Goal: Download file/media: Download file/media

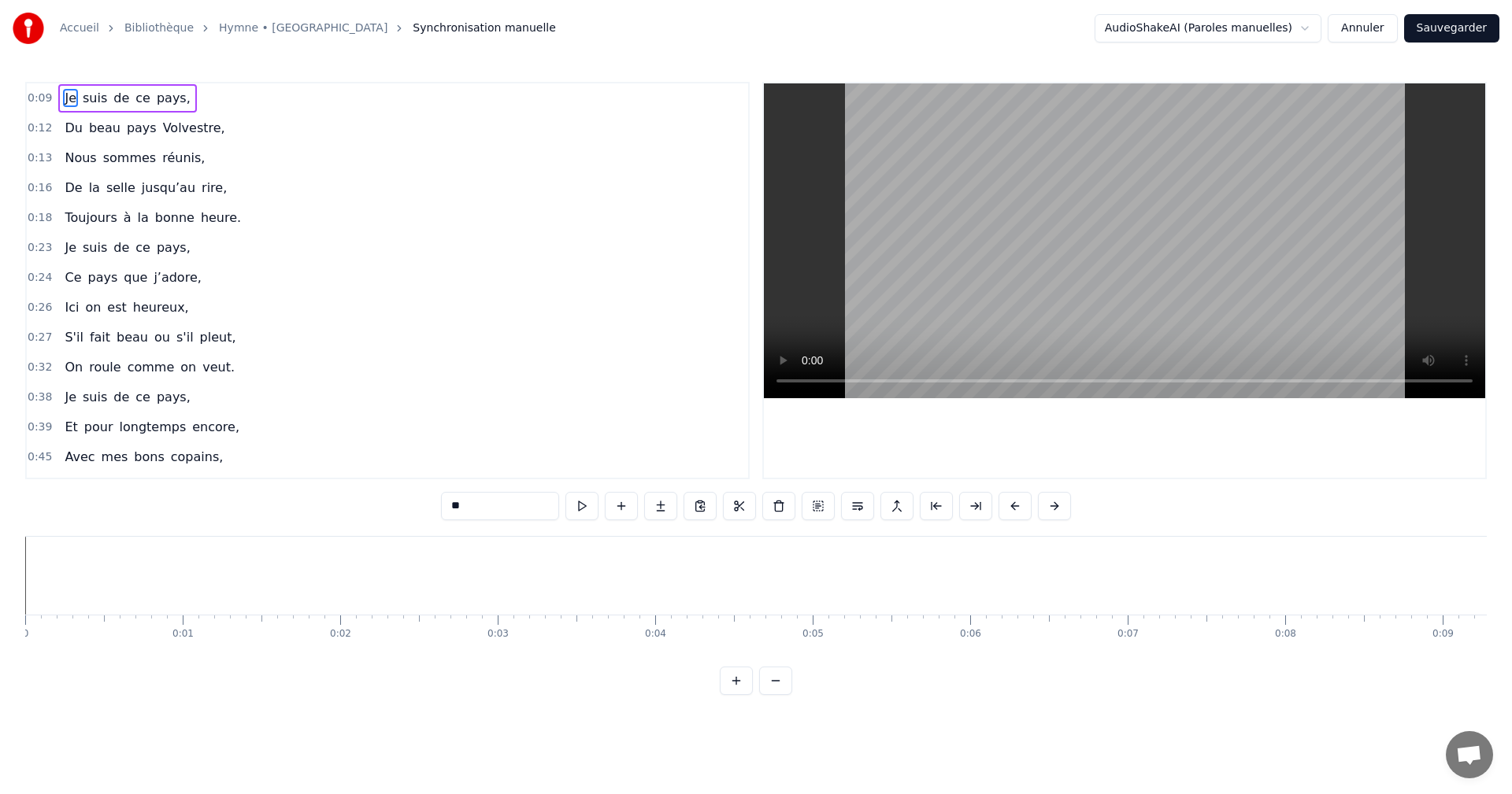
scroll to position [0, 1435]
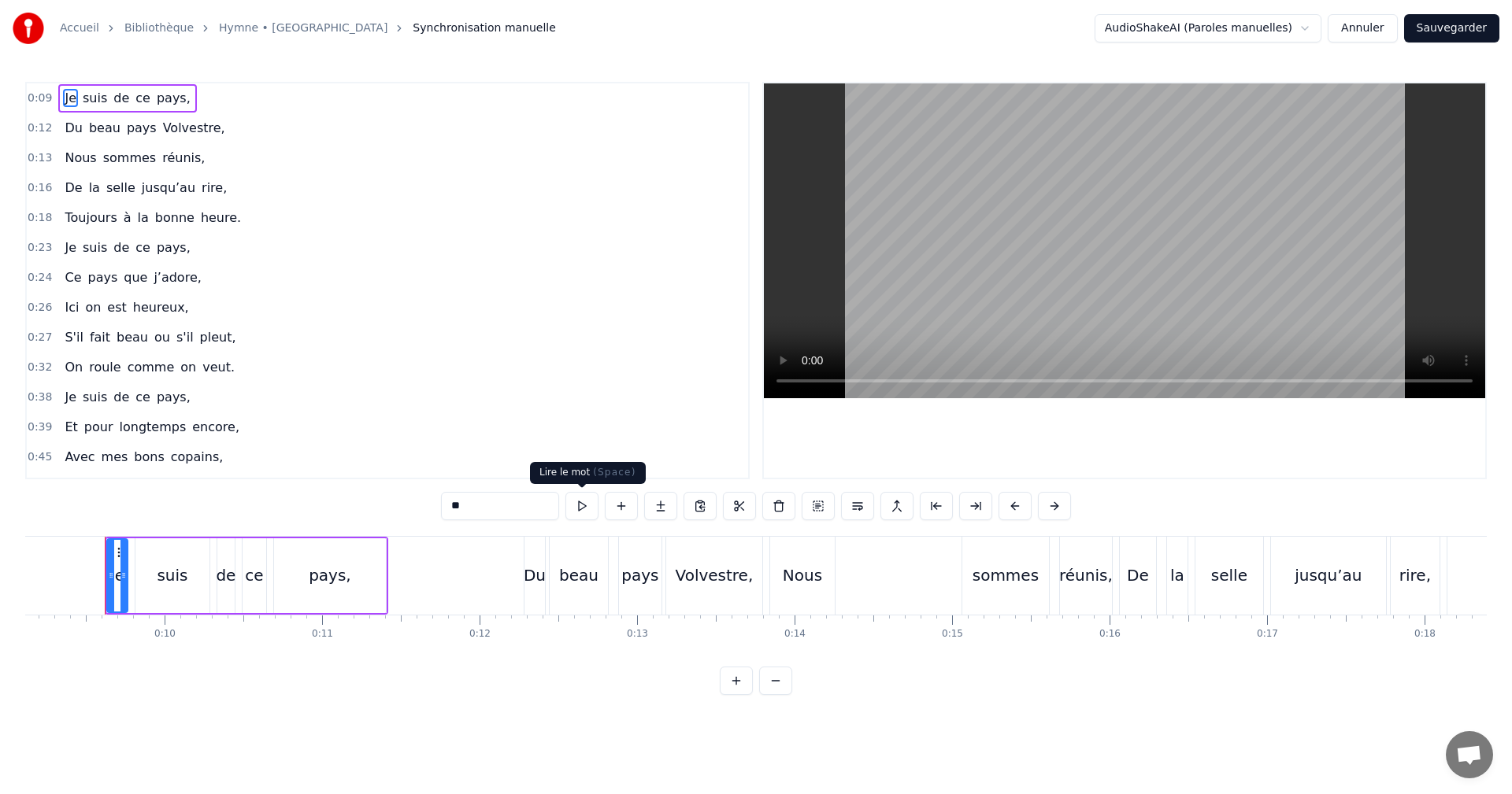
click at [580, 506] on button at bounding box center [581, 506] width 33 height 28
click at [174, 87] on div "Je suis de ce pays," at bounding box center [126, 99] width 138 height 28
click at [671, 507] on button at bounding box center [677, 506] width 33 height 28
click at [191, 117] on div "Du beau pays Volvestre," at bounding box center [144, 128] width 173 height 28
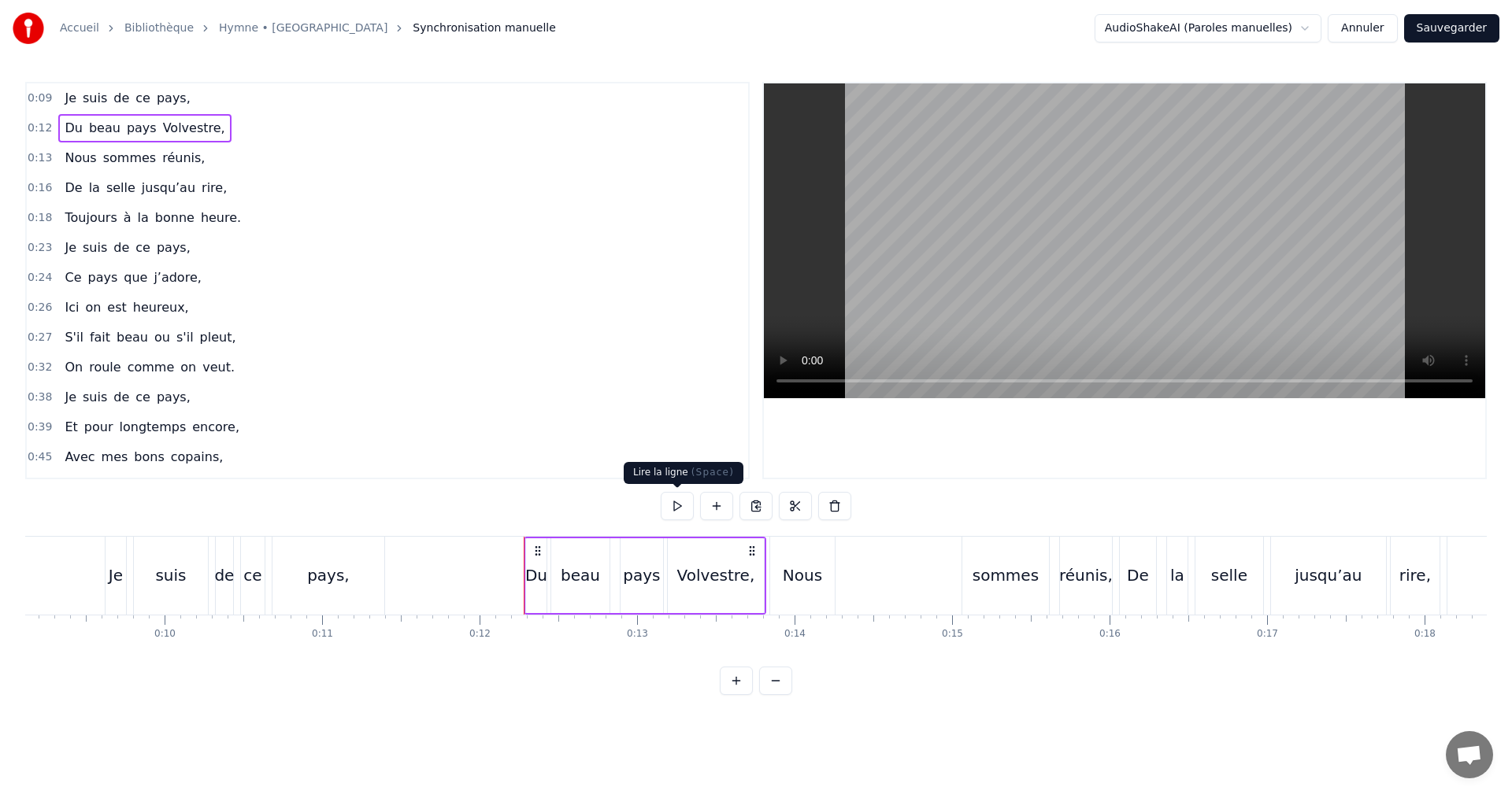
click at [677, 504] on button at bounding box center [677, 506] width 33 height 28
click at [794, 576] on div "Nous" at bounding box center [802, 575] width 39 height 24
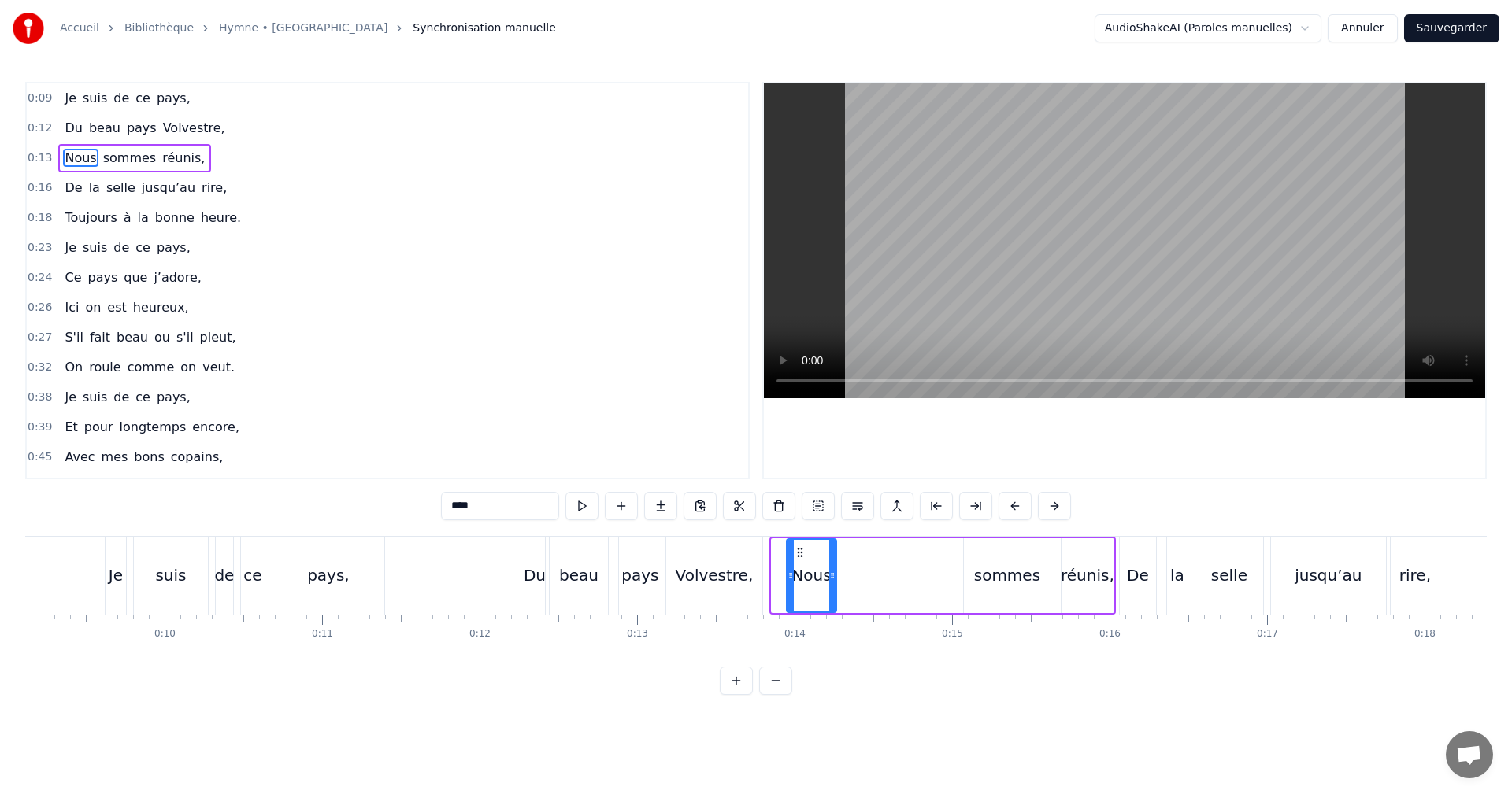
drag, startPoint x: 773, startPoint y: 555, endPoint x: 781, endPoint y: 564, distance: 12.0
click at [787, 567] on div at bounding box center [790, 576] width 6 height 71
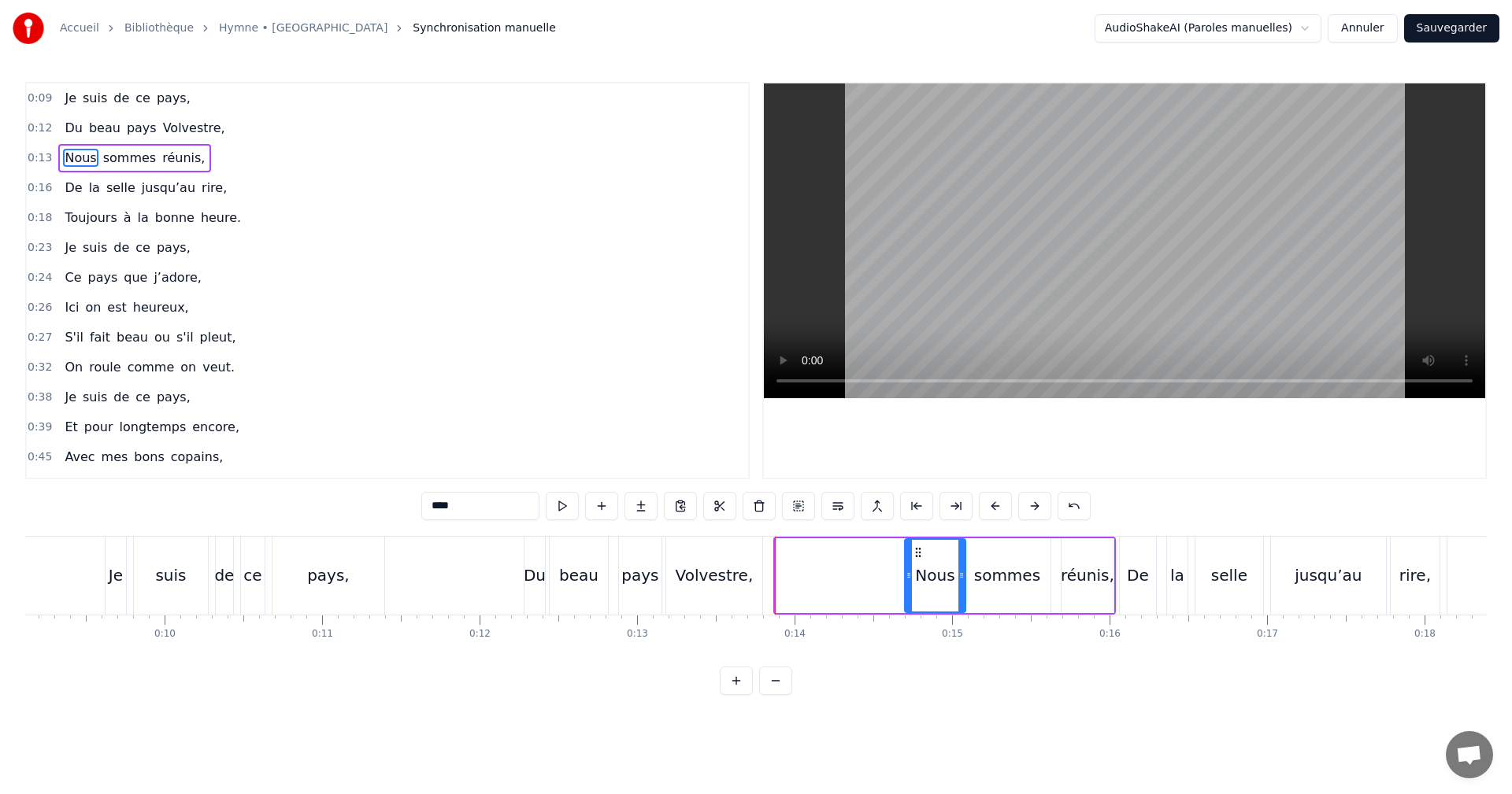
drag, startPoint x: 789, startPoint y: 550, endPoint x: 918, endPoint y: 555, distance: 129.1
click at [918, 555] on icon at bounding box center [918, 553] width 12 height 12
click at [728, 548] on div "Volvestre," at bounding box center [714, 576] width 96 height 78
type input "**********"
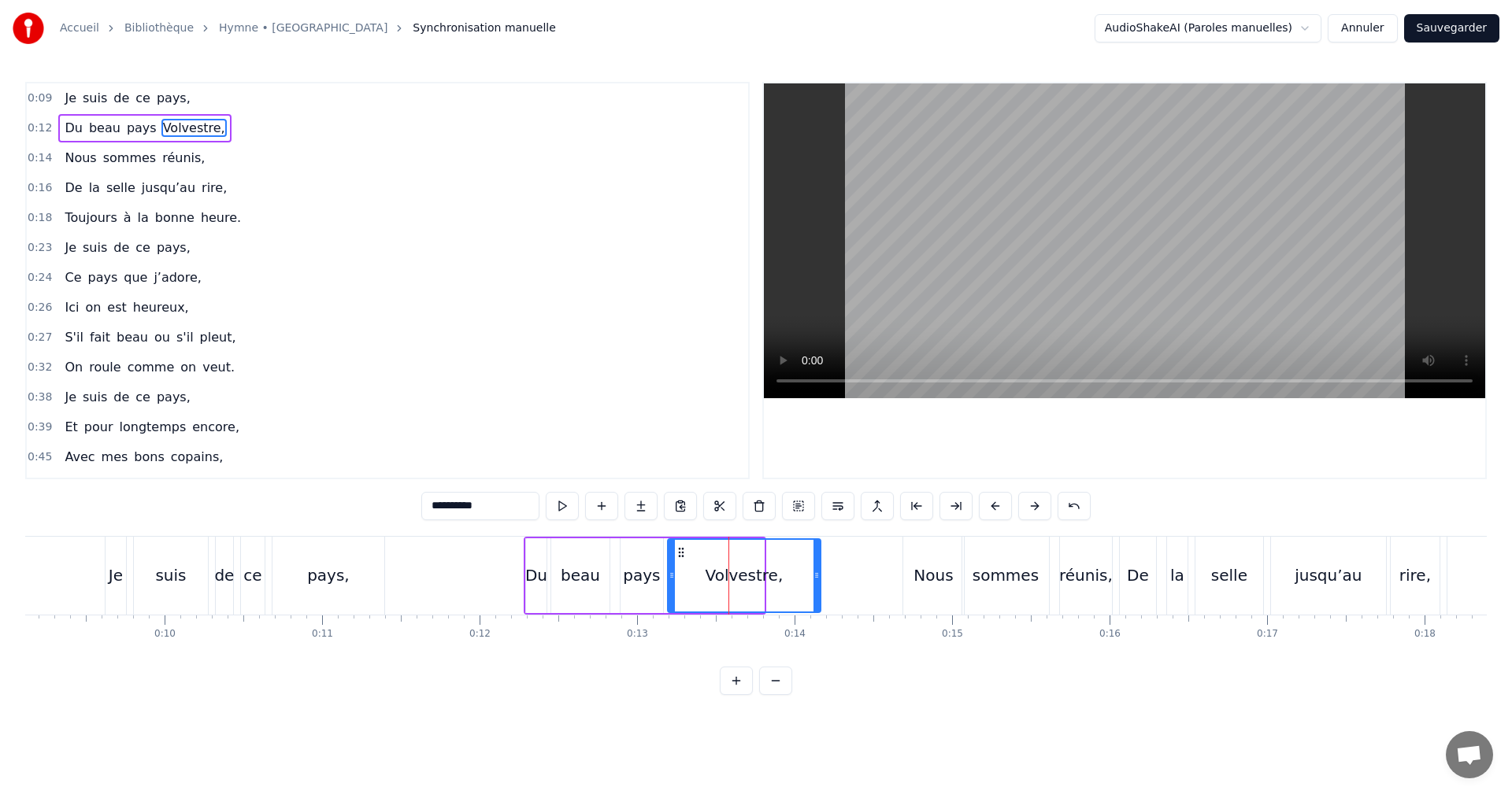
drag, startPoint x: 760, startPoint y: 574, endPoint x: 816, endPoint y: 575, distance: 56.0
click at [816, 575] on icon at bounding box center [817, 575] width 6 height 12
click at [612, 539] on div "Du beau pays Volvestre," at bounding box center [673, 576] width 299 height 78
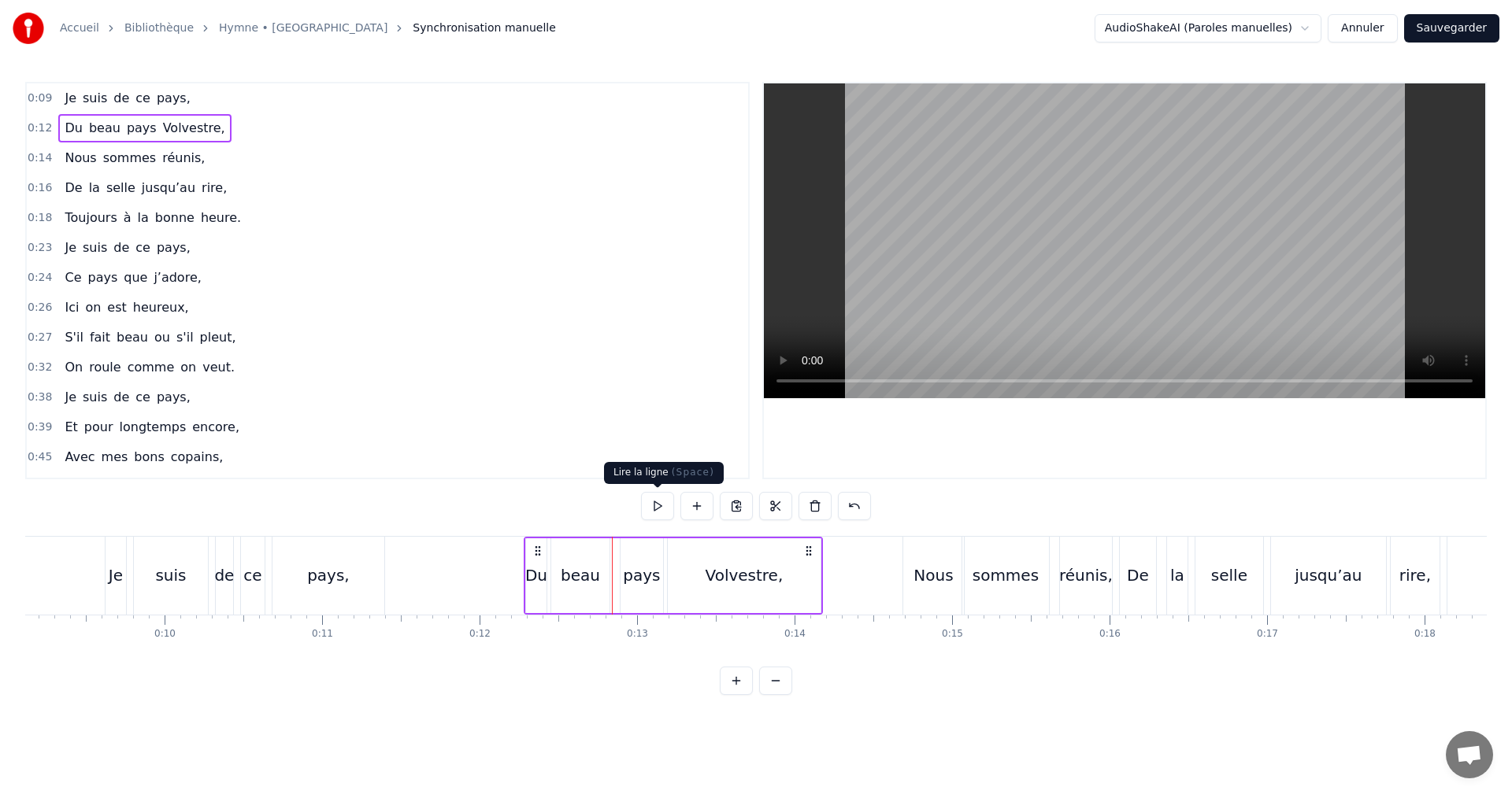
click at [656, 510] on button at bounding box center [657, 506] width 33 height 28
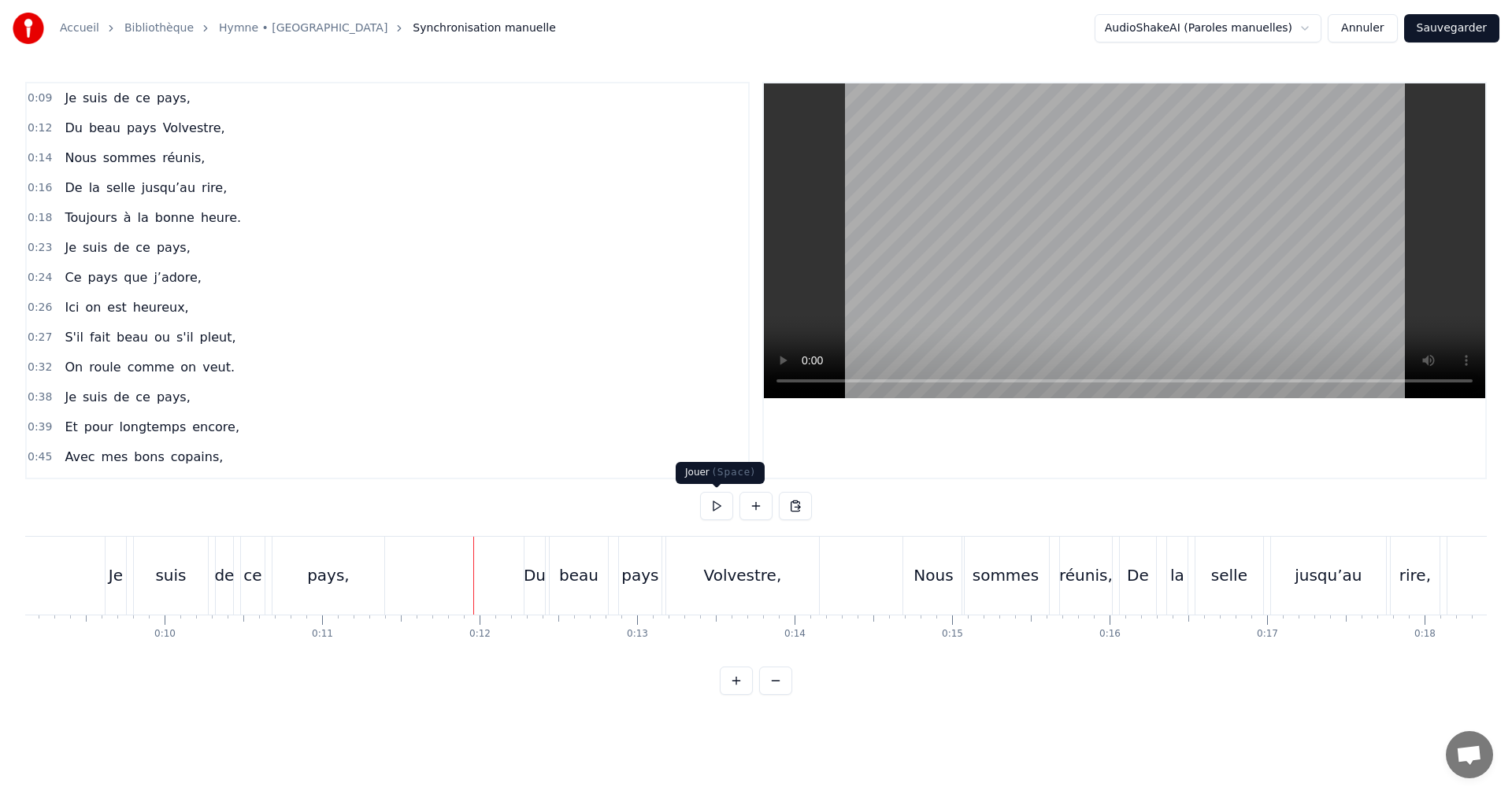
click at [713, 506] on button at bounding box center [716, 506] width 33 height 28
click at [717, 506] on button at bounding box center [716, 506] width 33 height 28
click at [148, 182] on span "jusqu’au" at bounding box center [168, 188] width 57 height 18
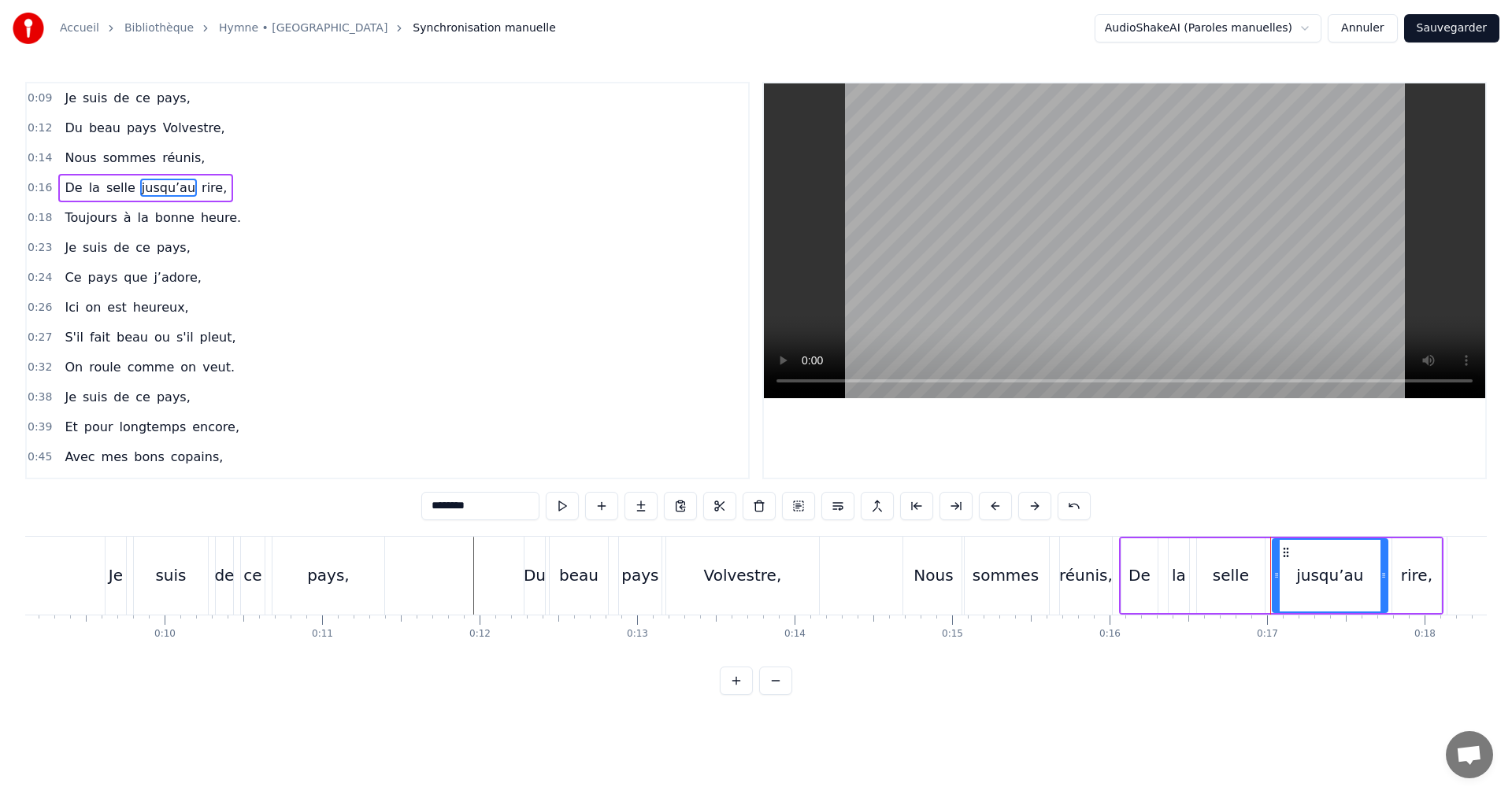
drag, startPoint x: 1171, startPoint y: 537, endPoint x: 1210, endPoint y: 537, distance: 39.0
click at [1210, 537] on div "De la selle jusqu’au rire," at bounding box center [1281, 576] width 324 height 78
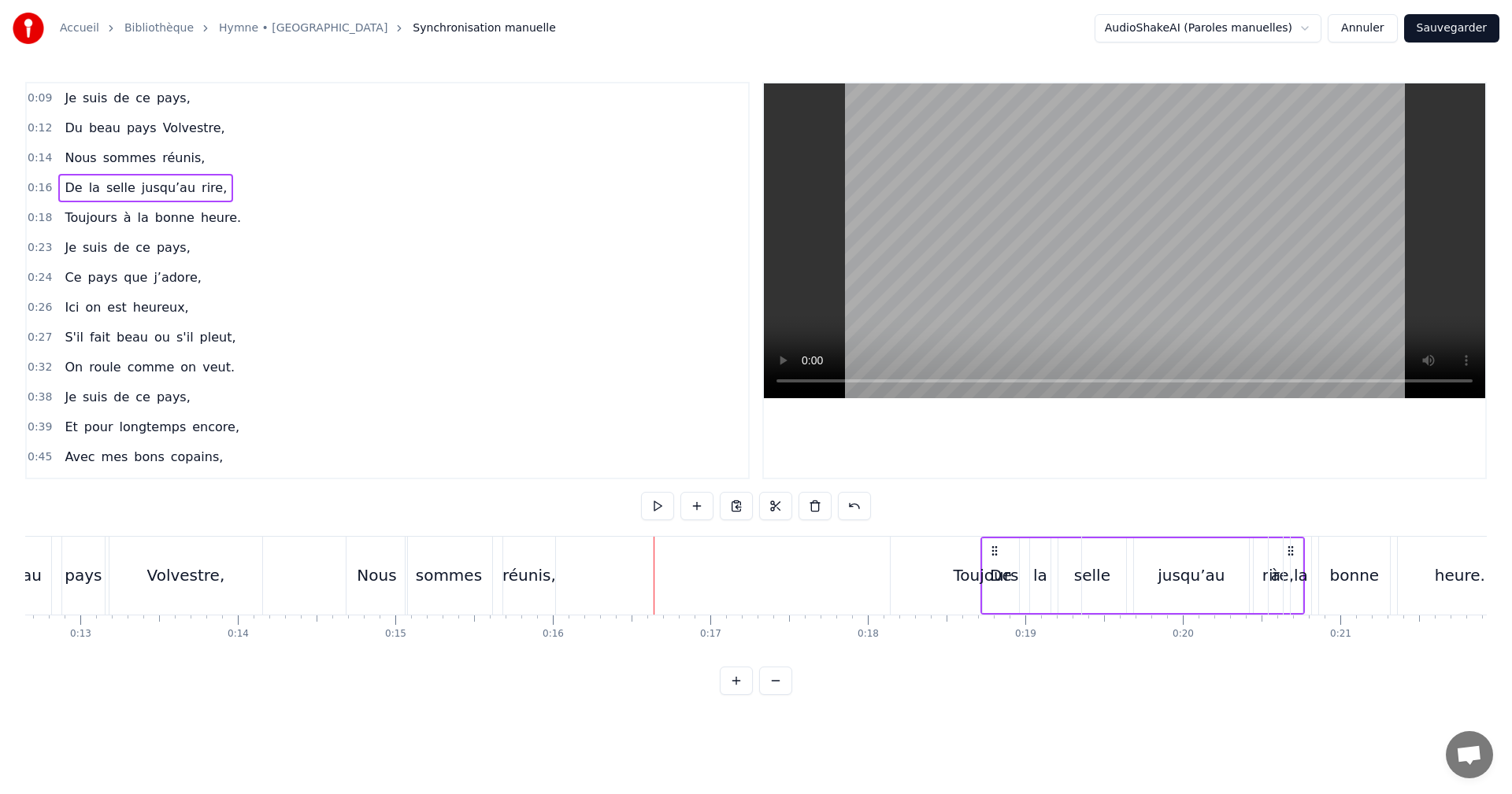
scroll to position [0, 2028]
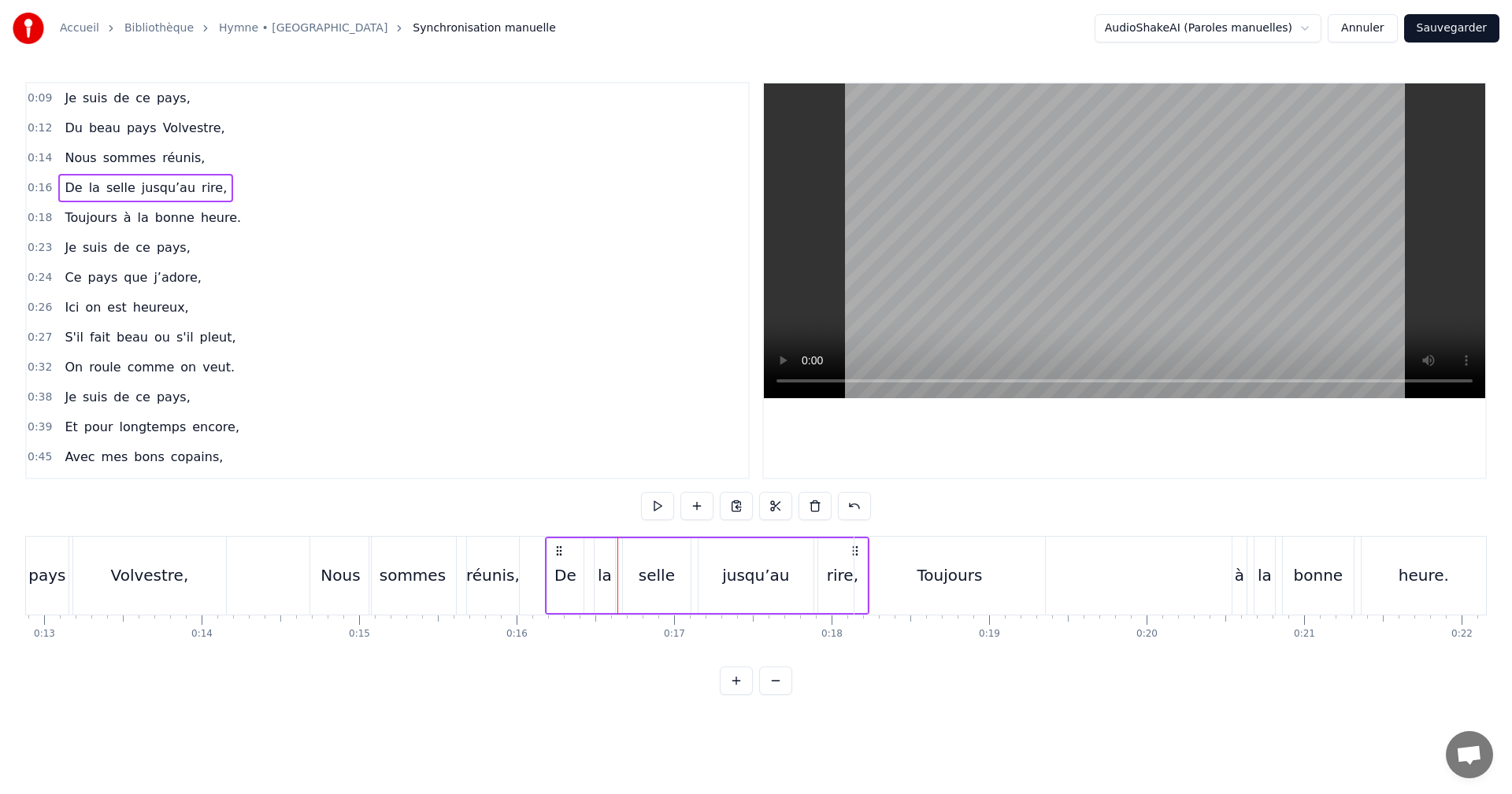
drag, startPoint x: 1429, startPoint y: 549, endPoint x: 855, endPoint y: 529, distance: 574.3
click at [855, 529] on div "0:09 Je suis de ce pays, 0:12 Du beau pays Volvestre, 0:14 Nous sommes réunis, …" at bounding box center [755, 388] width 1461 height 613
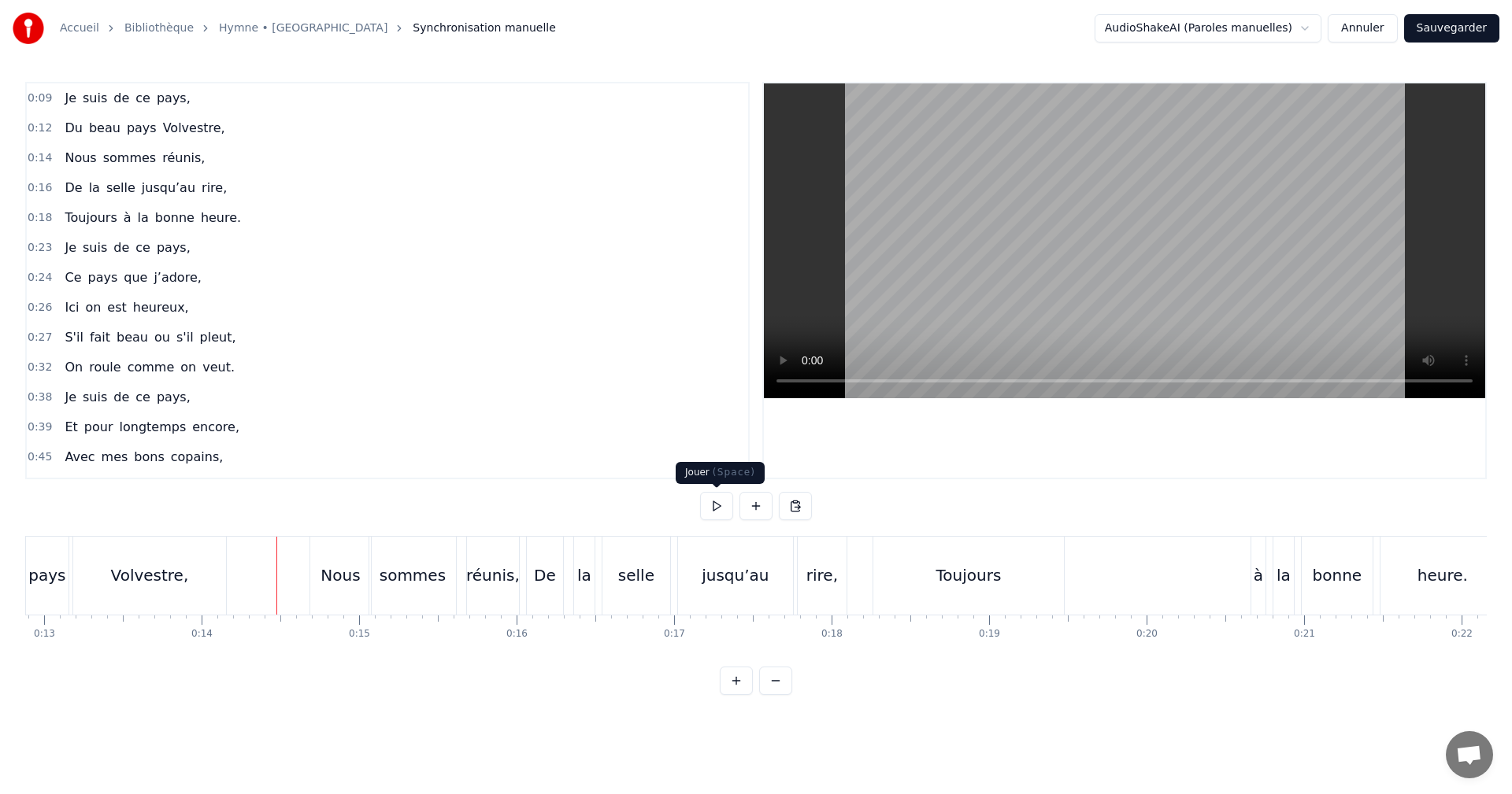
click at [715, 503] on button at bounding box center [716, 506] width 33 height 28
click at [719, 507] on button at bounding box center [716, 506] width 33 height 28
click at [729, 581] on div "jusqu’au" at bounding box center [735, 575] width 67 height 24
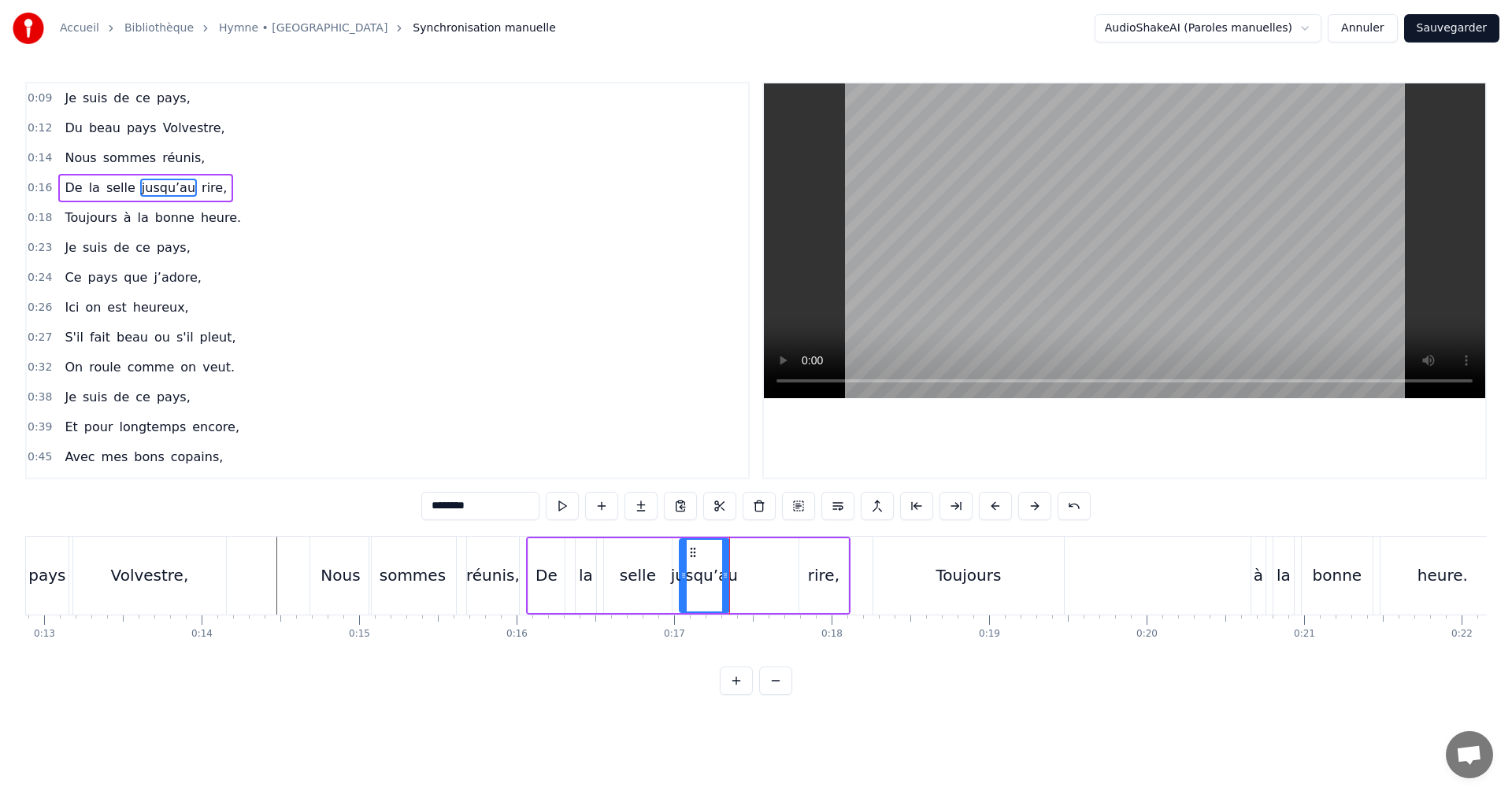
drag, startPoint x: 788, startPoint y: 573, endPoint x: 735, endPoint y: 576, distance: 53.1
click at [722, 575] on icon at bounding box center [725, 575] width 6 height 12
drag, startPoint x: 726, startPoint y: 576, endPoint x: 749, endPoint y: 576, distance: 23.0
click at [744, 576] on icon at bounding box center [741, 575] width 6 height 12
click at [649, 577] on div "selle" at bounding box center [638, 575] width 37 height 24
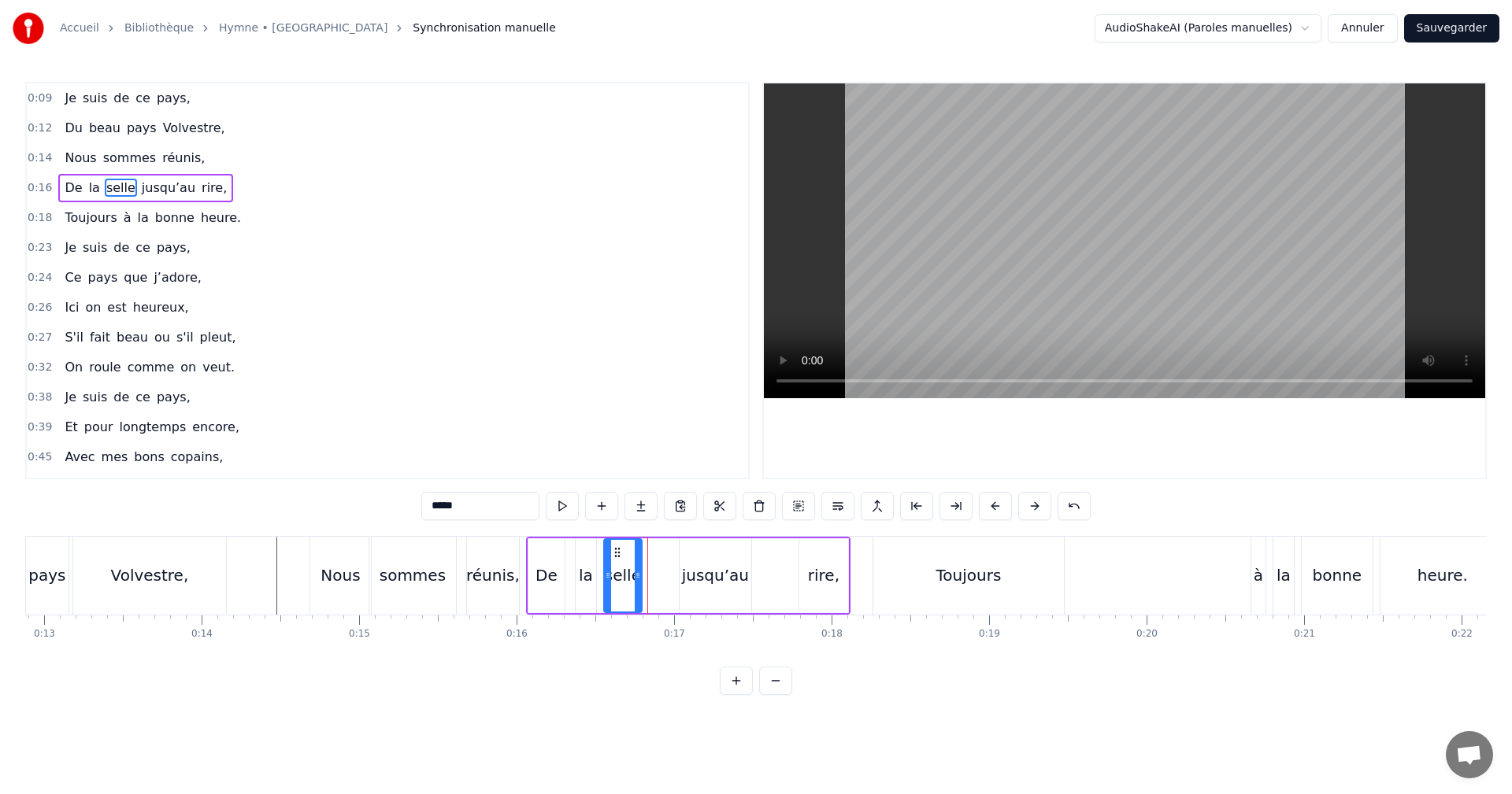
drag, startPoint x: 667, startPoint y: 577, endPoint x: 630, endPoint y: 575, distance: 37.1
click at [635, 575] on icon at bounding box center [638, 575] width 6 height 12
click at [687, 577] on div "jusqu’au" at bounding box center [715, 575] width 67 height 24
drag, startPoint x: 685, startPoint y: 548, endPoint x: 649, endPoint y: 552, distance: 36.2
click at [649, 552] on icon at bounding box center [650, 553] width 12 height 12
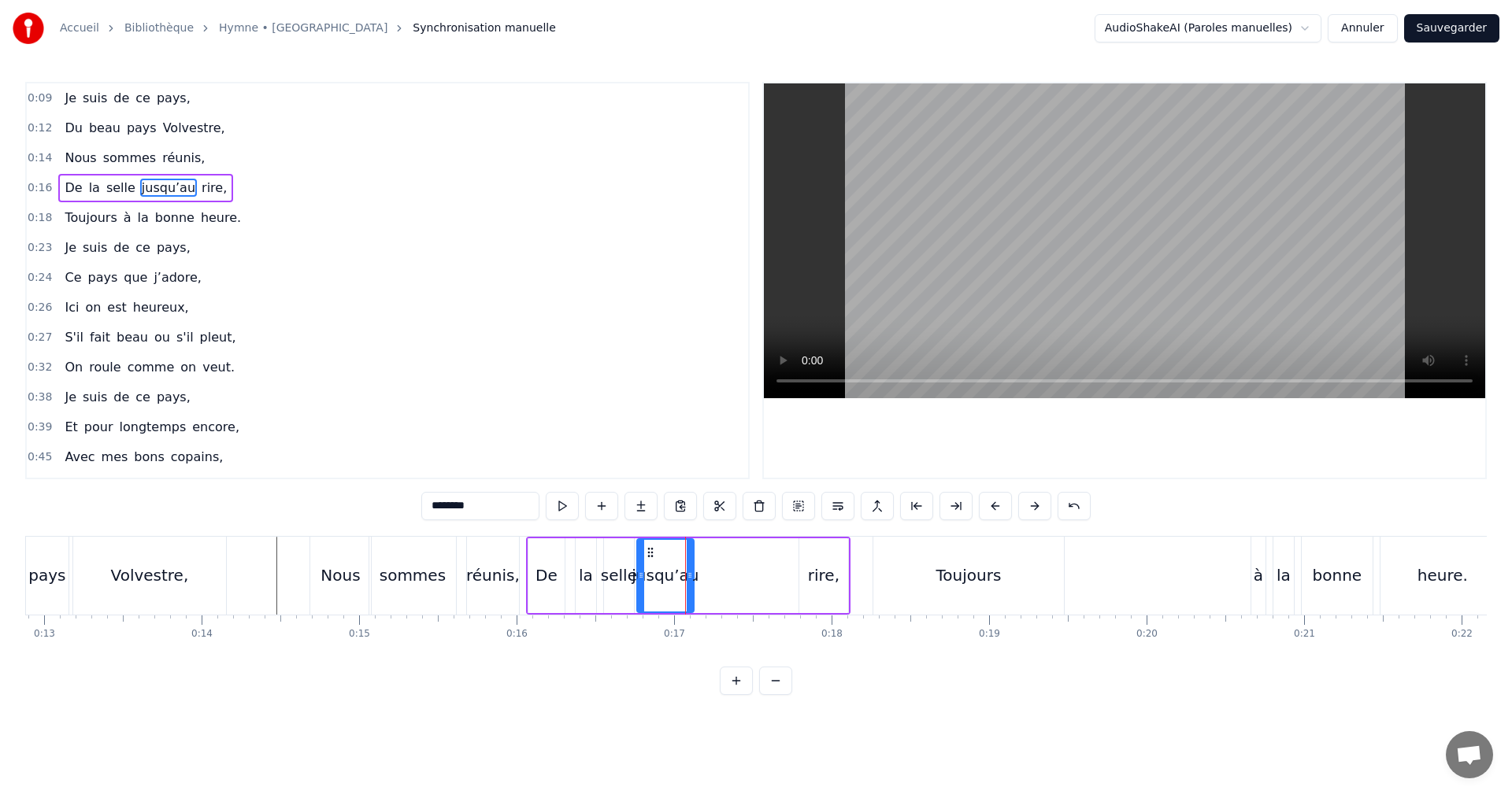
click at [688, 575] on icon at bounding box center [689, 575] width 6 height 12
click at [819, 578] on div "rire," at bounding box center [823, 575] width 31 height 24
type input "*****"
drag, startPoint x: 800, startPoint y: 550, endPoint x: 707, endPoint y: 563, distance: 93.9
click at [707, 563] on div "rire," at bounding box center [721, 576] width 47 height 71
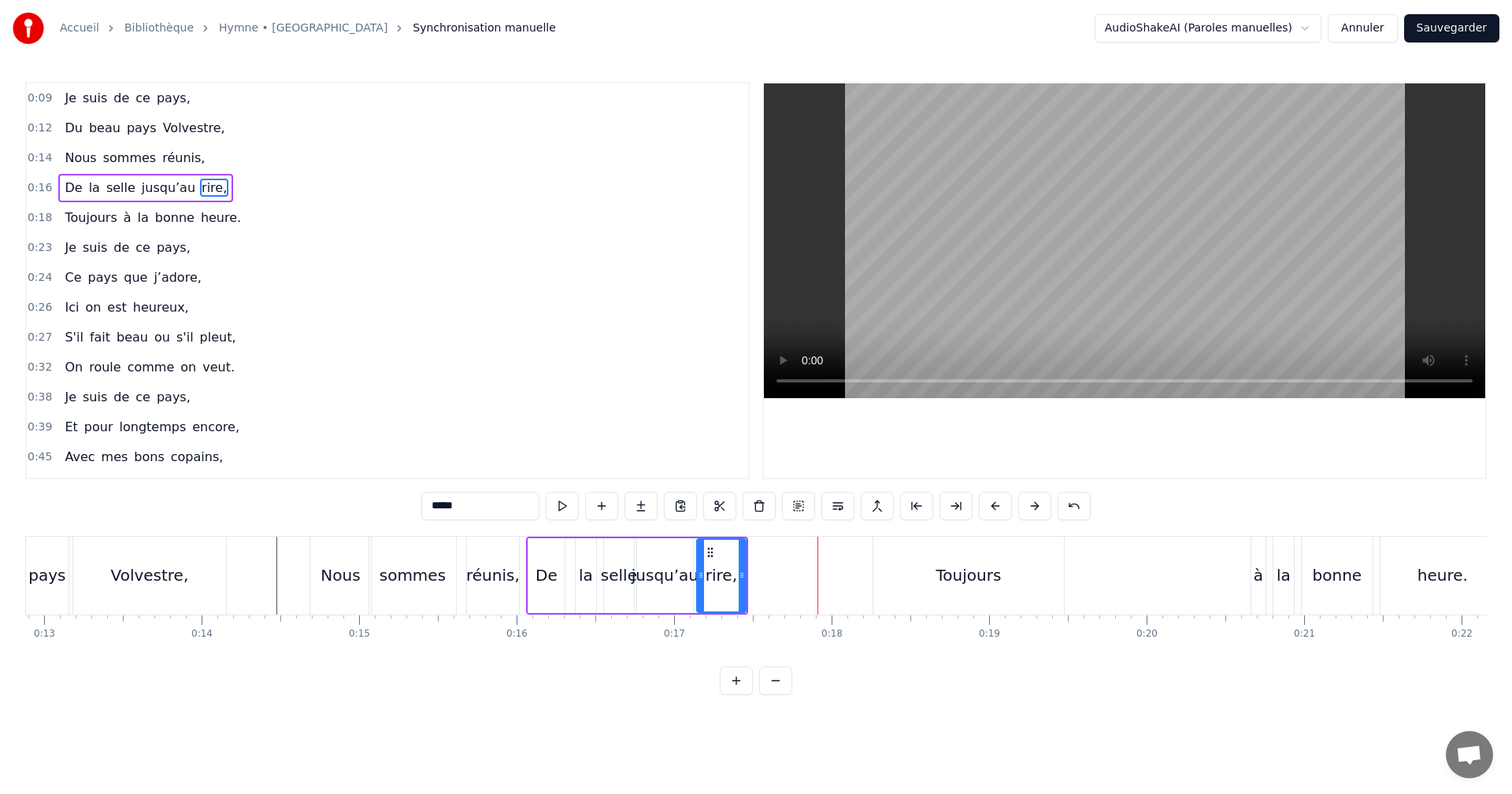
click at [602, 539] on div "De la selle jusqu’au rire," at bounding box center [637, 576] width 222 height 78
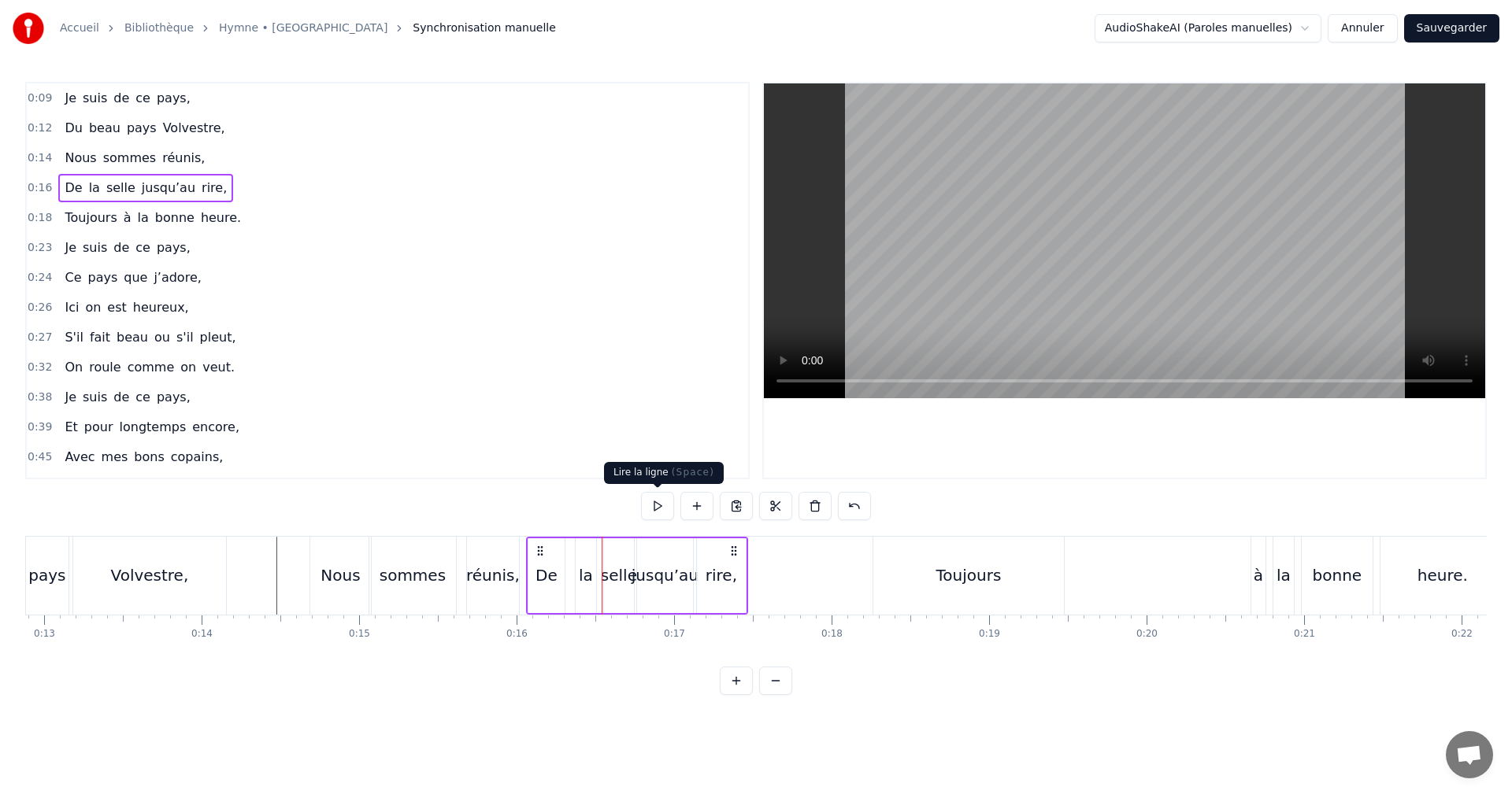
click at [658, 506] on button at bounding box center [657, 506] width 33 height 28
click at [730, 548] on icon at bounding box center [734, 551] width 12 height 12
drag, startPoint x: 734, startPoint y: 550, endPoint x: 776, endPoint y: 555, distance: 42.3
click at [776, 555] on icon at bounding box center [776, 551] width 12 height 12
click at [492, 578] on div "réunis," at bounding box center [493, 575] width 53 height 24
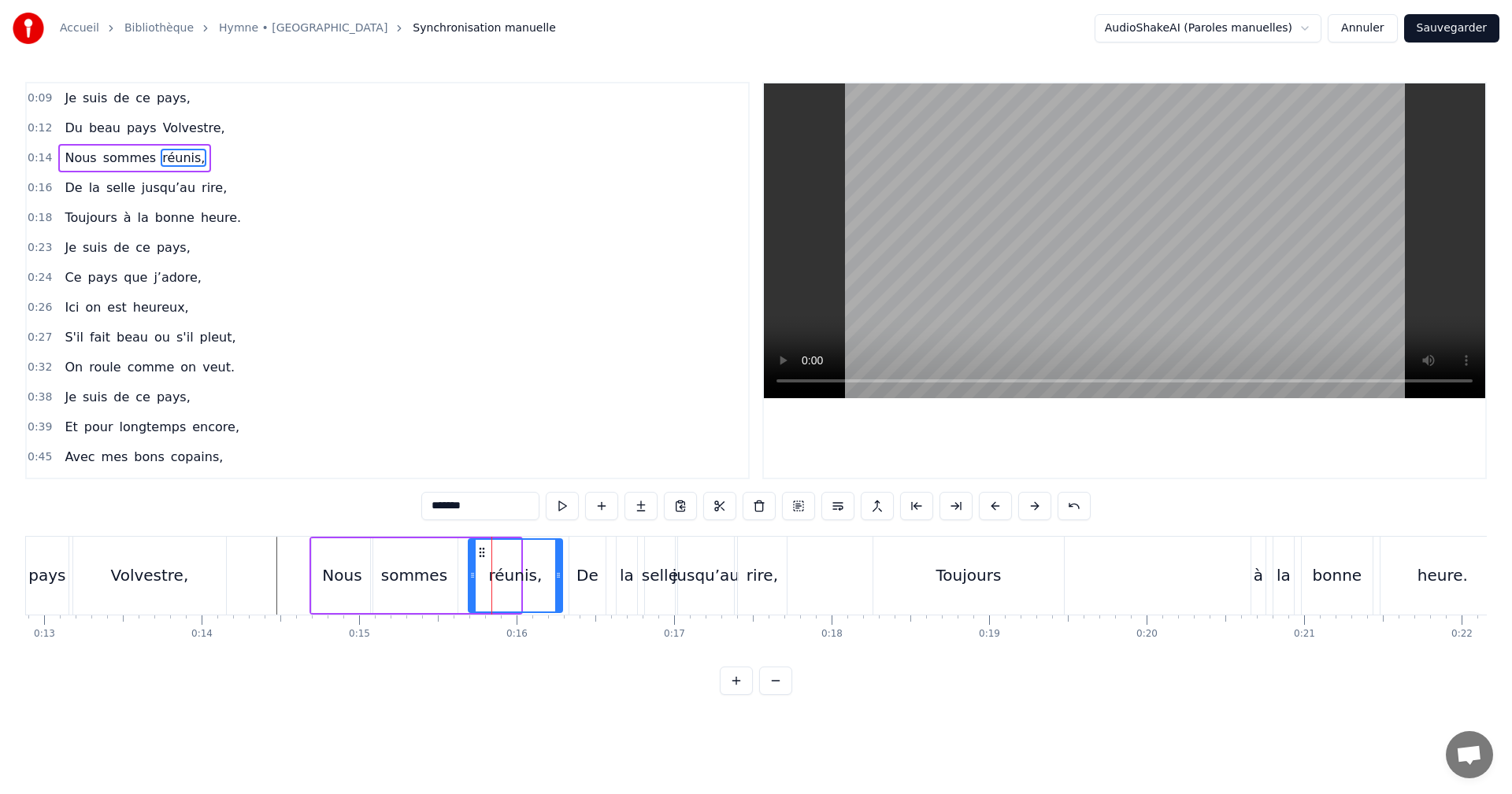
drag, startPoint x: 516, startPoint y: 570, endPoint x: 557, endPoint y: 571, distance: 41.0
click at [557, 571] on icon at bounding box center [557, 575] width 6 height 12
drag, startPoint x: 480, startPoint y: 551, endPoint x: 493, endPoint y: 554, distance: 13.3
click at [493, 554] on icon at bounding box center [497, 553] width 12 height 12
drag, startPoint x: 562, startPoint y: 575, endPoint x: 544, endPoint y: 575, distance: 18.0
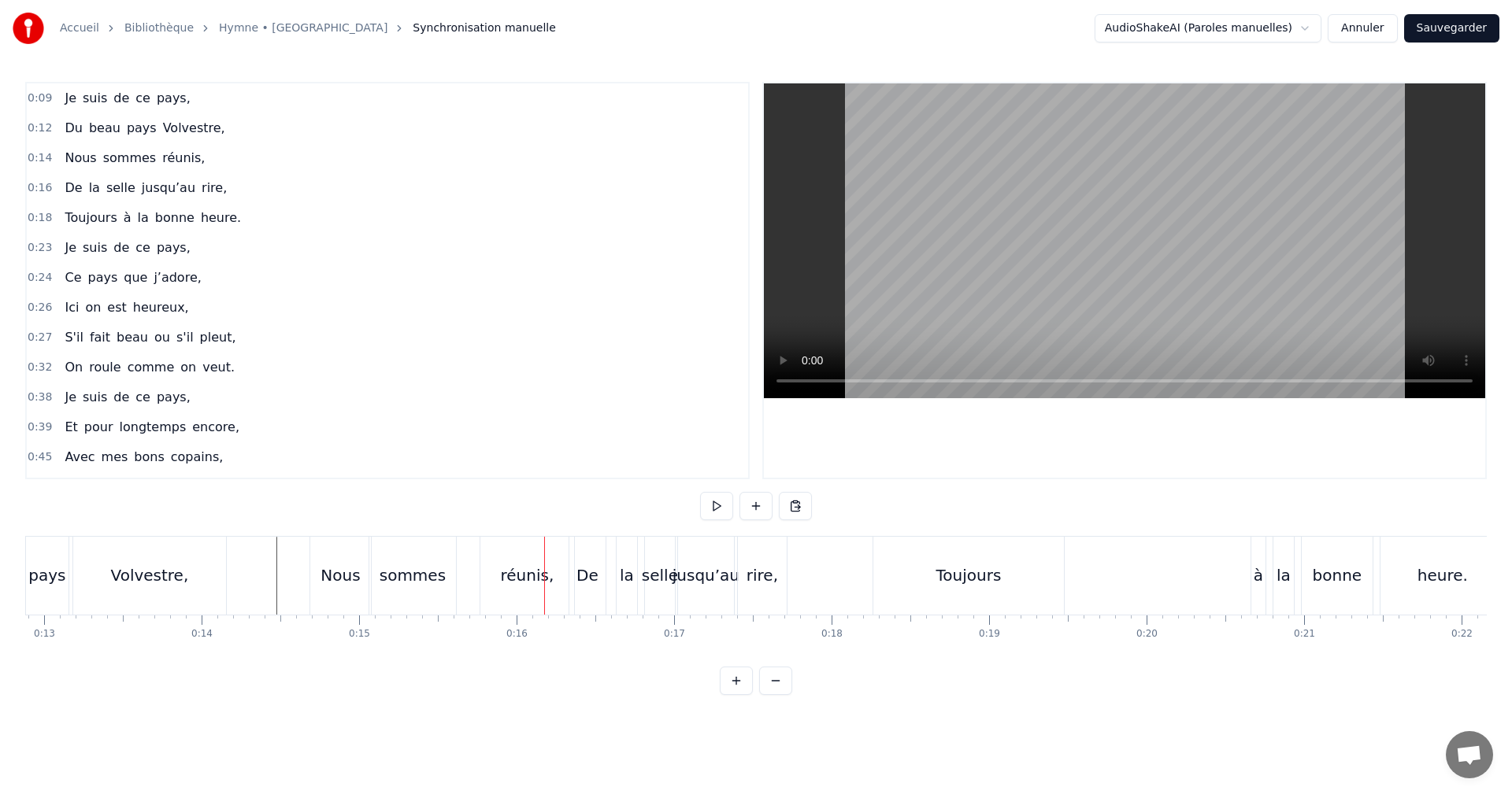
click at [528, 575] on div "réunis," at bounding box center [527, 575] width 53 height 24
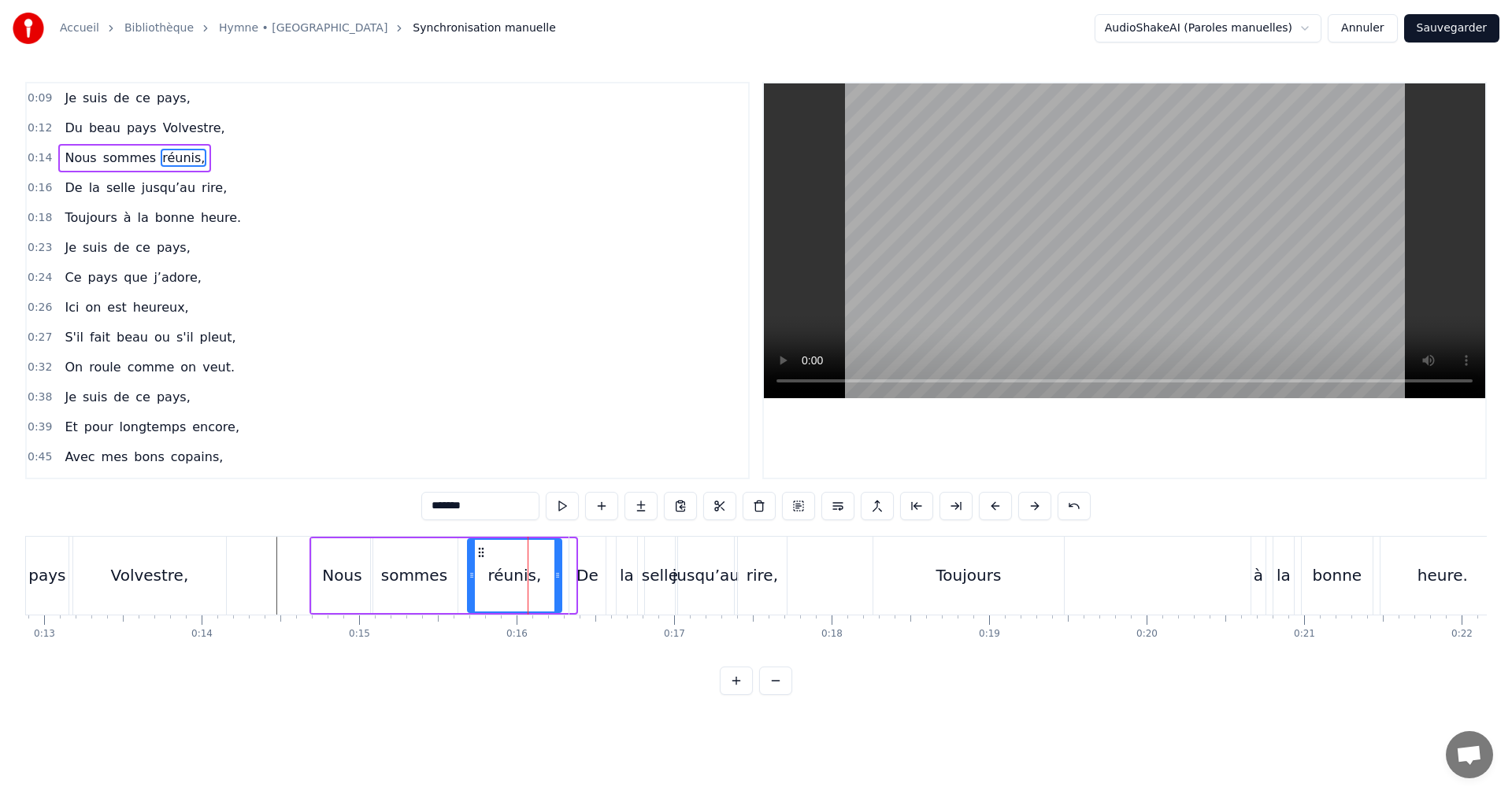
click at [481, 548] on icon at bounding box center [481, 553] width 12 height 12
drag, startPoint x: 555, startPoint y: 575, endPoint x: 532, endPoint y: 572, distance: 23.2
click at [538, 573] on icon at bounding box center [537, 575] width 6 height 12
drag, startPoint x: 470, startPoint y: 575, endPoint x: 484, endPoint y: 575, distance: 14.0
click at [484, 575] on icon at bounding box center [484, 575] width 6 height 12
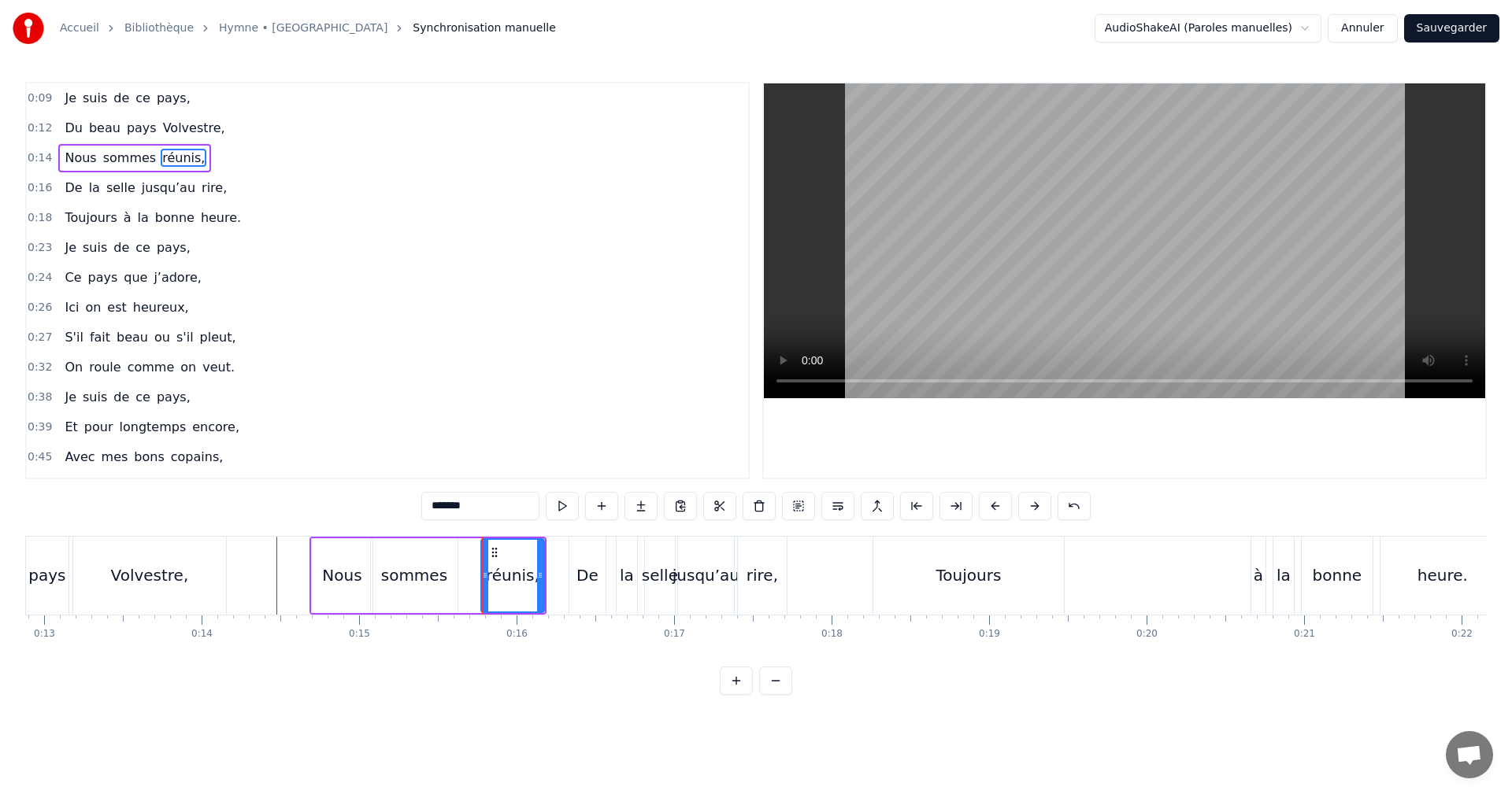
click at [419, 577] on div "sommes" at bounding box center [414, 575] width 66 height 24
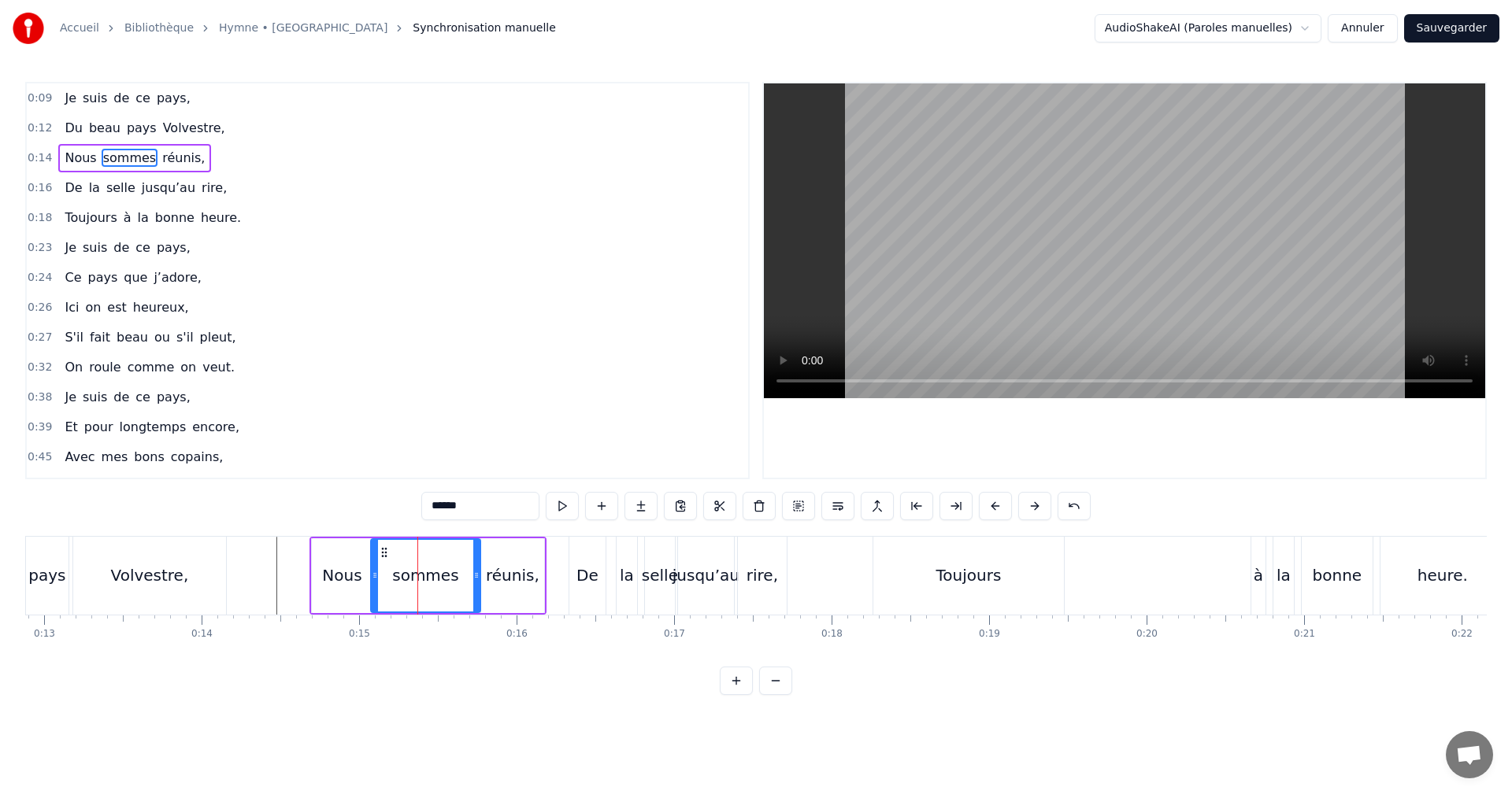
drag, startPoint x: 453, startPoint y: 573, endPoint x: 461, endPoint y: 573, distance: 8.0
click at [476, 573] on icon at bounding box center [476, 575] width 6 height 12
drag, startPoint x: 405, startPoint y: 573, endPoint x: 420, endPoint y: 574, distance: 15.0
click at [420, 574] on icon at bounding box center [420, 575] width 6 height 12
click at [348, 578] on div "Nous" at bounding box center [342, 575] width 39 height 24
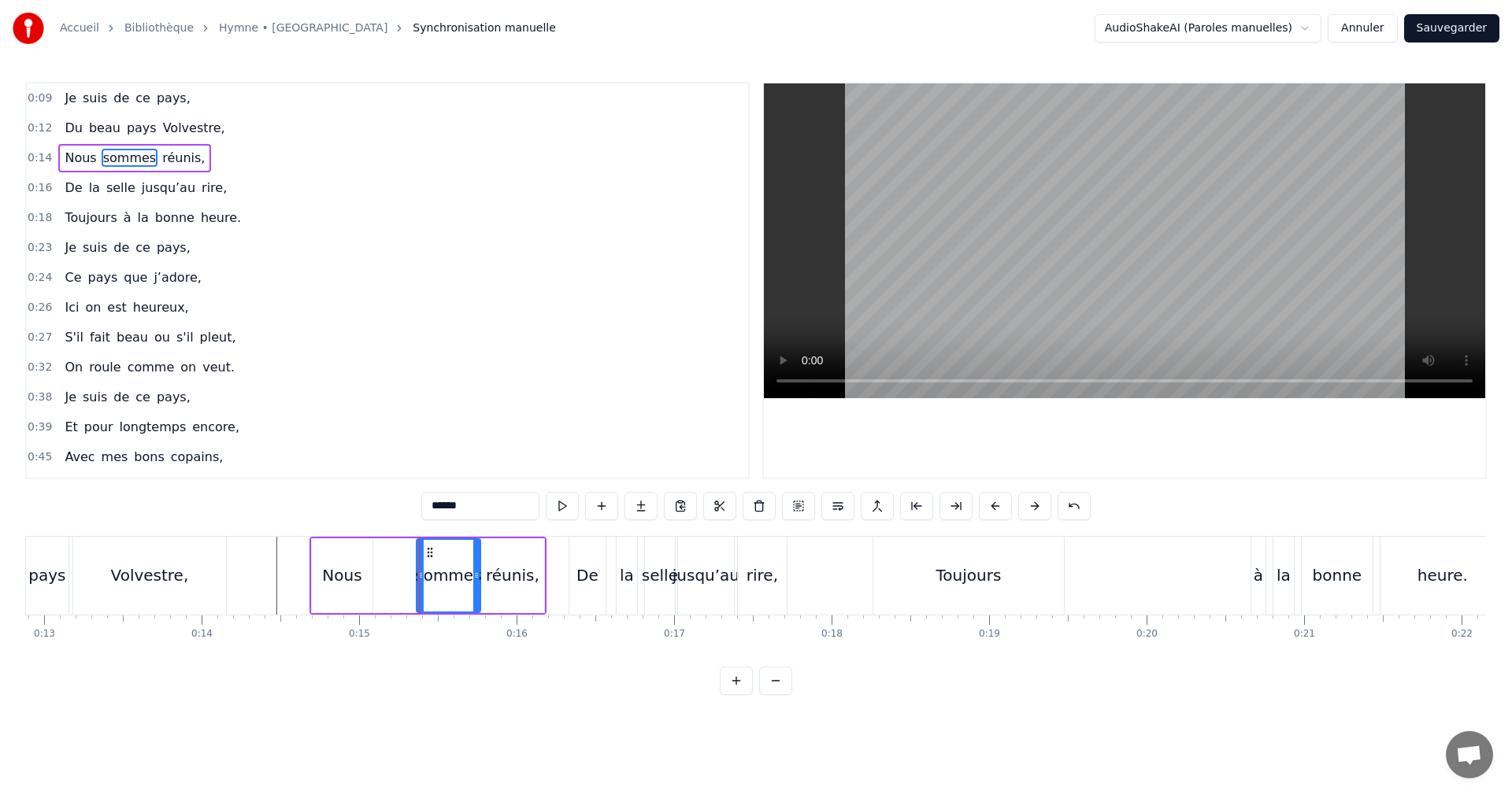
type input "****"
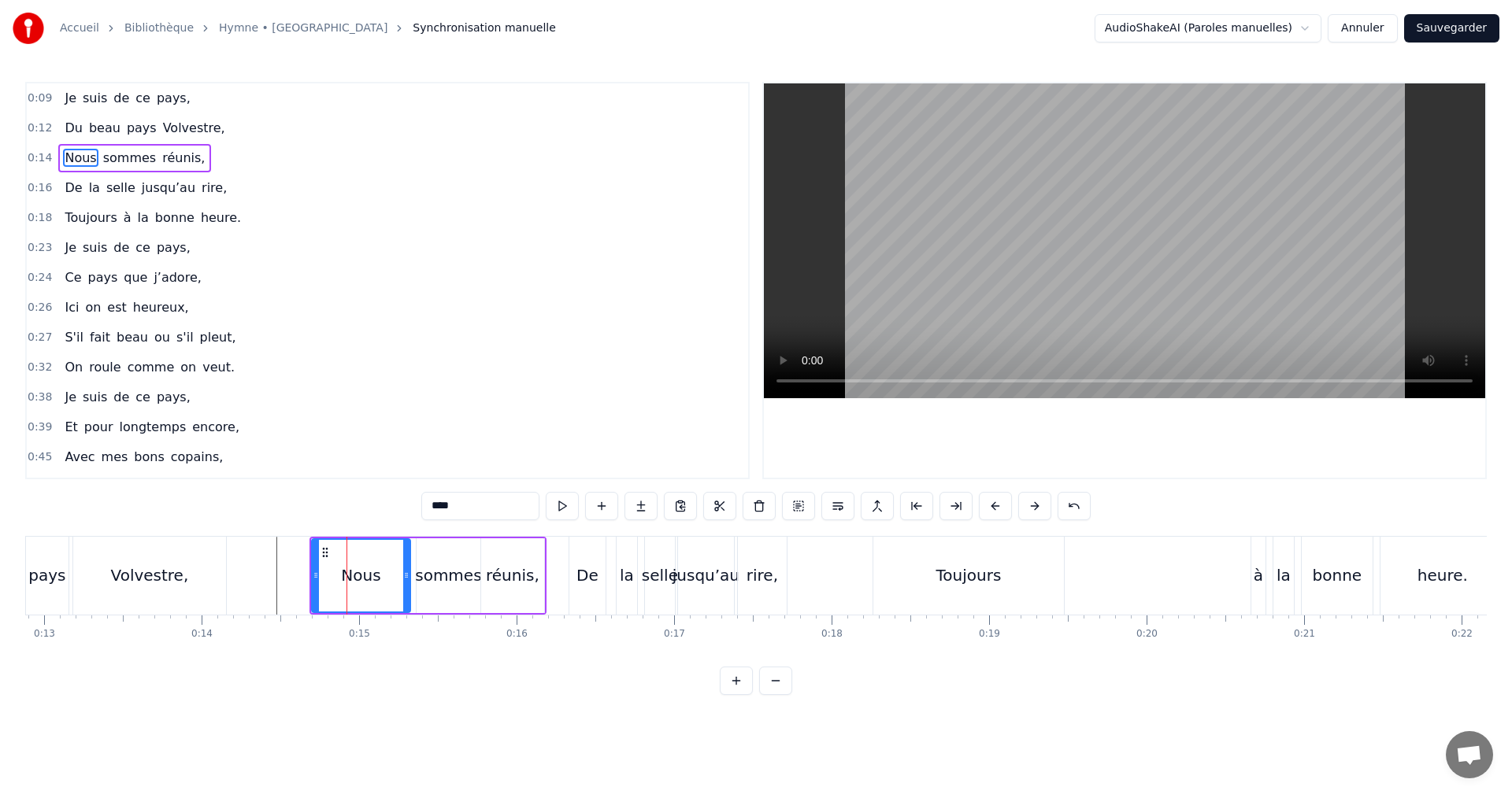
drag, startPoint x: 369, startPoint y: 575, endPoint x: 412, endPoint y: 577, distance: 43.0
click at [410, 577] on icon at bounding box center [406, 575] width 6 height 12
drag, startPoint x: 316, startPoint y: 574, endPoint x: 365, endPoint y: 576, distance: 49.0
click at [365, 576] on icon at bounding box center [365, 575] width 6 height 12
click at [480, 537] on div "Nous sommes réunis," at bounding box center [452, 576] width 187 height 78
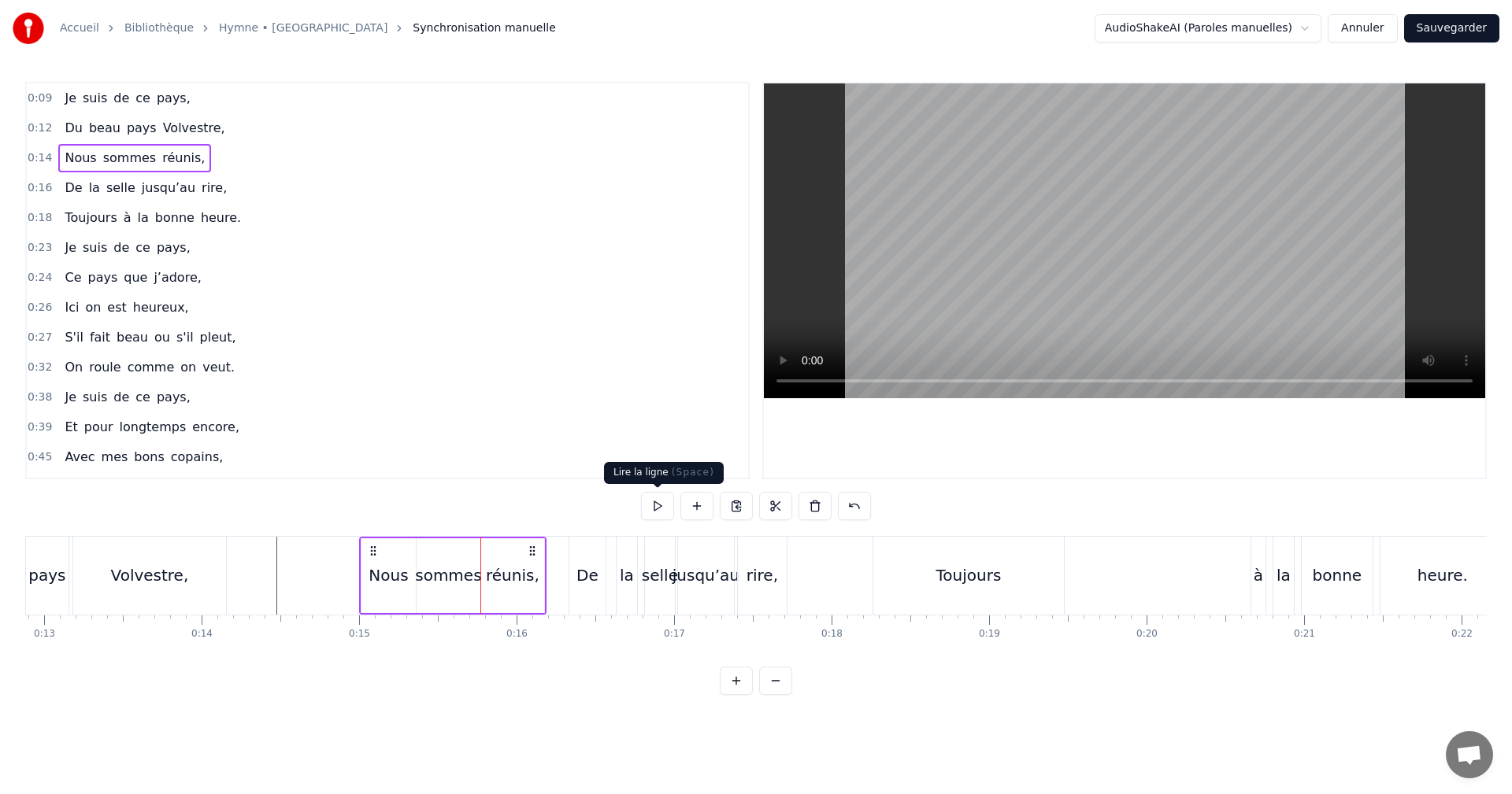
click at [662, 504] on button at bounding box center [657, 506] width 33 height 28
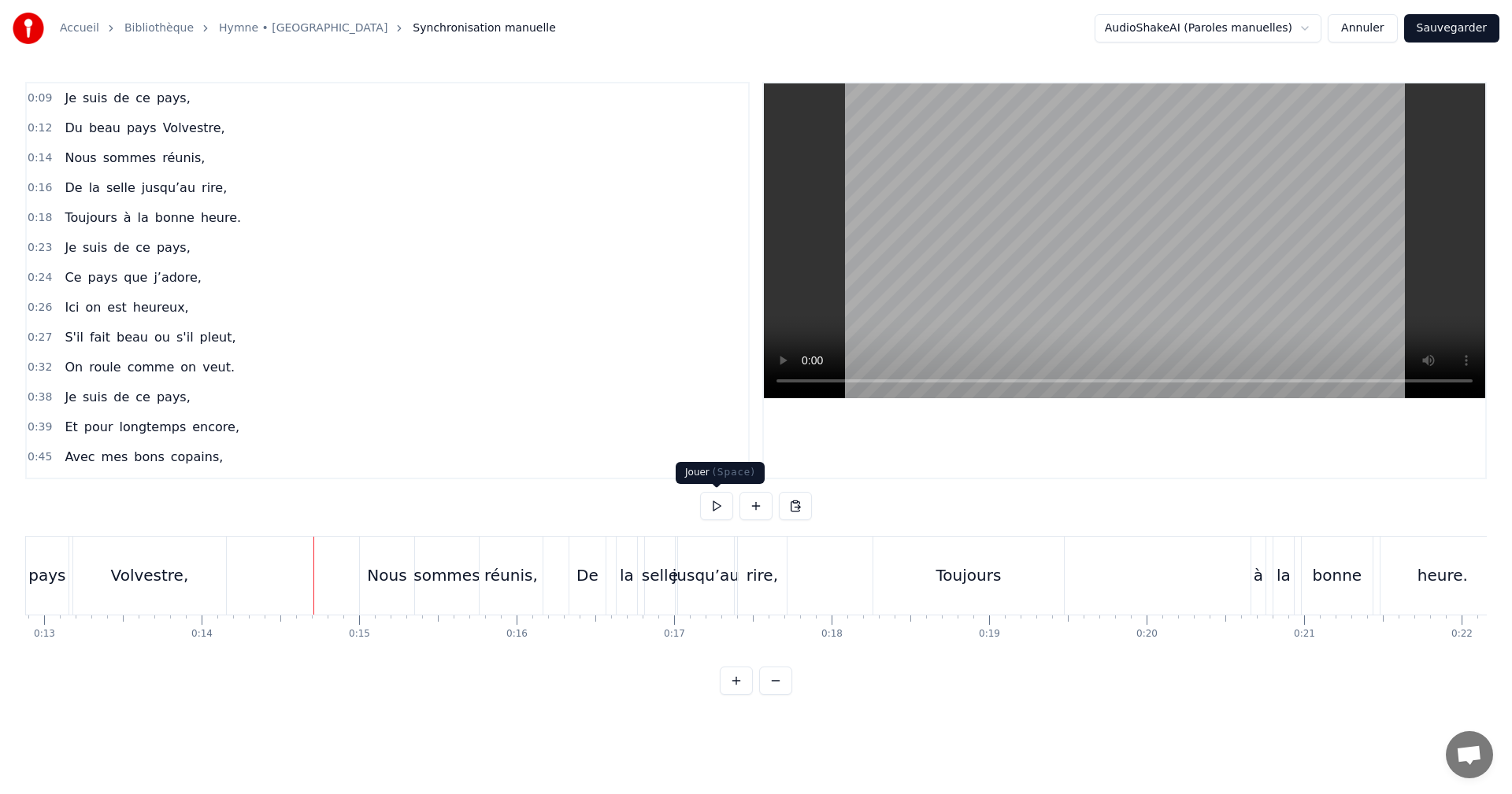
drag, startPoint x: 711, startPoint y: 506, endPoint x: 719, endPoint y: 504, distance: 8.2
click at [712, 505] on button at bounding box center [716, 506] width 33 height 28
click at [714, 506] on button at bounding box center [716, 506] width 33 height 28
click at [963, 576] on div "Toujours" at bounding box center [968, 575] width 65 height 24
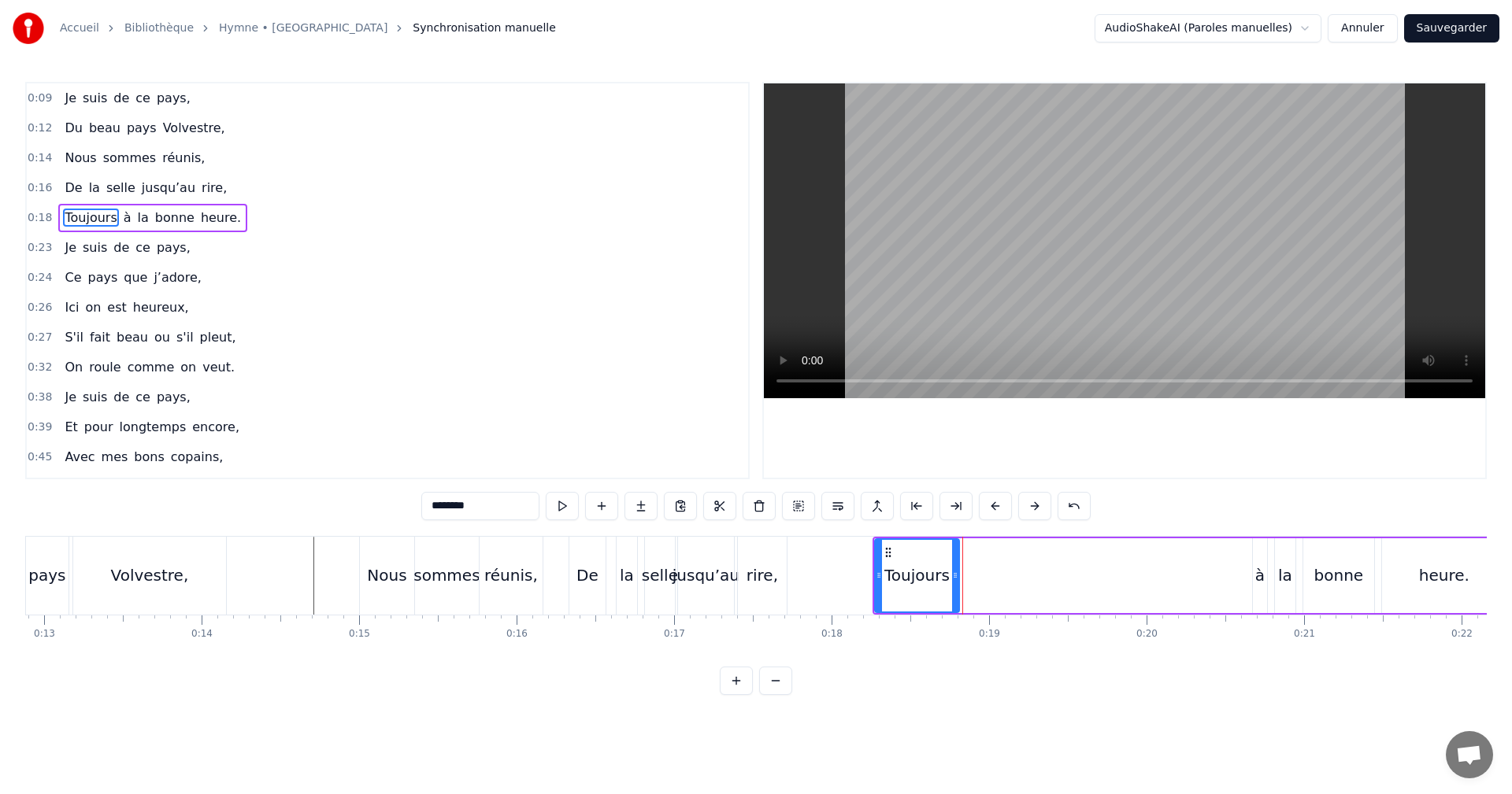
drag, startPoint x: 1061, startPoint y: 574, endPoint x: 934, endPoint y: 574, distance: 127.0
click at [954, 578] on icon at bounding box center [955, 575] width 6 height 12
drag, startPoint x: 885, startPoint y: 551, endPoint x: 793, endPoint y: 548, distance: 92.0
click at [793, 548] on icon at bounding box center [796, 553] width 12 height 12
click at [1259, 572] on div "à" at bounding box center [1260, 575] width 10 height 24
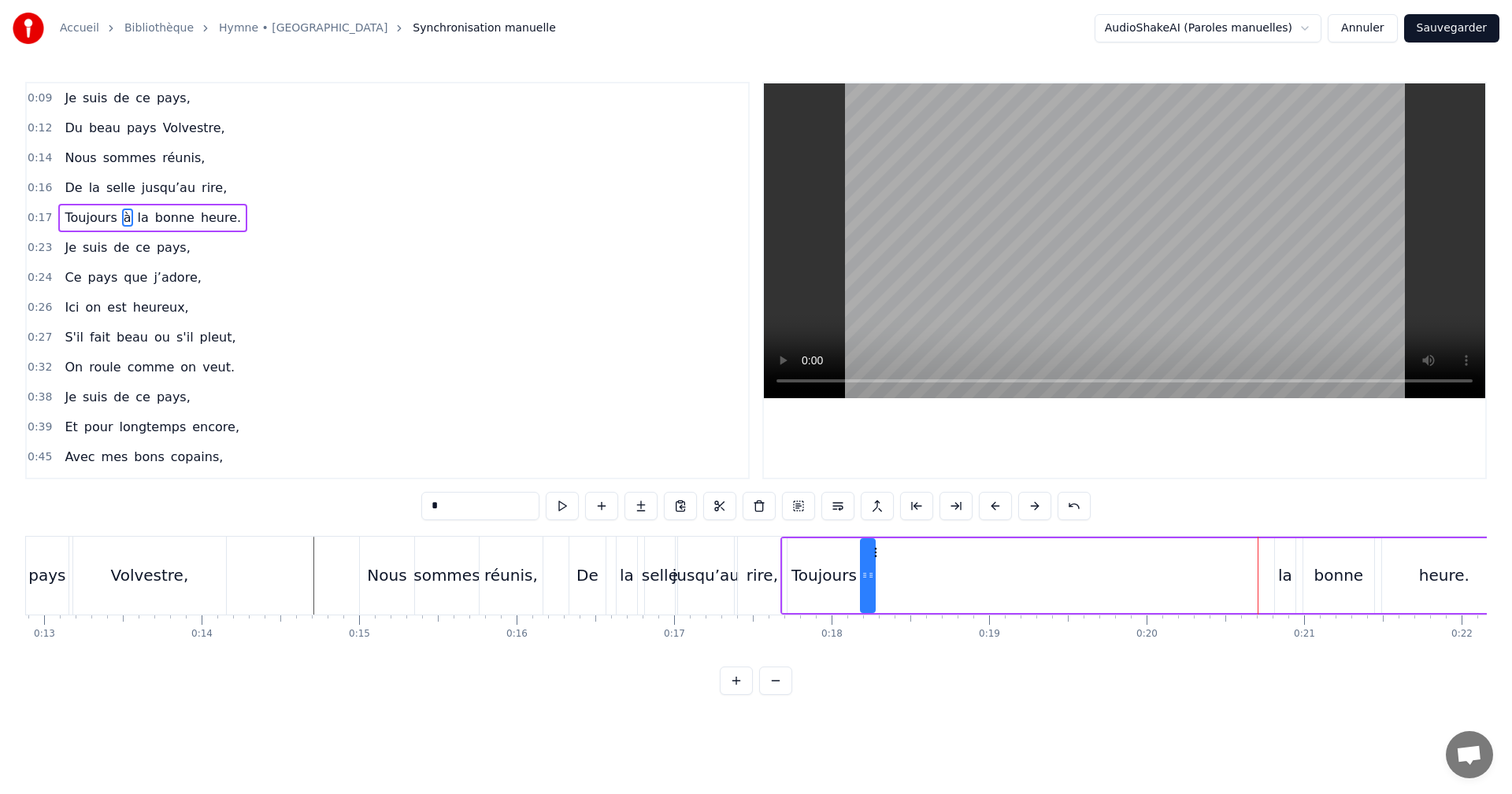
drag, startPoint x: 1268, startPoint y: 551, endPoint x: 874, endPoint y: 548, distance: 394.0
click at [874, 548] on icon at bounding box center [874, 553] width 12 height 12
click at [1282, 570] on div "la" at bounding box center [1285, 575] width 14 height 24
drag, startPoint x: 1286, startPoint y: 554, endPoint x: 908, endPoint y: 548, distance: 378.0
click at [886, 547] on icon at bounding box center [889, 553] width 12 height 12
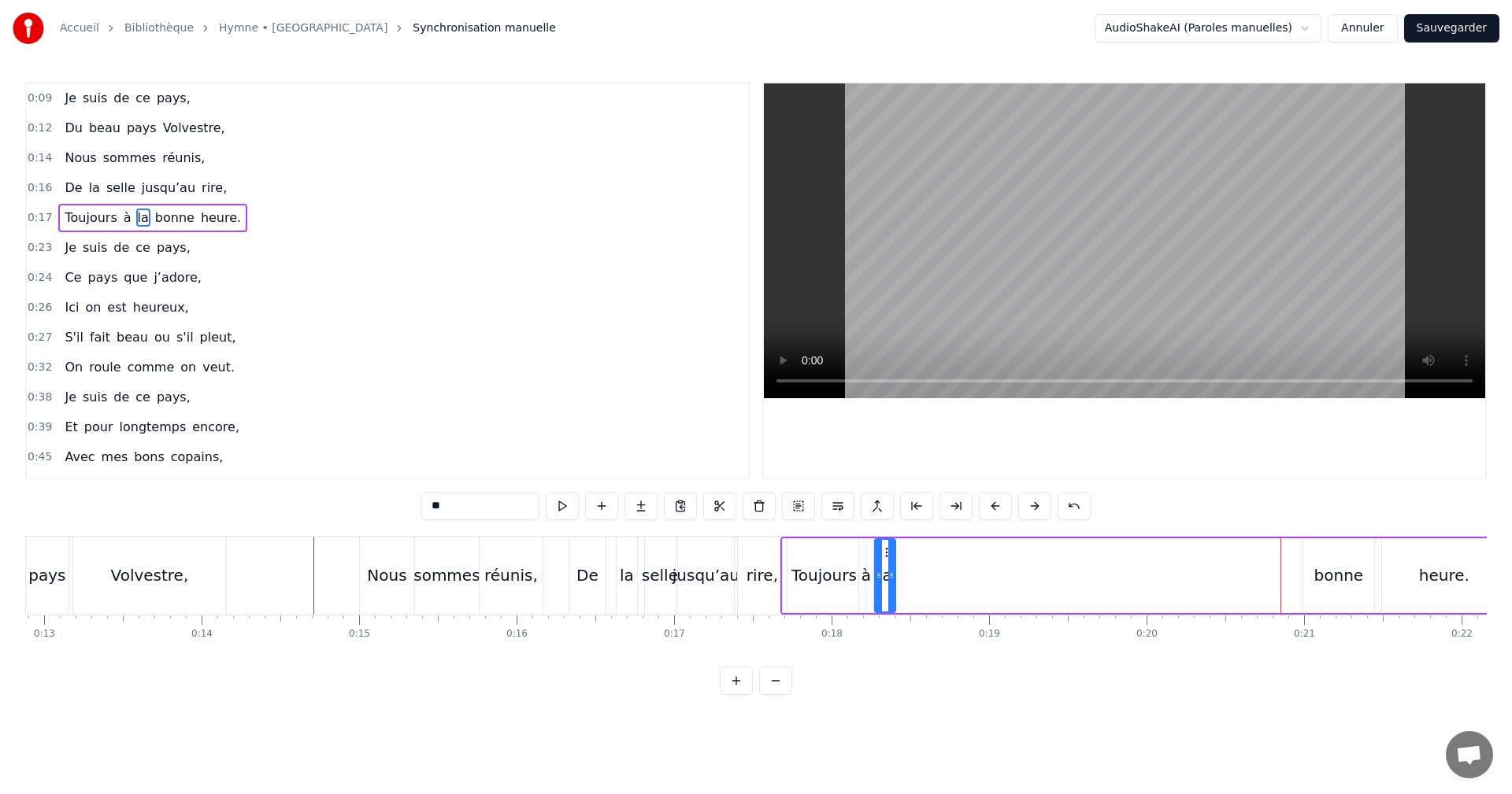
click at [1324, 576] on div "bonne" at bounding box center [1339, 575] width 50 height 24
drag, startPoint x: 1286, startPoint y: 553, endPoint x: 913, endPoint y: 559, distance: 373.0
click at [913, 559] on div "bonne" at bounding box center [936, 576] width 69 height 71
drag, startPoint x: 969, startPoint y: 571, endPoint x: 940, endPoint y: 571, distance: 29.0
click at [940, 571] on icon at bounding box center [939, 575] width 6 height 12
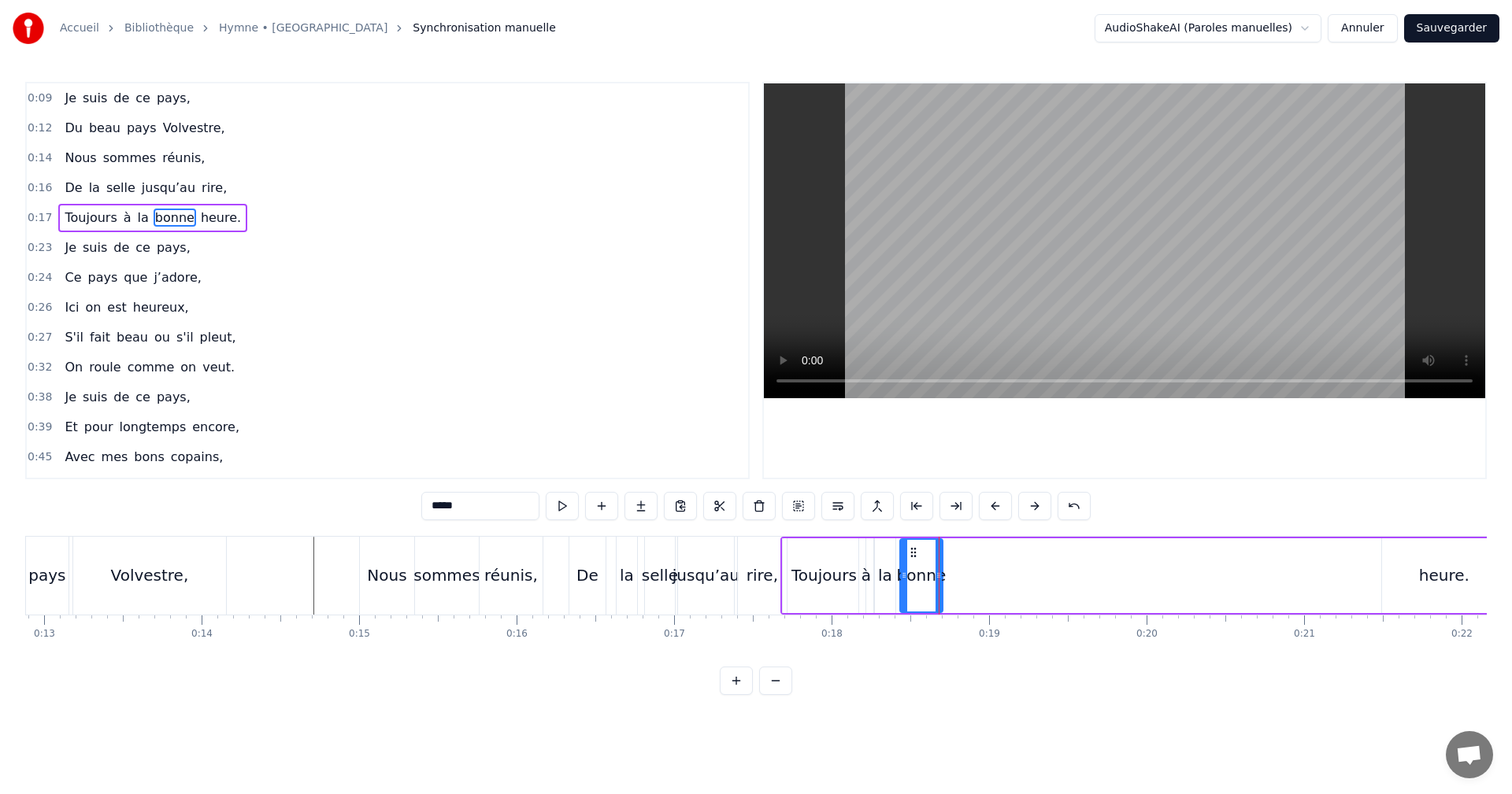
click at [1422, 571] on div "heure." at bounding box center [1444, 575] width 51 height 24
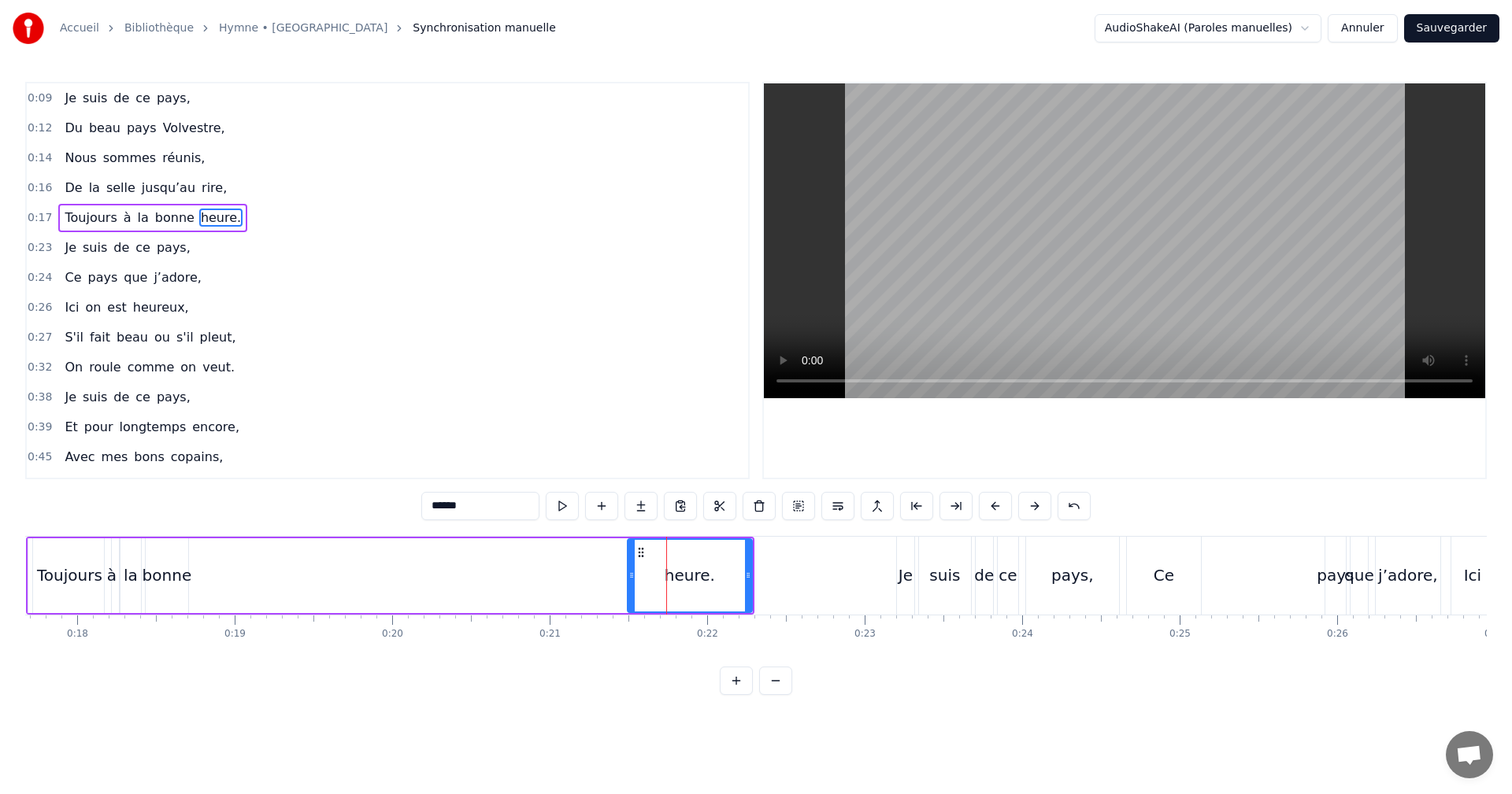
scroll to position [0, 2653]
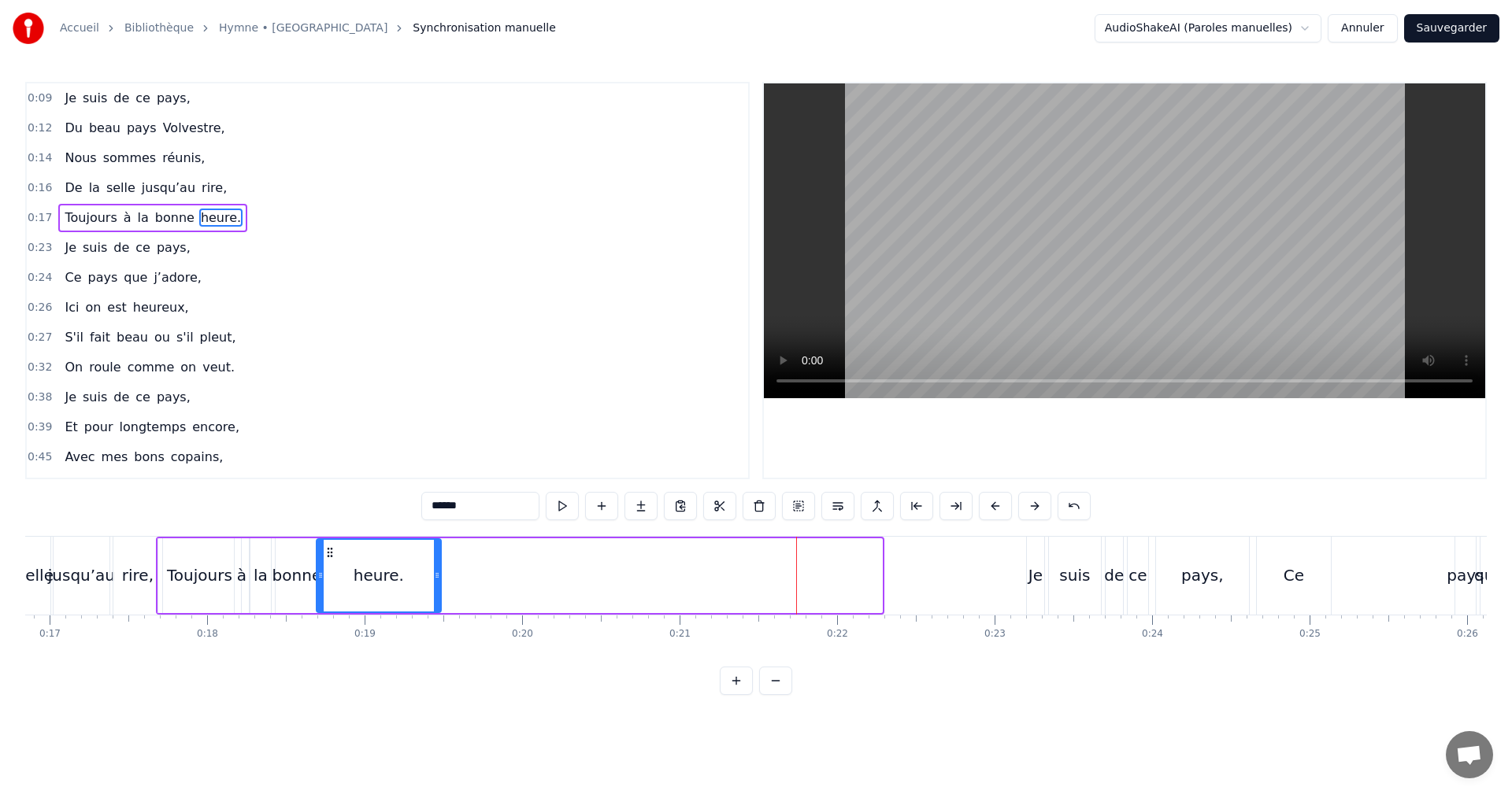
drag, startPoint x: 767, startPoint y: 549, endPoint x: 328, endPoint y: 557, distance: 439.1
click at [328, 557] on icon at bounding box center [329, 553] width 12 height 12
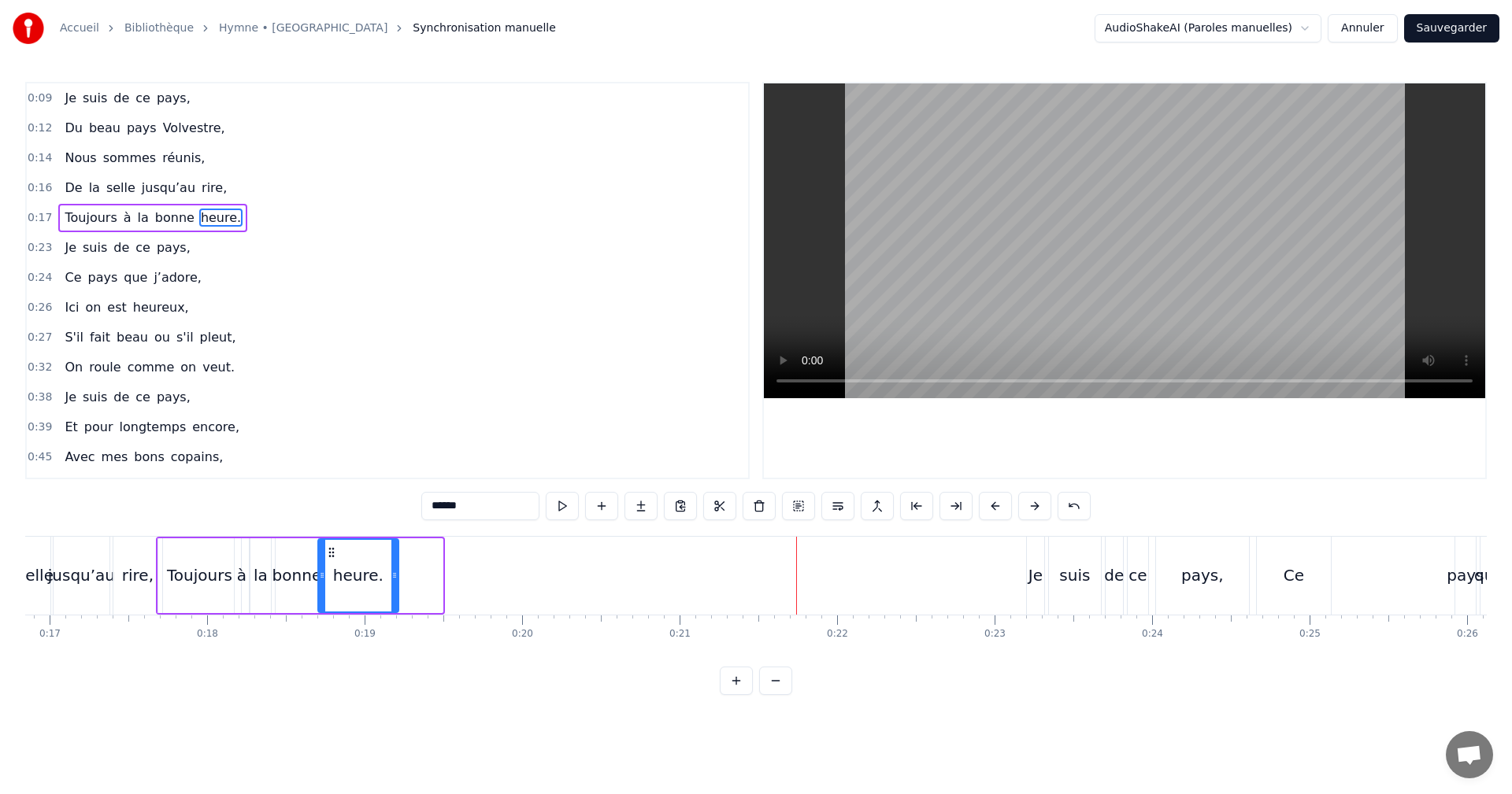
drag, startPoint x: 432, startPoint y: 574, endPoint x: 393, endPoint y: 573, distance: 39.0
click at [393, 573] on icon at bounding box center [394, 575] width 6 height 12
click at [1029, 573] on div "Je" at bounding box center [1036, 575] width 14 height 24
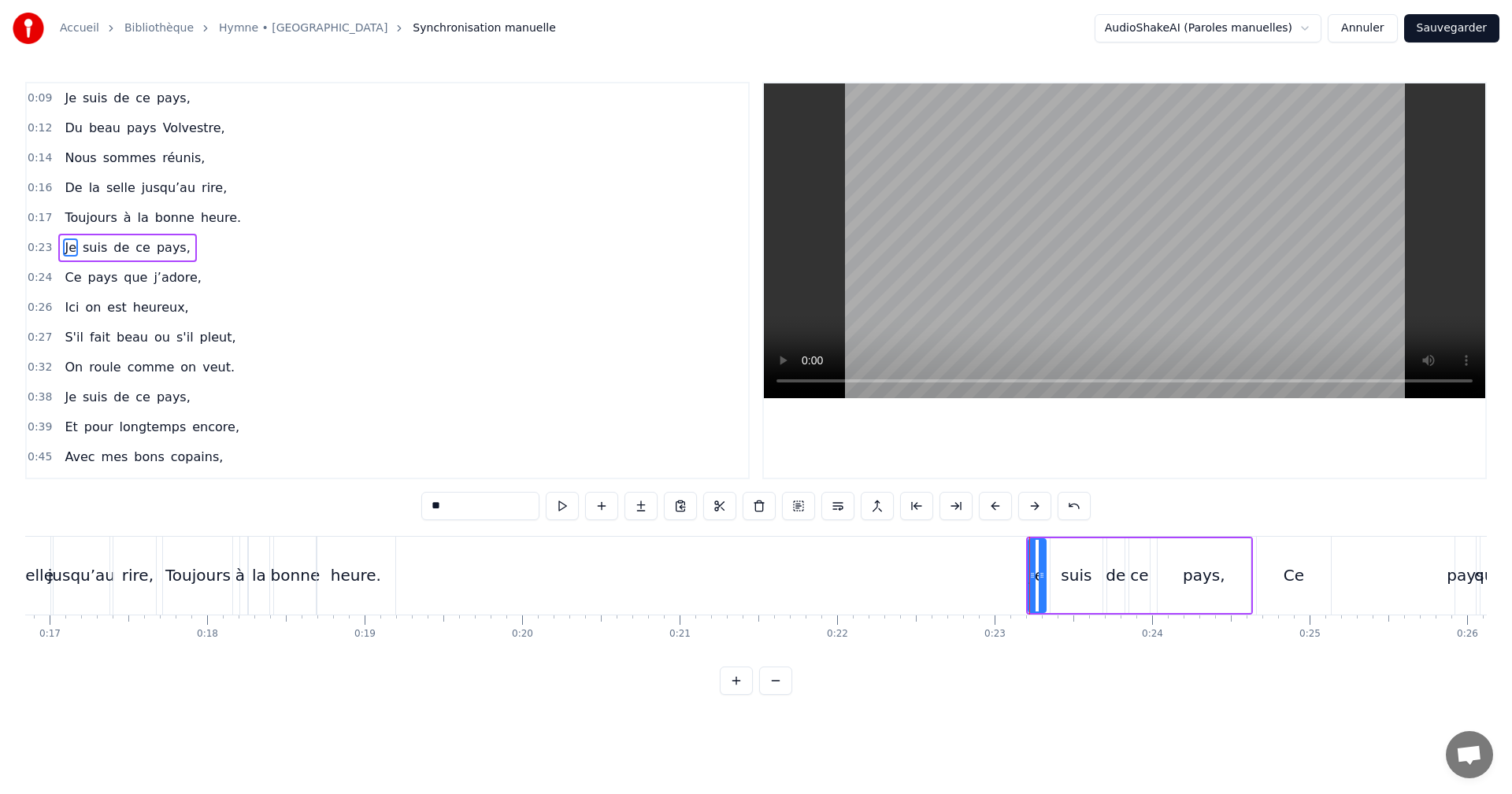
click at [1131, 539] on div "ce" at bounding box center [1139, 576] width 22 height 75
type input "**"
click at [1119, 537] on div "Je suis de ce pays," at bounding box center [1139, 576] width 227 height 78
drag, startPoint x: 1119, startPoint y: 536, endPoint x: 1063, endPoint y: 539, distance: 56.1
click at [1063, 539] on div "Je suis de ce pays," at bounding box center [1139, 576] width 227 height 78
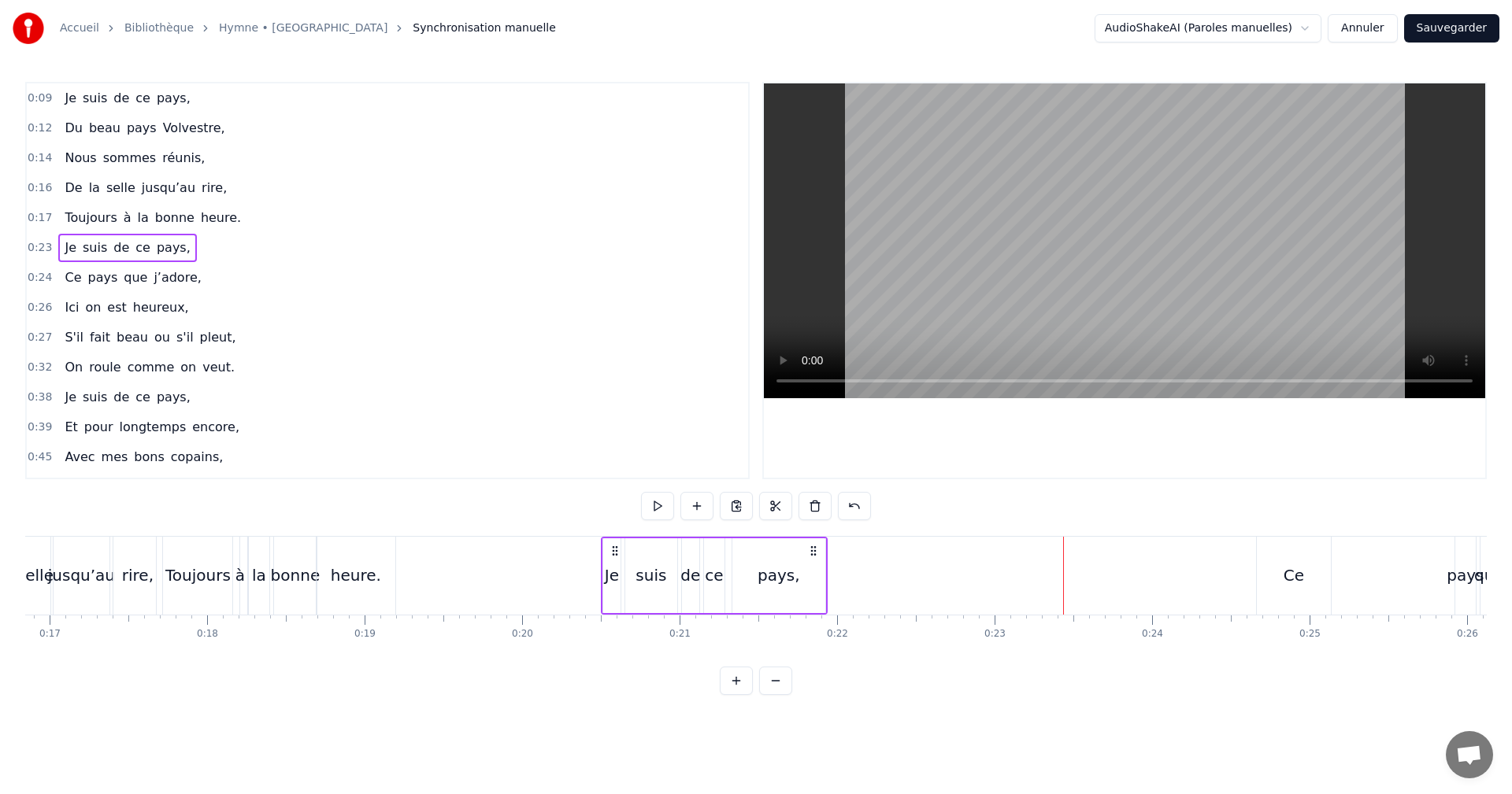
drag, startPoint x: 1039, startPoint y: 548, endPoint x: 608, endPoint y: 565, distance: 431.3
click at [613, 557] on div "Je suis de ce pays," at bounding box center [714, 576] width 227 height 78
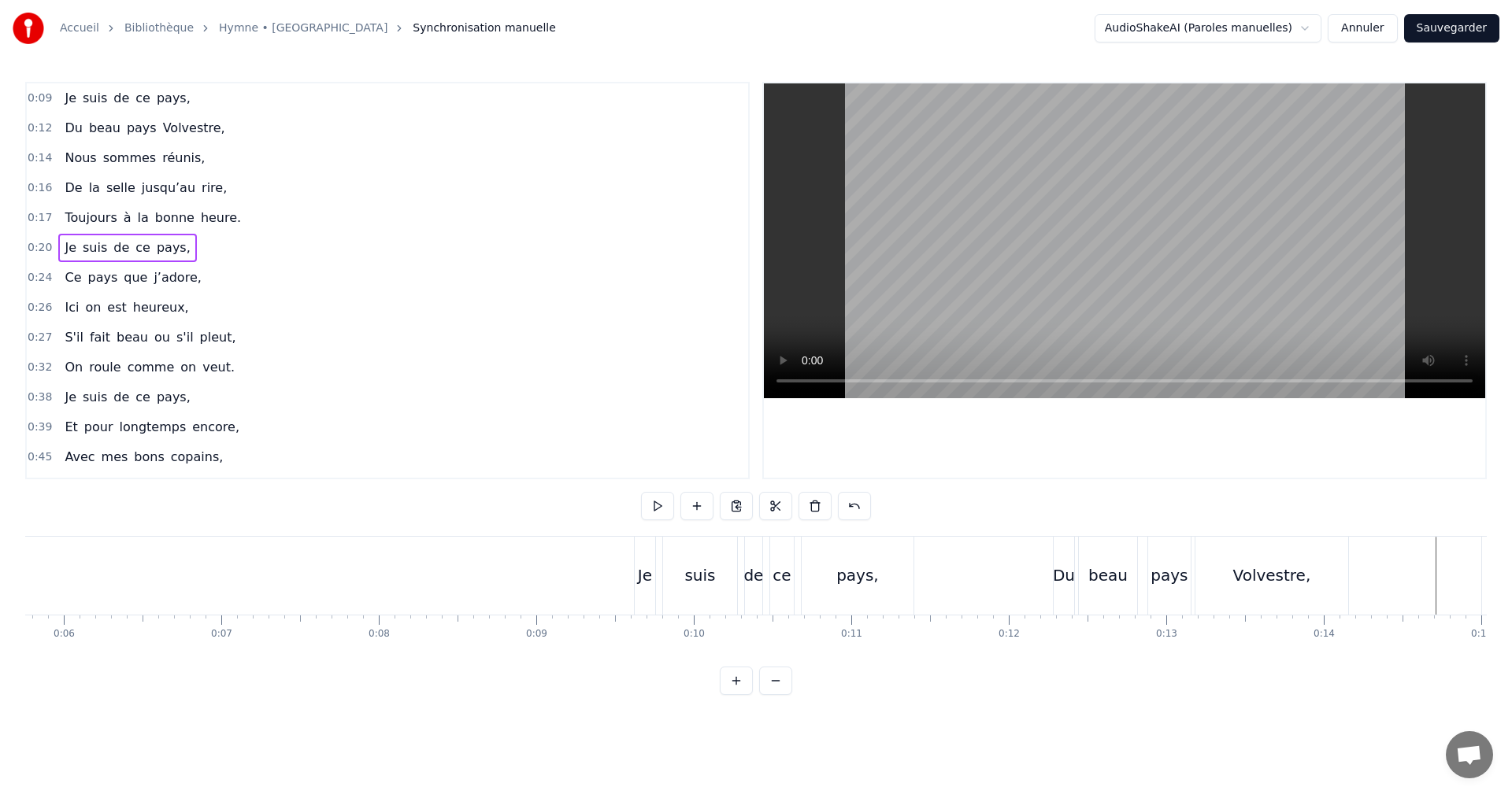
scroll to position [0, 755]
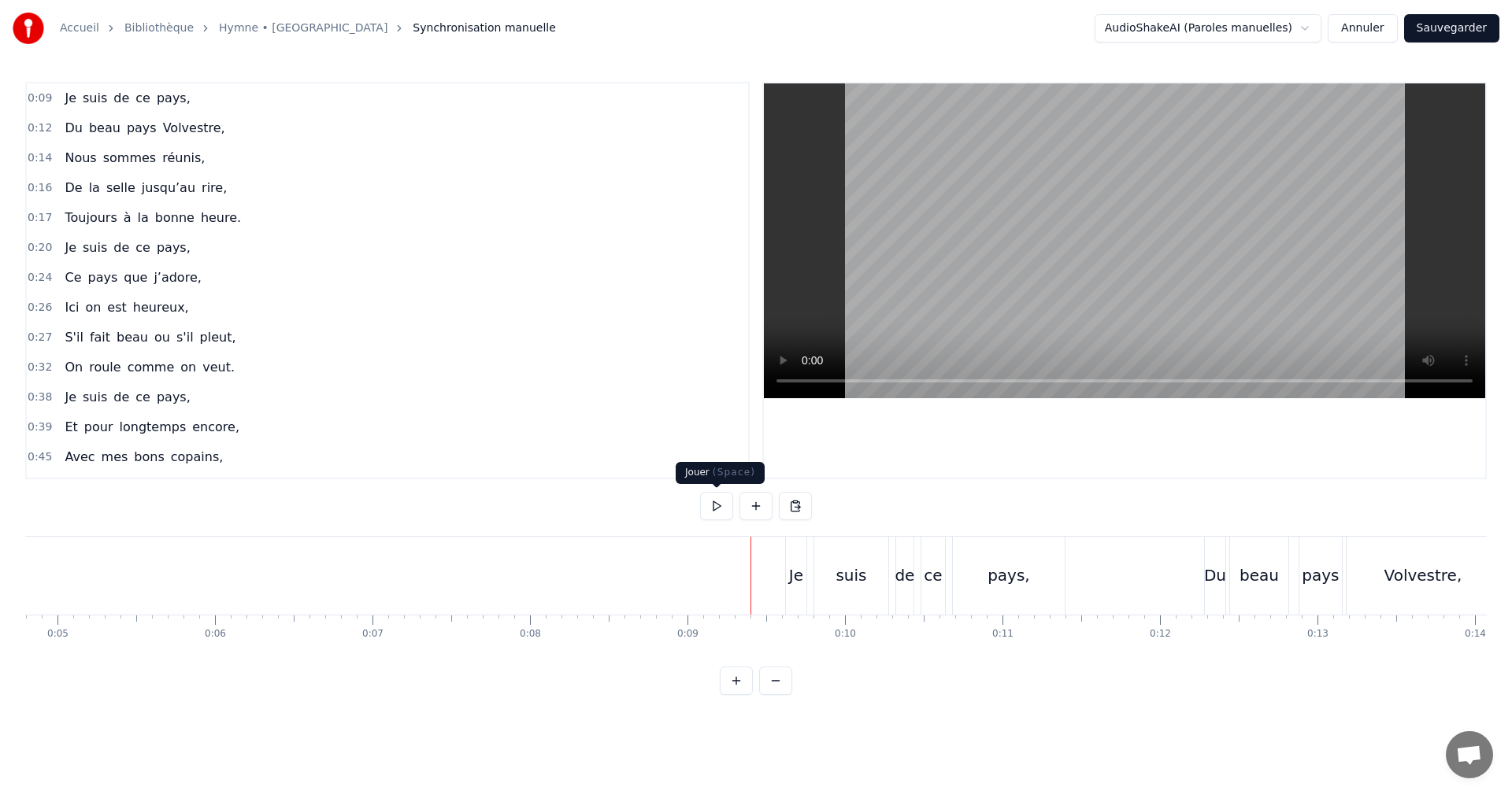
click at [715, 505] on button at bounding box center [716, 506] width 33 height 28
drag, startPoint x: 467, startPoint y: 559, endPoint x: 458, endPoint y: 565, distance: 10.8
click at [719, 505] on button at bounding box center [716, 506] width 33 height 28
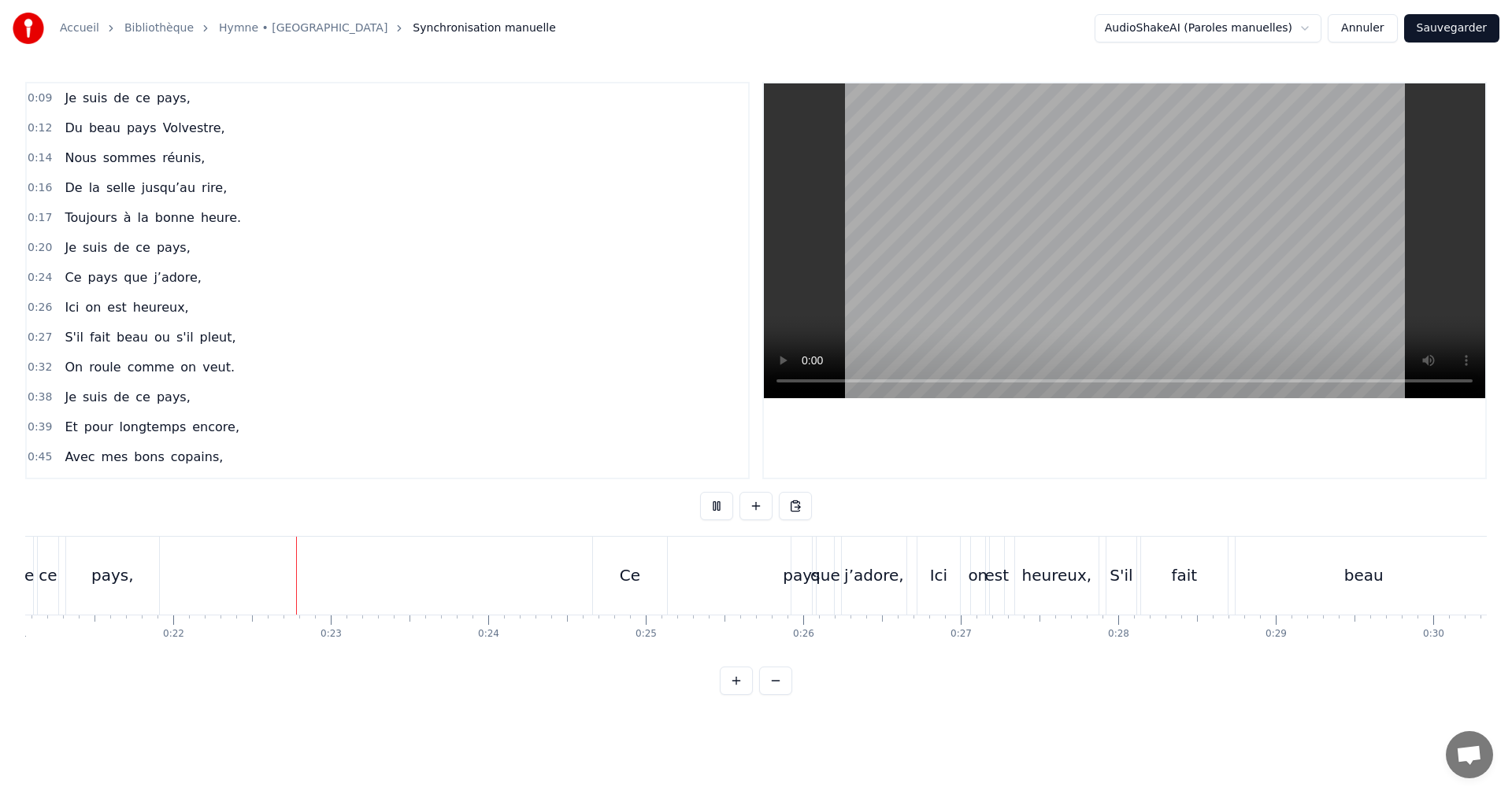
scroll to position [0, 3401]
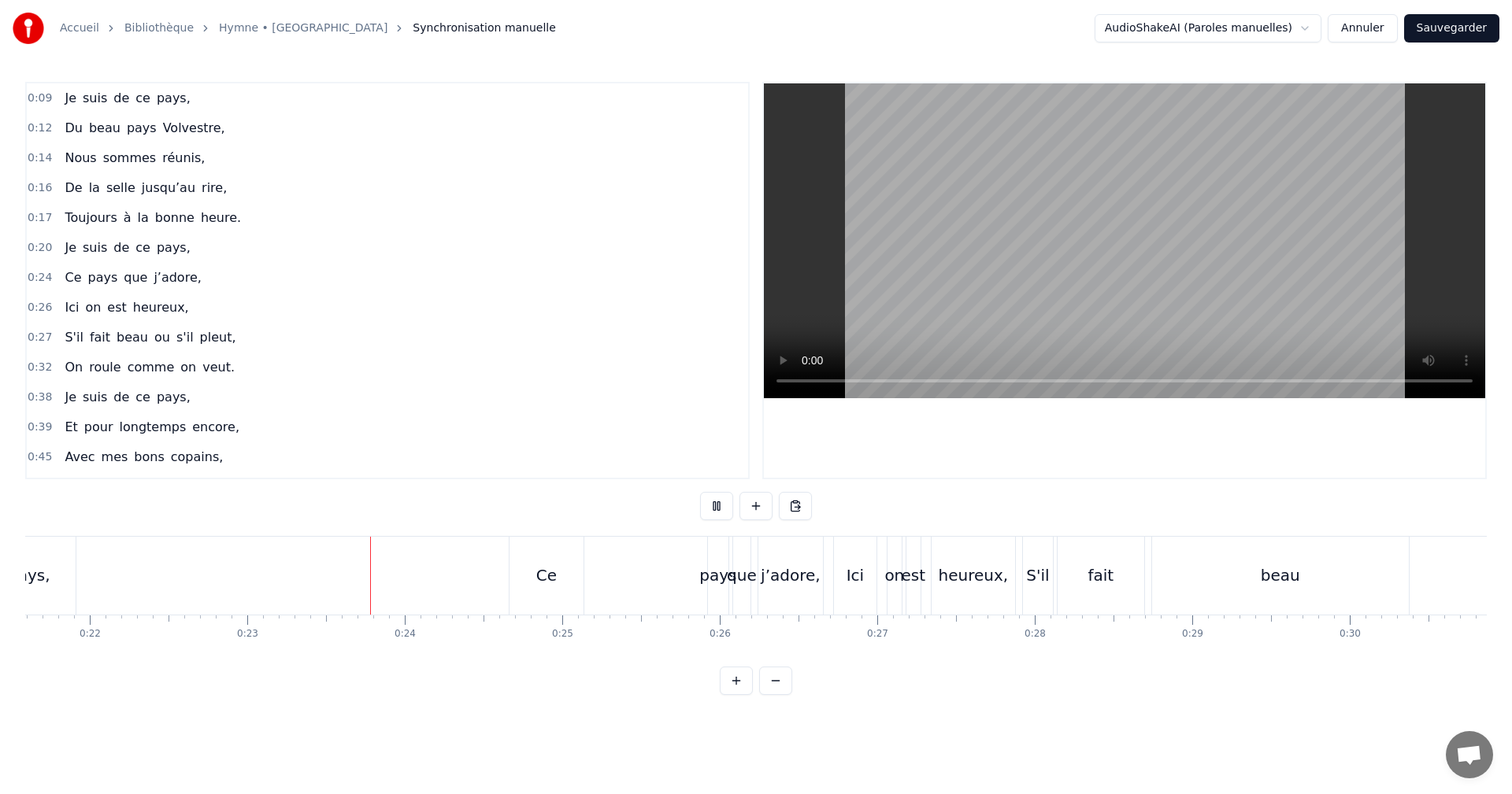
click at [719, 506] on button at bounding box center [716, 506] width 33 height 28
click at [536, 571] on div "Ce" at bounding box center [546, 576] width 74 height 78
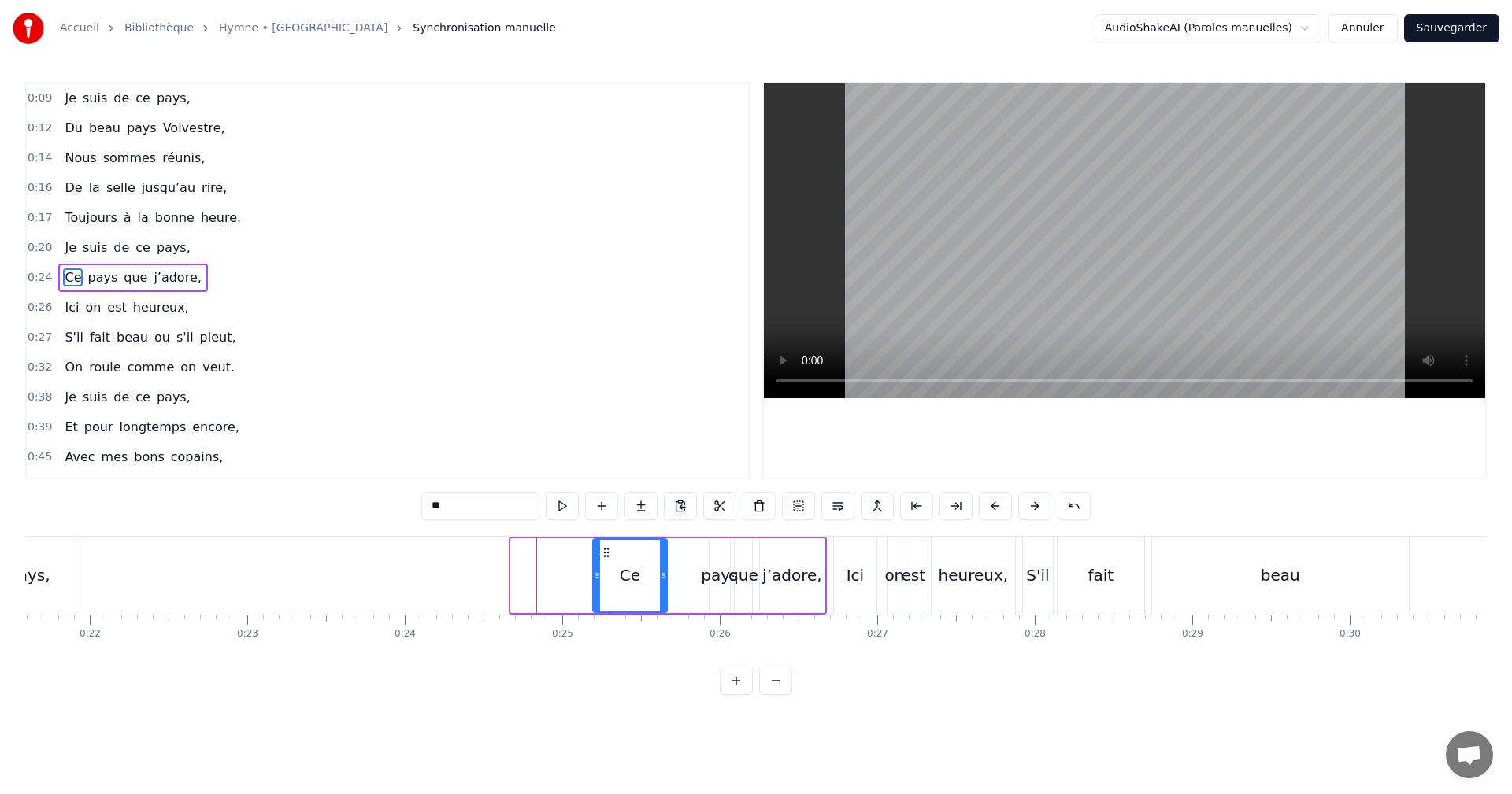
drag, startPoint x: 523, startPoint y: 550, endPoint x: 605, endPoint y: 553, distance: 82.1
click at [605, 553] on icon at bounding box center [606, 553] width 12 height 12
drag, startPoint x: 689, startPoint y: 538, endPoint x: 625, endPoint y: 540, distance: 64.0
click at [625, 540] on div "Ce pays que j’adore," at bounding box center [708, 576] width 236 height 78
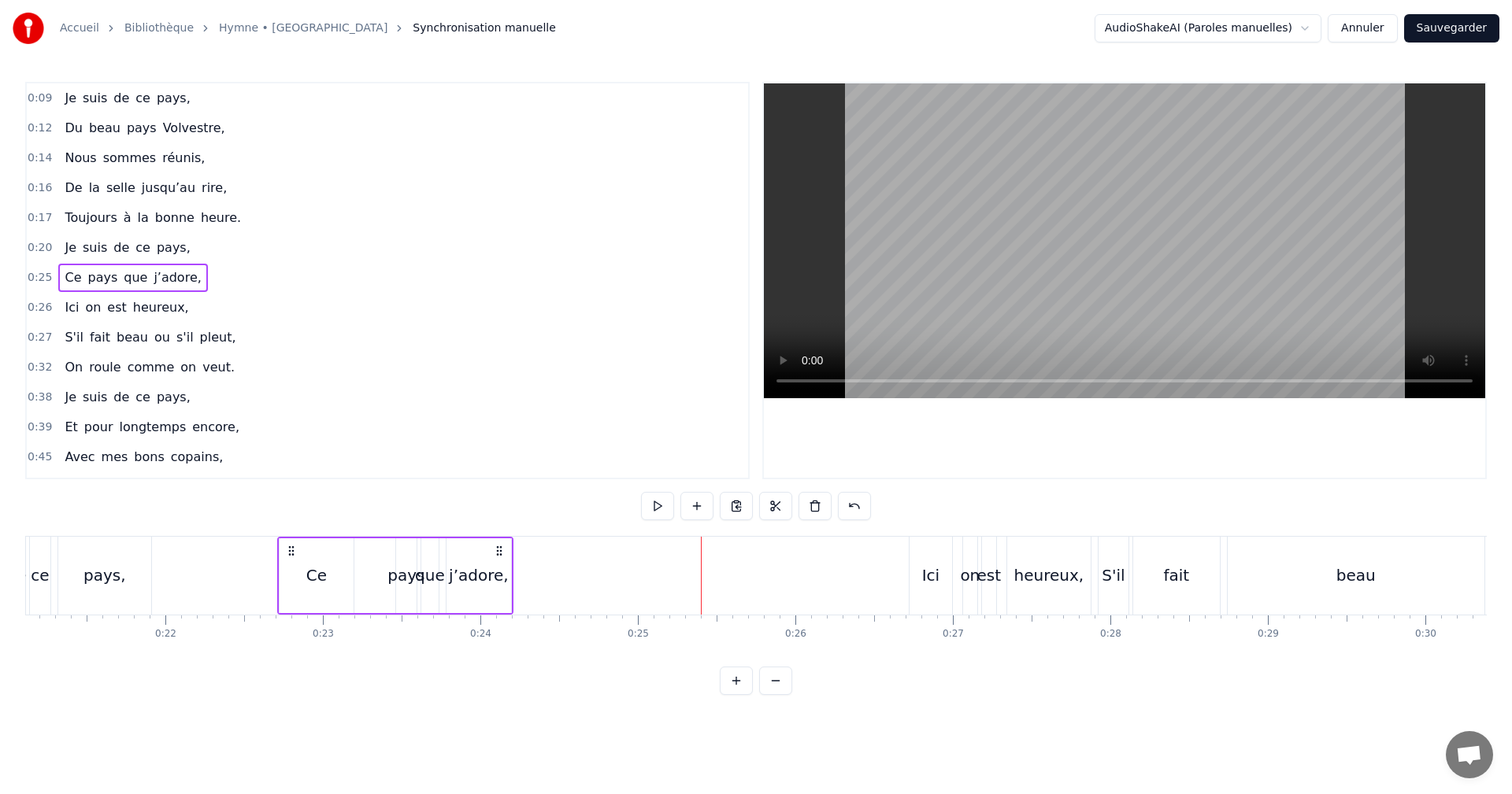
scroll to position [0, 3312]
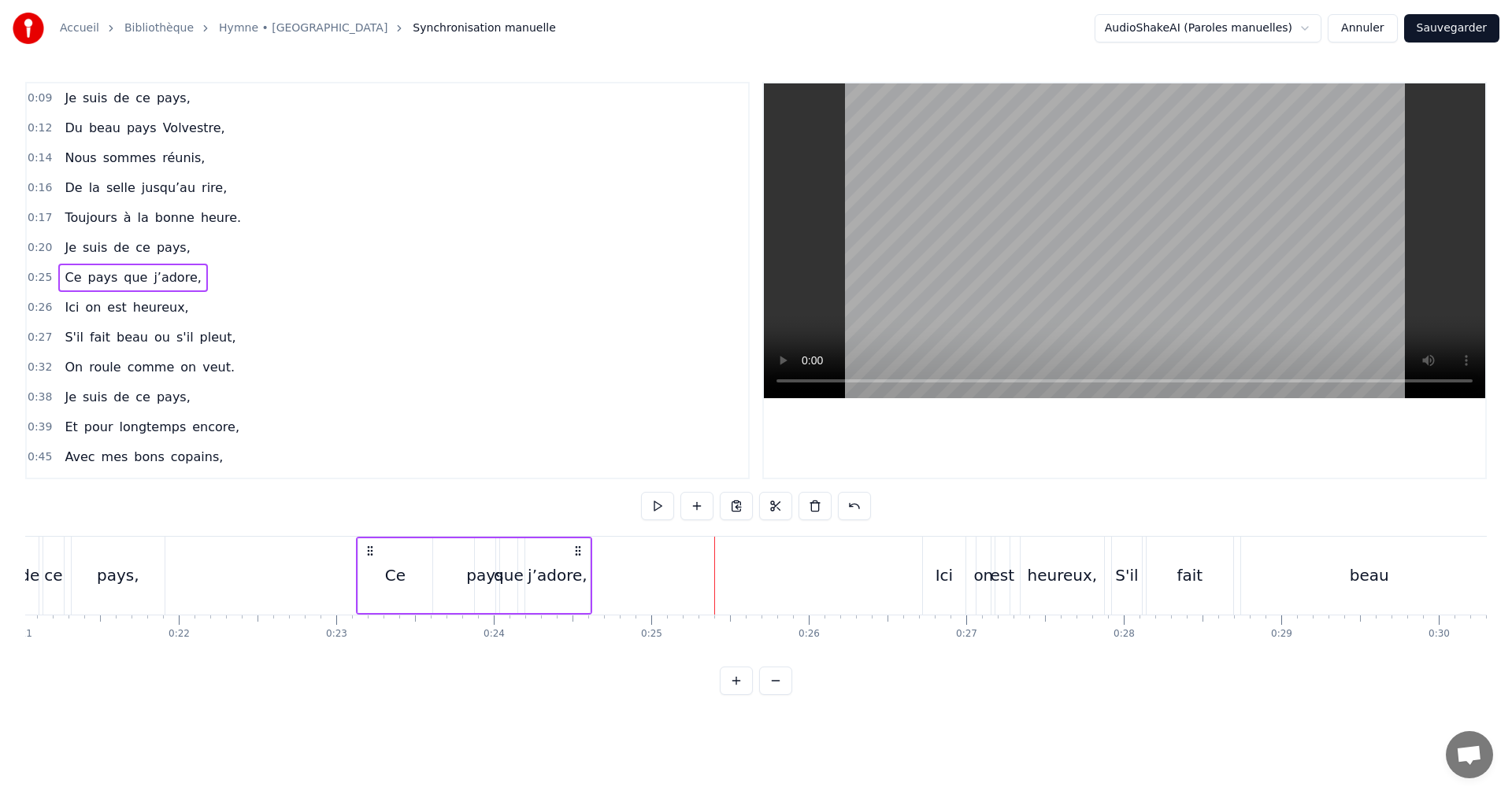
drag, startPoint x: 602, startPoint y: 547, endPoint x: 367, endPoint y: 570, distance: 236.1
click at [367, 570] on div "Ce pays que j’adore," at bounding box center [474, 576] width 236 height 78
click at [398, 578] on div "Ce" at bounding box center [394, 575] width 20 height 24
drag, startPoint x: 428, startPoint y: 570, endPoint x: 392, endPoint y: 571, distance: 36.0
click at [392, 571] on icon at bounding box center [388, 575] width 6 height 12
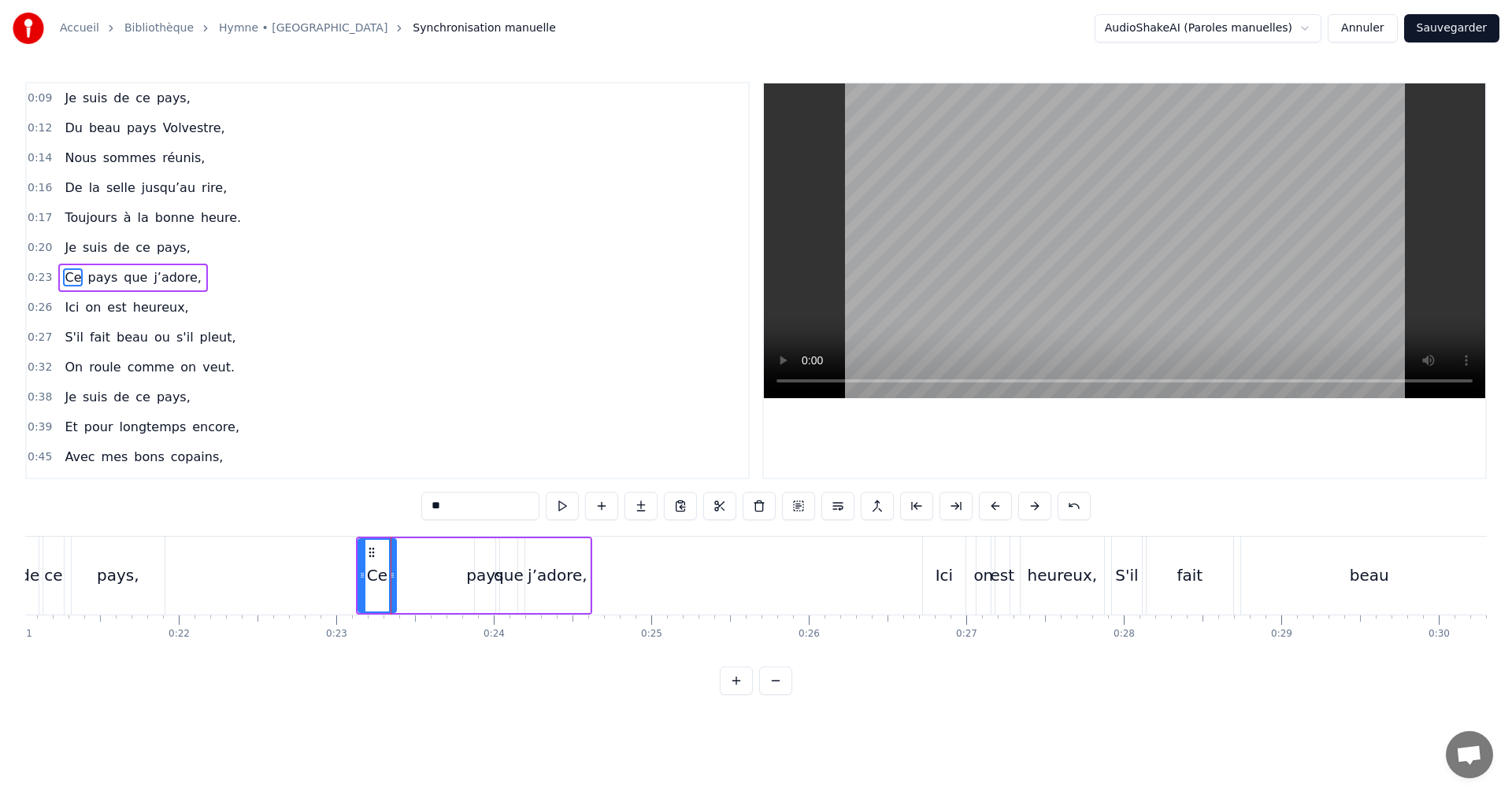
click at [483, 575] on div "pays" at bounding box center [485, 575] width 37 height 24
drag, startPoint x: 477, startPoint y: 565, endPoint x: 394, endPoint y: 563, distance: 83.0
click at [394, 563] on div at bounding box center [395, 576] width 6 height 71
drag, startPoint x: 490, startPoint y: 574, endPoint x: 417, endPoint y: 571, distance: 73.1
click at [417, 571] on icon at bounding box center [418, 575] width 6 height 12
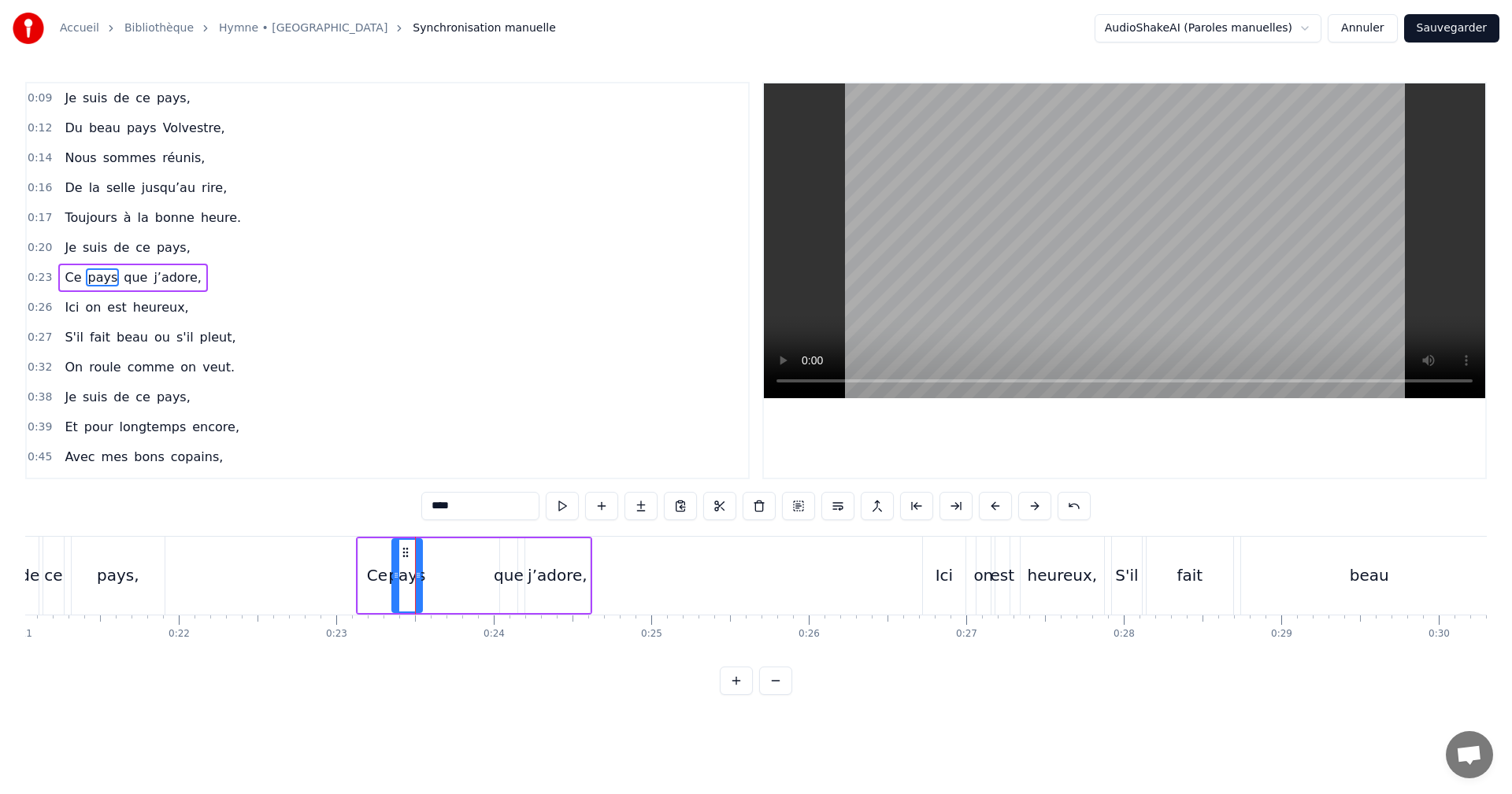
click at [507, 577] on div "que" at bounding box center [509, 575] width 30 height 24
type input "***"
drag, startPoint x: 508, startPoint y: 559, endPoint x: 489, endPoint y: 556, distance: 19.2
click at [483, 557] on div "Ce pays que j’adore," at bounding box center [474, 576] width 236 height 78
click at [501, 565] on div "que" at bounding box center [509, 575] width 30 height 24
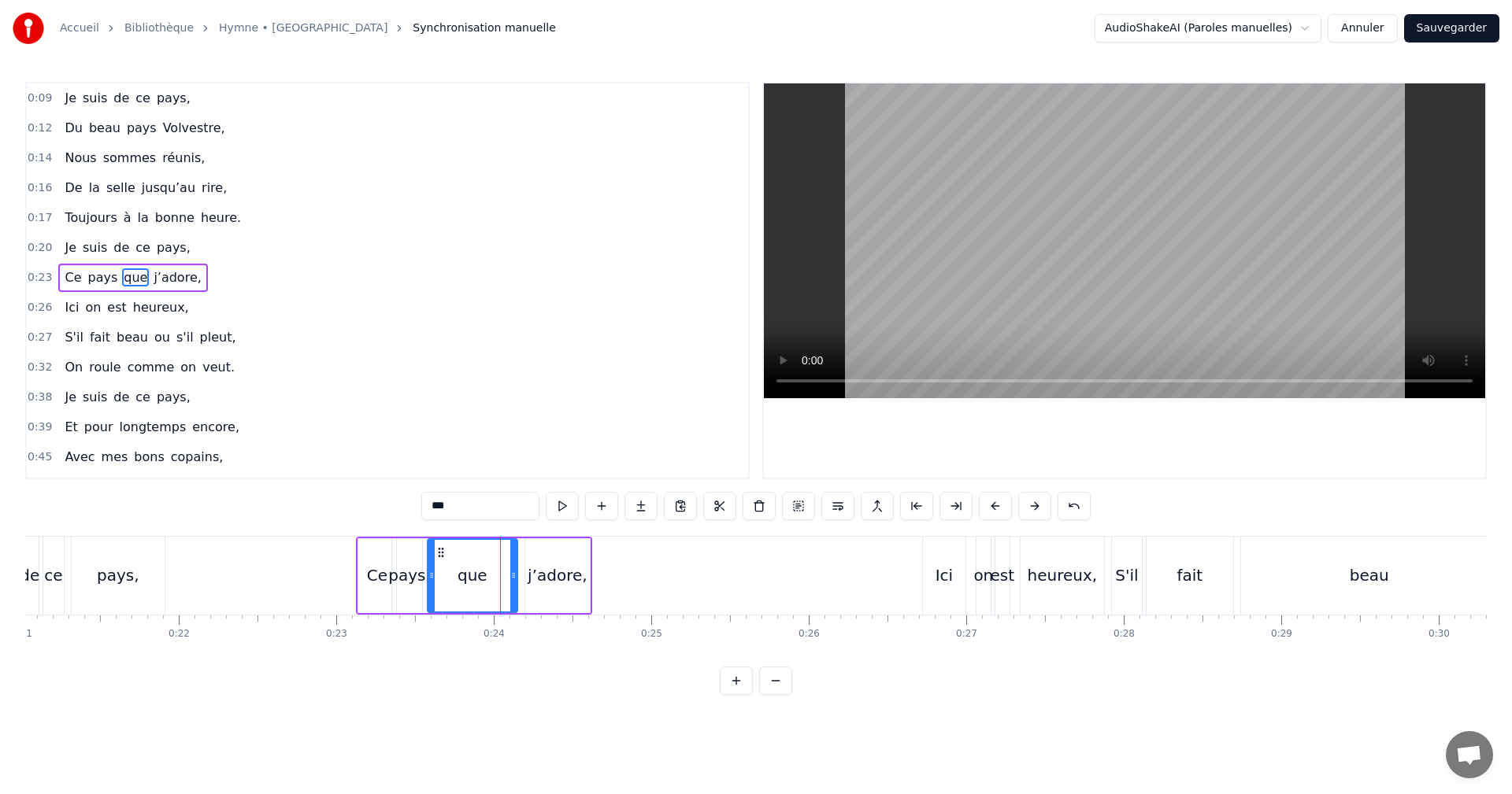
drag, startPoint x: 503, startPoint y: 569, endPoint x: 428, endPoint y: 569, distance: 75.0
click at [428, 569] on div at bounding box center [431, 576] width 6 height 71
drag, startPoint x: 510, startPoint y: 573, endPoint x: 439, endPoint y: 574, distance: 71.0
click at [440, 574] on icon at bounding box center [443, 575] width 6 height 12
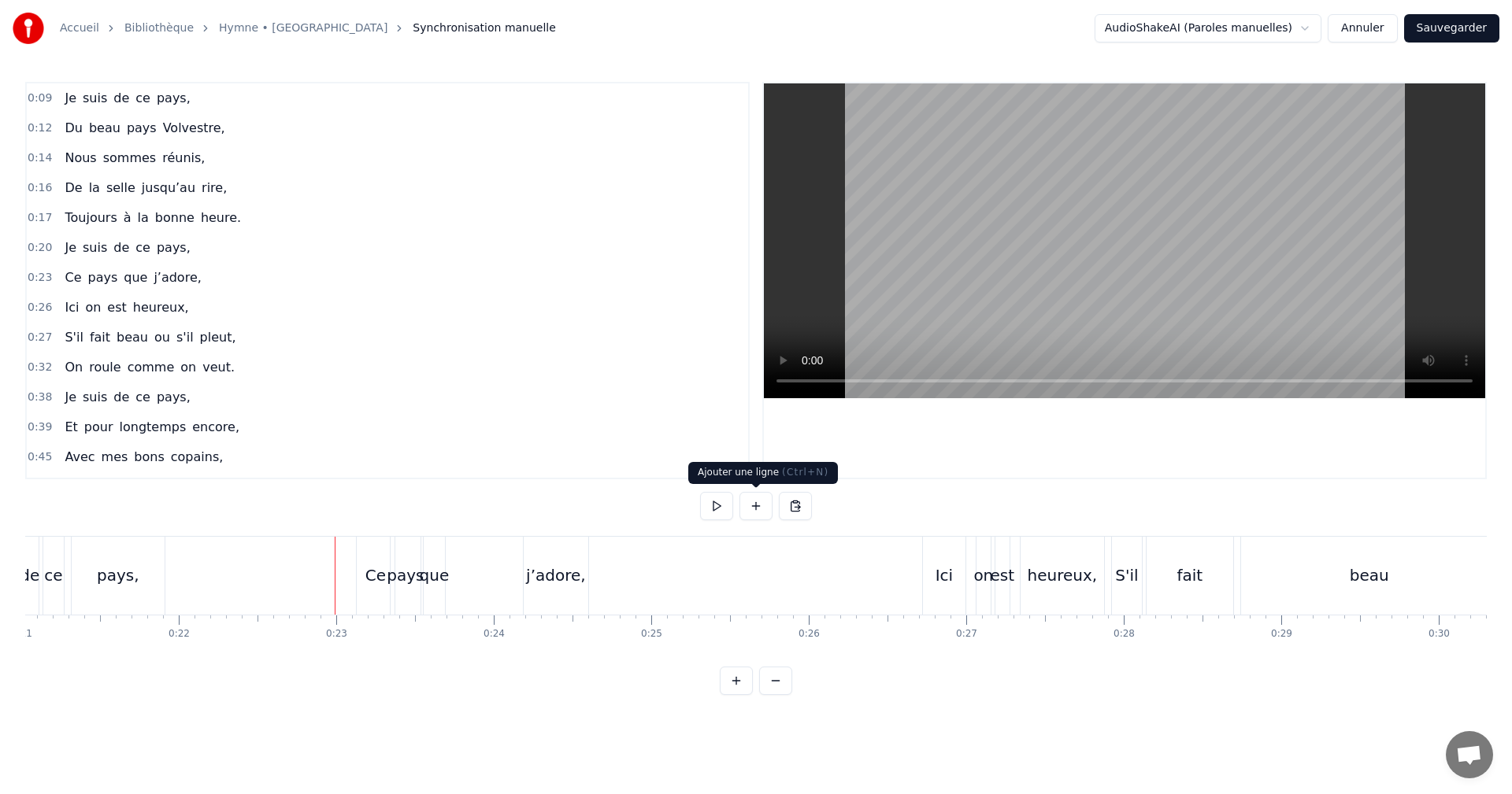
click at [749, 503] on button at bounding box center [755, 506] width 33 height 28
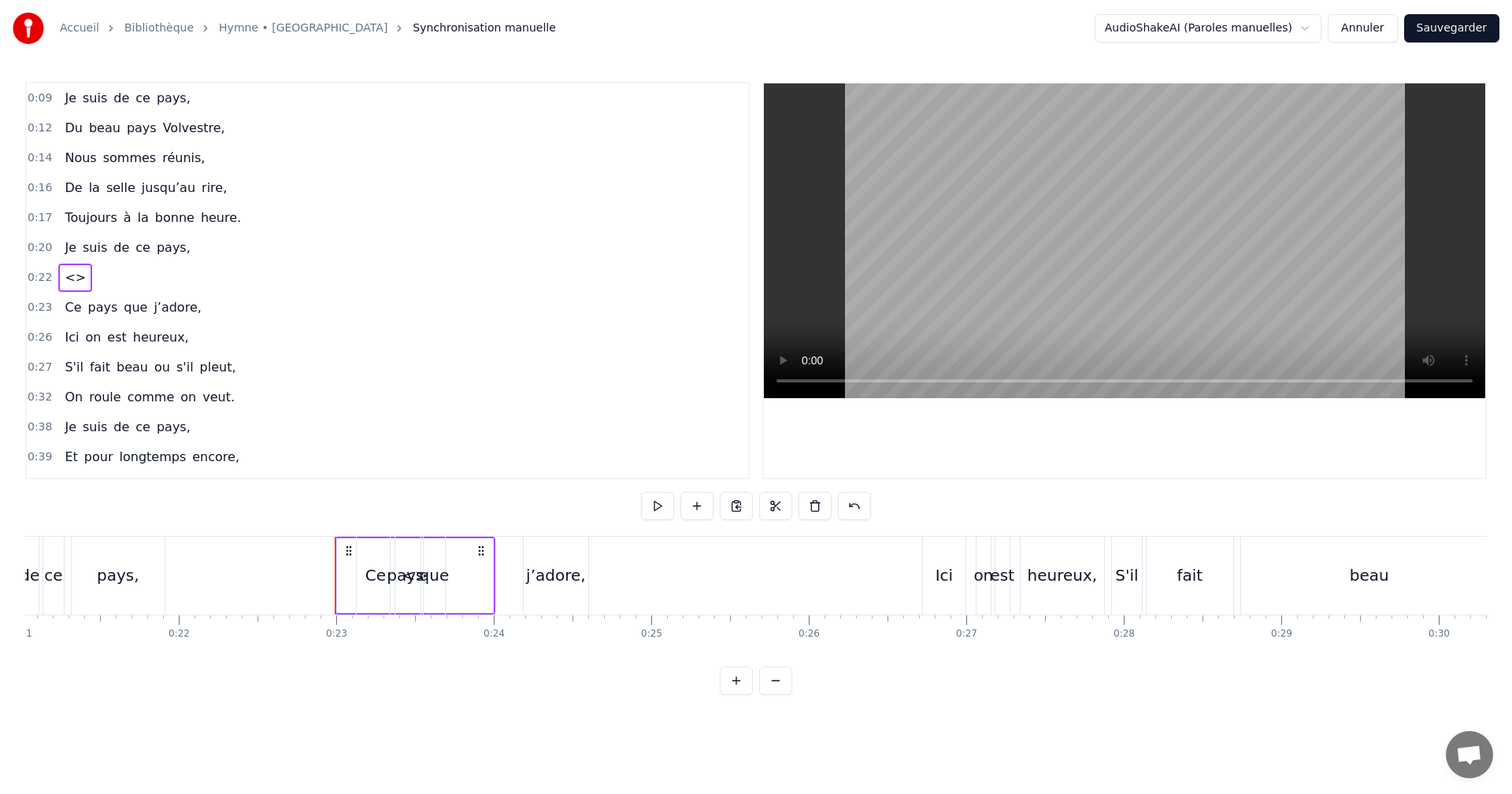
click at [709, 502] on button at bounding box center [716, 506] width 33 height 28
click at [711, 510] on button at bounding box center [716, 506] width 33 height 28
click at [536, 582] on div "j’adore," at bounding box center [556, 575] width 60 height 24
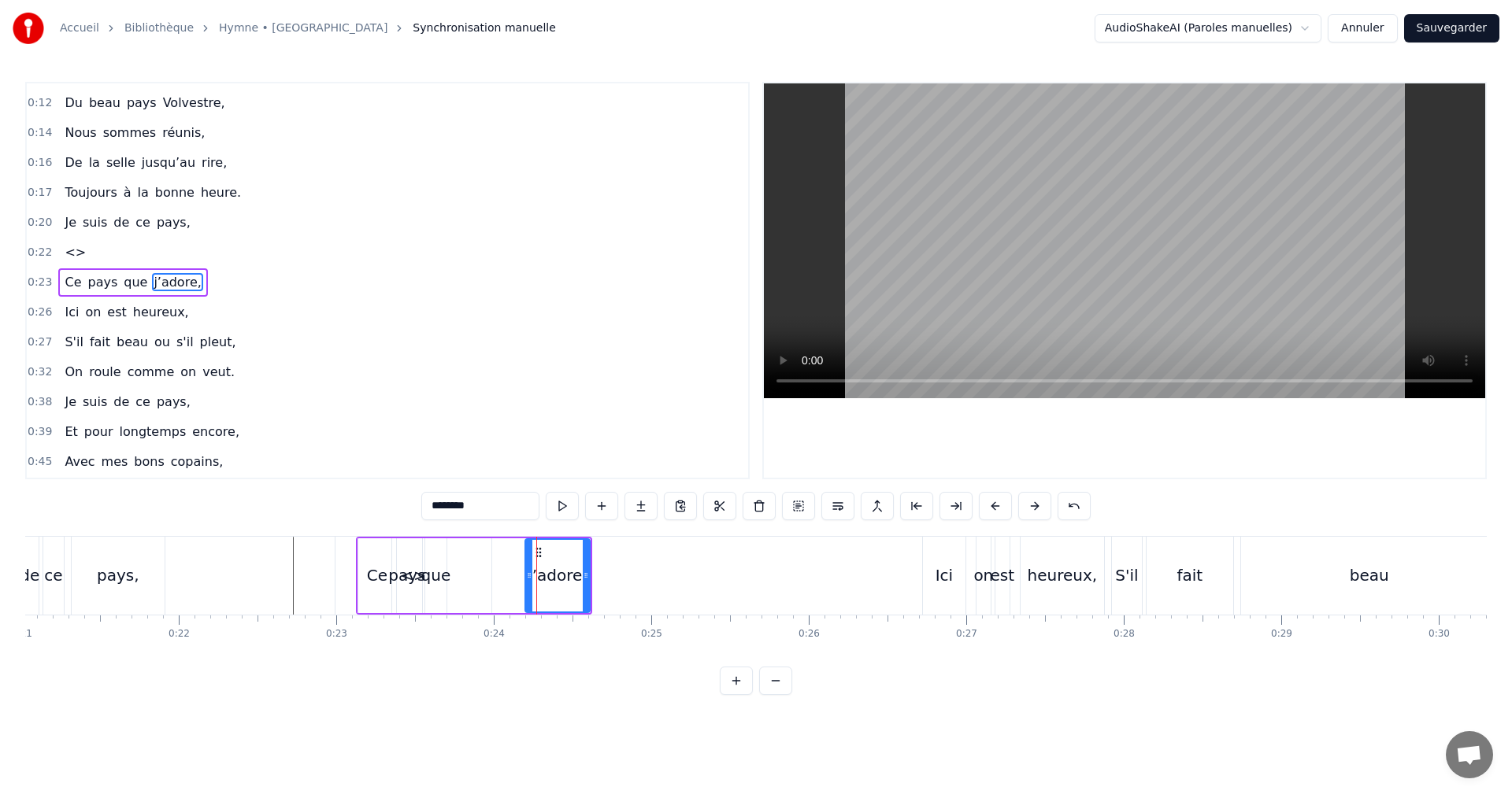
scroll to position [27, 0]
drag, startPoint x: 587, startPoint y: 576, endPoint x: 652, endPoint y: 578, distance: 65.0
click at [678, 575] on icon at bounding box center [678, 575] width 6 height 12
drag, startPoint x: 534, startPoint y: 575, endPoint x: 576, endPoint y: 573, distance: 42.0
click at [576, 573] on icon at bounding box center [576, 575] width 6 height 12
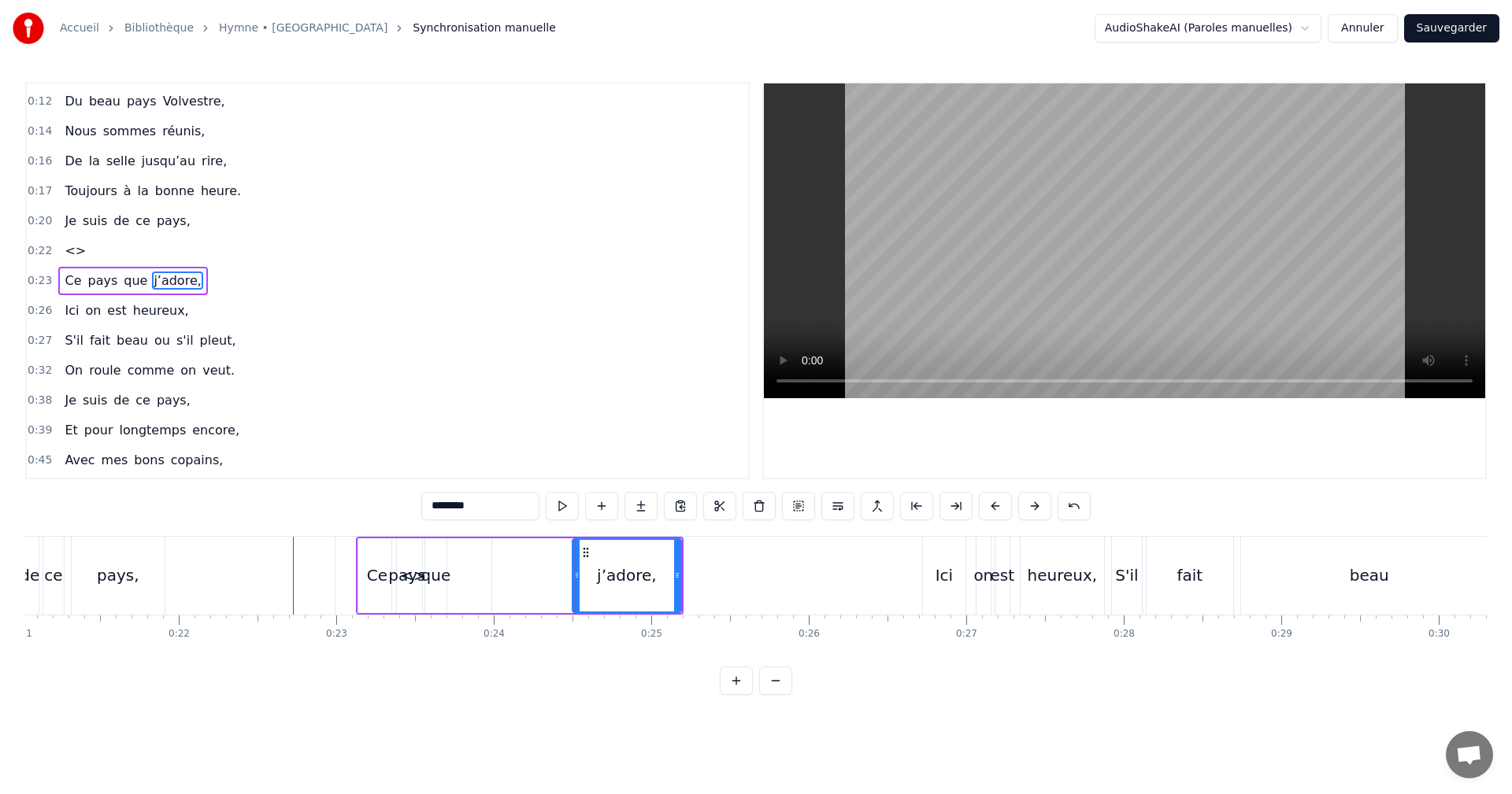
click at [438, 576] on div "que" at bounding box center [436, 575] width 30 height 24
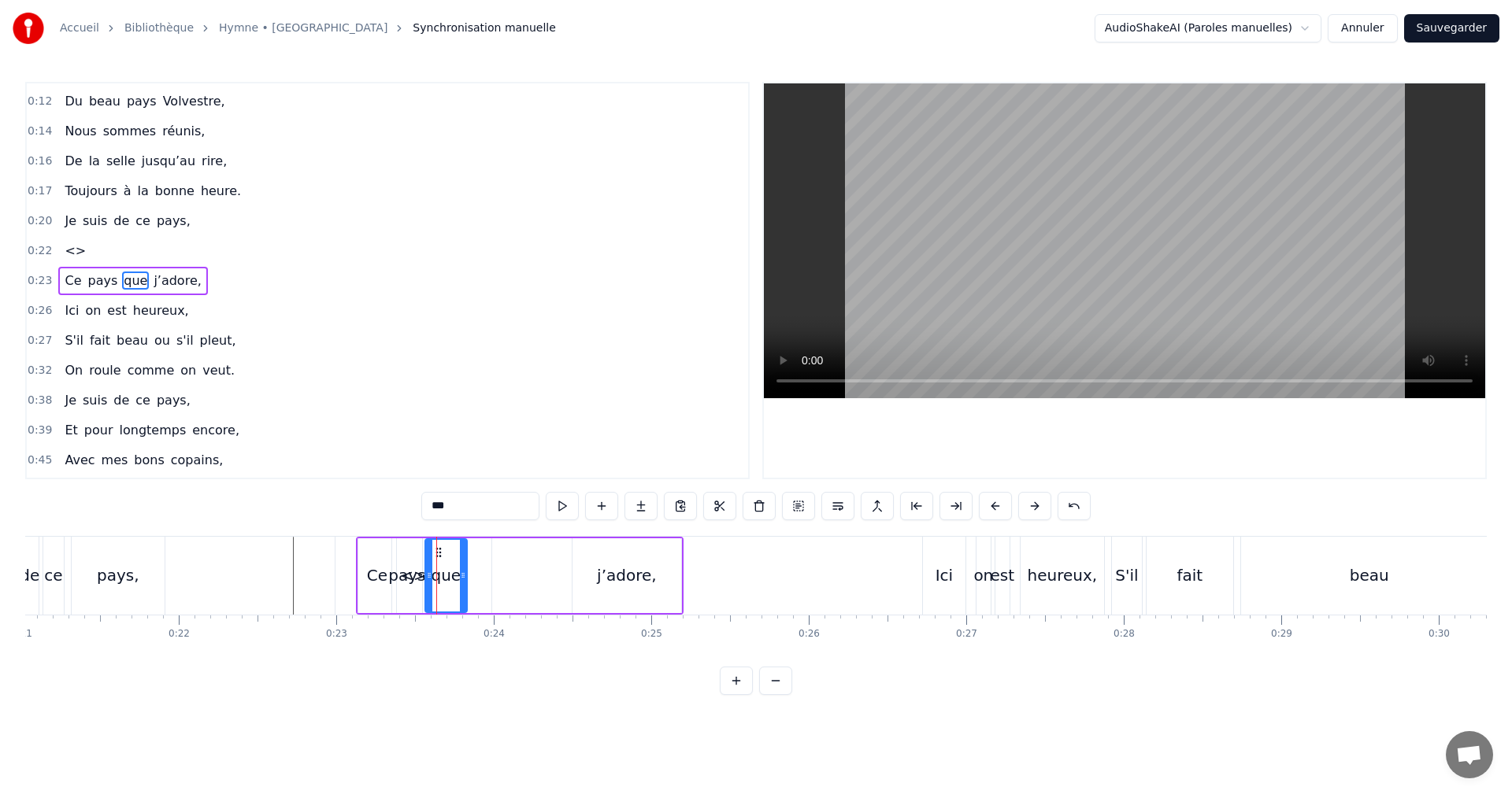
drag, startPoint x: 442, startPoint y: 572, endPoint x: 456, endPoint y: 569, distance: 14.3
click at [467, 573] on icon at bounding box center [462, 575] width 6 height 12
drag, startPoint x: 442, startPoint y: 555, endPoint x: 515, endPoint y: 557, distance: 73.0
click at [535, 554] on icon at bounding box center [534, 553] width 12 height 12
click at [412, 575] on div "pays" at bounding box center [407, 575] width 37 height 24
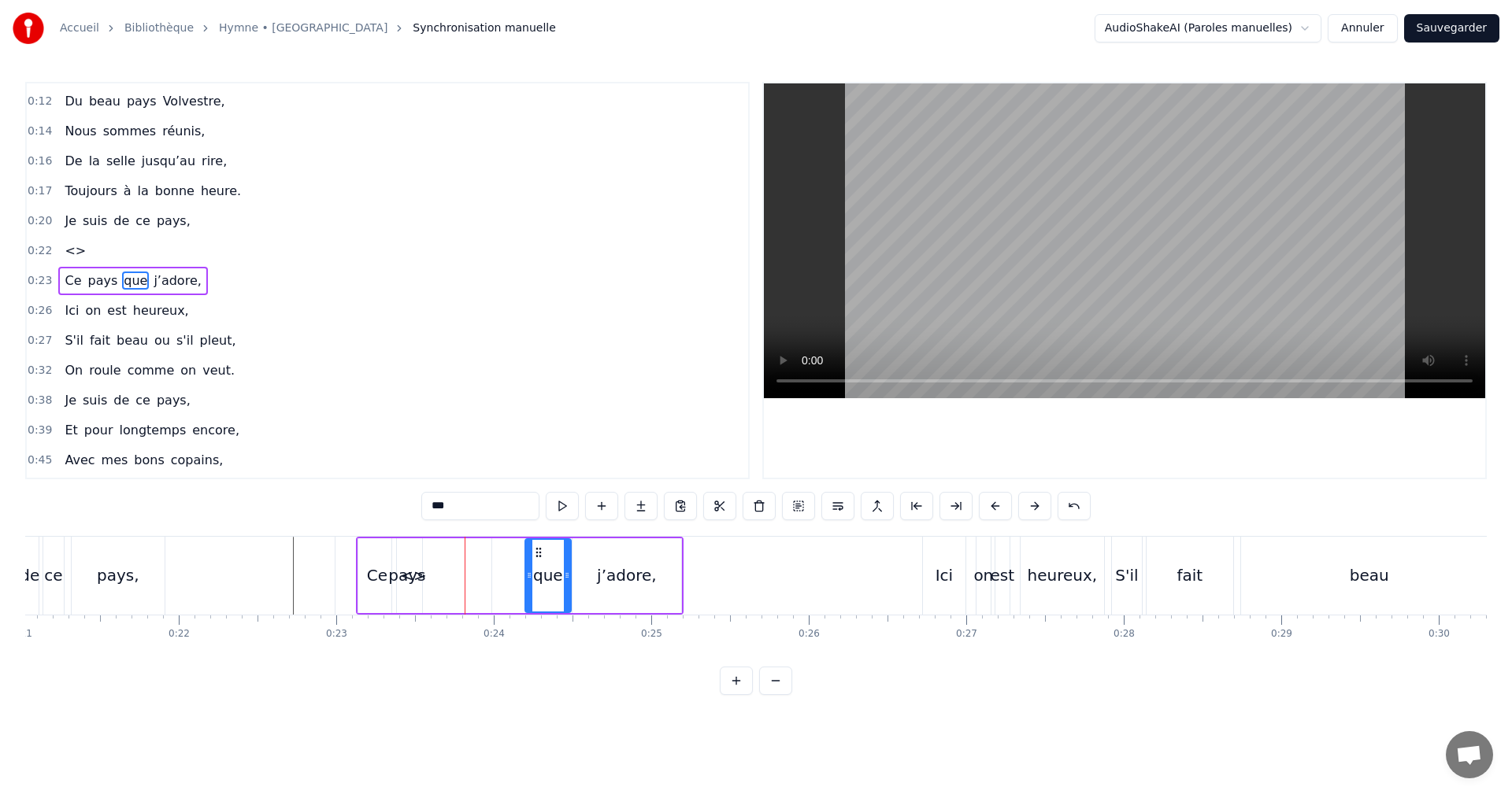
type input "****"
drag, startPoint x: 403, startPoint y: 551, endPoint x: 458, endPoint y: 554, distance: 55.1
click at [466, 554] on icon at bounding box center [472, 553] width 12 height 12
click at [422, 575] on div "Ce pays que j’adore," at bounding box center [520, 576] width 328 height 78
click at [413, 577] on div "Ce pays que j’adore," at bounding box center [520, 576] width 328 height 78
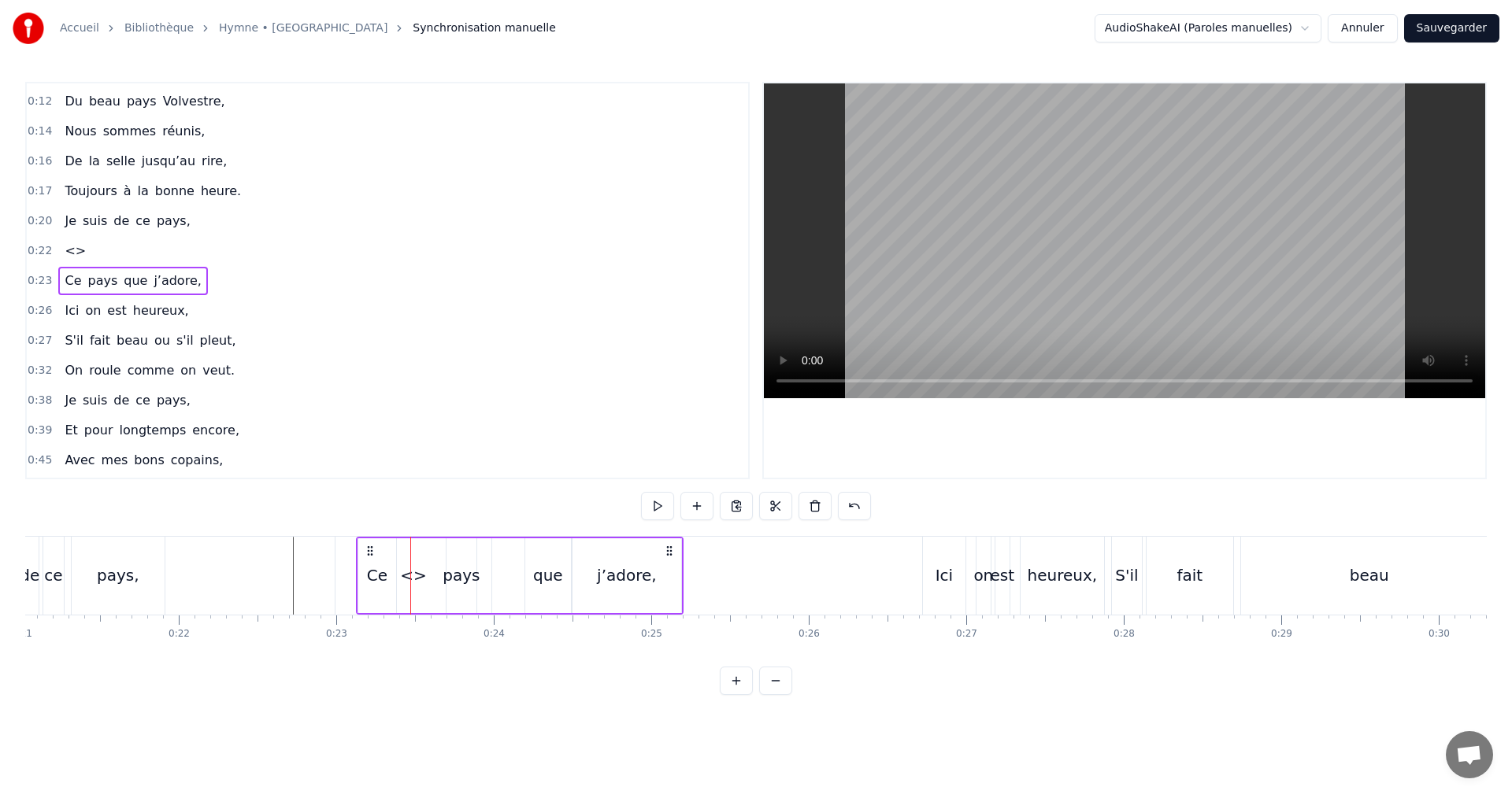
click at [378, 575] on div "Ce" at bounding box center [377, 575] width 20 height 24
click at [409, 575] on div "Ce pays que j’adore," at bounding box center [520, 576] width 328 height 78
click at [413, 579] on div "Ce pays que j’adore," at bounding box center [520, 576] width 328 height 78
click at [852, 506] on button at bounding box center [854, 506] width 33 height 28
click at [852, 506] on div at bounding box center [756, 506] width 269 height 28
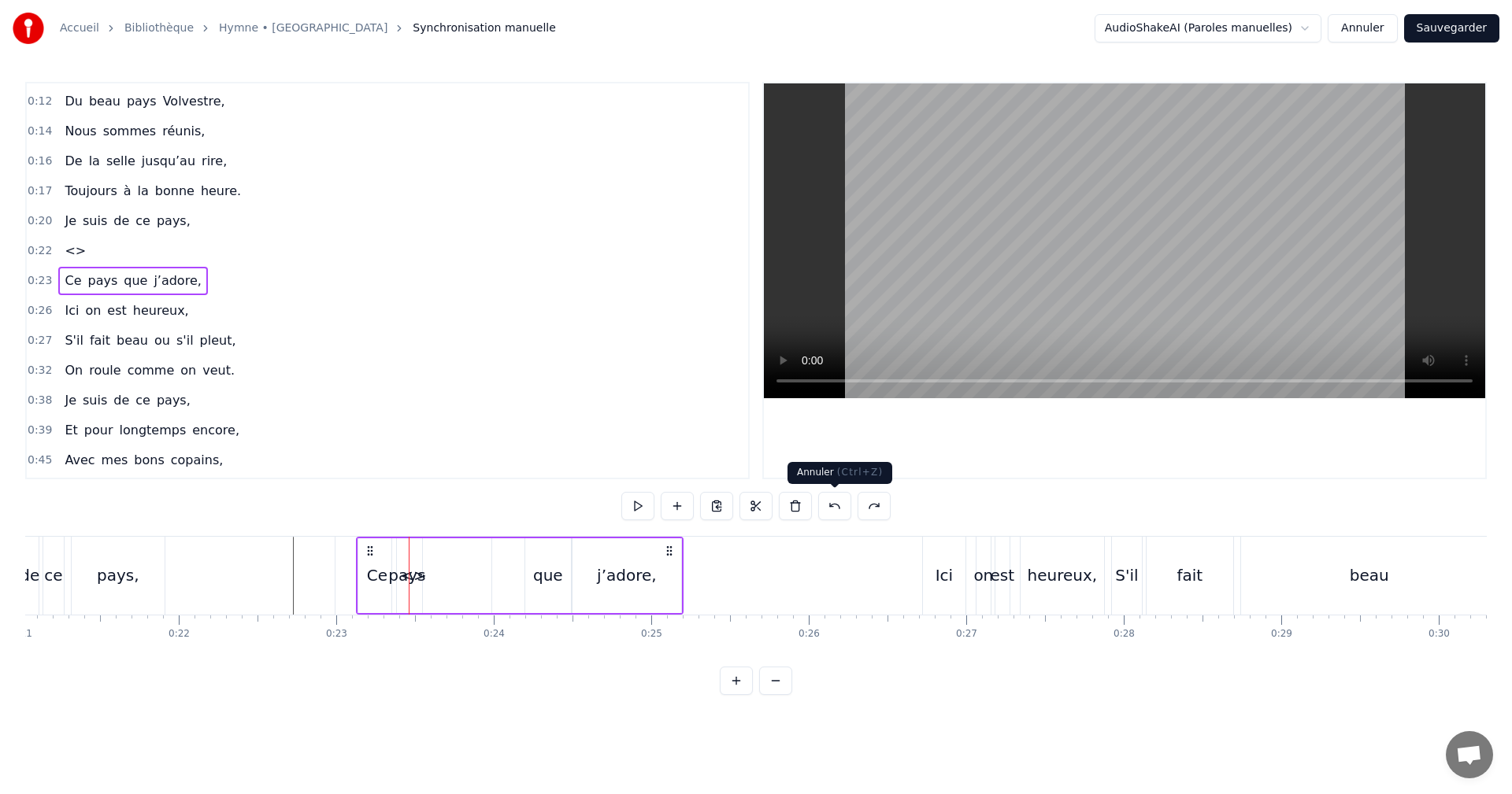
click at [836, 511] on button at bounding box center [834, 506] width 33 height 28
click at [837, 509] on button at bounding box center [834, 506] width 33 height 28
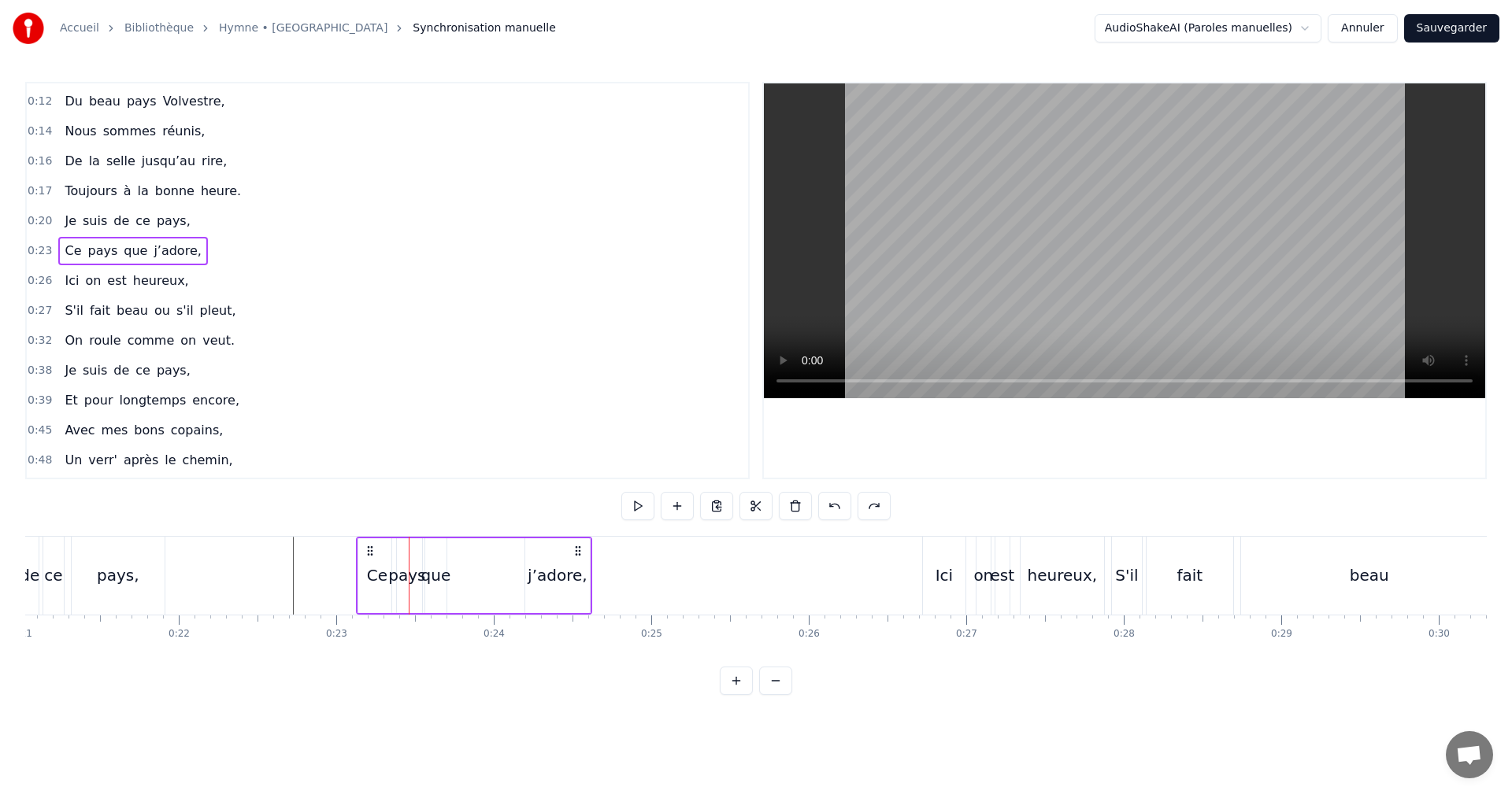
click at [568, 579] on div "j’adore," at bounding box center [557, 575] width 60 height 24
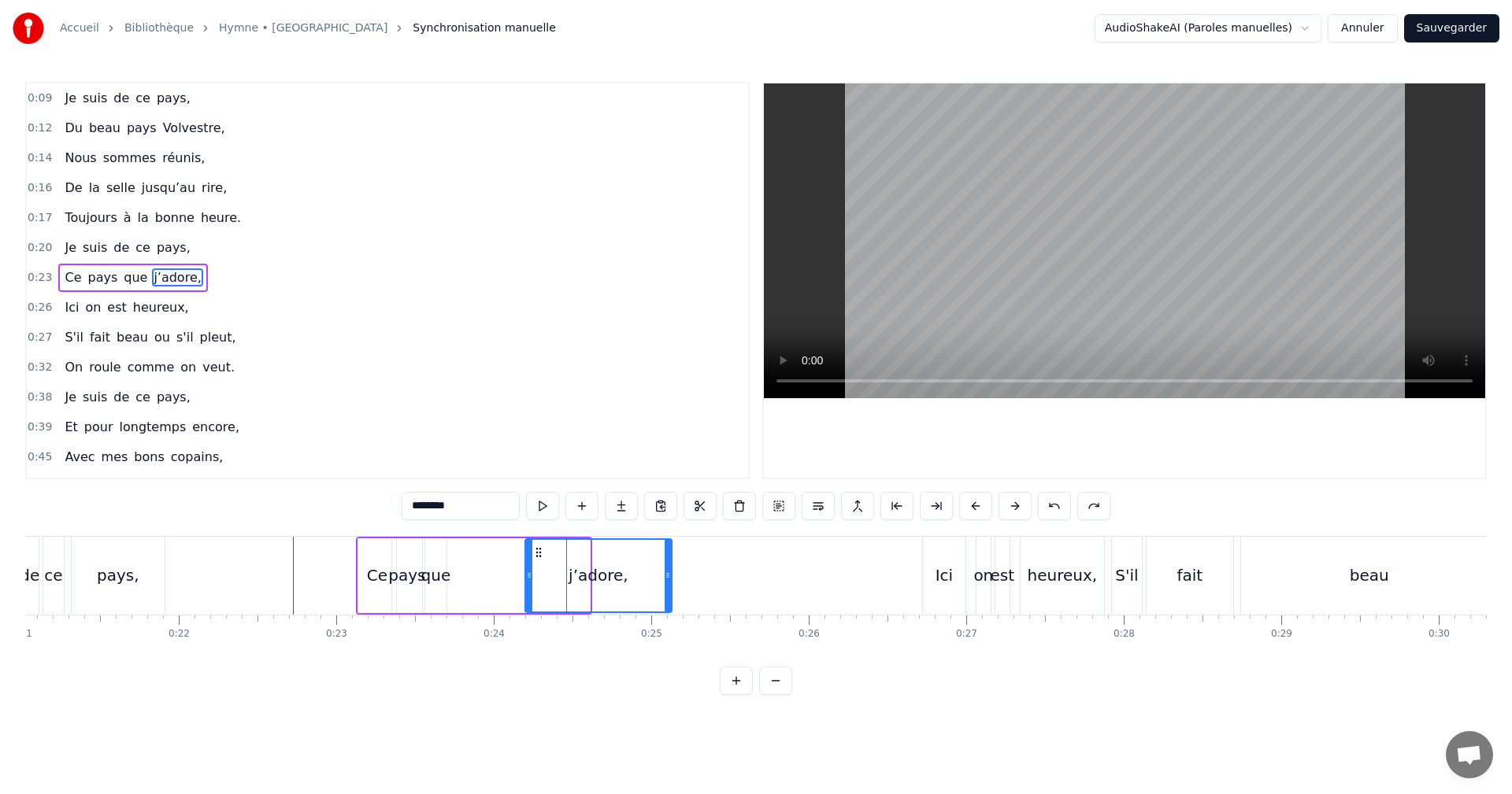
drag, startPoint x: 586, startPoint y: 576, endPoint x: 668, endPoint y: 574, distance: 82.0
click at [668, 574] on icon at bounding box center [667, 575] width 6 height 12
drag, startPoint x: 551, startPoint y: 571, endPoint x: 569, endPoint y: 571, distance: 18.0
click at [569, 571] on icon at bounding box center [572, 575] width 6 height 12
click at [432, 575] on div "que" at bounding box center [436, 575] width 30 height 24
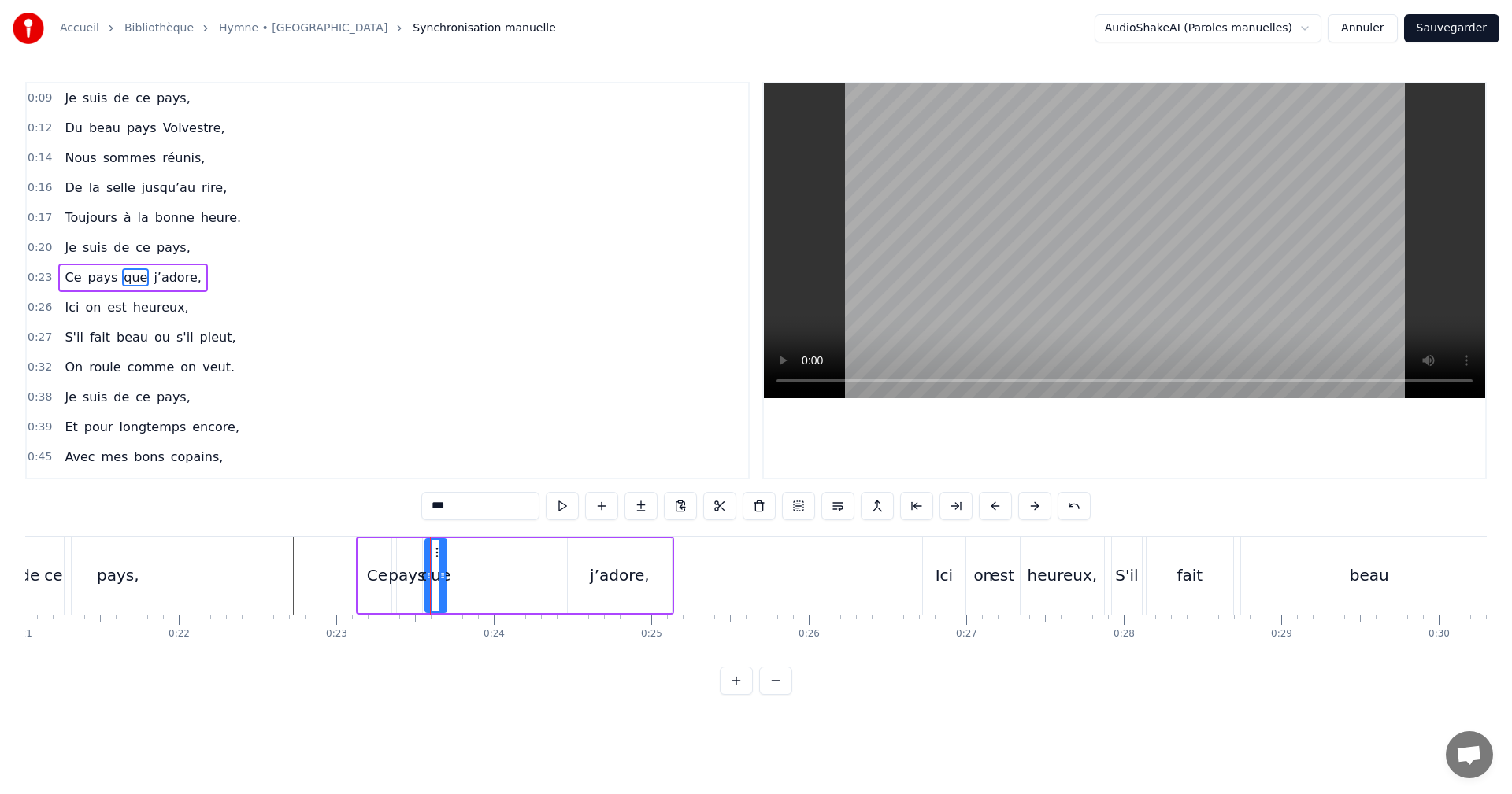
drag, startPoint x: 443, startPoint y: 571, endPoint x: 452, endPoint y: 569, distance: 9.2
click at [446, 571] on icon at bounding box center [442, 575] width 6 height 12
drag, startPoint x: 435, startPoint y: 551, endPoint x: 541, endPoint y: 553, distance: 106.0
click at [541, 553] on icon at bounding box center [546, 553] width 12 height 12
click at [407, 573] on div "pays" at bounding box center [407, 575] width 37 height 24
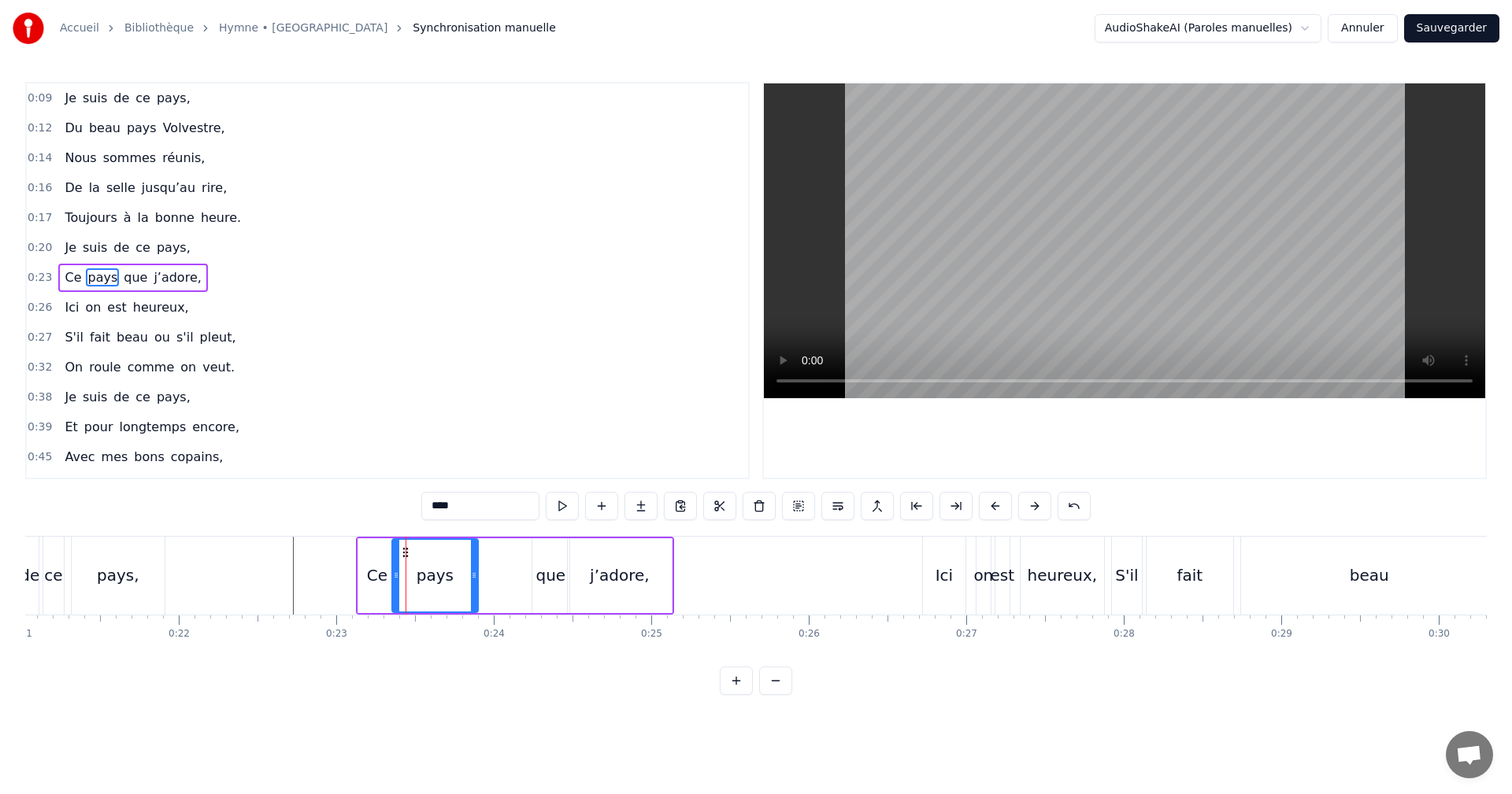
drag, startPoint x: 419, startPoint y: 572, endPoint x: 474, endPoint y: 571, distance: 55.0
click at [474, 571] on icon at bounding box center [474, 575] width 6 height 12
drag, startPoint x: 413, startPoint y: 548, endPoint x: 431, endPoint y: 555, distance: 19.3
click at [453, 549] on icon at bounding box center [452, 553] width 12 height 12
click at [380, 573] on div "Ce" at bounding box center [377, 575] width 20 height 24
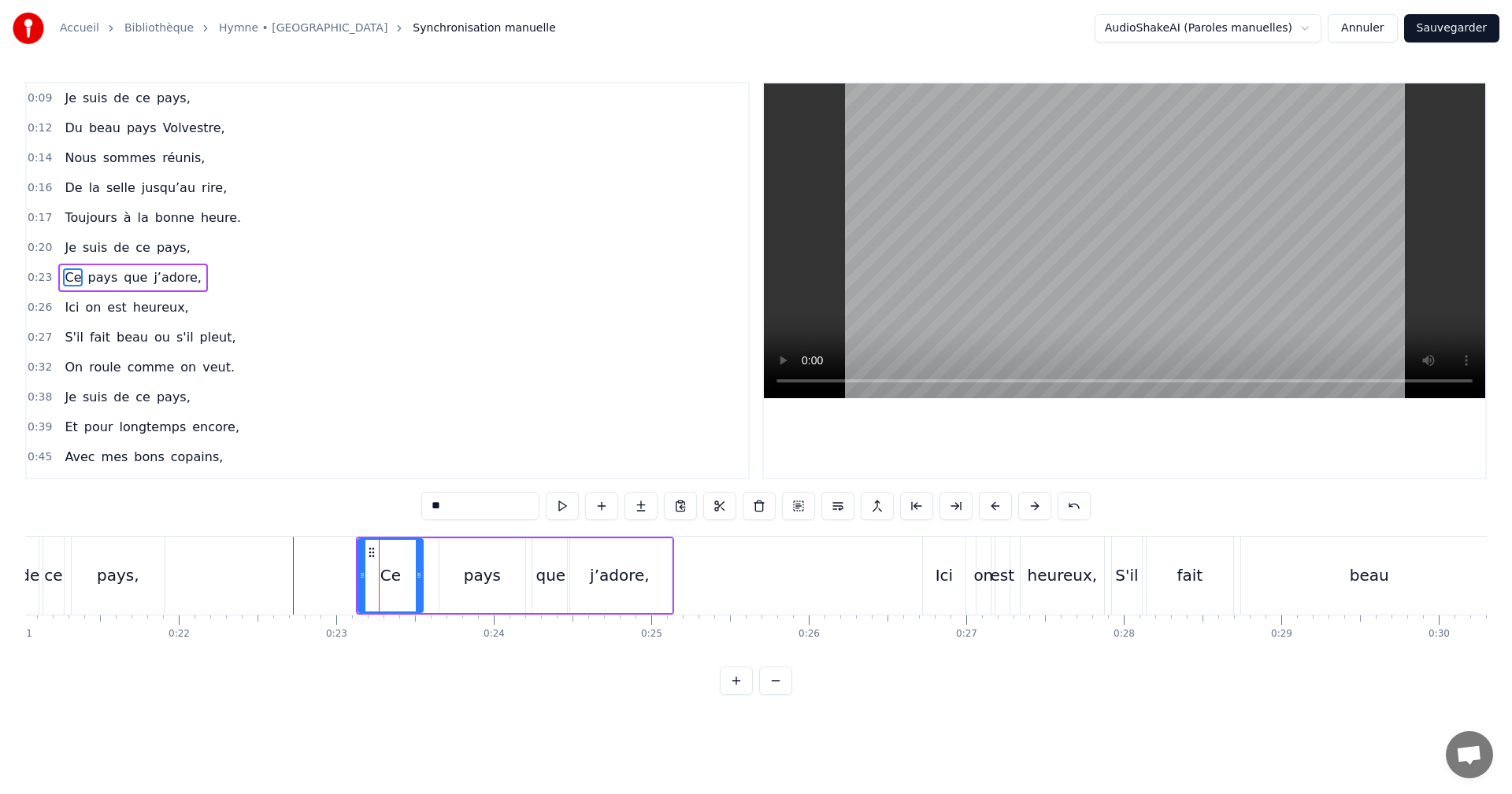
drag, startPoint x: 394, startPoint y: 576, endPoint x: 420, endPoint y: 575, distance: 26.0
click at [420, 575] on icon at bounding box center [419, 575] width 6 height 12
click at [473, 577] on div "pays" at bounding box center [483, 575] width 37 height 24
type input "****"
drag, startPoint x: 444, startPoint y: 570, endPoint x: 424, endPoint y: 571, distance: 20.0
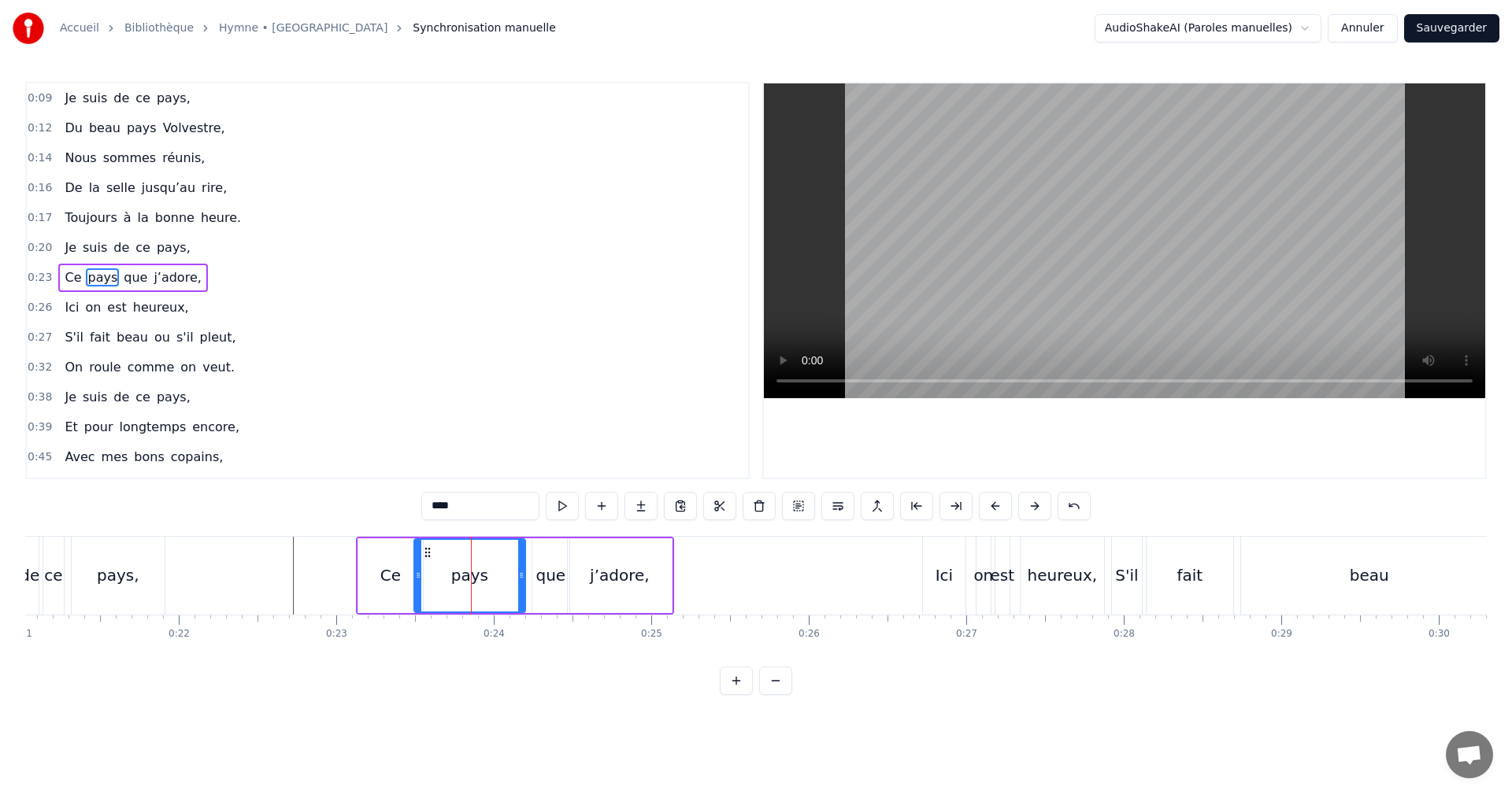
click at [419, 571] on icon at bounding box center [418, 575] width 6 height 12
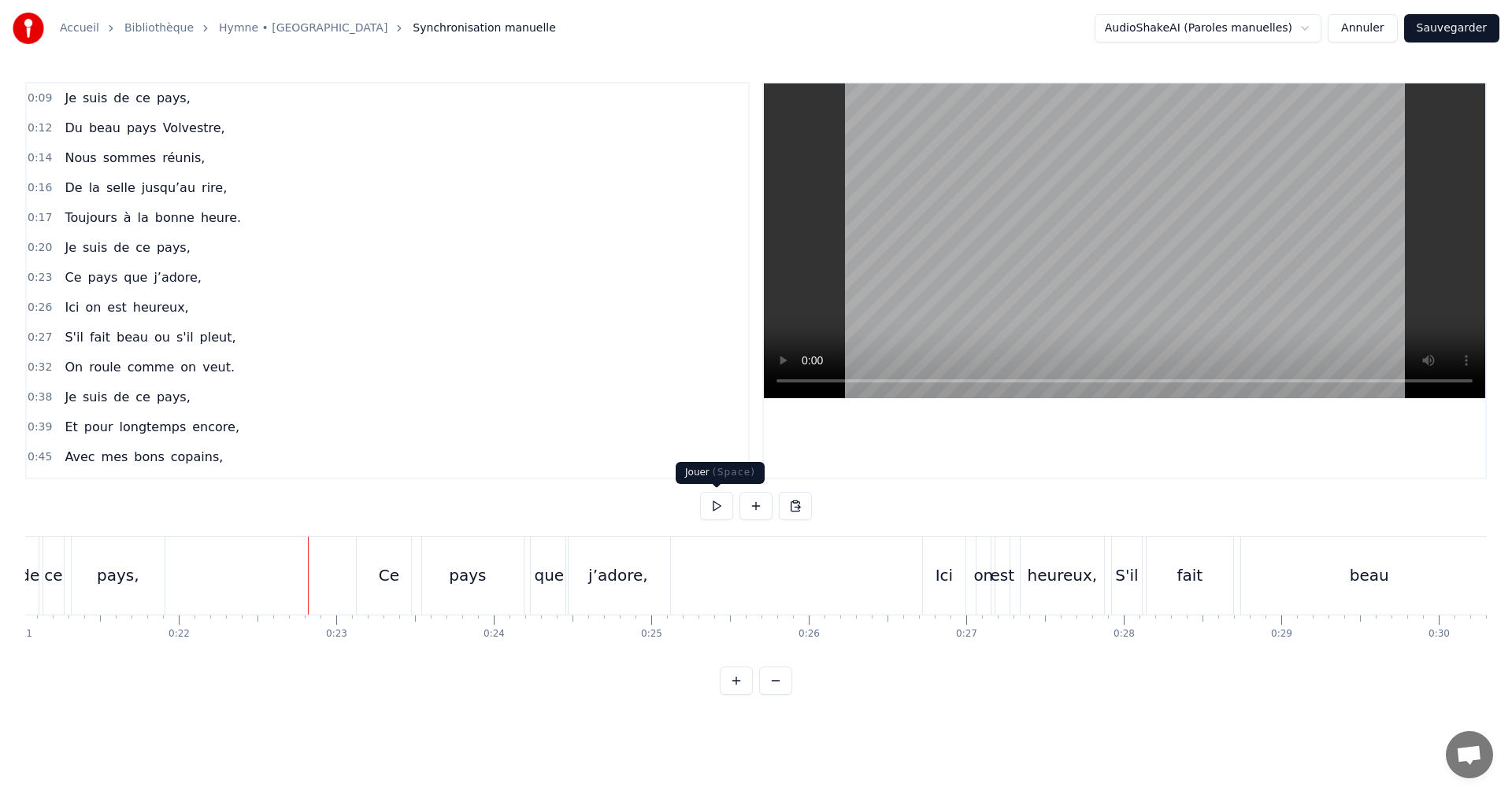
click at [710, 502] on button at bounding box center [716, 506] width 33 height 28
click at [719, 508] on button at bounding box center [716, 506] width 33 height 28
click at [474, 586] on div "pays" at bounding box center [467, 575] width 37 height 24
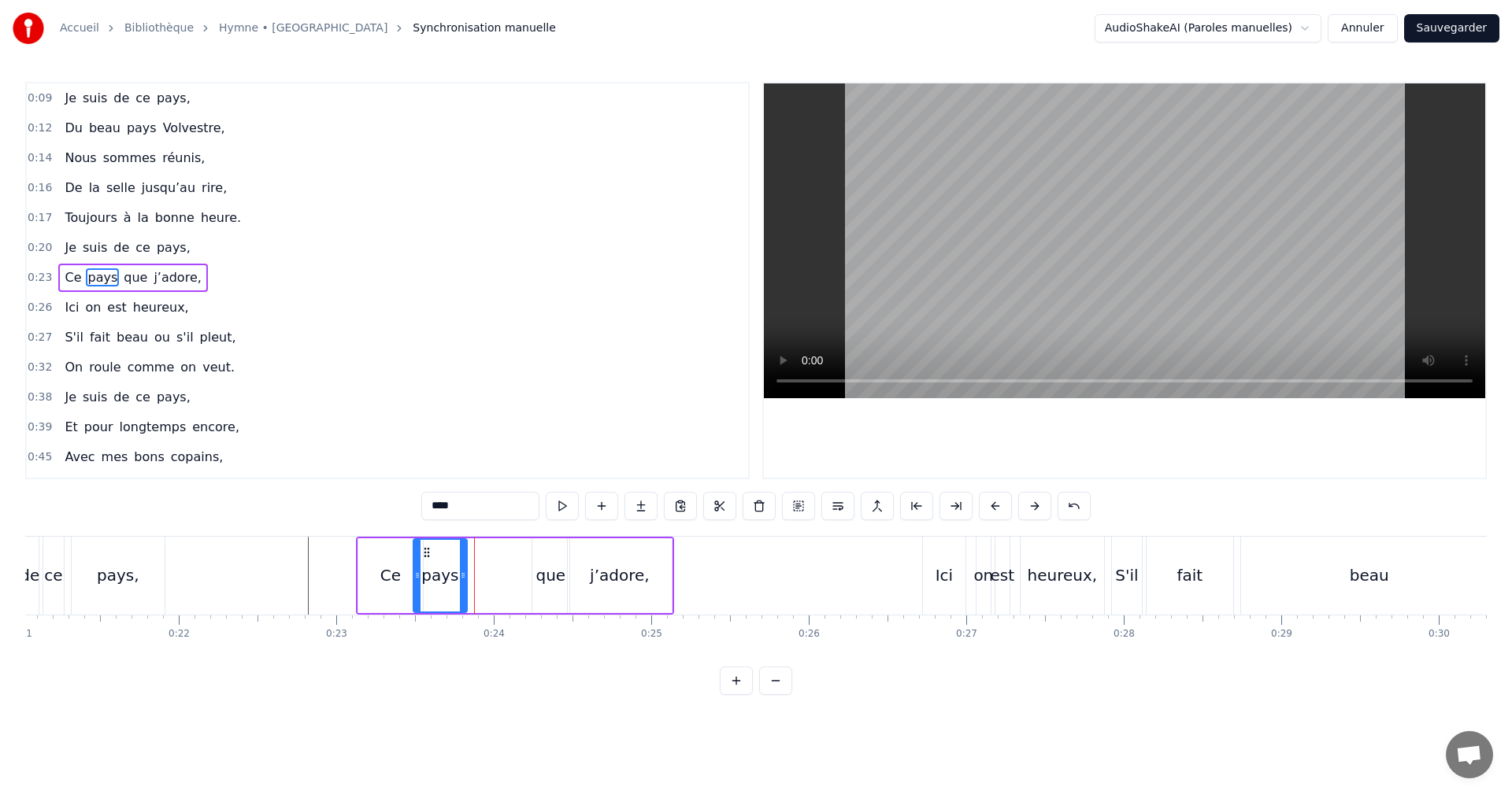
drag, startPoint x: 521, startPoint y: 574, endPoint x: 468, endPoint y: 575, distance: 53.0
click at [462, 576] on icon at bounding box center [462, 575] width 6 height 12
click at [539, 573] on div "que" at bounding box center [551, 575] width 30 height 24
drag, startPoint x: 539, startPoint y: 547, endPoint x: 480, endPoint y: 558, distance: 60.0
click at [478, 558] on icon at bounding box center [480, 553] width 12 height 12
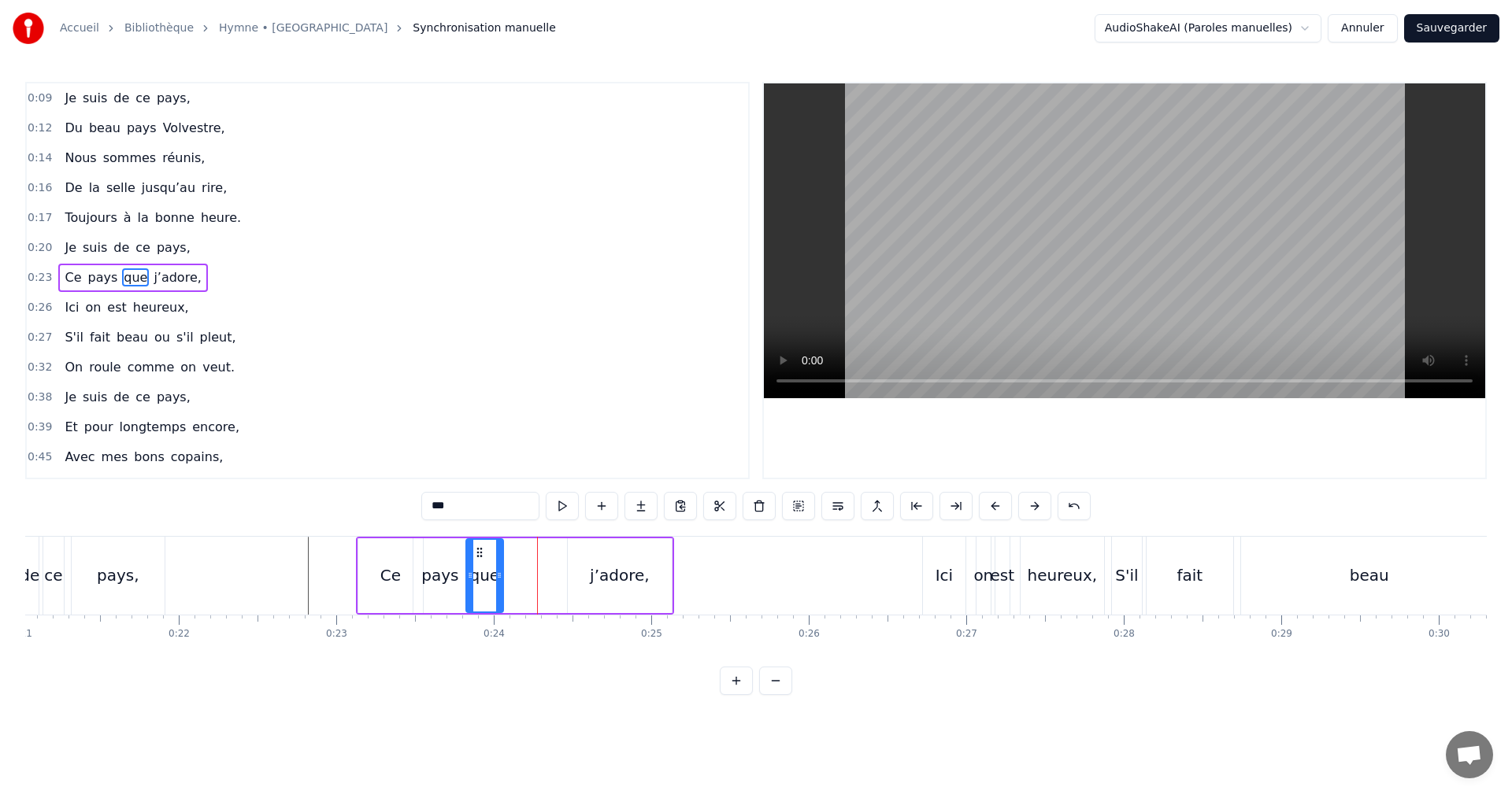
click at [616, 575] on div "j’adore," at bounding box center [619, 575] width 60 height 24
type input "********"
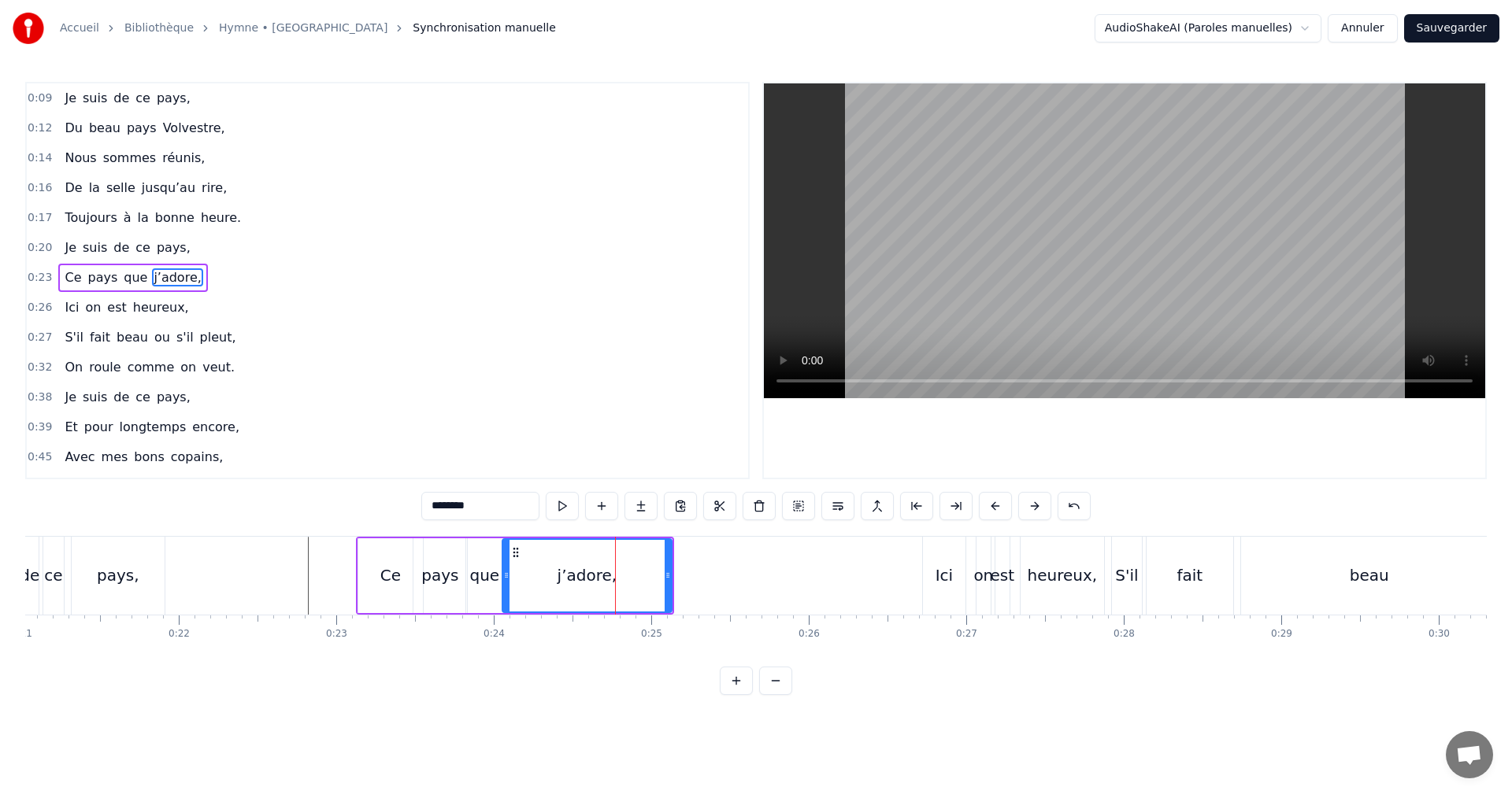
drag, startPoint x: 571, startPoint y: 575, endPoint x: 506, endPoint y: 578, distance: 65.1
click at [506, 578] on icon at bounding box center [506, 575] width 6 height 12
drag, startPoint x: 667, startPoint y: 574, endPoint x: 618, endPoint y: 575, distance: 49.0
click at [618, 575] on icon at bounding box center [621, 575] width 6 height 12
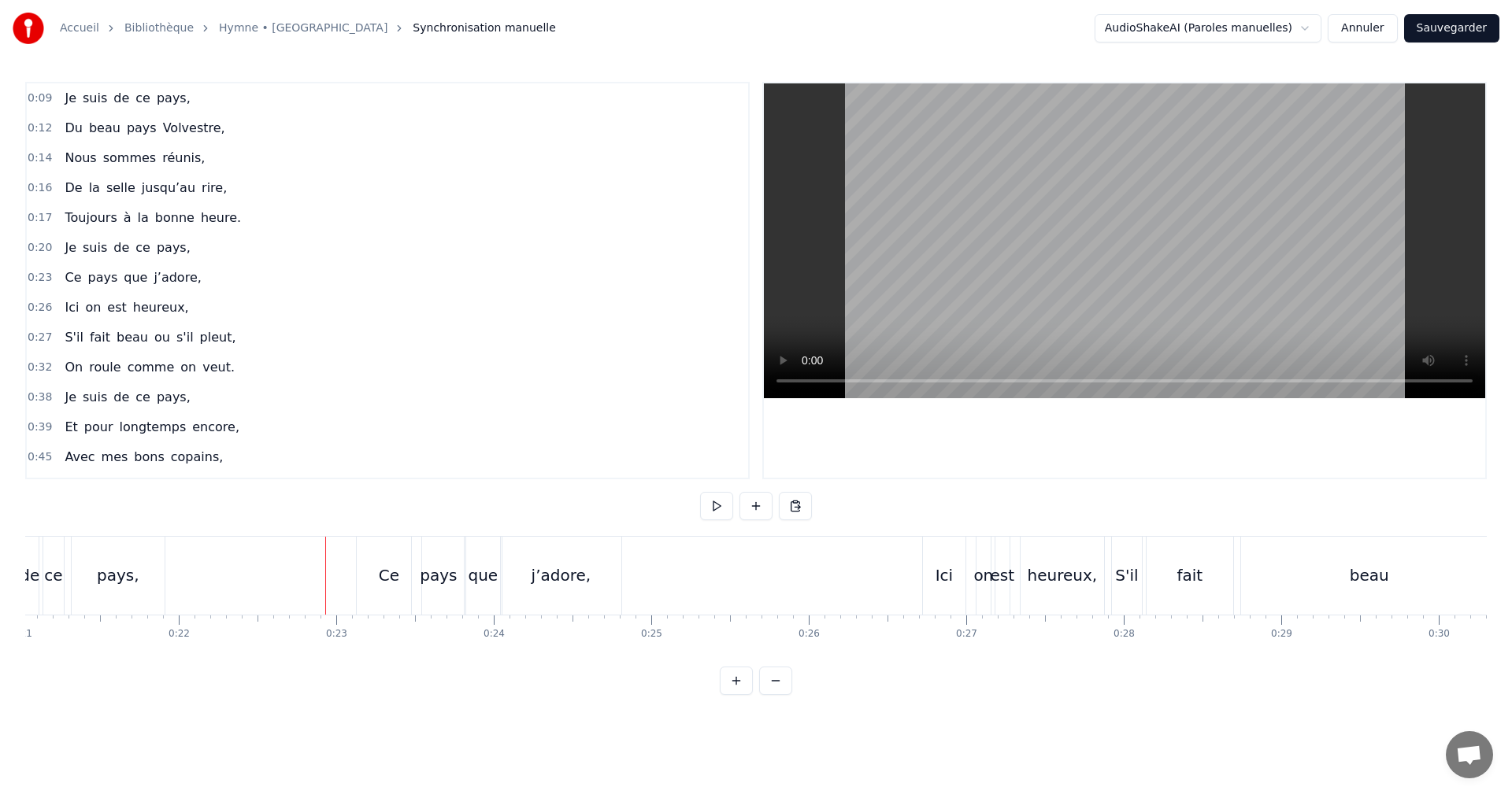
click at [707, 505] on button at bounding box center [716, 506] width 33 height 28
drag, startPoint x: 716, startPoint y: 505, endPoint x: 748, endPoint y: 514, distance: 33.2
click at [715, 505] on button at bounding box center [716, 506] width 33 height 28
click at [933, 565] on div "Ici" at bounding box center [944, 576] width 43 height 78
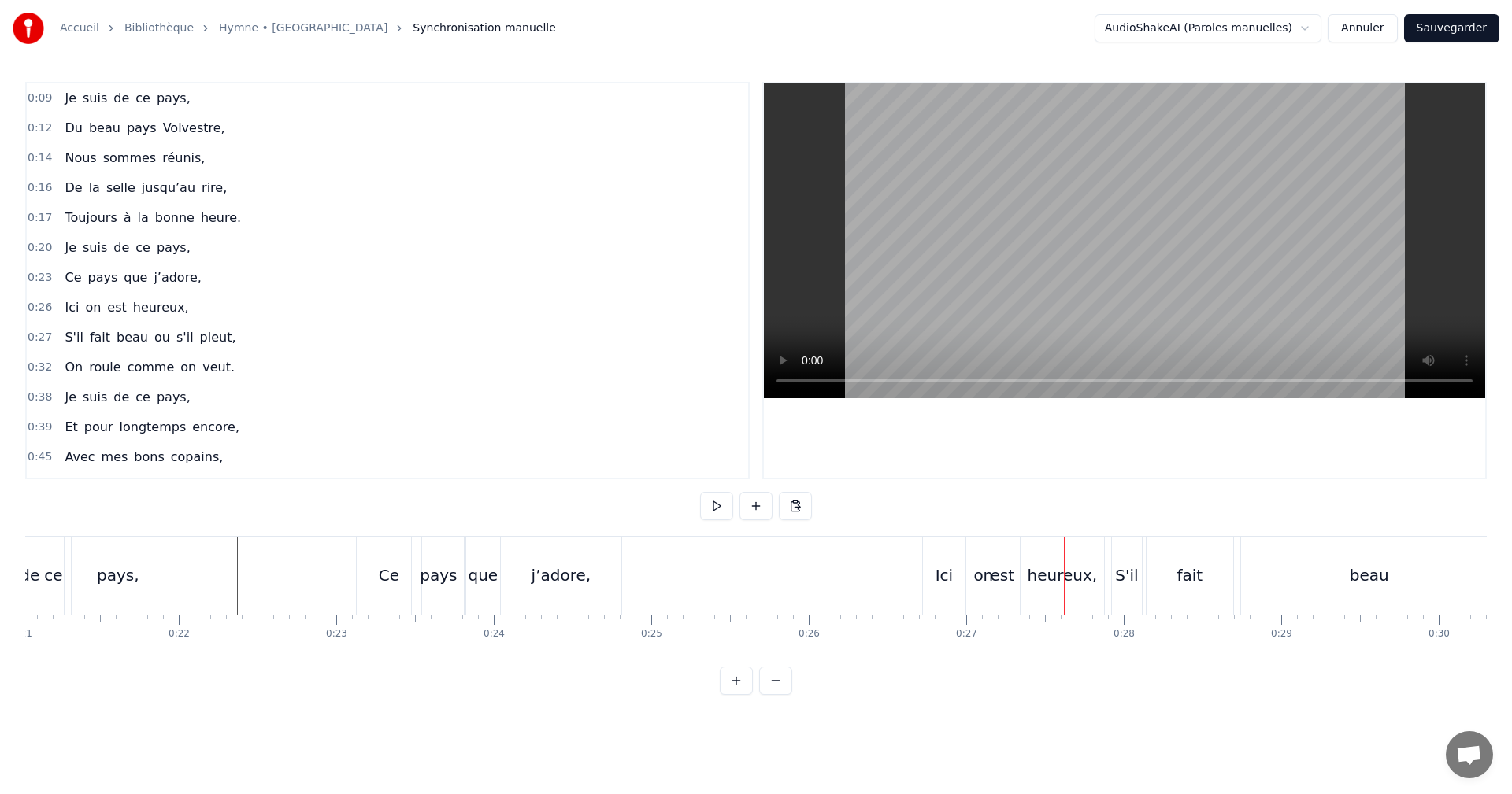
scroll to position [27, 0]
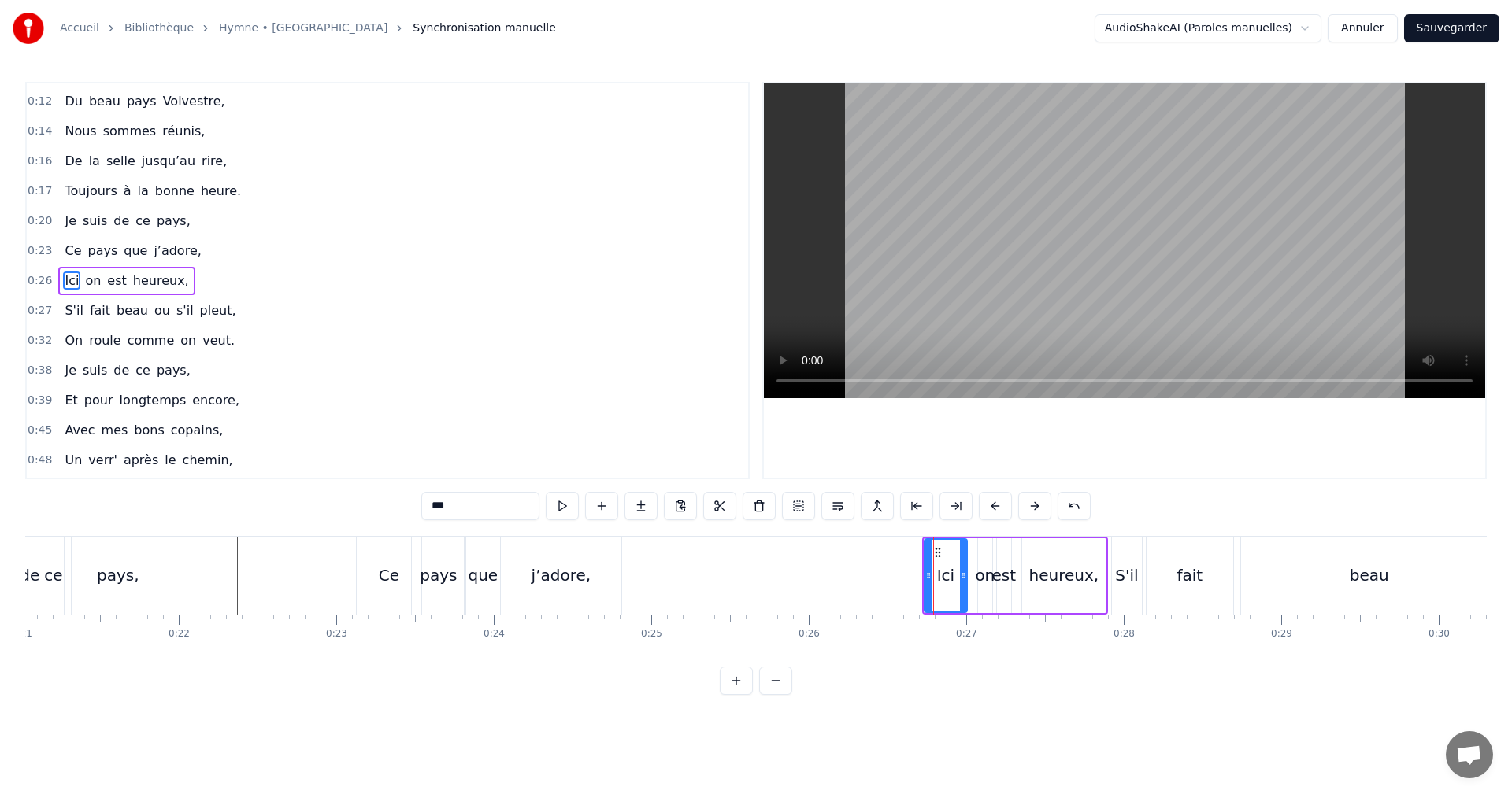
click at [1004, 537] on div "Ici on est heureux," at bounding box center [1015, 576] width 186 height 78
drag, startPoint x: 1020, startPoint y: 537, endPoint x: 974, endPoint y: 539, distance: 46.0
click at [974, 539] on div "Ici on est heureux," at bounding box center [1015, 576] width 186 height 78
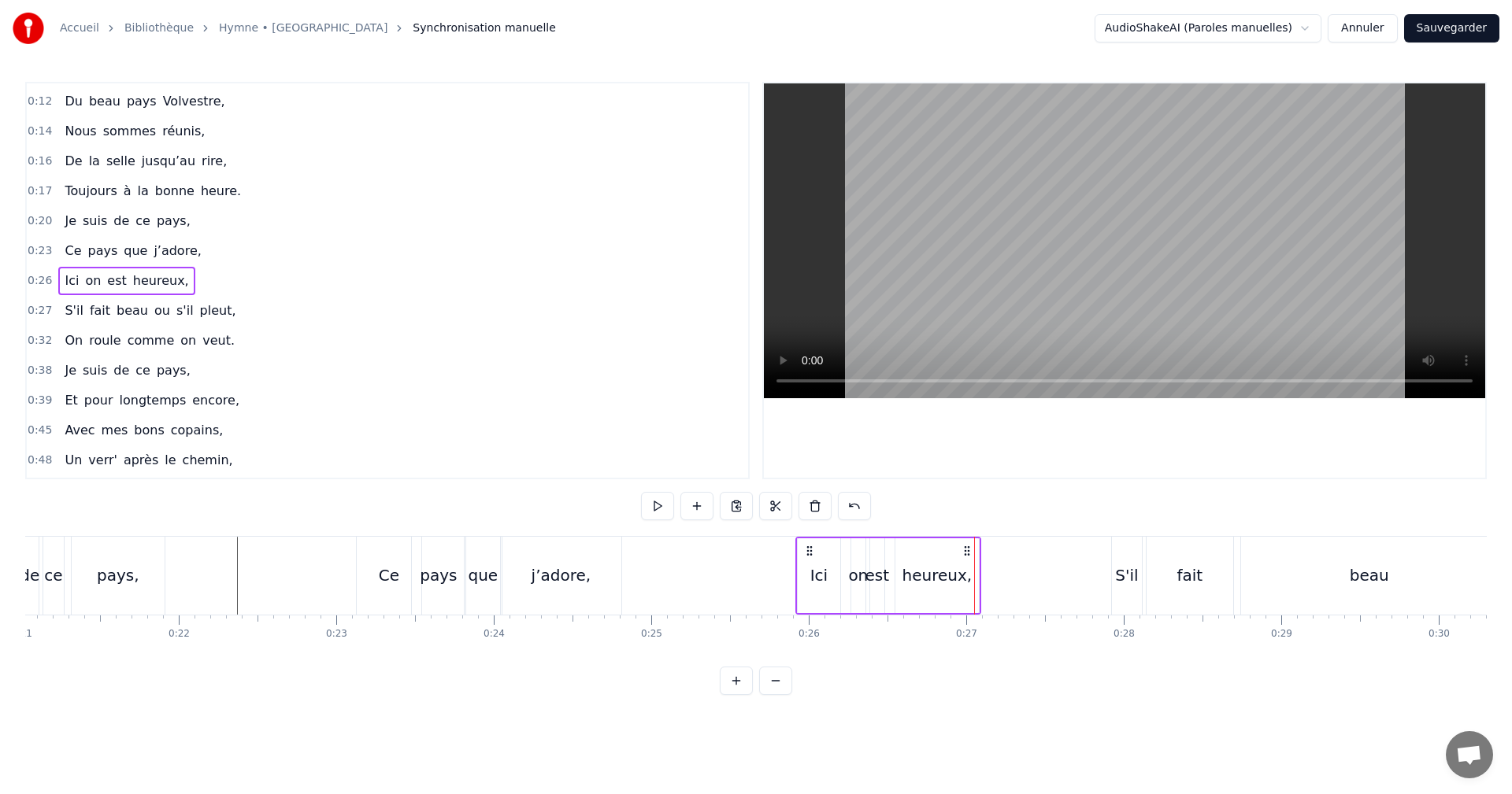
drag, startPoint x: 934, startPoint y: 546, endPoint x: 807, endPoint y: 543, distance: 127.0
click at [807, 543] on div "Ici on est heureux," at bounding box center [888, 576] width 186 height 78
click at [930, 571] on div "heureux," at bounding box center [938, 575] width 70 height 24
drag, startPoint x: 973, startPoint y: 571, endPoint x: 956, endPoint y: 572, distance: 17.0
click at [956, 572] on icon at bounding box center [958, 575] width 6 height 12
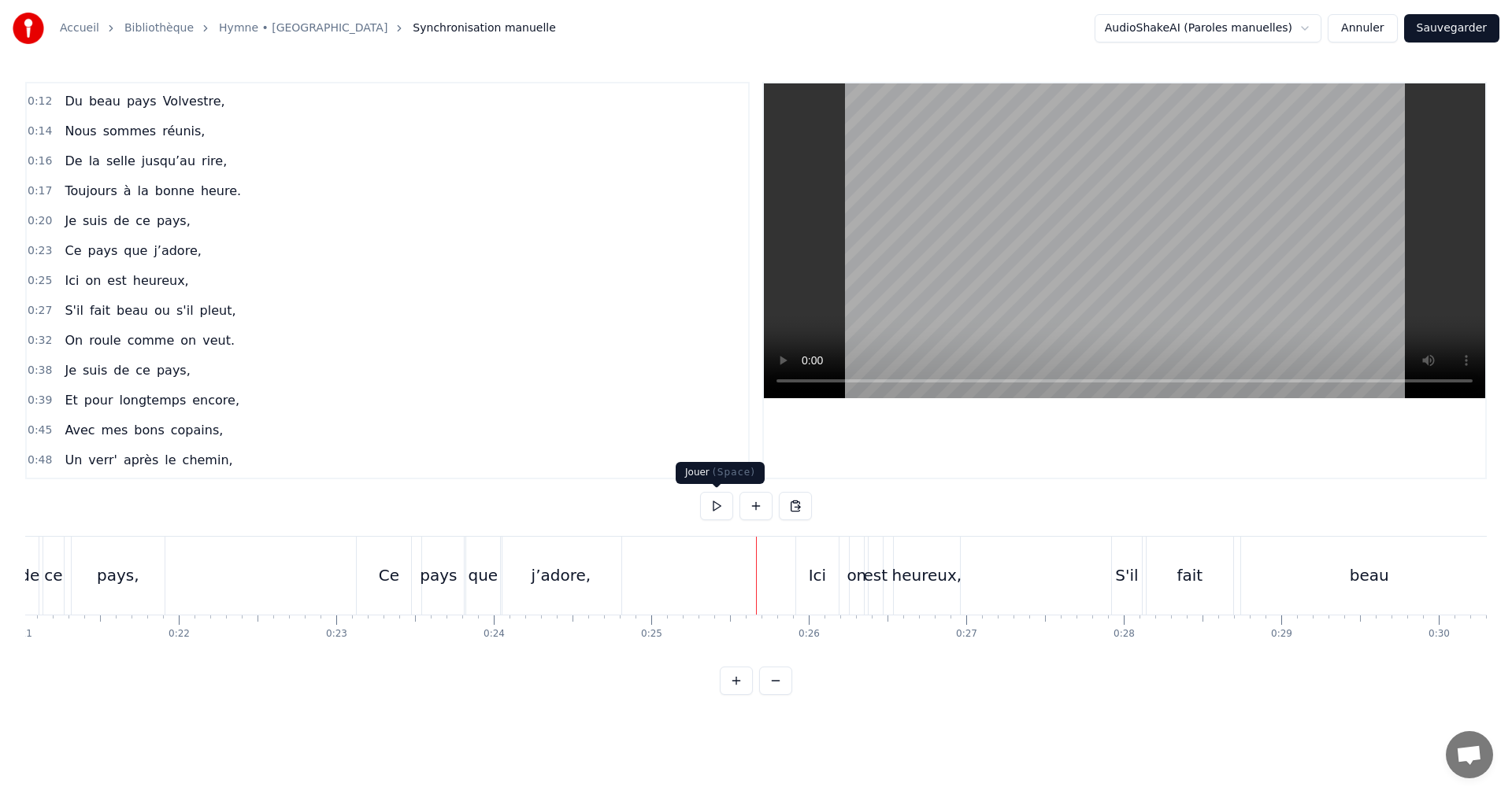
click at [713, 507] on button at bounding box center [716, 506] width 33 height 28
drag, startPoint x: 719, startPoint y: 506, endPoint x: 751, endPoint y: 511, distance: 32.4
click at [719, 505] on button at bounding box center [716, 506] width 33 height 28
click at [1121, 569] on div "S'il" at bounding box center [1126, 575] width 23 height 24
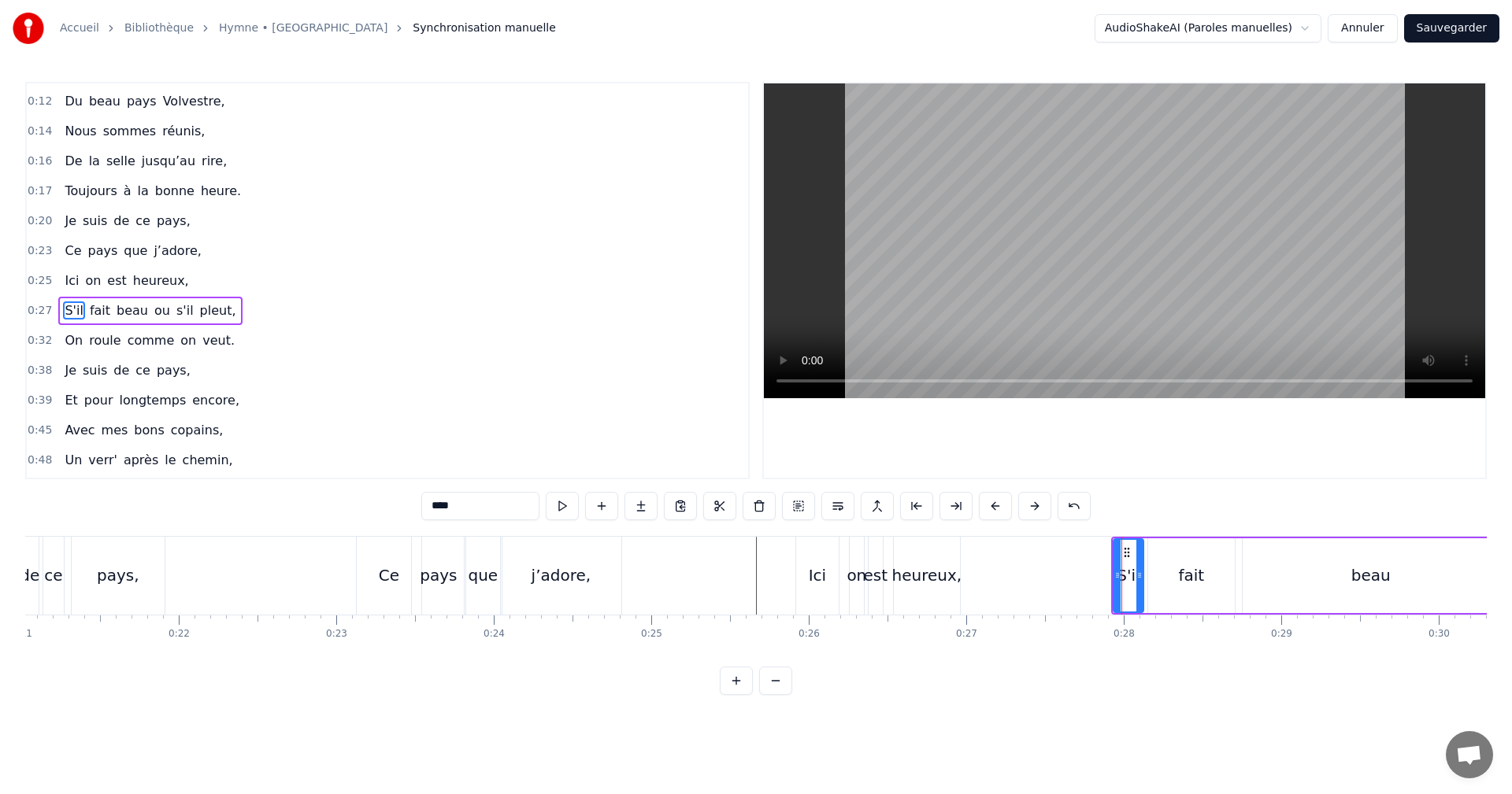
scroll to position [57, 0]
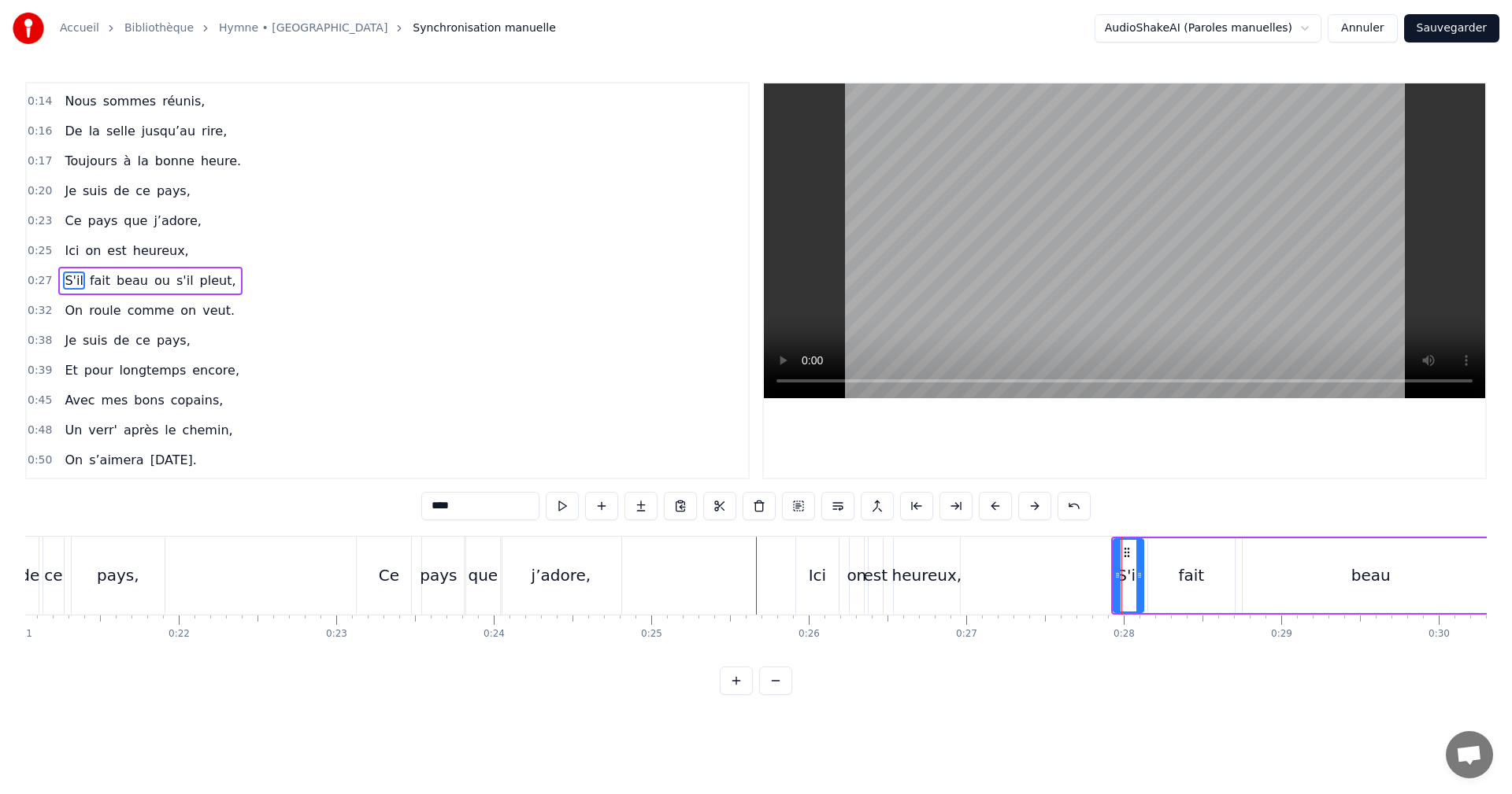
click at [1167, 537] on div "S'il fait beau ou s'il pleut," at bounding box center [1459, 576] width 696 height 78
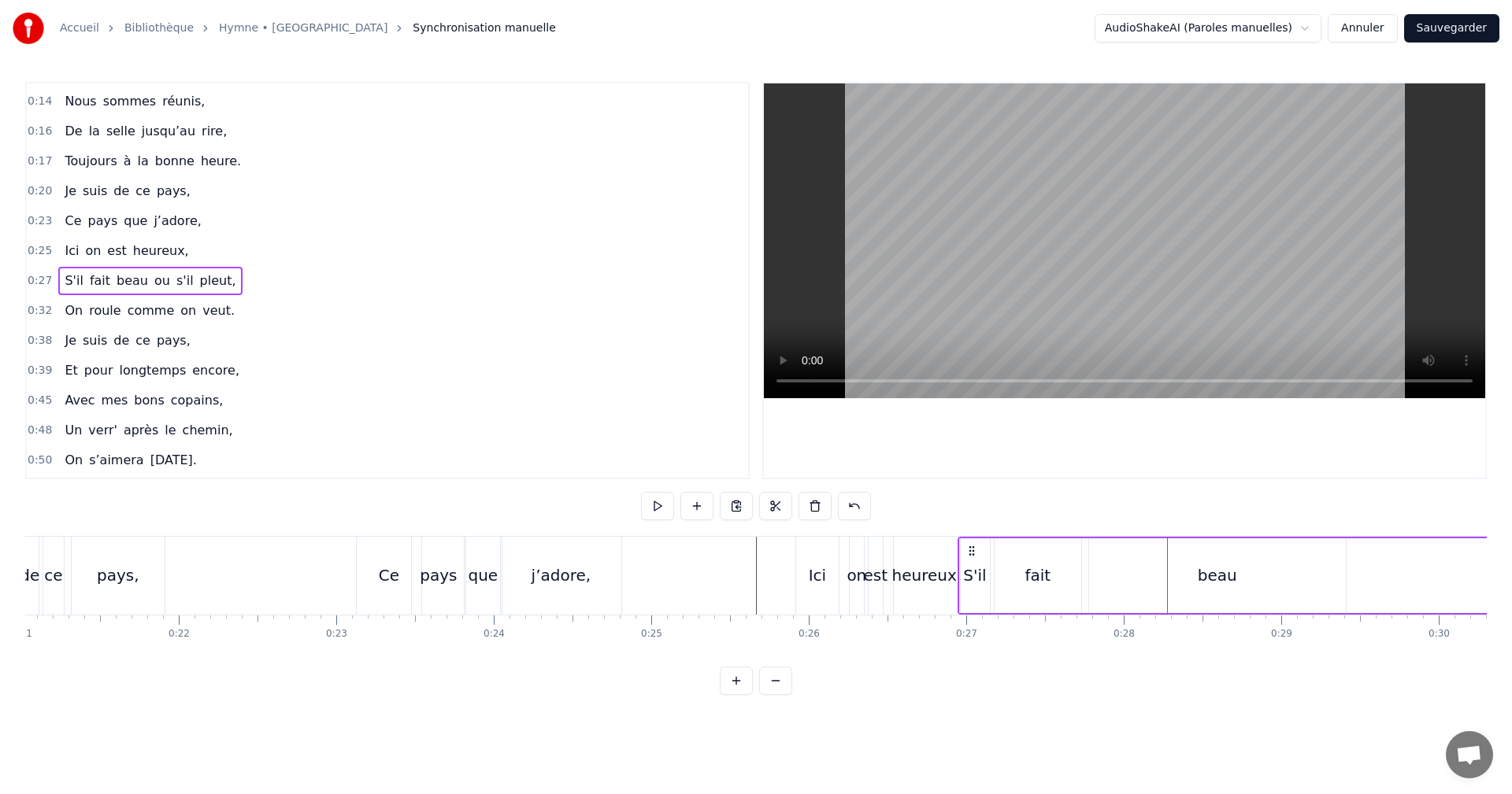
drag, startPoint x: 1125, startPoint y: 550, endPoint x: 971, endPoint y: 555, distance: 154.1
click at [971, 555] on icon at bounding box center [971, 551] width 12 height 12
click at [1041, 574] on div "fait" at bounding box center [1037, 575] width 26 height 24
drag, startPoint x: 1078, startPoint y: 574, endPoint x: 1038, endPoint y: 573, distance: 40.0
click at [1038, 573] on icon at bounding box center [1036, 575] width 6 height 12
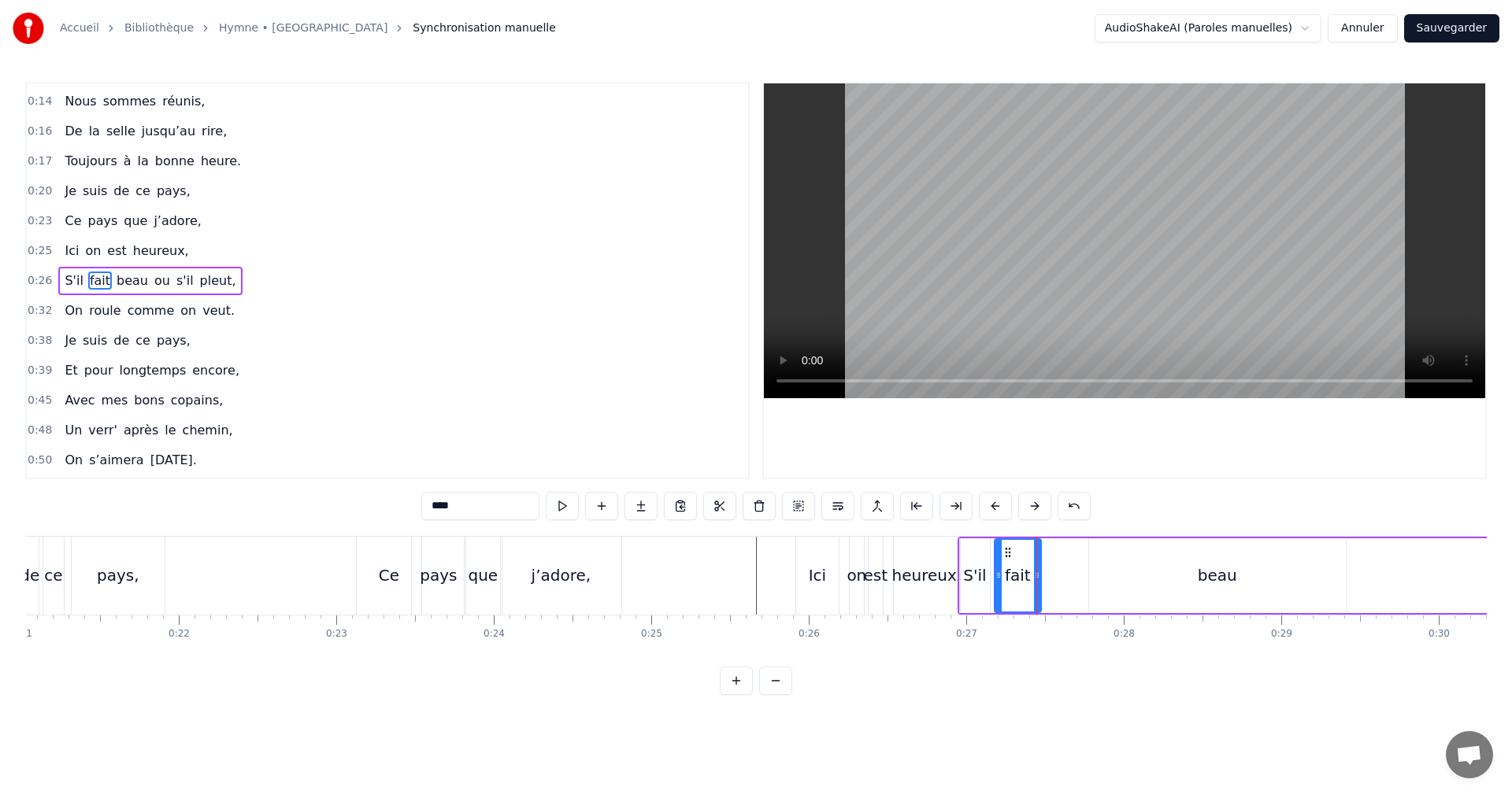
drag, startPoint x: 1202, startPoint y: 572, endPoint x: 1264, endPoint y: 571, distance: 62.0
click at [1202, 571] on div "beau" at bounding box center [1217, 575] width 39 height 24
drag, startPoint x: 1337, startPoint y: 573, endPoint x: 1134, endPoint y: 579, distance: 203.1
click at [1134, 579] on icon at bounding box center [1134, 575] width 6 height 12
drag, startPoint x: 1098, startPoint y: 552, endPoint x: 1046, endPoint y: 557, distance: 52.2
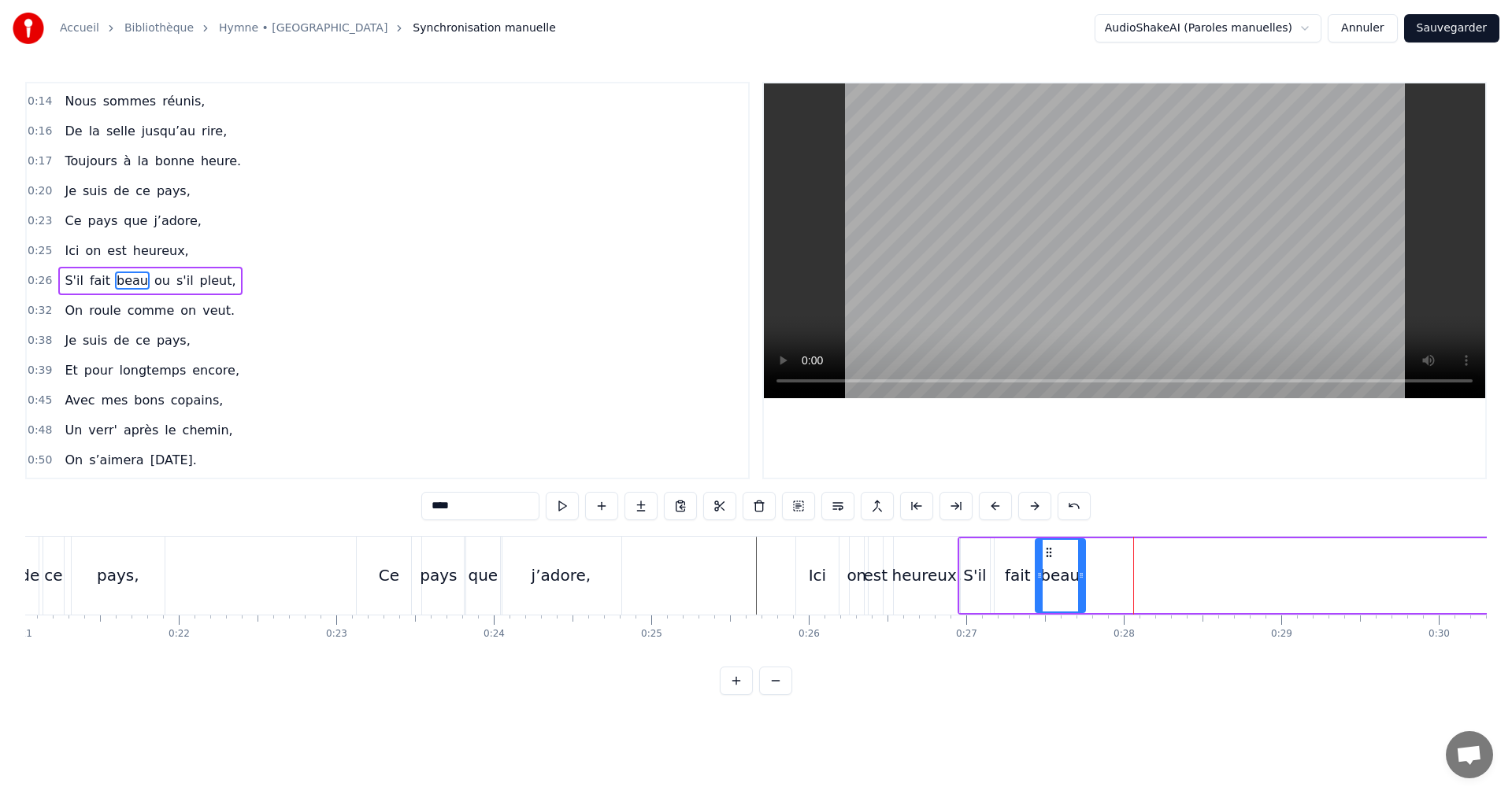
click at [1046, 557] on icon at bounding box center [1049, 553] width 12 height 12
click at [1073, 573] on icon at bounding box center [1074, 575] width 6 height 12
click at [1016, 572] on div "fait" at bounding box center [1017, 575] width 26 height 24
drag, startPoint x: 1034, startPoint y: 576, endPoint x: 1053, endPoint y: 577, distance: 19.0
click at [1020, 576] on icon at bounding box center [1021, 575] width 6 height 12
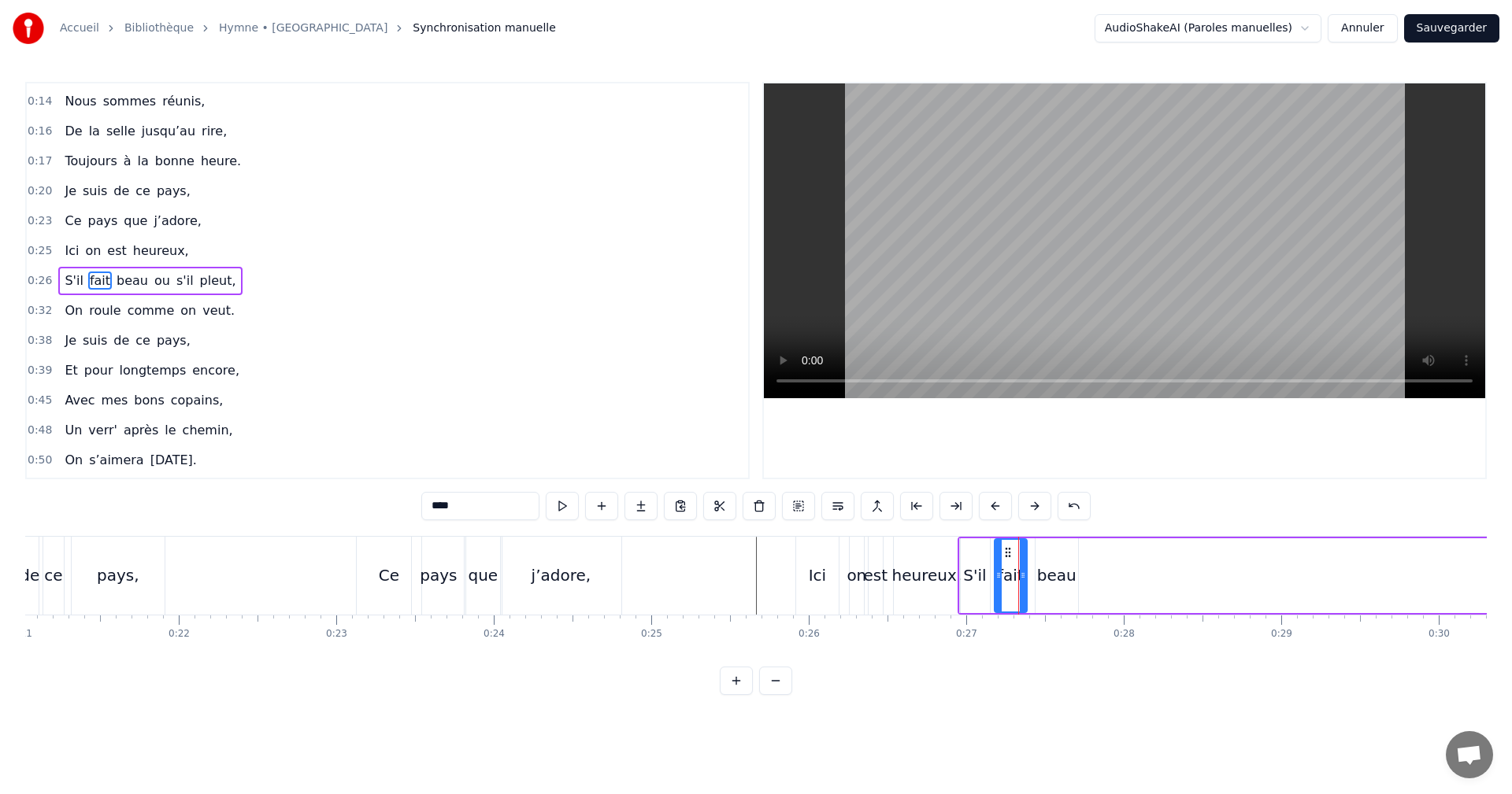
click at [1063, 577] on div "beau" at bounding box center [1057, 575] width 39 height 24
click at [1027, 575] on icon at bounding box center [1029, 575] width 6 height 12
drag, startPoint x: 1075, startPoint y: 574, endPoint x: 1059, endPoint y: 574, distance: 16.0
click at [1061, 574] on circle at bounding box center [1061, 573] width 1 height 1
click at [971, 579] on div "S'il" at bounding box center [975, 575] width 23 height 24
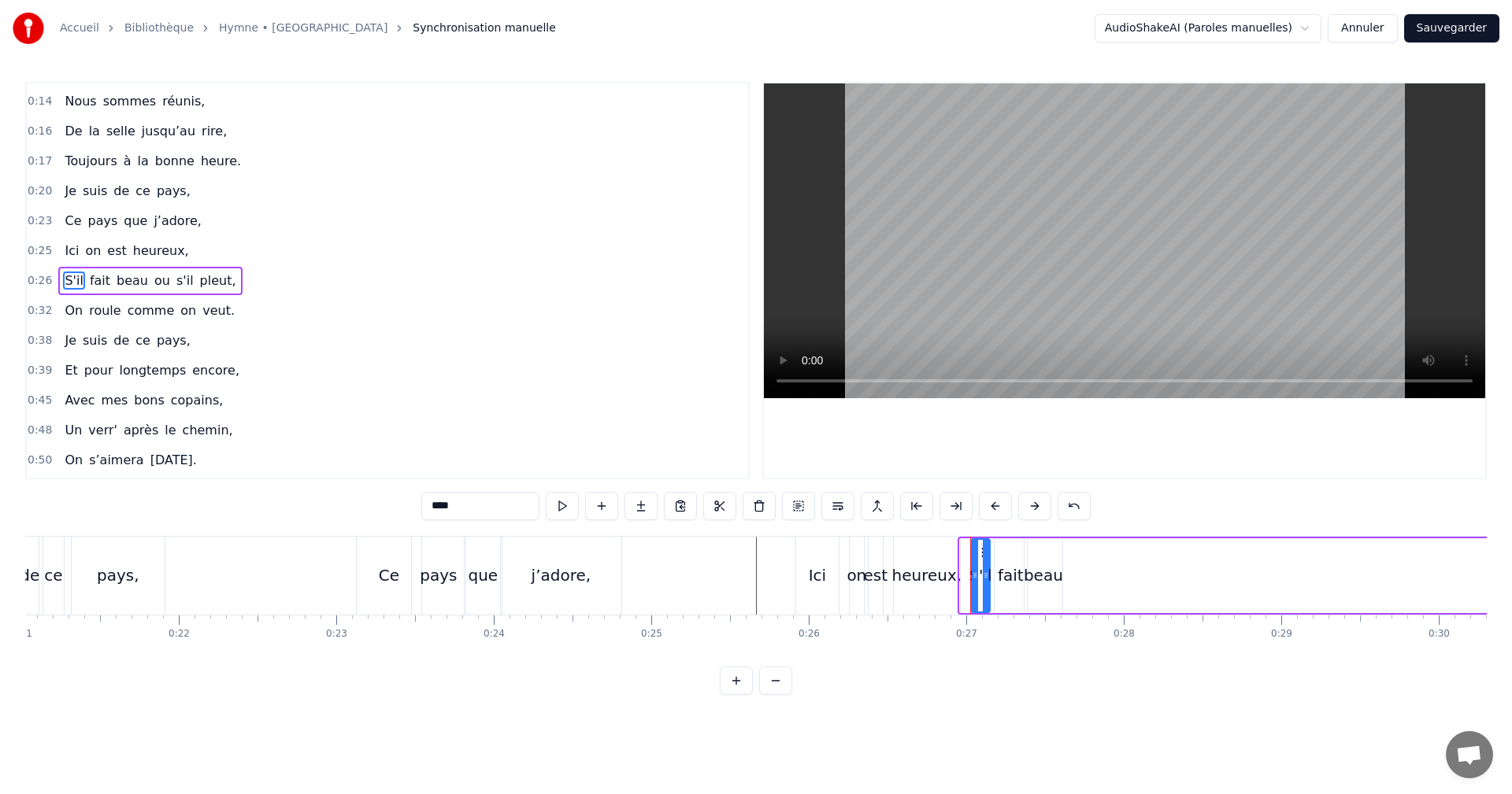
drag, startPoint x: 962, startPoint y: 575, endPoint x: 972, endPoint y: 575, distance: 10.0
click at [972, 575] on icon at bounding box center [974, 575] width 6 height 12
click at [827, 606] on div "Ici" at bounding box center [817, 576] width 43 height 78
type input "***"
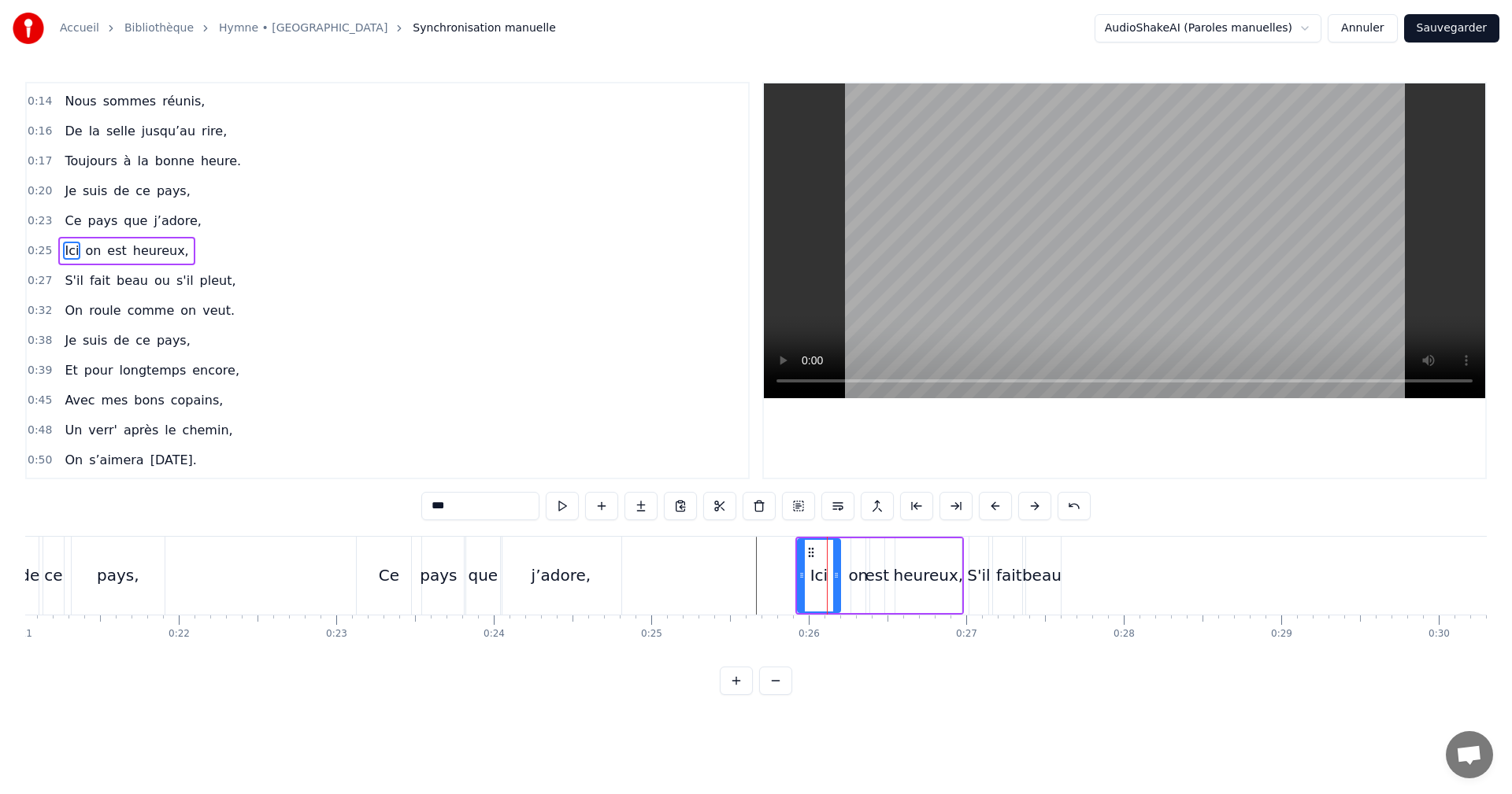
scroll to position [27, 0]
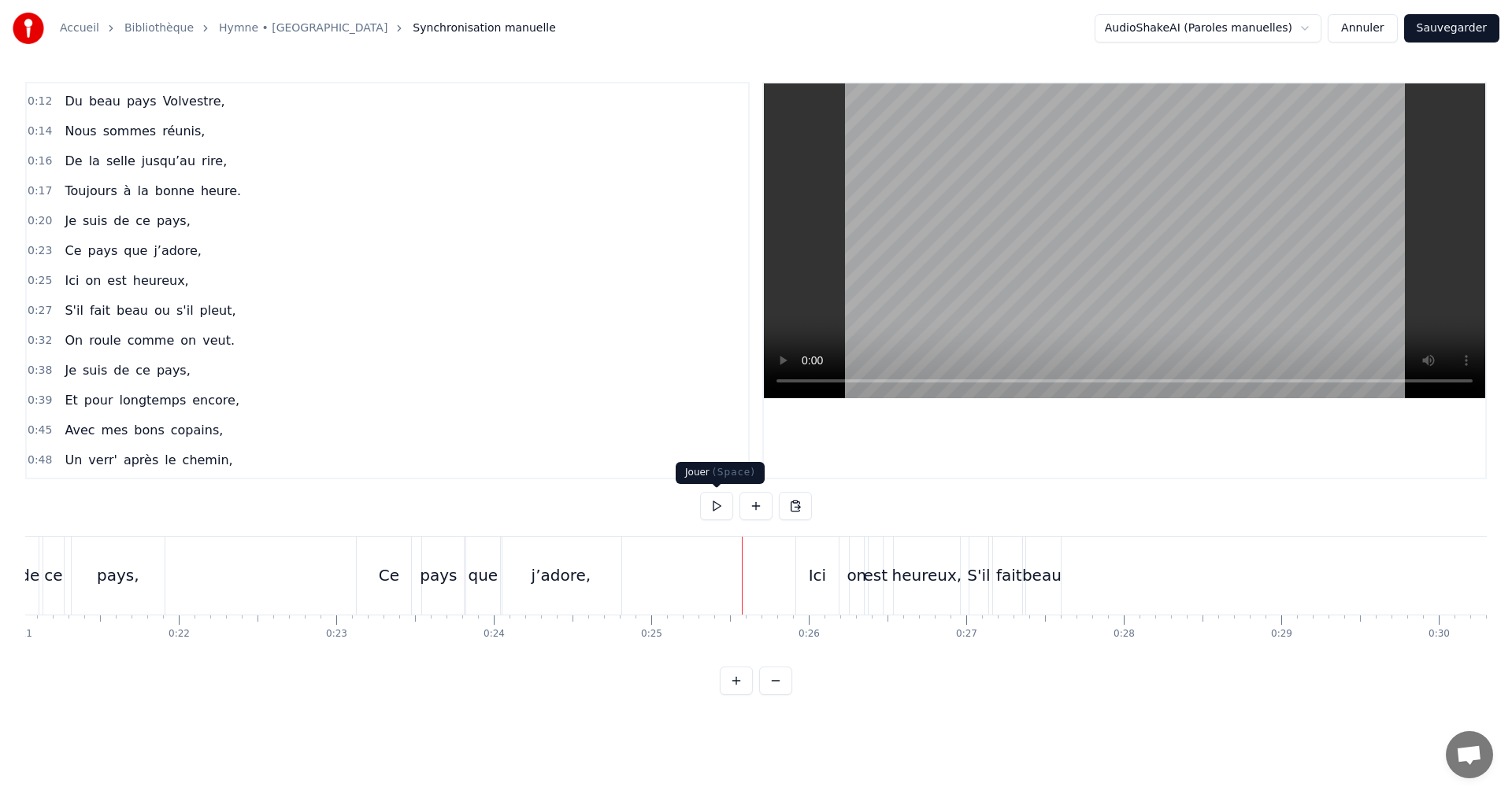
click at [717, 507] on button at bounding box center [716, 506] width 33 height 28
click at [718, 506] on button at bounding box center [716, 506] width 33 height 28
click at [1034, 563] on div "beau" at bounding box center [1042, 576] width 37 height 78
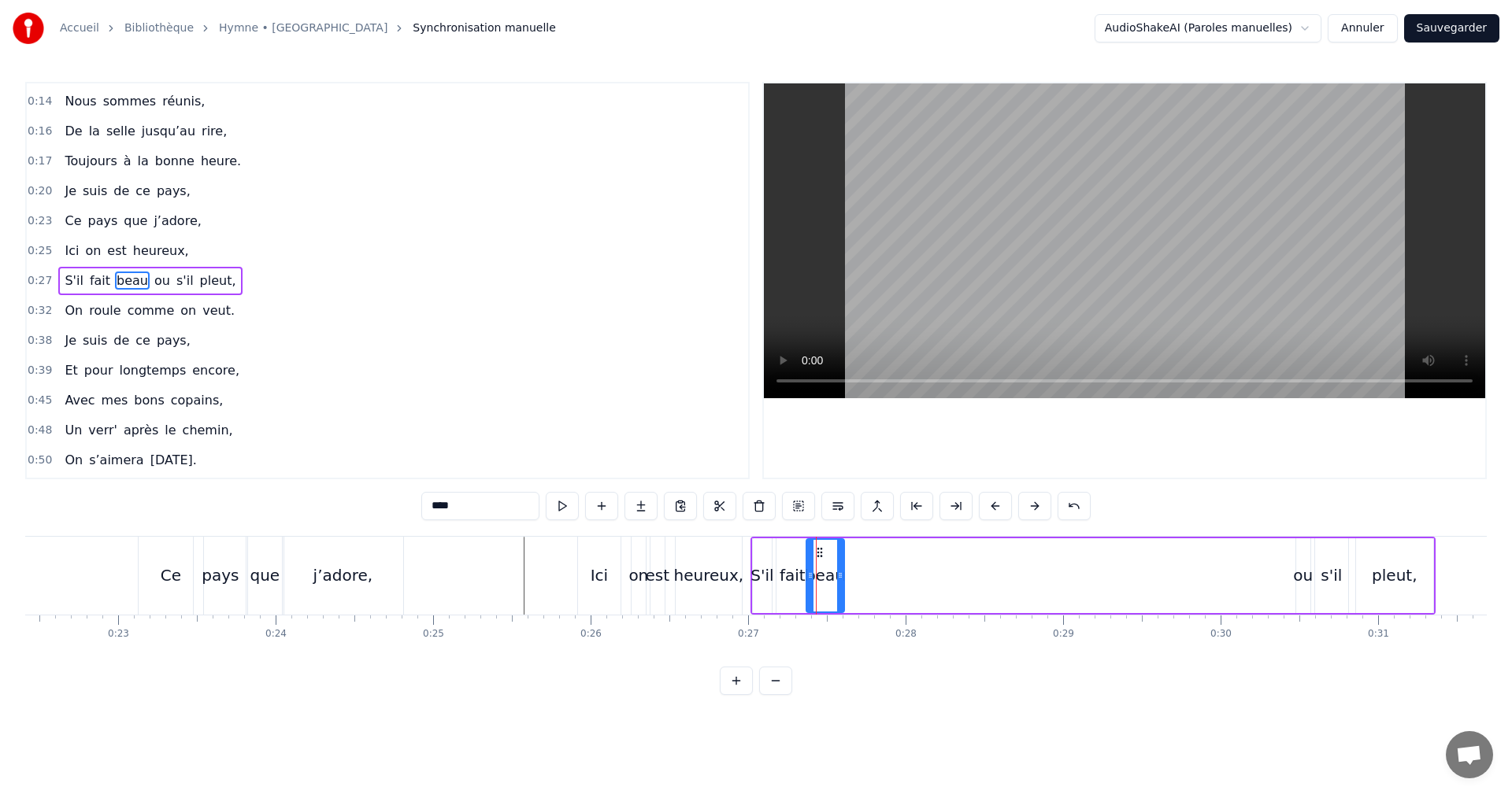
scroll to position [0, 3532]
click at [1302, 579] on div "ou" at bounding box center [1301, 575] width 20 height 24
click at [1308, 550] on div at bounding box center [1305, 576] width 6 height 71
drag, startPoint x: 1305, startPoint y: 549, endPoint x: 853, endPoint y: 554, distance: 452.0
click at [852, 554] on icon at bounding box center [855, 553] width 12 height 12
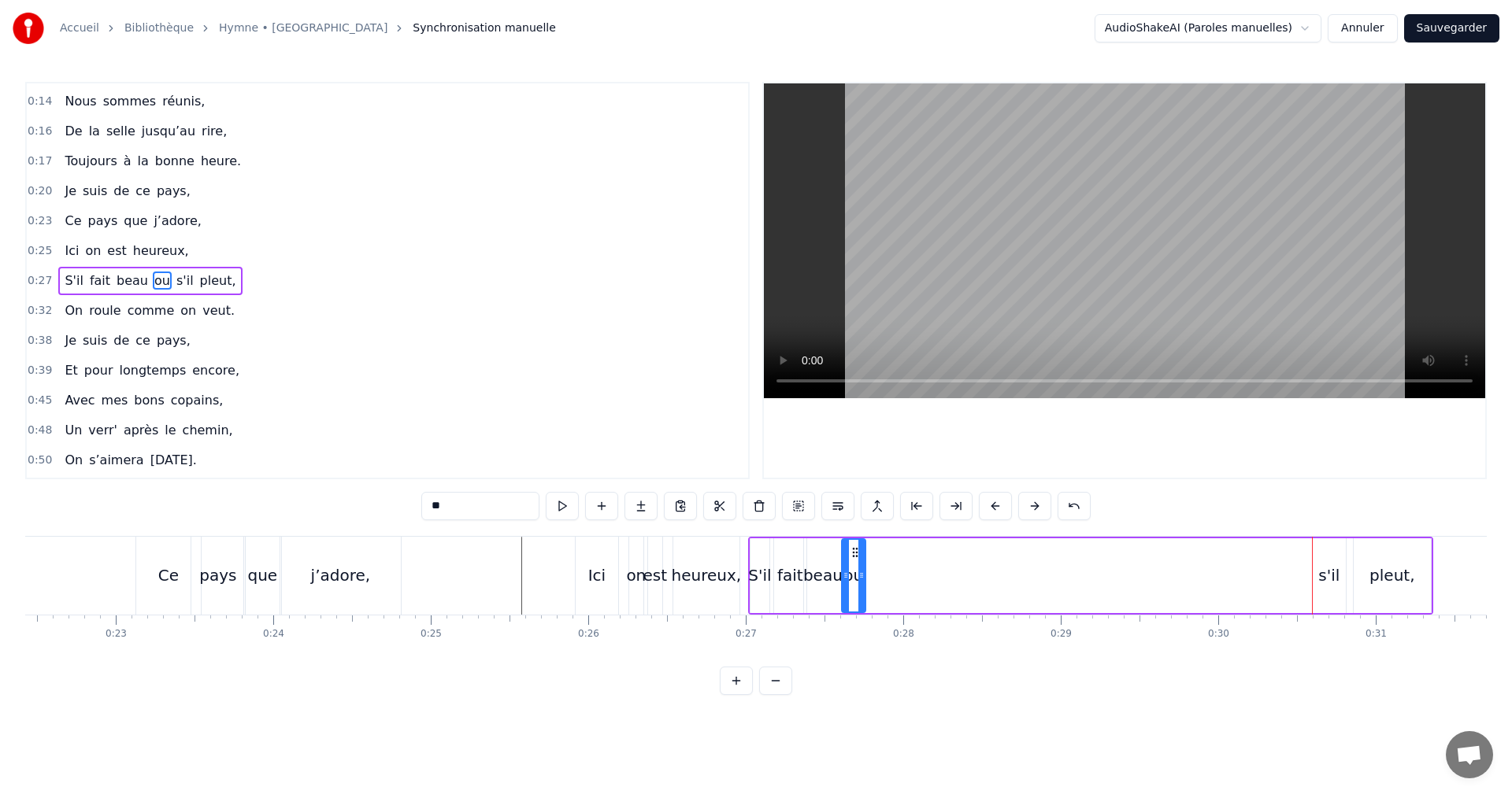
click at [1318, 570] on div "s'il" at bounding box center [1329, 576] width 33 height 75
drag, startPoint x: 1325, startPoint y: 551, endPoint x: 875, endPoint y: 547, distance: 450.0
click at [875, 547] on icon at bounding box center [876, 553] width 12 height 12
click at [1381, 574] on div "pleut," at bounding box center [1392, 575] width 45 height 24
type input "******"
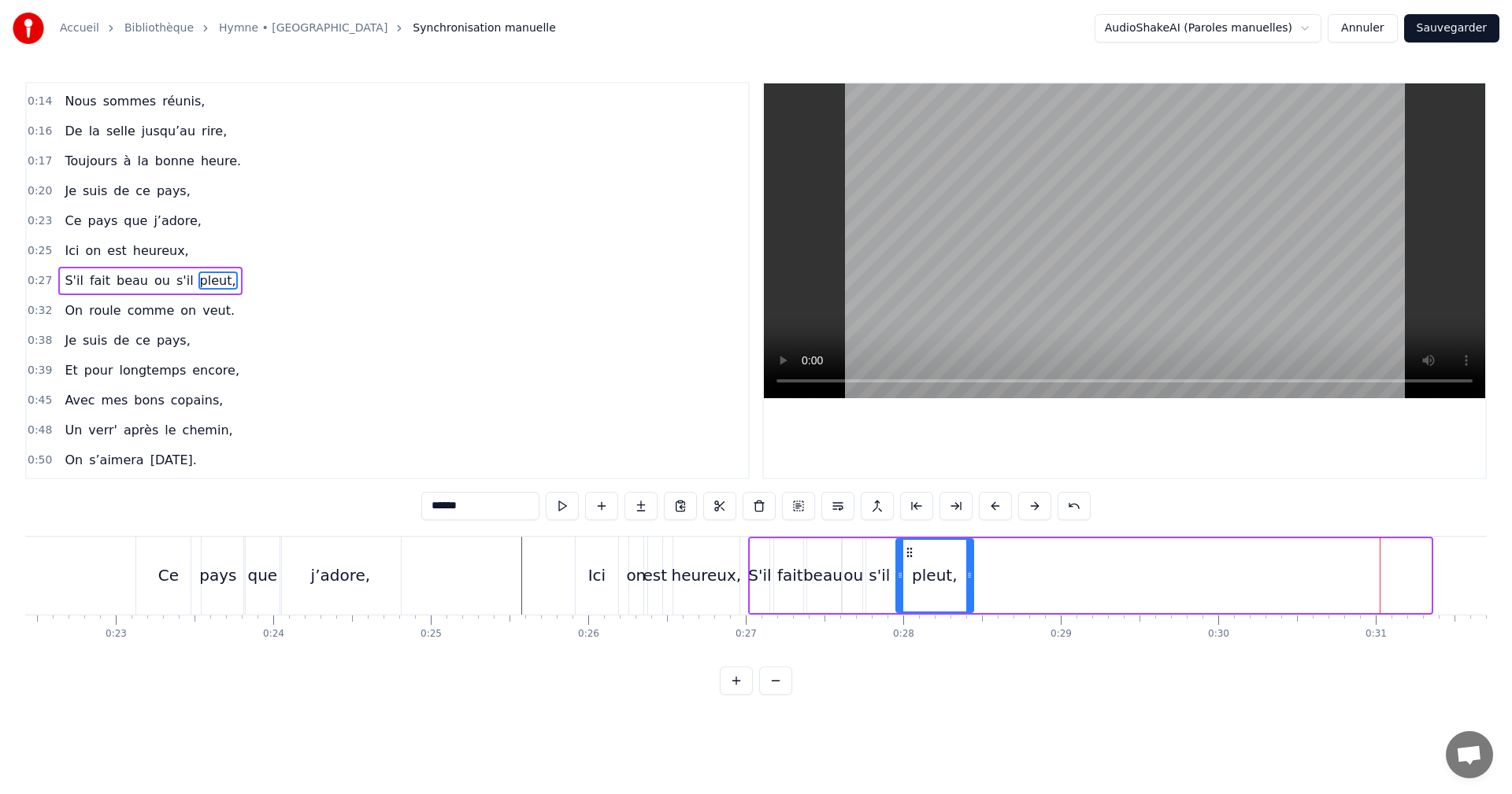
drag, startPoint x: 1366, startPoint y: 548, endPoint x: 931, endPoint y: 568, distance: 435.5
click at [904, 565] on div "pleut," at bounding box center [934, 576] width 76 height 71
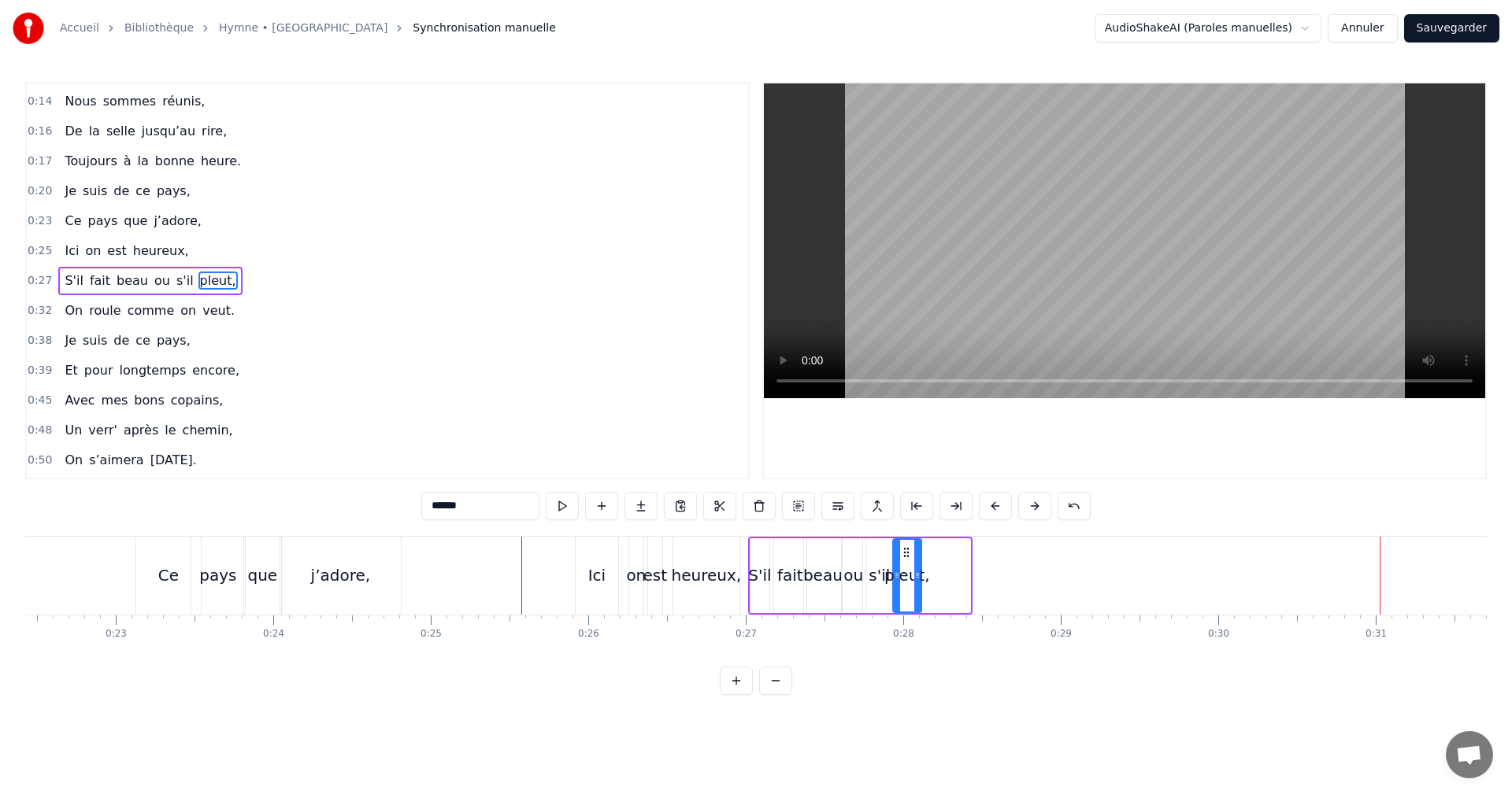
drag, startPoint x: 967, startPoint y: 570, endPoint x: 923, endPoint y: 574, distance: 44.2
click at [919, 572] on icon at bounding box center [917, 575] width 6 height 12
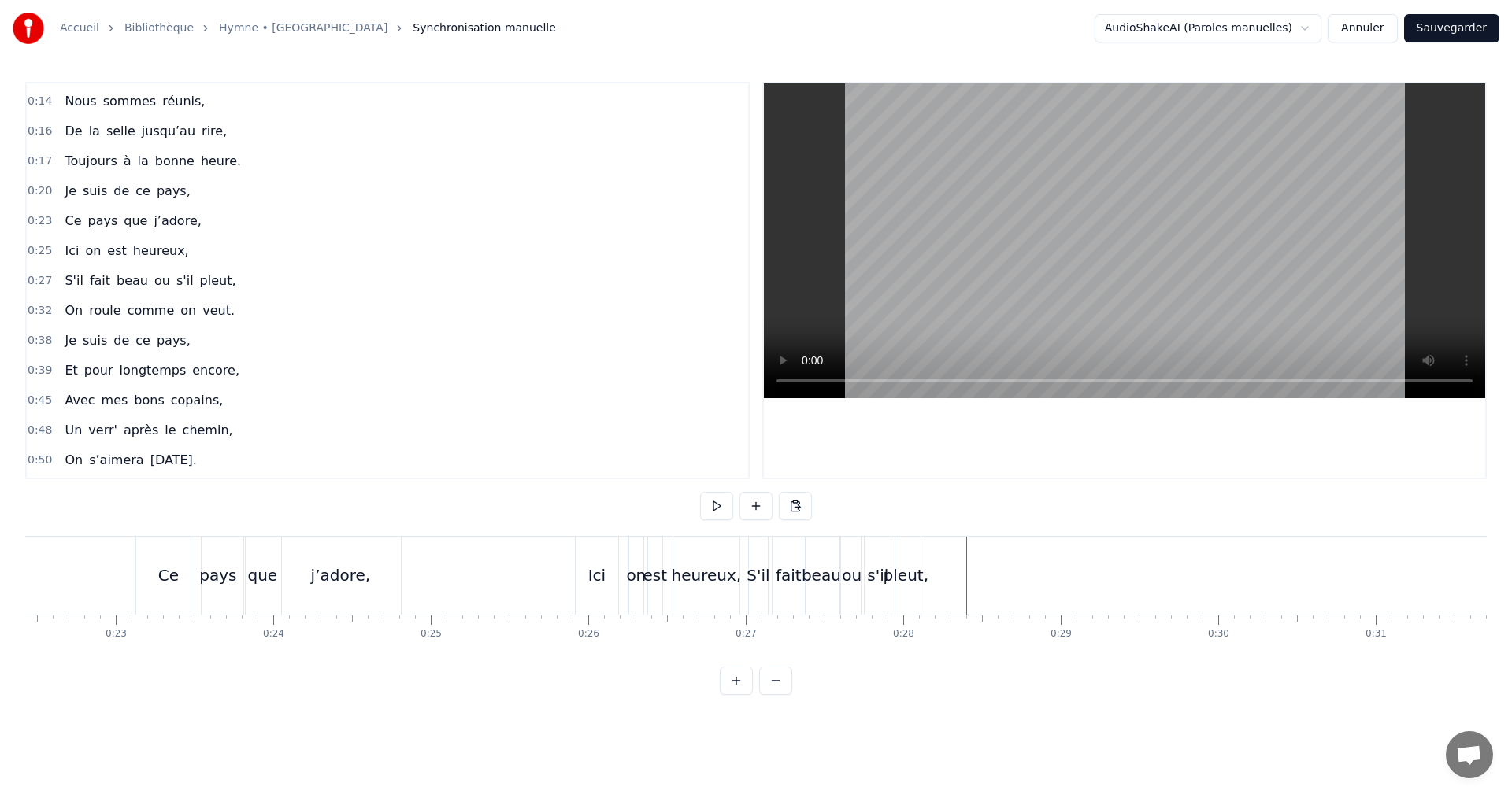
click at [712, 507] on button at bounding box center [716, 506] width 33 height 28
click at [719, 506] on button at bounding box center [716, 506] width 33 height 28
click at [715, 507] on button at bounding box center [716, 506] width 33 height 28
click at [723, 504] on button at bounding box center [716, 506] width 33 height 28
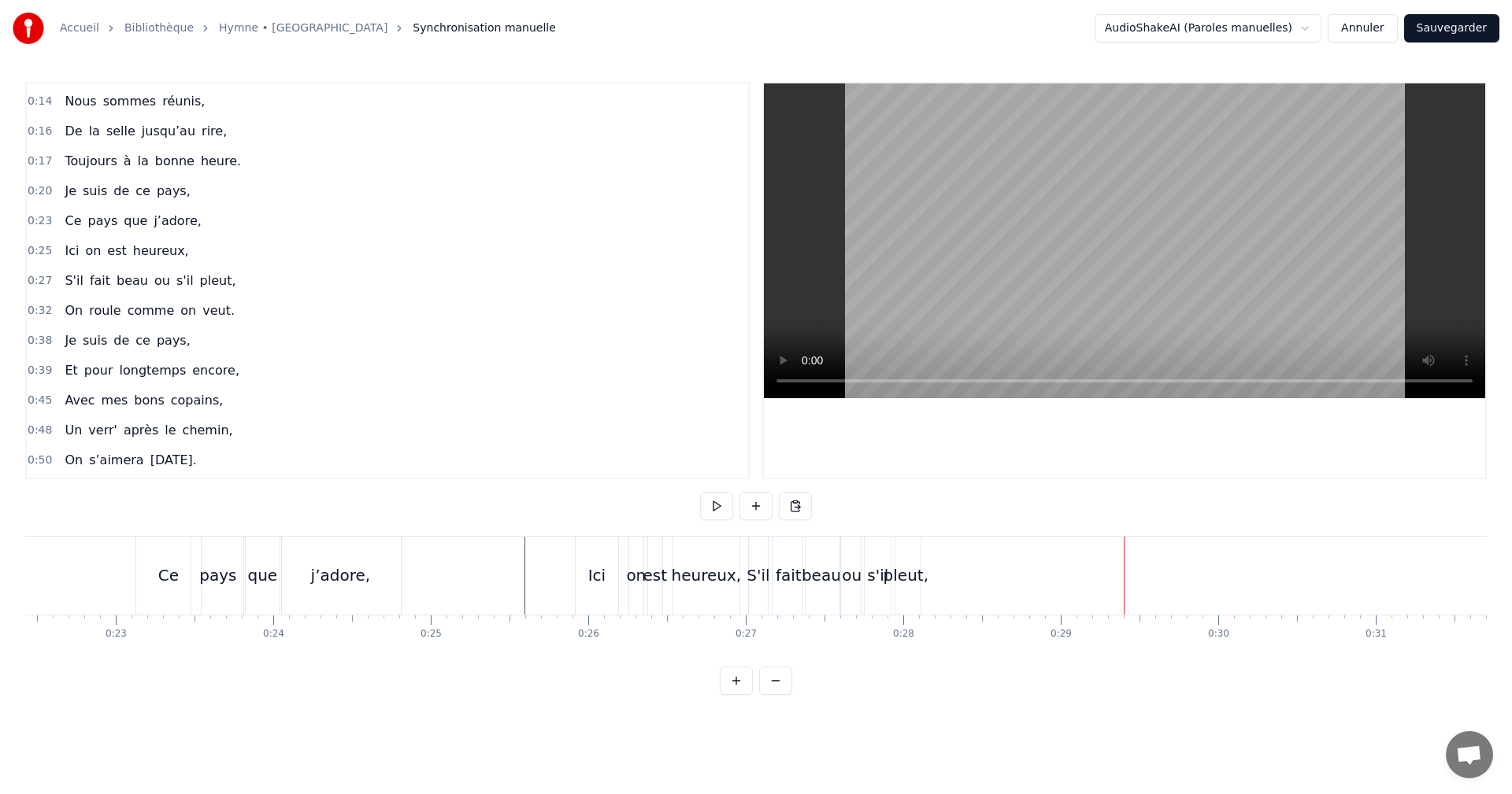
click at [913, 576] on div "pleut," at bounding box center [906, 575] width 45 height 24
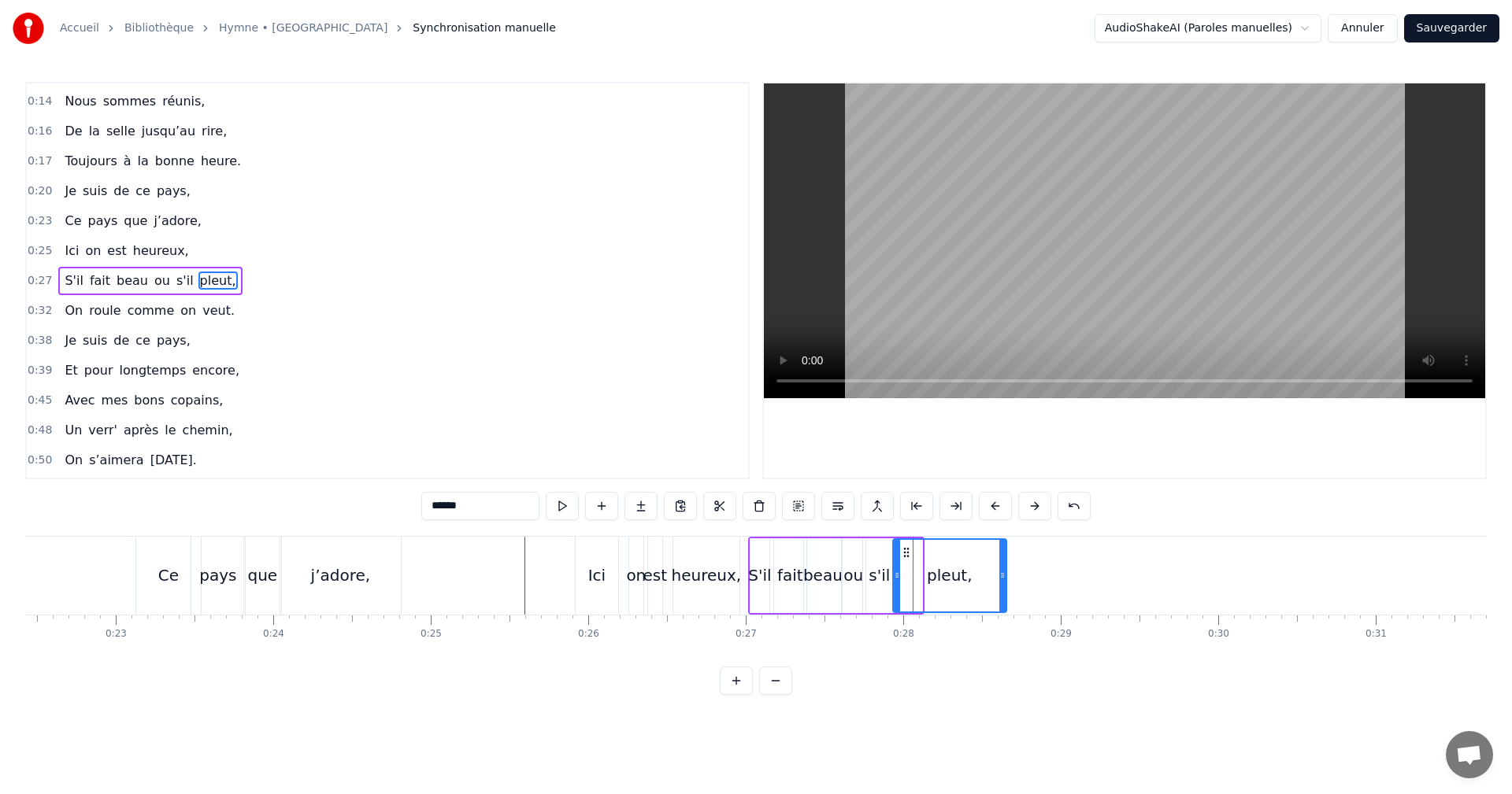
drag, startPoint x: 917, startPoint y: 571, endPoint x: 1002, endPoint y: 572, distance: 85.0
click at [1002, 572] on icon at bounding box center [1002, 575] width 6 height 12
drag, startPoint x: 896, startPoint y: 571, endPoint x: 939, endPoint y: 572, distance: 43.0
click at [939, 572] on icon at bounding box center [940, 575] width 6 height 12
click at [874, 578] on div "s'il" at bounding box center [879, 575] width 21 height 24
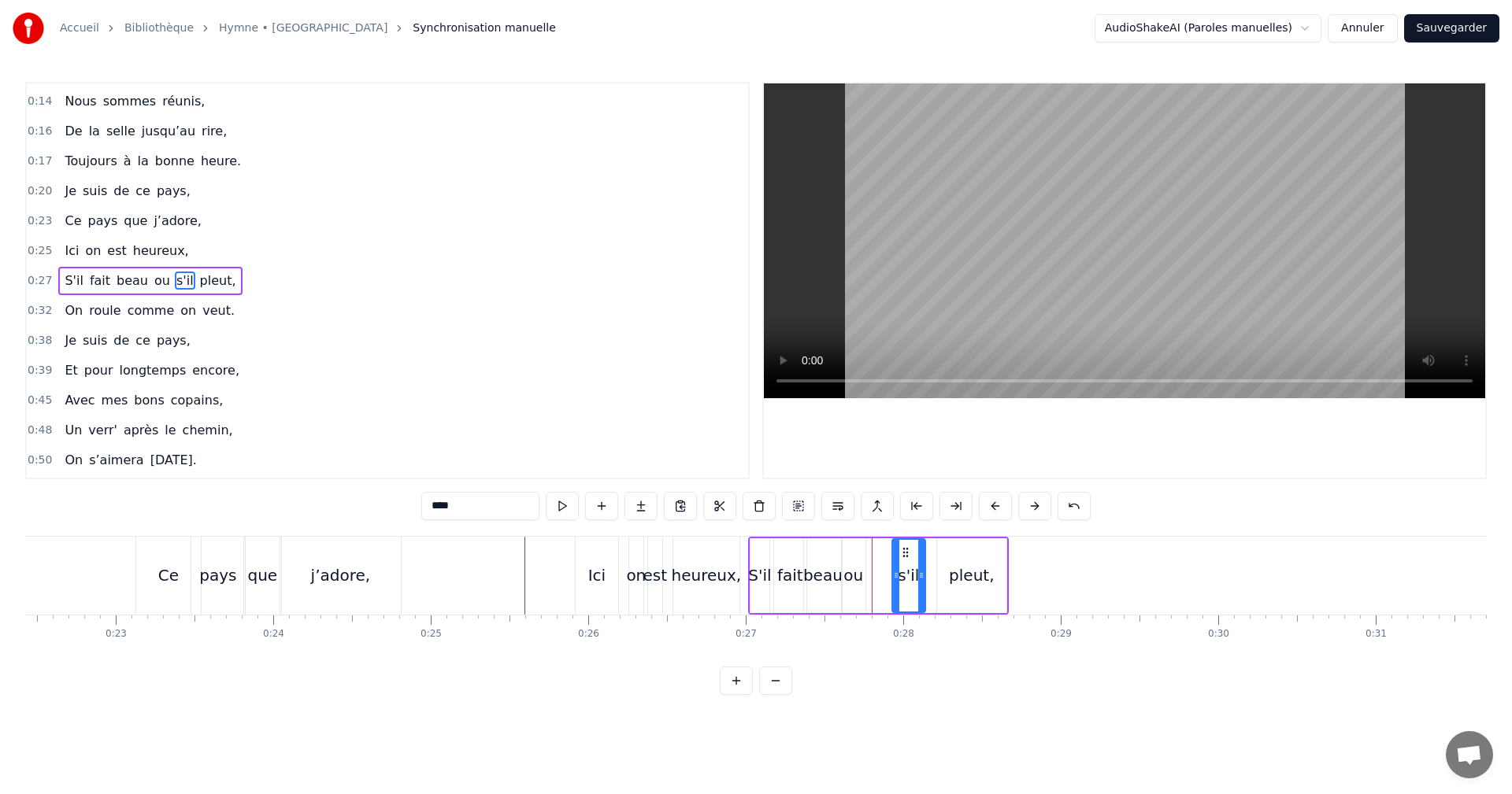
drag, startPoint x: 882, startPoint y: 552, endPoint x: 905, endPoint y: 552, distance: 23.0
click at [904, 552] on circle at bounding box center [903, 552] width 1 height 1
click at [857, 574] on div "ou" at bounding box center [853, 575] width 20 height 24
type input "**"
drag, startPoint x: 855, startPoint y: 551, endPoint x: 868, endPoint y: 551, distance: 13.0
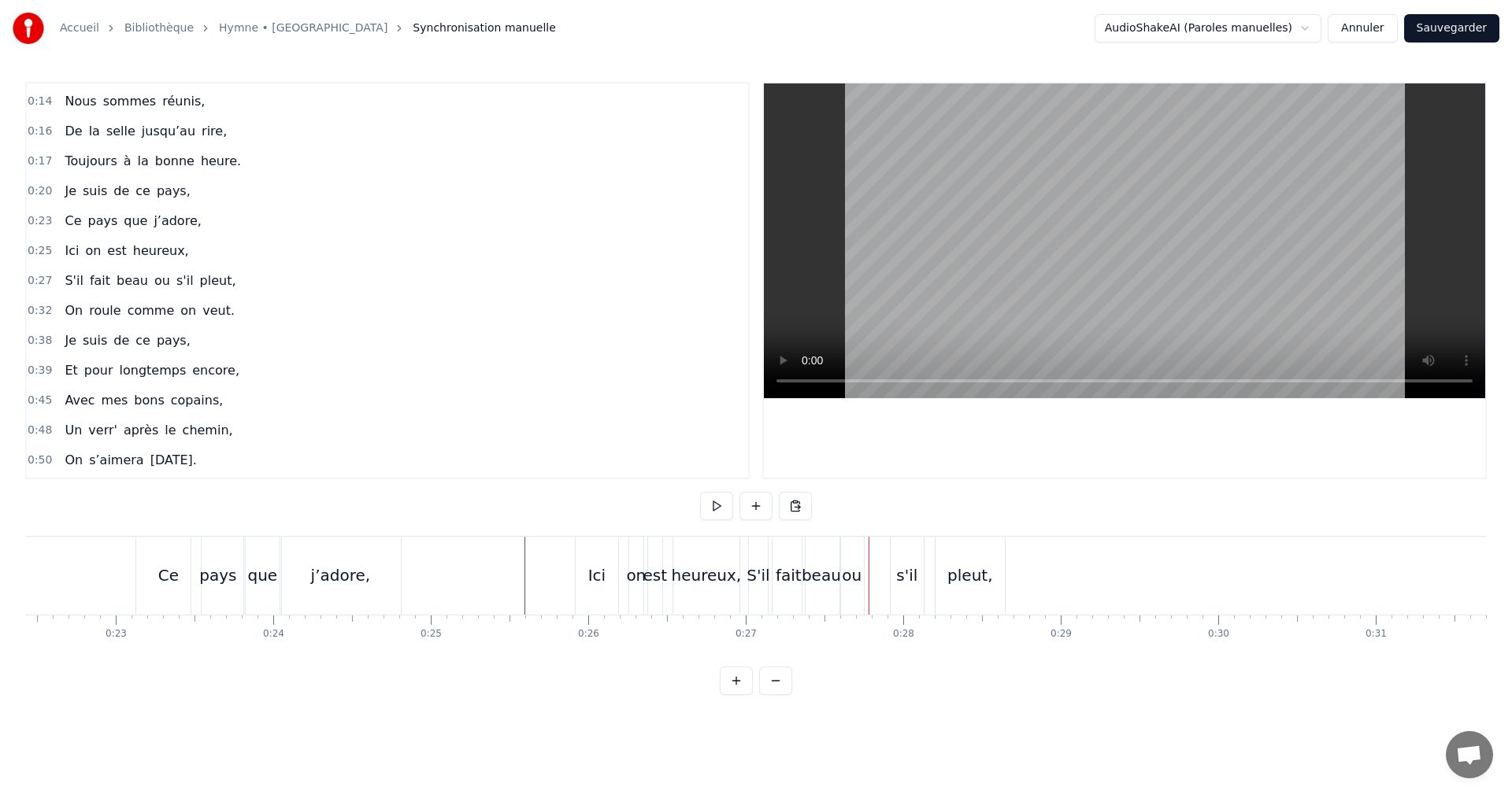
click at [853, 571] on div "ou" at bounding box center [851, 575] width 20 height 24
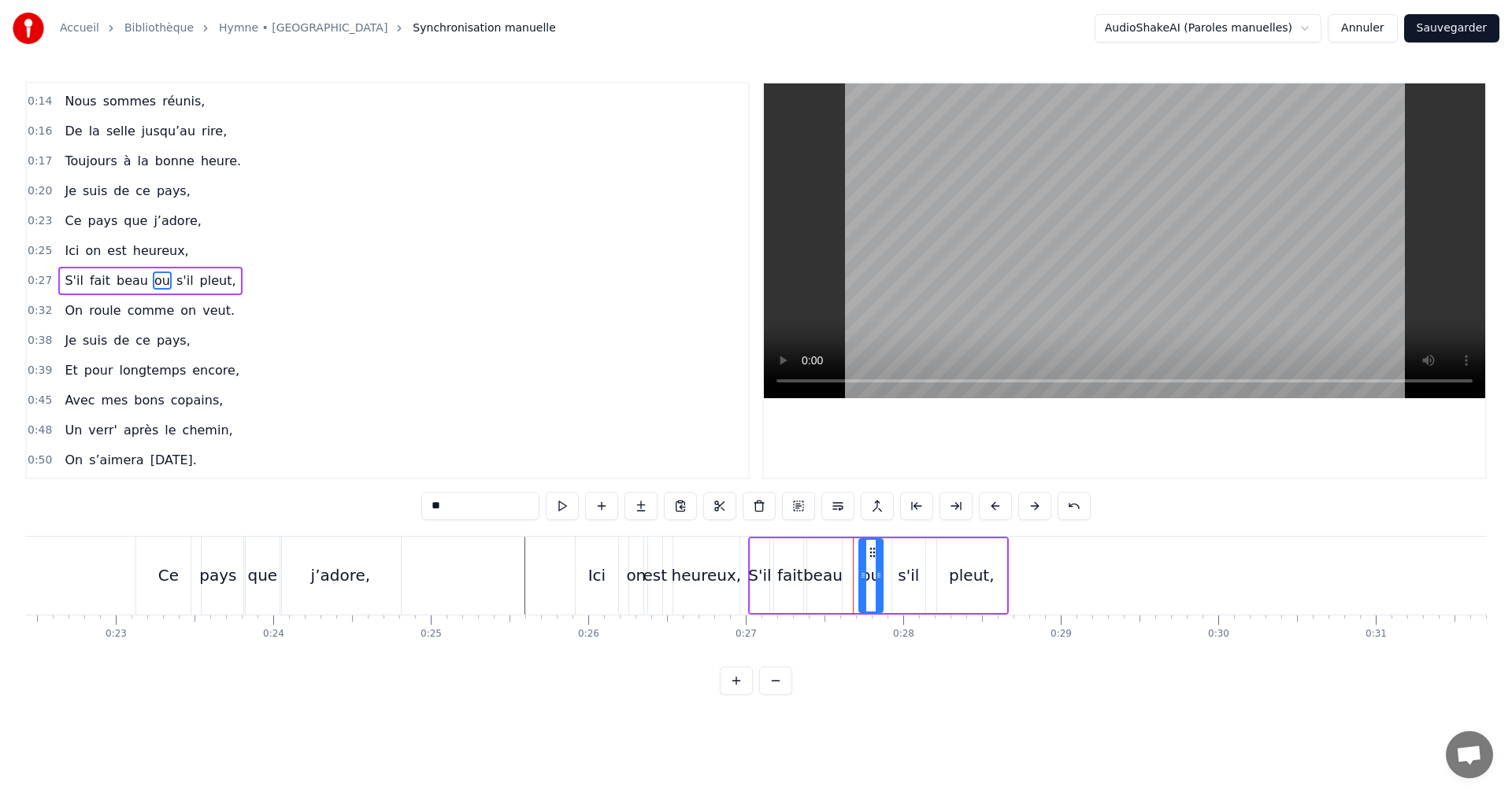
drag, startPoint x: 855, startPoint y: 552, endPoint x: 872, endPoint y: 552, distance: 17.0
click at [871, 552] on circle at bounding box center [870, 552] width 1 height 1
click at [819, 573] on div "beau" at bounding box center [823, 575] width 39 height 24
type input "****"
drag, startPoint x: 815, startPoint y: 549, endPoint x: 826, endPoint y: 550, distance: 11.0
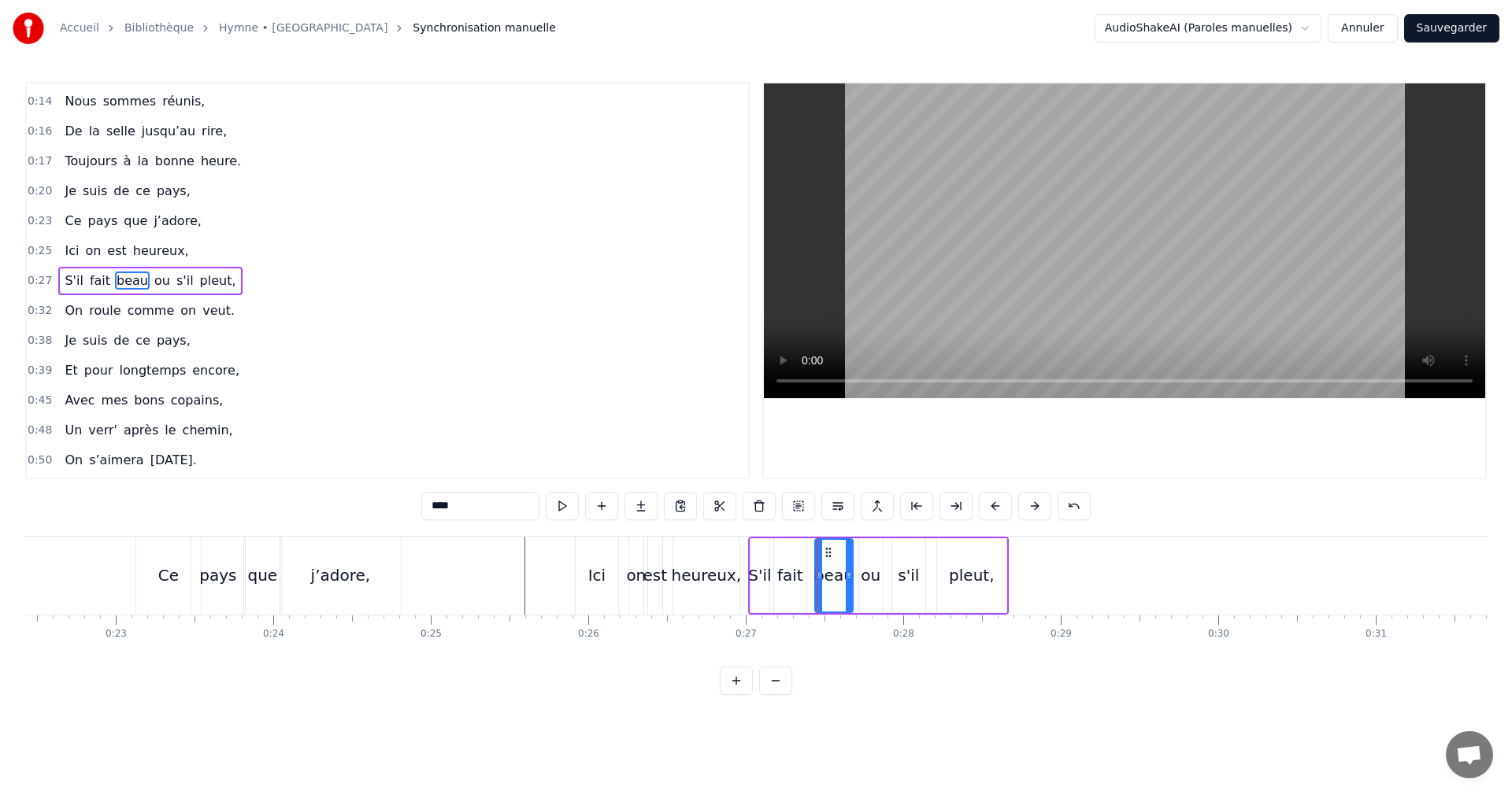
click at [826, 550] on icon at bounding box center [828, 553] width 12 height 12
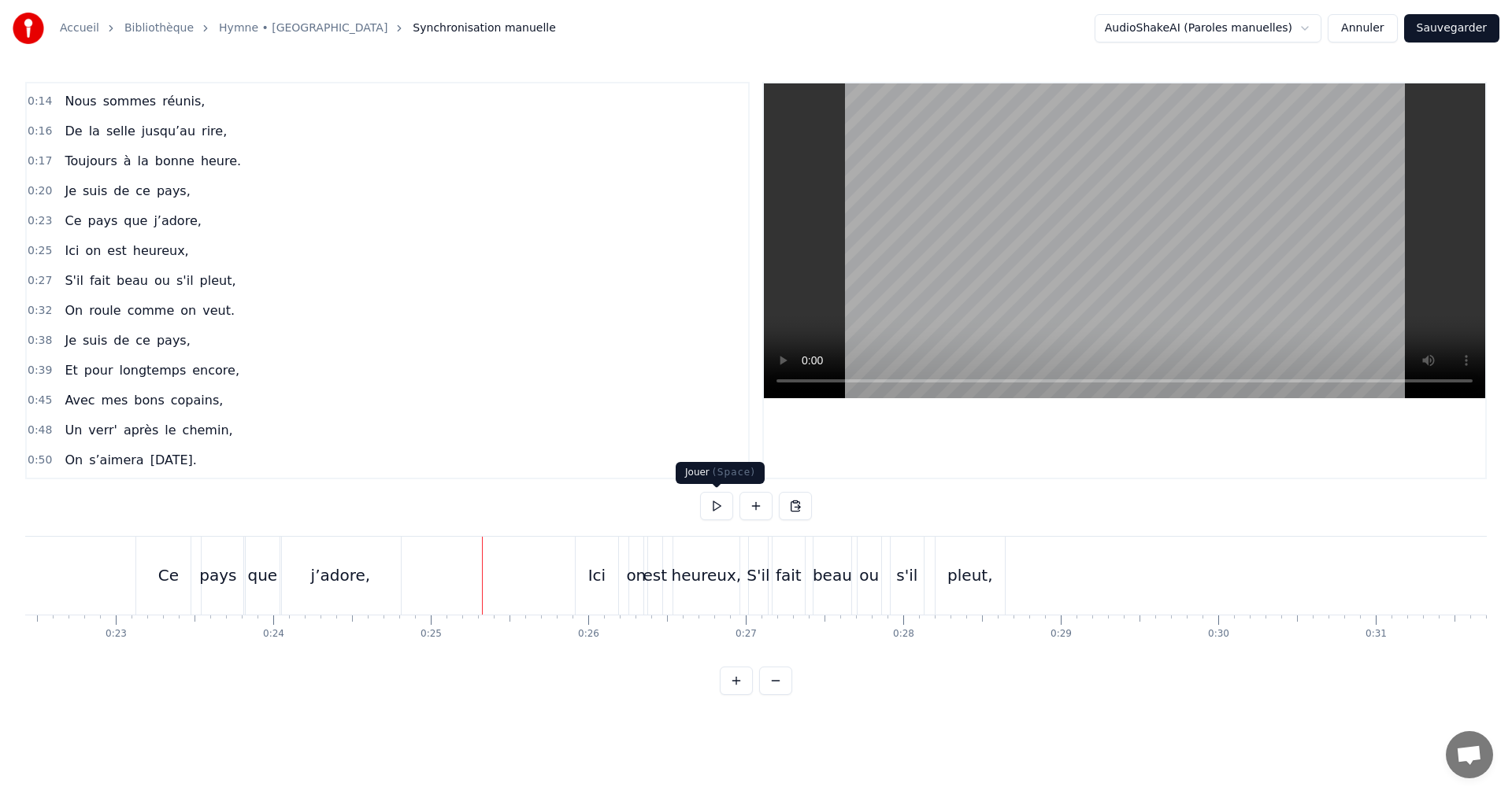
click at [711, 504] on button at bounding box center [716, 506] width 33 height 28
click at [971, 576] on div "pleut," at bounding box center [970, 575] width 45 height 24
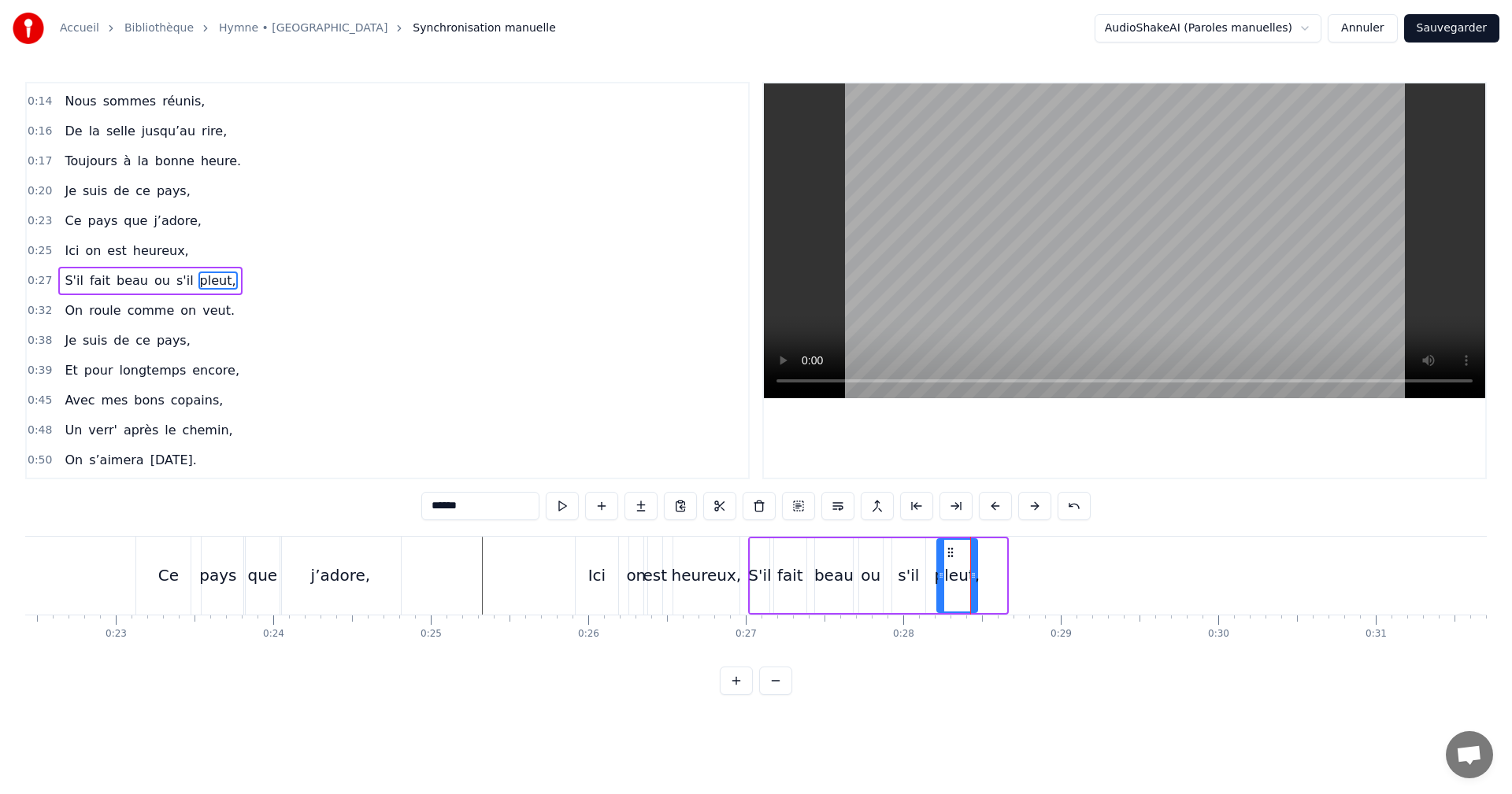
drag, startPoint x: 1000, startPoint y: 576, endPoint x: 971, endPoint y: 576, distance: 29.0
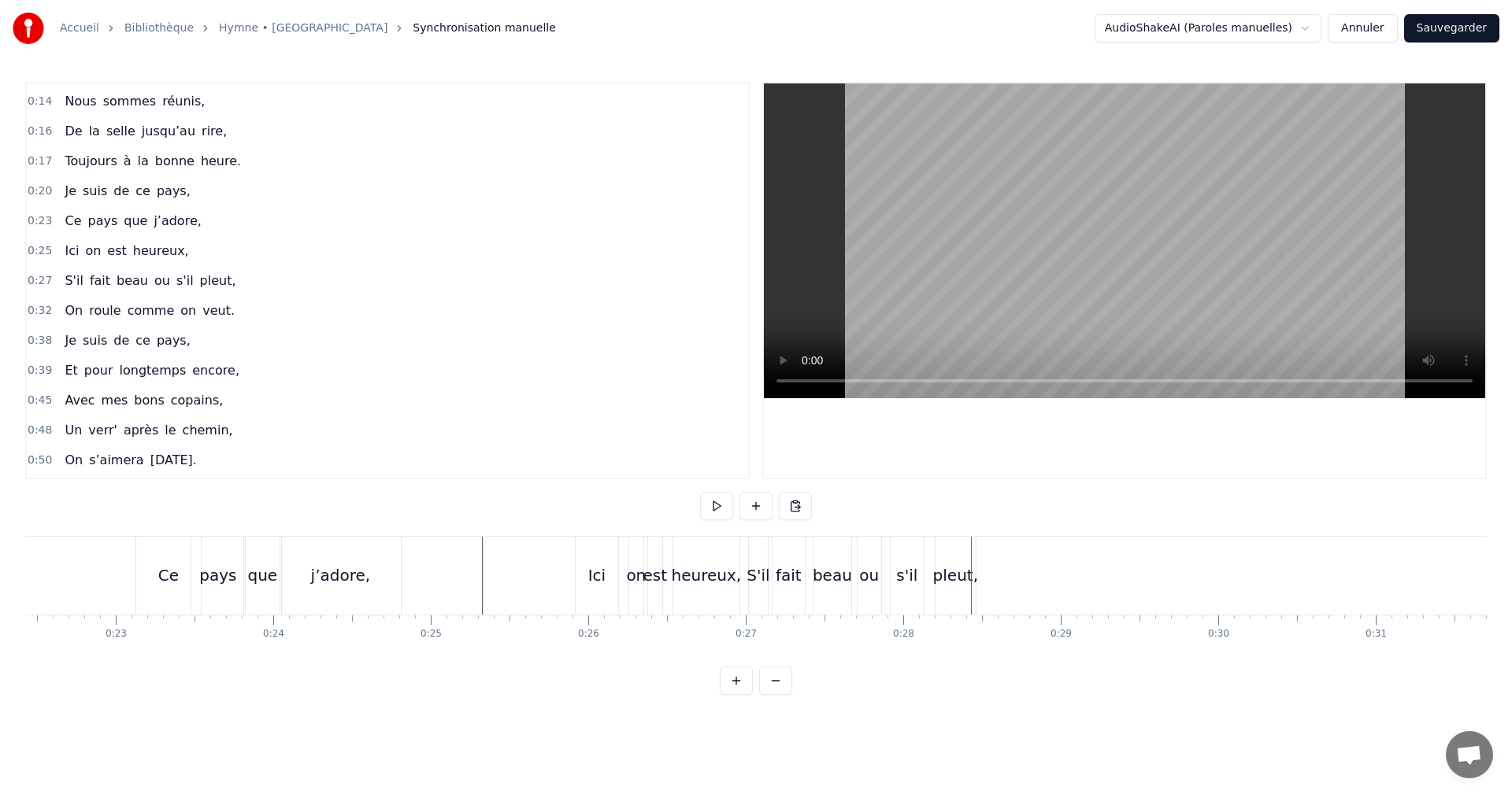
click at [950, 575] on div "pleut," at bounding box center [955, 575] width 45 height 24
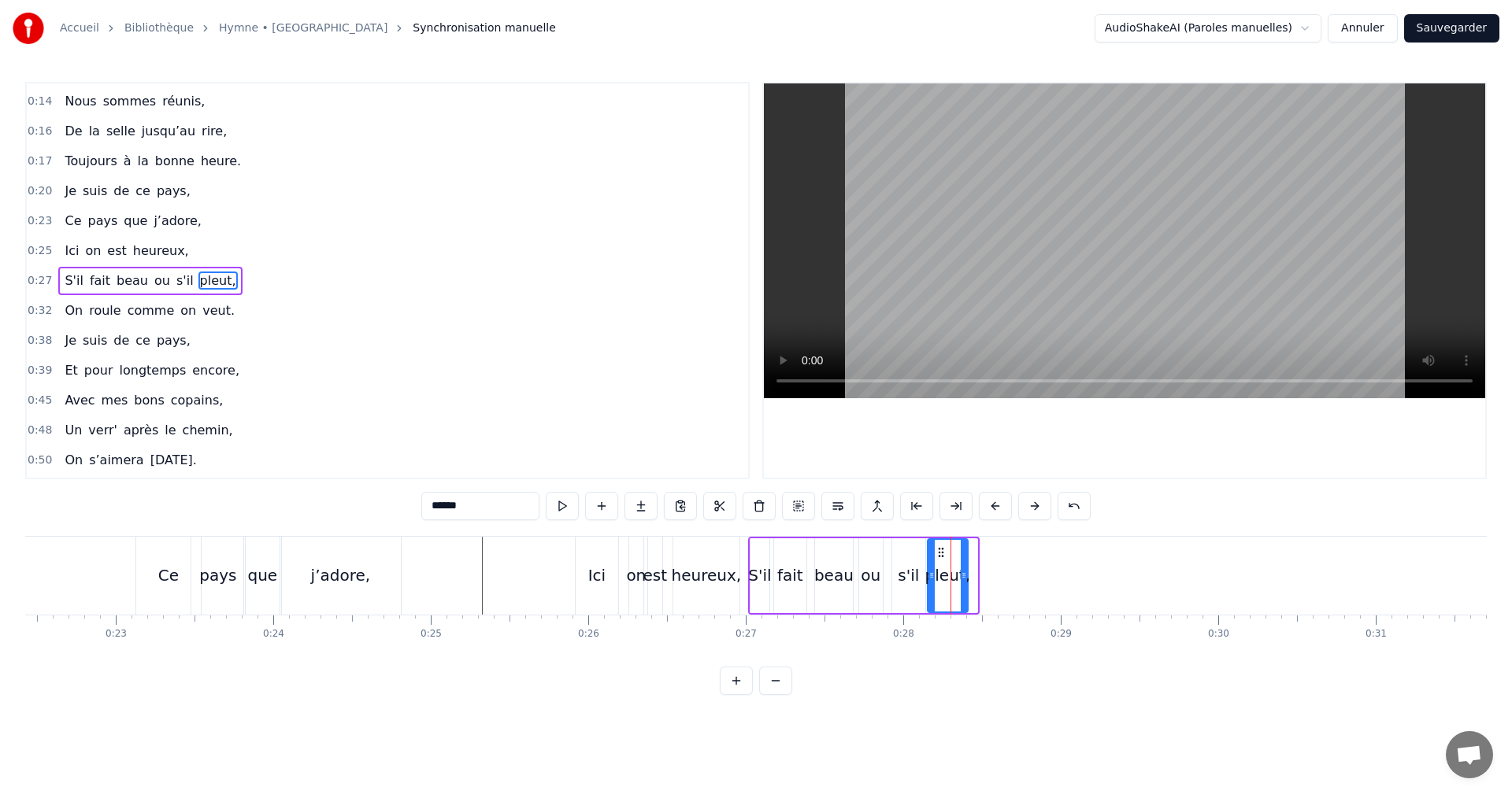
drag, startPoint x: 949, startPoint y: 552, endPoint x: 939, endPoint y: 552, distance: 10.0
click at [939, 552] on circle at bounding box center [939, 552] width 1 height 1
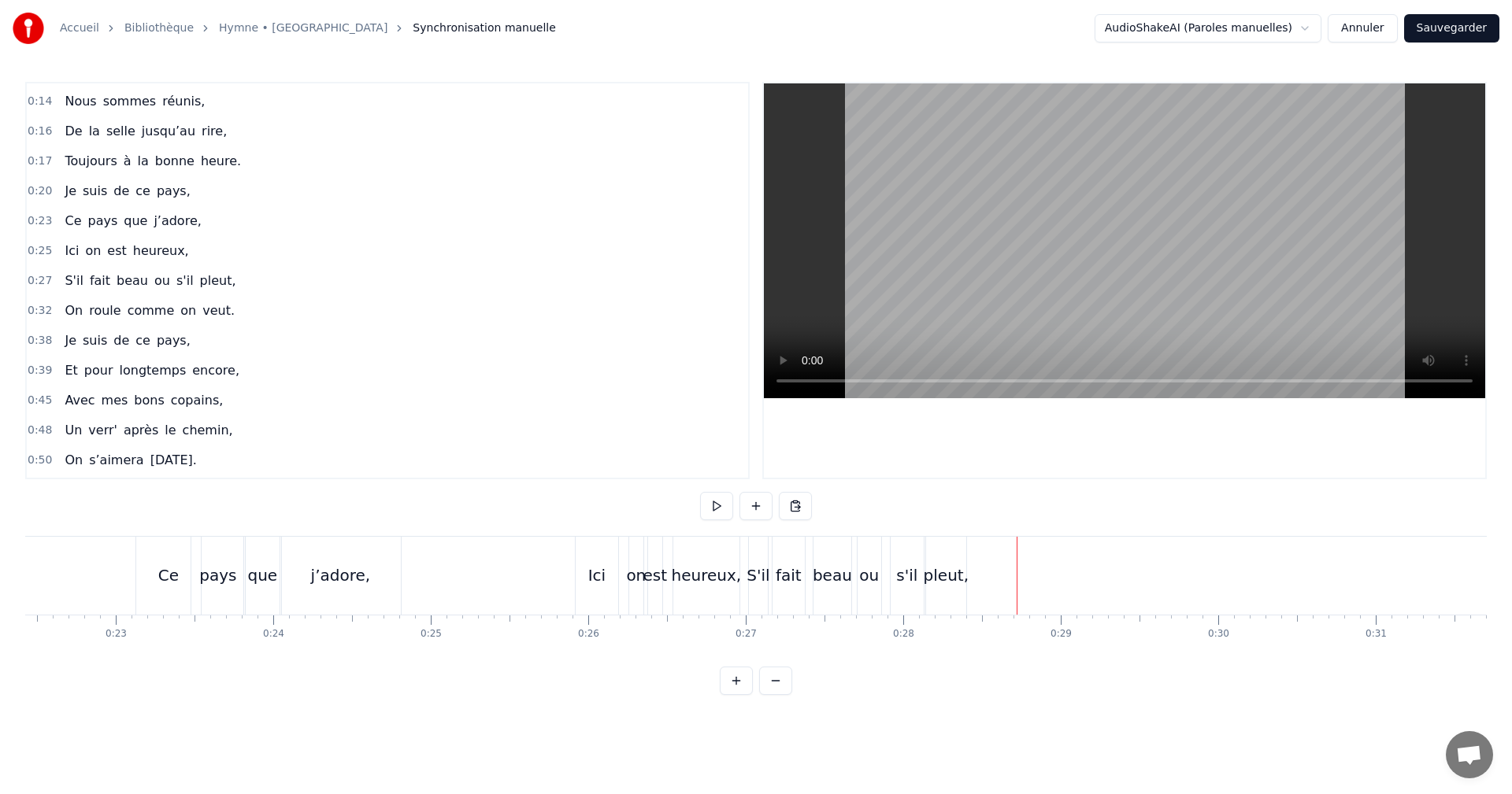
click at [720, 506] on button at bounding box center [716, 506] width 33 height 28
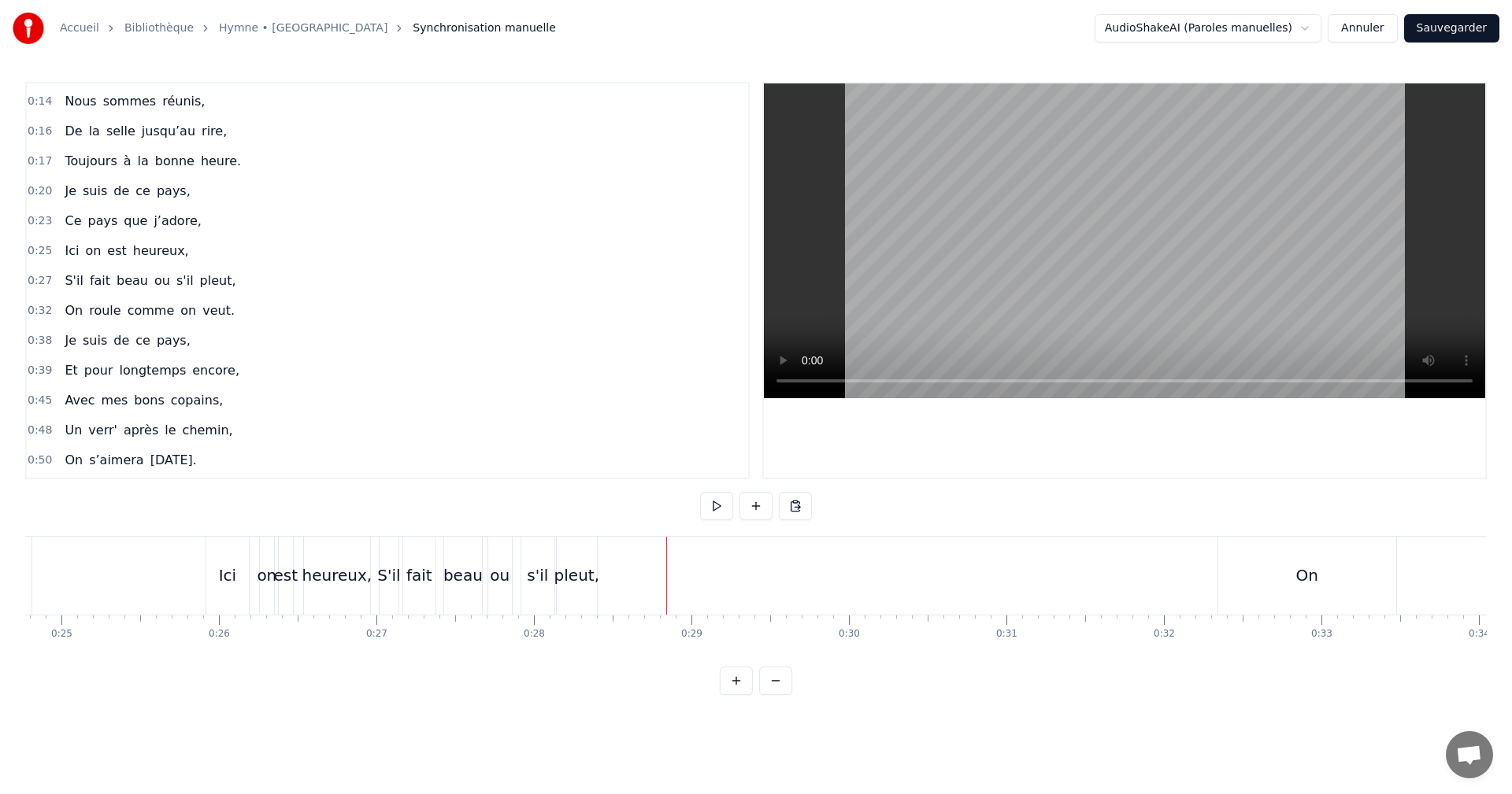
scroll to position [0, 3910]
click at [1307, 582] on div "On" at bounding box center [1298, 575] width 22 height 24
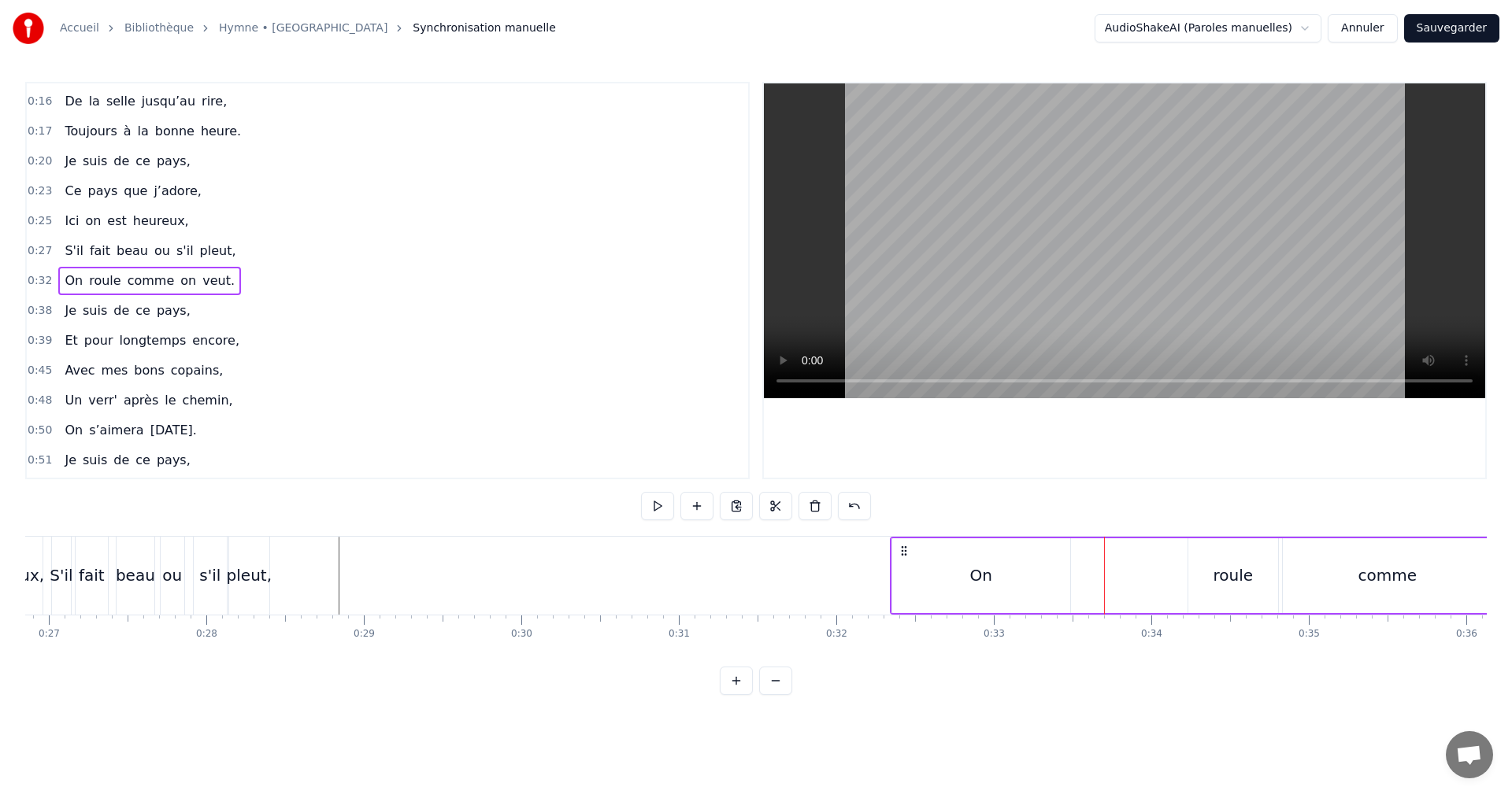
scroll to position [0, 4250]
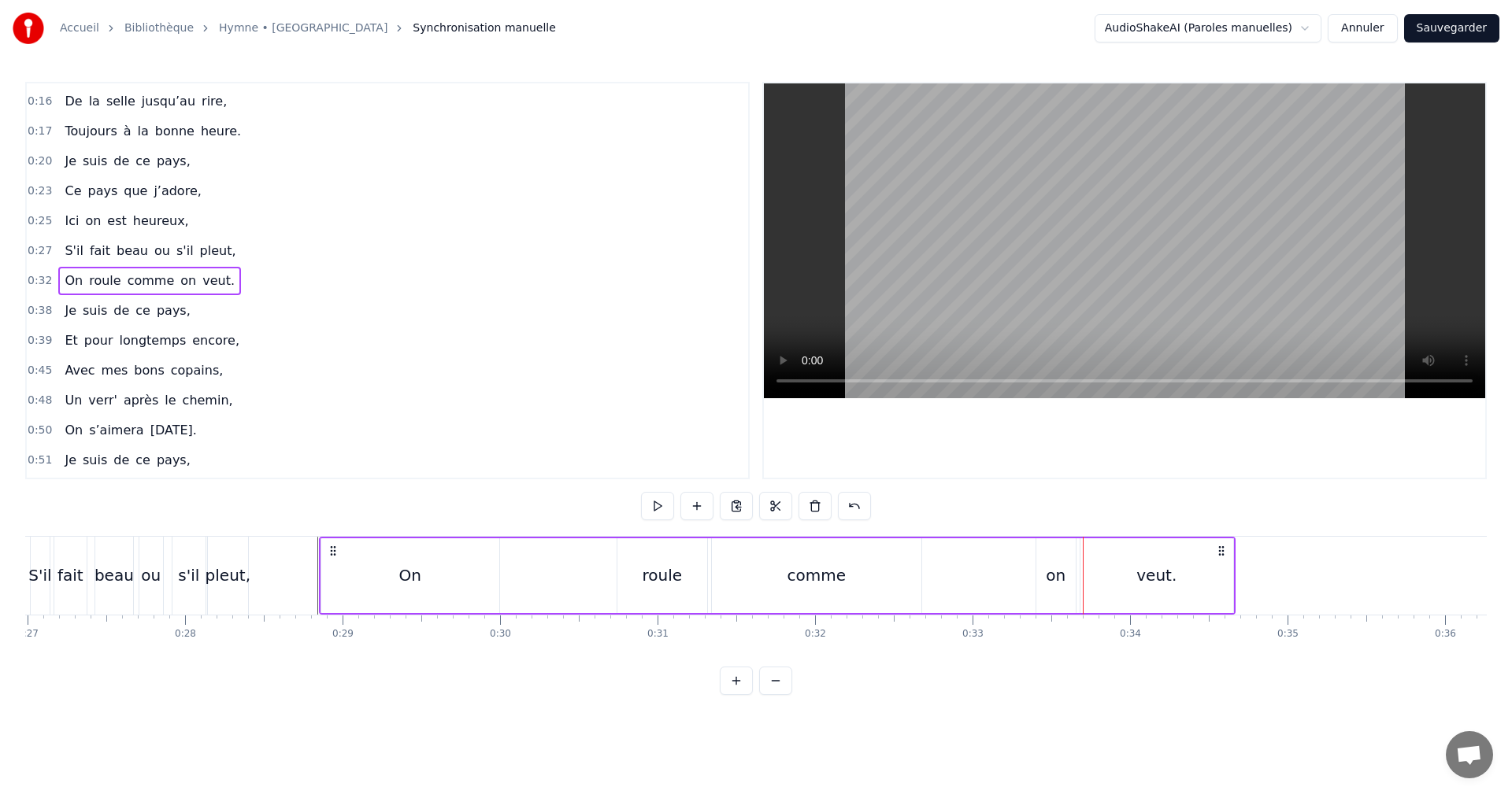
drag, startPoint x: 881, startPoint y: 550, endPoint x: 330, endPoint y: 570, distance: 551.4
click at [330, 570] on div "On roule comme on veut." at bounding box center [776, 576] width 916 height 78
drag, startPoint x: 459, startPoint y: 575, endPoint x: 467, endPoint y: 576, distance: 8.1
click at [461, 575] on div "On" at bounding box center [411, 576] width 178 height 75
drag, startPoint x: 493, startPoint y: 575, endPoint x: 371, endPoint y: 573, distance: 122.0
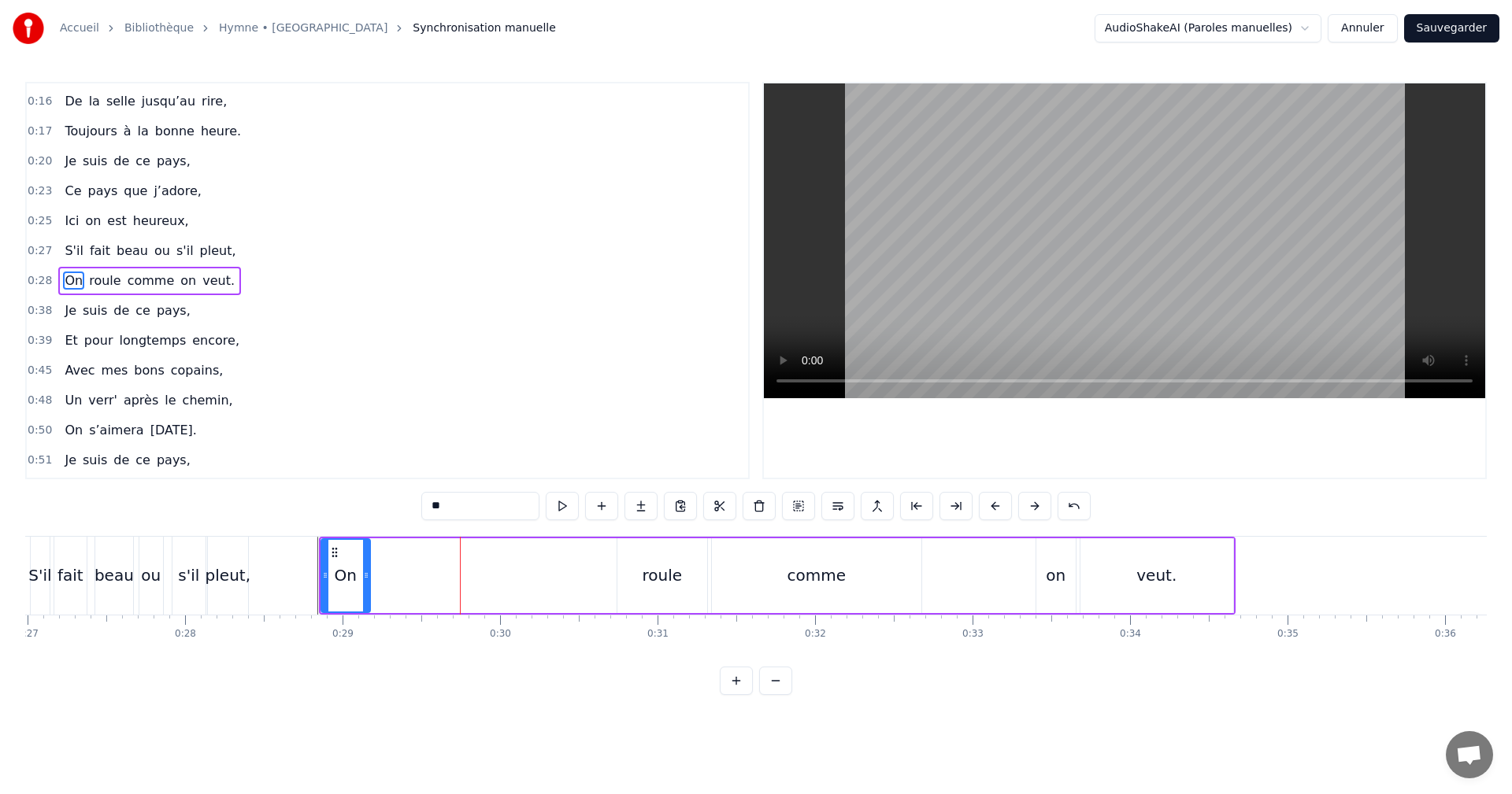
click at [370, 573] on icon at bounding box center [366, 575] width 6 height 12
click at [651, 571] on div "roule" at bounding box center [663, 575] width 40 height 24
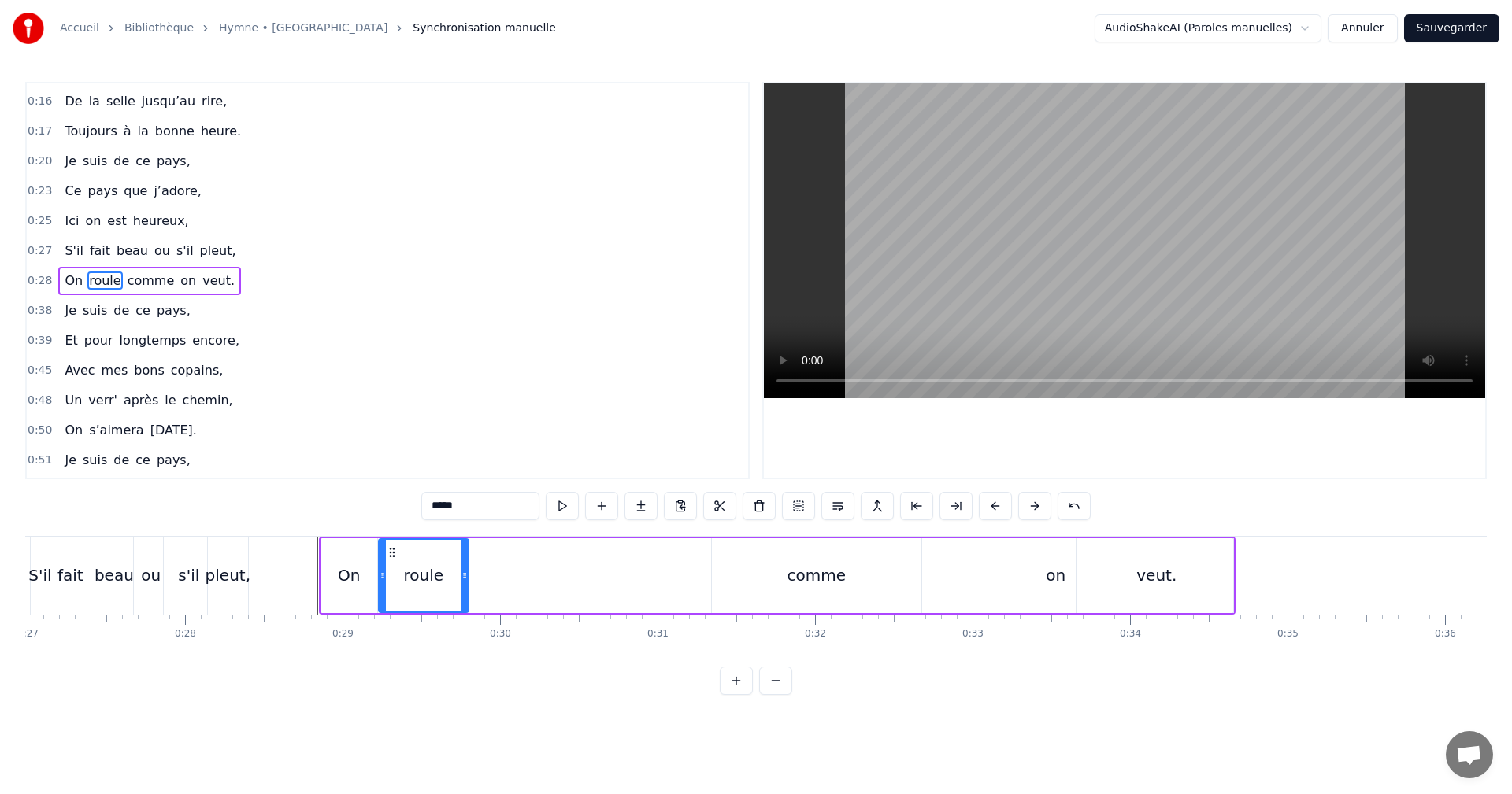
drag, startPoint x: 630, startPoint y: 550, endPoint x: 392, endPoint y: 562, distance: 238.3
click at [390, 562] on div "roule" at bounding box center [423, 576] width 88 height 71
drag, startPoint x: 463, startPoint y: 573, endPoint x: 419, endPoint y: 575, distance: 44.0
click at [419, 575] on icon at bounding box center [418, 575] width 6 height 12
click at [809, 572] on div "comme" at bounding box center [817, 575] width 59 height 24
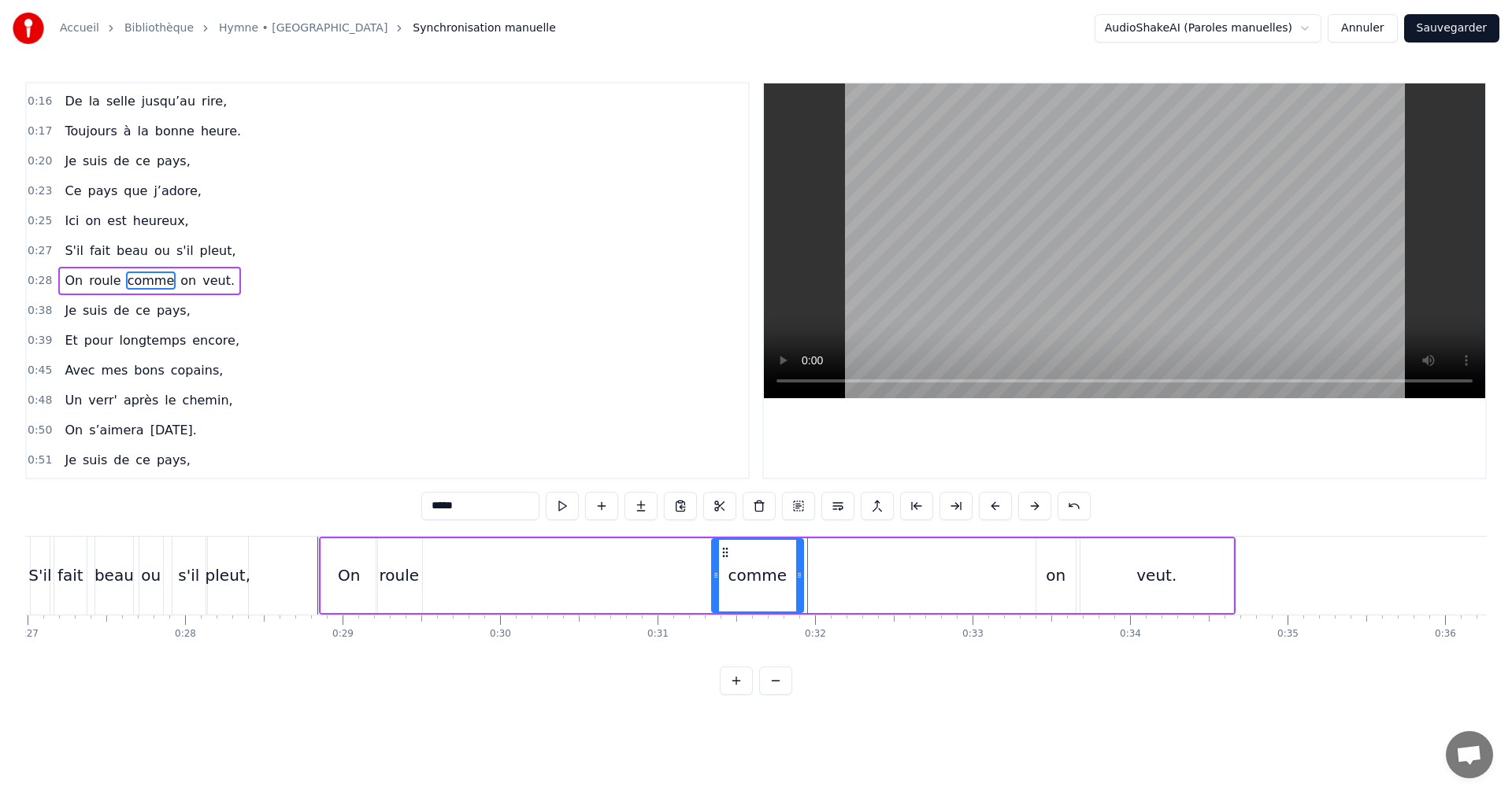
drag, startPoint x: 915, startPoint y: 571, endPoint x: 746, endPoint y: 562, distance: 169.2
click at [796, 571] on icon at bounding box center [799, 575] width 6 height 12
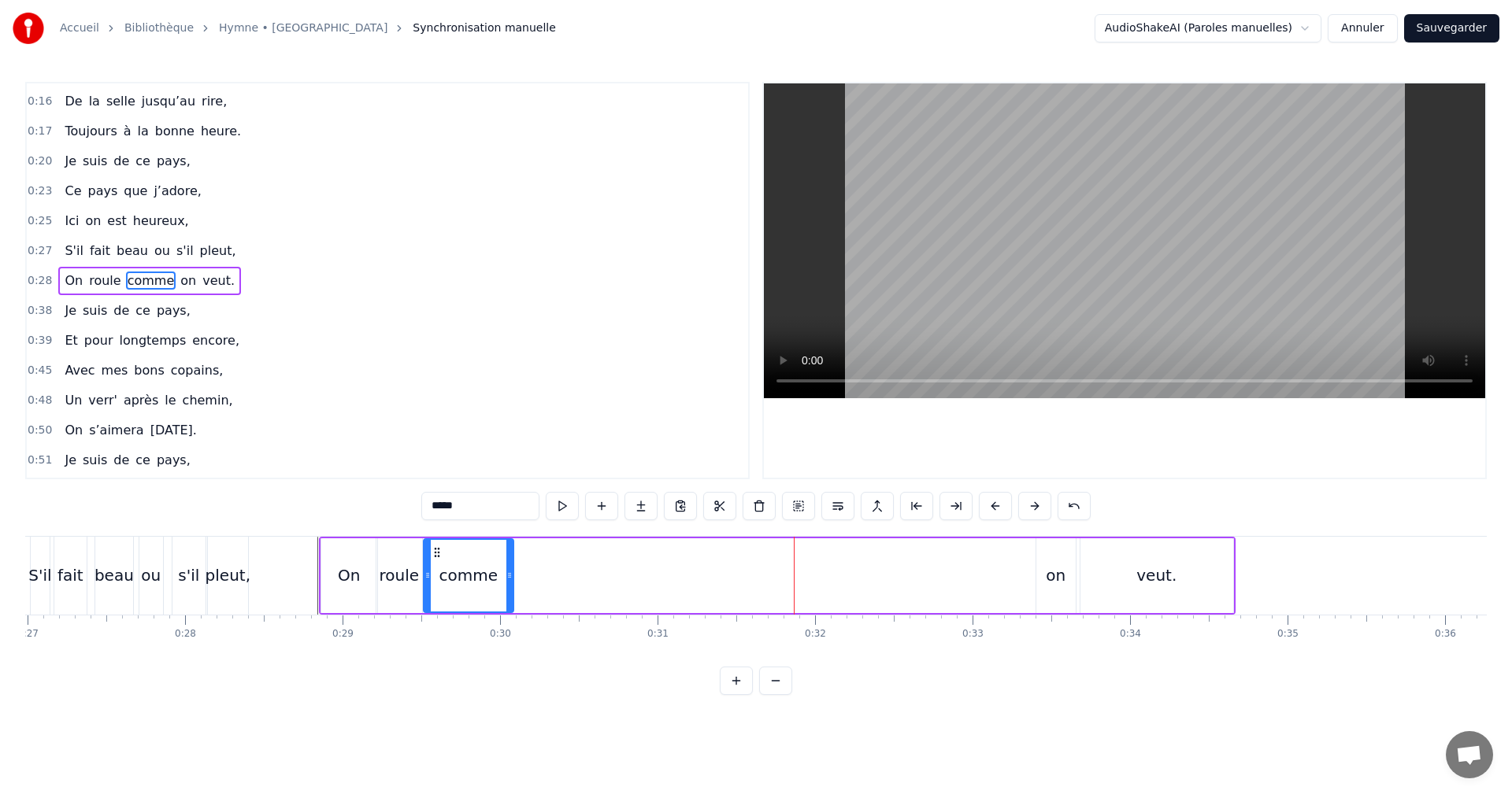
drag, startPoint x: 722, startPoint y: 551, endPoint x: 430, endPoint y: 561, distance: 292.2
click at [433, 558] on icon at bounding box center [437, 553] width 12 height 12
drag, startPoint x: 160, startPoint y: 544, endPoint x: 150, endPoint y: 544, distance: 10.0
click at [159, 545] on div "ou" at bounding box center [151, 576] width 24 height 78
type input "**"
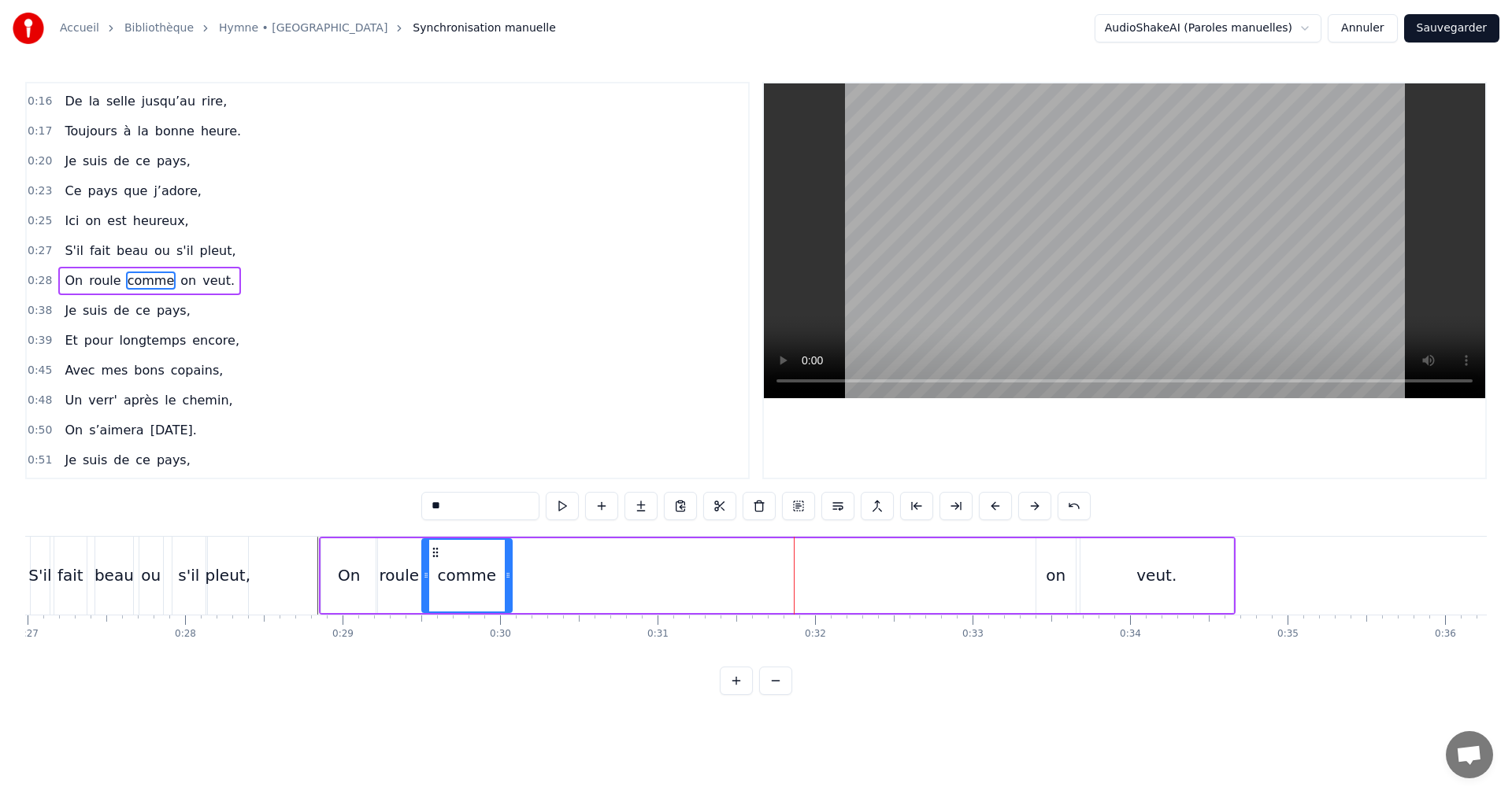
scroll to position [57, 0]
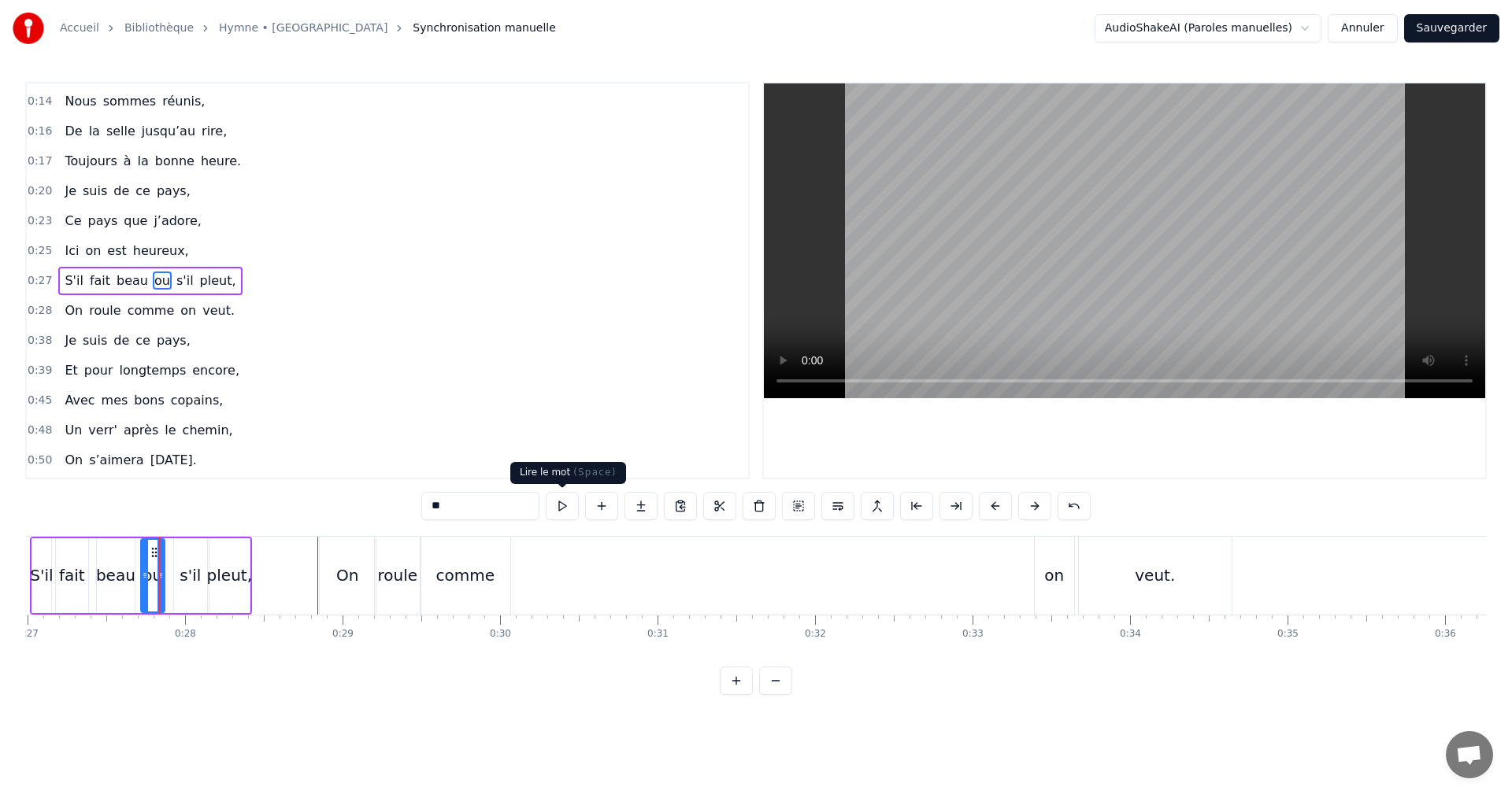
click at [564, 506] on button at bounding box center [562, 506] width 33 height 28
click at [192, 537] on div "S'il fait beau ou s'il pleut," at bounding box center [141, 576] width 222 height 78
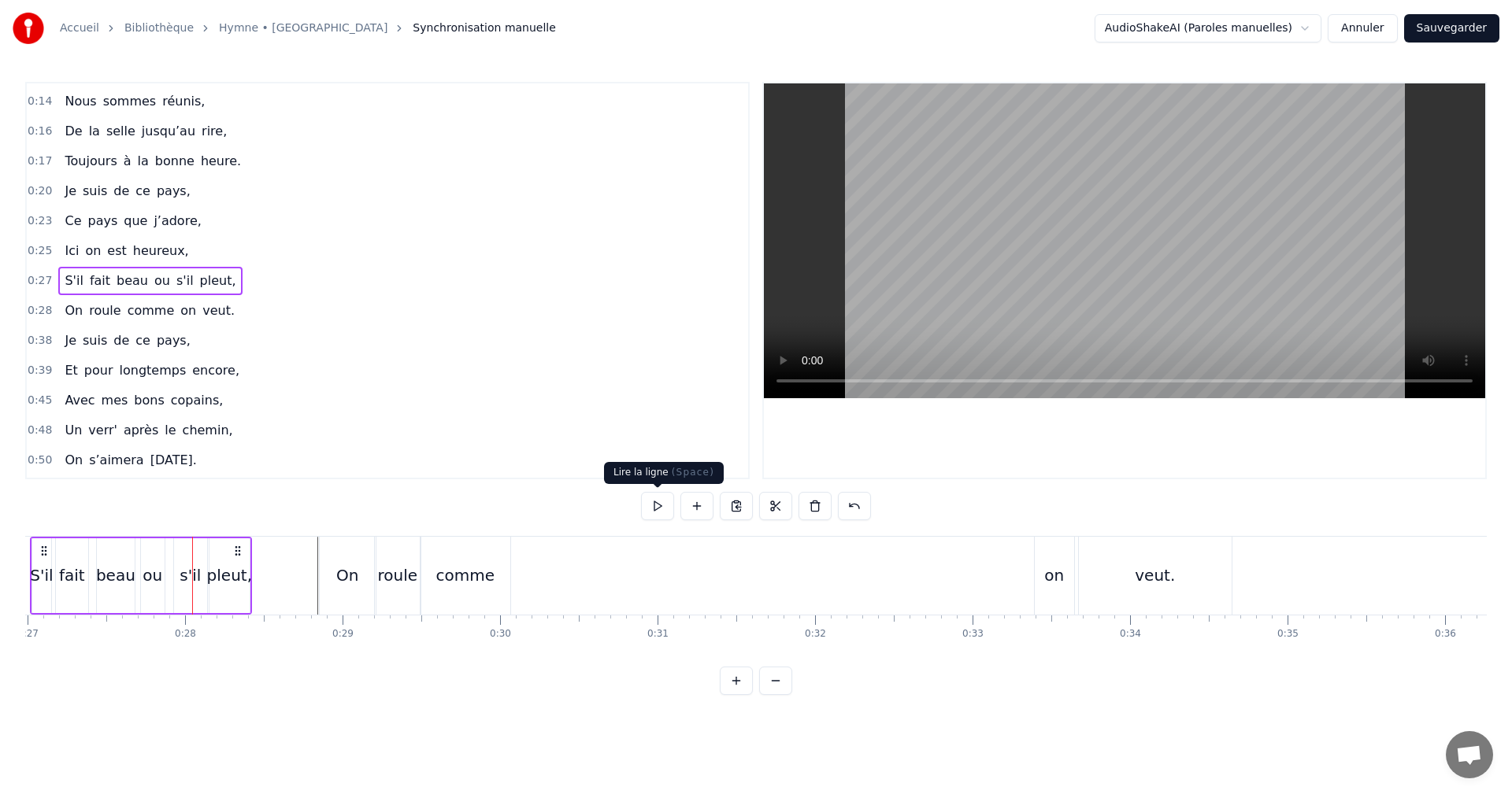
click at [656, 504] on button at bounding box center [657, 506] width 33 height 28
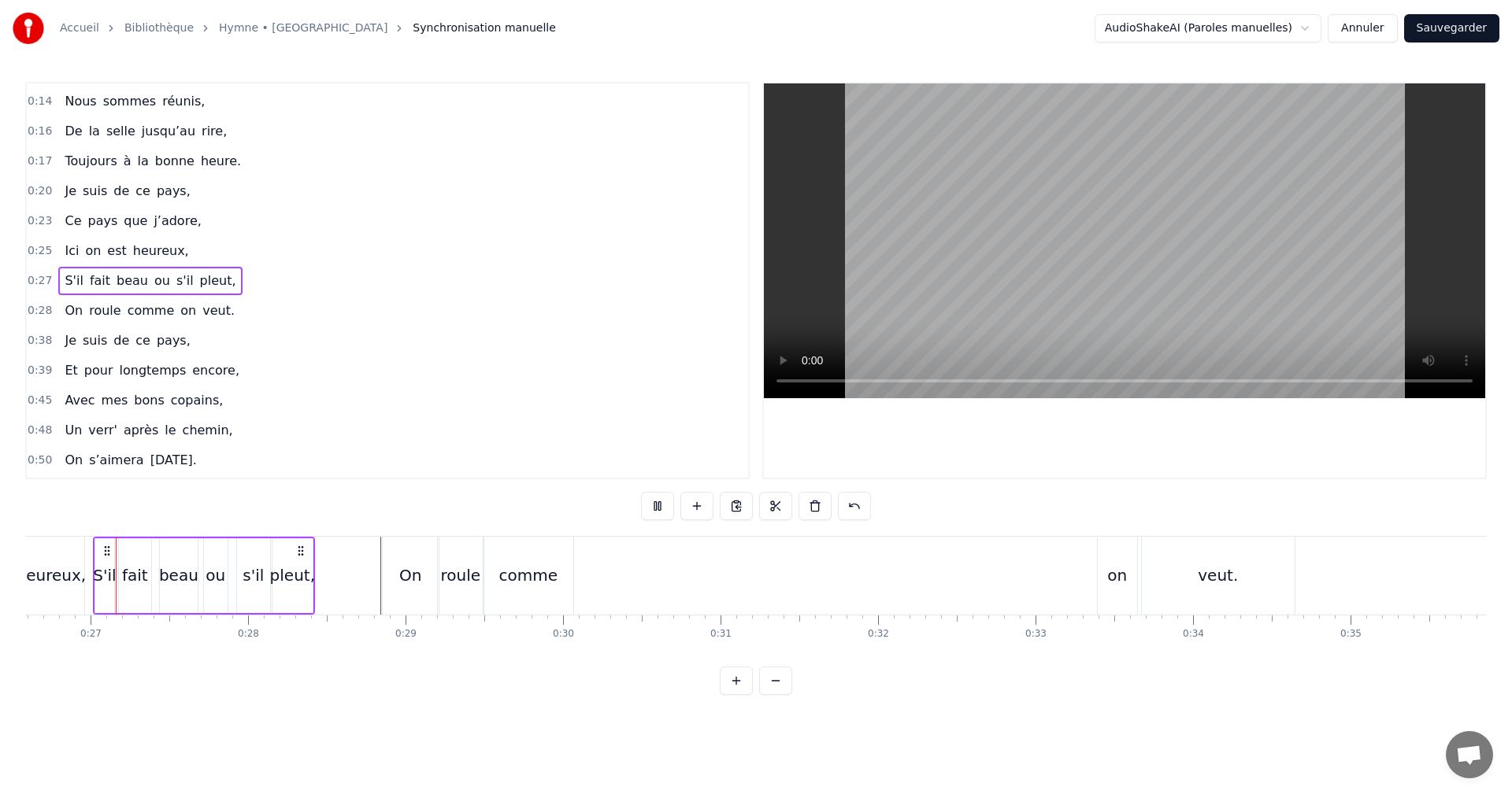
scroll to position [0, 4175]
click at [87, 317] on span "roule" at bounding box center [104, 311] width 35 height 18
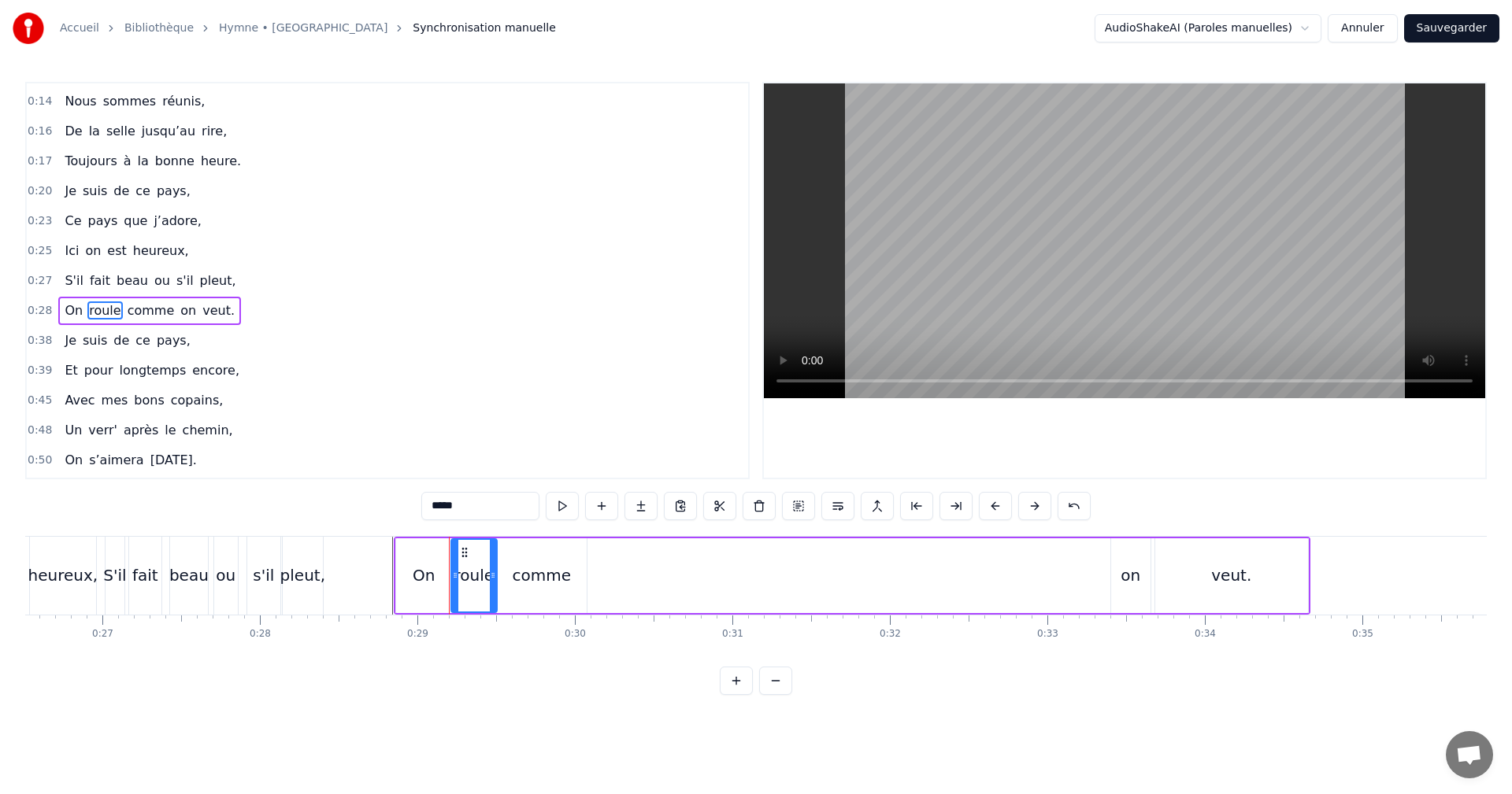
scroll to position [86, 0]
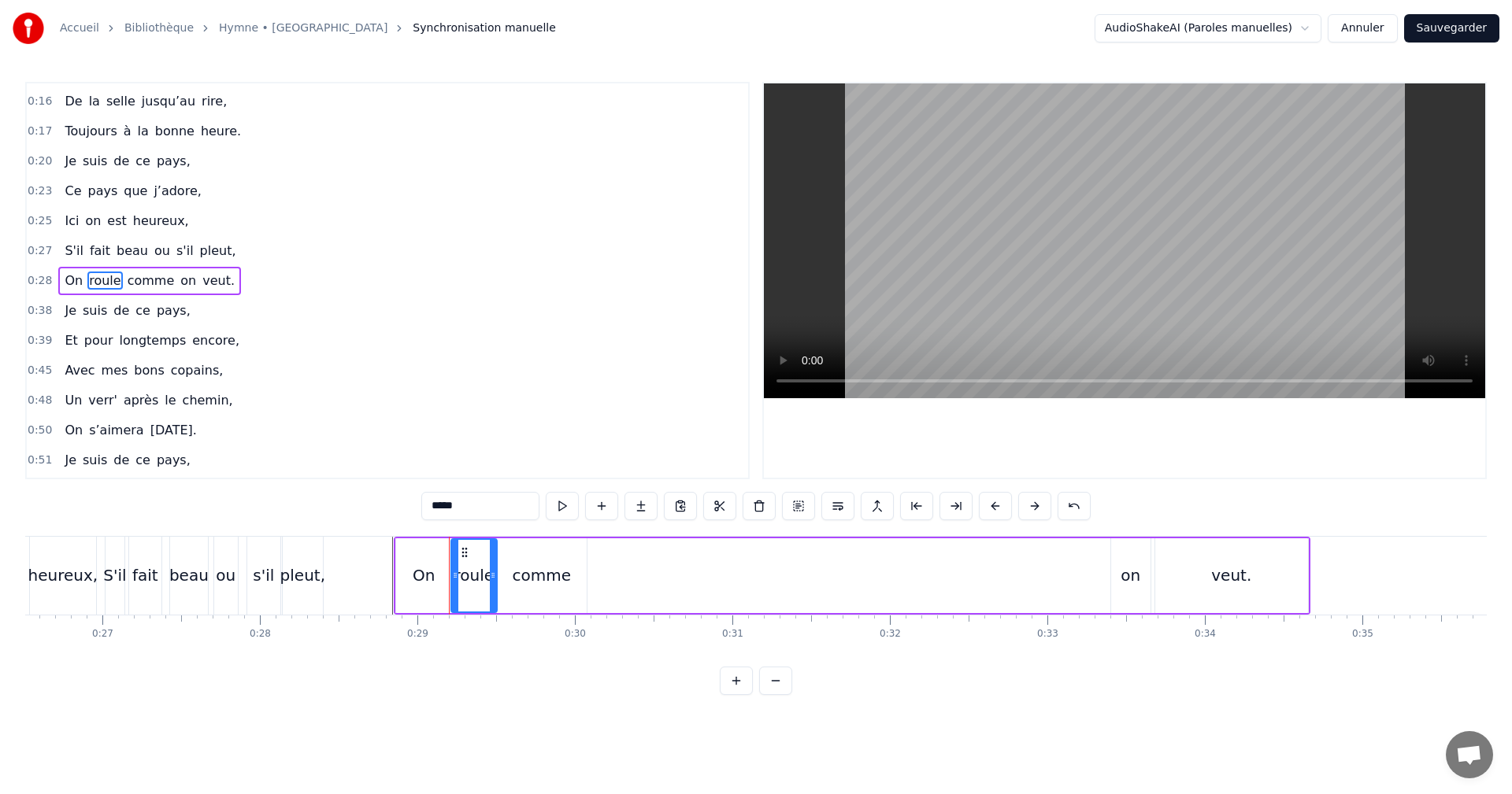
click at [78, 267] on div "On roule comme on veut." at bounding box center [149, 281] width 183 height 28
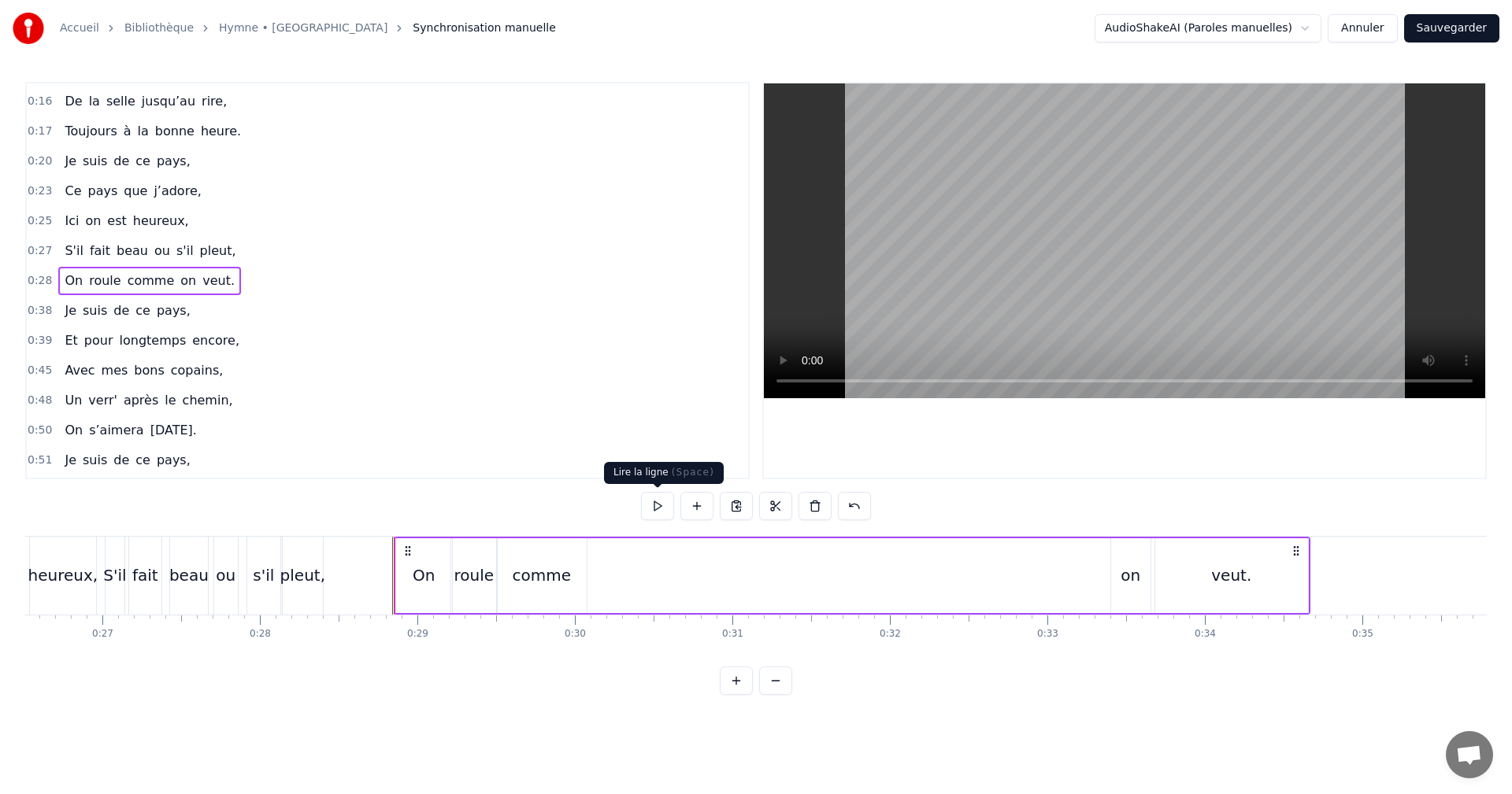
click at [656, 501] on button at bounding box center [657, 506] width 33 height 28
click at [439, 482] on div "0:09 Je suis de ce pays, 0:12 Du beau pays Volvestre, 0:14 Nous sommes réunis, …" at bounding box center [755, 388] width 1461 height 613
click at [663, 506] on button at bounding box center [657, 506] width 33 height 28
click at [630, 538] on div "On roule comme on veut." at bounding box center [851, 576] width 916 height 78
click at [1134, 575] on div "on" at bounding box center [1130, 575] width 20 height 24
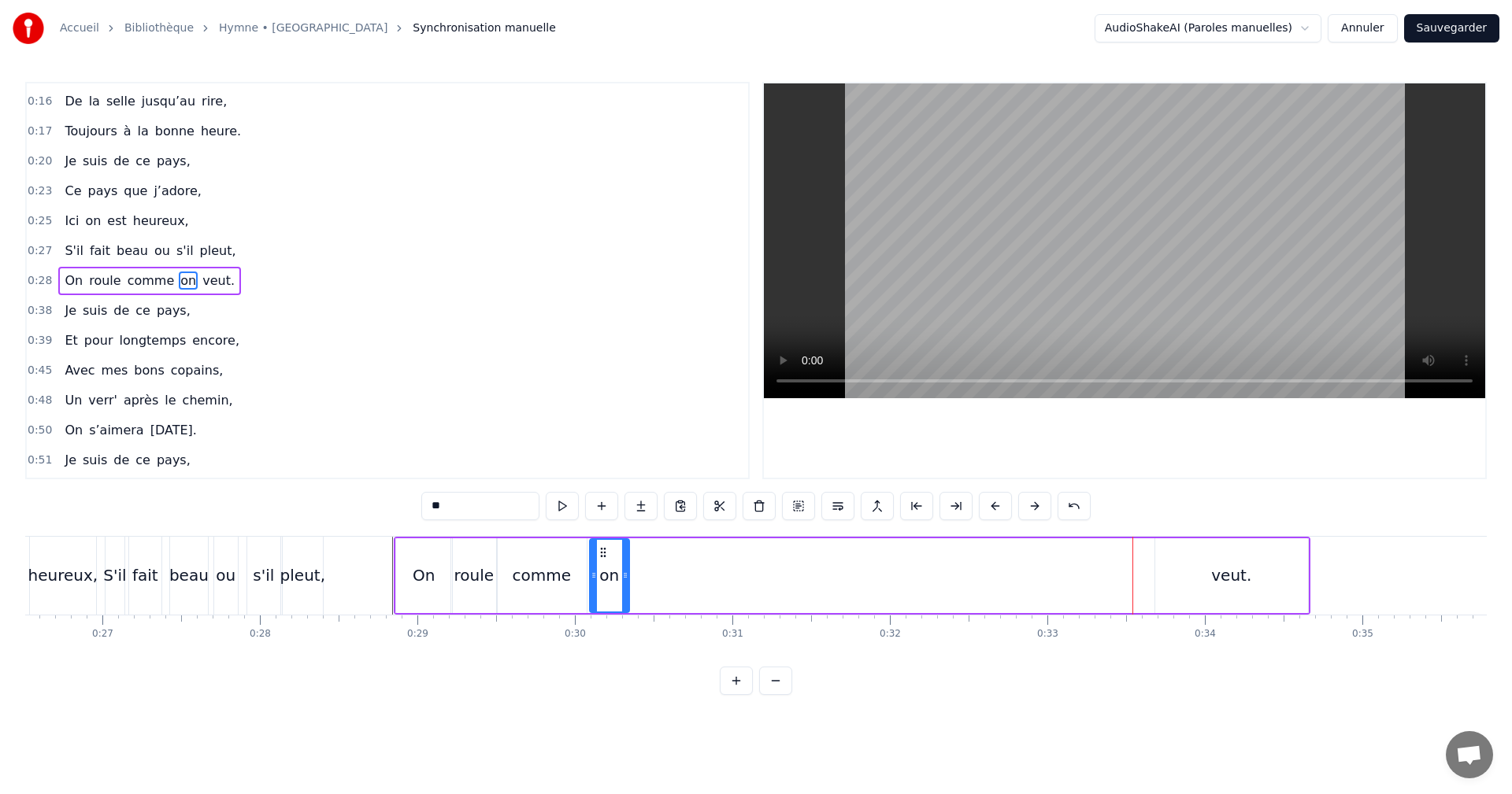
drag, startPoint x: 1120, startPoint y: 550, endPoint x: 616, endPoint y: 555, distance: 504.0
click at [599, 555] on icon at bounding box center [603, 553] width 12 height 12
click at [1202, 573] on div "veut." at bounding box center [1232, 576] width 153 height 75
drag, startPoint x: 1158, startPoint y: 579, endPoint x: 1266, endPoint y: 568, distance: 108.6
click at [1249, 577] on icon at bounding box center [1248, 575] width 6 height 12
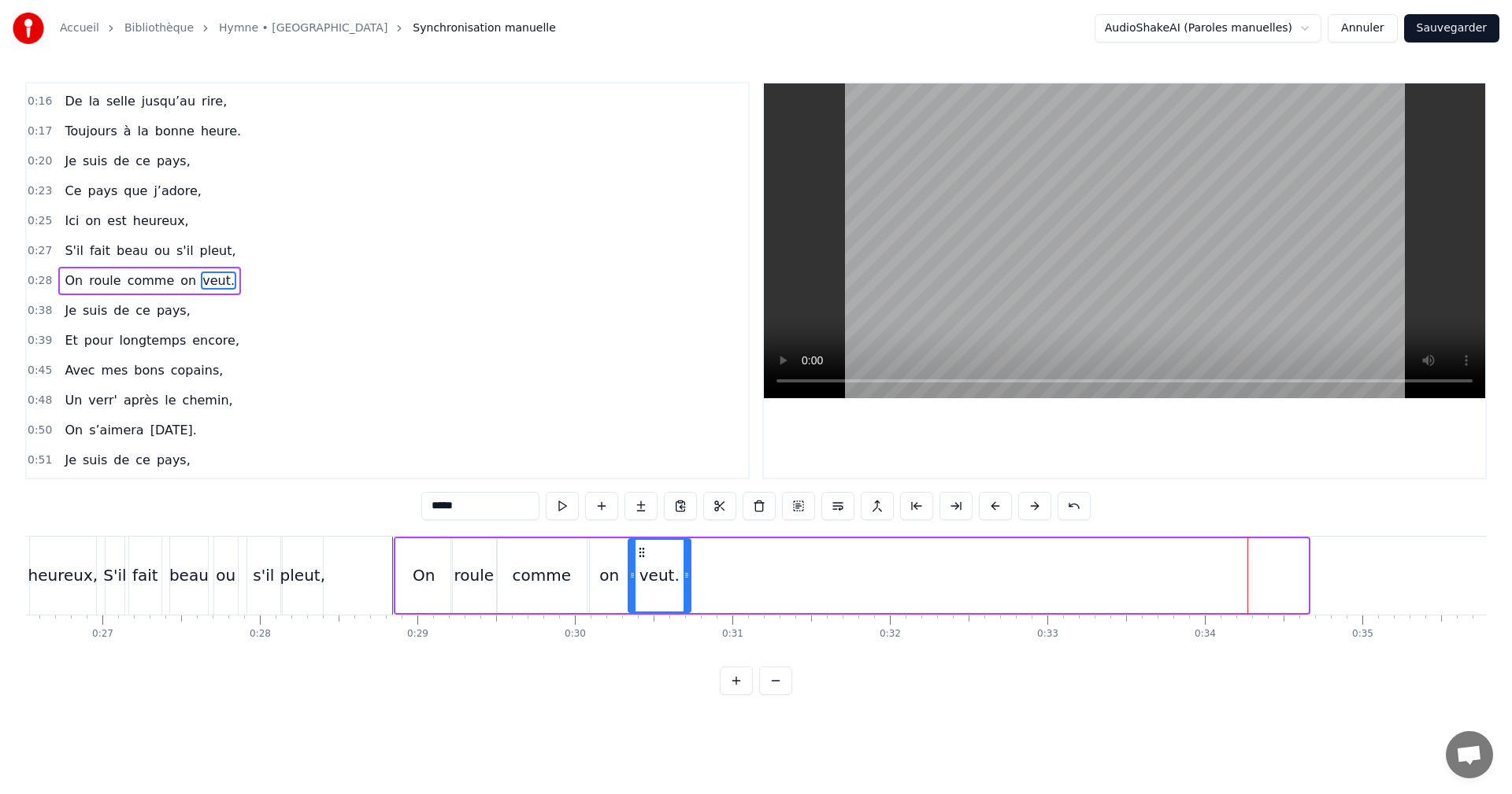
drag, startPoint x: 1256, startPoint y: 551, endPoint x: 635, endPoint y: 558, distance: 621.0
click at [640, 554] on icon at bounding box center [642, 553] width 12 height 12
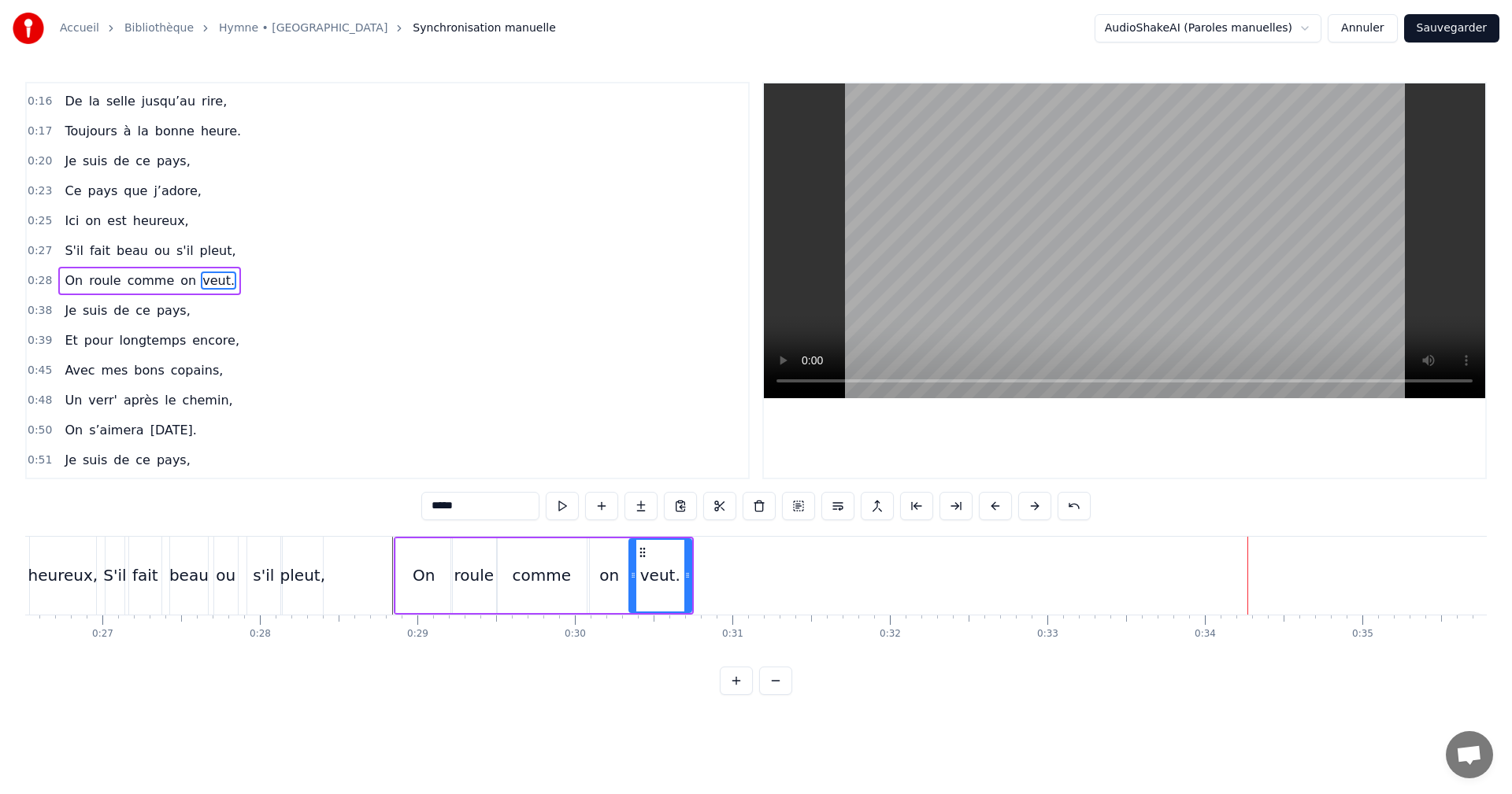
click at [565, 539] on div "comme" at bounding box center [541, 576] width 92 height 75
type input "*****"
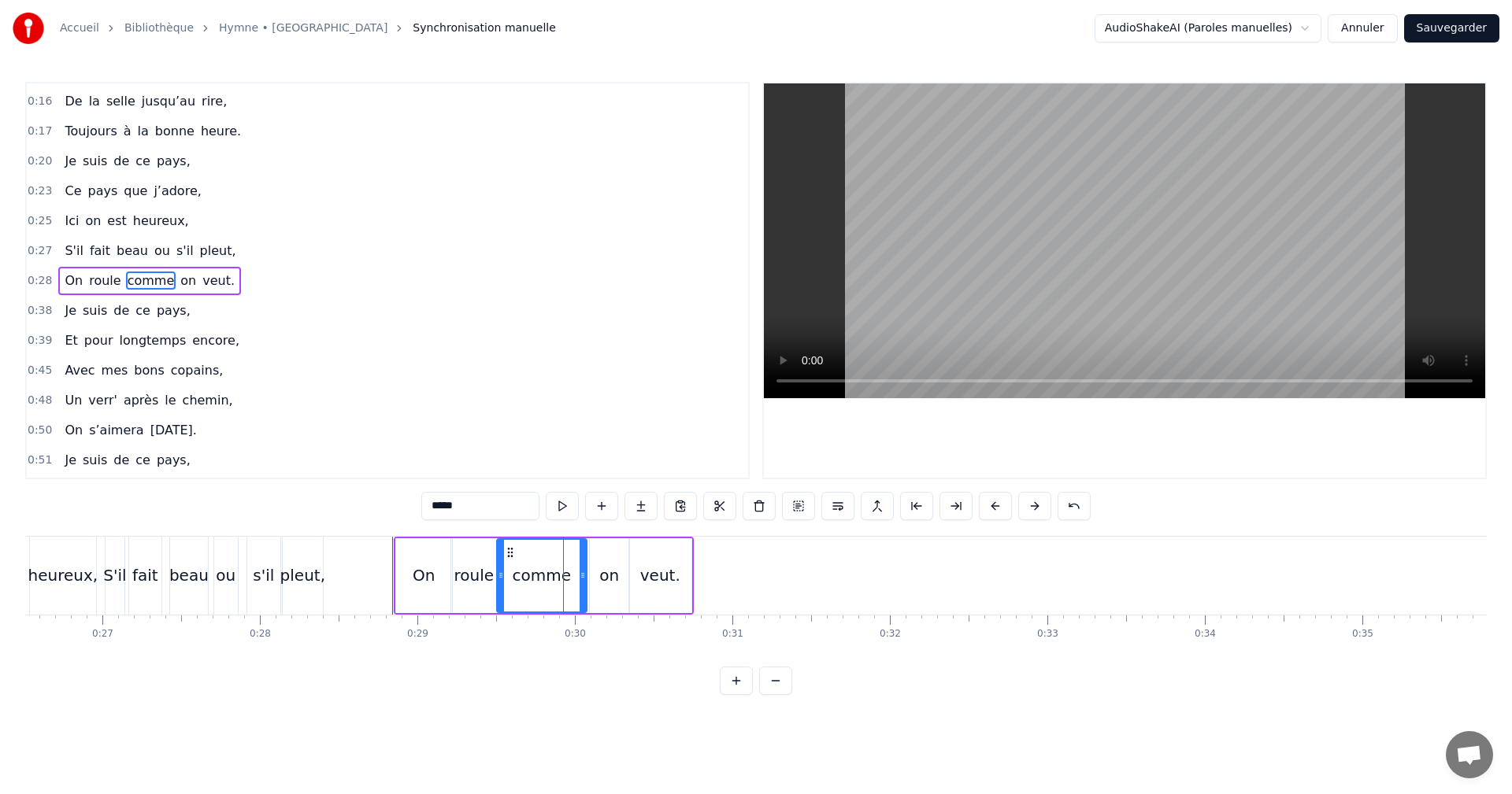
click at [486, 537] on div "On roule comme on veut." at bounding box center [543, 576] width 300 height 78
drag, startPoint x: 486, startPoint y: 537, endPoint x: 483, endPoint y: 527, distance: 10.4
click at [483, 527] on div "0:09 Je suis de ce pays, 0:12 Du beau pays Volvestre, 0:14 Nous sommes réunis, …" at bounding box center [755, 388] width 1461 height 613
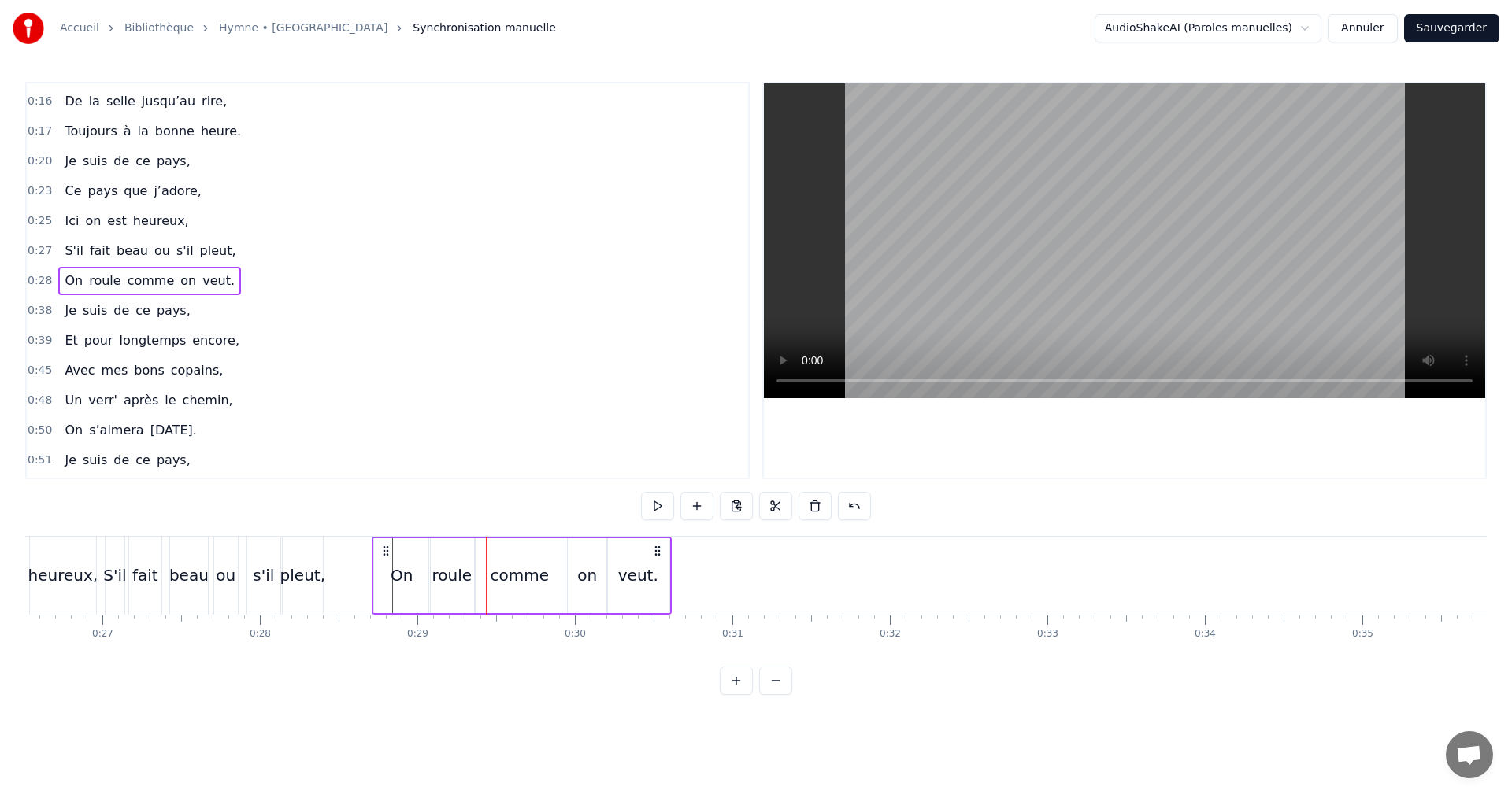
drag, startPoint x: 402, startPoint y: 548, endPoint x: 381, endPoint y: 548, distance: 21.0
click at [381, 548] on icon at bounding box center [386, 551] width 12 height 12
click at [398, 573] on div "On" at bounding box center [402, 575] width 22 height 24
drag, startPoint x: 424, startPoint y: 574, endPoint x: 408, endPoint y: 574, distance: 16.0
click at [408, 574] on icon at bounding box center [411, 575] width 6 height 12
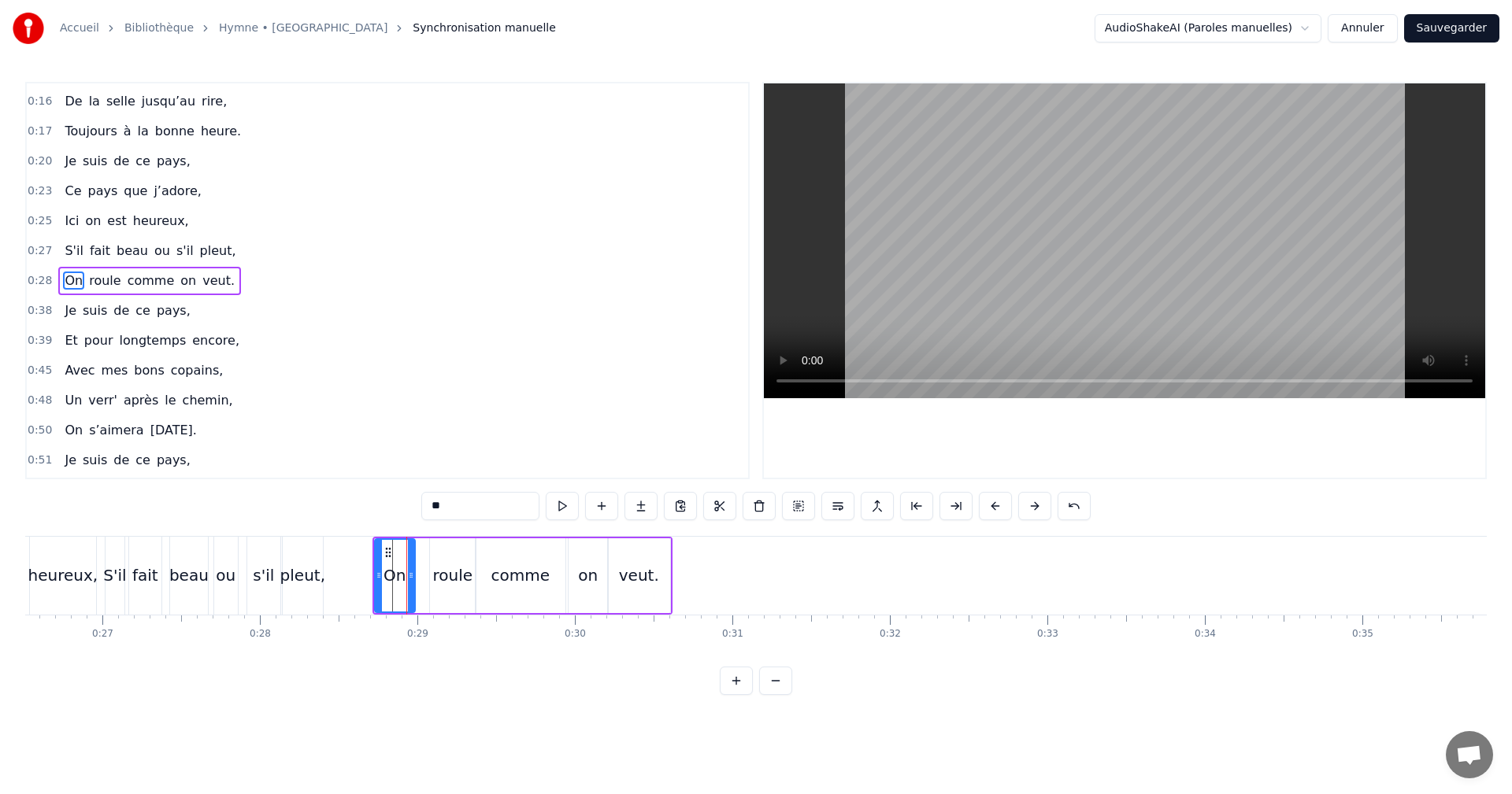
click at [448, 574] on div "roule" at bounding box center [452, 575] width 40 height 24
drag, startPoint x: 431, startPoint y: 575, endPoint x: 411, endPoint y: 575, distance: 20.0
click at [411, 575] on icon at bounding box center [414, 575] width 6 height 12
drag, startPoint x: 472, startPoint y: 577, endPoint x: 459, endPoint y: 575, distance: 13.2
click at [456, 577] on icon at bounding box center [459, 575] width 6 height 12
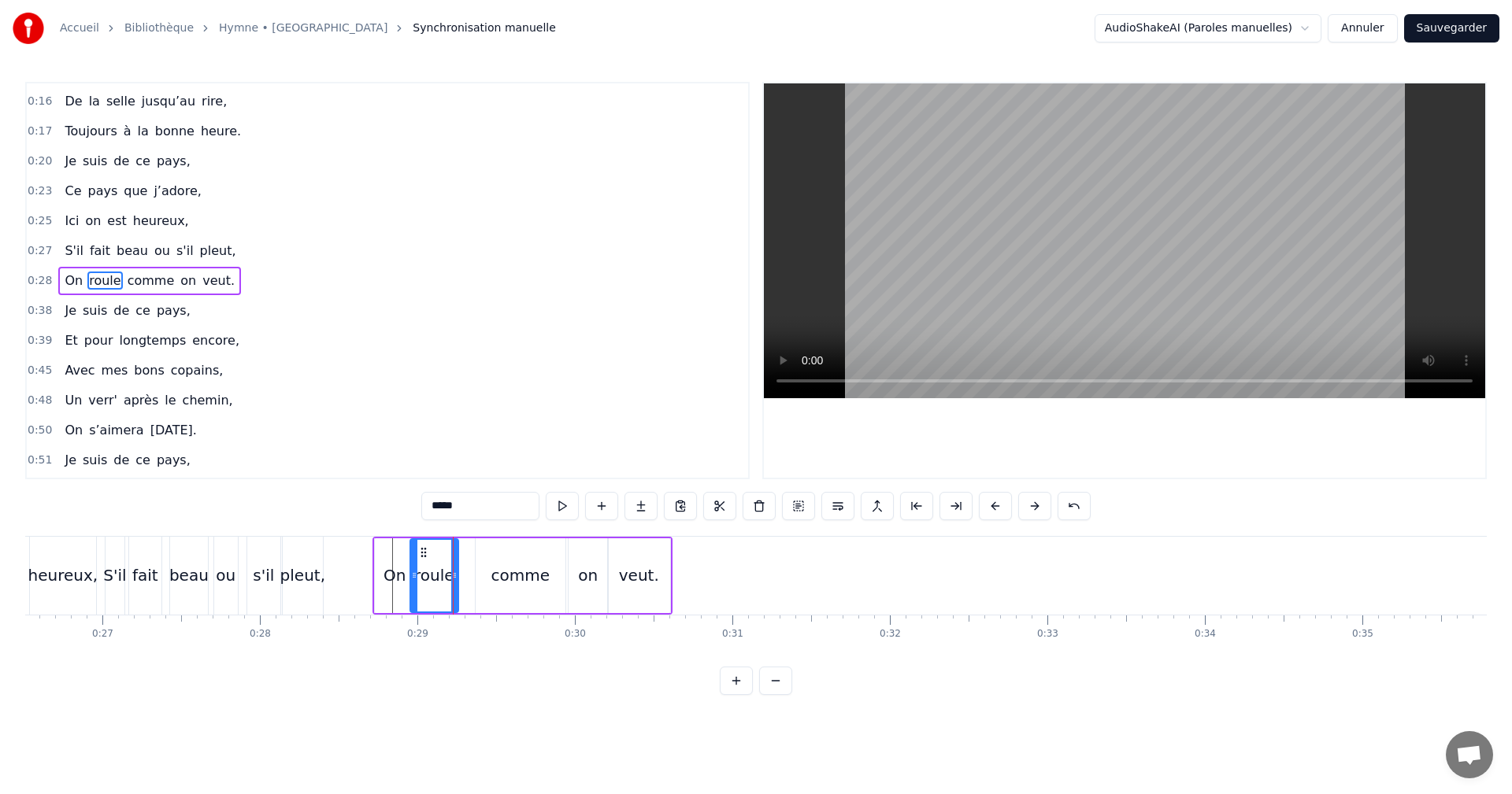
click at [509, 573] on div "comme" at bounding box center [521, 575] width 59 height 24
drag, startPoint x: 478, startPoint y: 572, endPoint x: 467, endPoint y: 573, distance: 11.0
click at [466, 573] on icon at bounding box center [468, 575] width 6 height 12
drag, startPoint x: 563, startPoint y: 575, endPoint x: 526, endPoint y: 574, distance: 37.0
click at [523, 574] on icon at bounding box center [522, 575] width 6 height 12
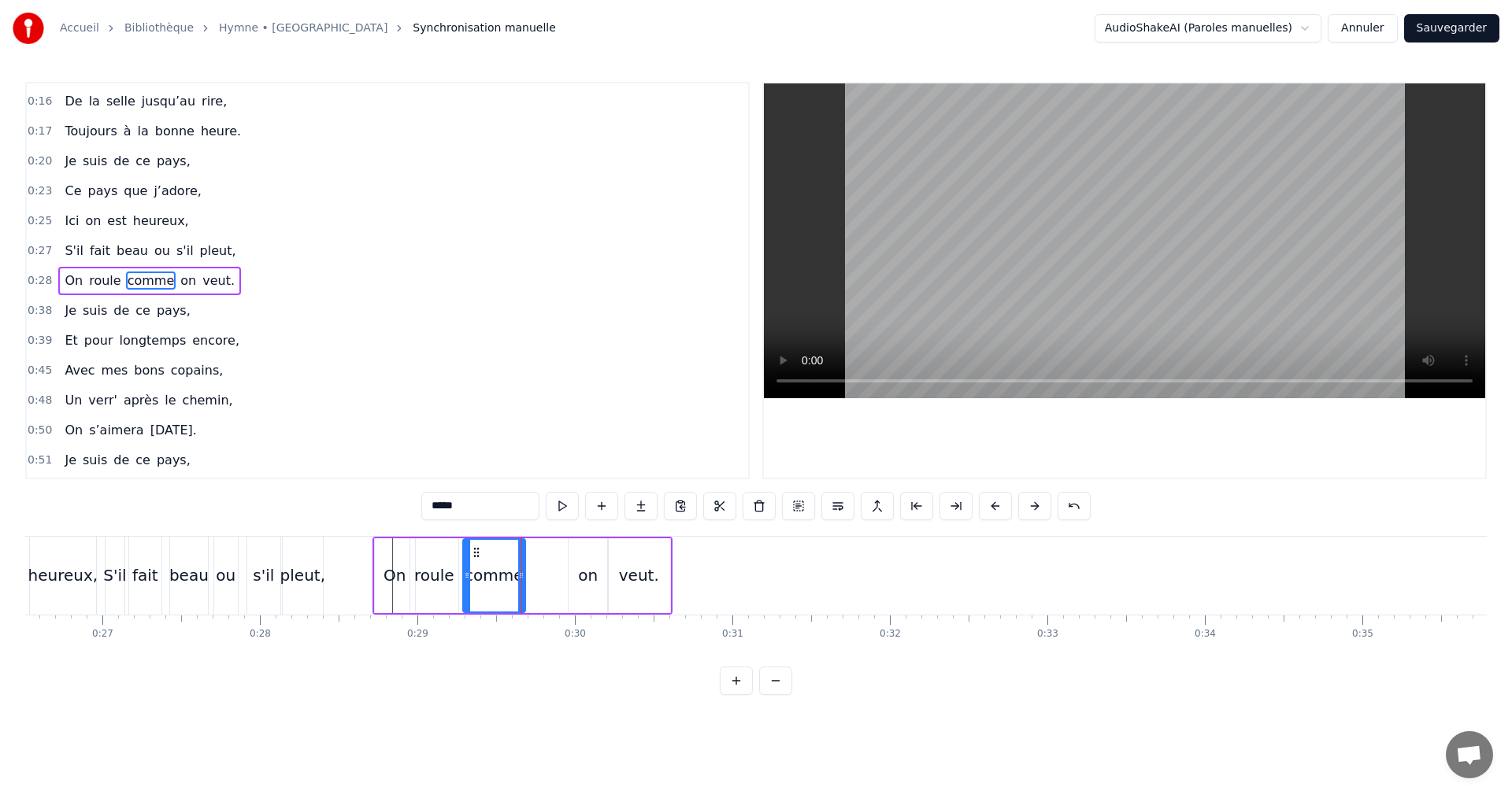
click at [586, 577] on div "on" at bounding box center [588, 575] width 20 height 24
drag, startPoint x: 569, startPoint y: 548, endPoint x: 541, endPoint y: 551, distance: 28.2
click at [539, 551] on icon at bounding box center [541, 553] width 12 height 12
click at [632, 574] on div "veut." at bounding box center [638, 575] width 40 height 24
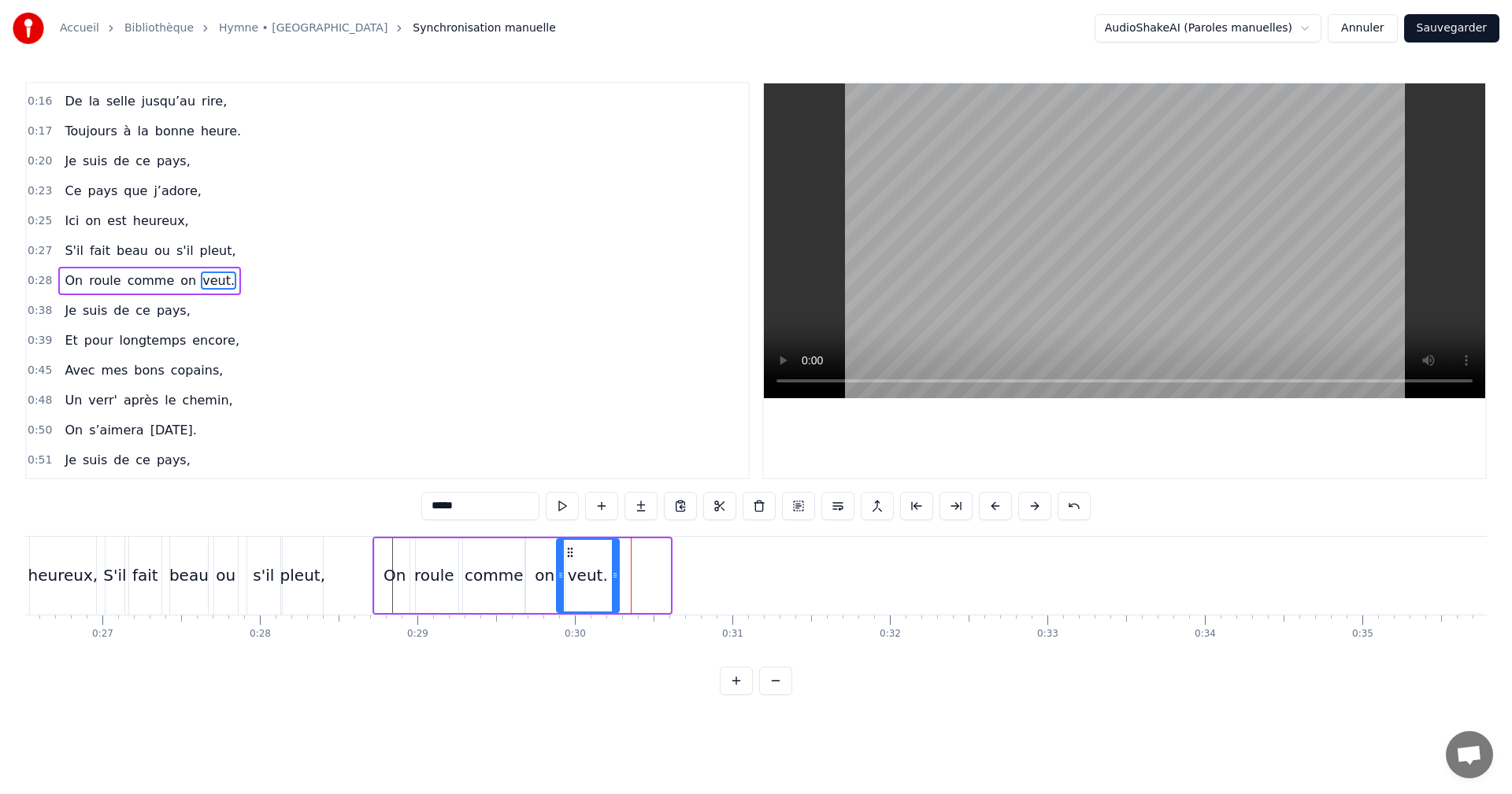
drag, startPoint x: 618, startPoint y: 550, endPoint x: 565, endPoint y: 555, distance: 53.2
click at [569, 552] on icon at bounding box center [570, 553] width 12 height 12
click at [535, 571] on div "on" at bounding box center [545, 576] width 39 height 75
drag, startPoint x: 562, startPoint y: 574, endPoint x: 555, endPoint y: 573, distance: 7.1
click at [555, 573] on icon at bounding box center [552, 575] width 6 height 12
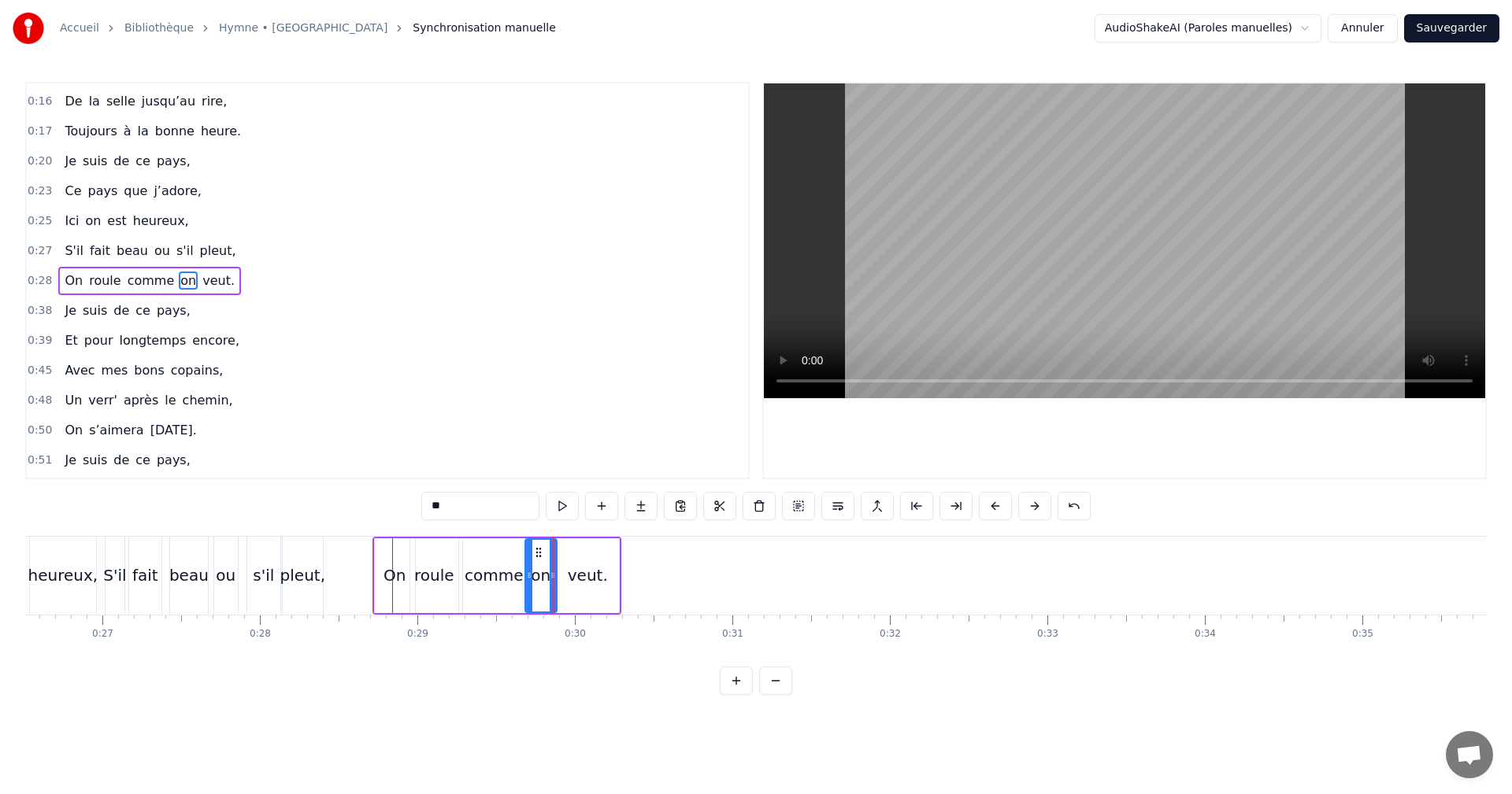
click at [497, 584] on div "comme" at bounding box center [494, 575] width 59 height 24
drag, startPoint x: 521, startPoint y: 578, endPoint x: 506, endPoint y: 575, distance: 15.3
click at [507, 575] on icon at bounding box center [509, 575] width 6 height 12
click at [538, 579] on div "on" at bounding box center [541, 575] width 20 height 24
type input "**"
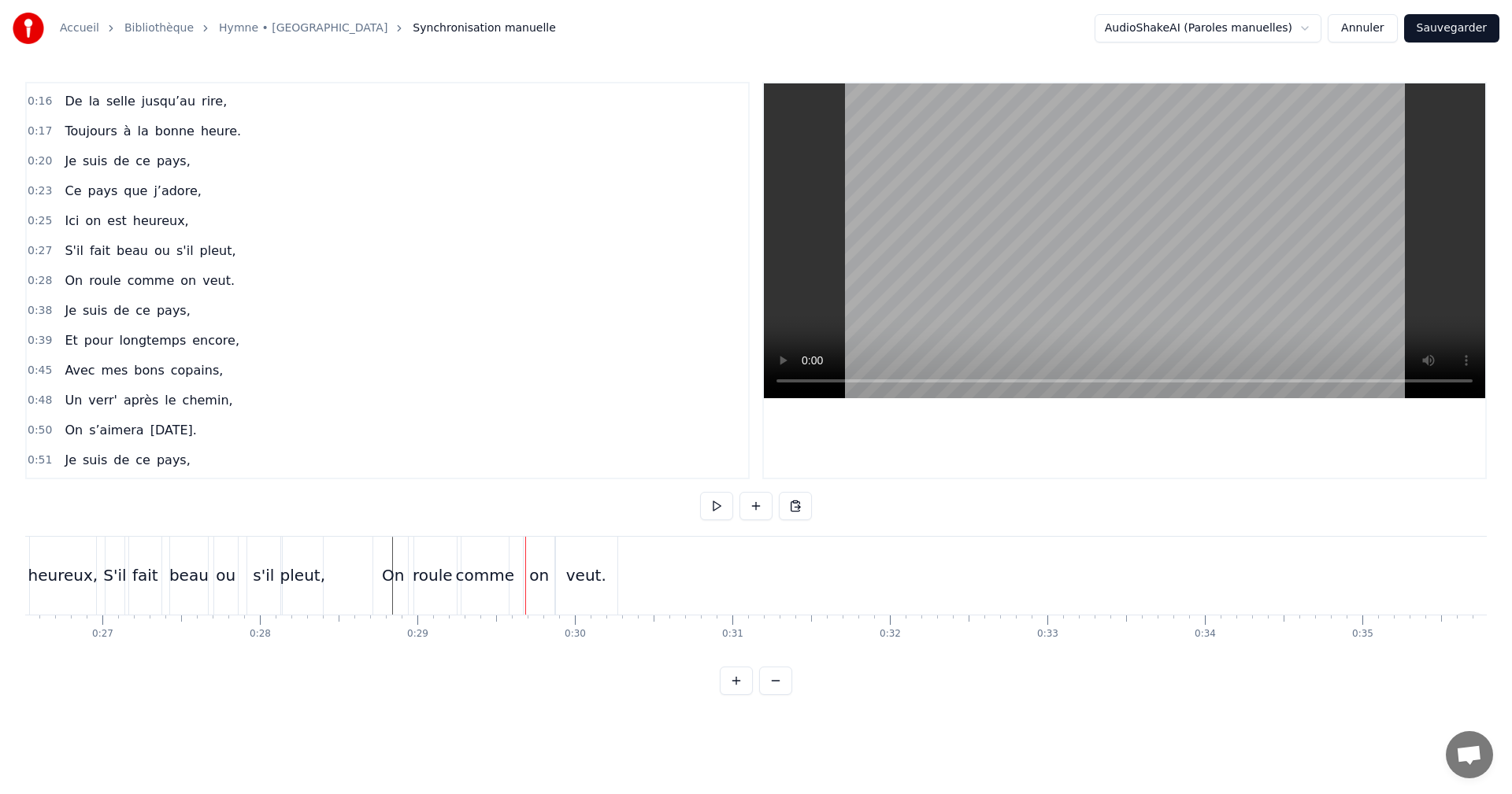
click at [542, 567] on div "on" at bounding box center [539, 575] width 20 height 24
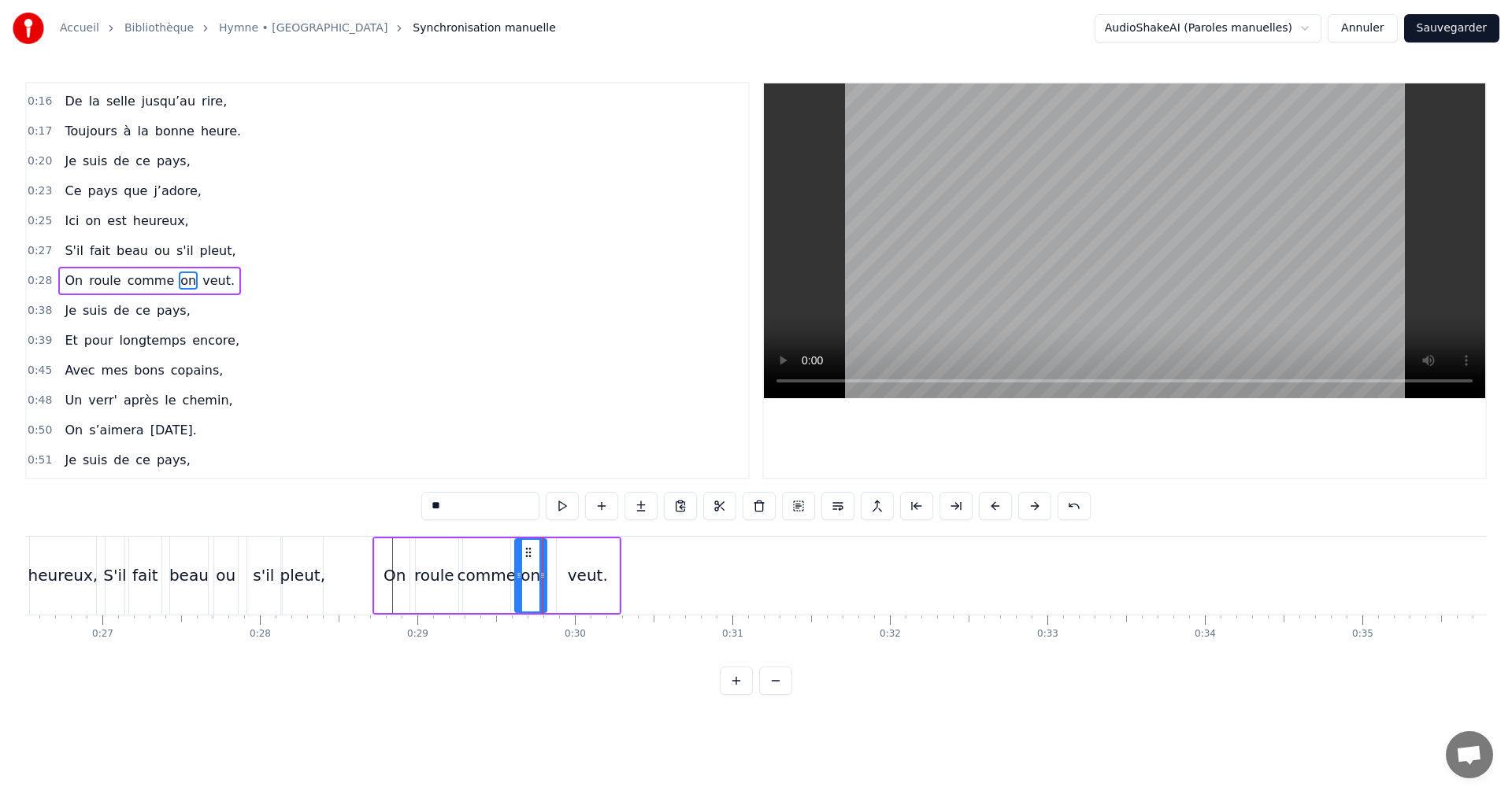
drag, startPoint x: 540, startPoint y: 550, endPoint x: 529, endPoint y: 550, distance: 11.0
click at [529, 550] on icon at bounding box center [528, 553] width 12 height 12
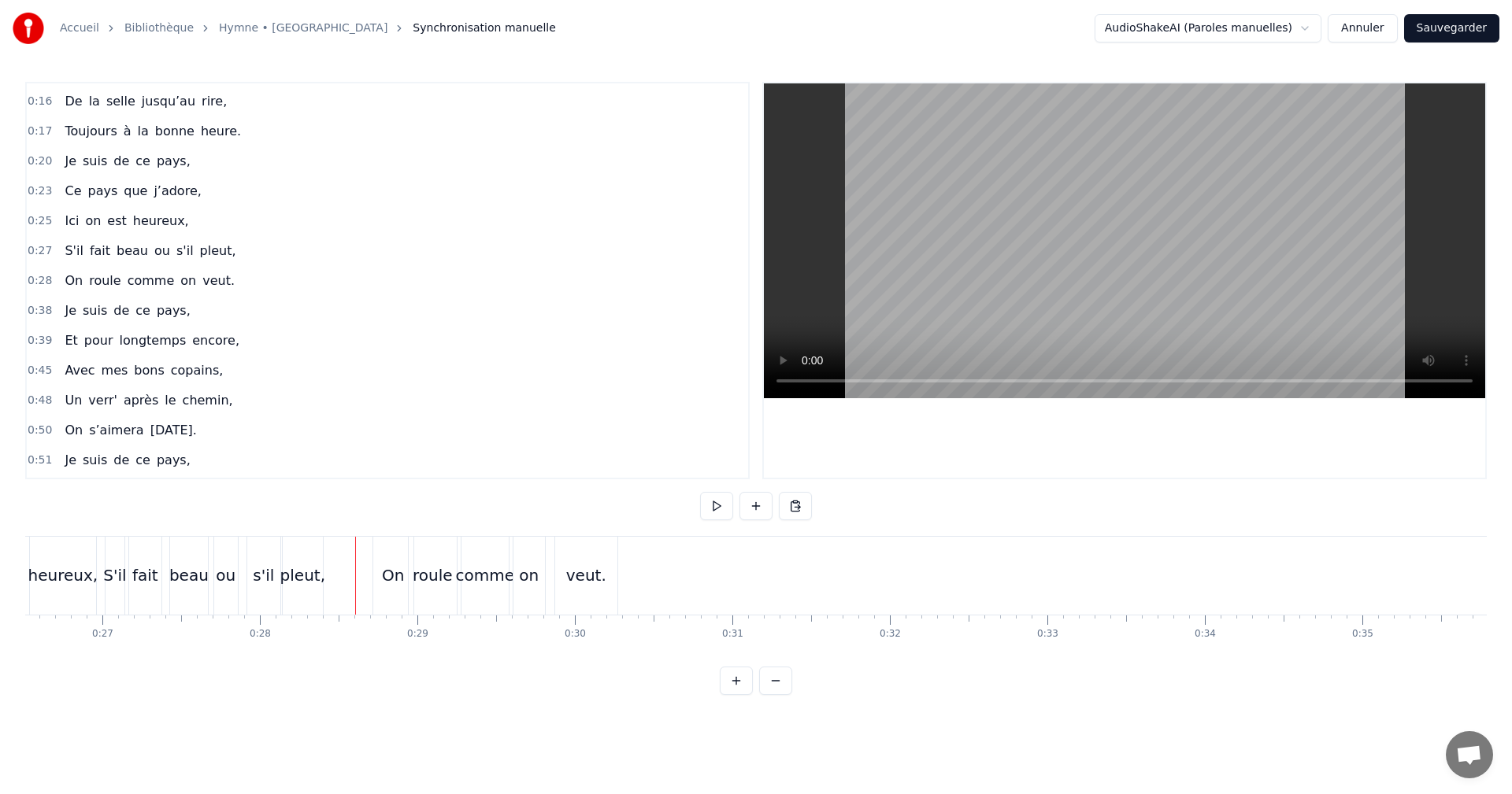
click at [715, 506] on button at bounding box center [716, 506] width 33 height 28
click at [712, 505] on button at bounding box center [716, 506] width 33 height 28
click at [783, 693] on button at bounding box center [776, 681] width 33 height 28
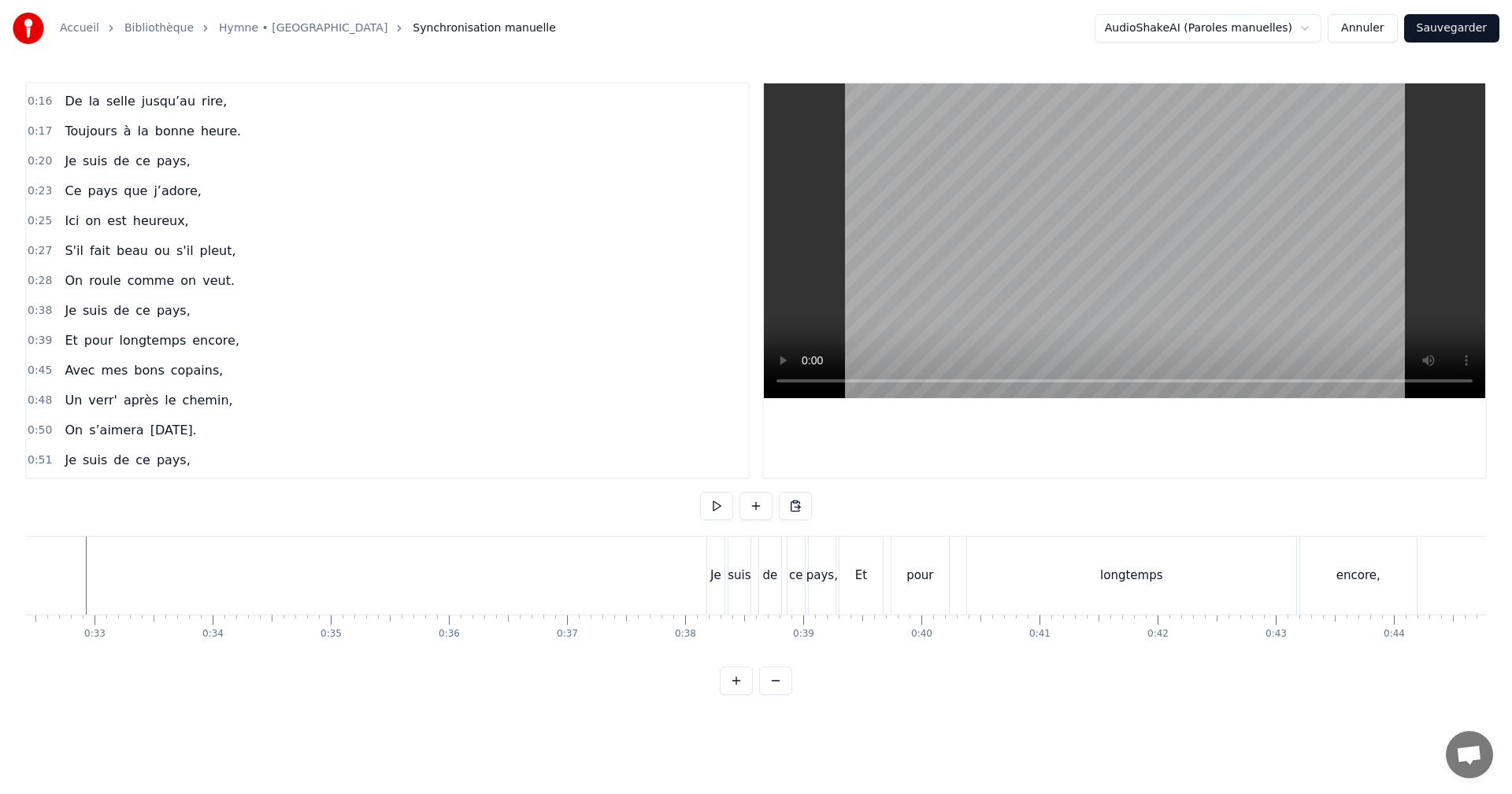
scroll to position [0, 3810]
click at [728, 569] on div "Je" at bounding box center [734, 576] width 17 height 78
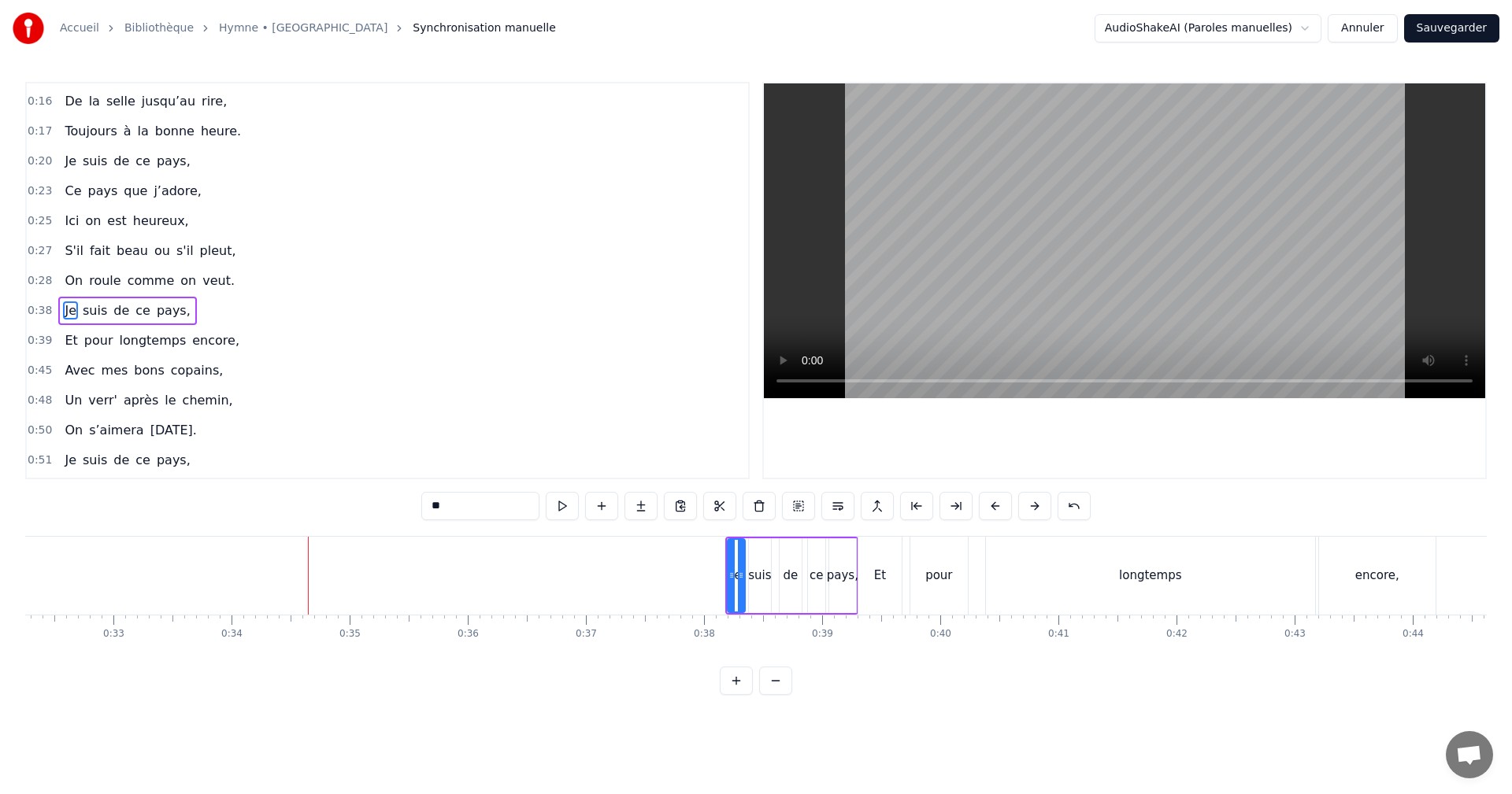
scroll to position [117, 0]
click at [780, 537] on div "Je suis de ce pays," at bounding box center [792, 576] width 133 height 78
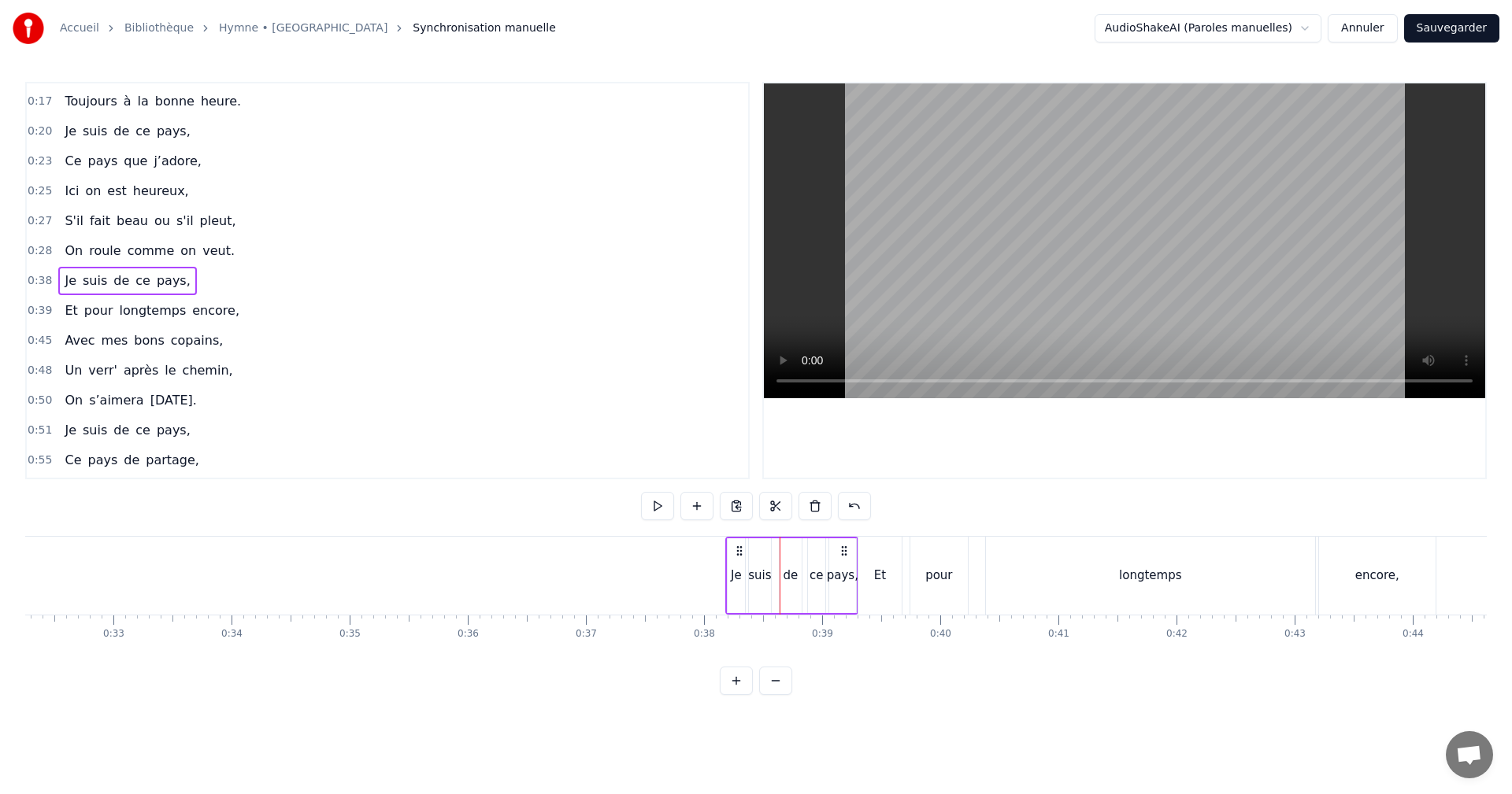
drag, startPoint x: 738, startPoint y: 568, endPoint x: 737, endPoint y: 551, distance: 17.0
click at [737, 568] on div "Je" at bounding box center [735, 576] width 11 height 18
click at [766, 539] on div "suis" at bounding box center [760, 576] width 22 height 75
type input "****"
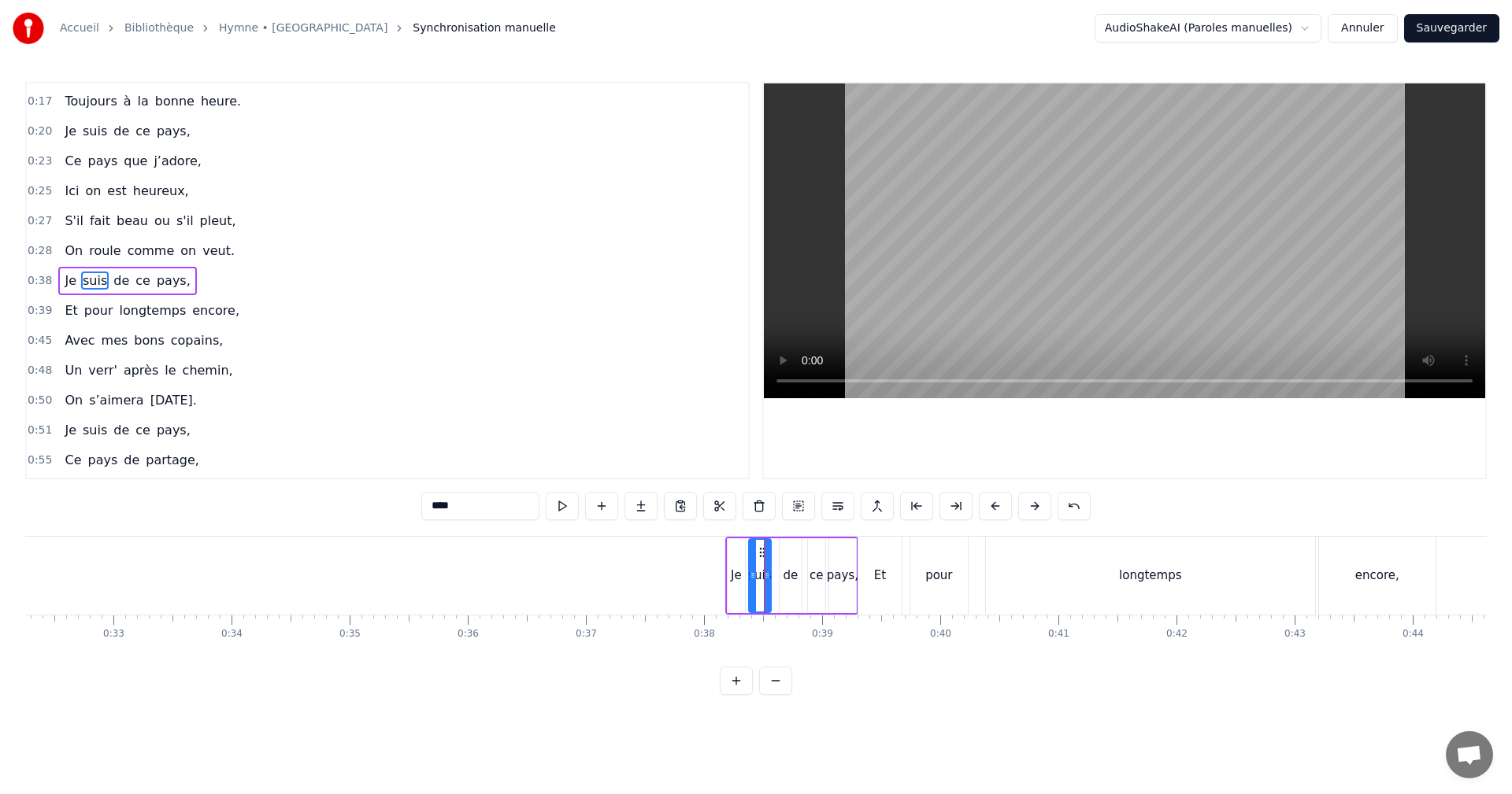
click at [790, 537] on div "Je suis de ce pays," at bounding box center [792, 576] width 133 height 78
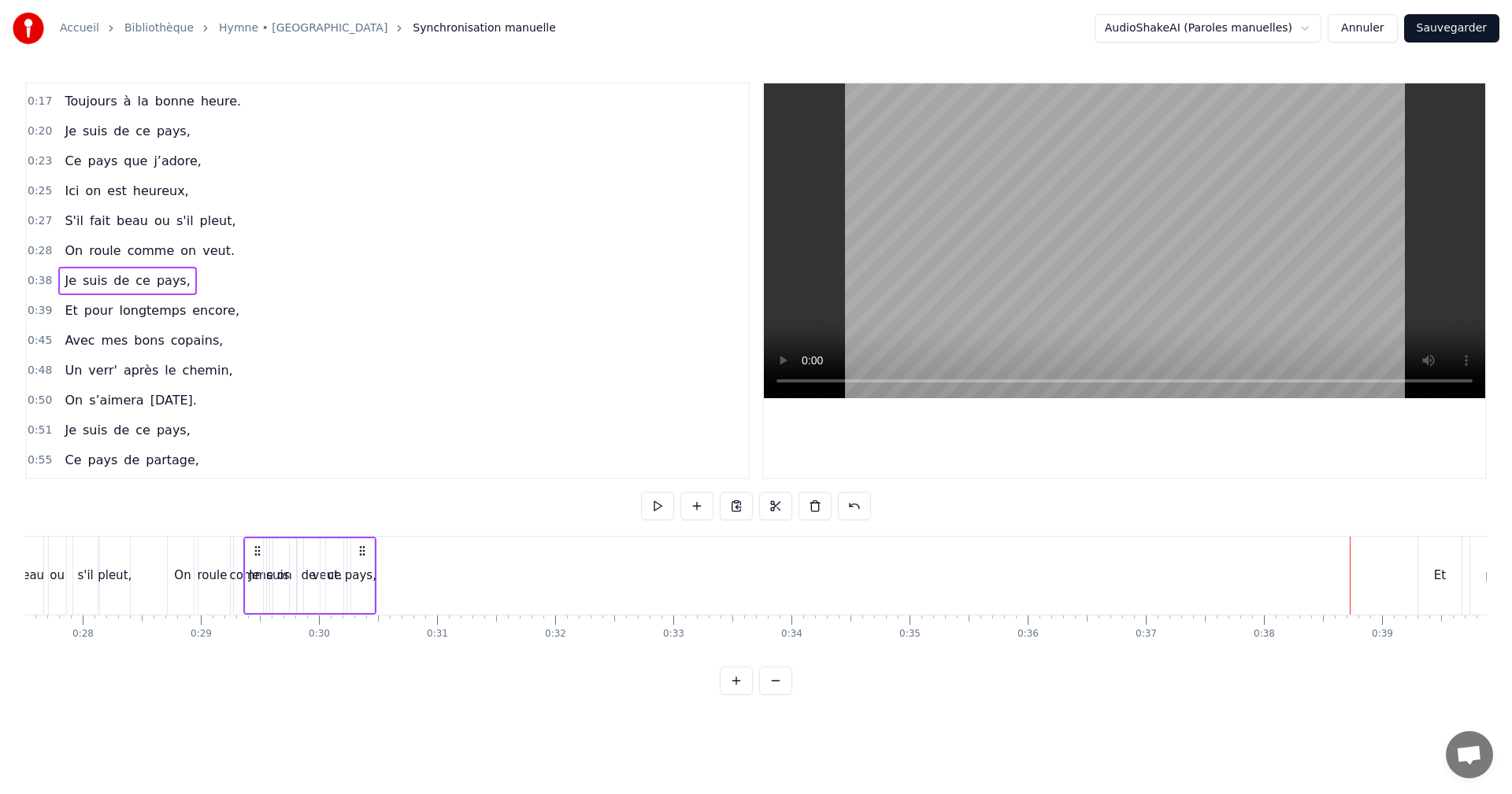
scroll to position [0, 3207]
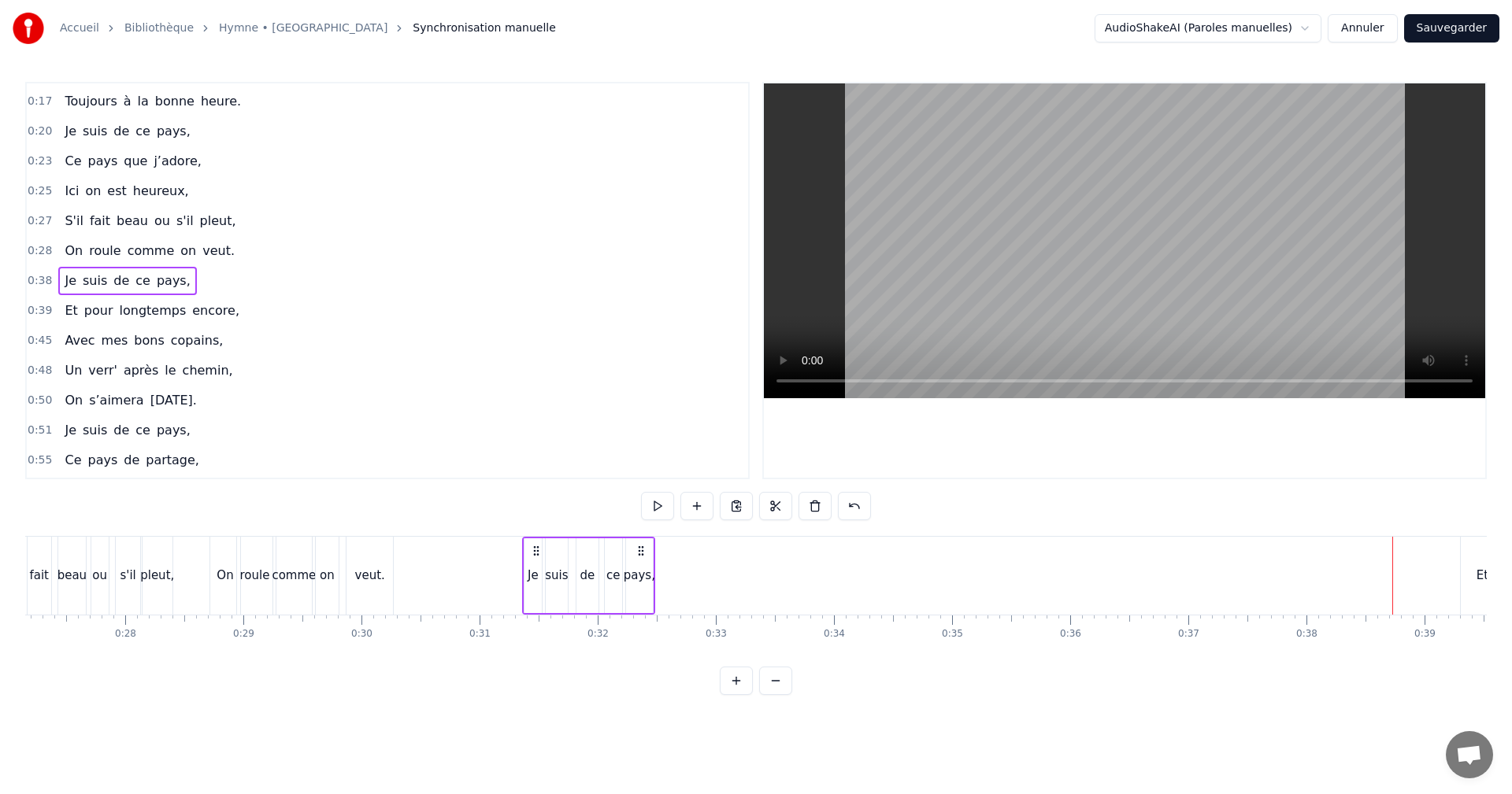
drag, startPoint x: 738, startPoint y: 548, endPoint x: 534, endPoint y: 576, distance: 205.9
click at [534, 577] on div "Je suis de ce pays," at bounding box center [588, 576] width 133 height 78
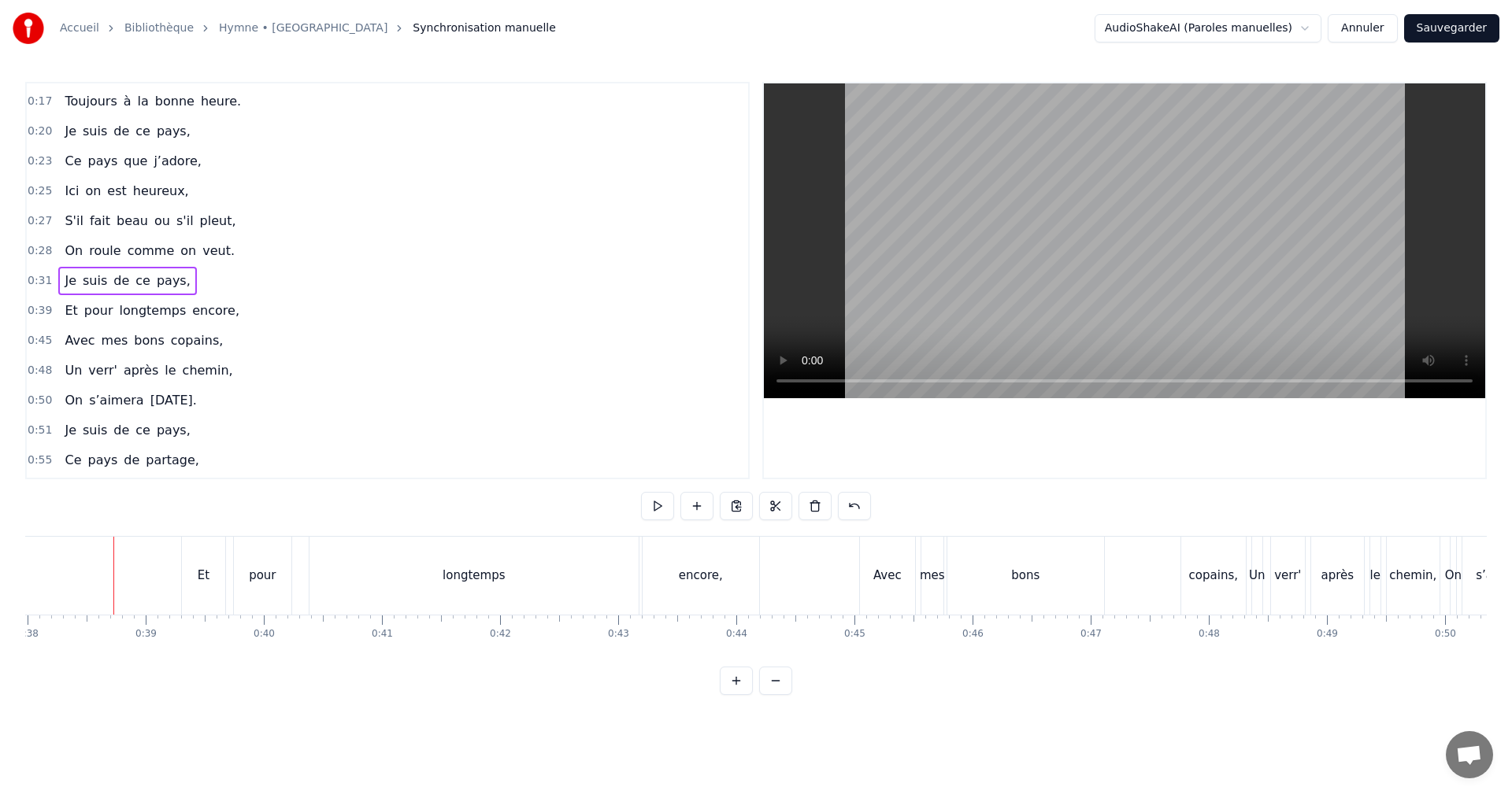
click at [201, 571] on div "Et" at bounding box center [203, 576] width 12 height 18
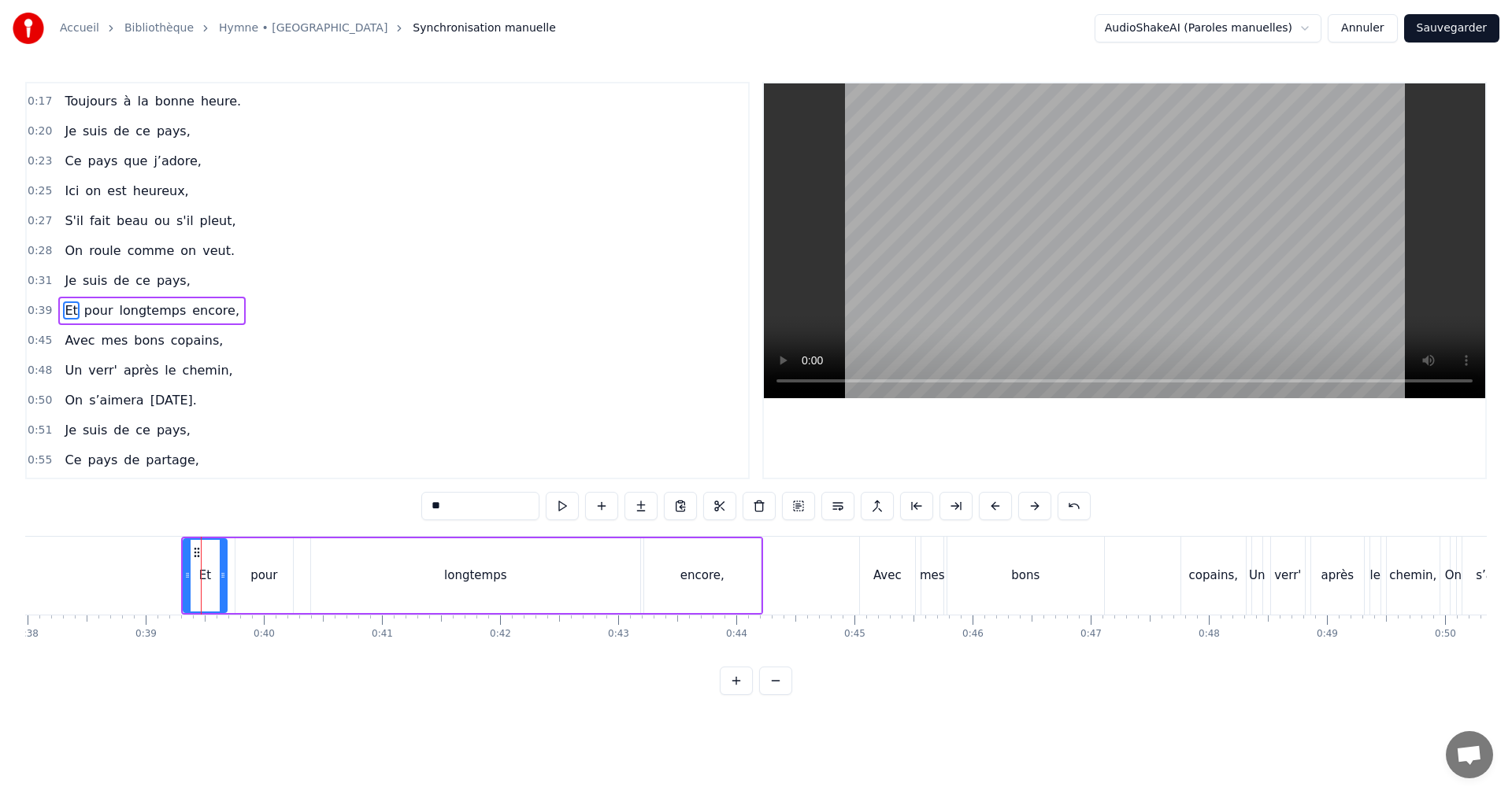
scroll to position [146, 0]
click at [250, 575] on div "pour" at bounding box center [264, 576] width 58 height 75
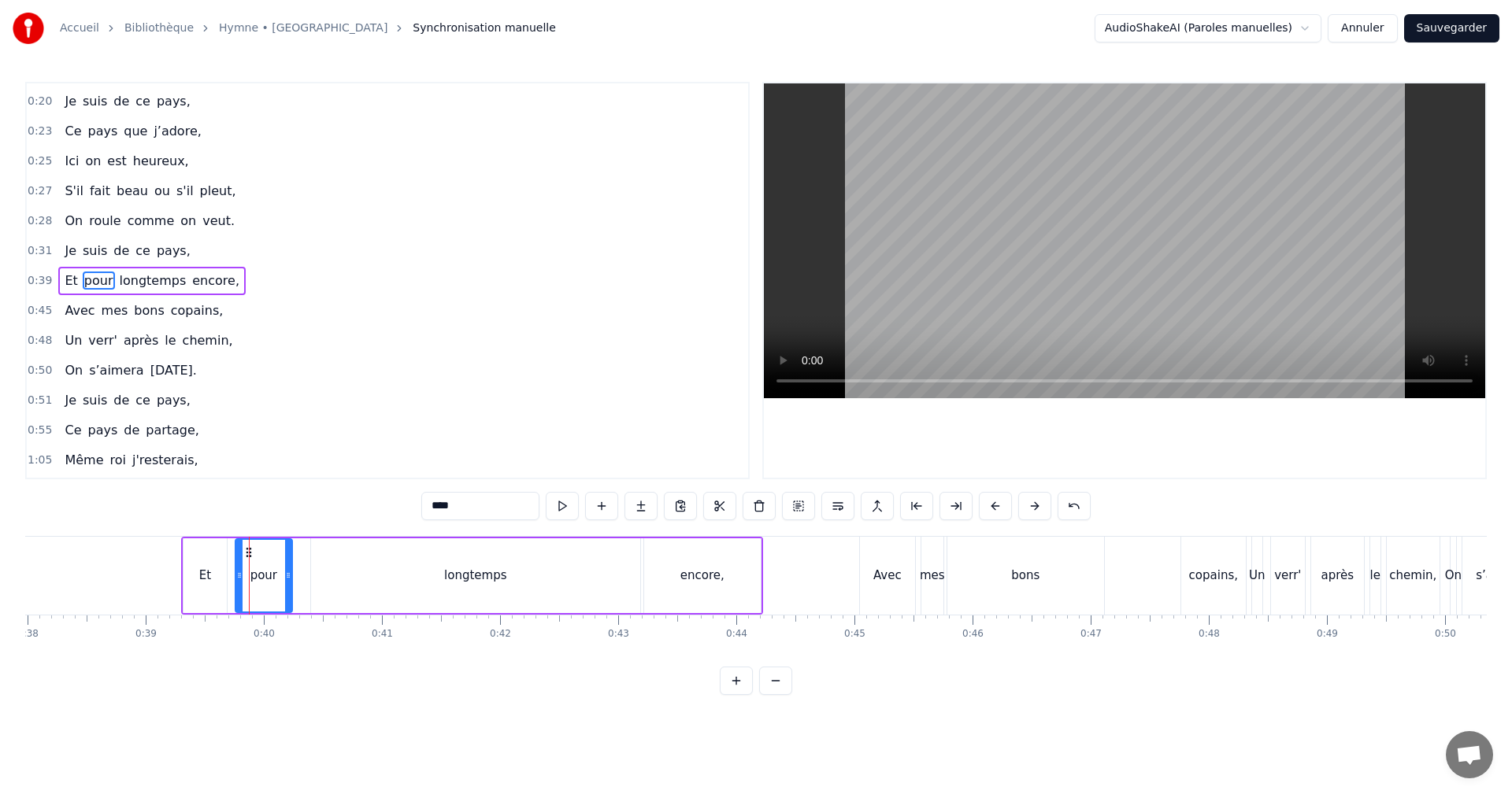
drag, startPoint x: 290, startPoint y: 571, endPoint x: 278, endPoint y: 570, distance: 12.0
click at [285, 570] on icon at bounding box center [288, 575] width 6 height 12
click at [247, 571] on div "pour" at bounding box center [257, 576] width 27 height 18
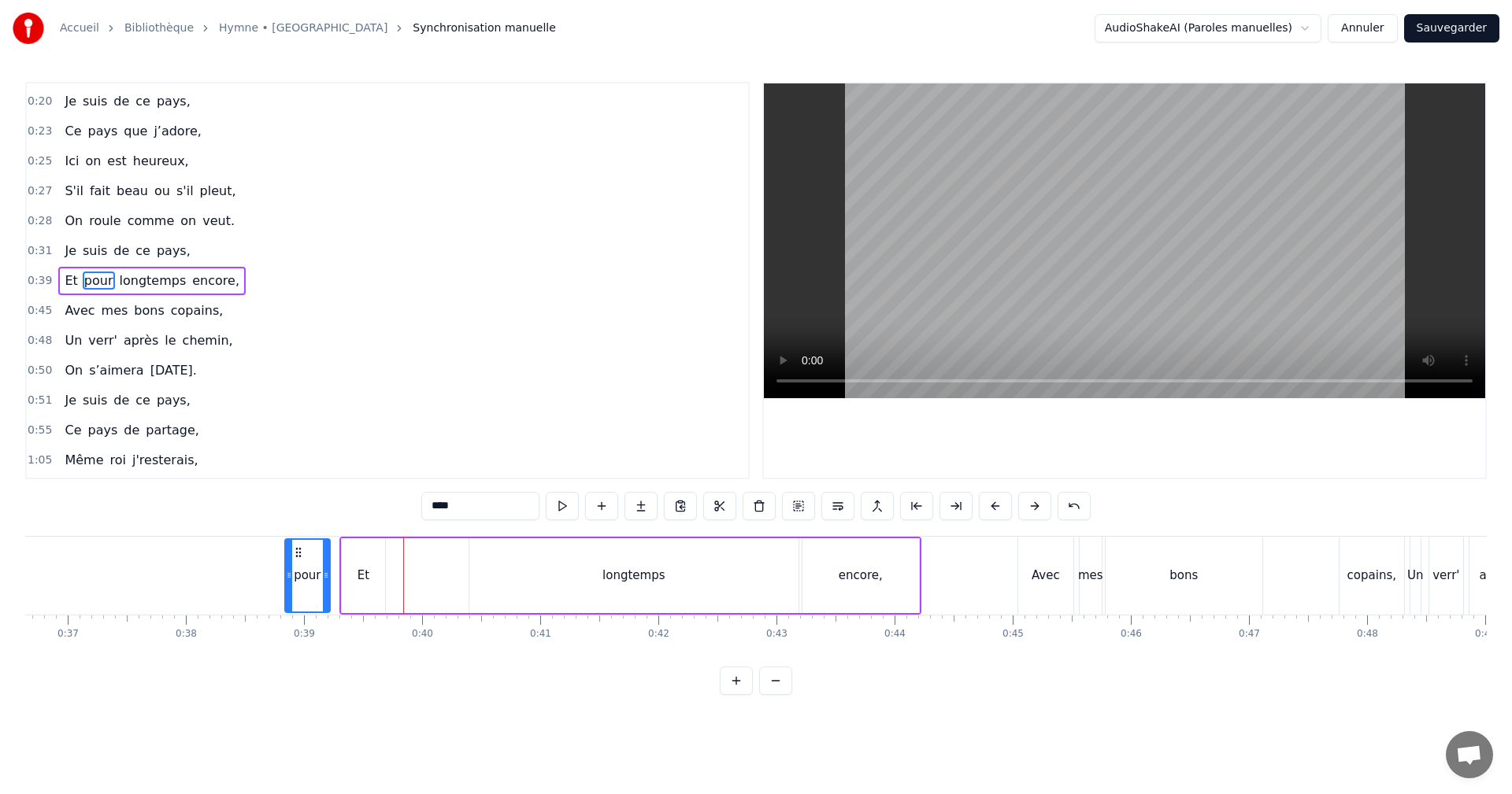
scroll to position [0, 4322]
drag, startPoint x: 247, startPoint y: 548, endPoint x: 402, endPoint y: 568, distance: 156.3
click at [402, 568] on div "pour" at bounding box center [413, 576] width 44 height 71
click at [624, 587] on div "longtemps" at bounding box center [639, 576] width 329 height 75
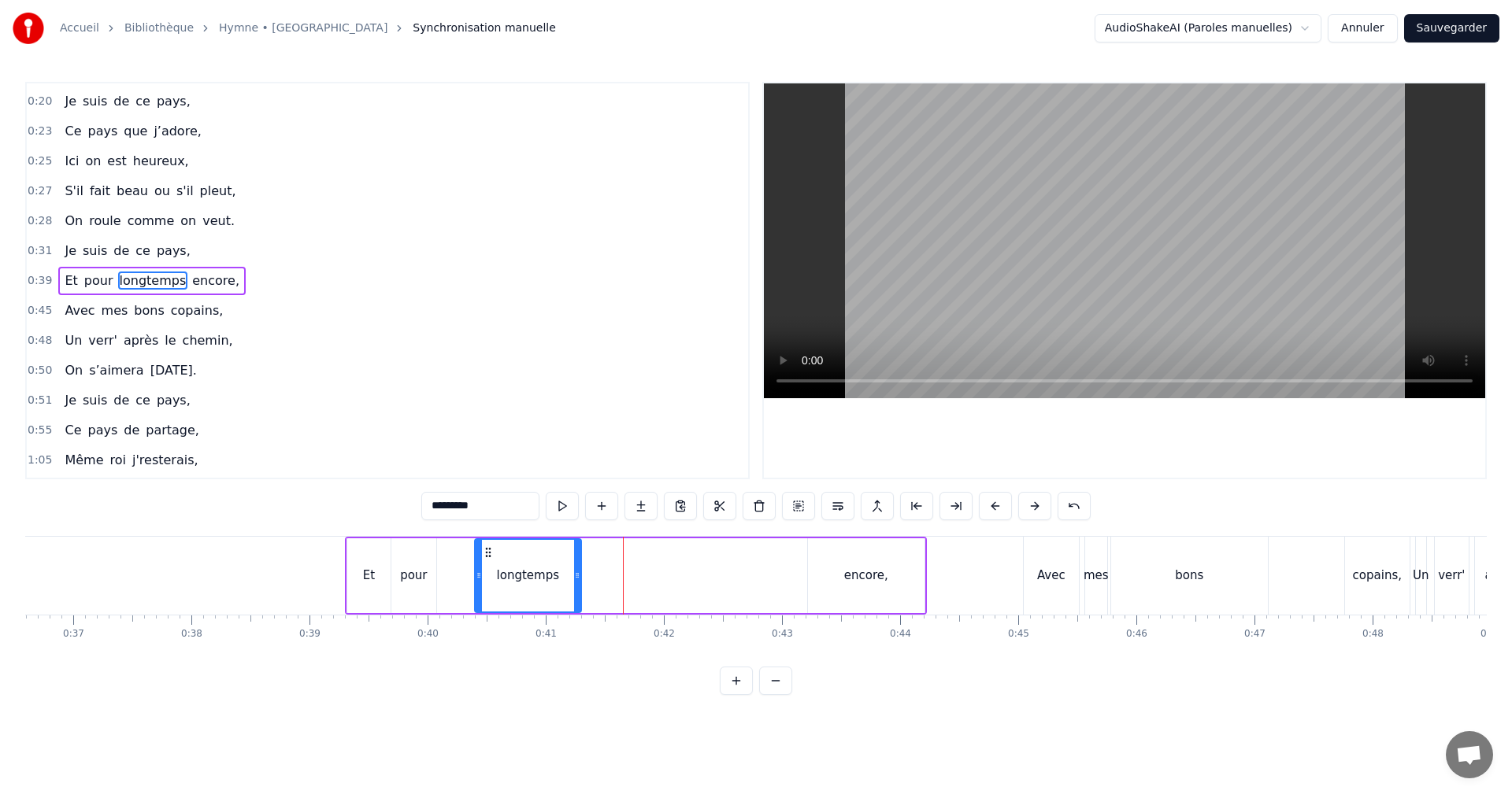
drag, startPoint x: 801, startPoint y: 577, endPoint x: 558, endPoint y: 573, distance: 243.0
click at [574, 573] on icon at bounding box center [577, 575] width 6 height 12
drag, startPoint x: 487, startPoint y: 549, endPoint x: 448, endPoint y: 552, distance: 39.1
click at [448, 552] on icon at bounding box center [449, 553] width 12 height 12
click at [823, 576] on div "encore," at bounding box center [866, 576] width 117 height 75
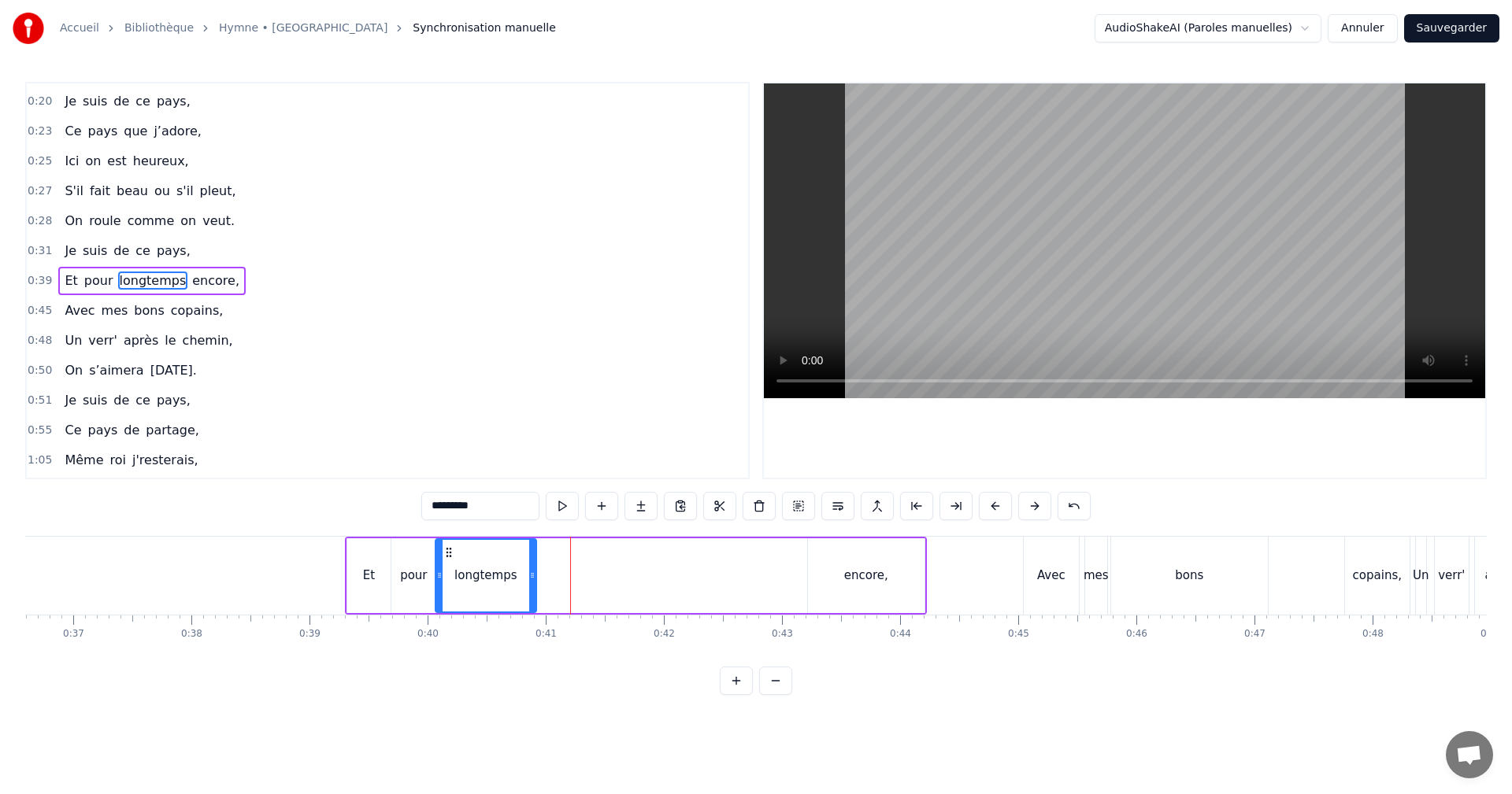
type input "*******"
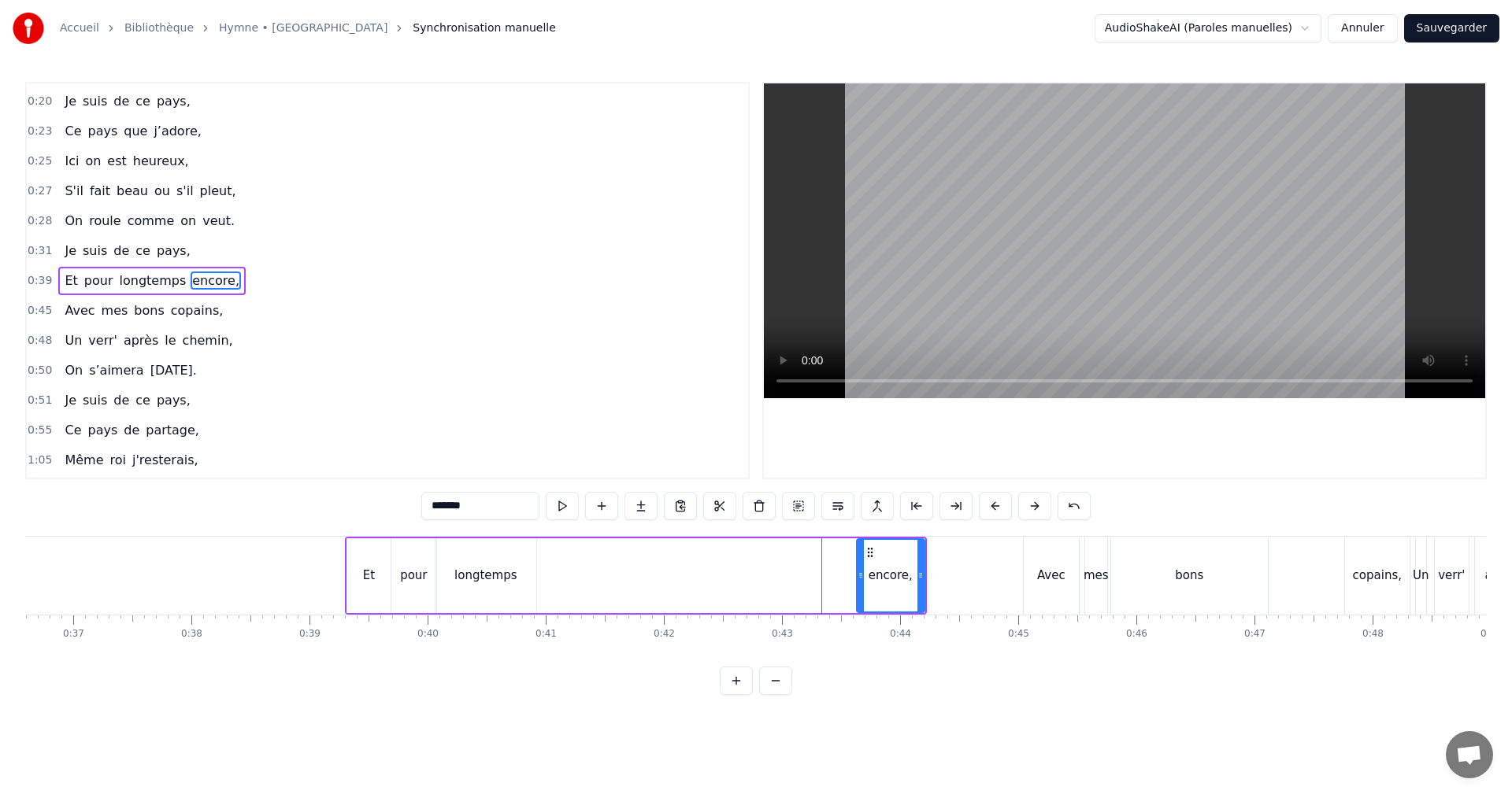
drag, startPoint x: 811, startPoint y: 577, endPoint x: 880, endPoint y: 575, distance: 69.0
click at [862, 580] on icon at bounding box center [860, 575] width 6 height 12
drag, startPoint x: 872, startPoint y: 551, endPoint x: 547, endPoint y: 557, distance: 325.1
click at [549, 556] on icon at bounding box center [549, 553] width 12 height 12
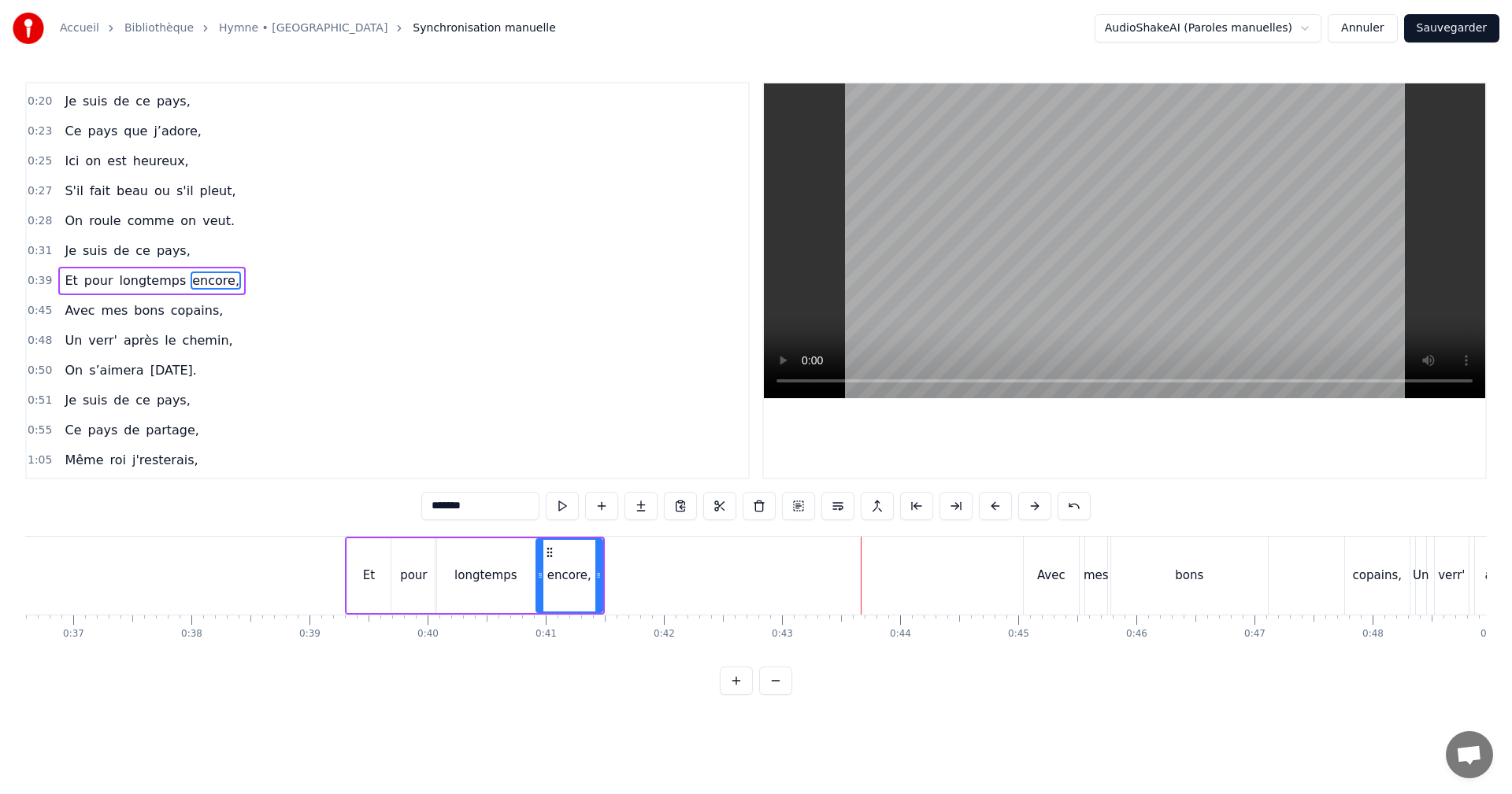
click at [398, 537] on div "Et pour longtemps encore," at bounding box center [475, 576] width 260 height 78
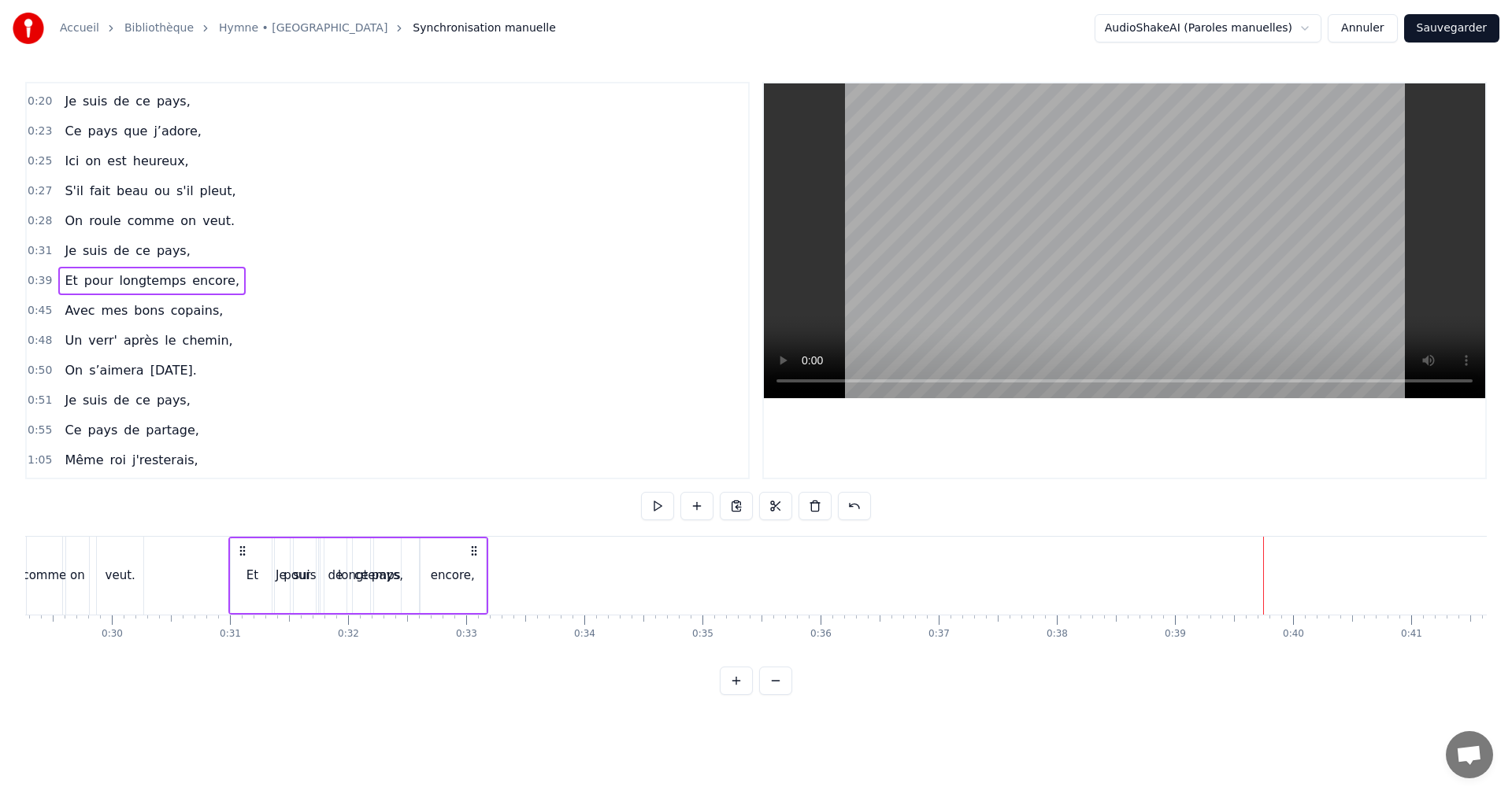
scroll to position [0, 3433]
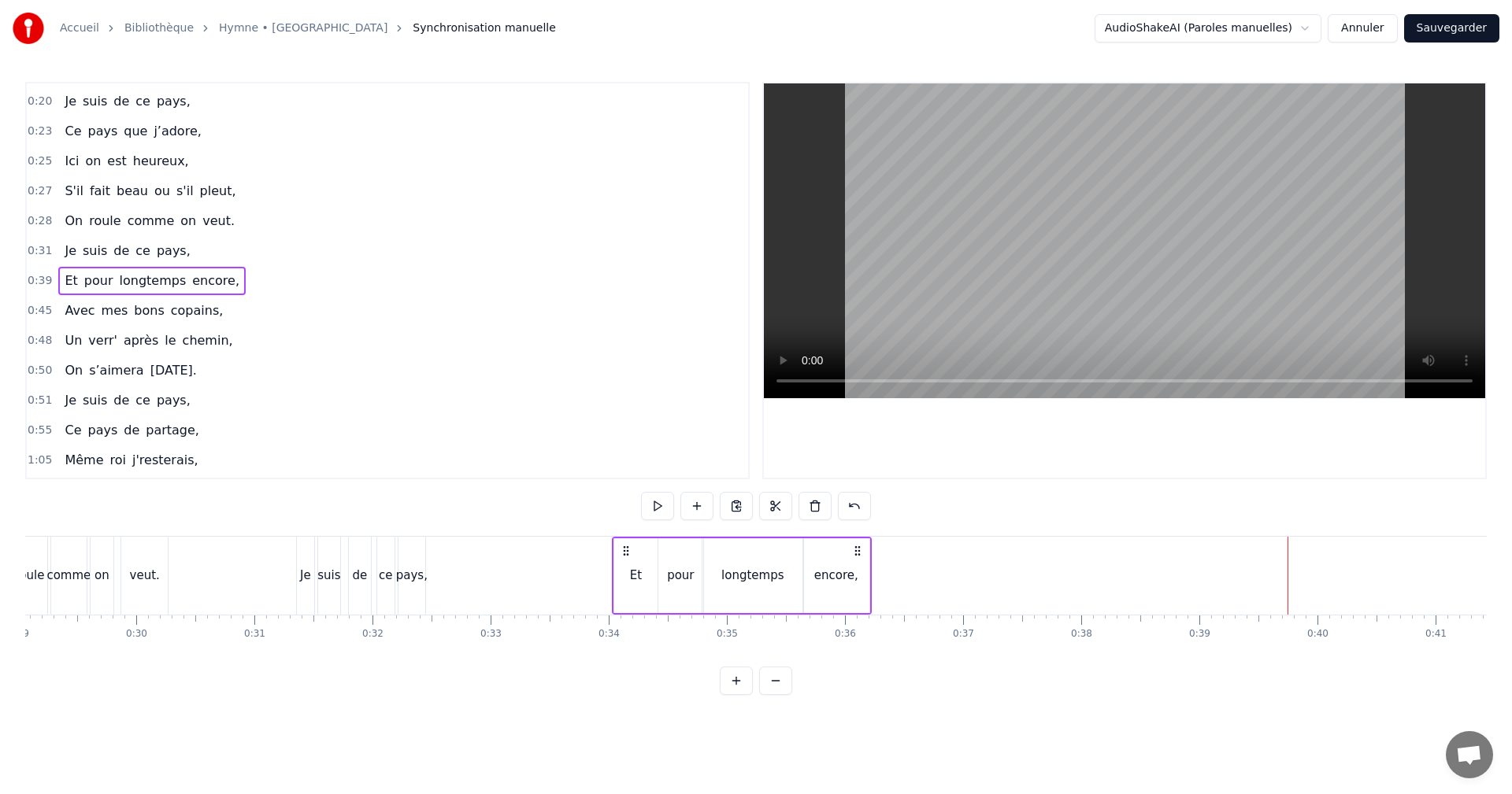
drag, startPoint x: 488, startPoint y: 549, endPoint x: 625, endPoint y: 589, distance: 142.7
click at [625, 589] on div "Et pour longtemps encore," at bounding box center [742, 576] width 260 height 78
click at [354, 579] on div "de" at bounding box center [359, 576] width 15 height 18
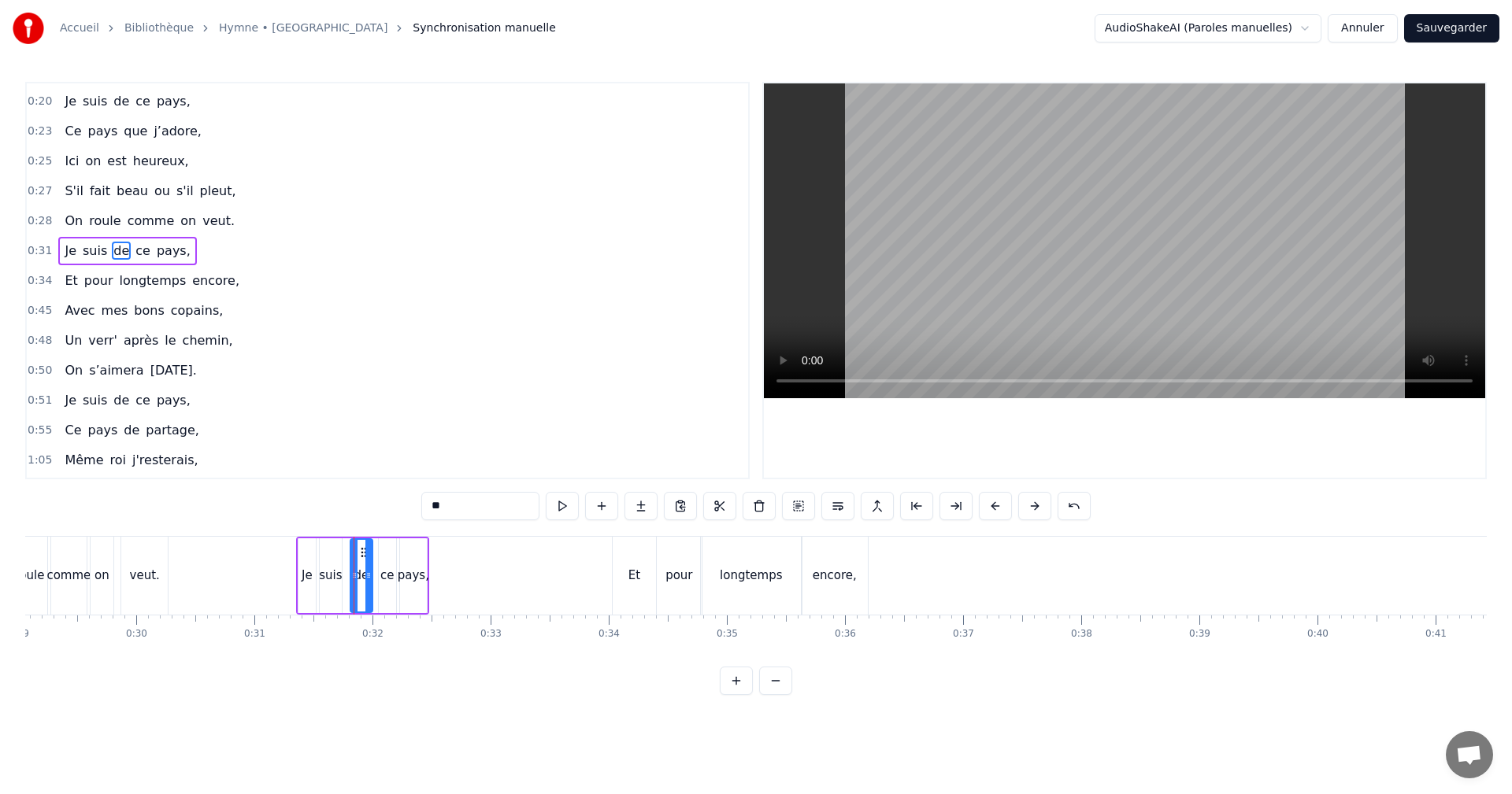
scroll to position [117, 0]
click at [409, 577] on div "pays," at bounding box center [413, 576] width 31 height 18
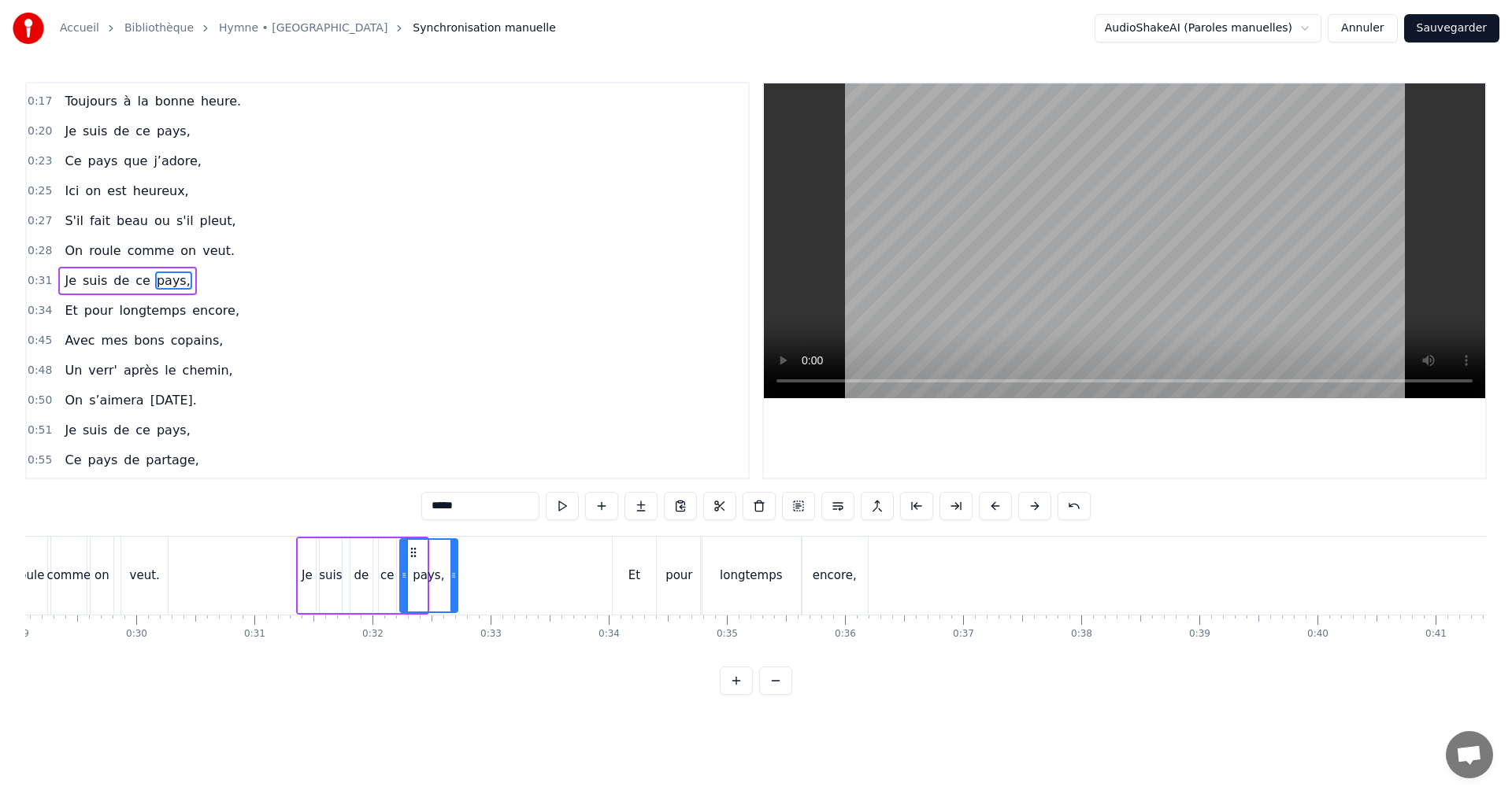
drag, startPoint x: 424, startPoint y: 575, endPoint x: 455, endPoint y: 572, distance: 31.1
click at [455, 572] on icon at bounding box center [453, 575] width 6 height 12
drag, startPoint x: 414, startPoint y: 550, endPoint x: 442, endPoint y: 550, distance: 28.0
click at [442, 550] on icon at bounding box center [441, 553] width 12 height 12
click at [388, 570] on div "ce" at bounding box center [386, 576] width 13 height 18
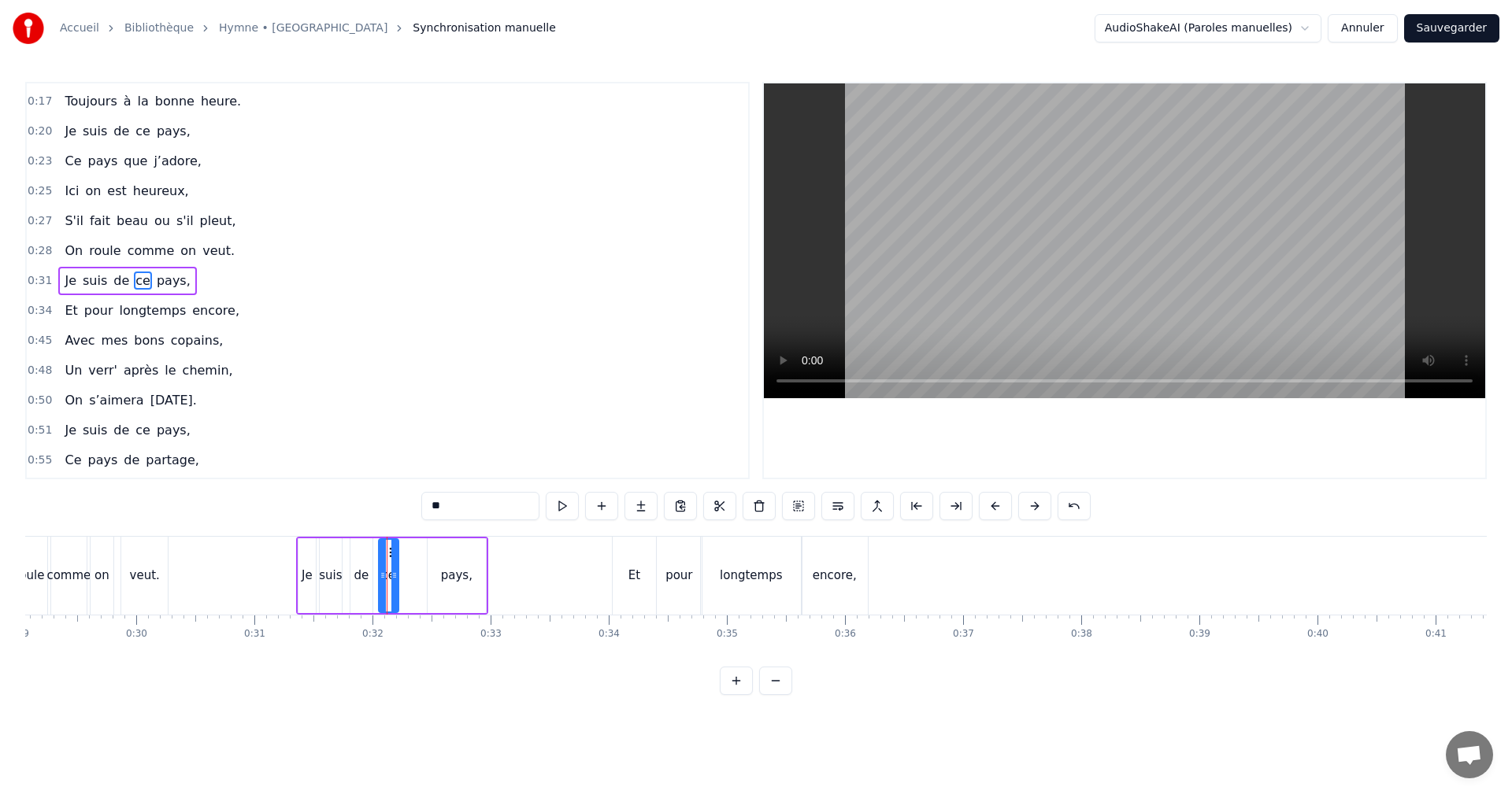
click at [398, 572] on icon at bounding box center [394, 575] width 6 height 12
drag, startPoint x: 388, startPoint y: 551, endPoint x: 397, endPoint y: 555, distance: 9.8
click at [408, 549] on icon at bounding box center [412, 553] width 12 height 12
click at [365, 573] on div "de" at bounding box center [361, 576] width 15 height 18
type input "**"
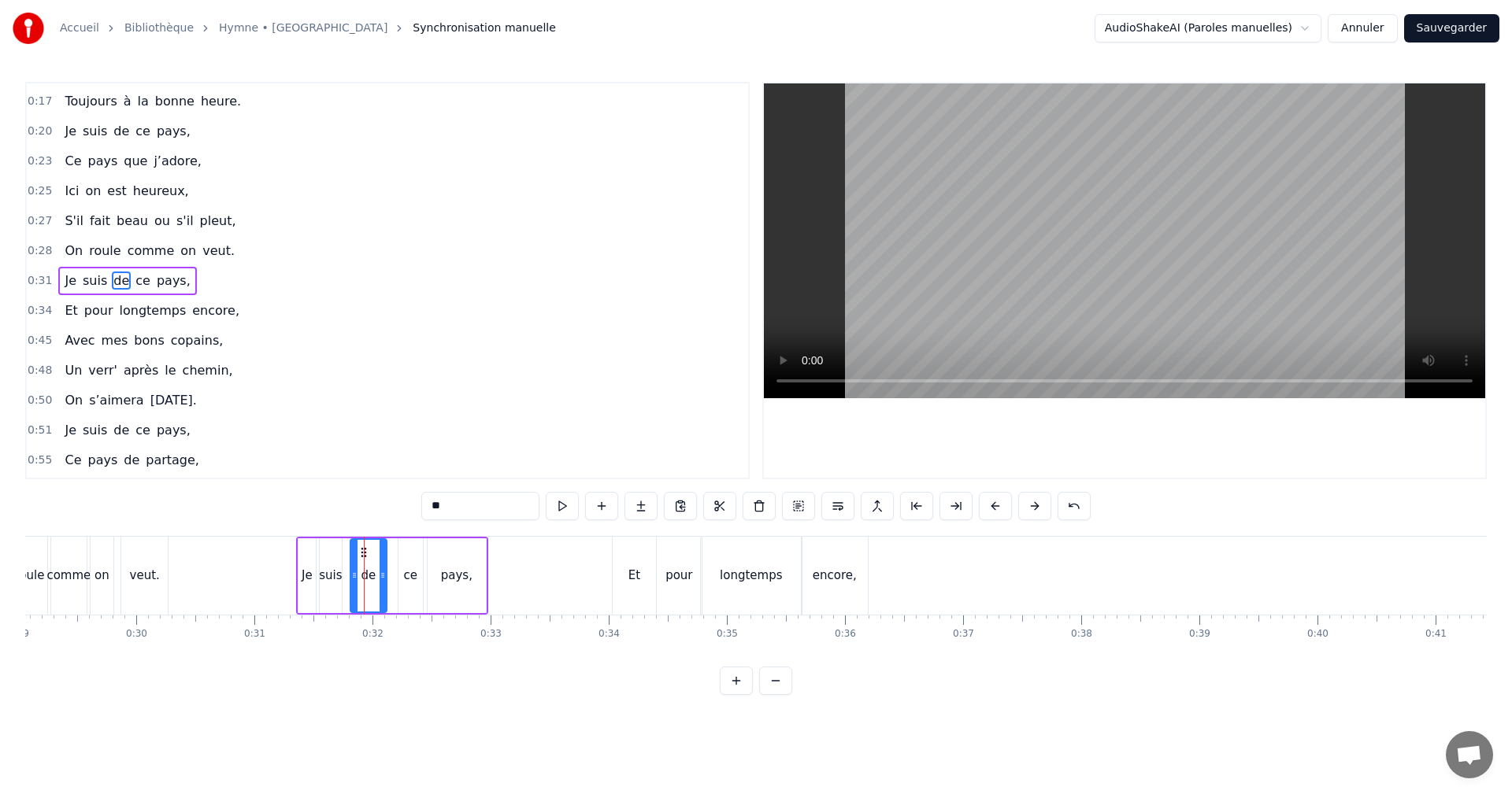
drag, startPoint x: 371, startPoint y: 573, endPoint x: 386, endPoint y: 573, distance: 15.0
click at [386, 573] on icon at bounding box center [382, 575] width 6 height 12
click at [369, 552] on circle at bounding box center [368, 552] width 1 height 1
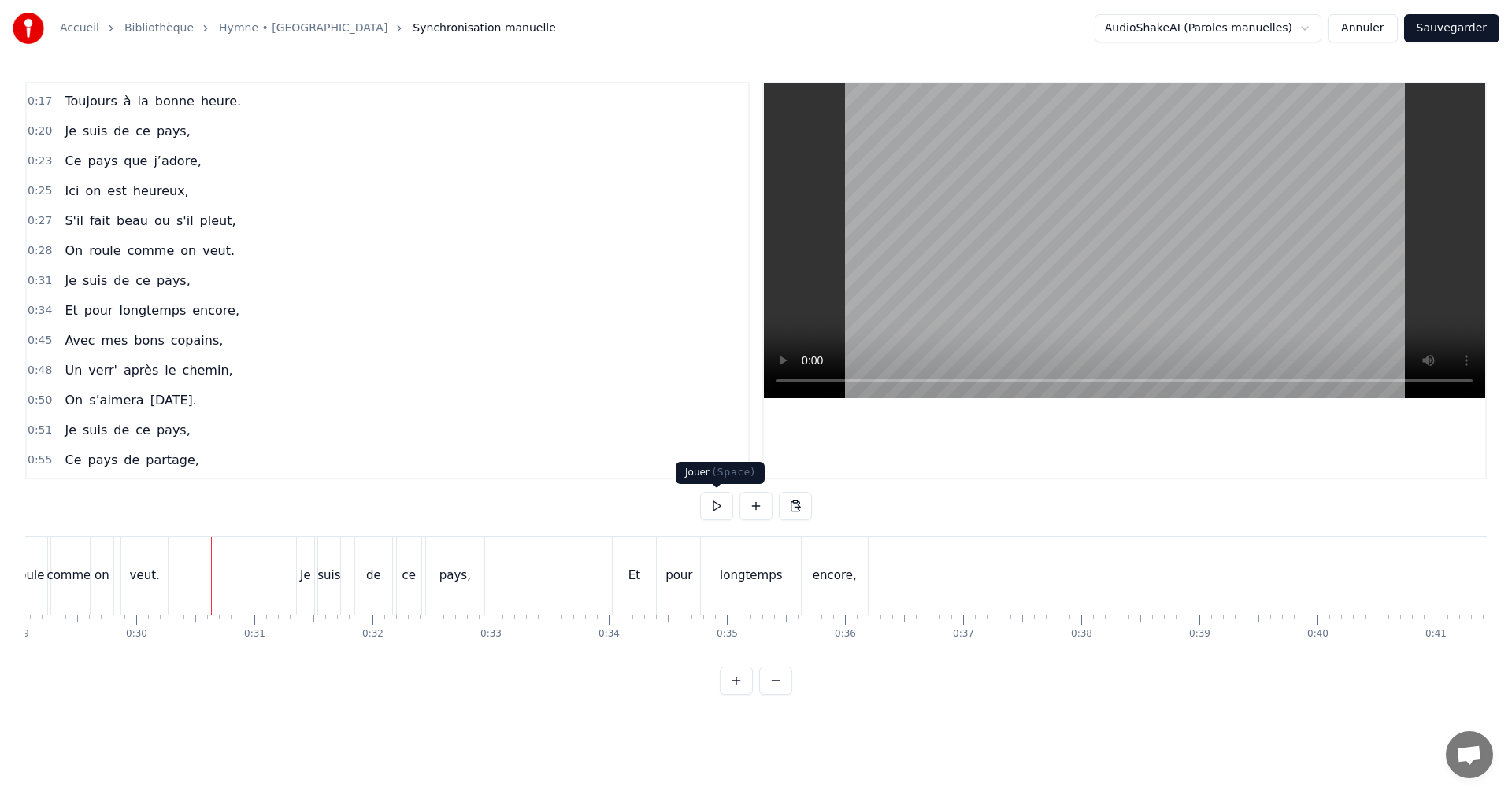
click at [715, 506] on button at bounding box center [716, 506] width 33 height 28
click at [713, 504] on button at bounding box center [716, 506] width 33 height 28
click at [730, 589] on div "longtemps" at bounding box center [751, 576] width 101 height 78
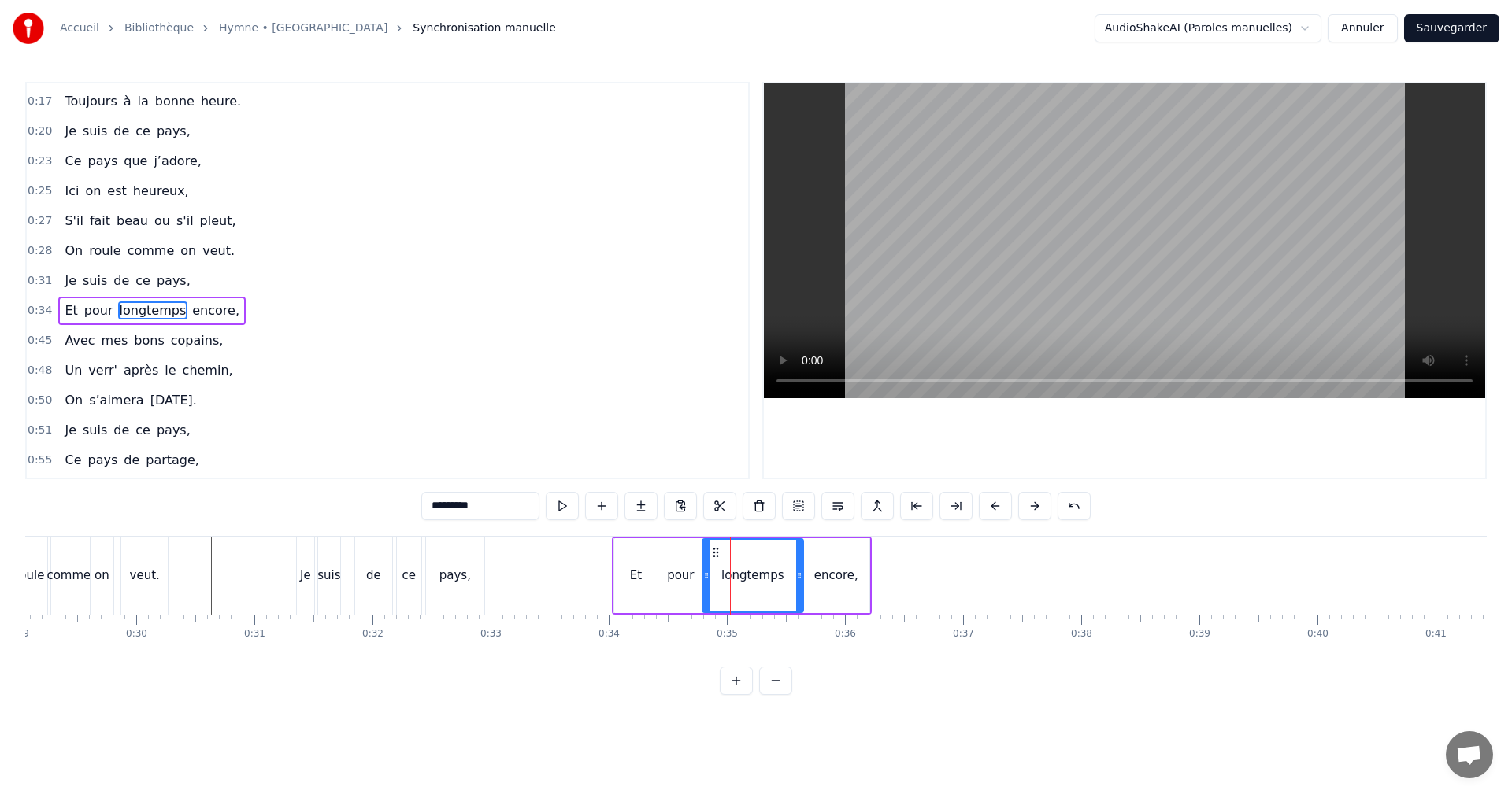
scroll to position [146, 0]
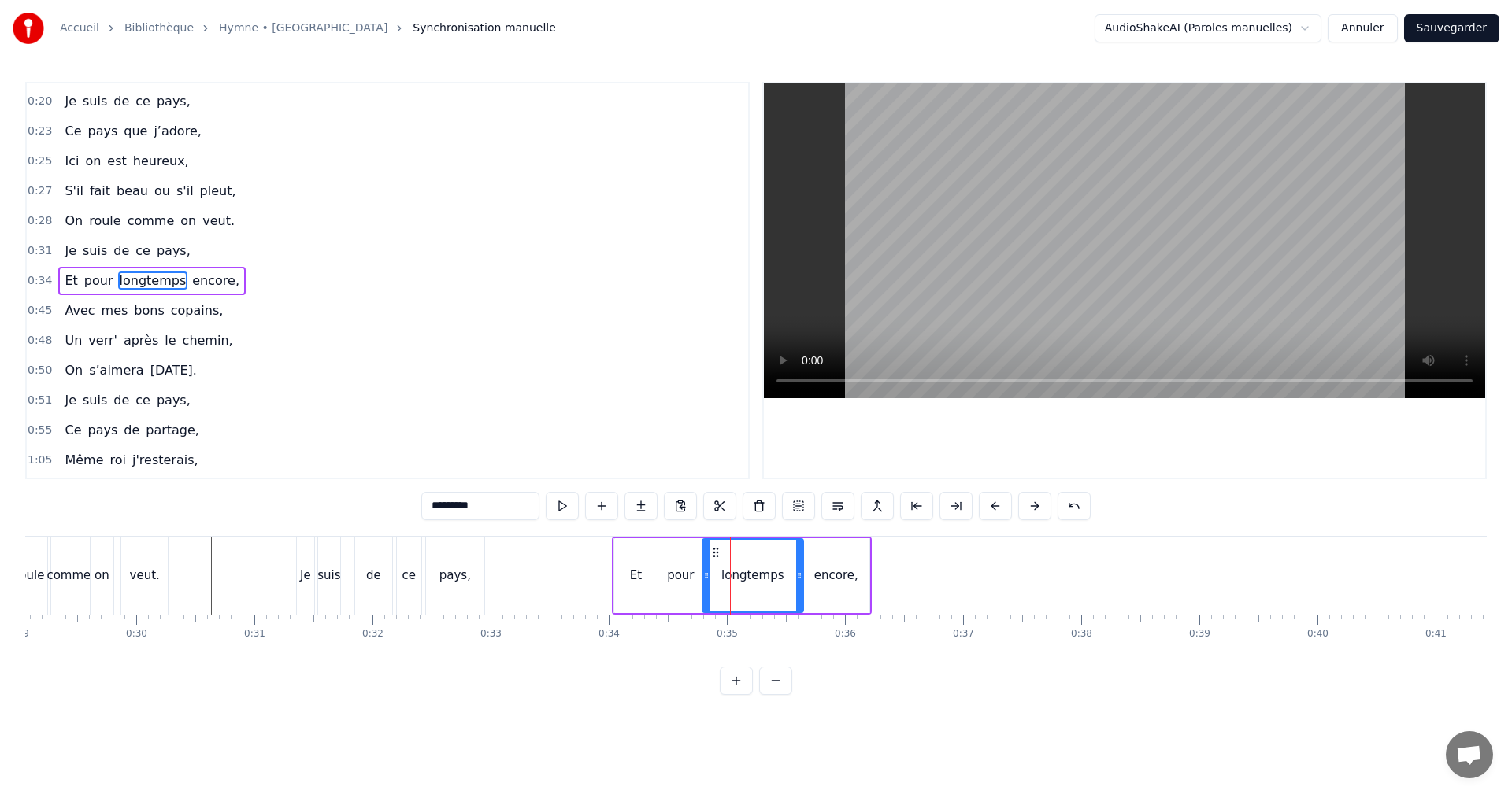
click at [673, 575] on div "pour" at bounding box center [680, 576] width 27 height 18
click at [637, 570] on div "Et" at bounding box center [636, 576] width 12 height 18
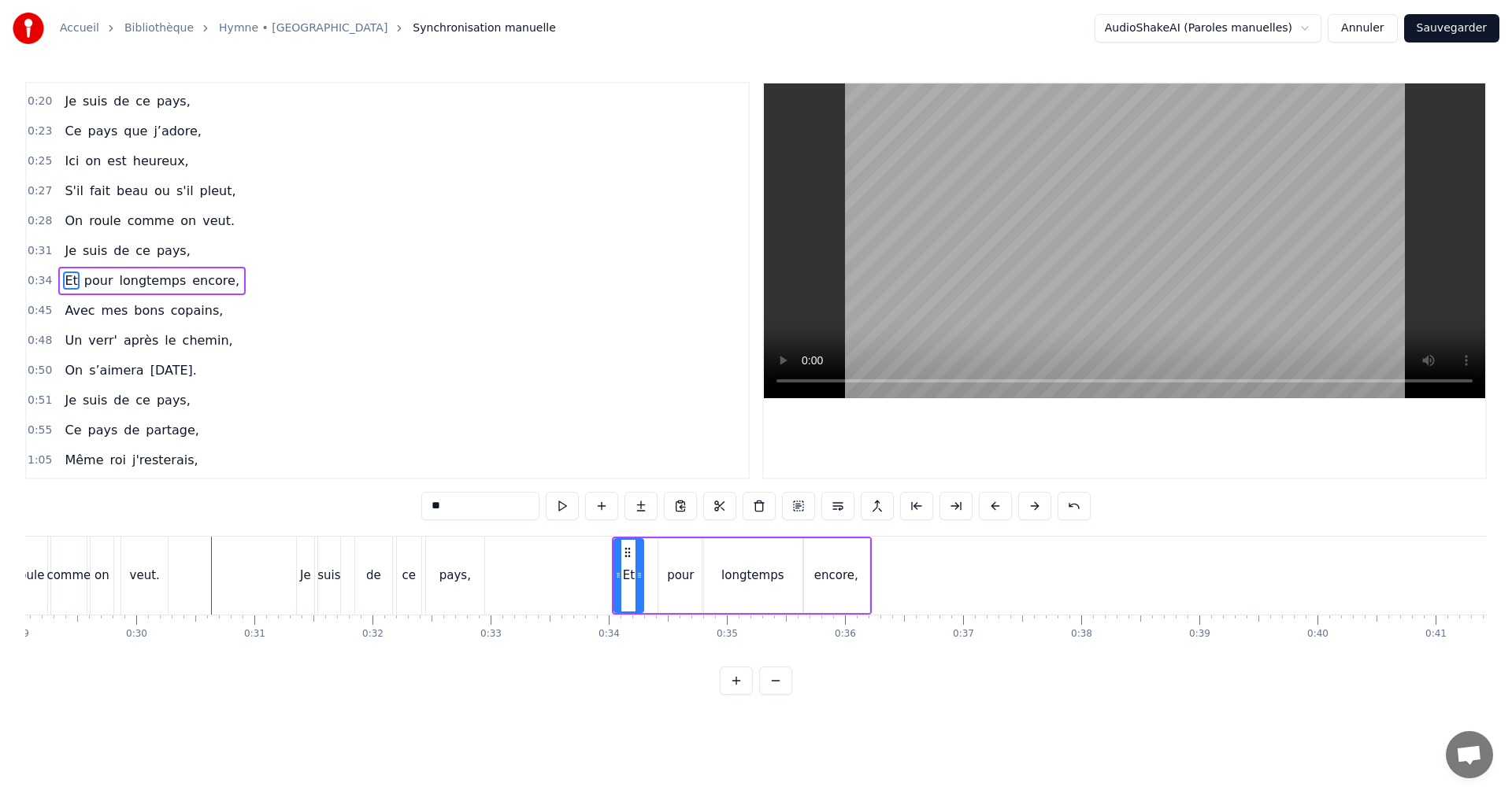
drag, startPoint x: 652, startPoint y: 574, endPoint x: 637, endPoint y: 575, distance: 15.0
click at [637, 575] on icon at bounding box center [639, 575] width 6 height 12
click at [677, 576] on div "pour" at bounding box center [680, 576] width 27 height 18
drag, startPoint x: 671, startPoint y: 549, endPoint x: 655, endPoint y: 550, distance: 16.0
click at [651, 548] on circle at bounding box center [650, 548] width 1 height 1
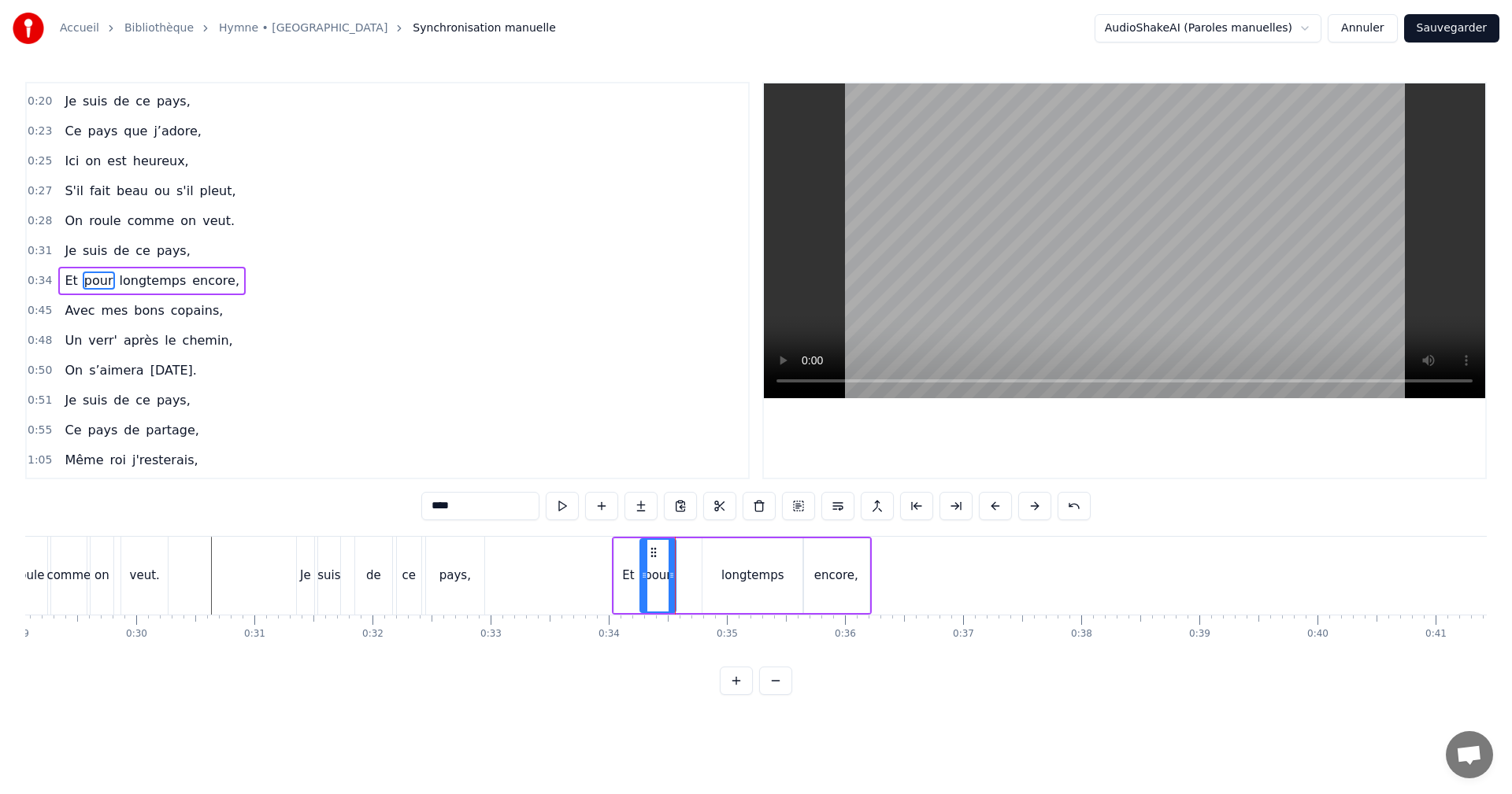
drag, startPoint x: 681, startPoint y: 572, endPoint x: 671, endPoint y: 571, distance: 10.0
click at [671, 572] on icon at bounding box center [671, 575] width 6 height 12
click at [748, 569] on div "longtemps" at bounding box center [752, 576] width 62 height 18
drag, startPoint x: 713, startPoint y: 550, endPoint x: 683, endPoint y: 555, distance: 30.4
click at [683, 555] on icon at bounding box center [685, 553] width 12 height 12
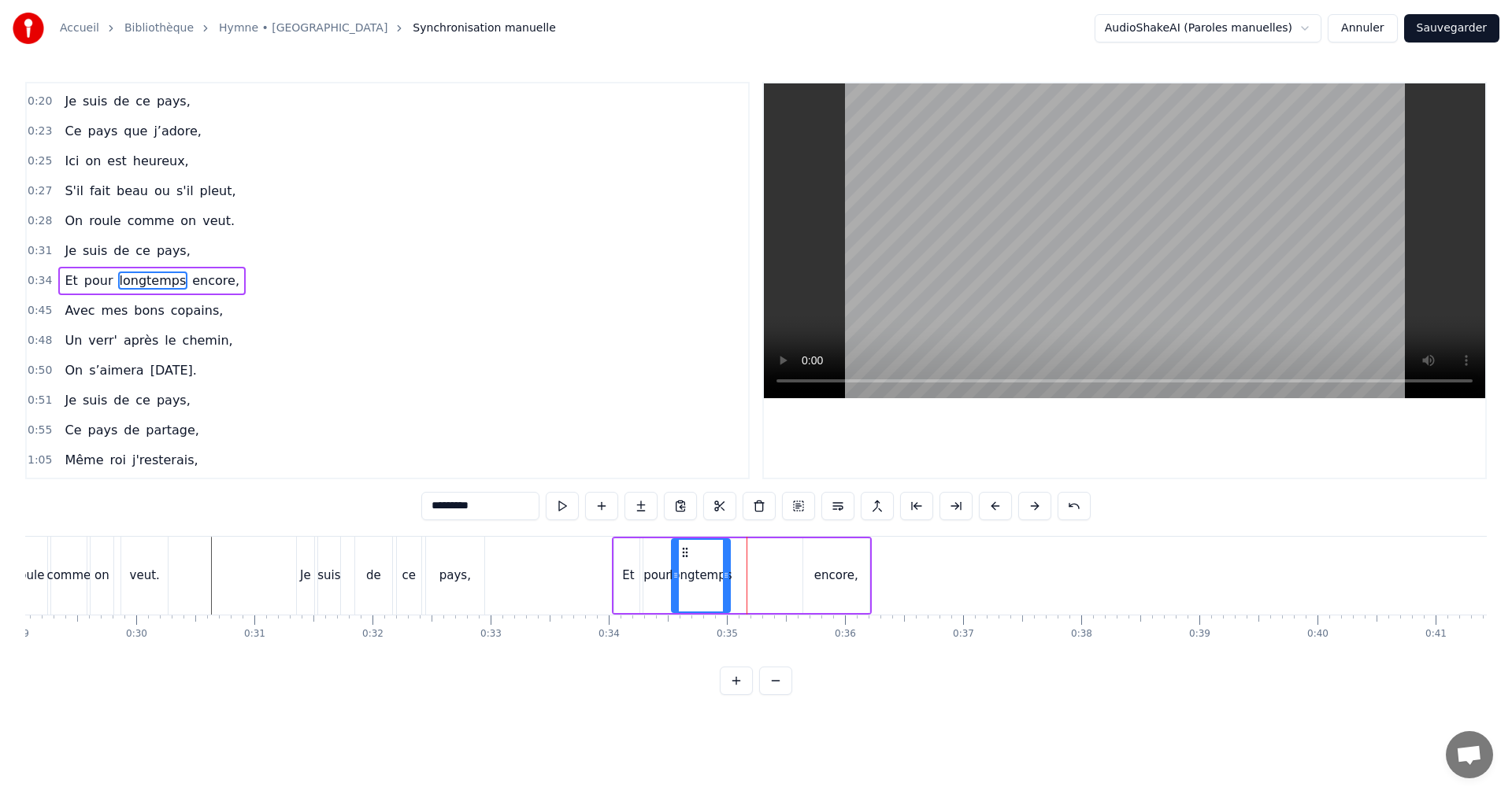
drag, startPoint x: 768, startPoint y: 575, endPoint x: 726, endPoint y: 573, distance: 42.0
click at [726, 573] on icon at bounding box center [726, 575] width 6 height 12
click at [831, 575] on div "encore," at bounding box center [836, 576] width 45 height 18
type input "*******"
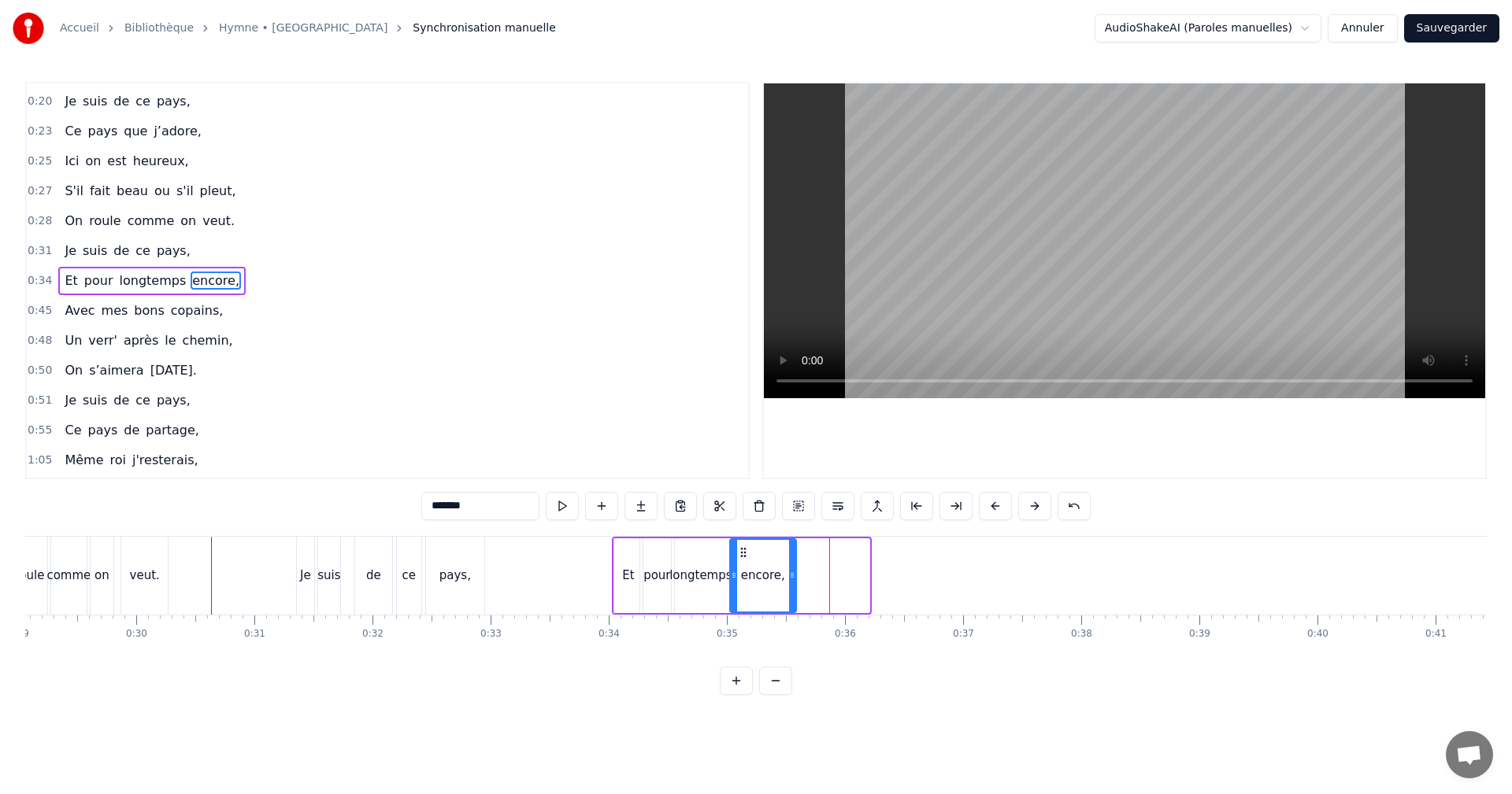
drag, startPoint x: 814, startPoint y: 554, endPoint x: 744, endPoint y: 555, distance: 70.0
click at [744, 555] on icon at bounding box center [744, 553] width 12 height 12
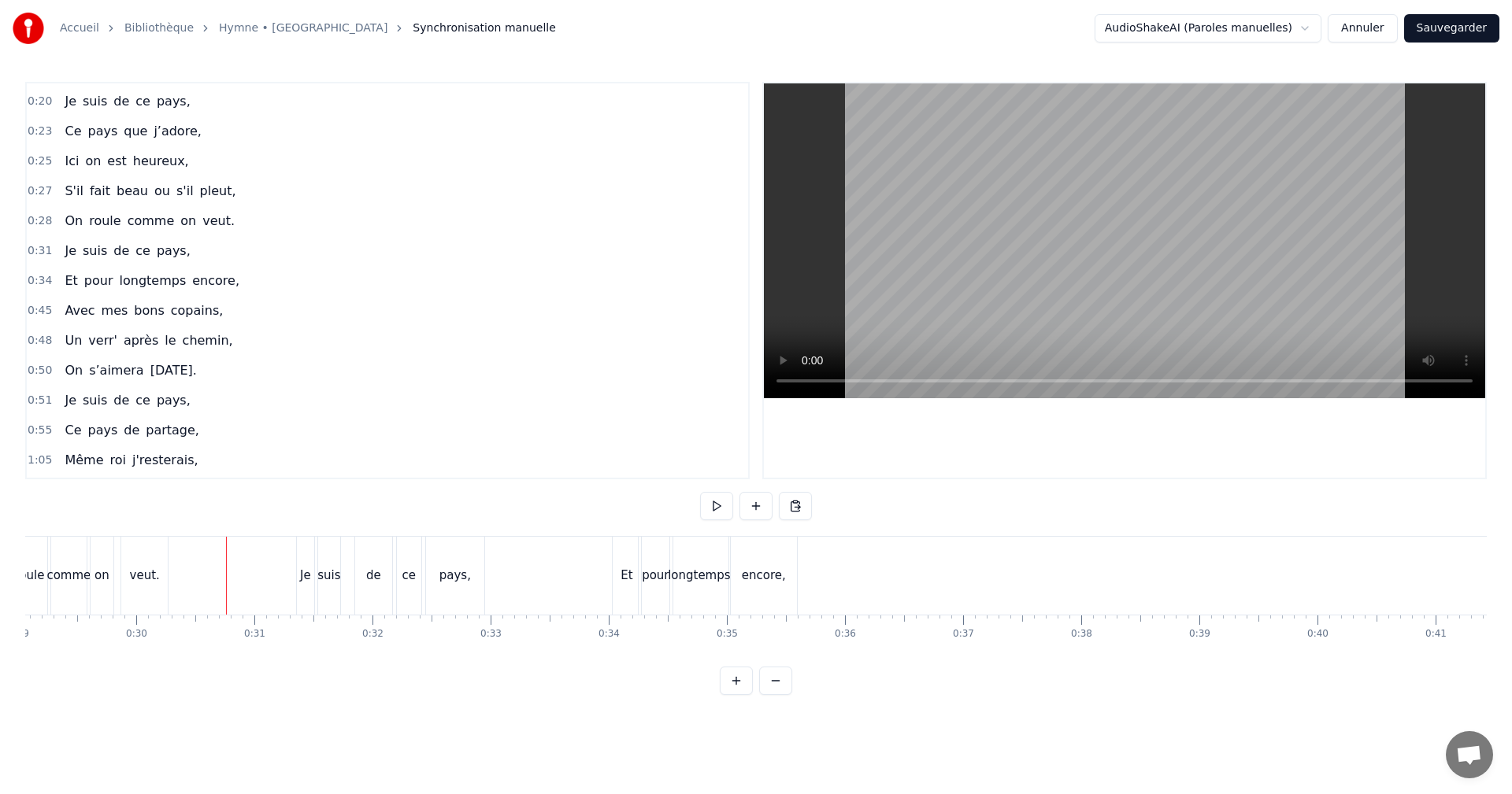
click at [715, 507] on button at bounding box center [716, 506] width 33 height 28
click at [1127, 573] on div "Avec" at bounding box center [1122, 576] width 28 height 18
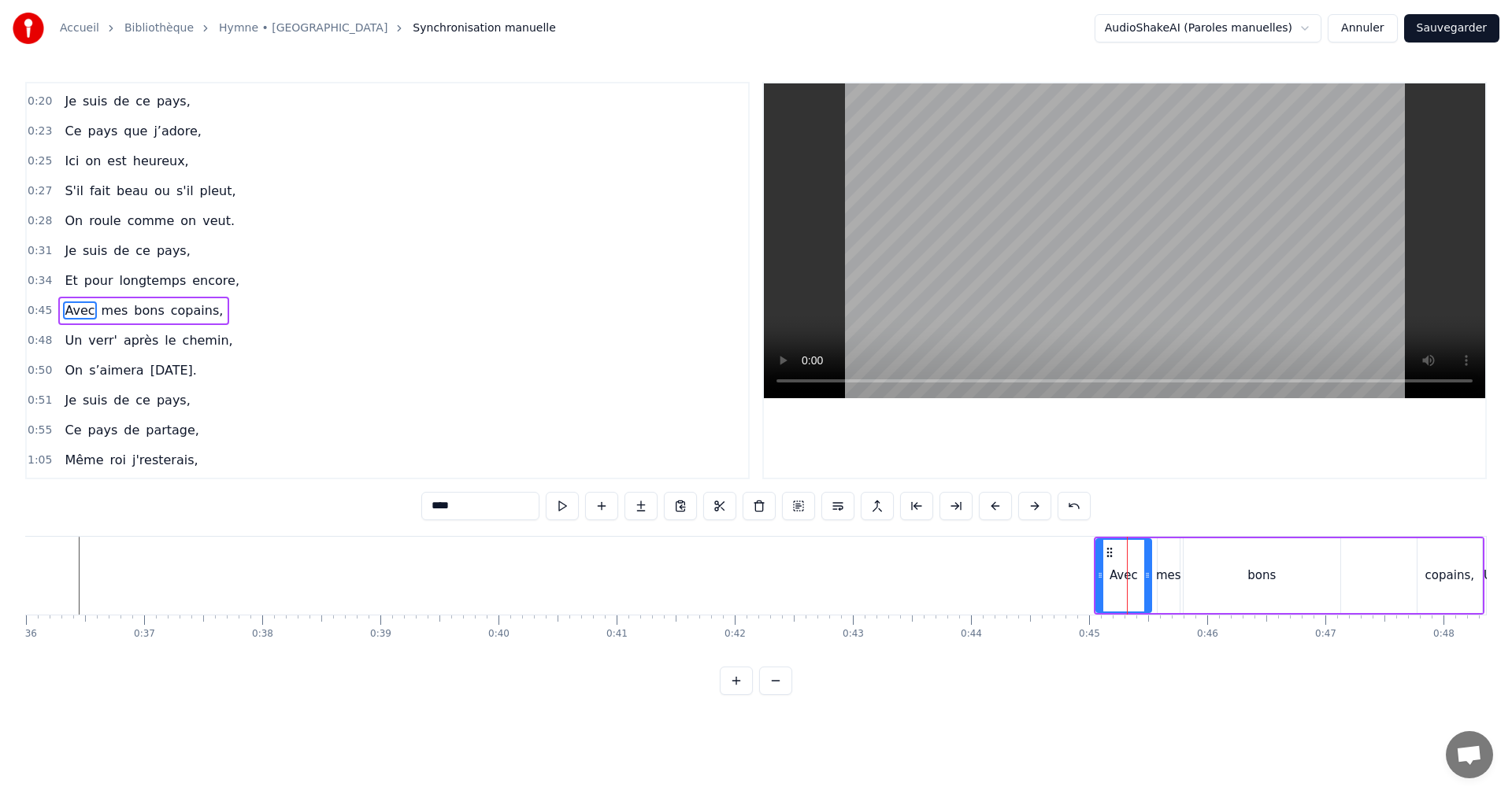
scroll to position [176, 0]
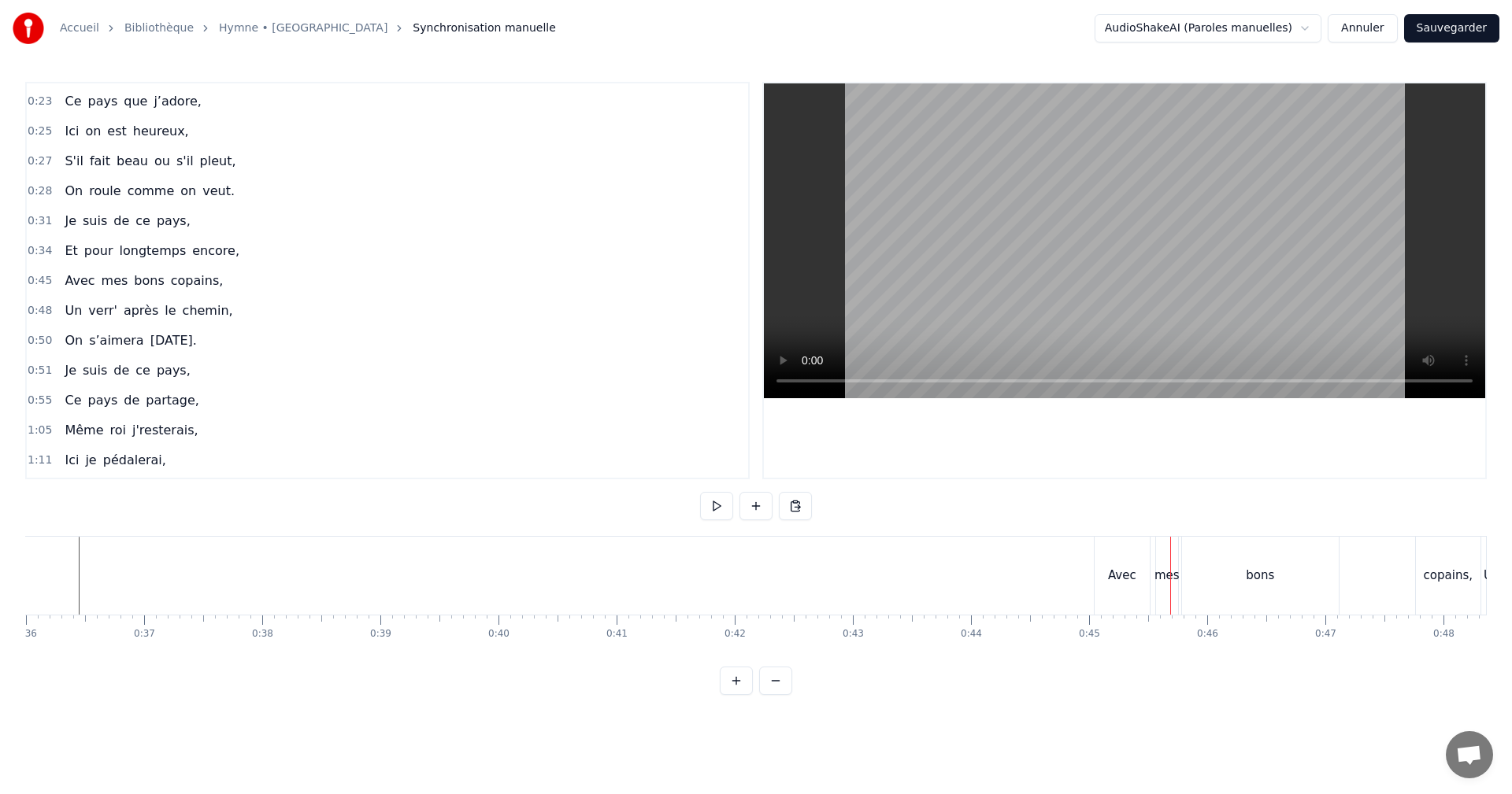
click at [1125, 564] on div "Avec" at bounding box center [1122, 576] width 55 height 78
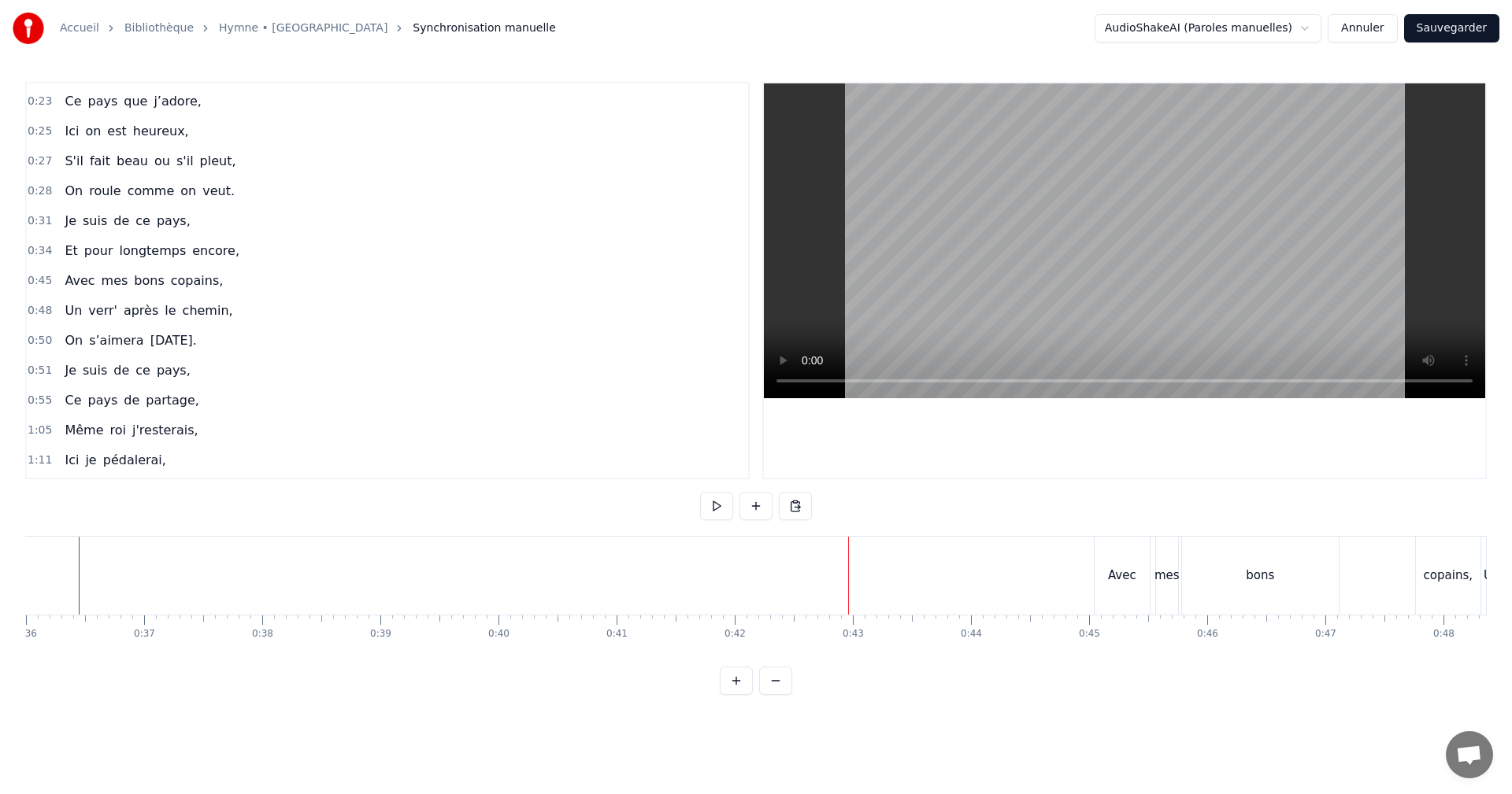
click at [1118, 573] on div "Avec" at bounding box center [1122, 576] width 28 height 18
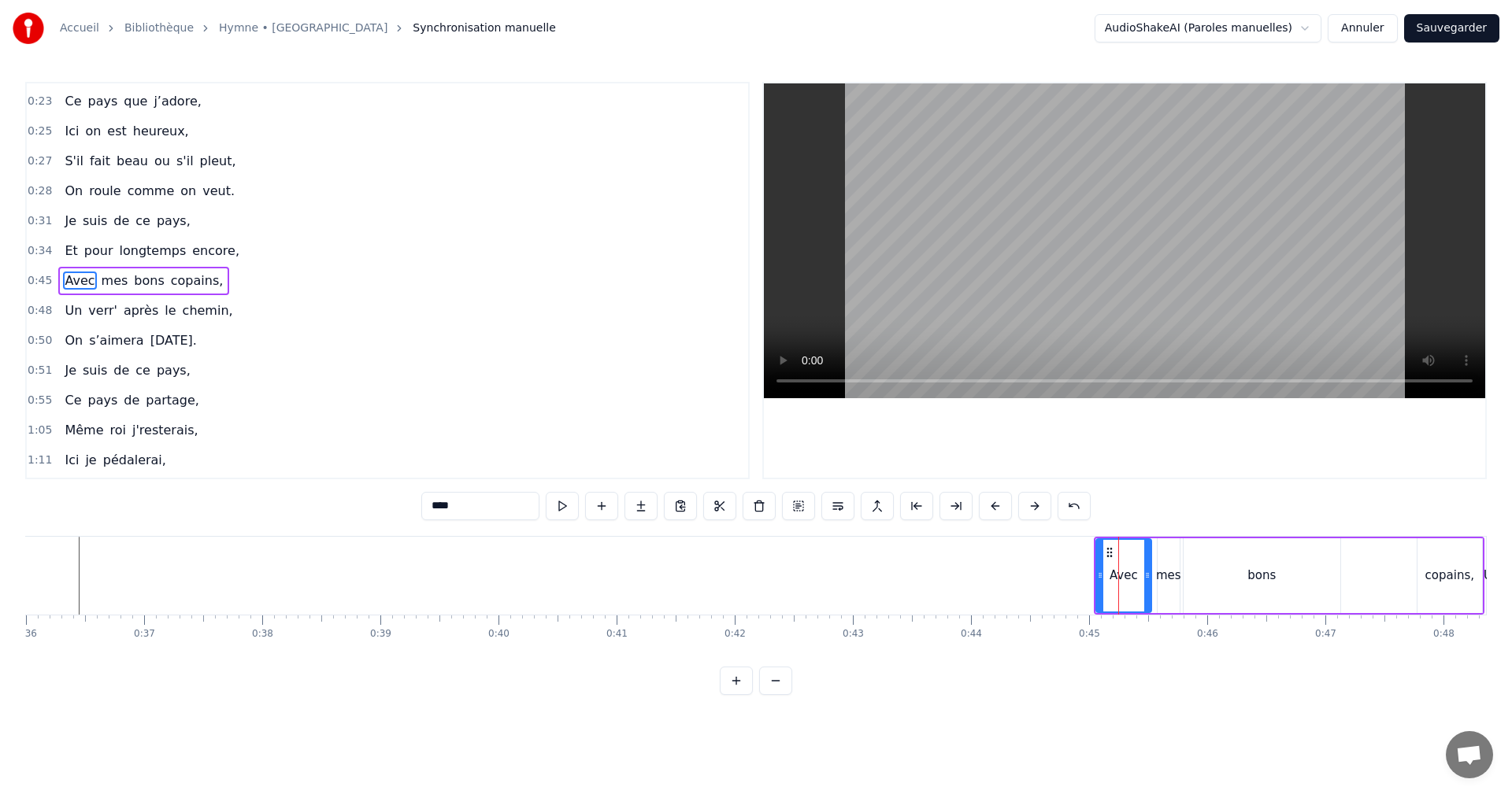
click at [1168, 537] on div "Avec mes bons copains," at bounding box center [1288, 576] width 391 height 78
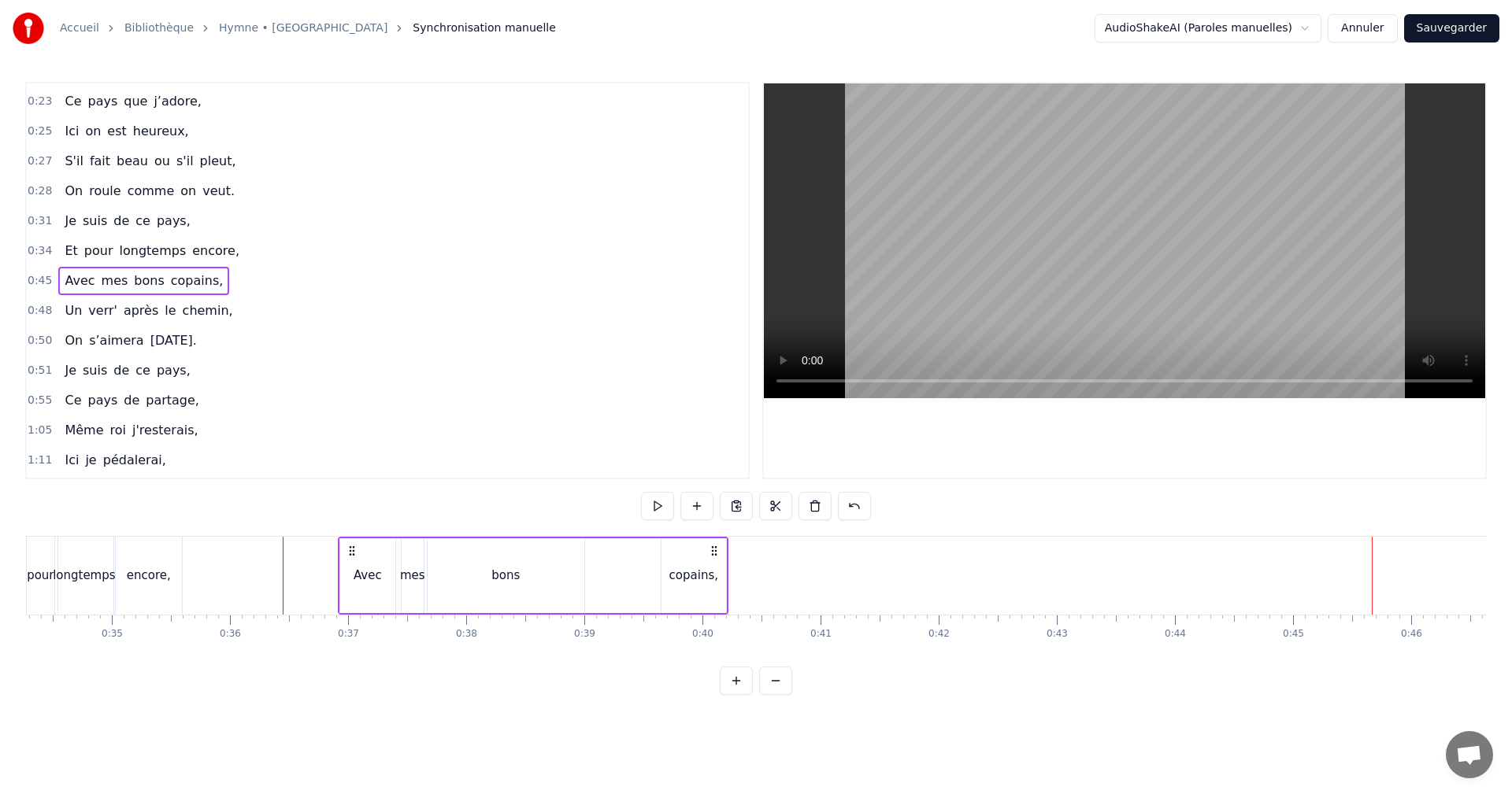
scroll to position [0, 4043]
drag, startPoint x: 1101, startPoint y: 548, endPoint x: 337, endPoint y: 589, distance: 765.1
click at [337, 589] on div "Avec mes bons copains," at bounding box center [525, 576] width 391 height 78
click at [354, 579] on div "Avec" at bounding box center [360, 576] width 28 height 18
drag, startPoint x: 385, startPoint y: 575, endPoint x: 368, endPoint y: 575, distance: 17.0
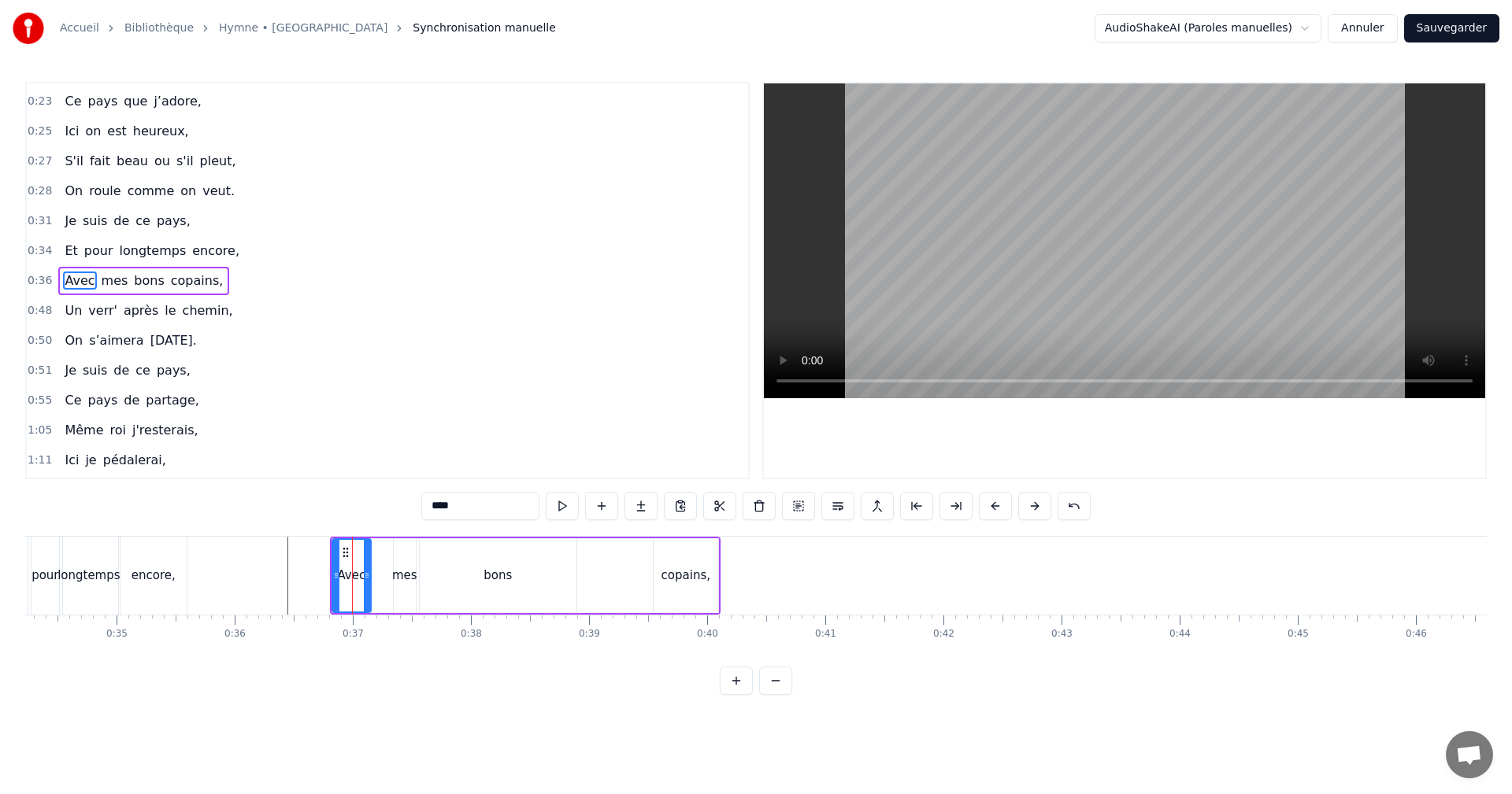
click at [368, 575] on icon at bounding box center [367, 575] width 6 height 12
click at [409, 575] on div "mes" at bounding box center [404, 576] width 25 height 18
drag, startPoint x: 406, startPoint y: 553, endPoint x: 385, endPoint y: 554, distance: 21.0
click at [385, 554] on icon at bounding box center [385, 553] width 12 height 12
click at [480, 570] on div "bons" at bounding box center [498, 576] width 157 height 75
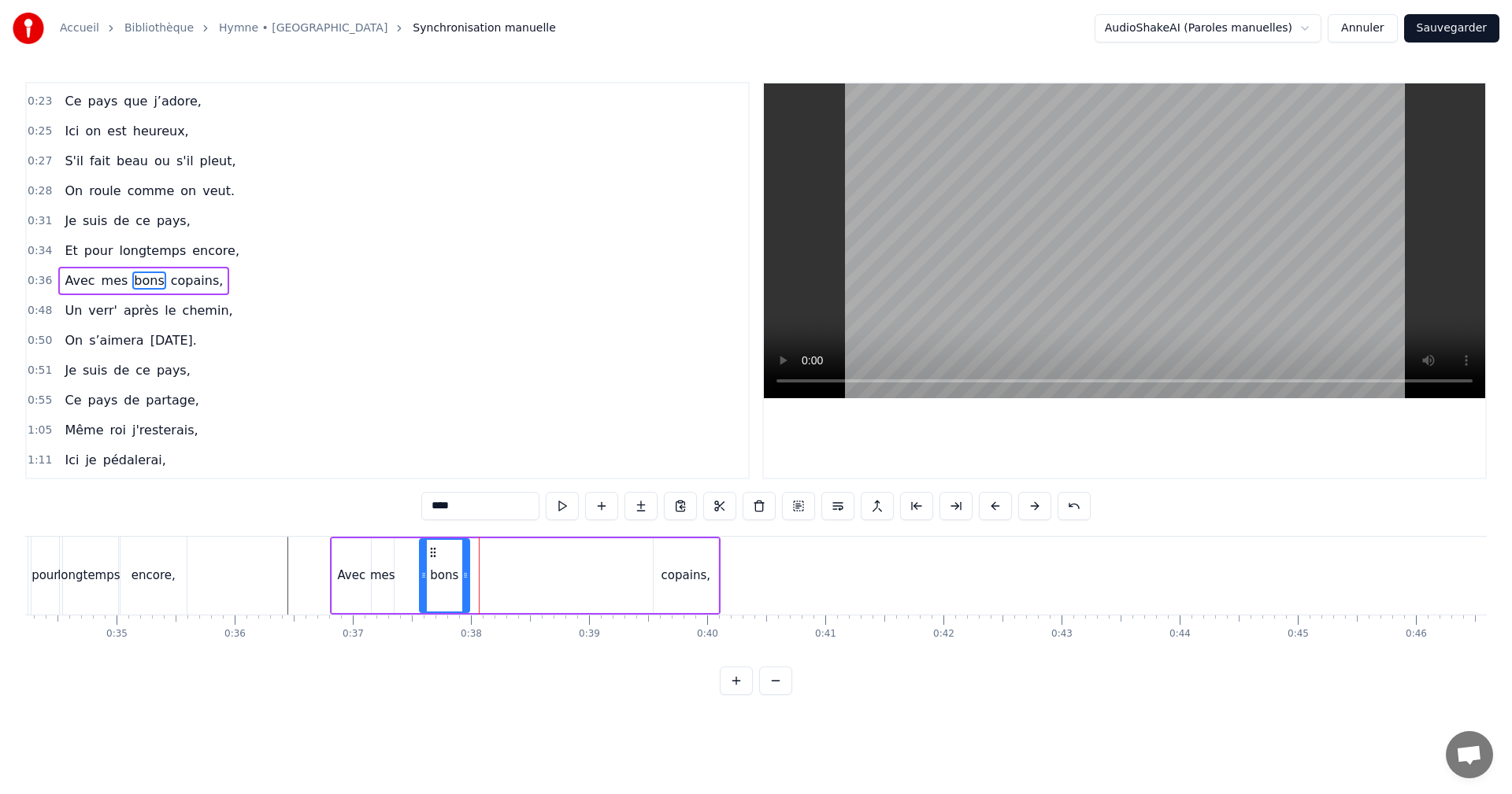
drag, startPoint x: 557, startPoint y: 575, endPoint x: 446, endPoint y: 563, distance: 111.6
click at [462, 575] on icon at bounding box center [465, 575] width 6 height 12
drag, startPoint x: 431, startPoint y: 551, endPoint x: 404, endPoint y: 555, distance: 27.3
click at [404, 555] on icon at bounding box center [408, 553] width 12 height 12
click at [677, 573] on div "copains," at bounding box center [686, 576] width 49 height 18
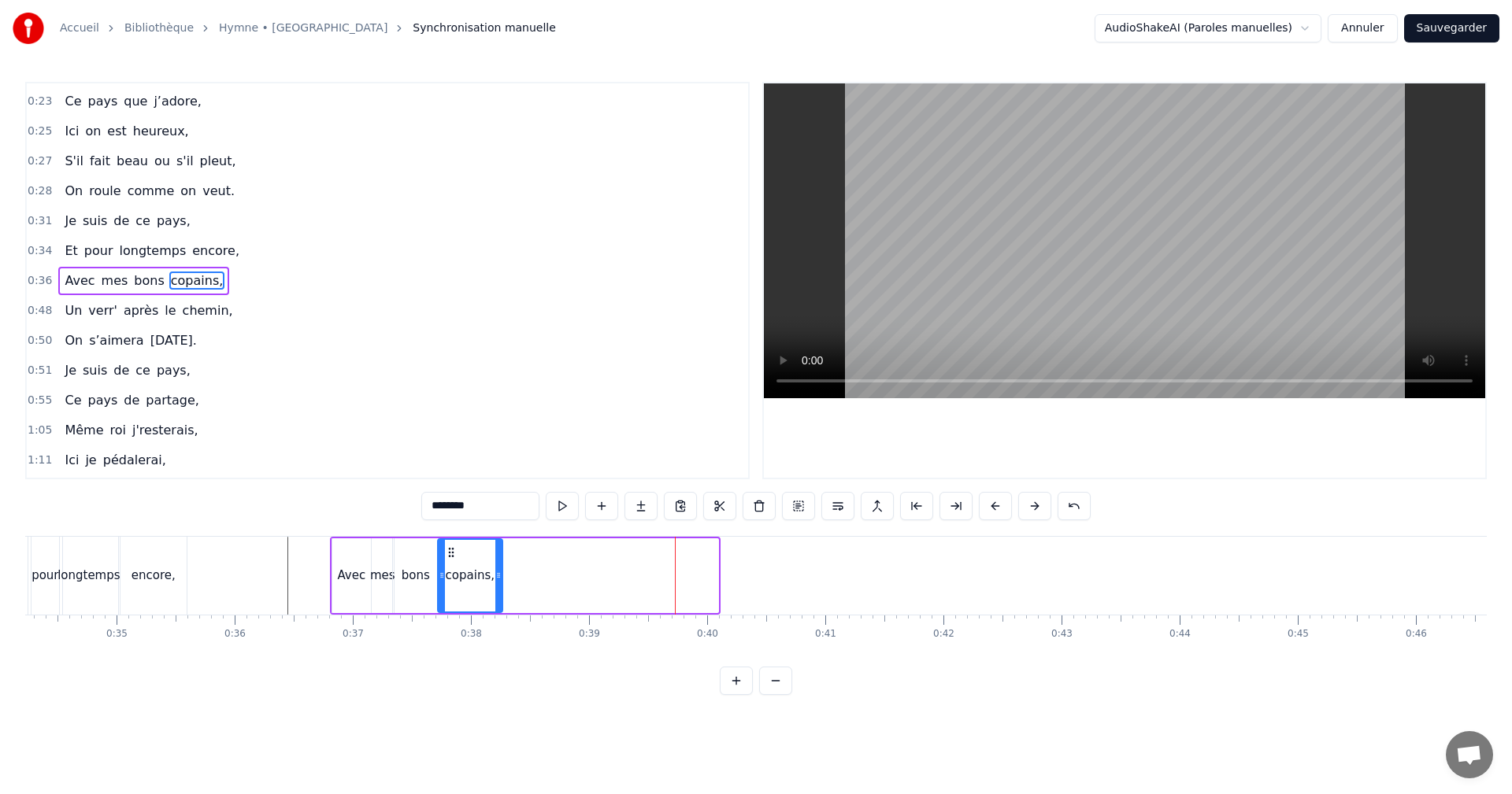
drag, startPoint x: 664, startPoint y: 548, endPoint x: 451, endPoint y: 564, distance: 213.6
click at [451, 564] on div "copains," at bounding box center [470, 576] width 63 height 71
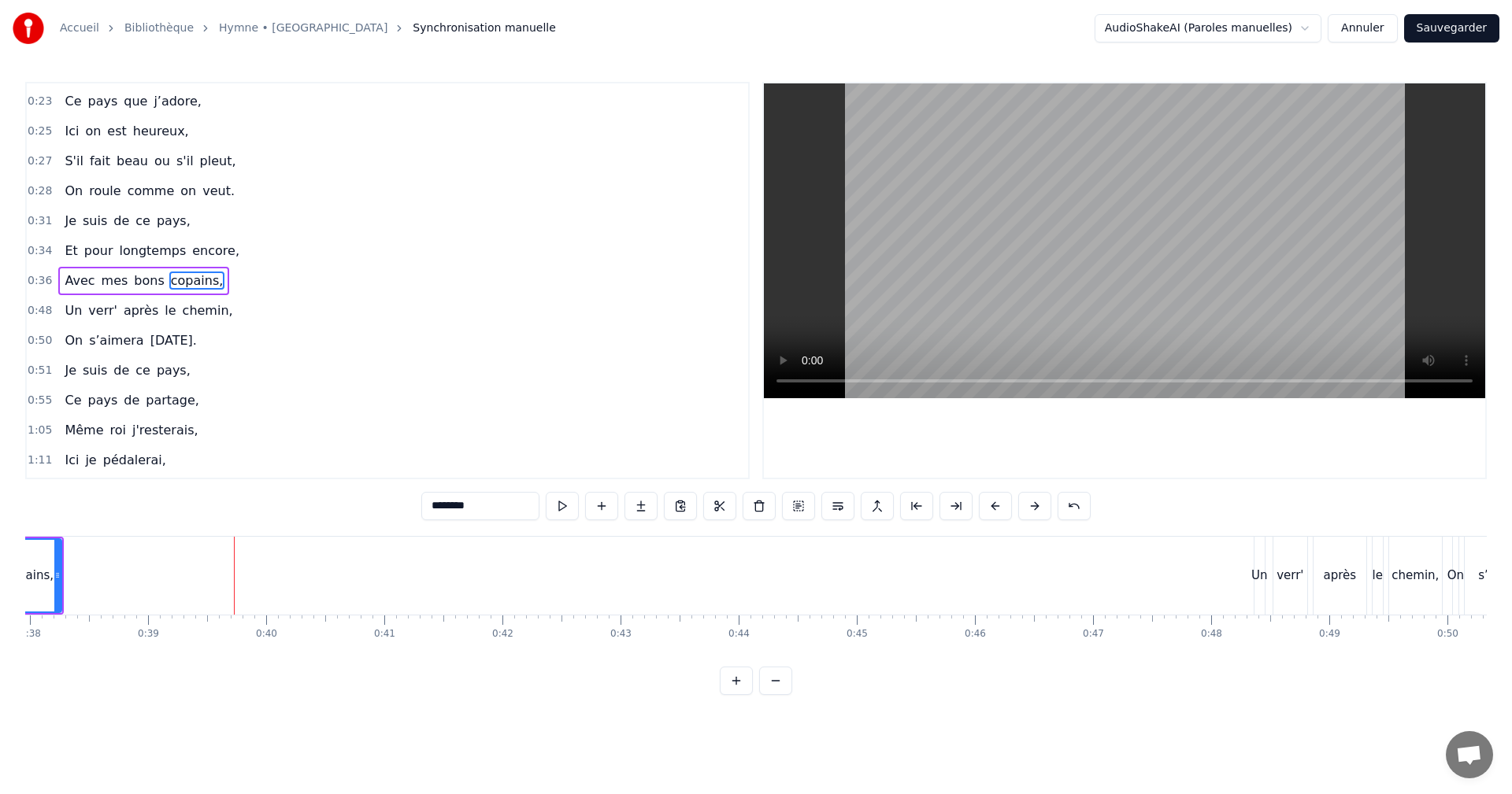
scroll to position [0, 4516]
click at [1226, 575] on div "Un" at bounding box center [1228, 576] width 17 height 18
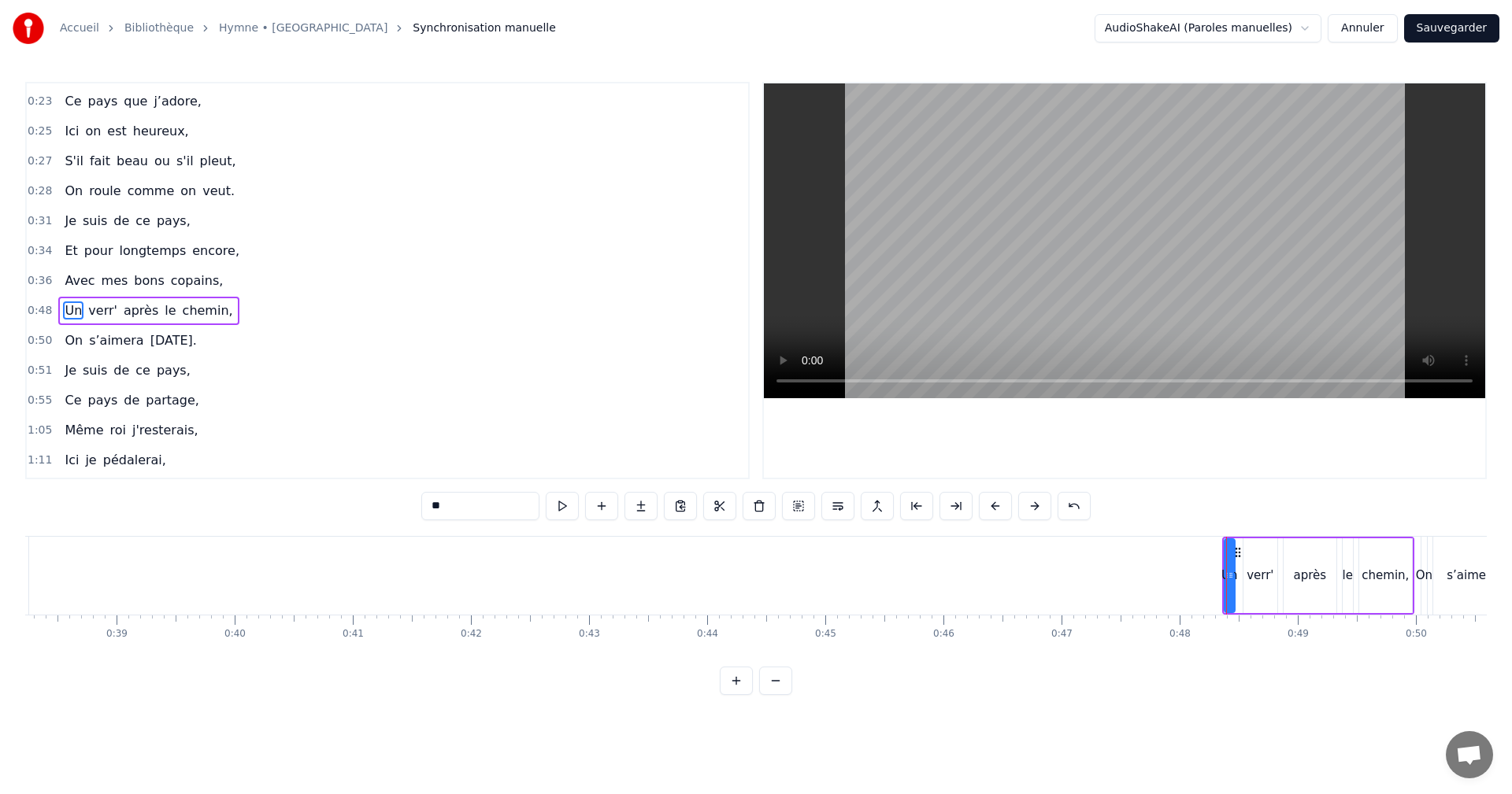
scroll to position [207, 0]
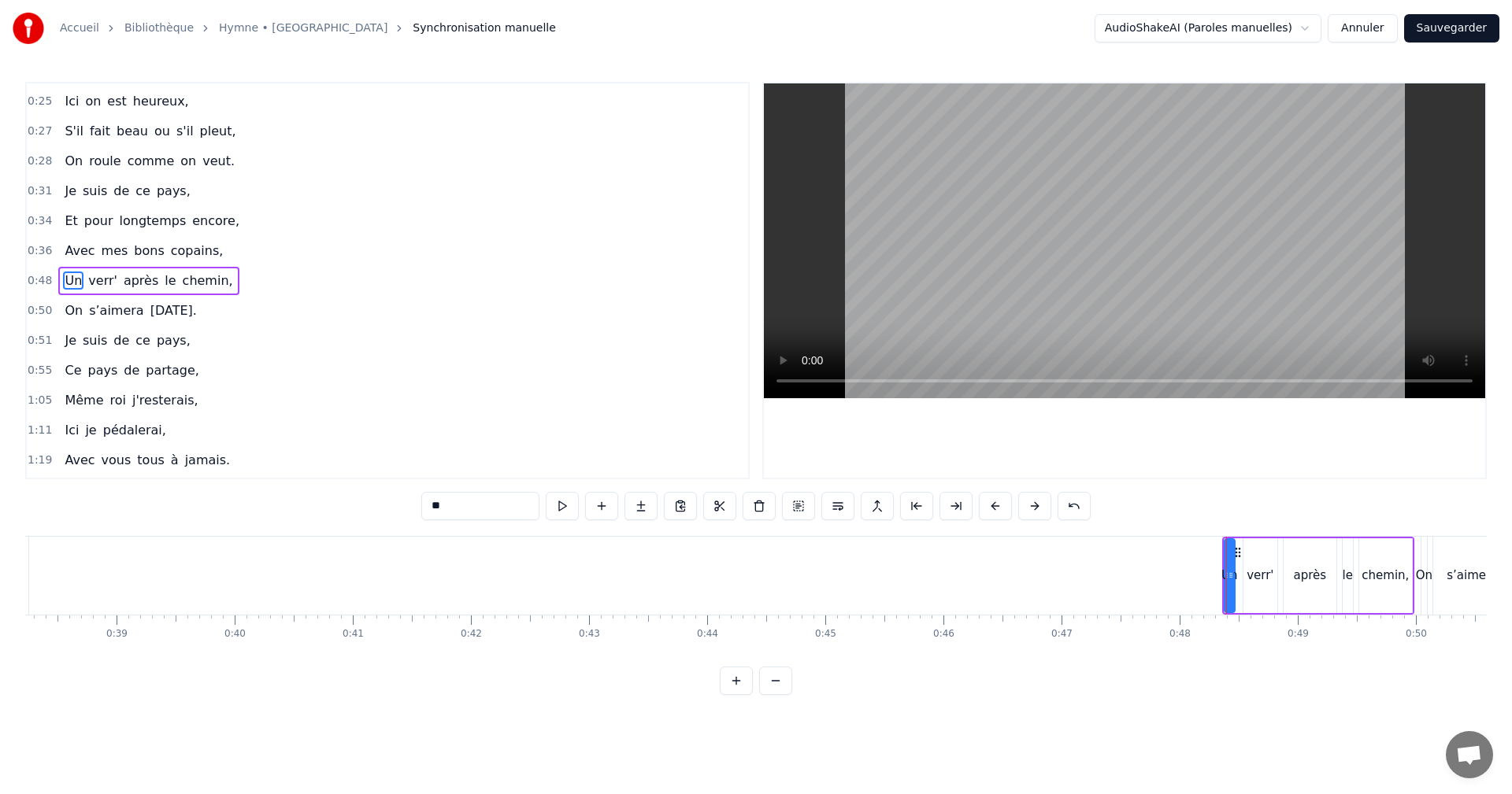
click at [1284, 539] on div "après" at bounding box center [1310, 576] width 53 height 75
type input "*****"
click at [1268, 537] on div "Un verr' après le chemin," at bounding box center [1319, 576] width 192 height 78
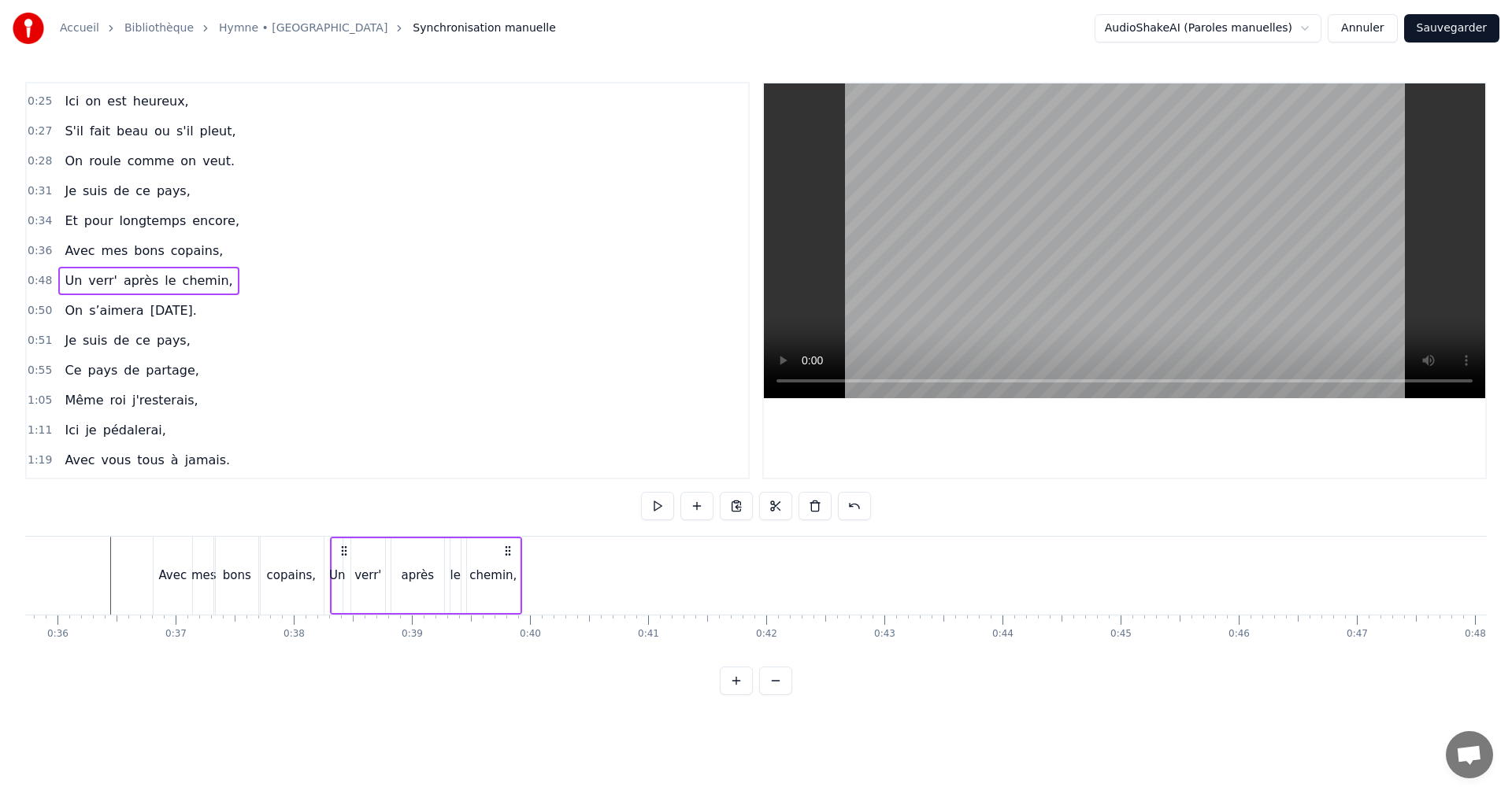
scroll to position [0, 4219]
drag, startPoint x: 1233, startPoint y: 547, endPoint x: 337, endPoint y: 578, distance: 896.5
click at [337, 578] on div "Un verr' après le chemin," at bounding box center [423, 576] width 192 height 78
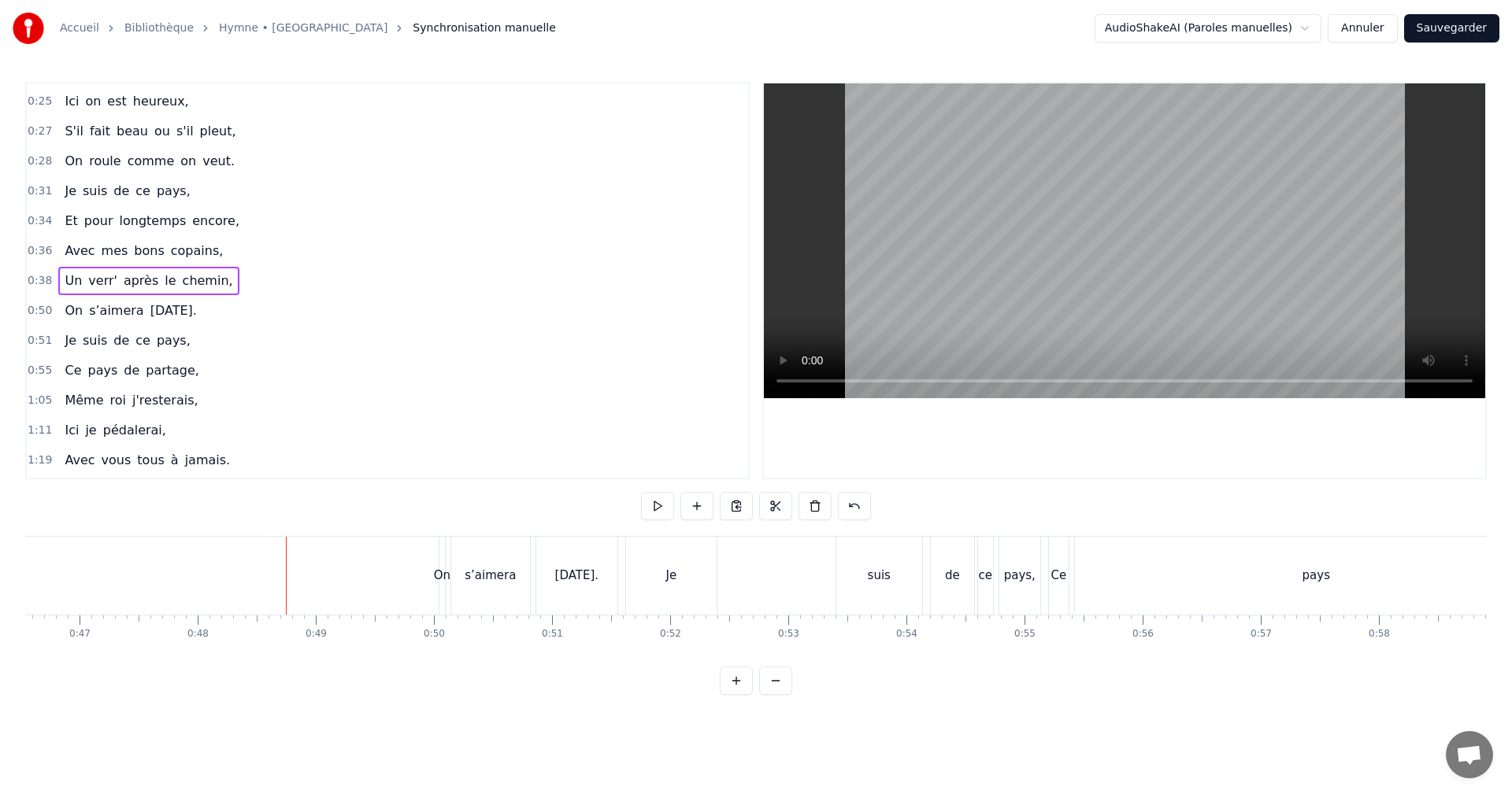
click at [439, 575] on div "On" at bounding box center [442, 576] width 17 height 18
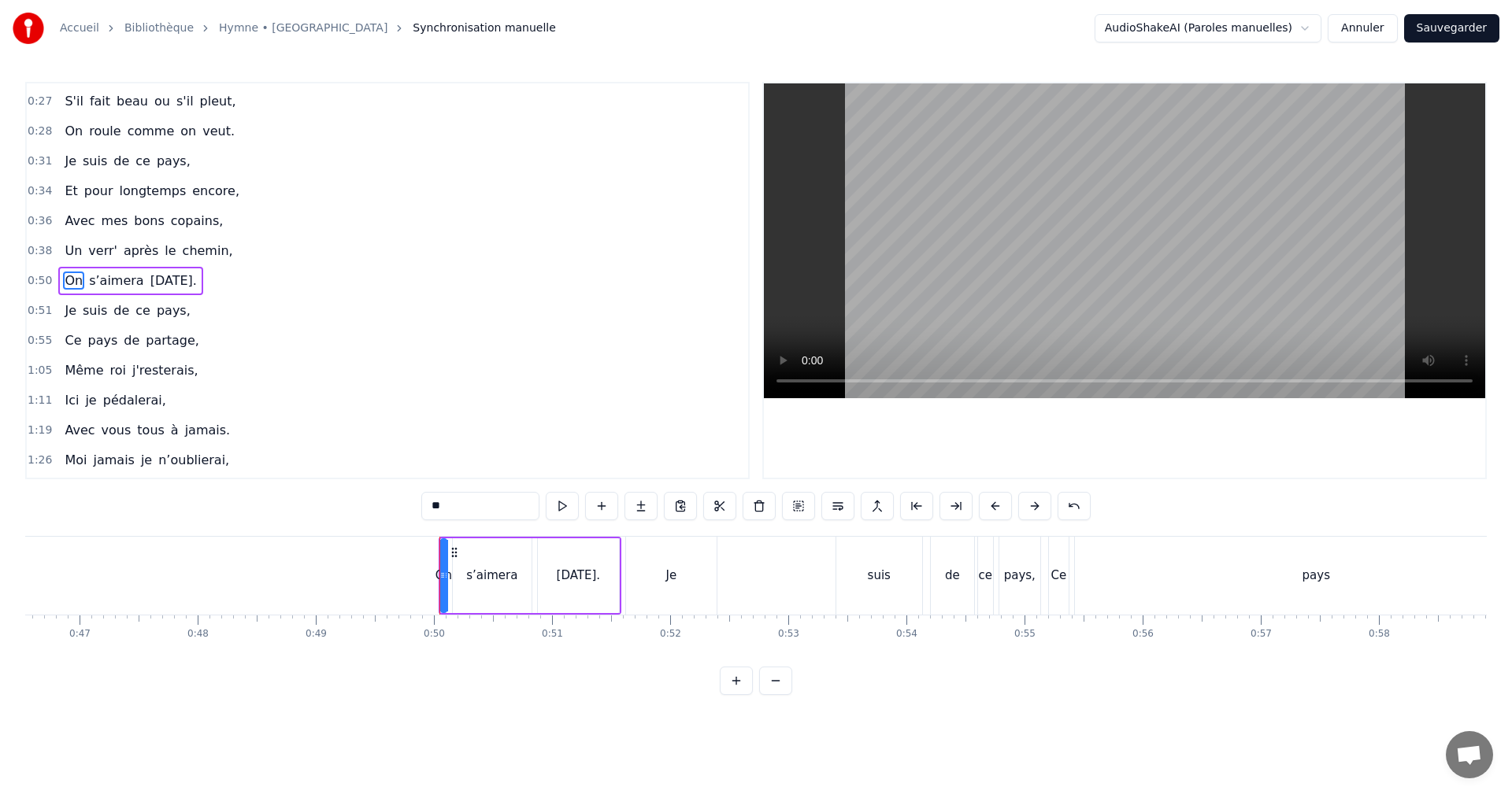
click at [528, 537] on div "On s’aimera [DATE]." at bounding box center [530, 576] width 183 height 78
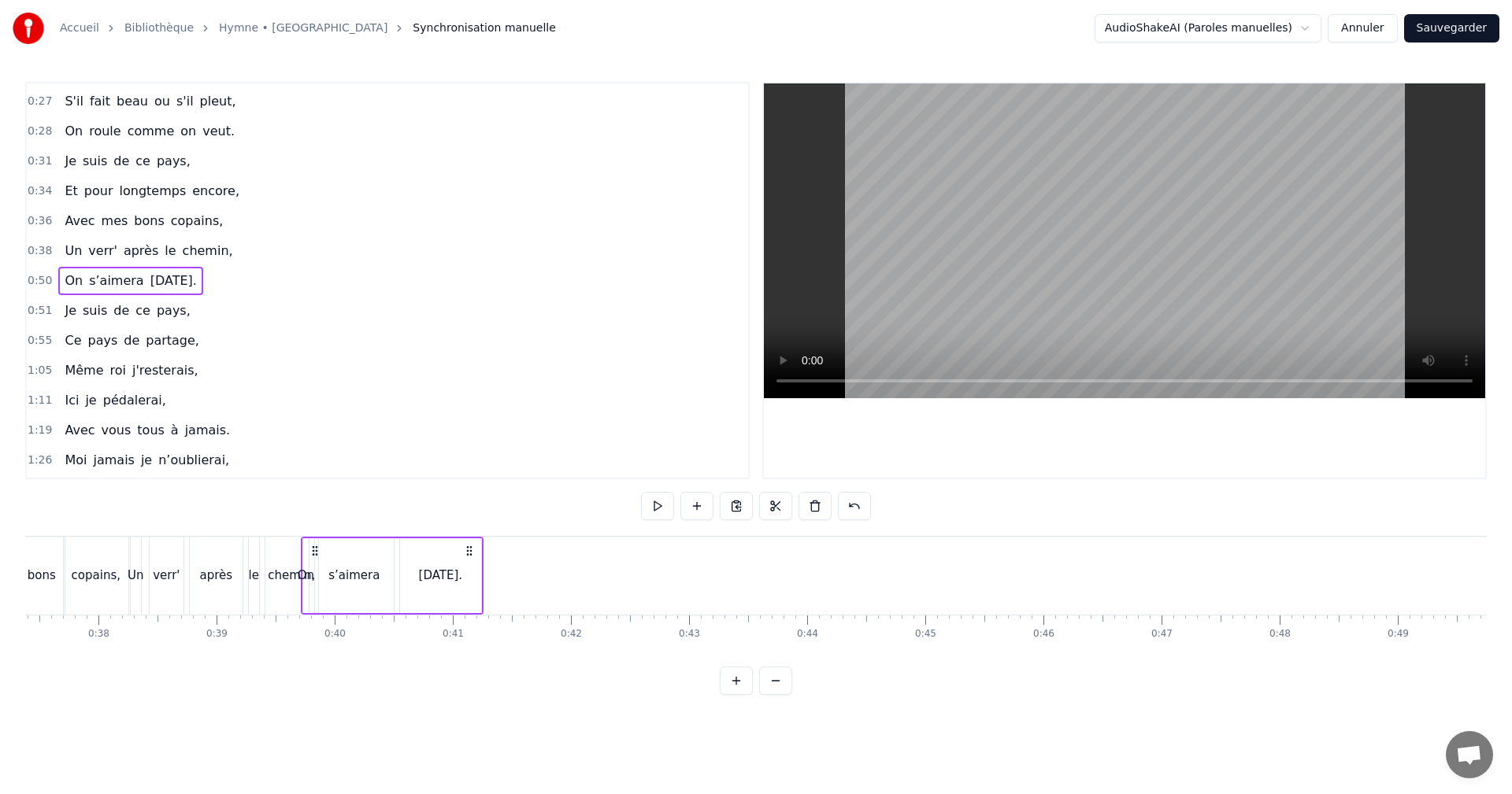
scroll to position [0, 4390]
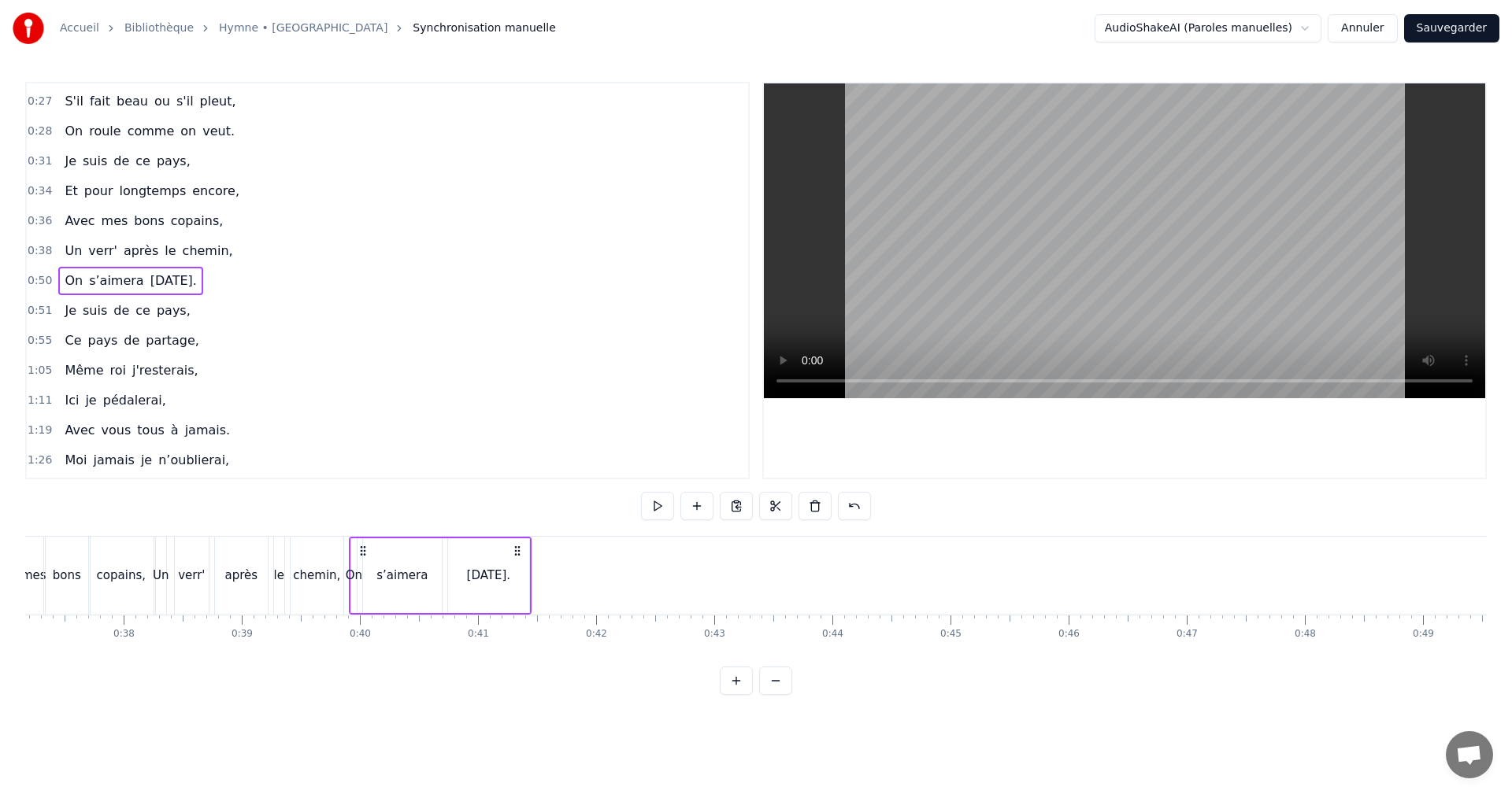
drag, startPoint x: 451, startPoint y: 548, endPoint x: 362, endPoint y: 587, distance: 97.2
click at [362, 587] on div "On s’aimera [DATE]." at bounding box center [440, 576] width 183 height 78
click at [416, 573] on div "s’aimera" at bounding box center [402, 576] width 51 height 18
drag, startPoint x: 433, startPoint y: 574, endPoint x: 419, endPoint y: 574, distance: 14.0
click at [419, 574] on div "s’aimera" at bounding box center [402, 576] width 77 height 71
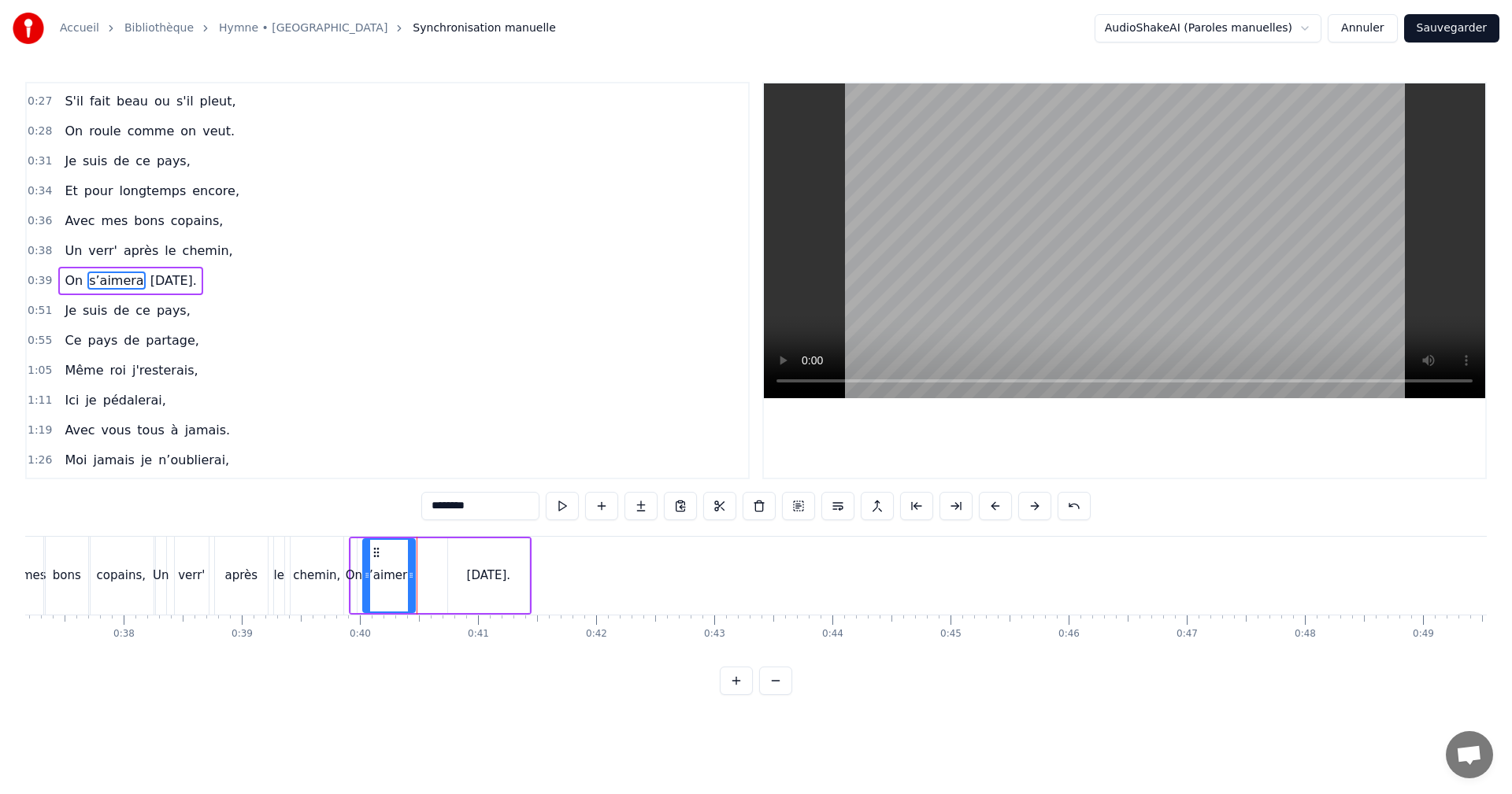
drag, startPoint x: 437, startPoint y: 575, endPoint x: 412, endPoint y: 576, distance: 25.0
click at [412, 576] on icon at bounding box center [411, 575] width 6 height 12
click at [479, 577] on div "[DATE]." at bounding box center [489, 576] width 45 height 18
type input "*******"
drag, startPoint x: 455, startPoint y: 552, endPoint x: 425, endPoint y: 555, distance: 30.1
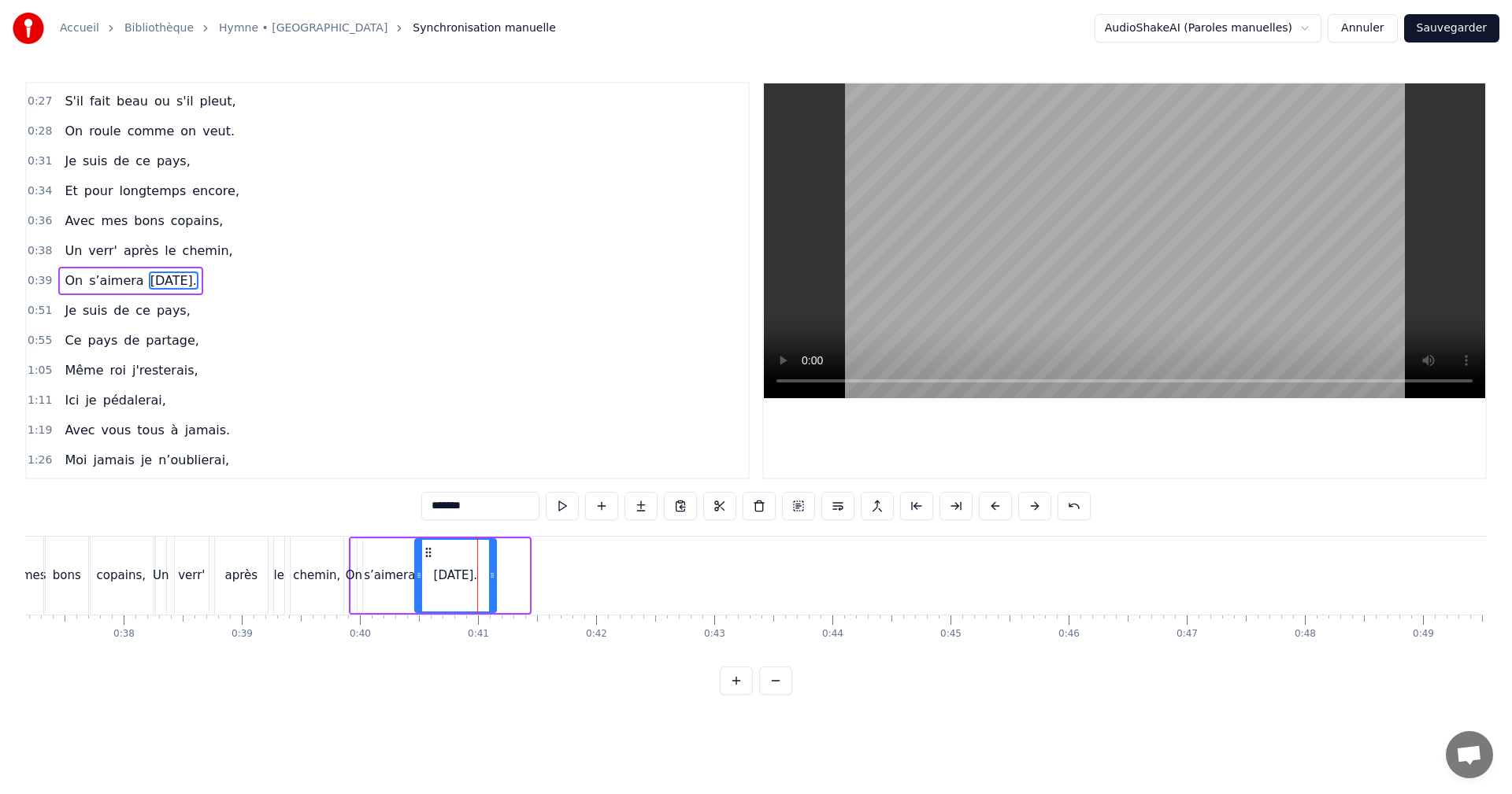
click at [425, 555] on icon at bounding box center [428, 553] width 12 height 12
click at [318, 468] on div "1:26 Moi jamais je n’oublierai," at bounding box center [387, 461] width 721 height 30
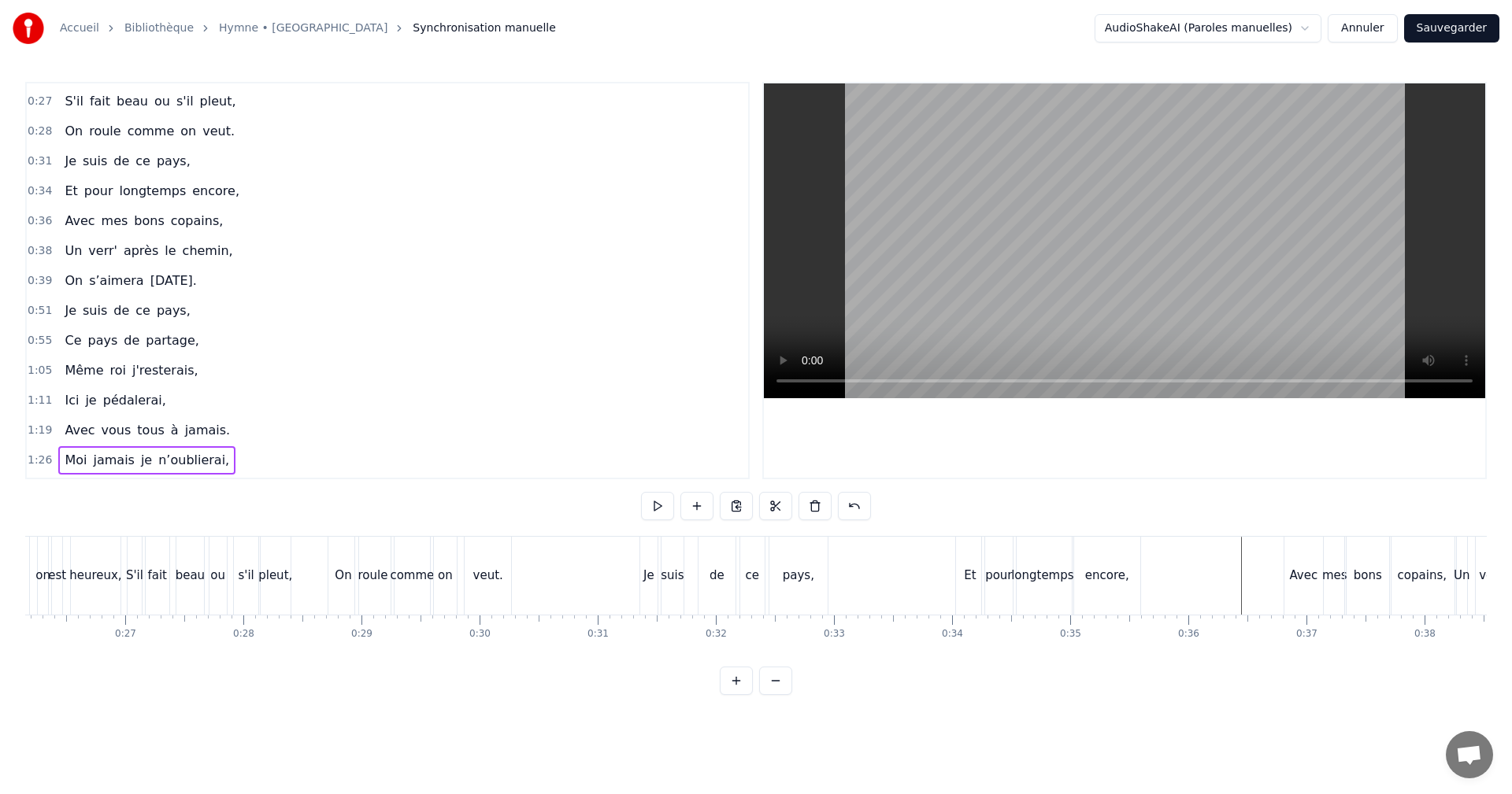
scroll to position [0, 3234]
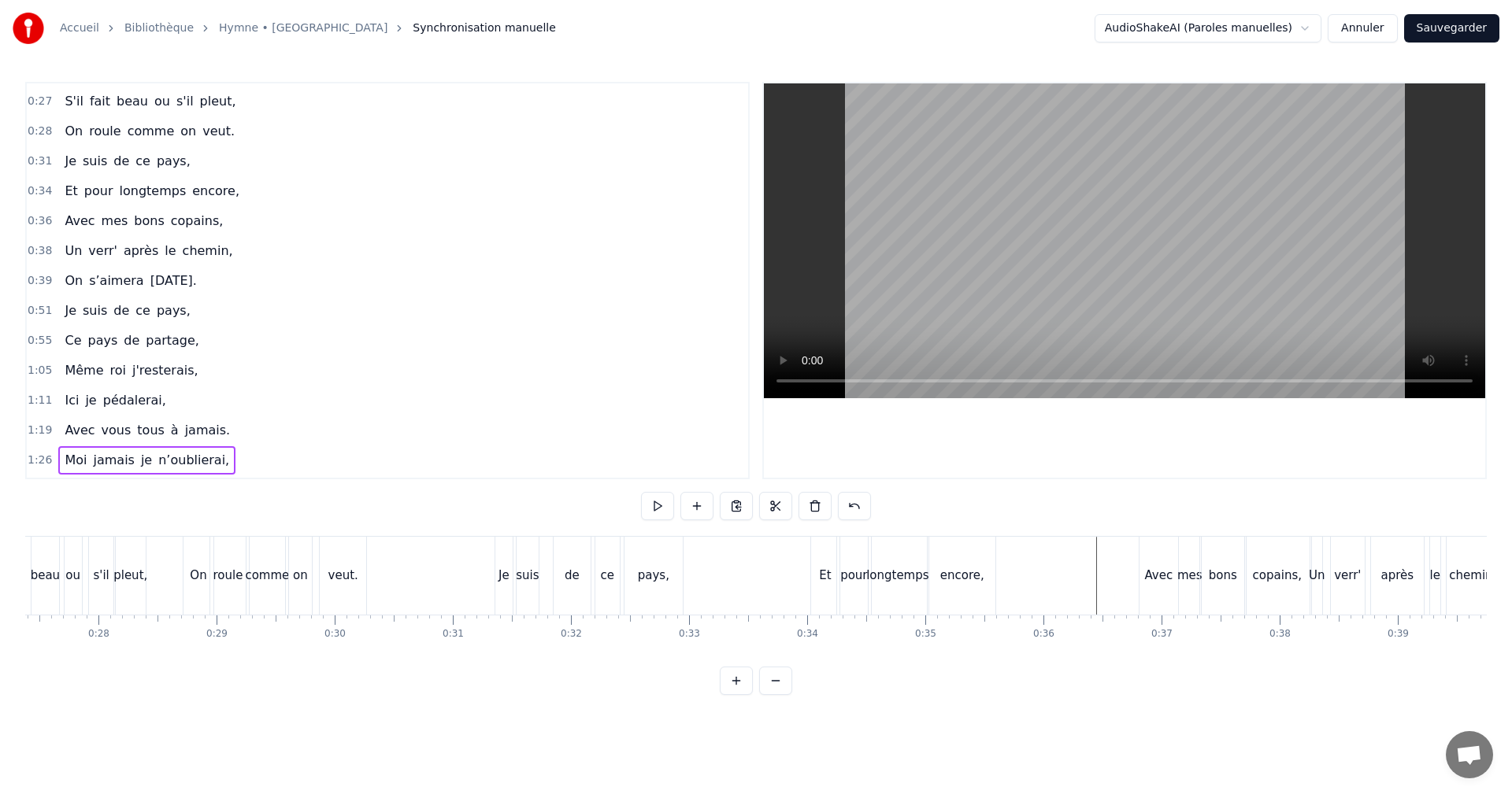
click at [716, 506] on button at bounding box center [716, 506] width 33 height 28
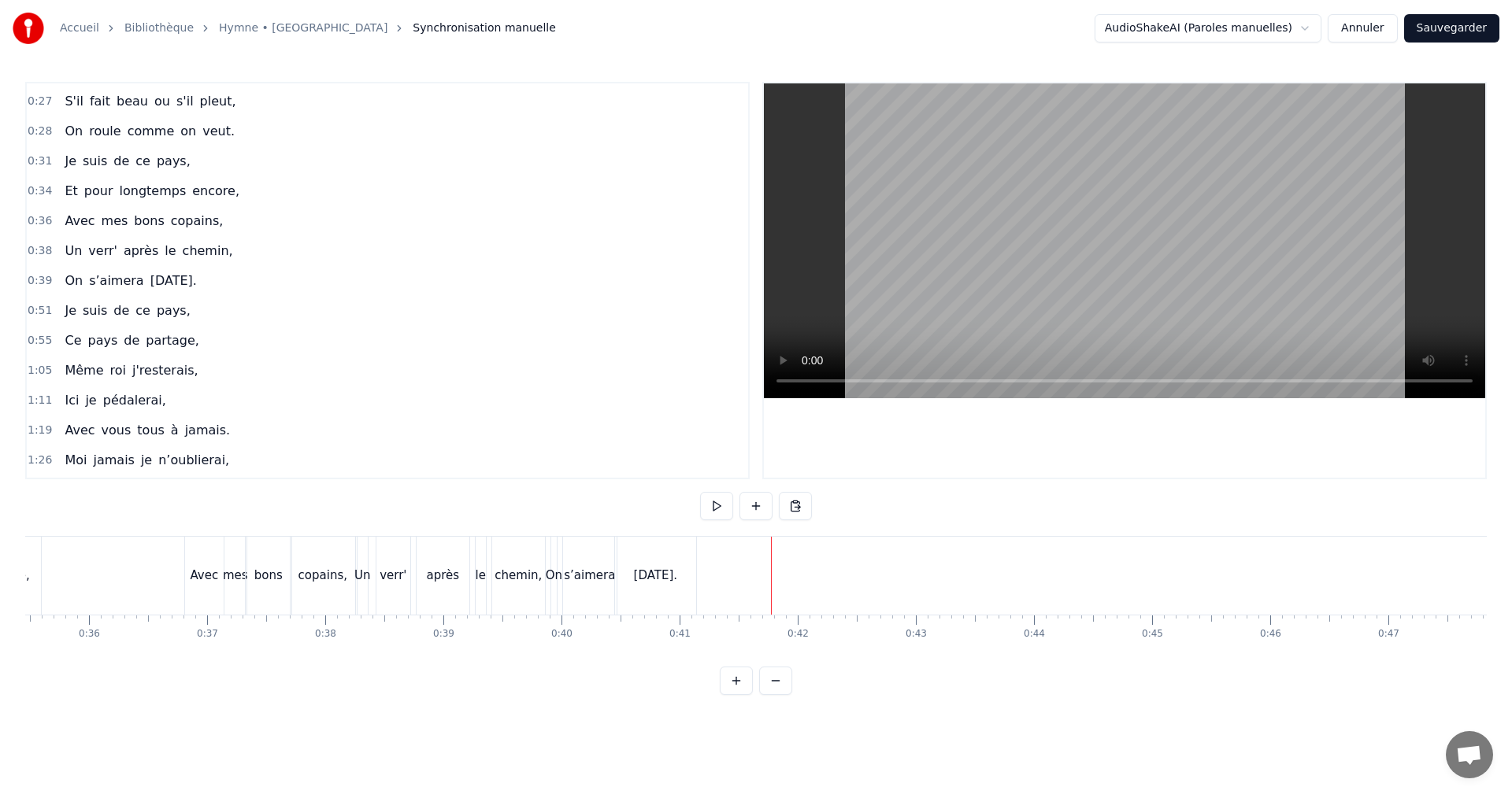
scroll to position [0, 4092]
click at [414, 579] on div "copains," at bounding box center [419, 576] width 49 height 18
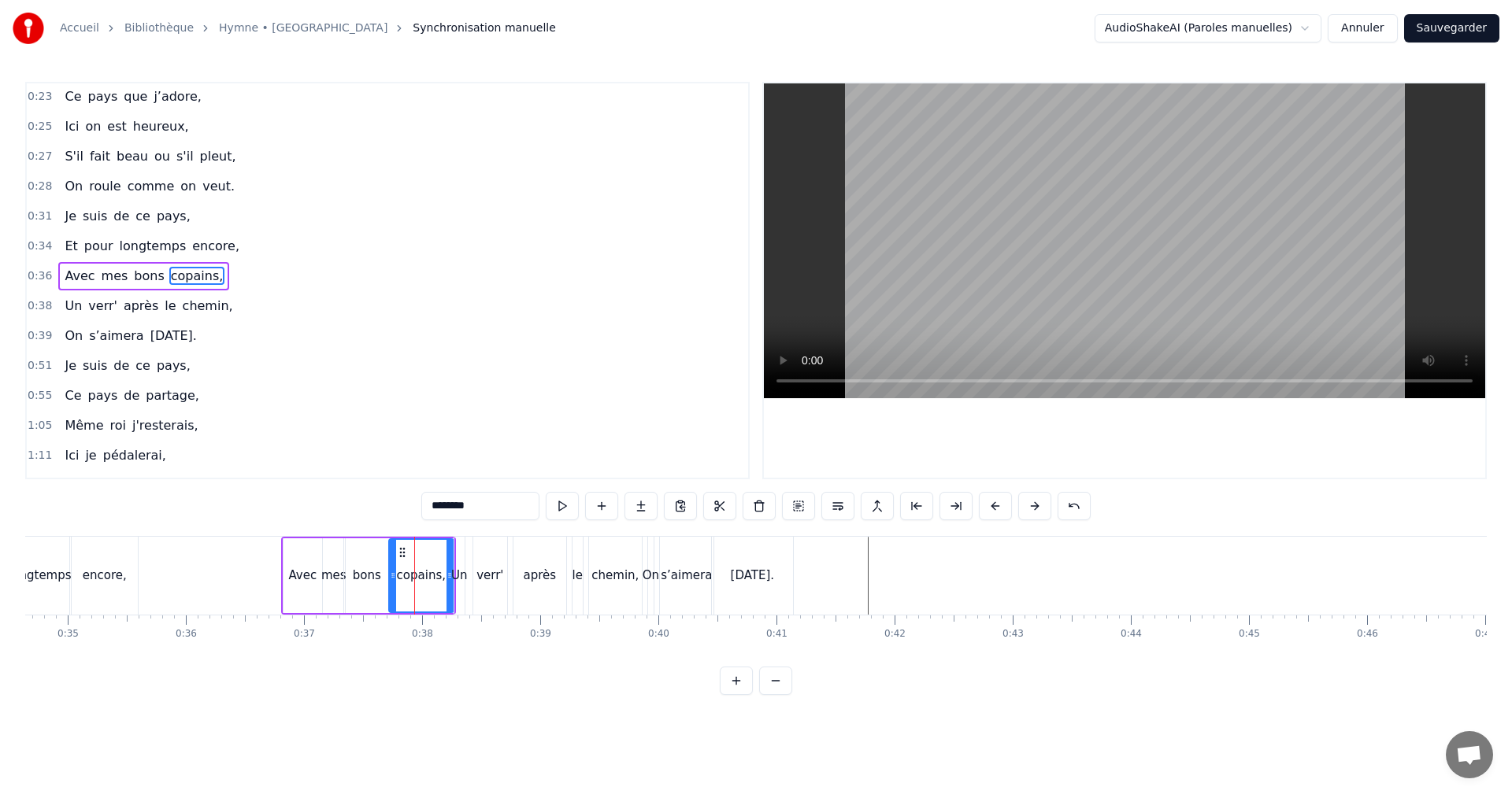
scroll to position [176, 0]
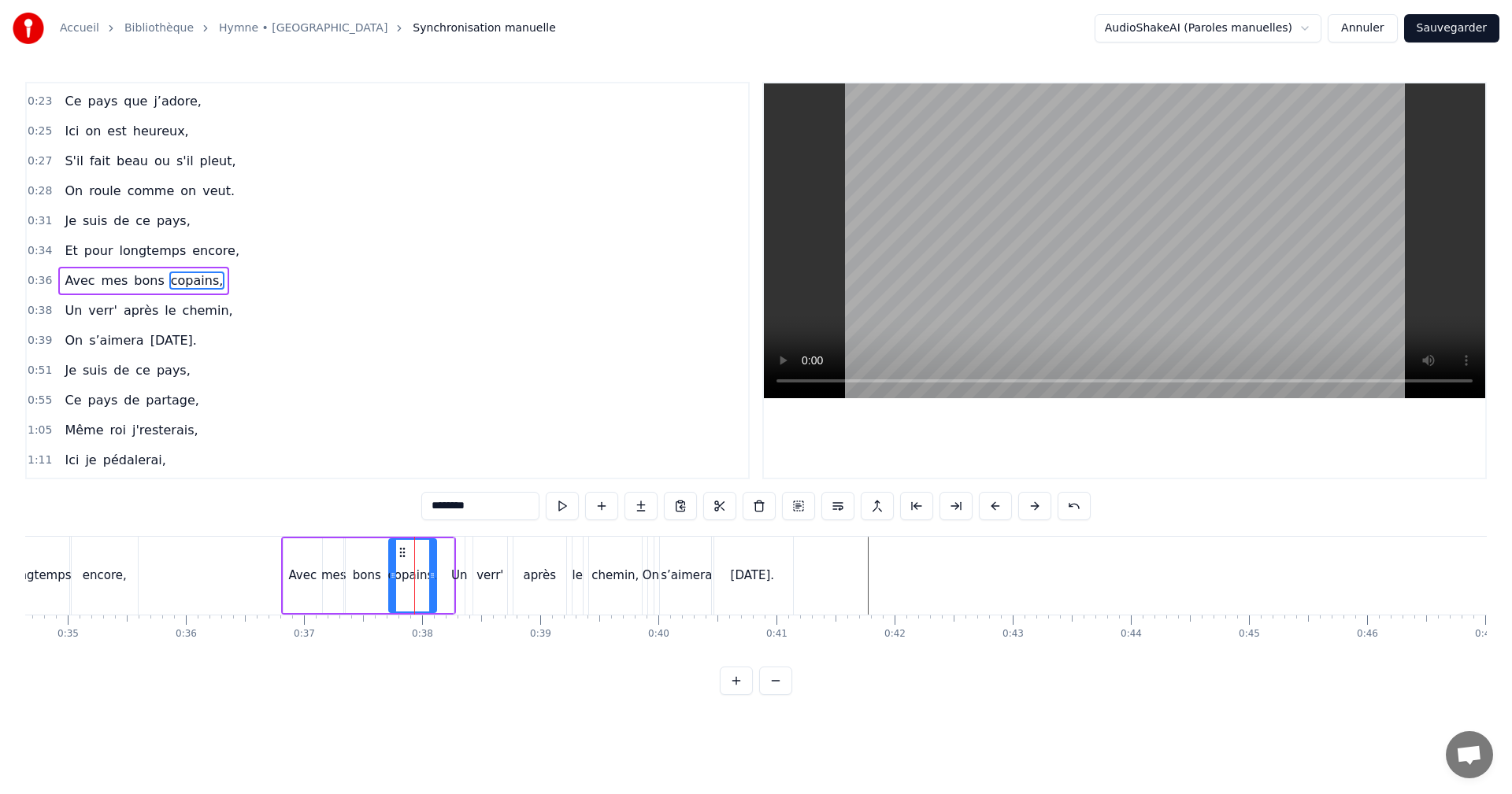
drag, startPoint x: 448, startPoint y: 573, endPoint x: 427, endPoint y: 574, distance: 21.0
click at [429, 574] on icon at bounding box center [432, 575] width 6 height 12
click at [455, 575] on div "Un" at bounding box center [459, 576] width 17 height 18
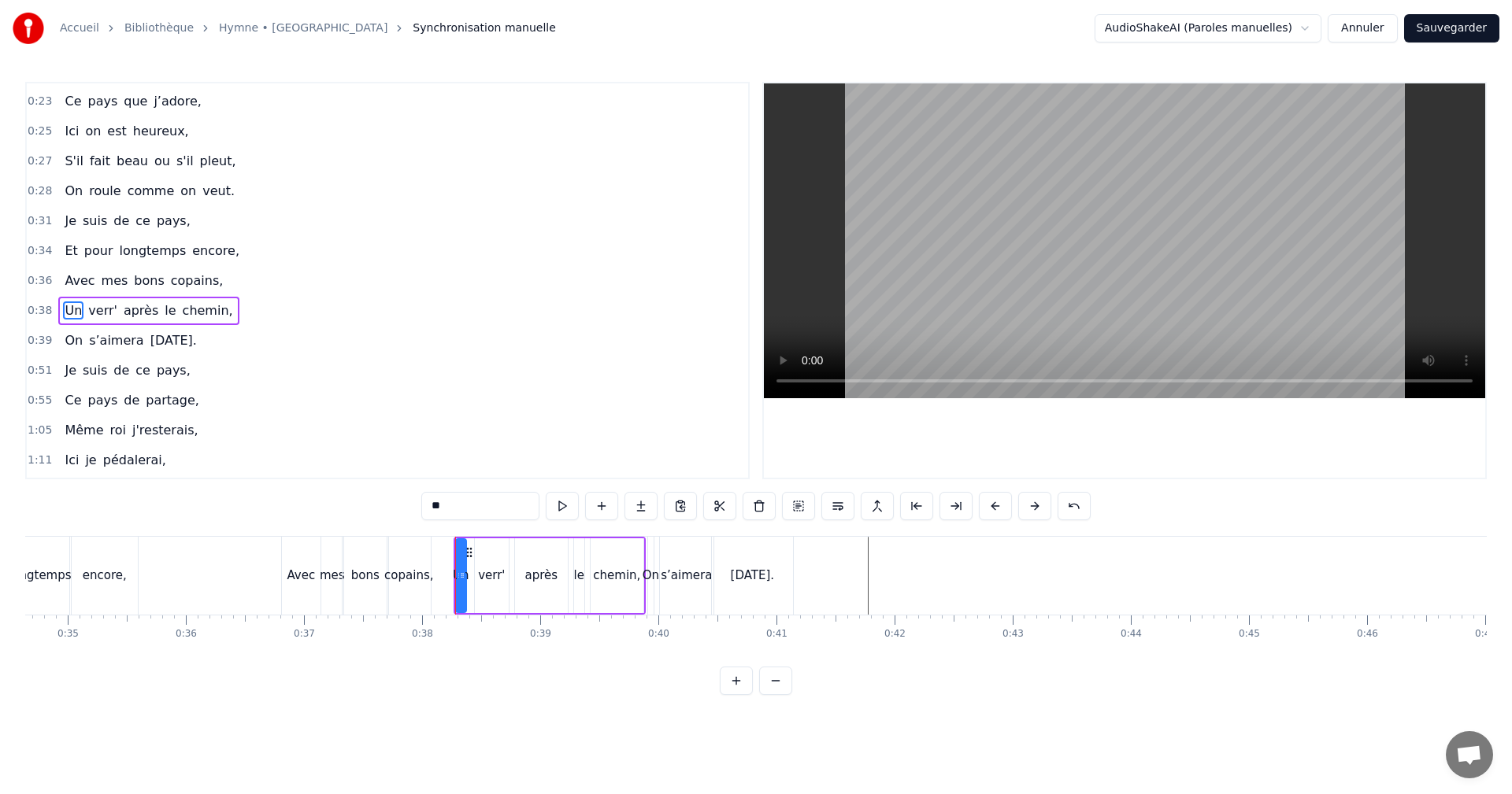
scroll to position [207, 0]
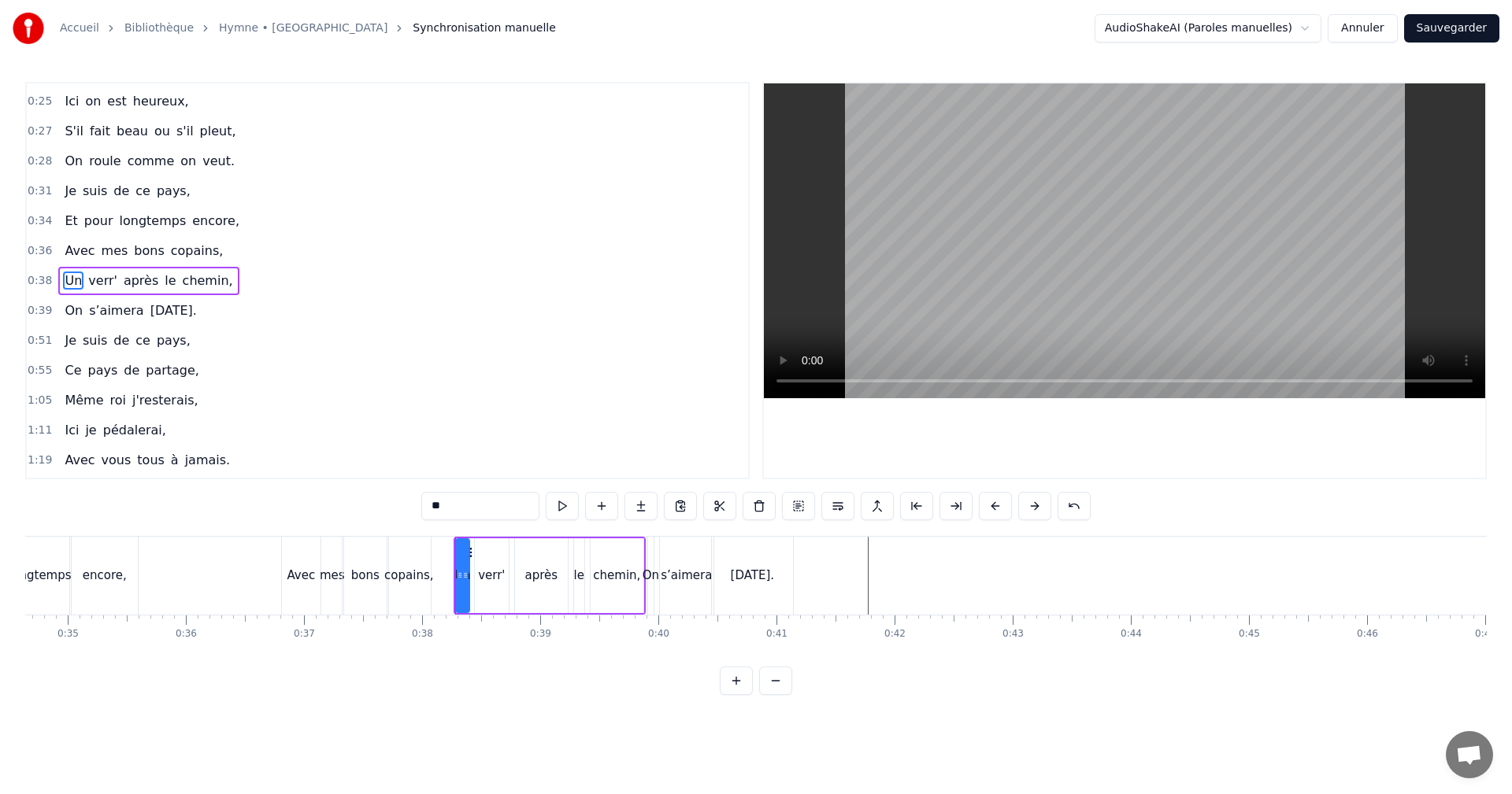
click at [467, 575] on icon at bounding box center [465, 575] width 6 height 12
drag, startPoint x: 459, startPoint y: 575, endPoint x: 443, endPoint y: 575, distance: 16.0
click at [443, 575] on icon at bounding box center [443, 575] width 6 height 12
click at [456, 574] on icon at bounding box center [459, 575] width 6 height 12
click at [487, 573] on div "verr'" at bounding box center [492, 576] width 27 height 18
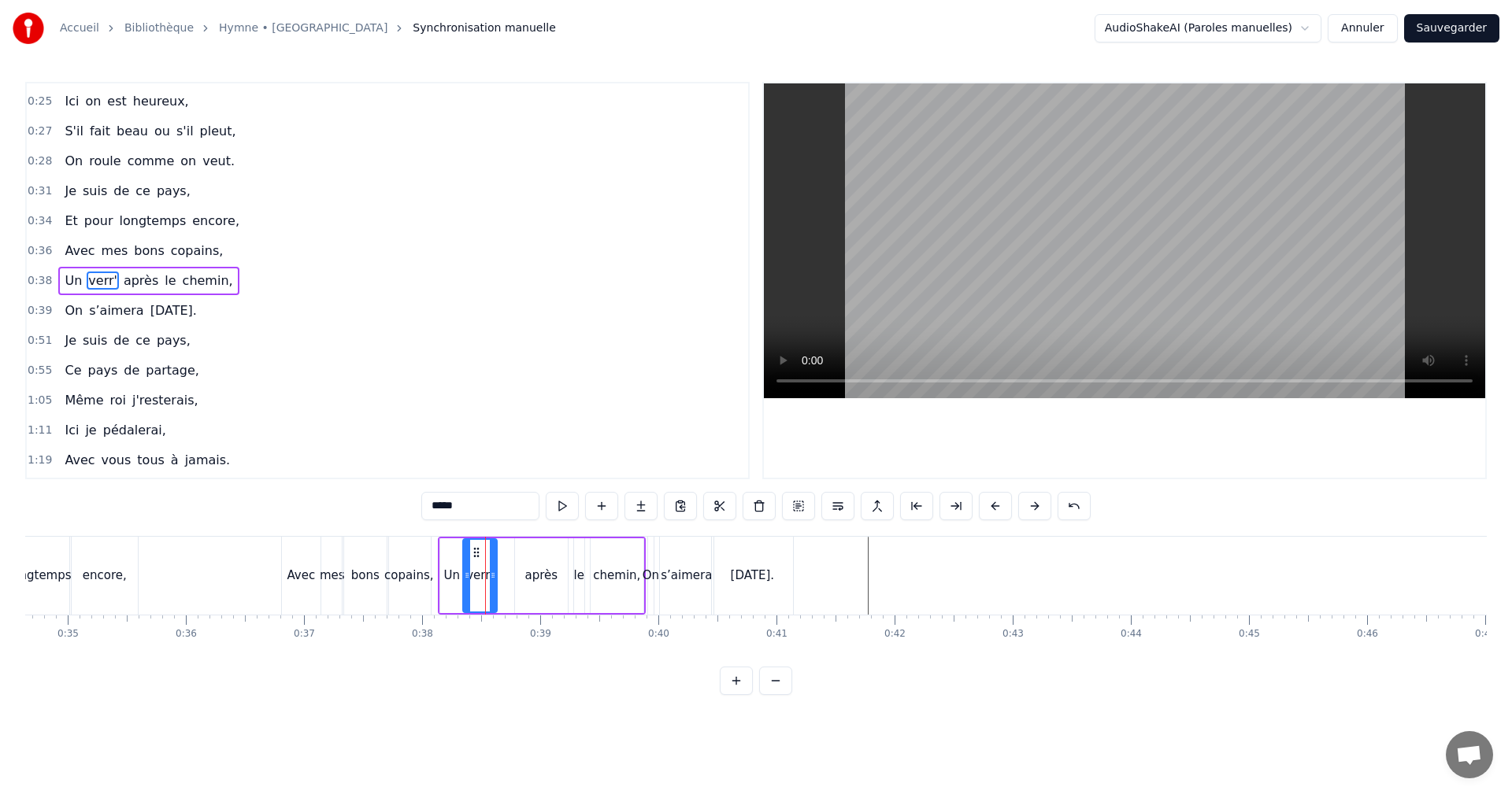
drag, startPoint x: 488, startPoint y: 549, endPoint x: 476, endPoint y: 551, distance: 12.2
click at [476, 551] on icon at bounding box center [476, 553] width 12 height 12
click at [534, 571] on div "après" at bounding box center [541, 576] width 33 height 18
drag, startPoint x: 527, startPoint y: 553, endPoint x: 508, endPoint y: 555, distance: 19.1
click at [508, 555] on icon at bounding box center [508, 553] width 12 height 12
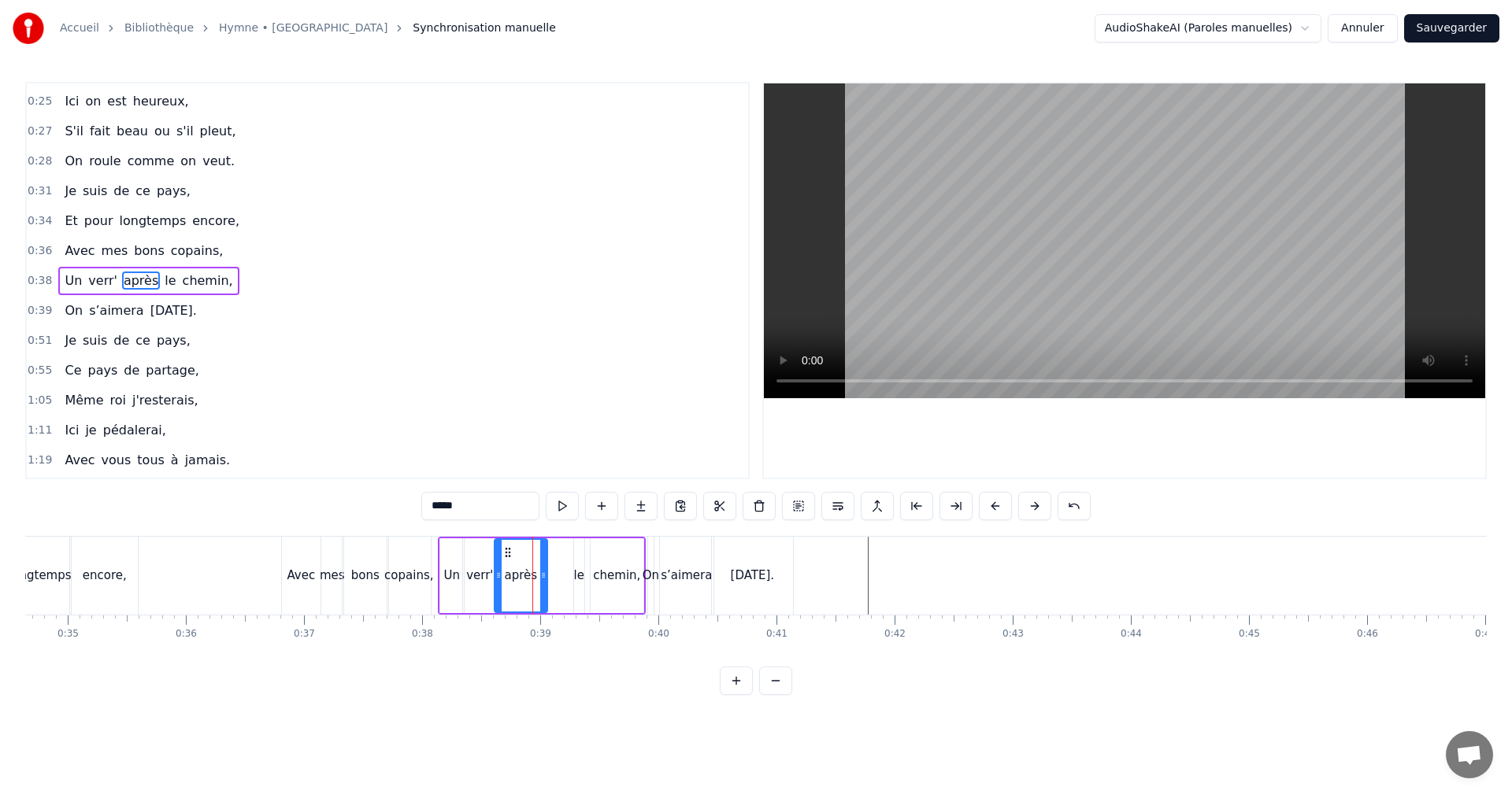
click at [581, 569] on div "le" at bounding box center [579, 576] width 10 height 18
drag, startPoint x: 576, startPoint y: 566, endPoint x: 587, endPoint y: 566, distance: 11.0
click at [588, 566] on div at bounding box center [590, 576] width 6 height 71
drag, startPoint x: 584, startPoint y: 552, endPoint x: 554, endPoint y: 555, distance: 30.1
click at [554, 555] on icon at bounding box center [557, 553] width 12 height 12
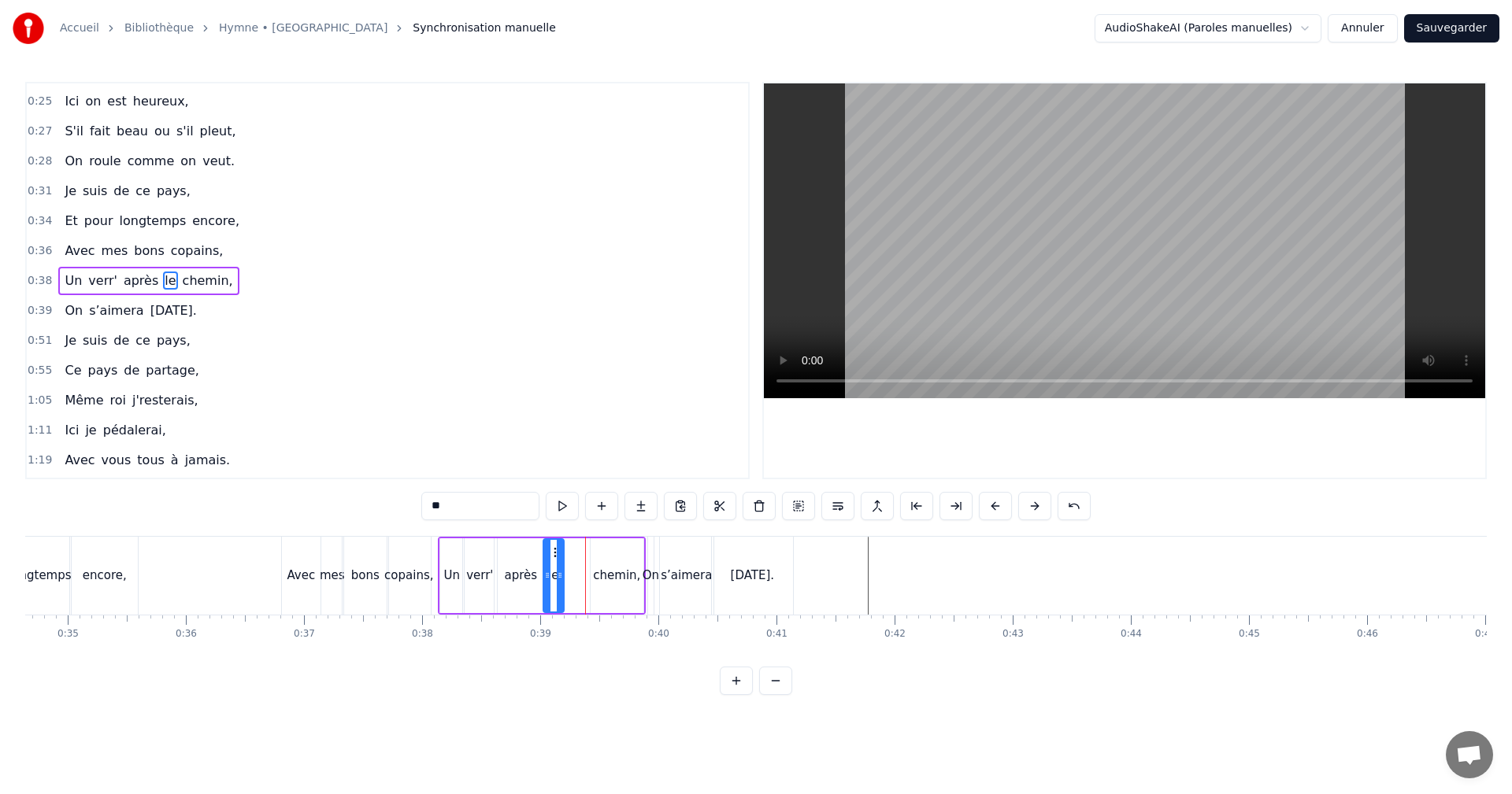
click at [616, 572] on div "chemin," at bounding box center [616, 576] width 47 height 18
drag, startPoint x: 603, startPoint y: 551, endPoint x: 579, endPoint y: 555, distance: 24.3
click at [579, 555] on icon at bounding box center [581, 553] width 12 height 12
click at [651, 572] on div "On" at bounding box center [651, 576] width 17 height 18
type input "**"
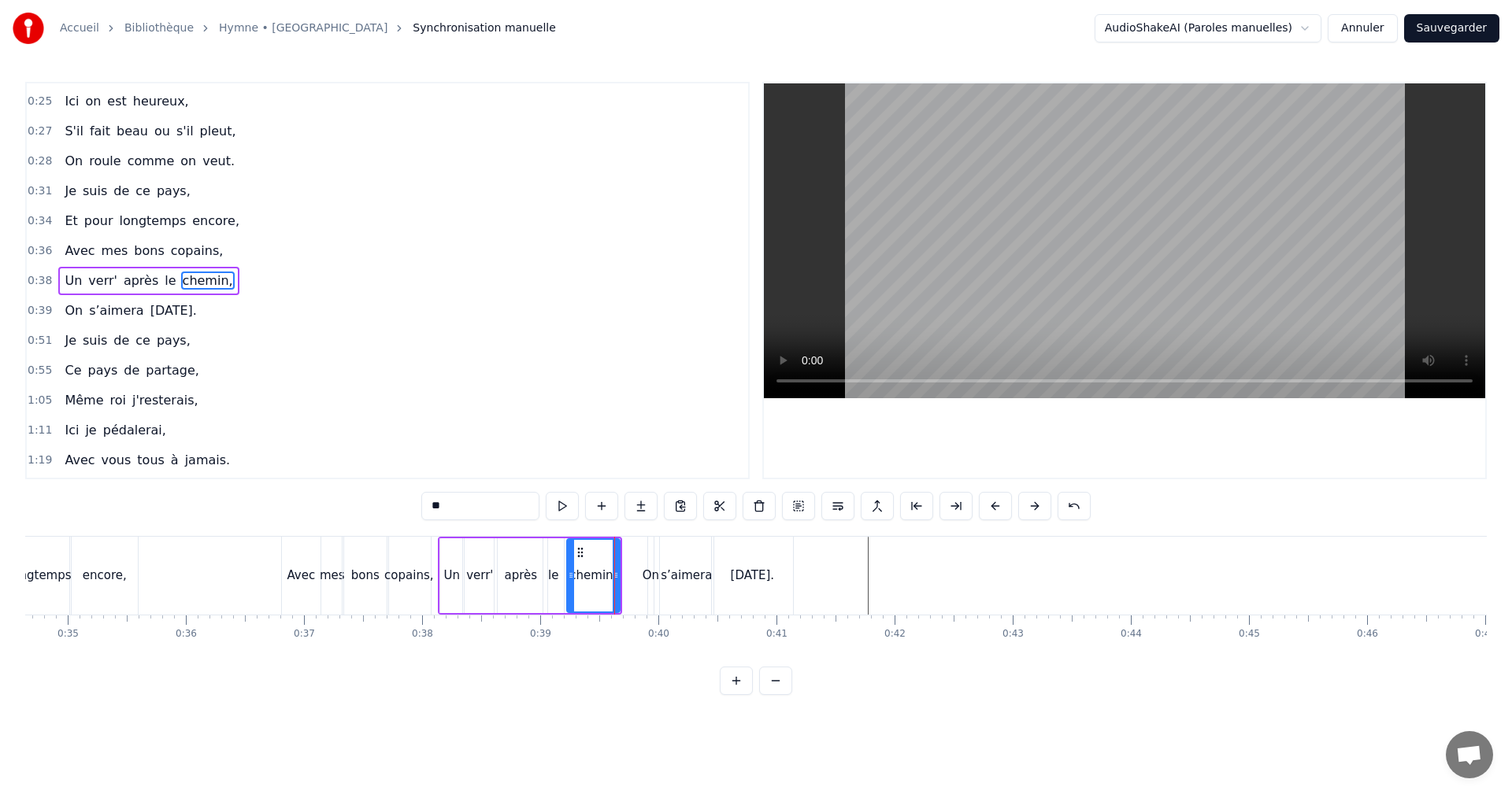
scroll to position [236, 0]
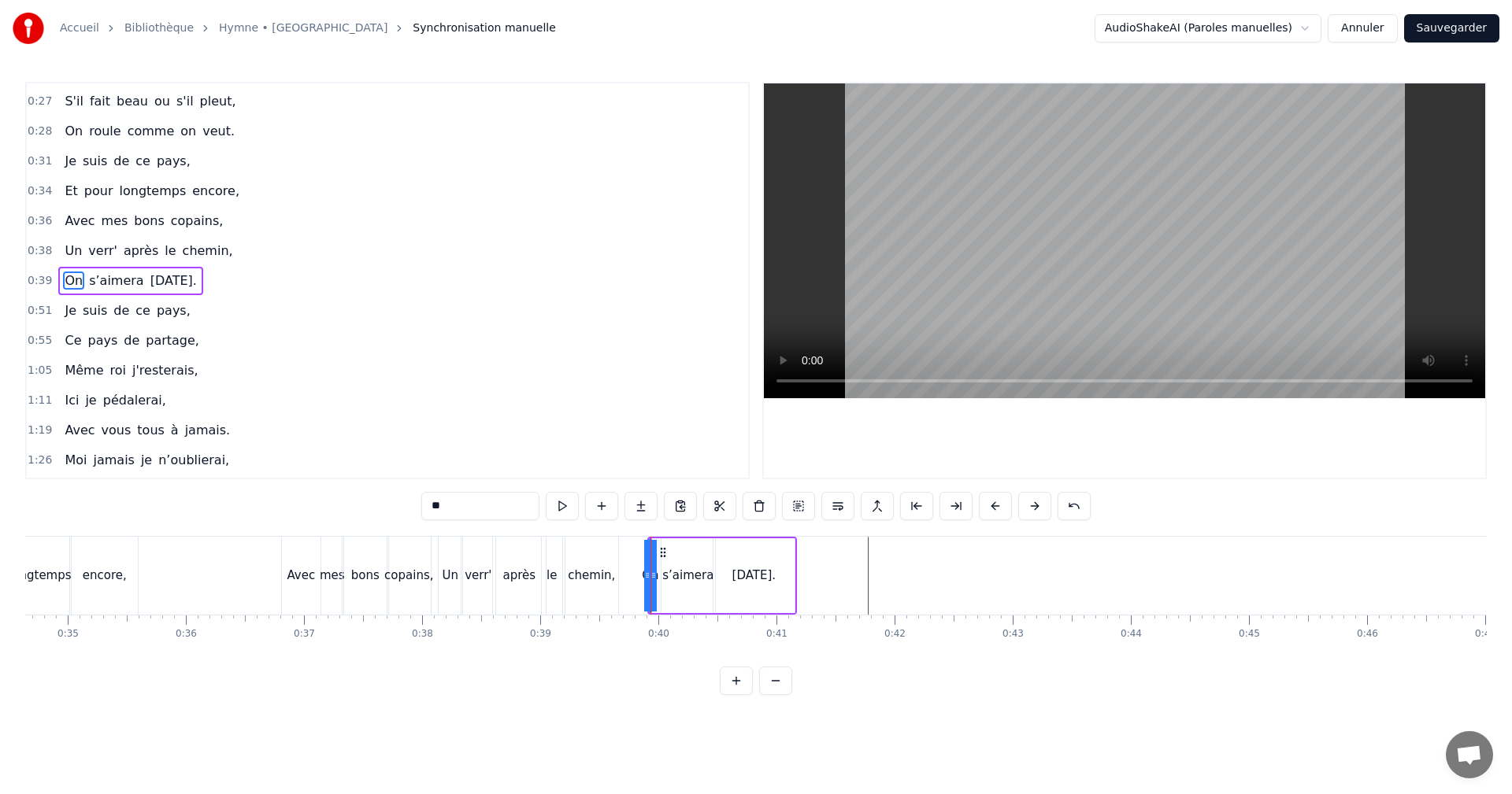
drag, startPoint x: 650, startPoint y: 575, endPoint x: 619, endPoint y: 575, distance: 31.0
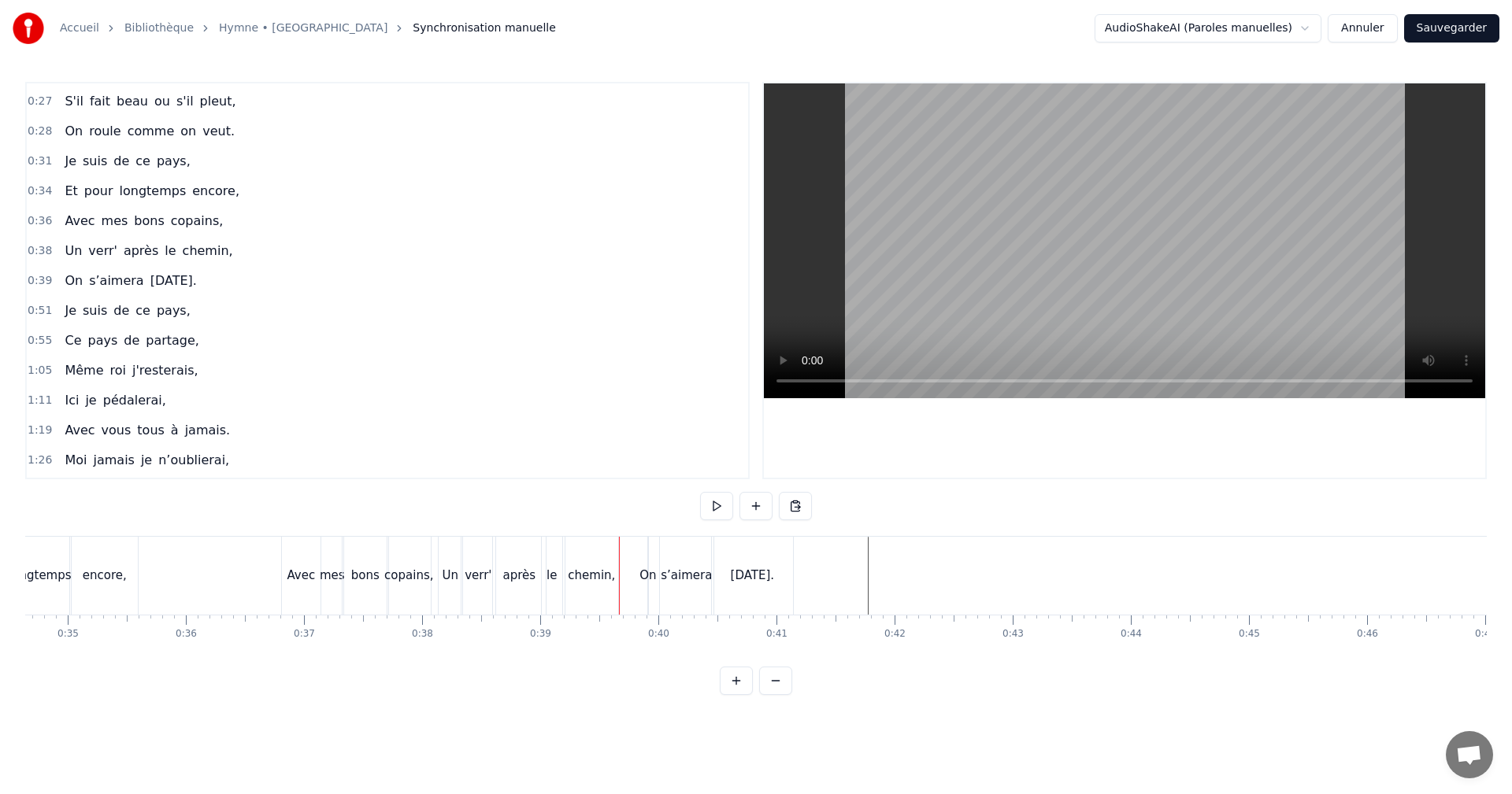
click at [651, 575] on div "On" at bounding box center [647, 576] width 17 height 18
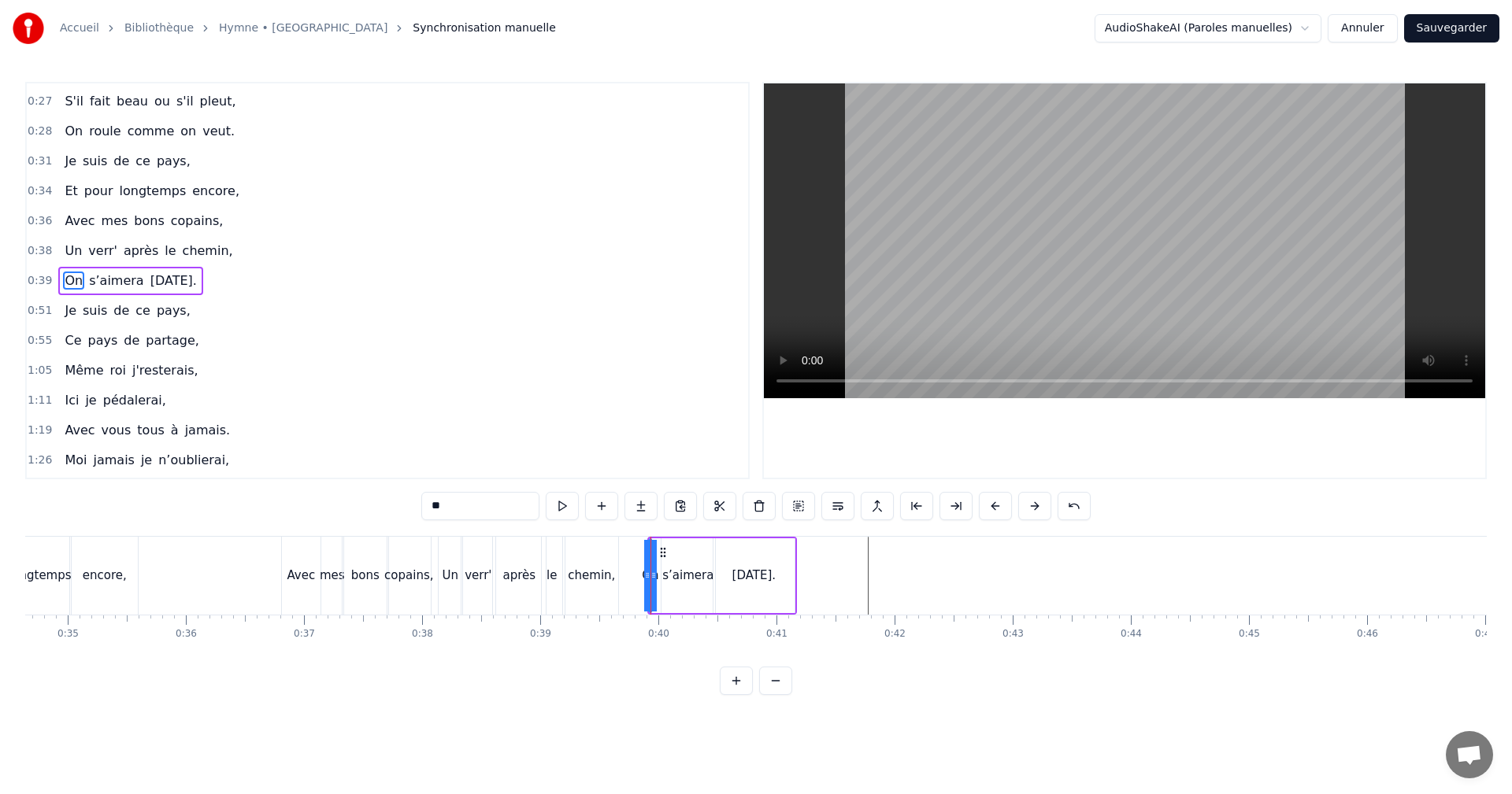
drag, startPoint x: 652, startPoint y: 575, endPoint x: 664, endPoint y: 575, distance: 12.0
click at [664, 575] on div "On s’aimera [DATE]." at bounding box center [722, 576] width 150 height 78
click at [648, 575] on div "On" at bounding box center [649, 576] width 17 height 18
drag, startPoint x: 645, startPoint y: 574, endPoint x: 665, endPoint y: 575, distance: 20.0
click at [665, 575] on icon at bounding box center [663, 575] width 6 height 12
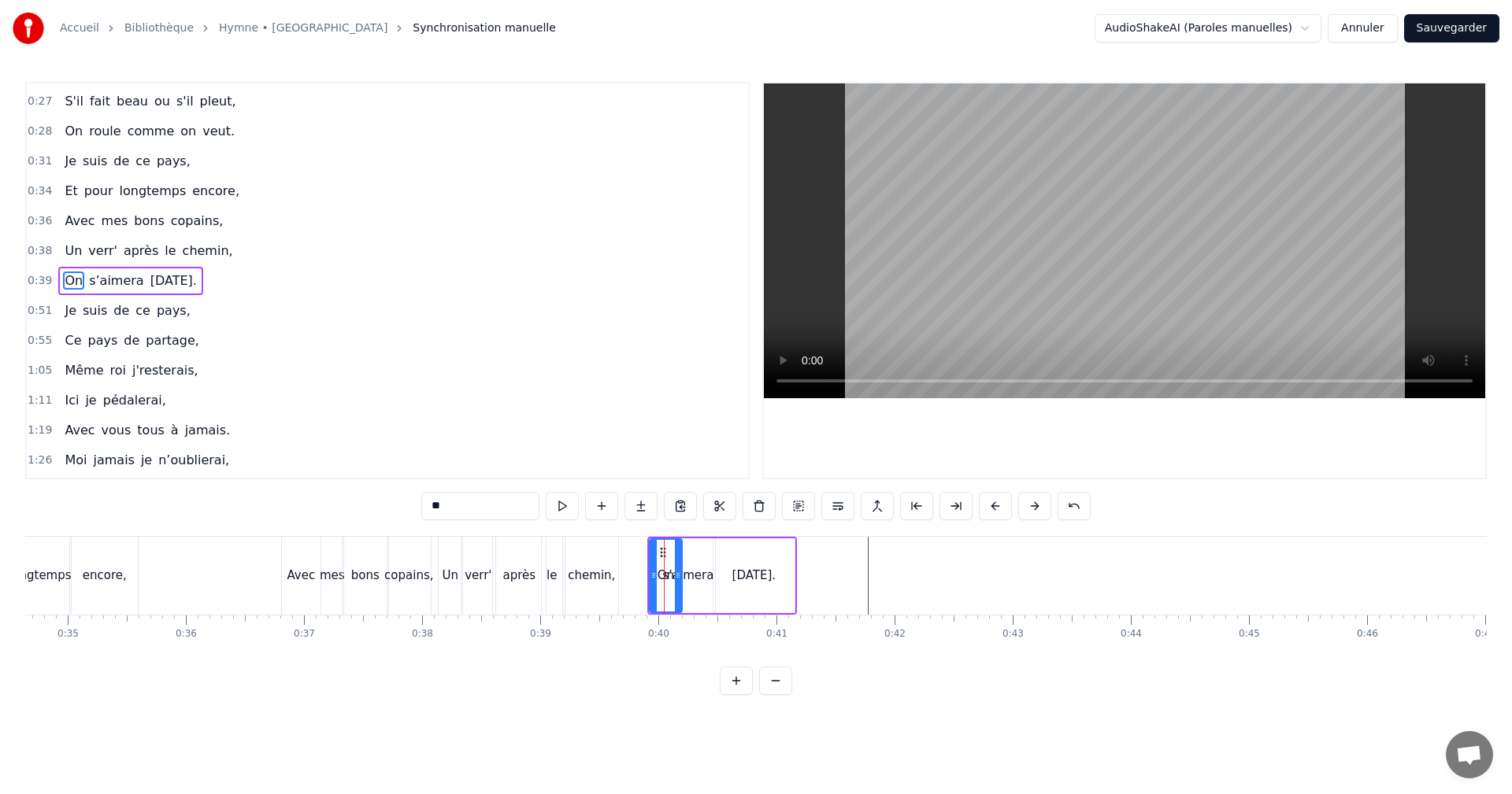
drag, startPoint x: 661, startPoint y: 553, endPoint x: 675, endPoint y: 560, distance: 15.7
click at [675, 560] on div at bounding box center [678, 576] width 6 height 71
drag, startPoint x: 660, startPoint y: 551, endPoint x: 642, endPoint y: 555, distance: 18.4
click at [642, 555] on icon at bounding box center [641, 553] width 12 height 12
drag, startPoint x: 654, startPoint y: 573, endPoint x: 646, endPoint y: 573, distance: 8.0
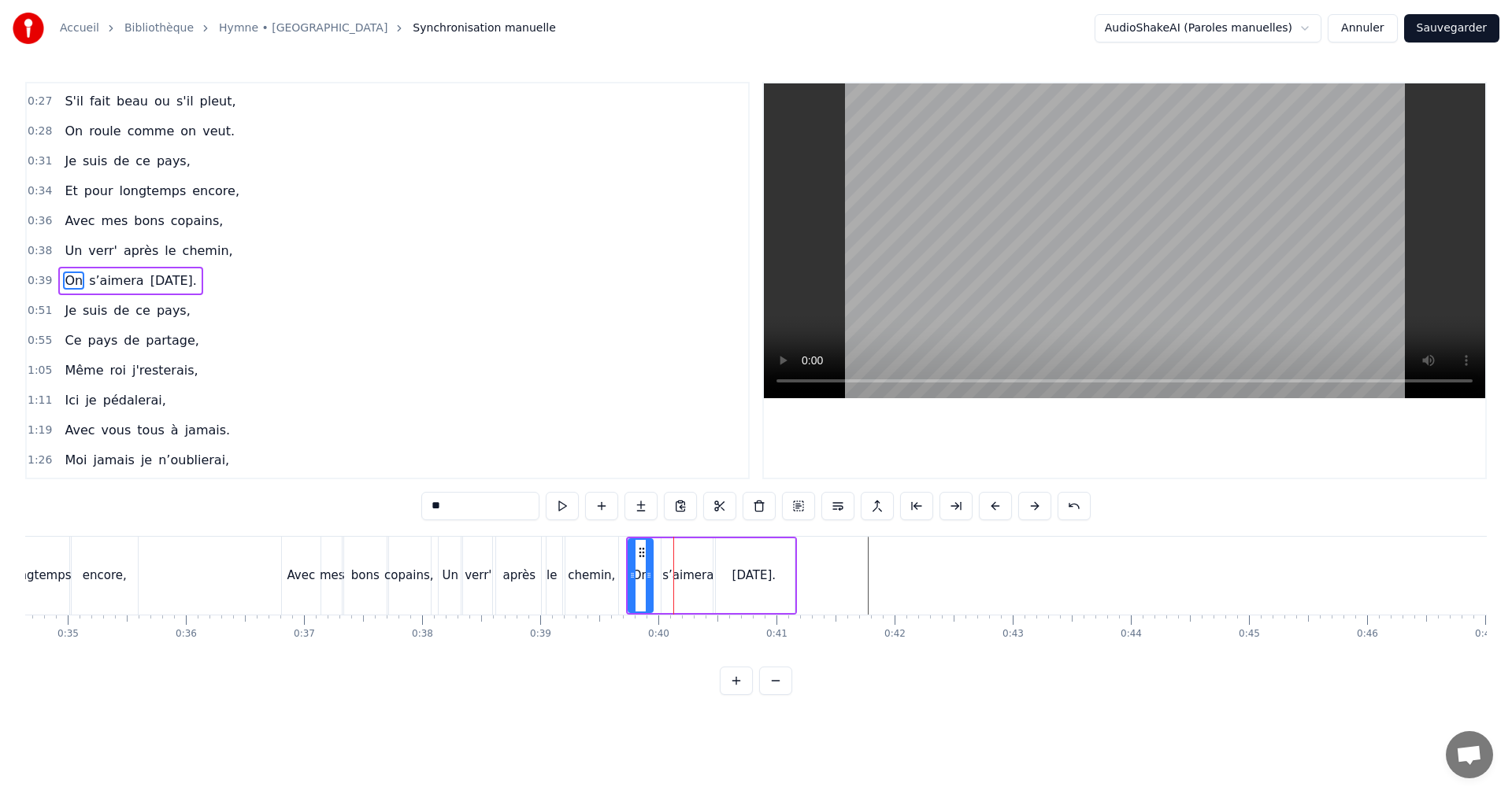
click at [646, 573] on icon at bounding box center [648, 575] width 6 height 12
click at [676, 575] on div "s’aimera" at bounding box center [687, 576] width 51 height 18
drag, startPoint x: 672, startPoint y: 549, endPoint x: 662, endPoint y: 549, distance: 10.0
click at [662, 548] on circle at bounding box center [661, 548] width 1 height 1
click at [739, 571] on div "[DATE]." at bounding box center [754, 576] width 45 height 18
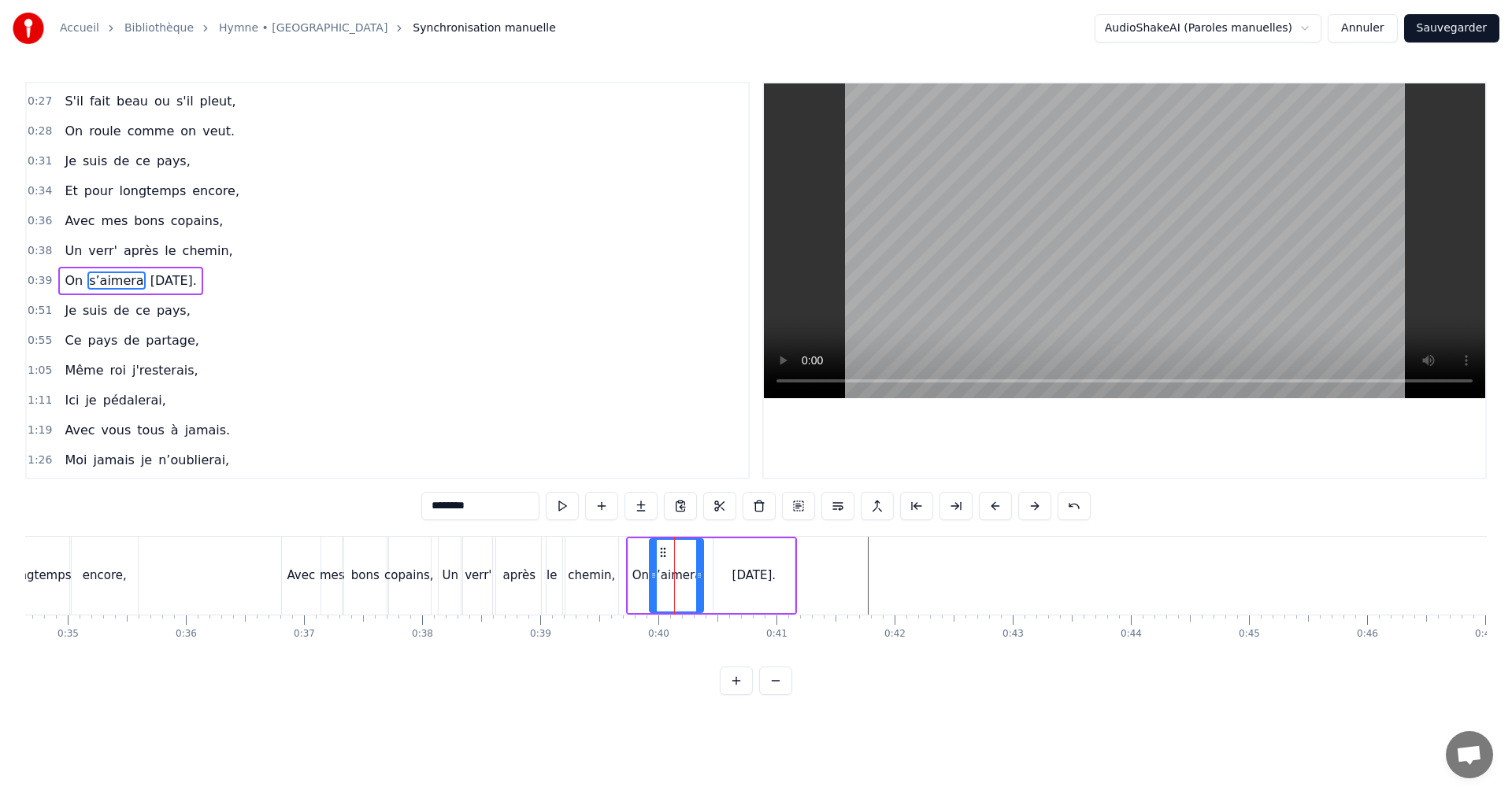
type input "*******"
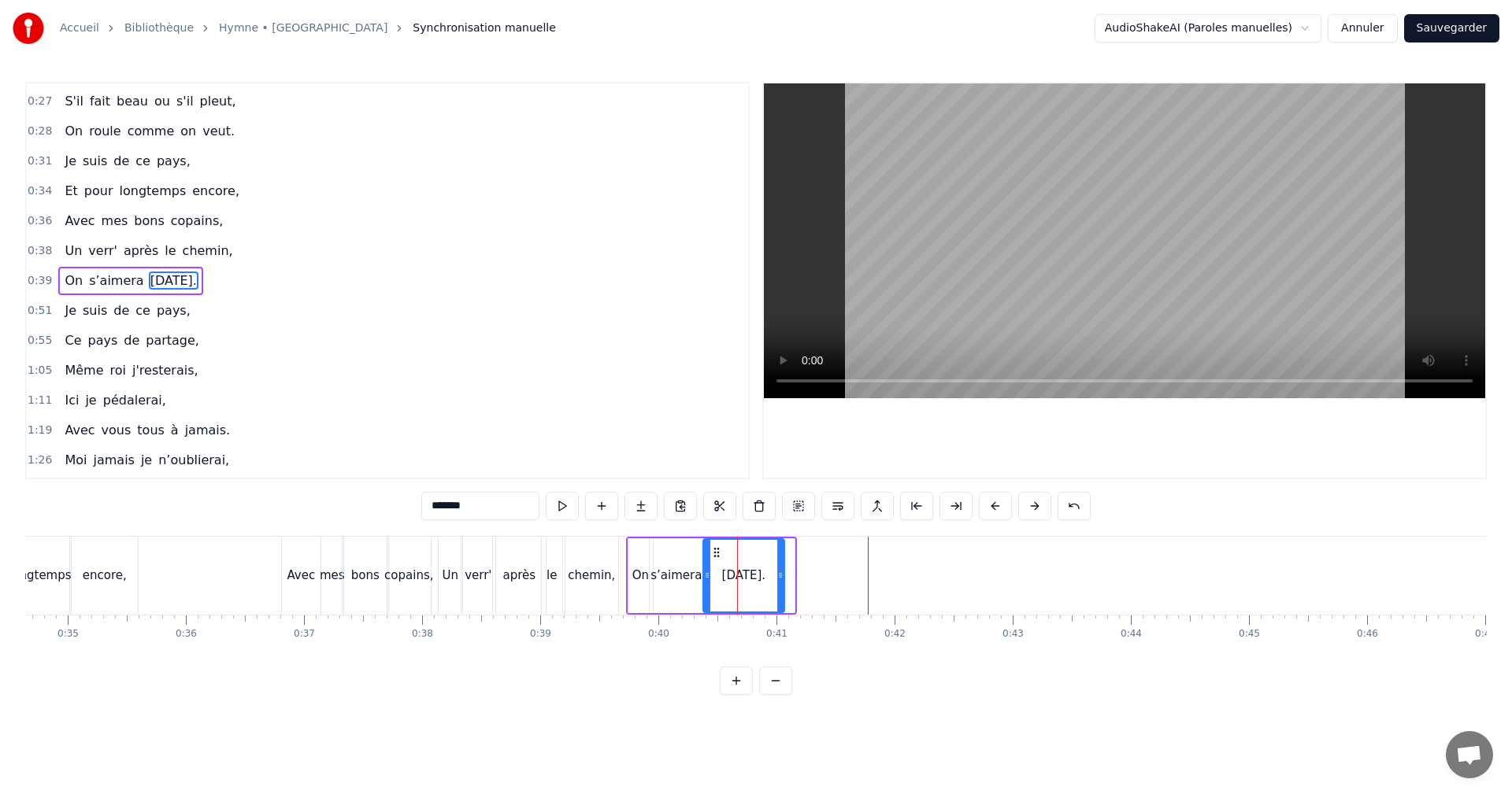
drag, startPoint x: 725, startPoint y: 549, endPoint x: 724, endPoint y: 570, distance: 21.0
click at [713, 552] on icon at bounding box center [717, 553] width 12 height 12
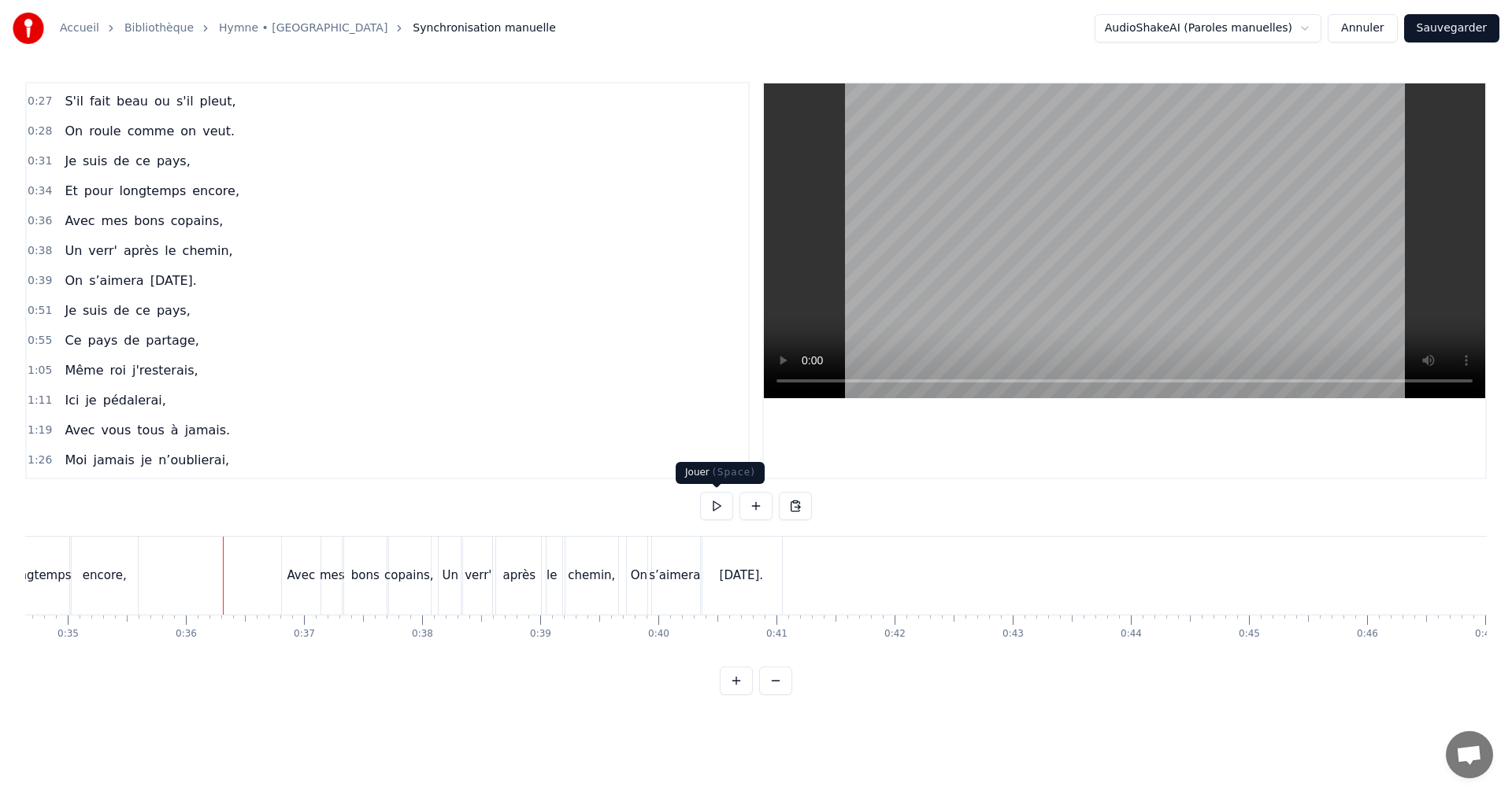
click at [708, 499] on button at bounding box center [716, 506] width 33 height 28
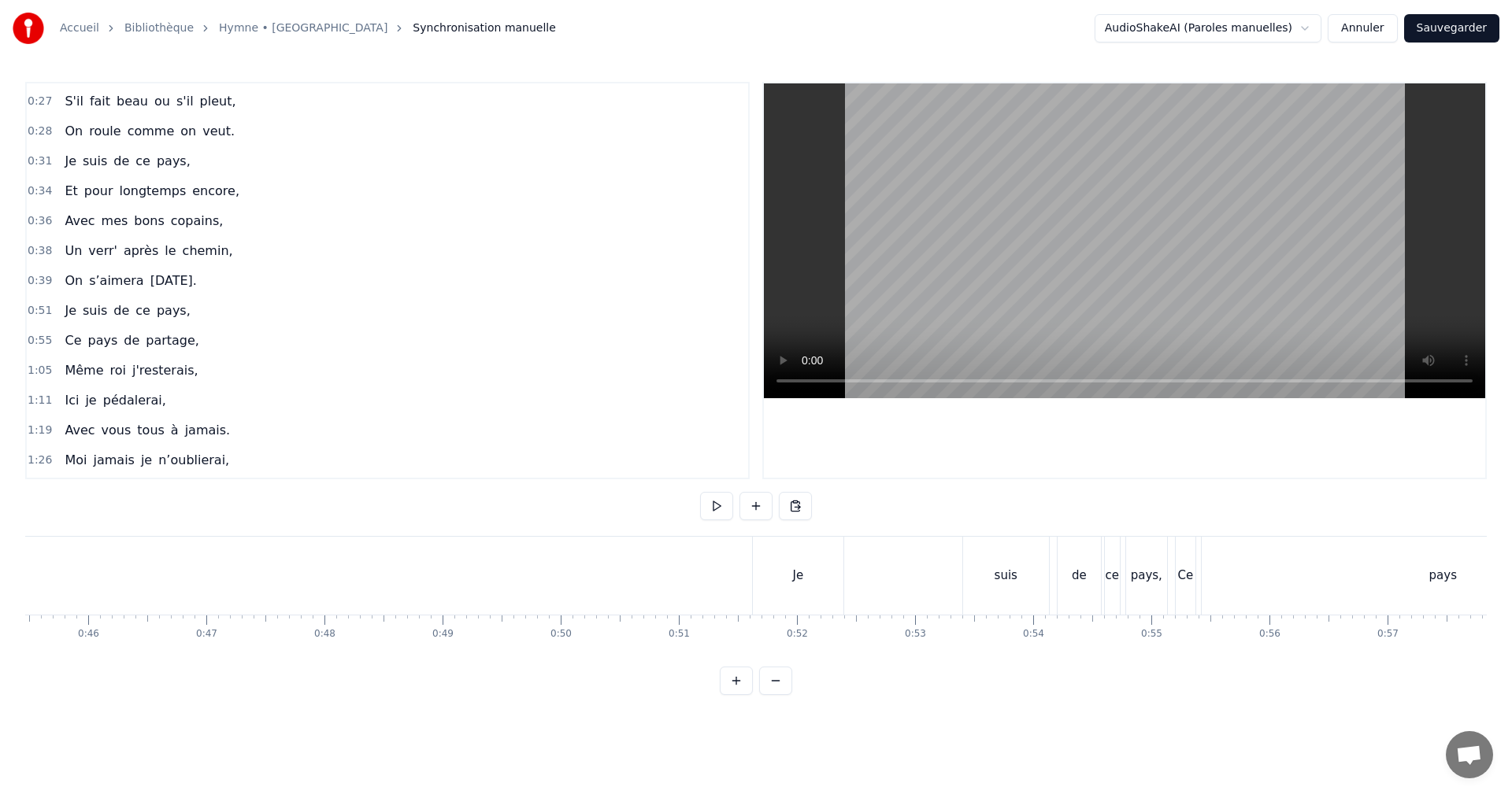
click at [787, 567] on div "Je" at bounding box center [798, 576] width 91 height 78
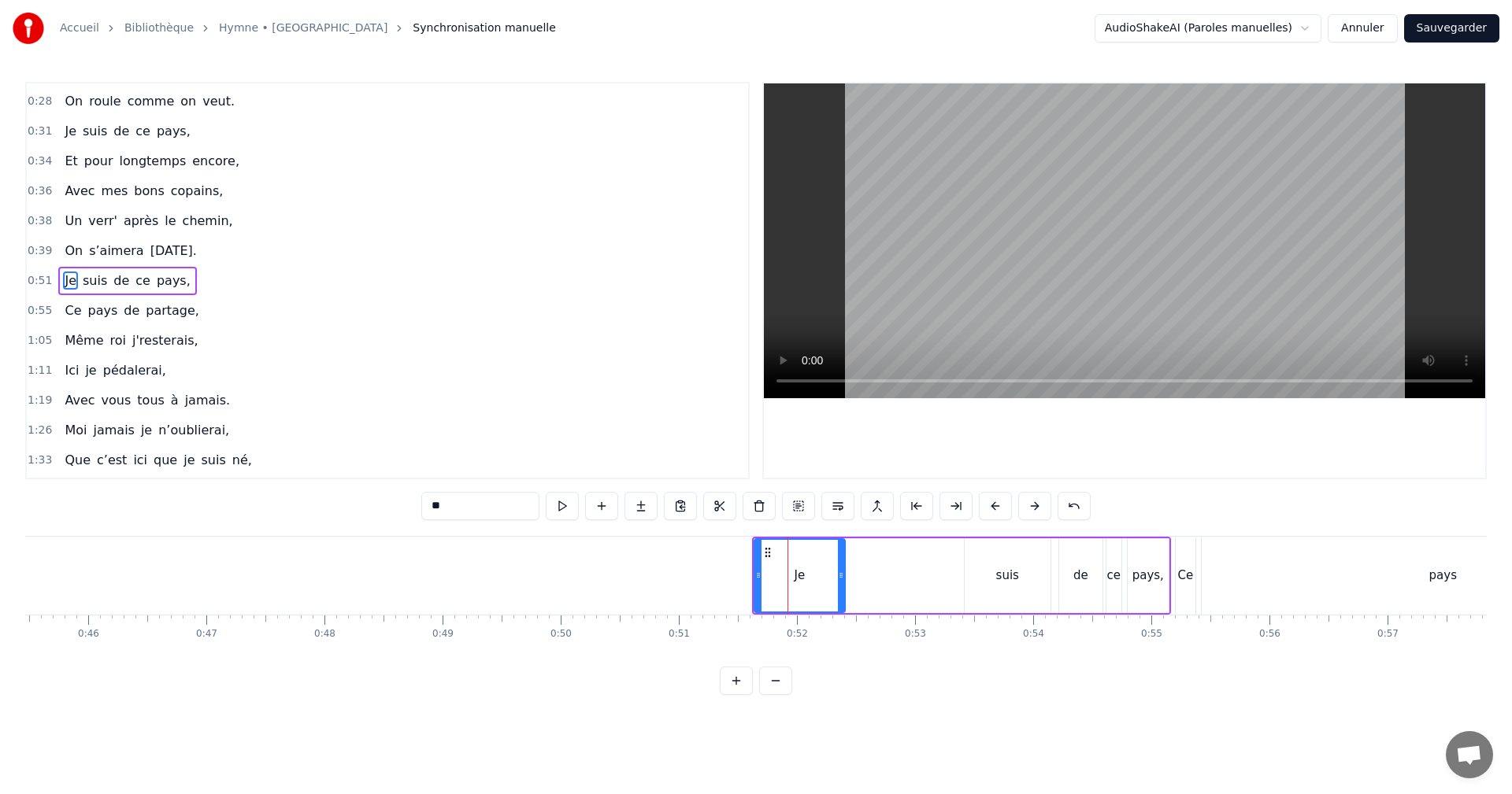
click at [872, 537] on div "Je suis de ce pays," at bounding box center [962, 576] width 419 height 78
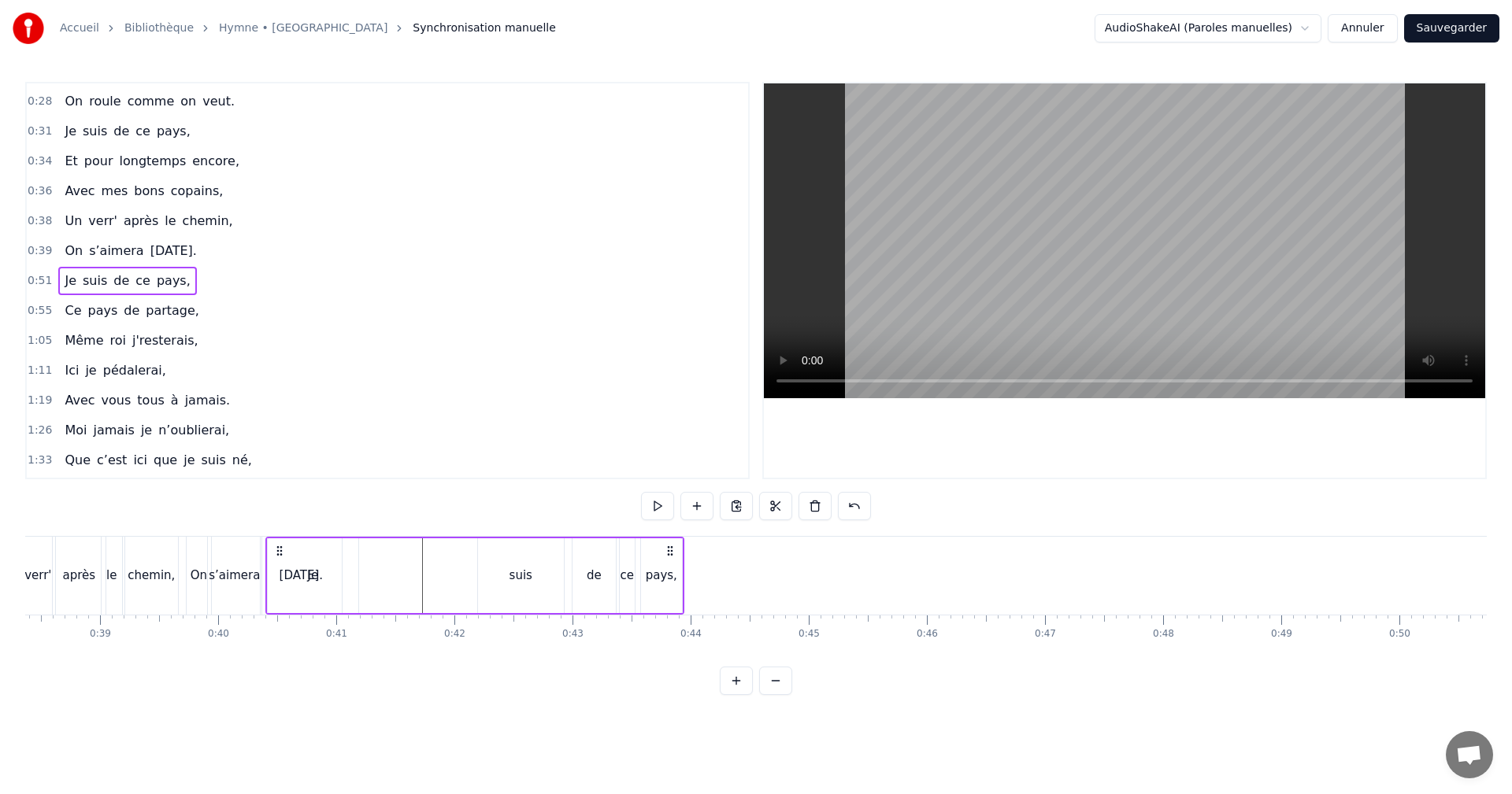
scroll to position [0, 4527]
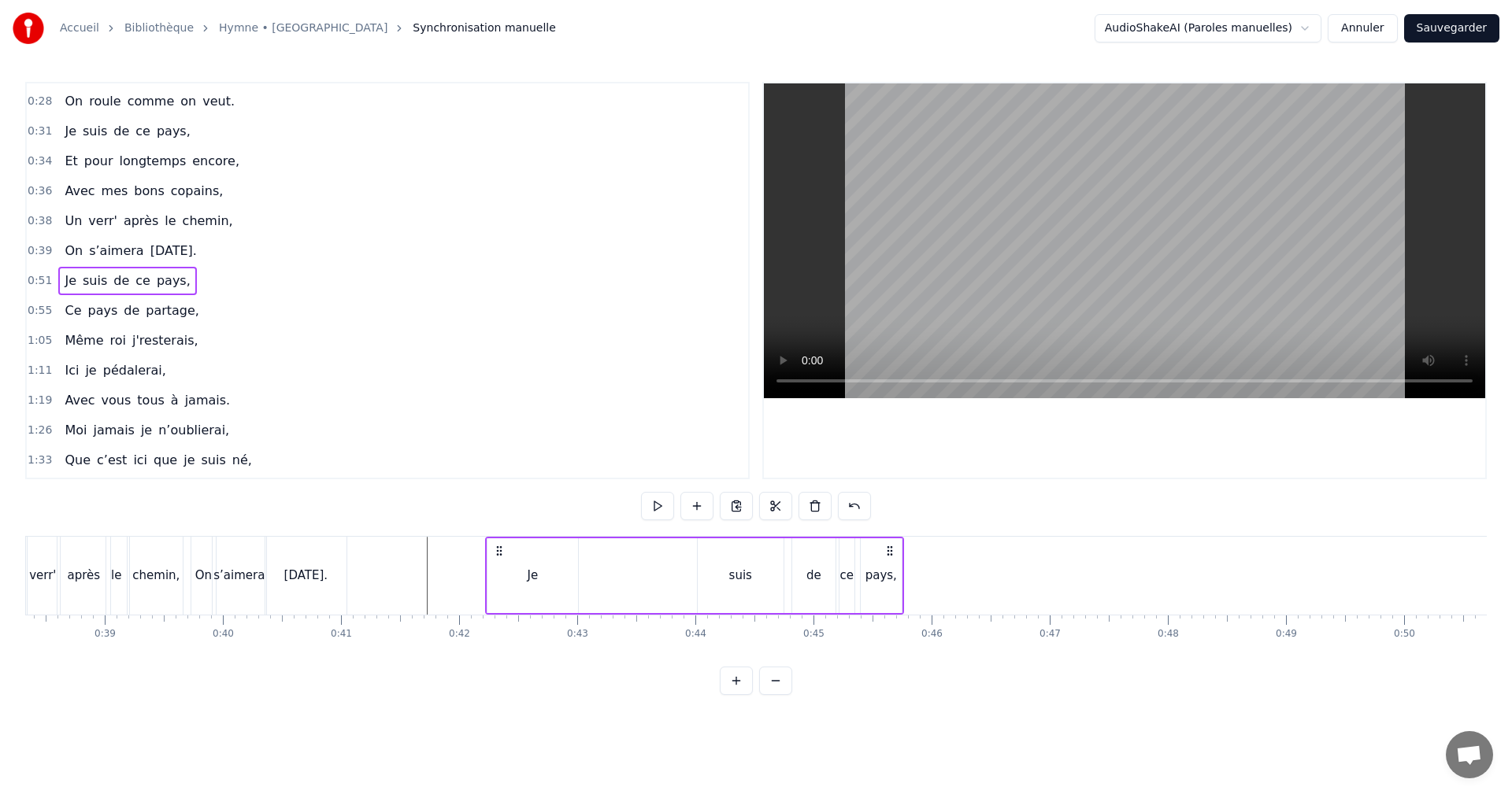
drag, startPoint x: 764, startPoint y: 548, endPoint x: 497, endPoint y: 603, distance: 272.6
click at [497, 603] on div "Je suis de ce pays," at bounding box center [695, 576] width 419 height 78
click at [532, 579] on div "Je" at bounding box center [532, 576] width 11 height 18
drag, startPoint x: 573, startPoint y: 571, endPoint x: 508, endPoint y: 571, distance: 65.0
click at [508, 571] on icon at bounding box center [508, 575] width 6 height 12
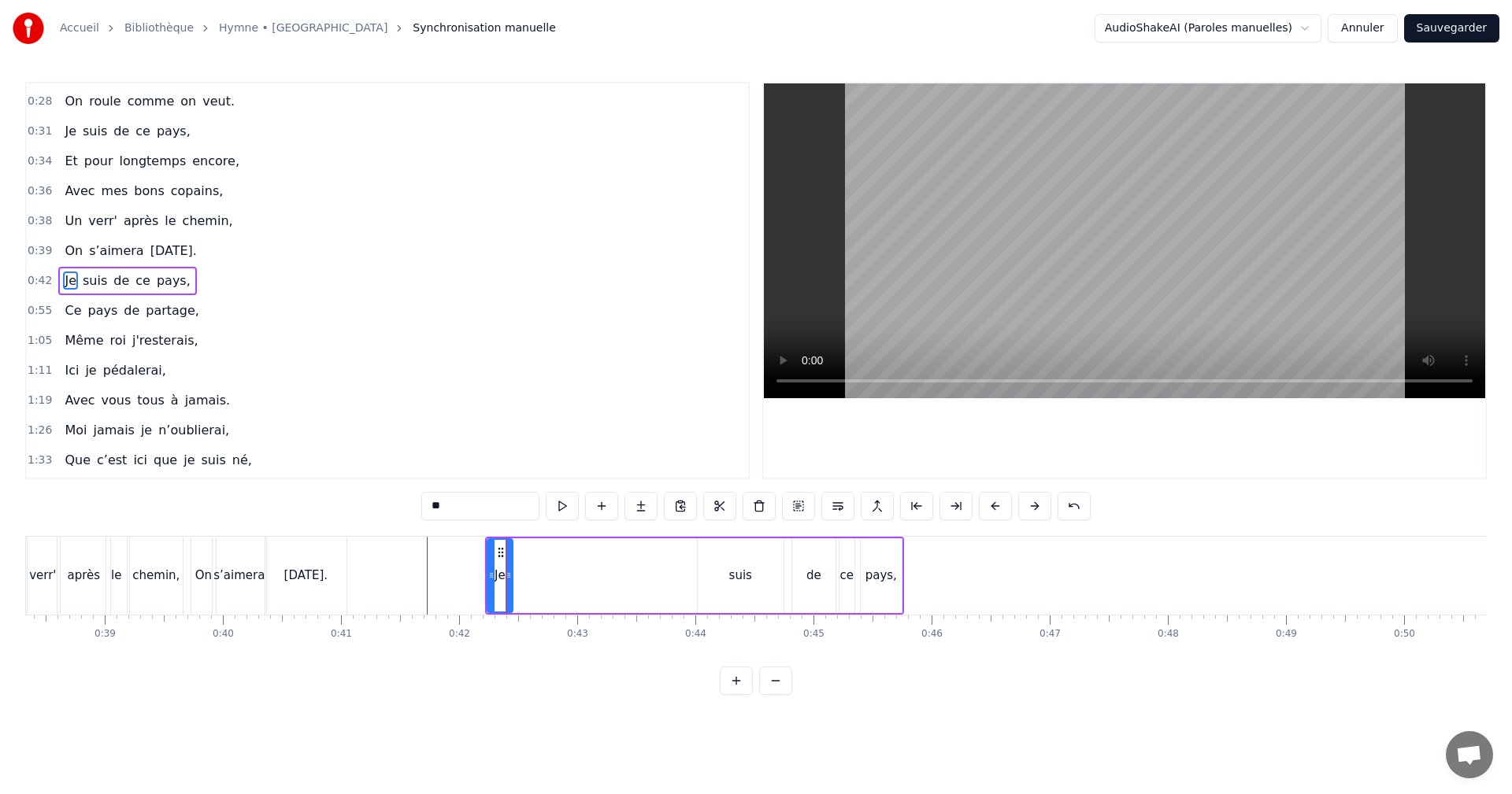
click at [731, 579] on div "suis" at bounding box center [741, 576] width 23 height 18
drag, startPoint x: 709, startPoint y: 552, endPoint x: 524, endPoint y: 559, distance: 185.1
click at [524, 559] on div "suis" at bounding box center [556, 576] width 85 height 71
drag, startPoint x: 597, startPoint y: 572, endPoint x: 544, endPoint y: 572, distance: 53.0
click at [544, 572] on icon at bounding box center [541, 575] width 6 height 12
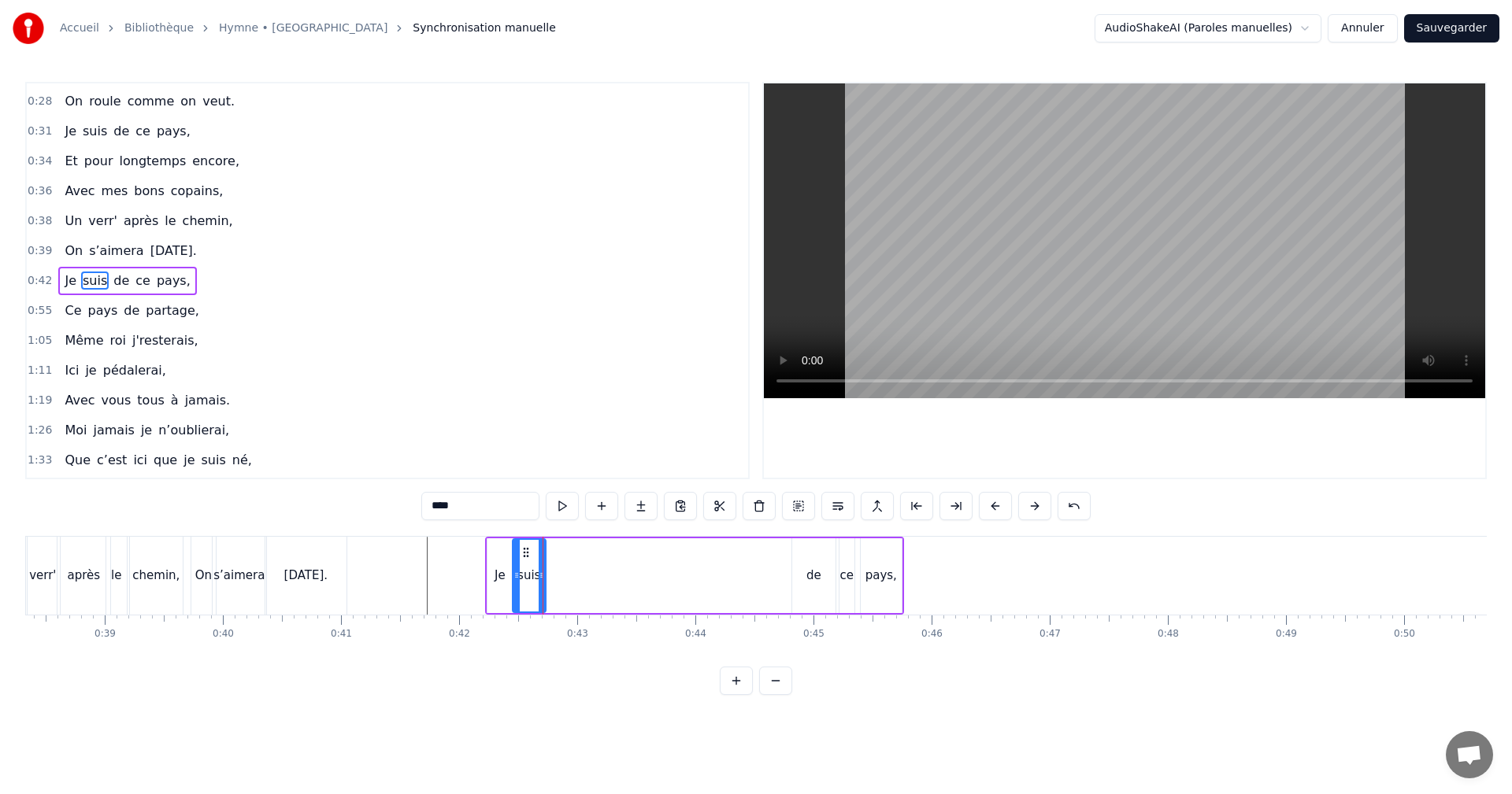
click at [807, 574] on div "de" at bounding box center [814, 576] width 15 height 18
drag, startPoint x: 803, startPoint y: 548, endPoint x: 549, endPoint y: 555, distance: 254.1
click at [549, 555] on icon at bounding box center [551, 553] width 12 height 12
drag, startPoint x: 579, startPoint y: 573, endPoint x: 567, endPoint y: 573, distance: 12.0
click at [567, 573] on icon at bounding box center [565, 575] width 6 height 12
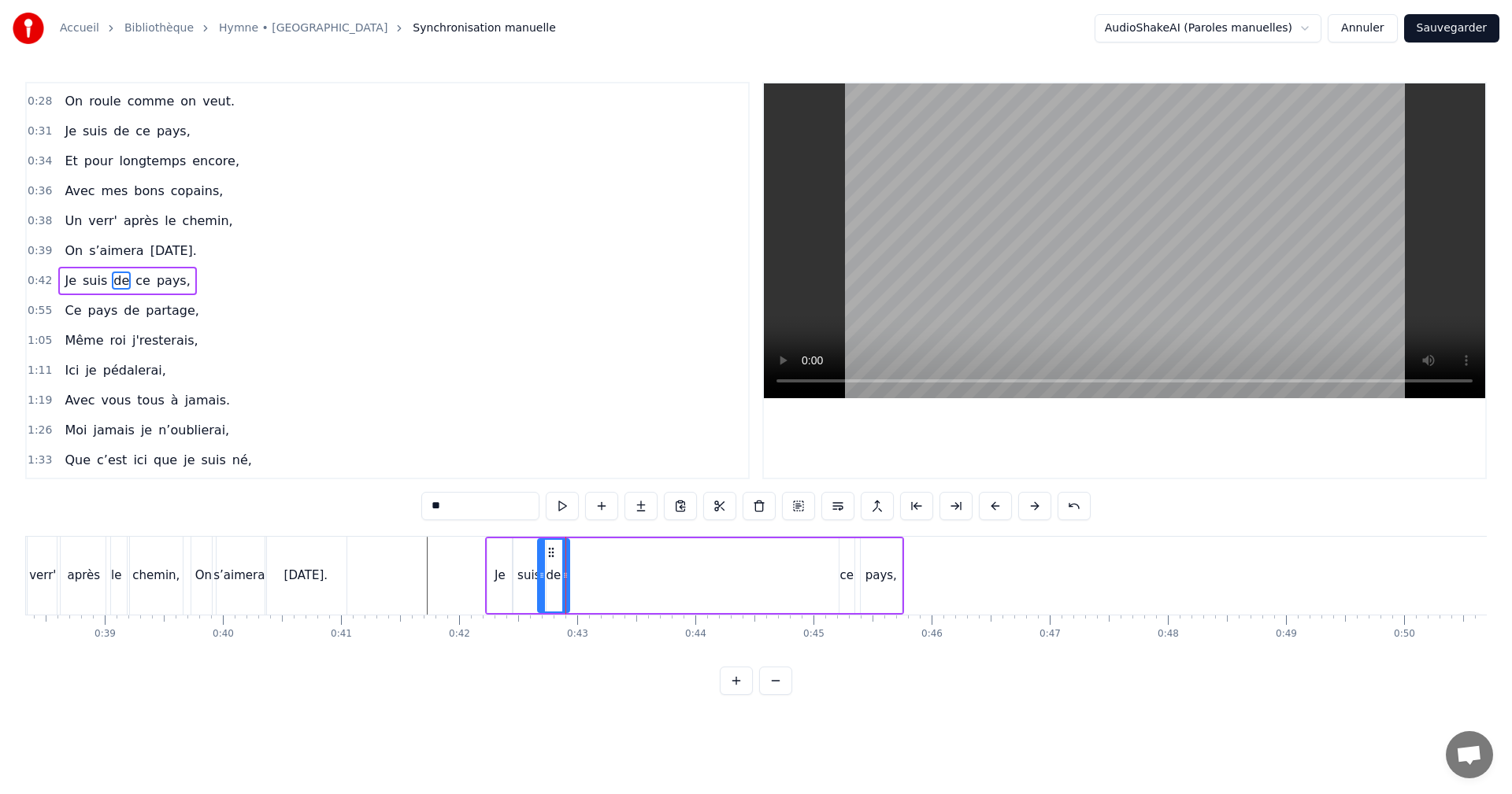
click at [842, 577] on div "ce" at bounding box center [847, 576] width 13 height 18
drag, startPoint x: 854, startPoint y: 555, endPoint x: 586, endPoint y: 553, distance: 268.0
click at [585, 553] on icon at bounding box center [586, 553] width 12 height 12
click at [875, 572] on div "pays," at bounding box center [881, 576] width 31 height 18
type input "*****"
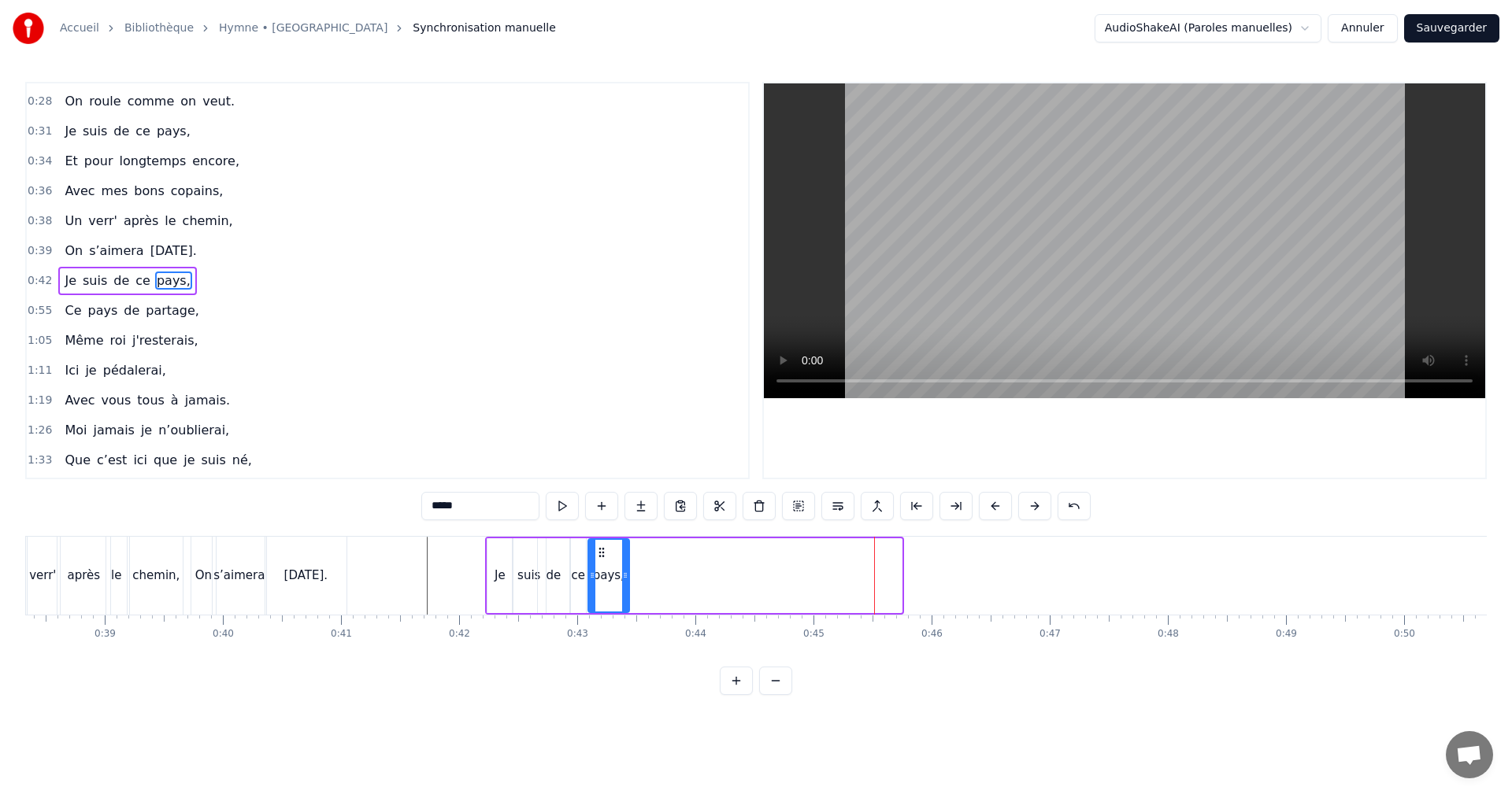
drag, startPoint x: 873, startPoint y: 550, endPoint x: 600, endPoint y: 553, distance: 273.0
click at [600, 553] on icon at bounding box center [602, 553] width 12 height 12
click at [629, 575] on icon at bounding box center [625, 575] width 6 height 12
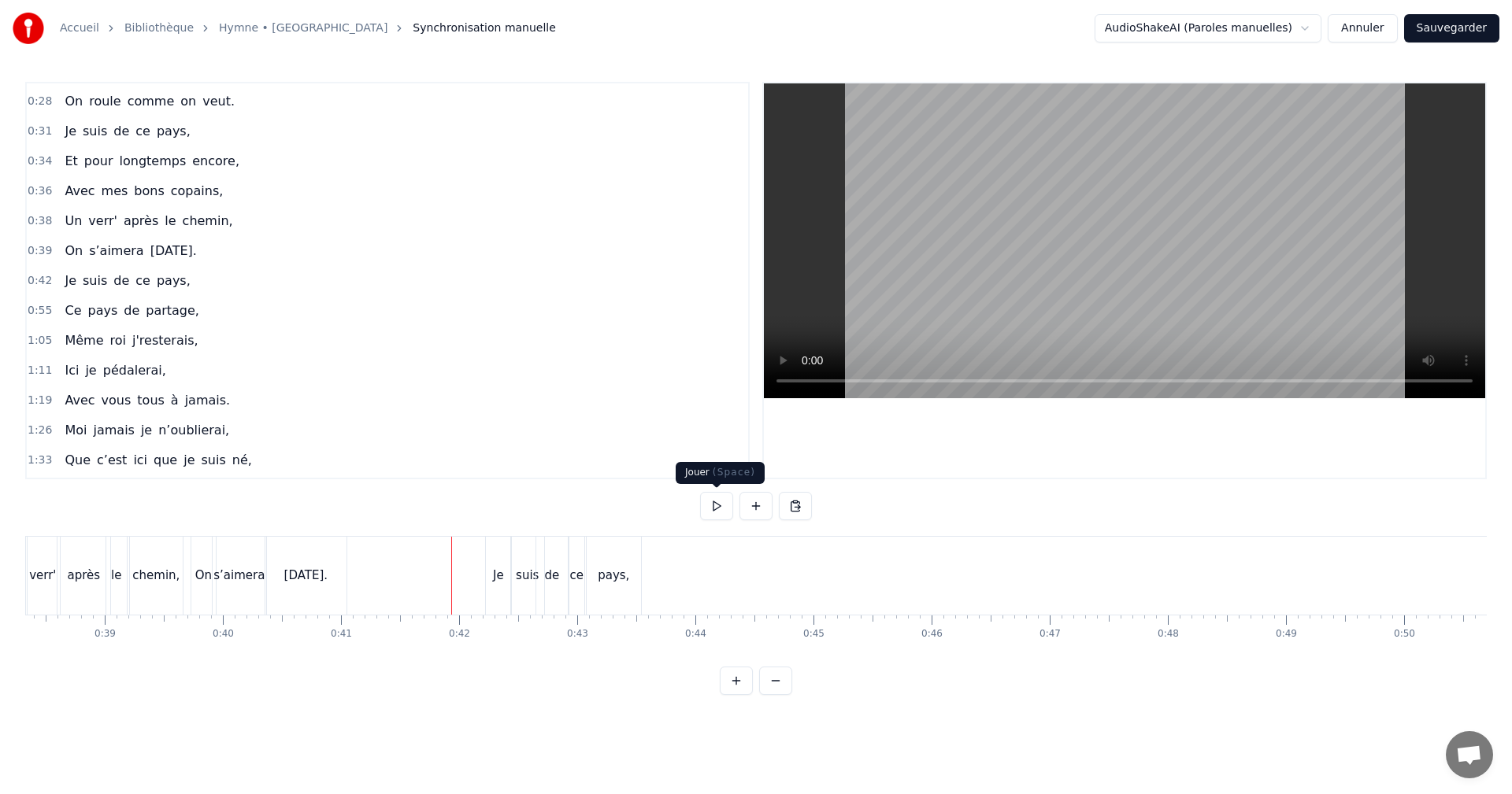
click at [711, 506] on button at bounding box center [716, 506] width 33 height 28
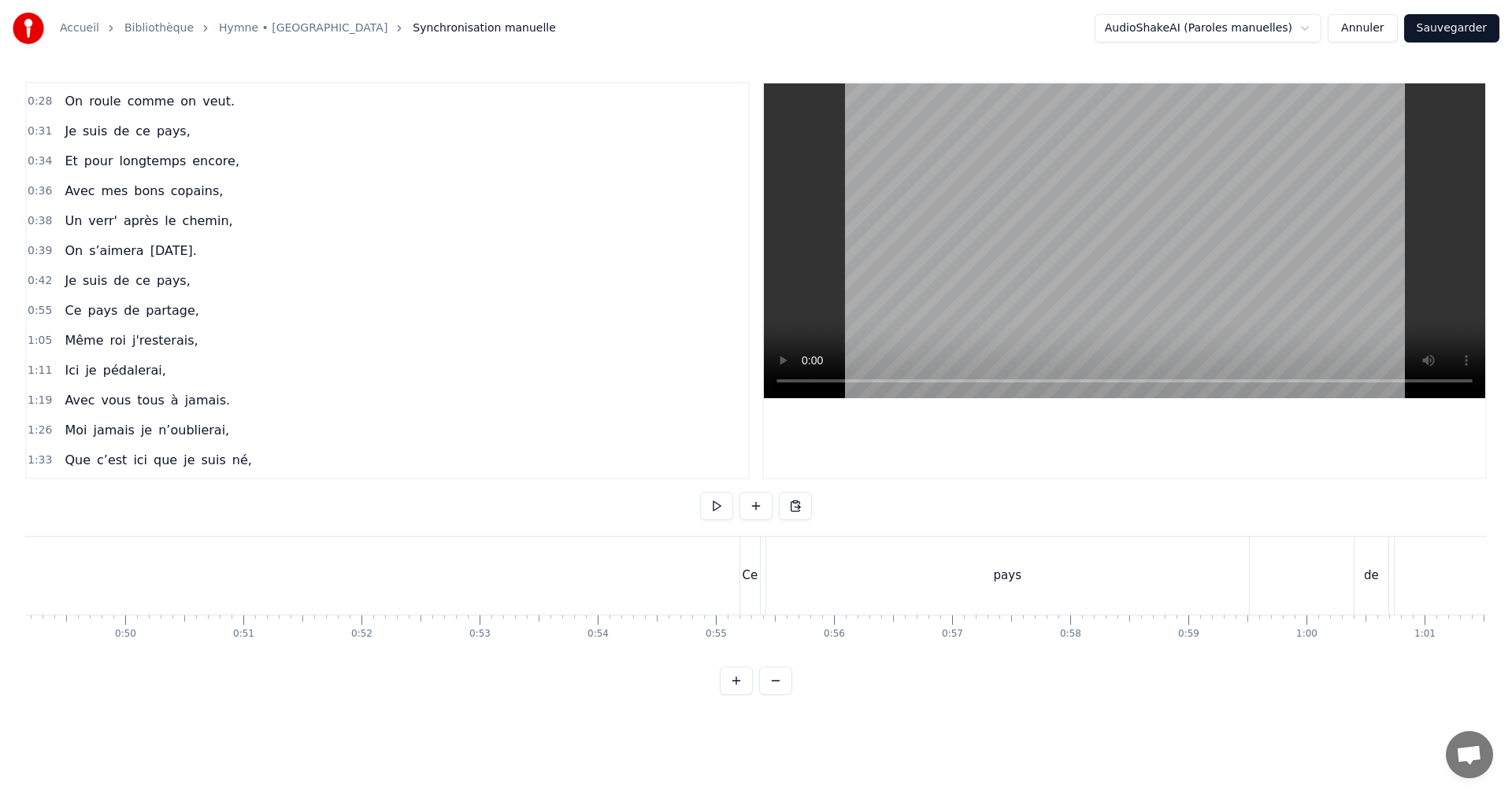
click at [744, 569] on div "Ce" at bounding box center [750, 576] width 16 height 18
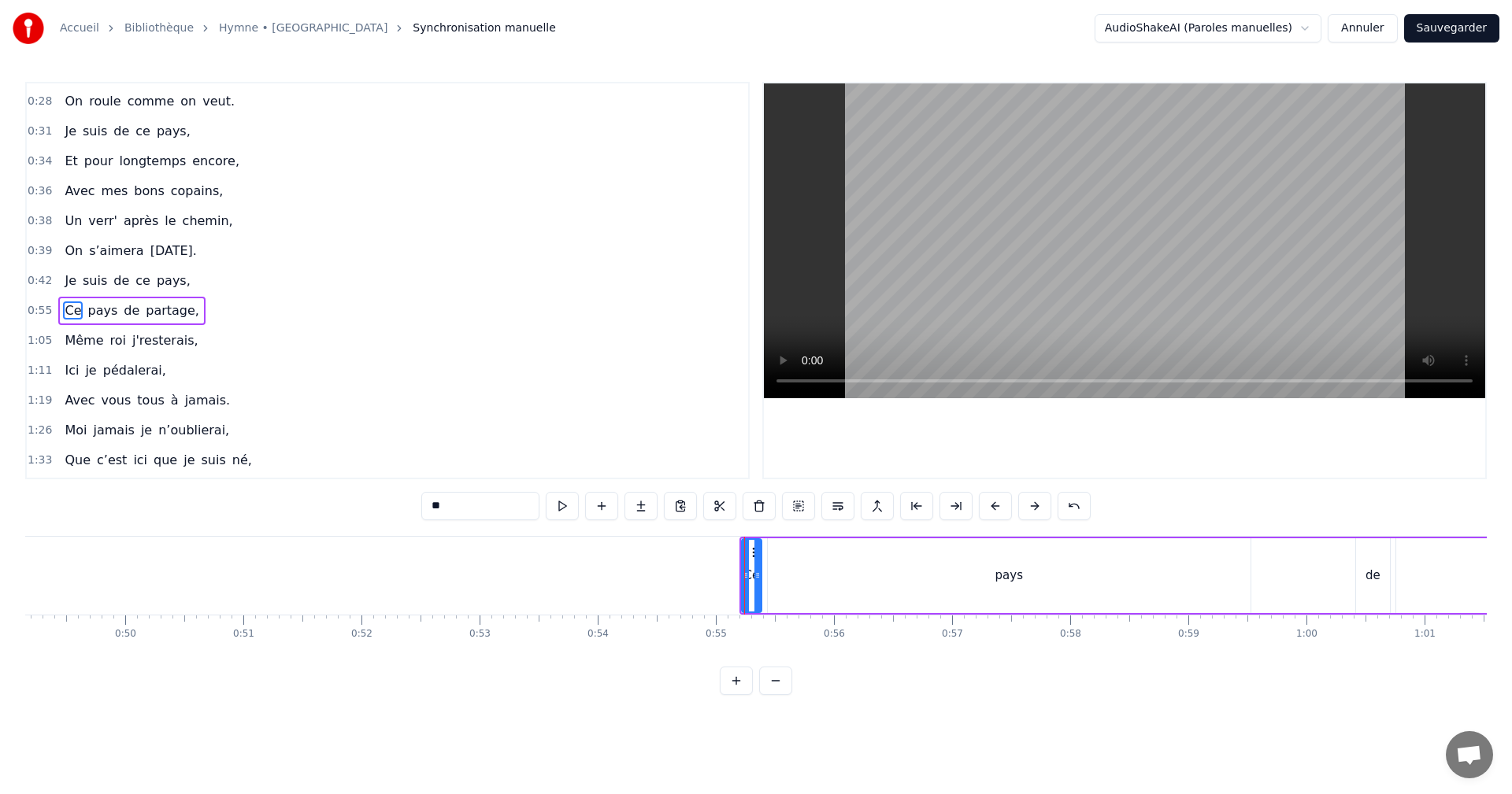
scroll to position [296, 0]
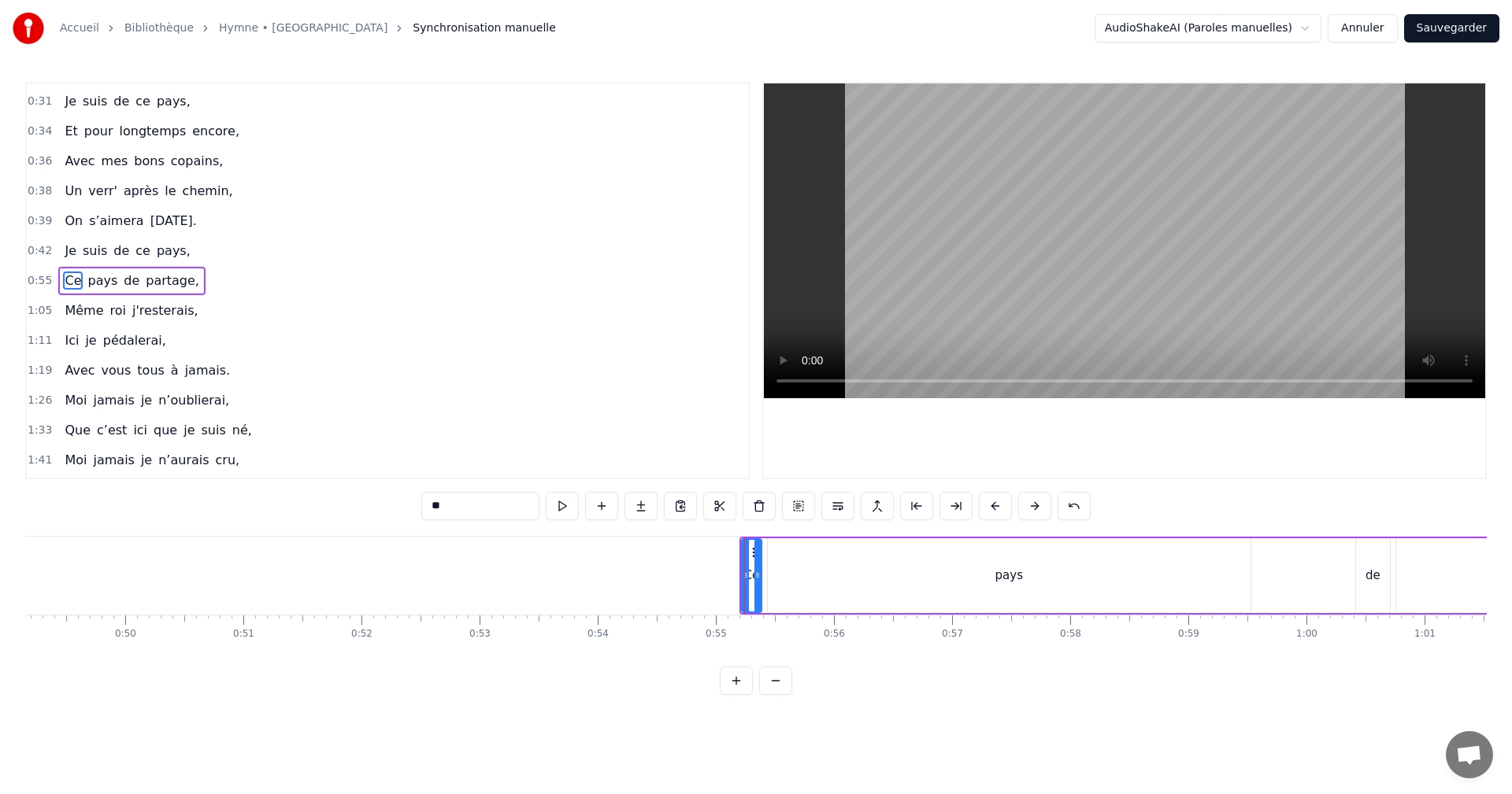
click at [763, 537] on div "Ce pays de partage," at bounding box center [1318, 576] width 1158 height 78
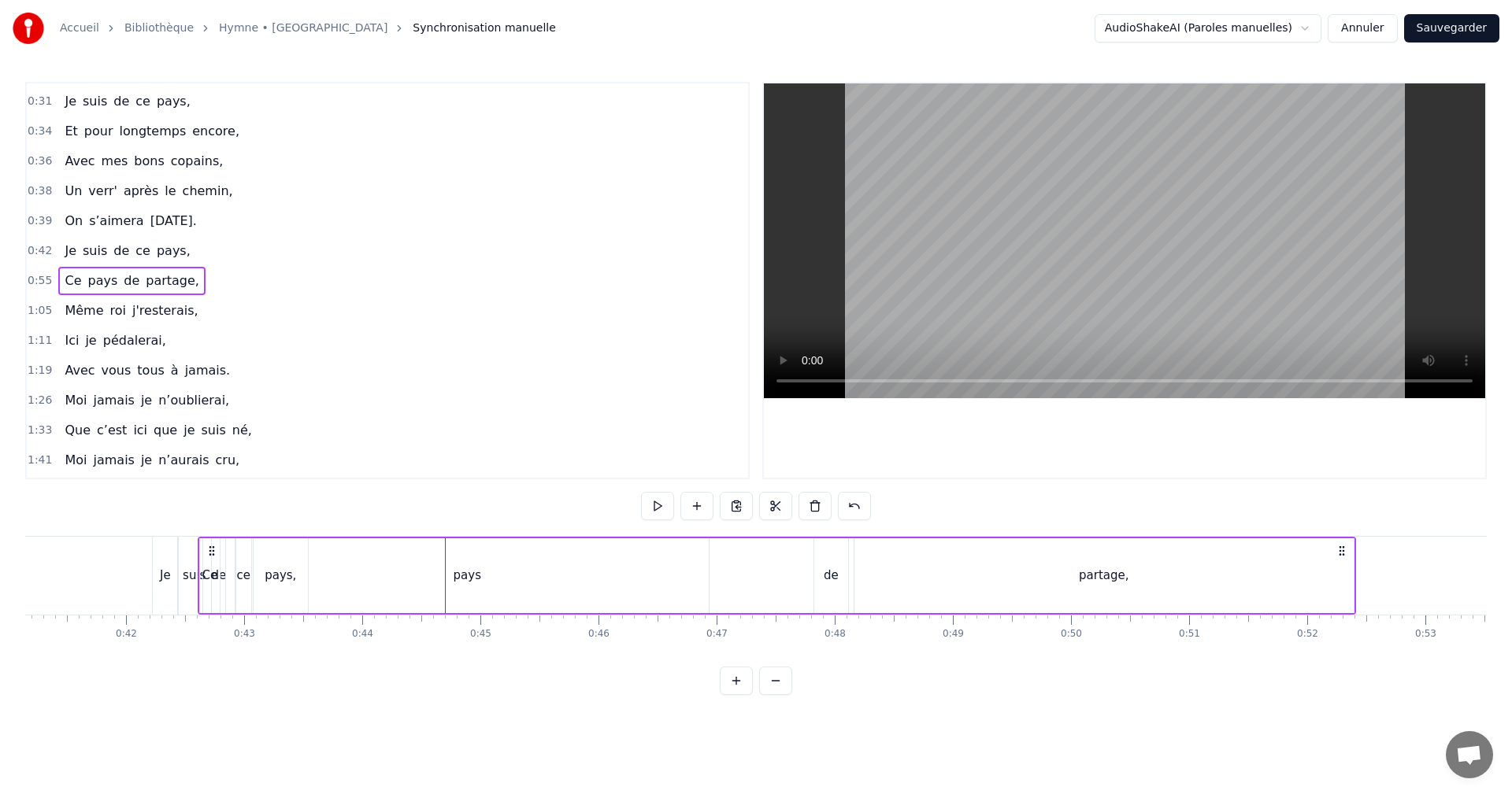
scroll to position [0, 4850]
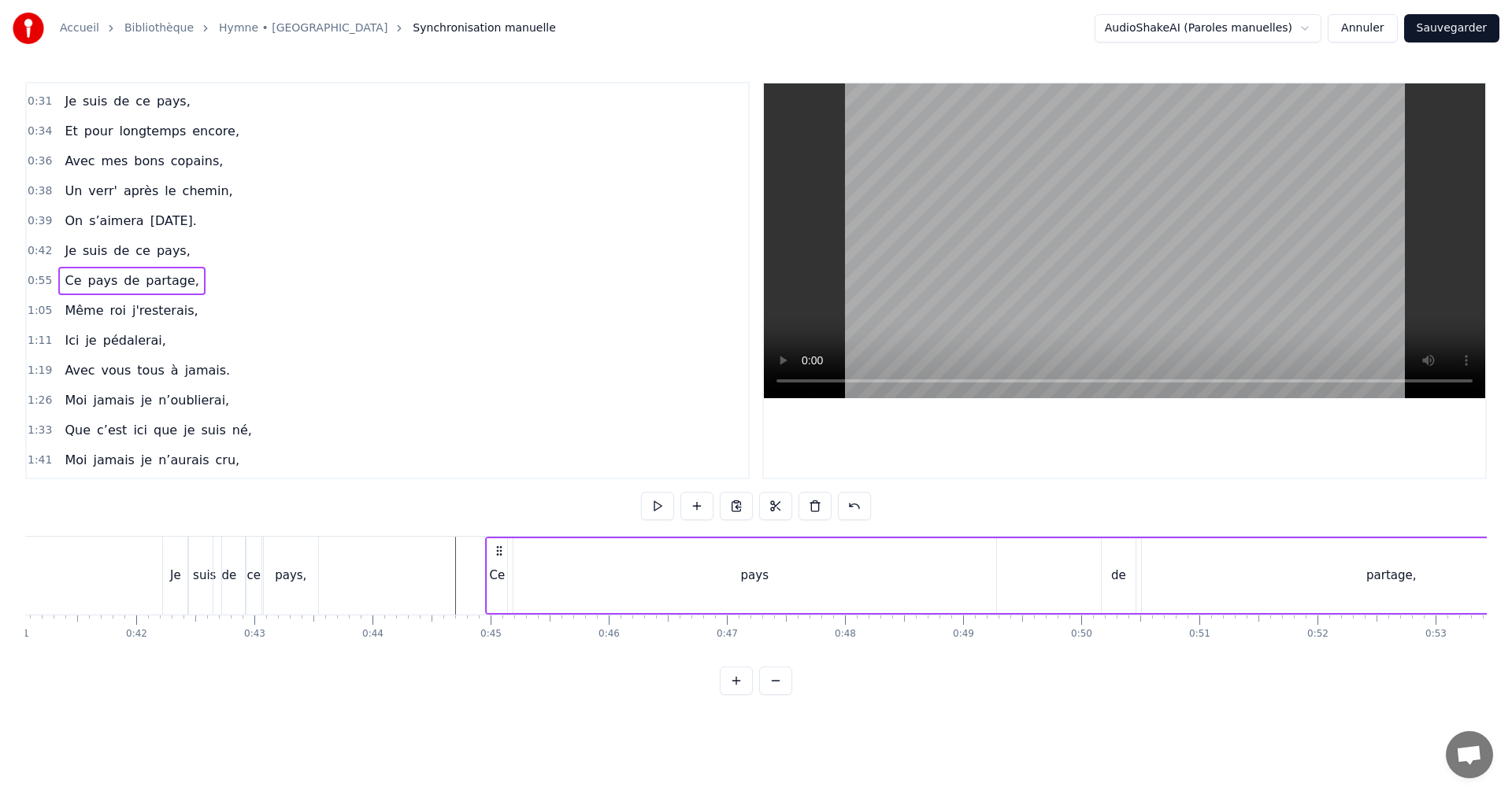
drag, startPoint x: 737, startPoint y: 549, endPoint x: 498, endPoint y: 570, distance: 239.9
click at [498, 570] on div "Ce pays de partage," at bounding box center [1064, 576] width 1158 height 78
click at [729, 568] on div "pays" at bounding box center [755, 576] width 483 height 75
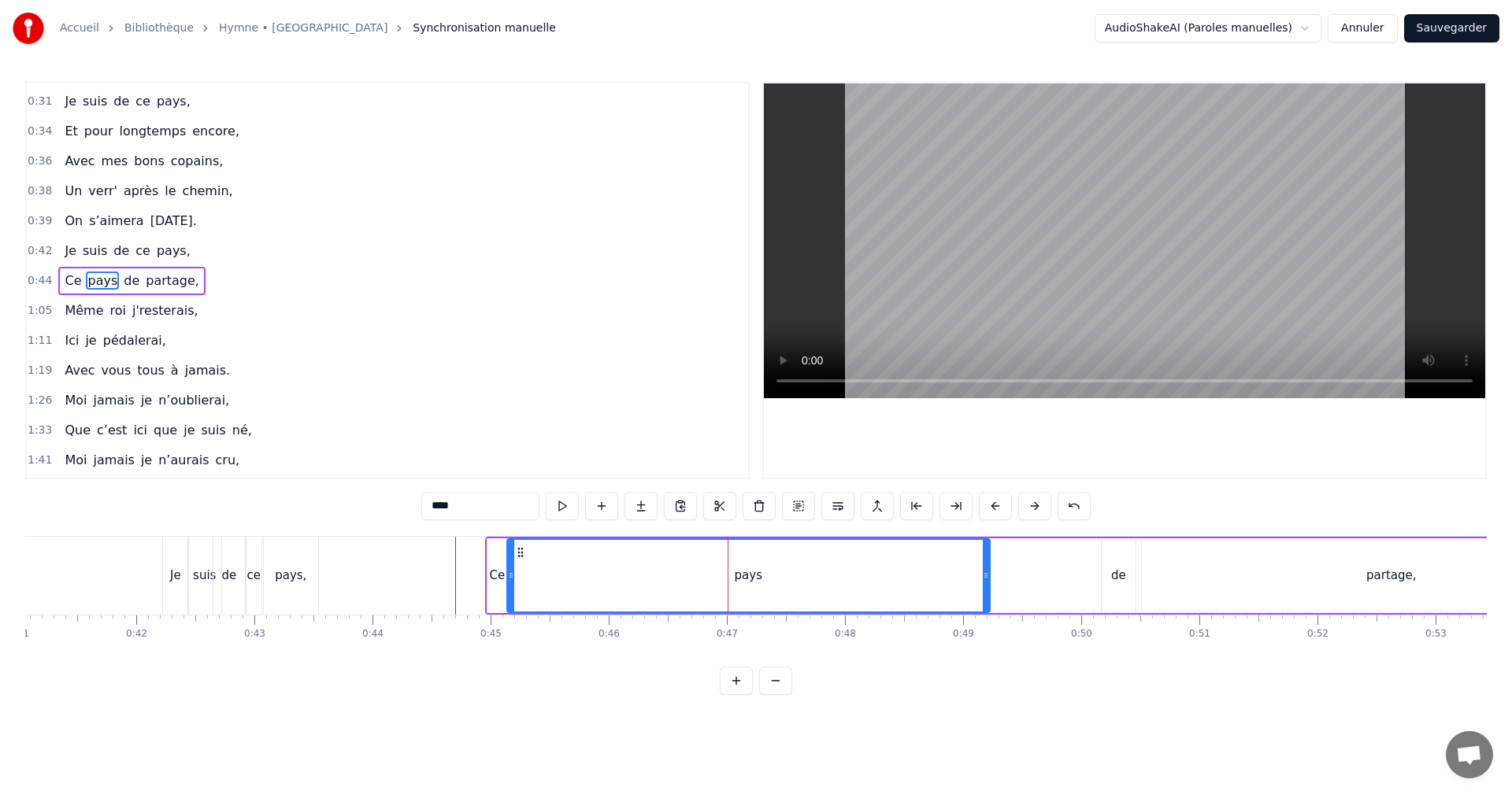
drag, startPoint x: 524, startPoint y: 548, endPoint x: 515, endPoint y: 548, distance: 9.0
click at [516, 548] on icon at bounding box center [521, 553] width 12 height 12
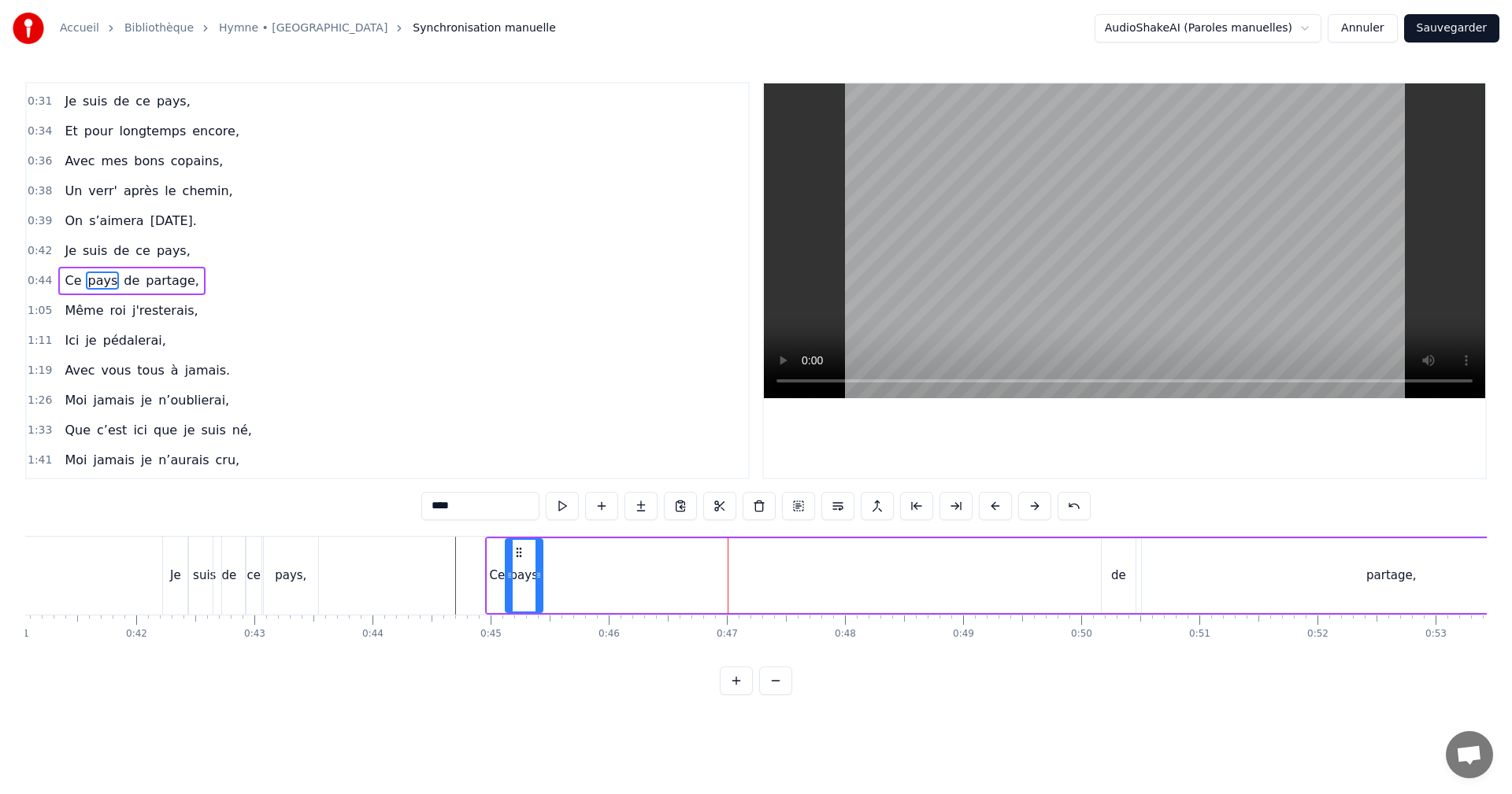
drag, startPoint x: 987, startPoint y: 576, endPoint x: 541, endPoint y: 564, distance: 446.2
click at [541, 564] on div at bounding box center [538, 576] width 6 height 71
click at [1113, 573] on div "de" at bounding box center [1118, 576] width 15 height 18
drag, startPoint x: 1114, startPoint y: 551, endPoint x: 551, endPoint y: 548, distance: 563.0
click at [552, 548] on icon at bounding box center [554, 553] width 12 height 12
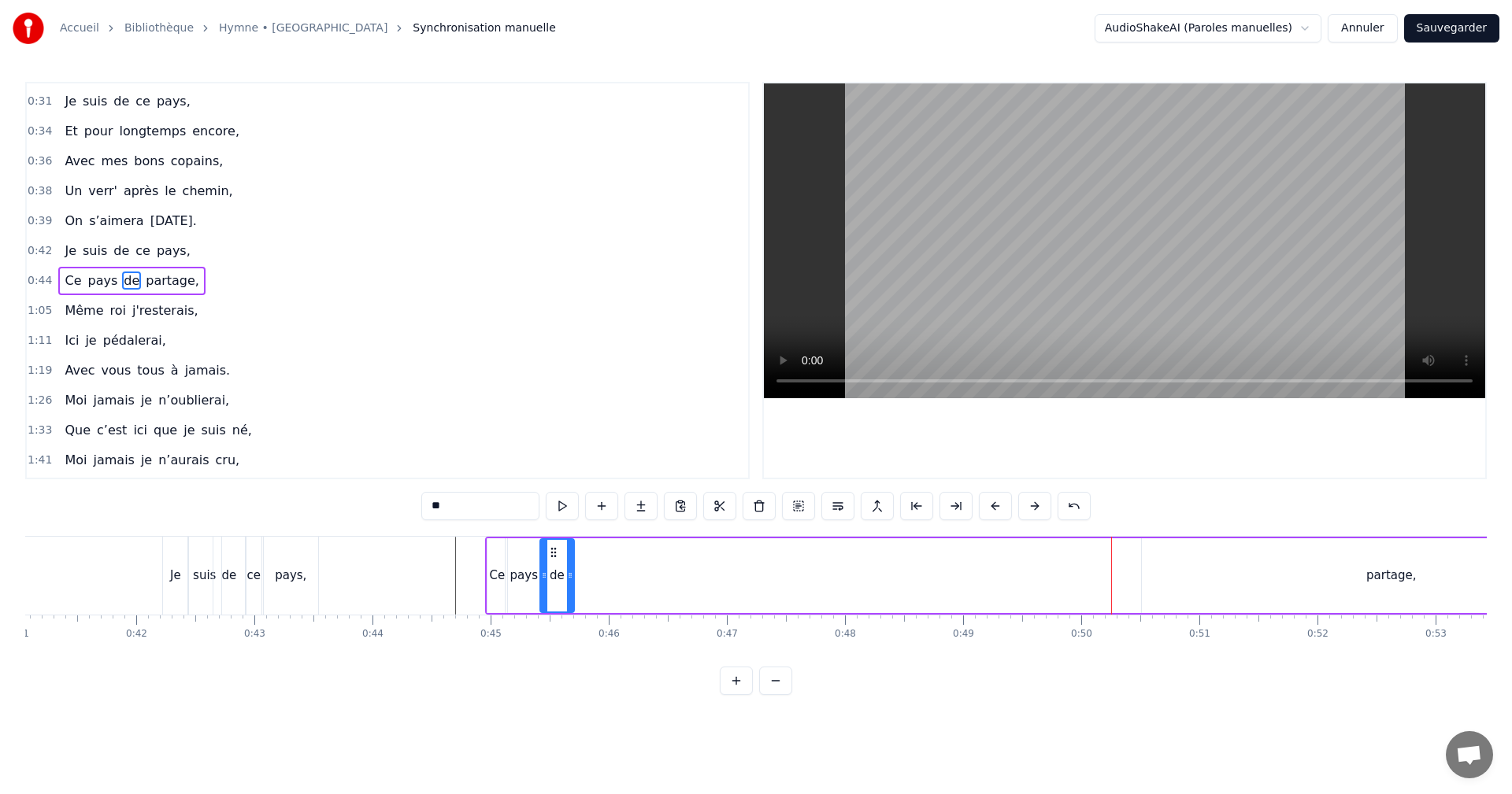
click at [1329, 563] on div "partage," at bounding box center [1391, 576] width 500 height 75
type input "********"
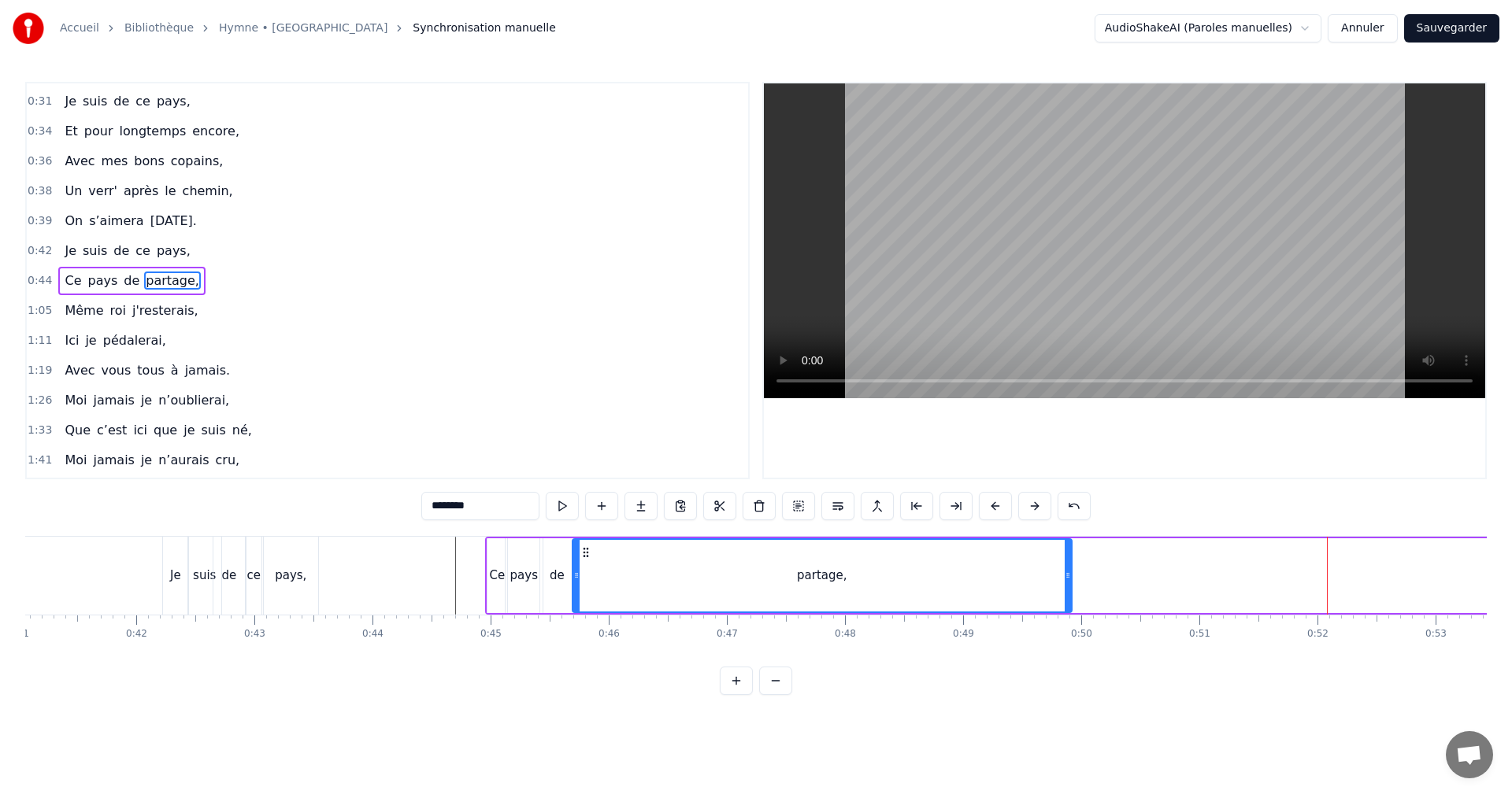
drag, startPoint x: 1150, startPoint y: 550, endPoint x: 586, endPoint y: 565, distance: 564.2
click at [586, 565] on div "partage," at bounding box center [822, 576] width 498 height 71
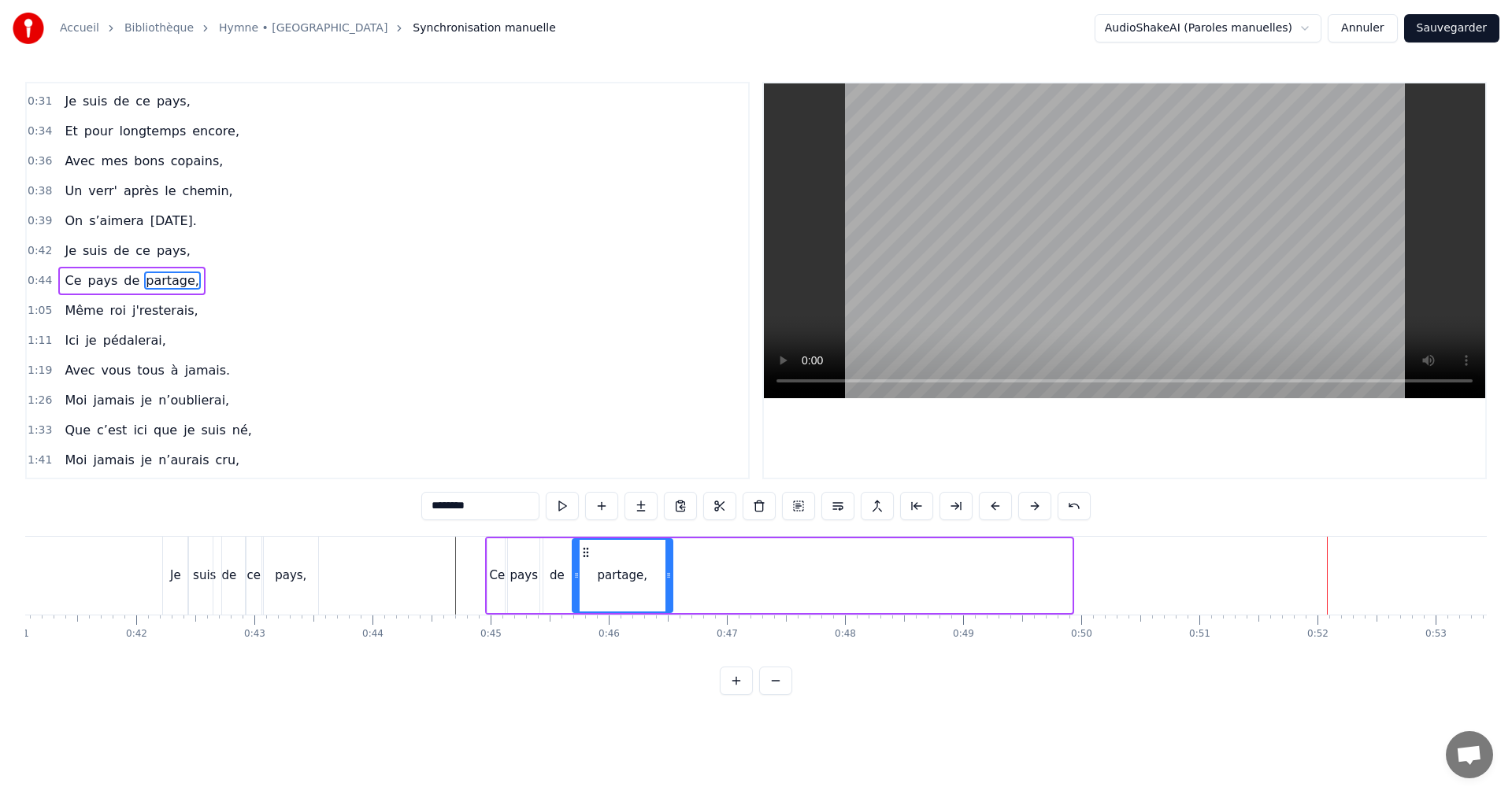
drag, startPoint x: 1068, startPoint y: 575, endPoint x: 669, endPoint y: 571, distance: 399.0
click at [669, 571] on icon at bounding box center [668, 575] width 6 height 12
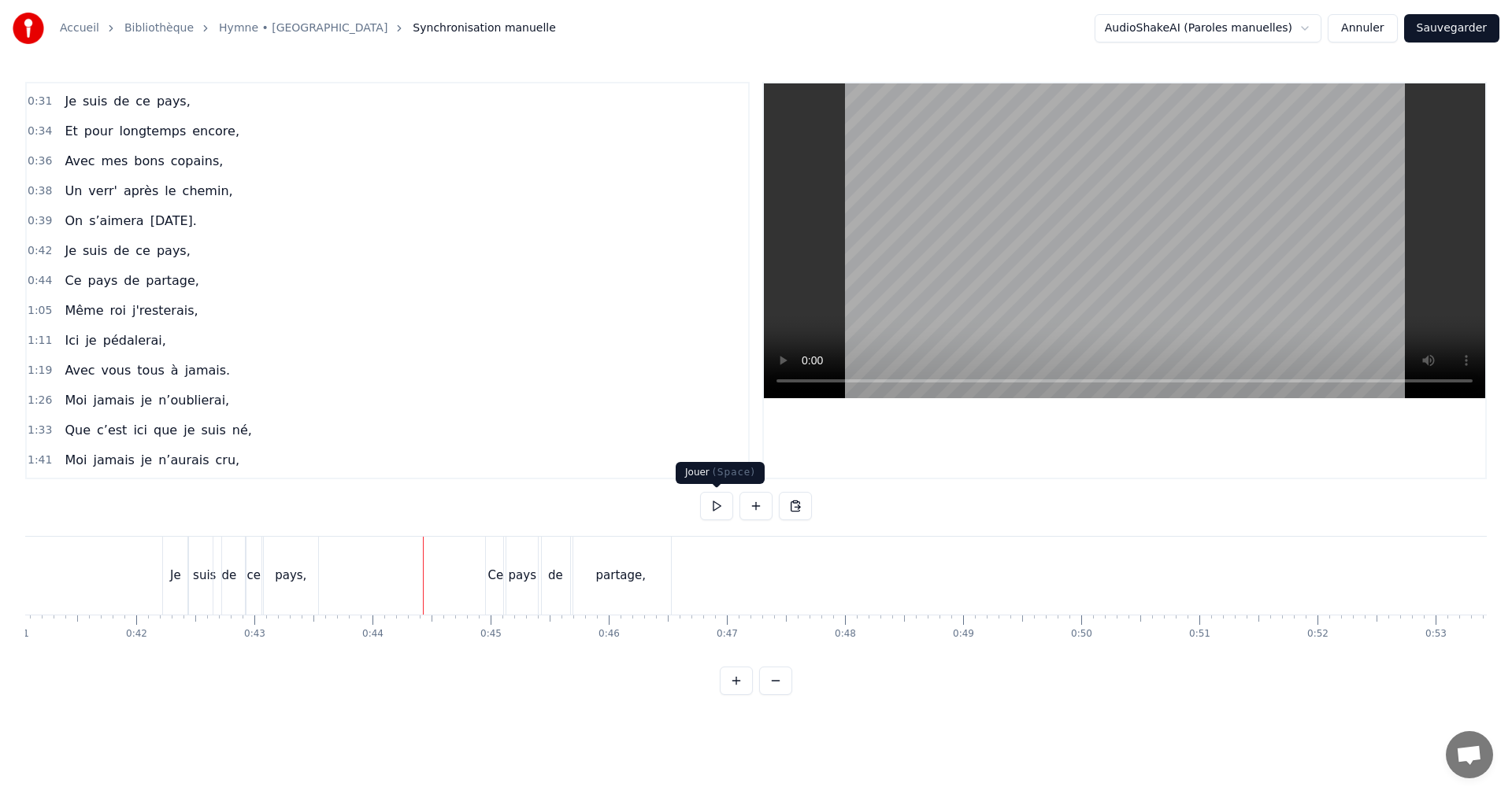
click at [716, 507] on button at bounding box center [716, 506] width 33 height 28
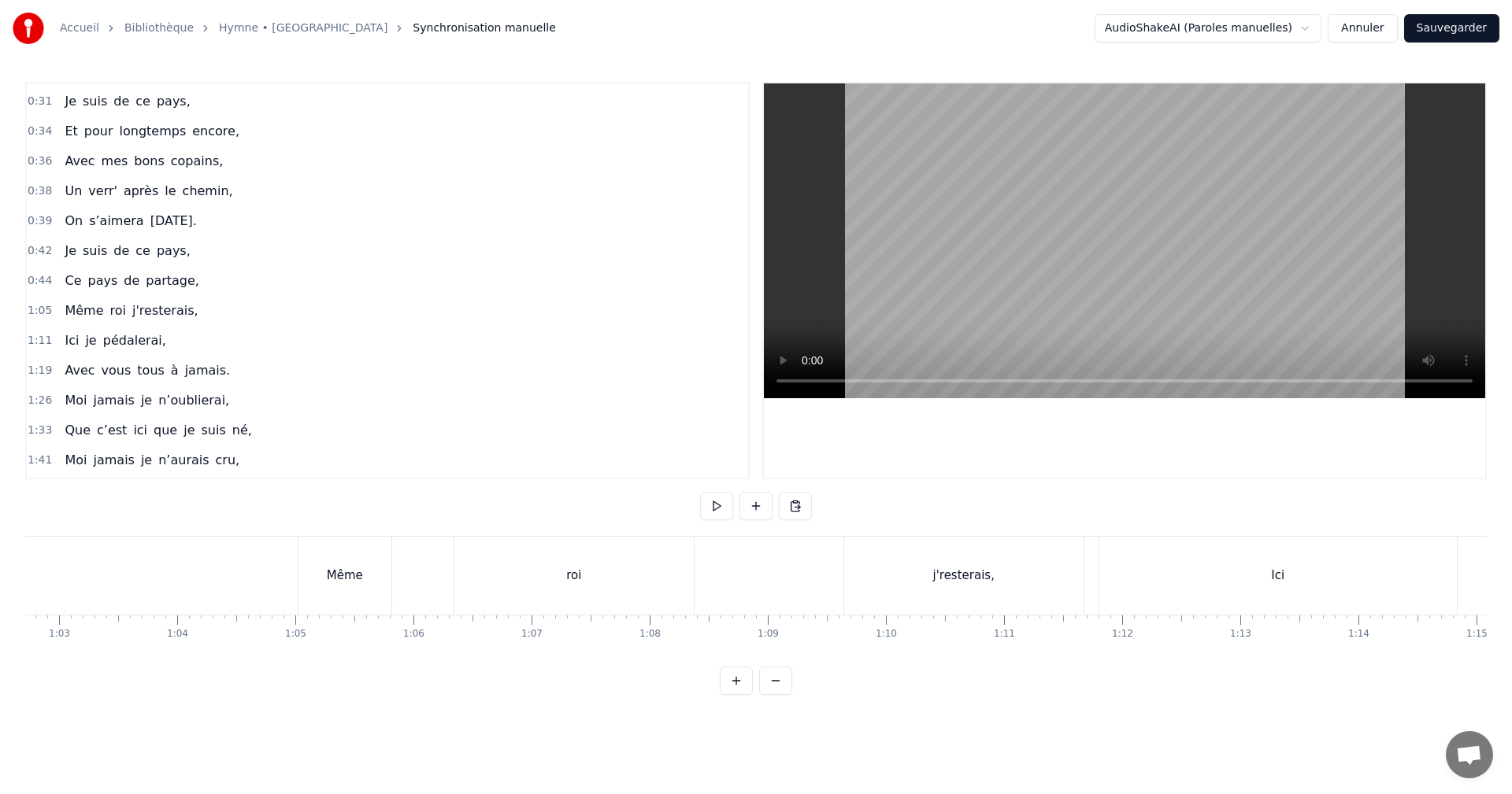
click at [354, 575] on div "Même" at bounding box center [345, 576] width 37 height 18
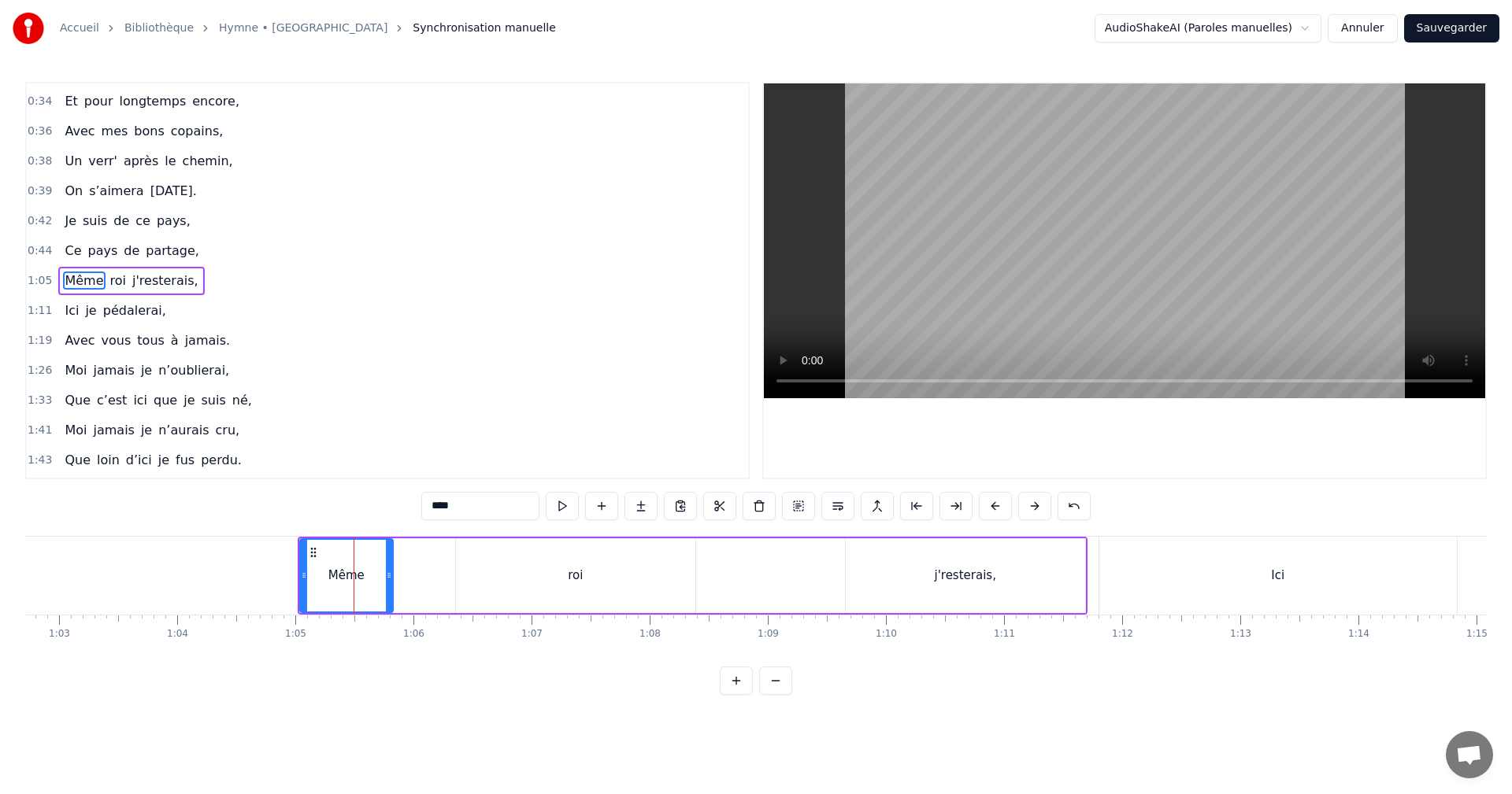
click at [417, 539] on div "Même roi j'resterais," at bounding box center [692, 576] width 790 height 78
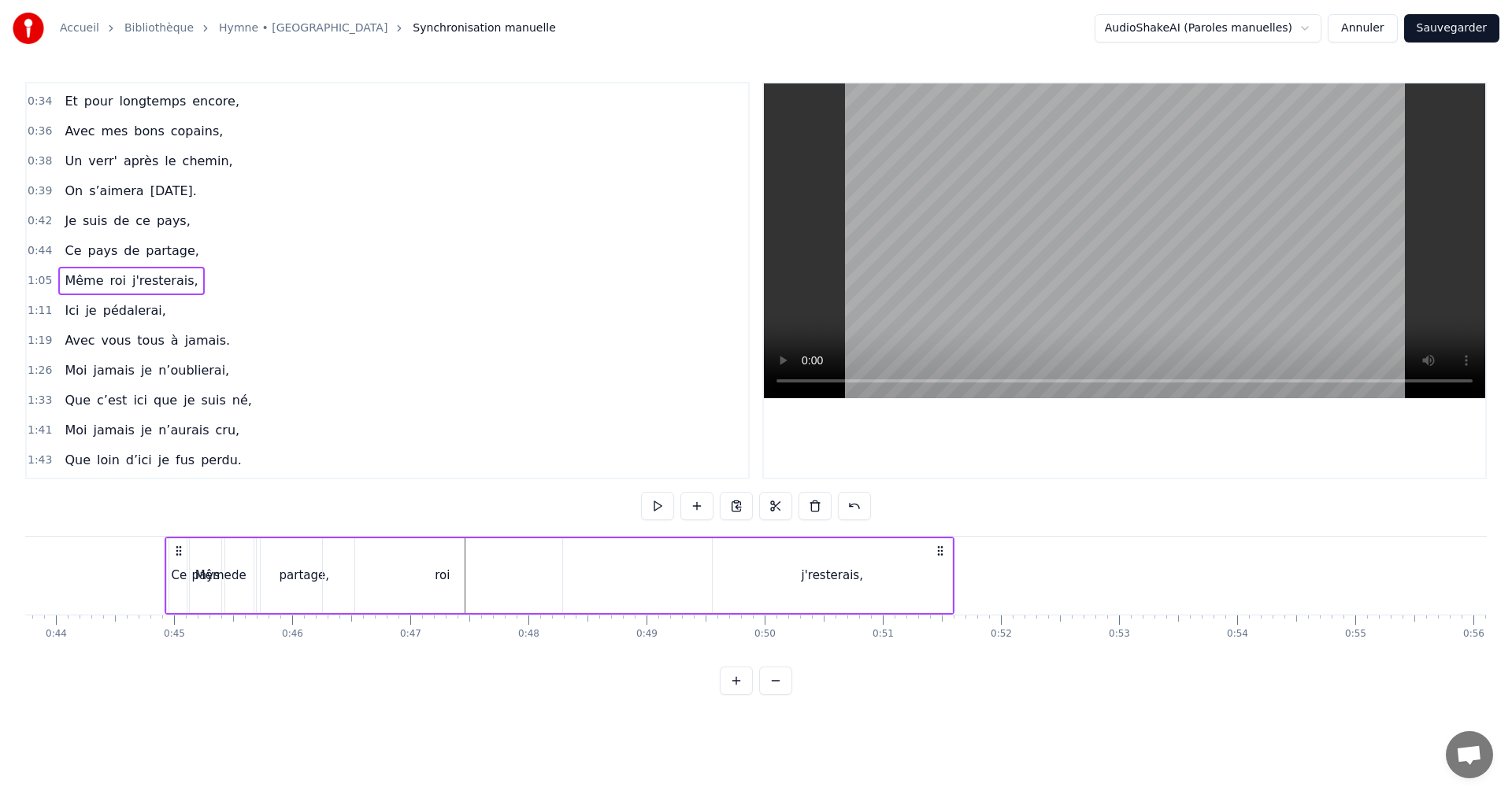
scroll to position [0, 5135]
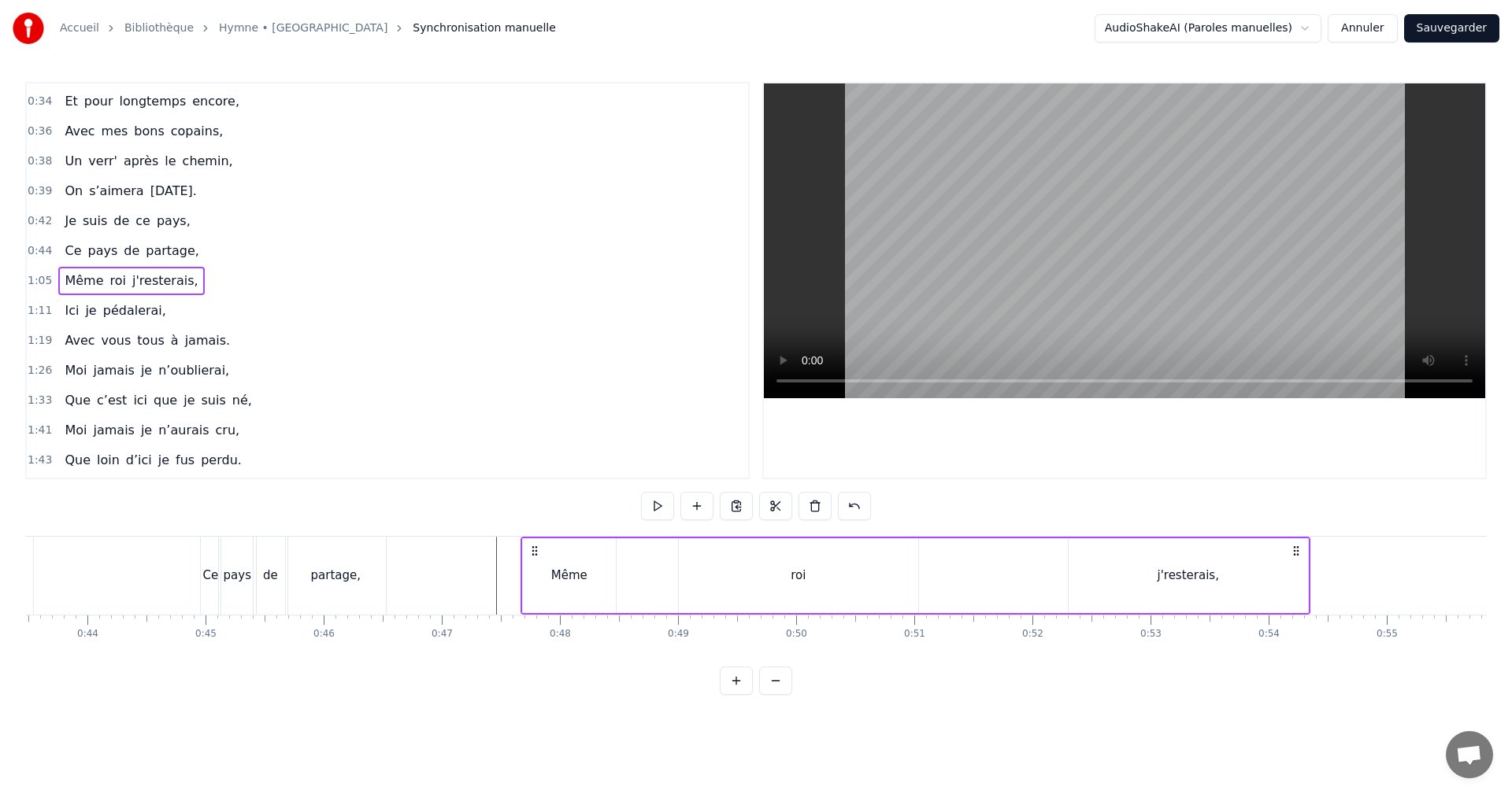
drag, startPoint x: 296, startPoint y: 549, endPoint x: 532, endPoint y: 587, distance: 239.0
click at [532, 587] on div "Même roi j'resterais," at bounding box center [915, 576] width 790 height 78
click at [584, 571] on div "Même" at bounding box center [569, 576] width 37 height 18
drag, startPoint x: 614, startPoint y: 573, endPoint x: 564, endPoint y: 573, distance: 50.0
click at [563, 573] on icon at bounding box center [560, 575] width 6 height 12
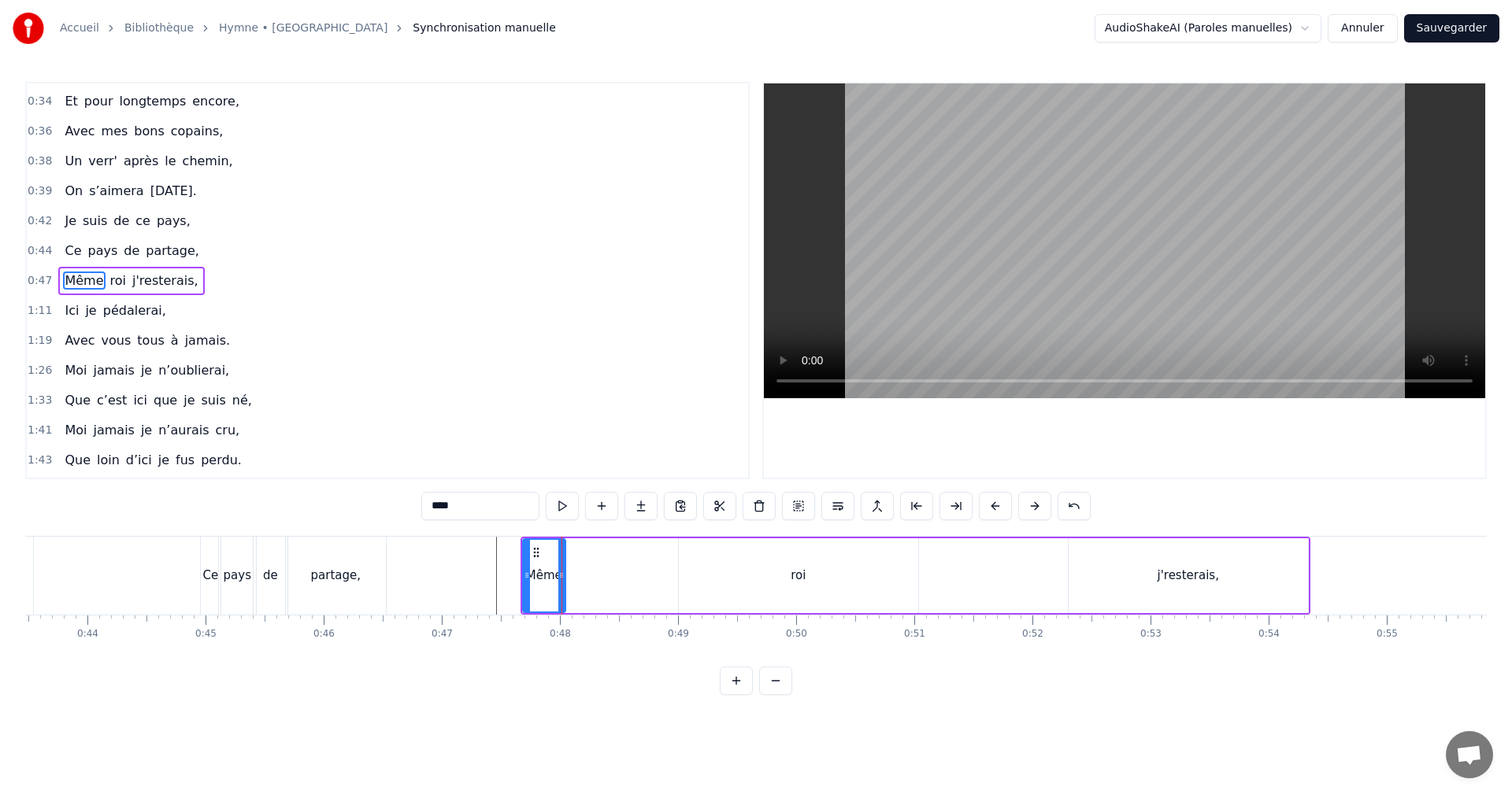
click at [800, 575] on div "roi" at bounding box center [798, 576] width 15 height 18
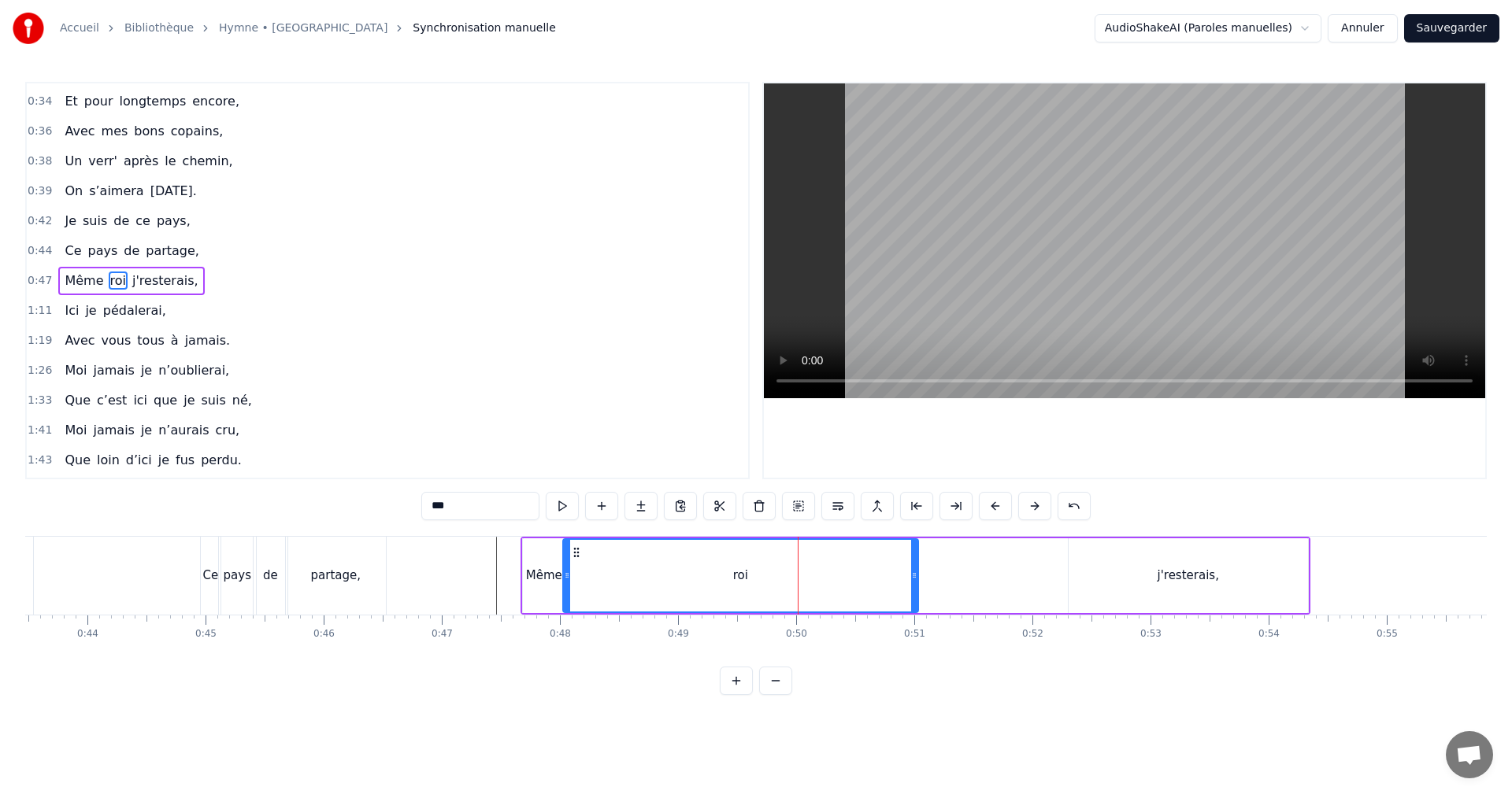
drag, startPoint x: 682, startPoint y: 576, endPoint x: 566, endPoint y: 577, distance: 116.0
click at [566, 577] on icon at bounding box center [566, 575] width 6 height 12
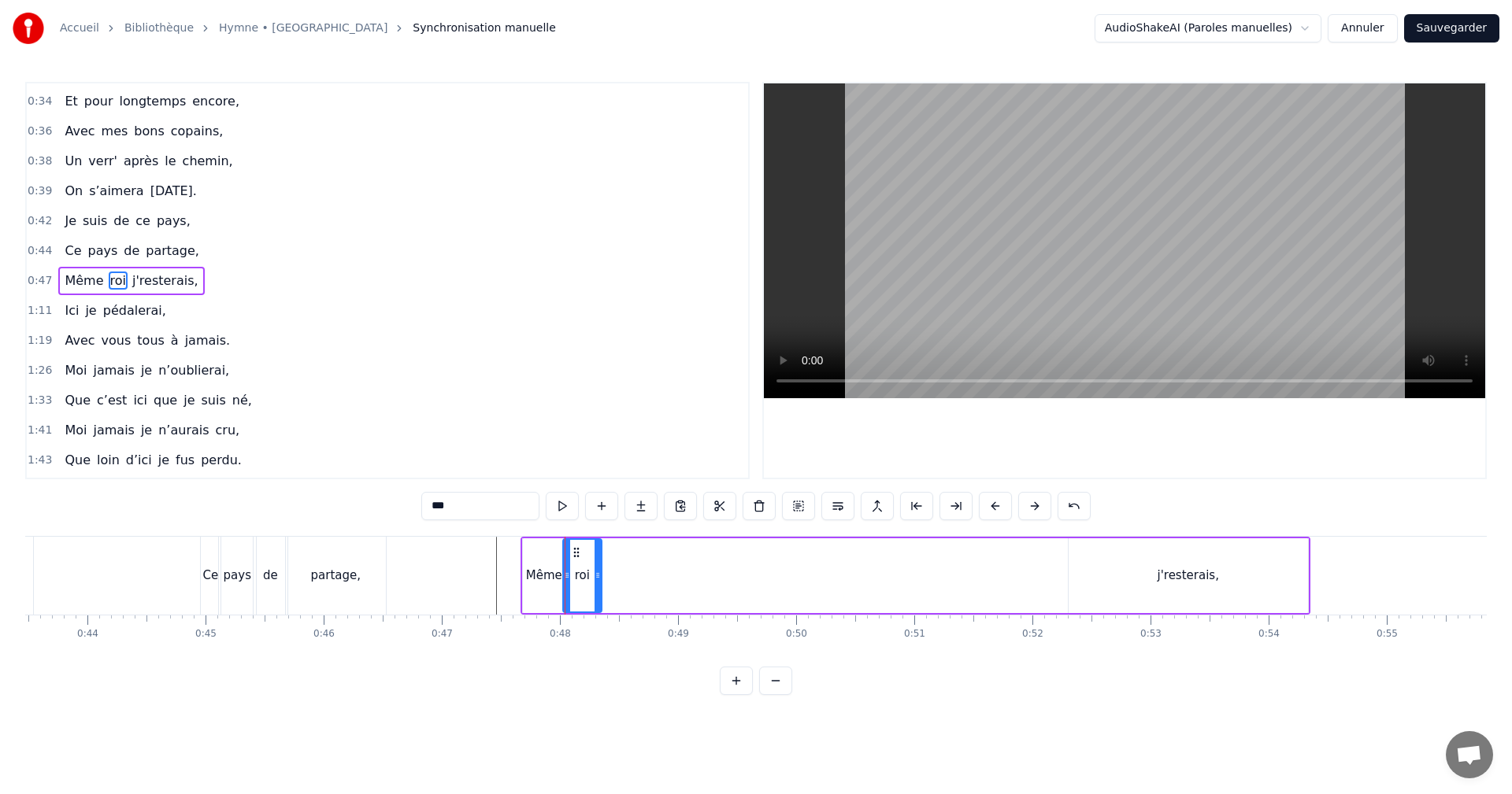
drag, startPoint x: 914, startPoint y: 572, endPoint x: 597, endPoint y: 575, distance: 317.0
click at [597, 575] on icon at bounding box center [597, 575] width 6 height 12
click at [544, 572] on div "Même" at bounding box center [544, 576] width 37 height 18
click at [549, 577] on icon at bounding box center [551, 575] width 6 height 12
click at [581, 577] on div "roi" at bounding box center [582, 576] width 15 height 18
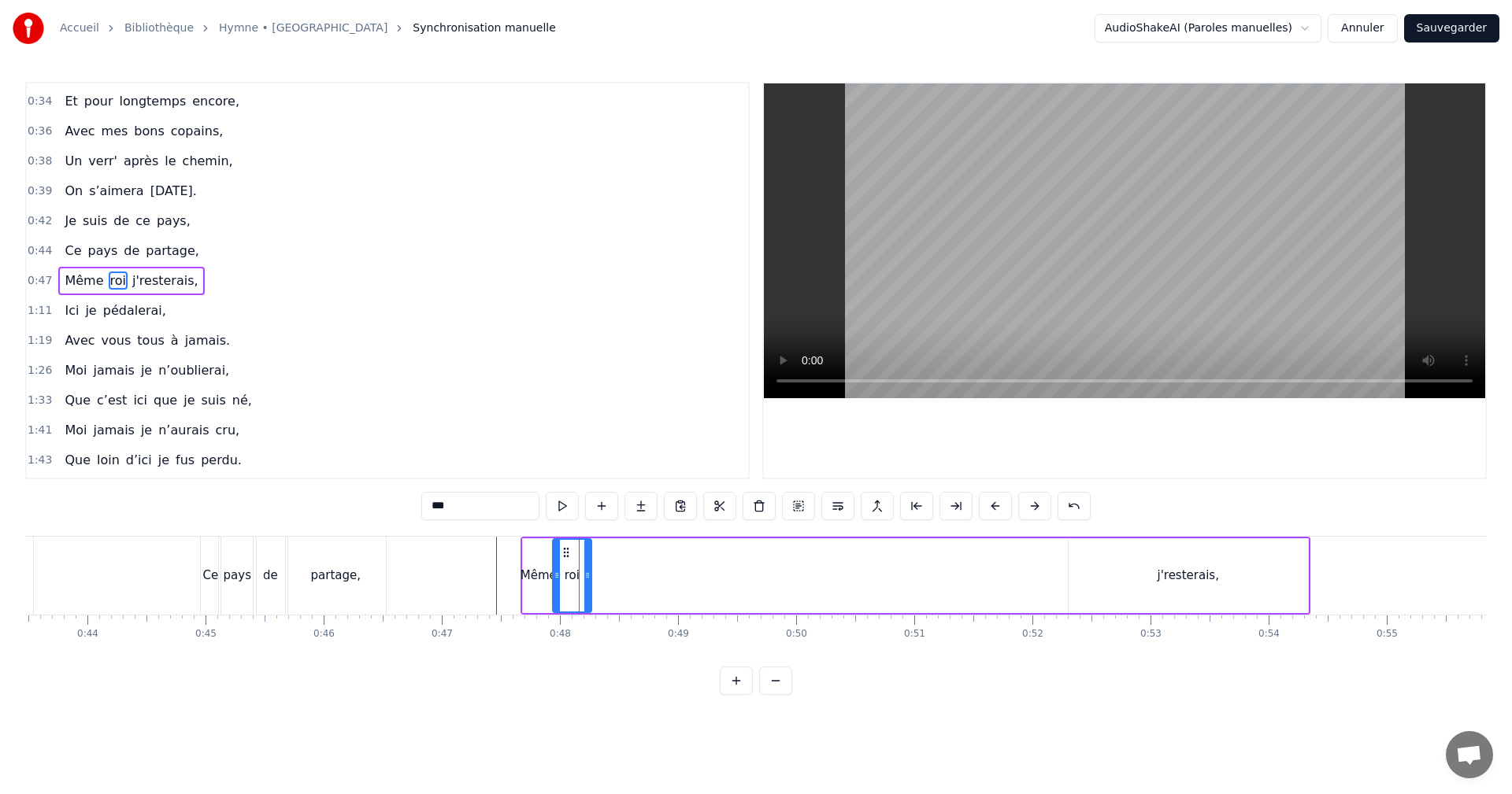
drag, startPoint x: 573, startPoint y: 550, endPoint x: 563, endPoint y: 553, distance: 10.4
click at [563, 553] on icon at bounding box center [566, 553] width 12 height 12
click at [1198, 569] on div "j'resterais," at bounding box center [1188, 576] width 61 height 18
type input "**********"
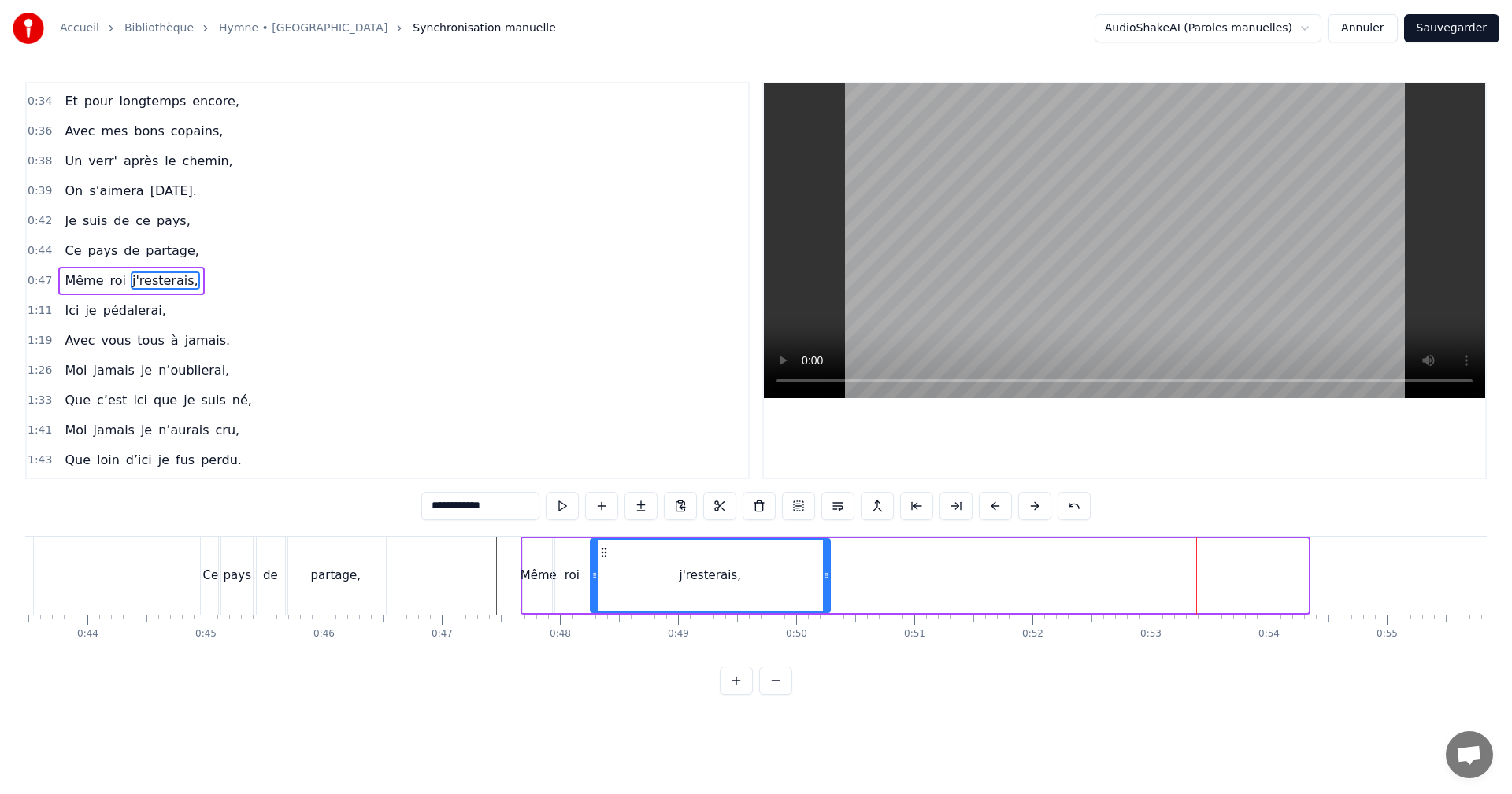
drag, startPoint x: 1083, startPoint y: 549, endPoint x: 626, endPoint y: 568, distance: 457.4
click at [604, 563] on div "j'resterais," at bounding box center [710, 576] width 238 height 71
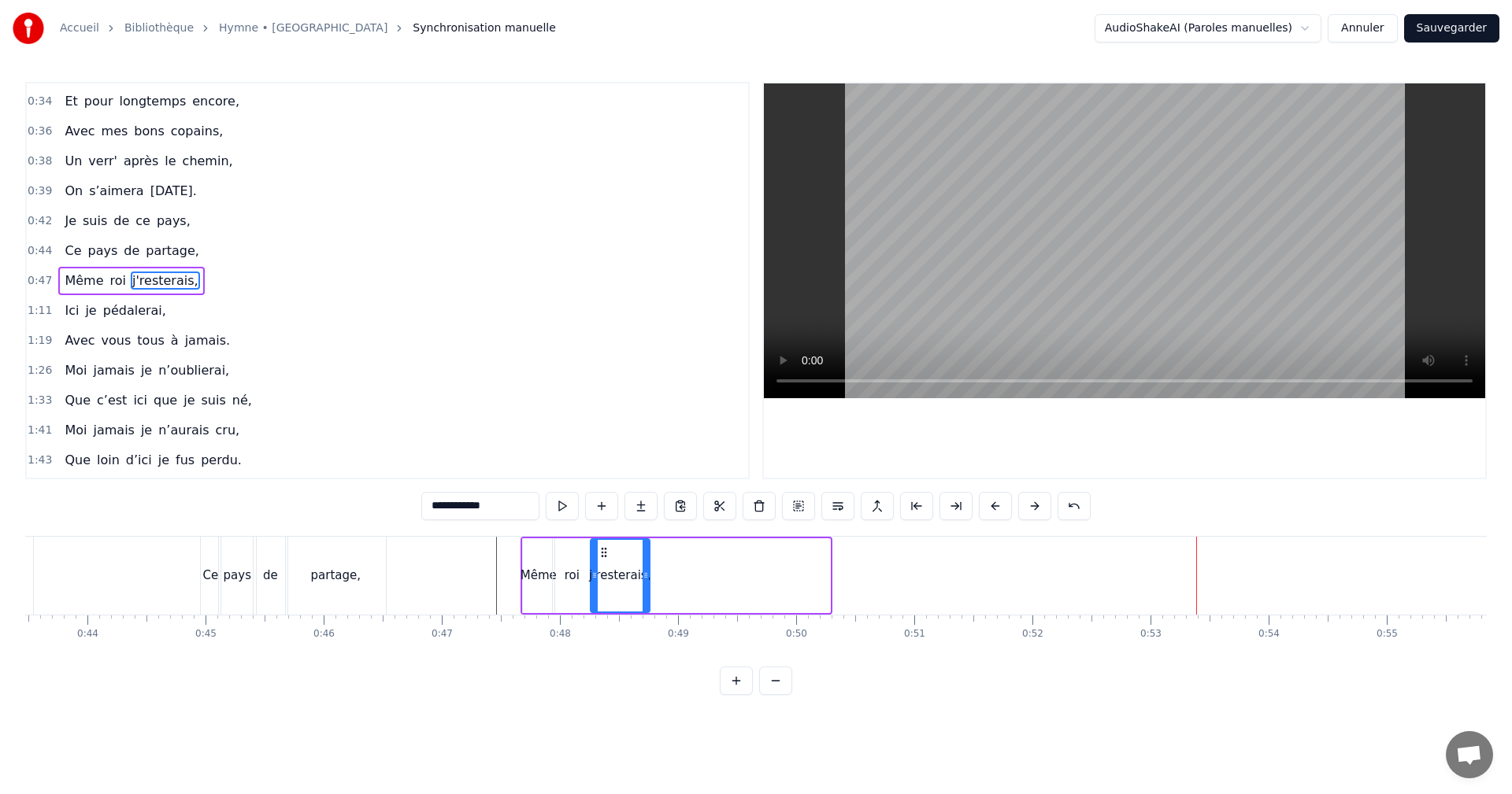
drag, startPoint x: 784, startPoint y: 571, endPoint x: 644, endPoint y: 567, distance: 140.1
click at [644, 567] on div at bounding box center [646, 576] width 6 height 71
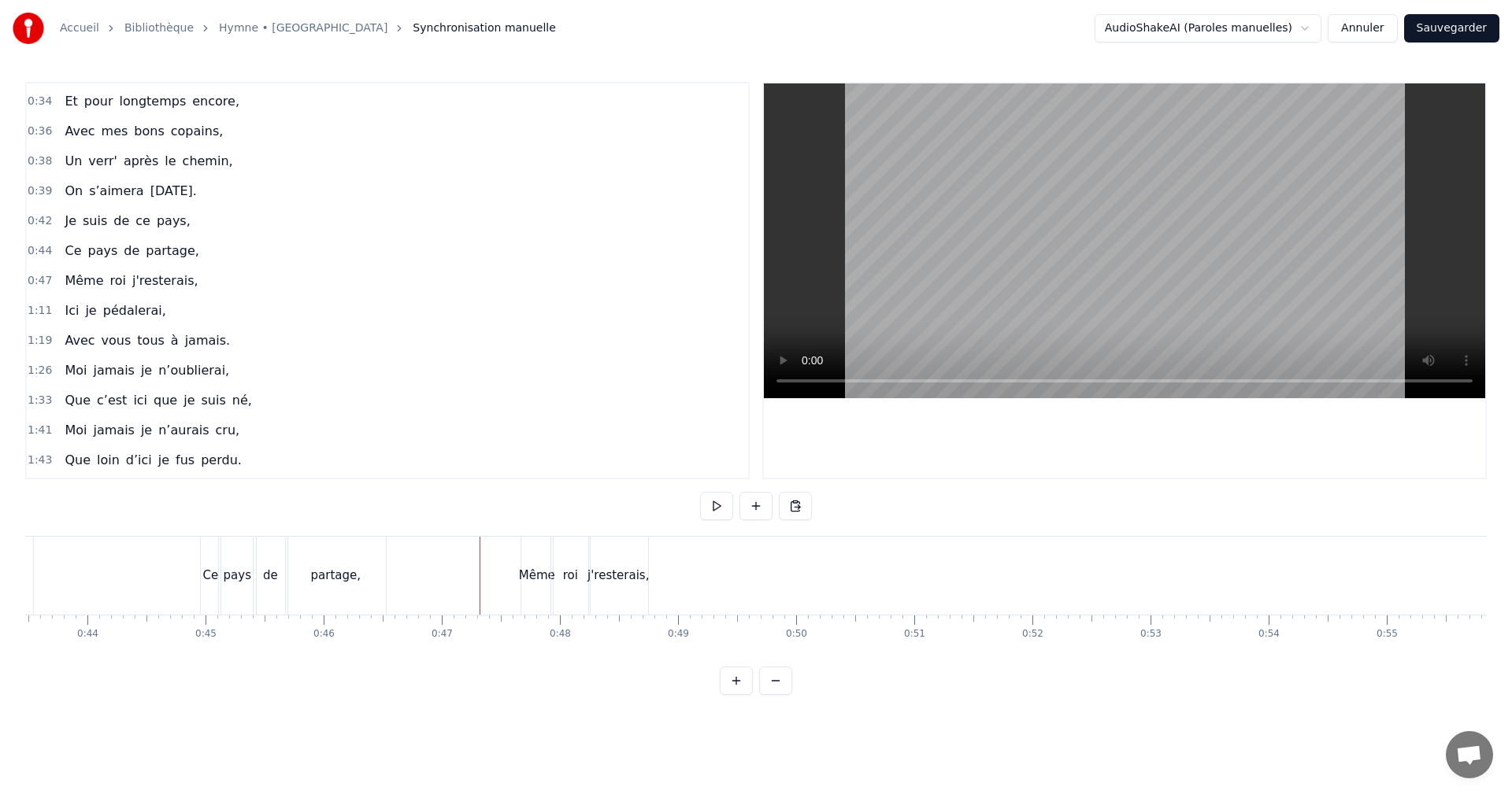
click at [571, 562] on div "roi" at bounding box center [570, 576] width 38 height 78
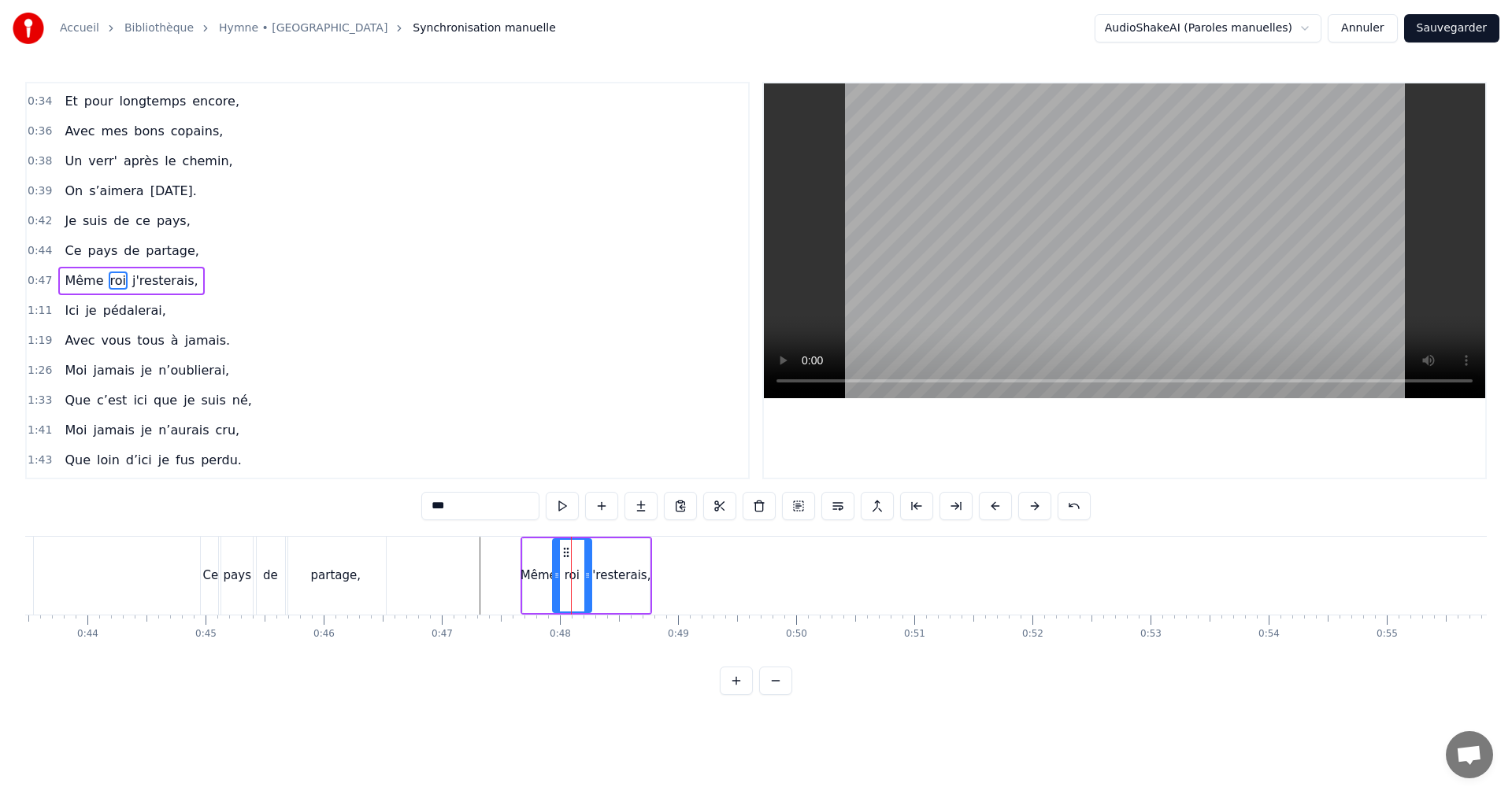
click at [603, 539] on div "j'resterais," at bounding box center [620, 576] width 59 height 75
type input "**********"
click at [543, 537] on div "Même roi j'resterais," at bounding box center [587, 576] width 132 height 78
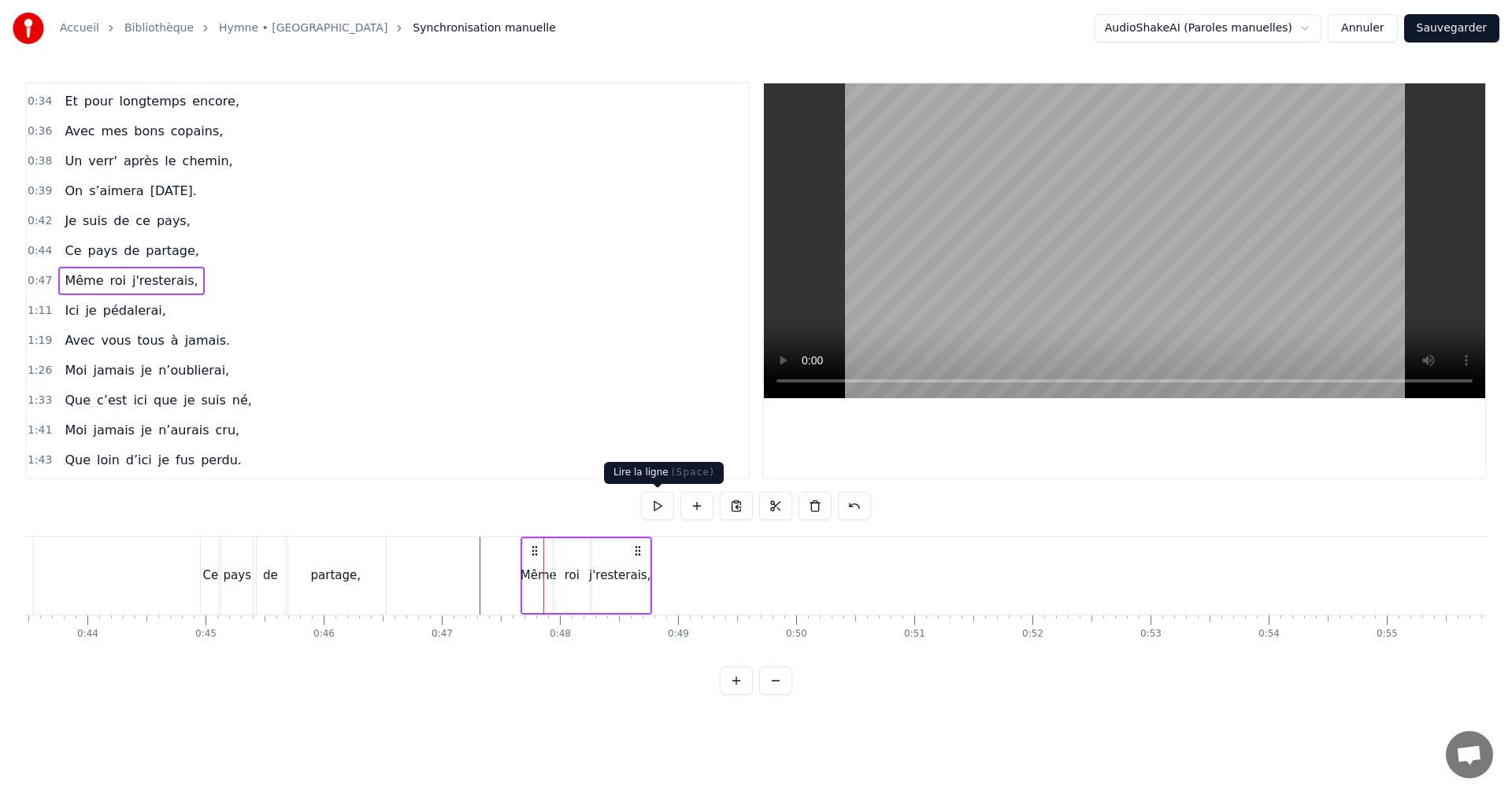
click at [653, 509] on button at bounding box center [657, 506] width 33 height 28
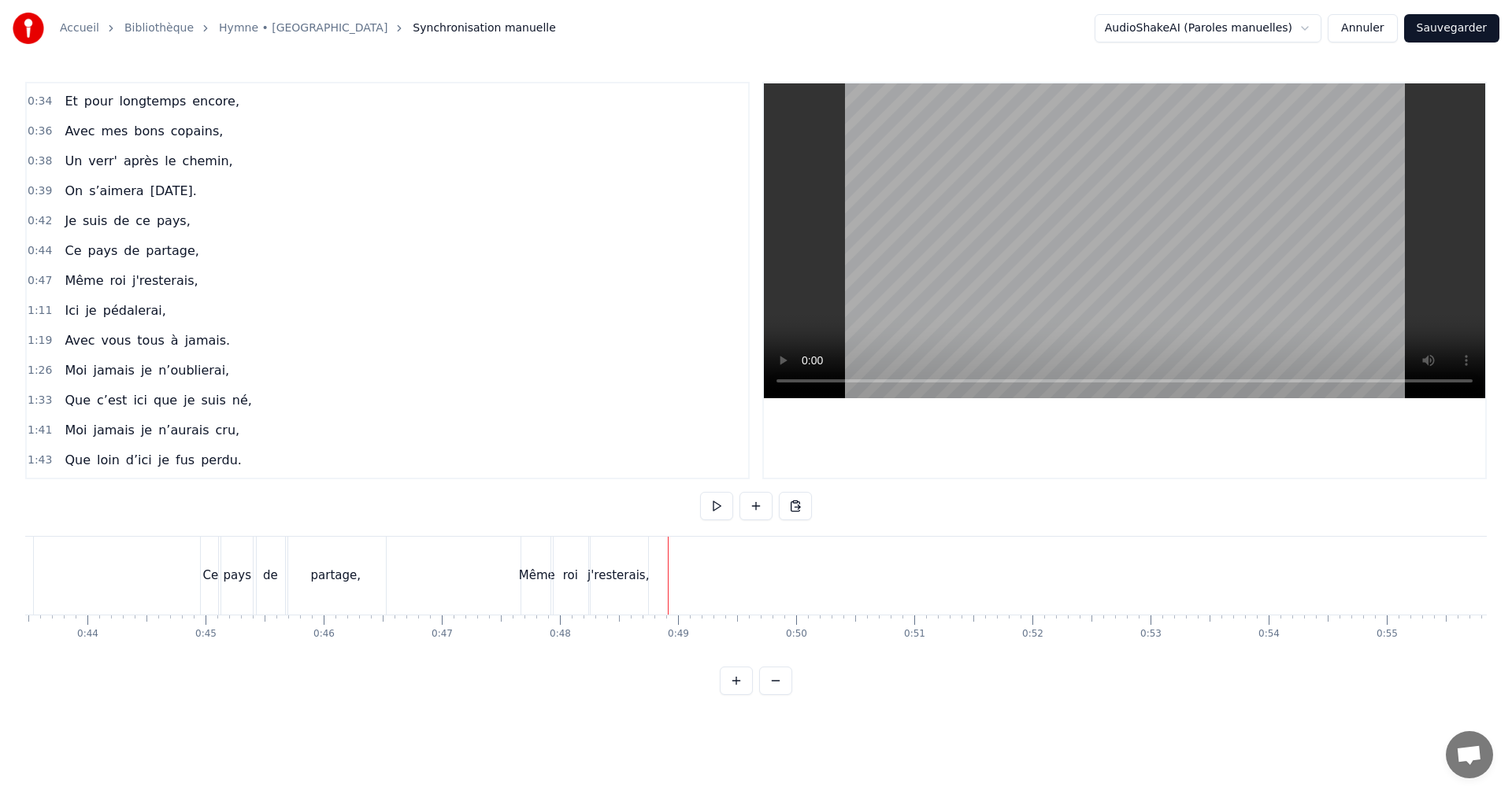
click at [630, 571] on div "j'resterais," at bounding box center [618, 576] width 61 height 18
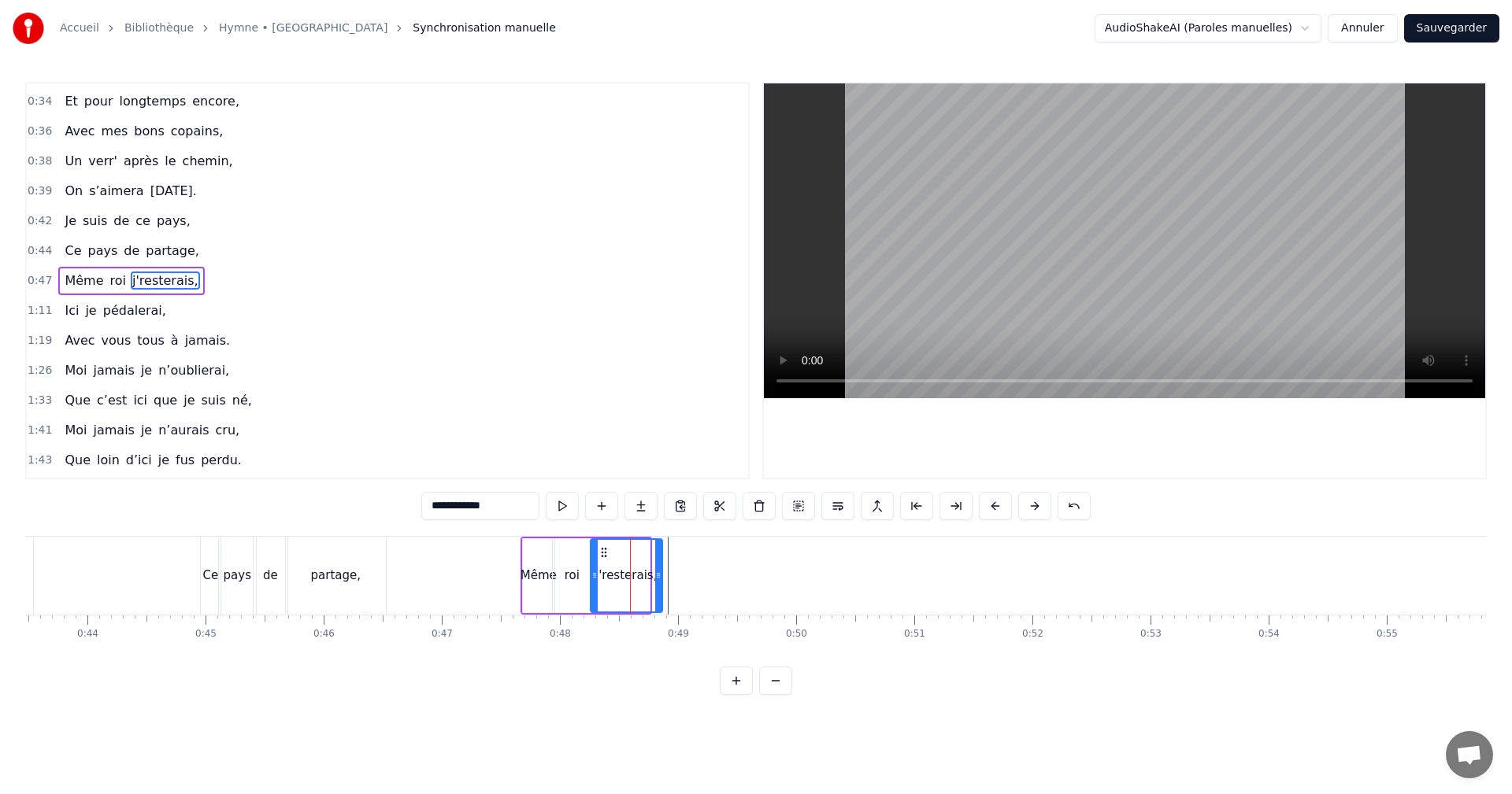
drag, startPoint x: 646, startPoint y: 574, endPoint x: 659, endPoint y: 574, distance: 13.0
click at [659, 574] on circle at bounding box center [658, 573] width 1 height 1
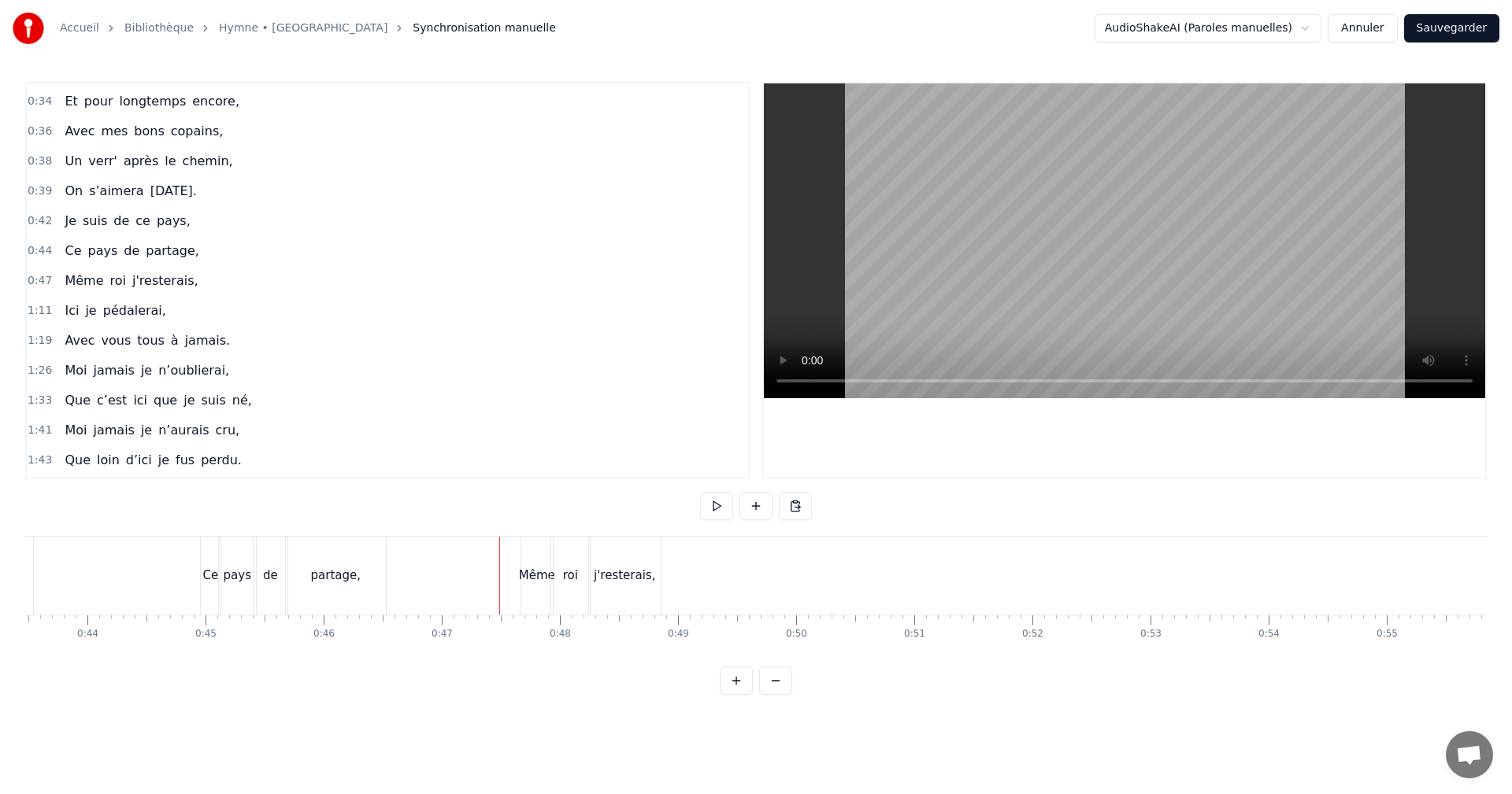
click at [540, 569] on div "Même" at bounding box center [537, 576] width 37 height 18
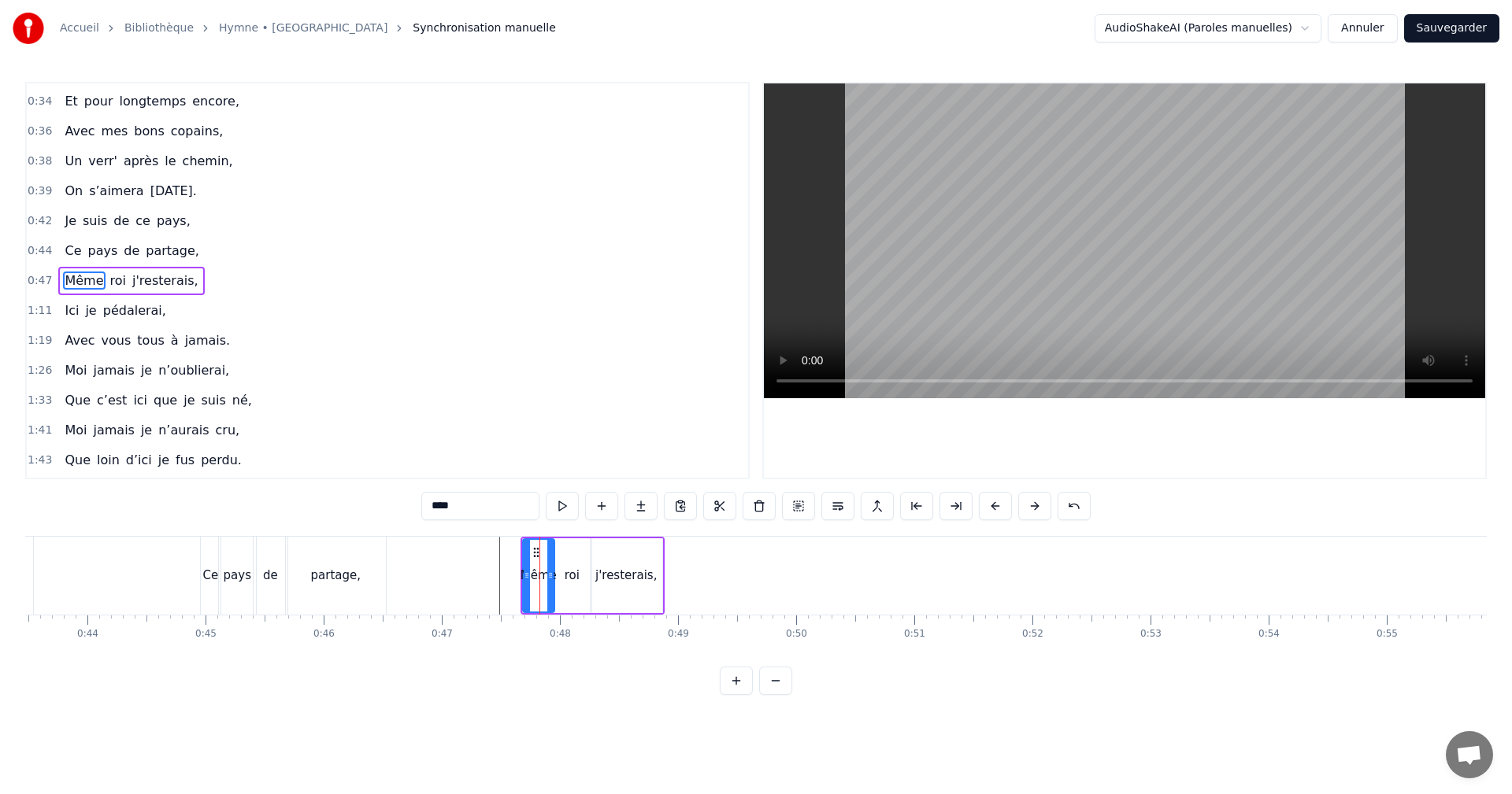
click at [575, 537] on div "Même roi j'resterais," at bounding box center [593, 576] width 144 height 78
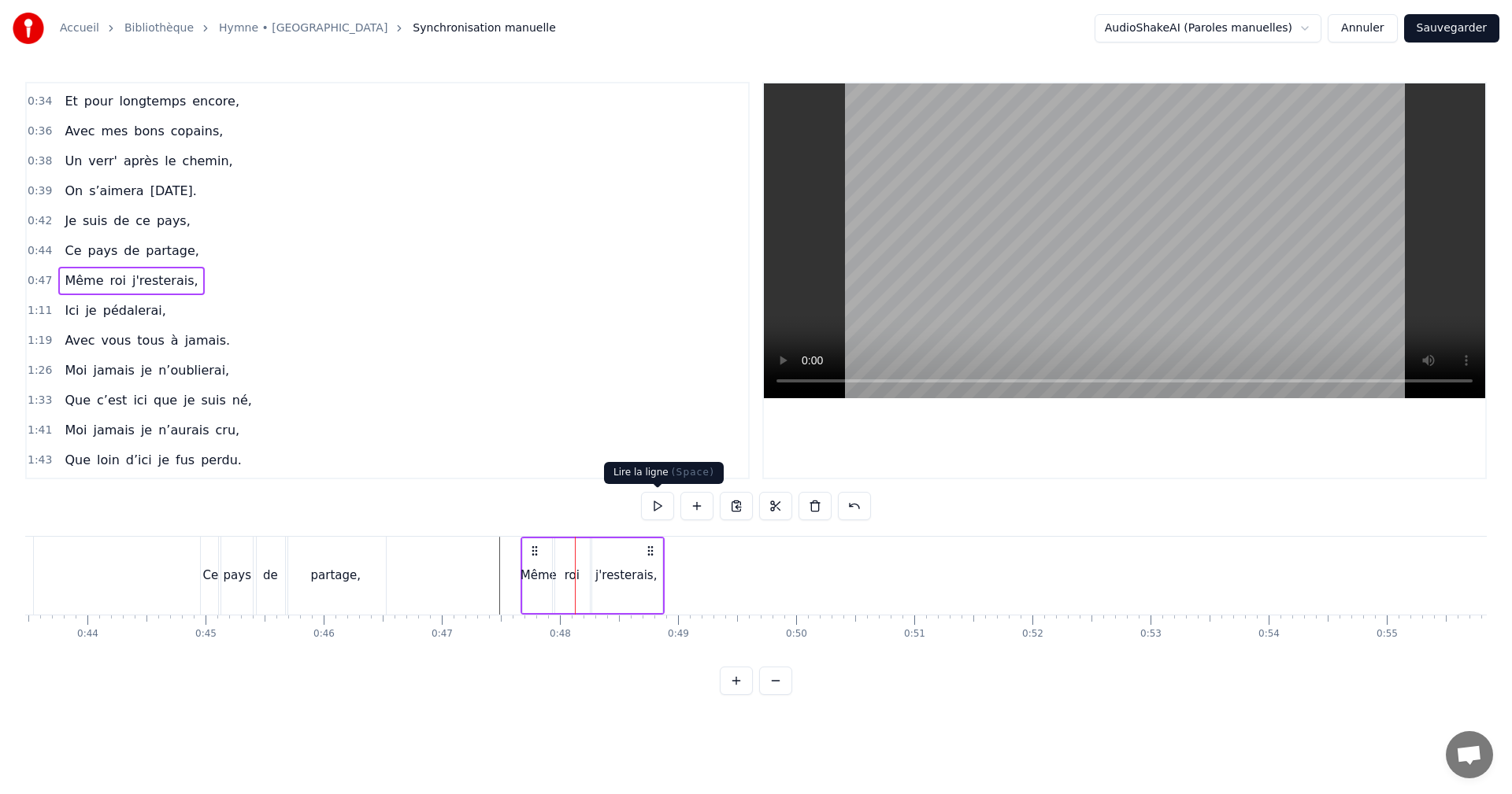
click at [657, 503] on button at bounding box center [657, 506] width 33 height 28
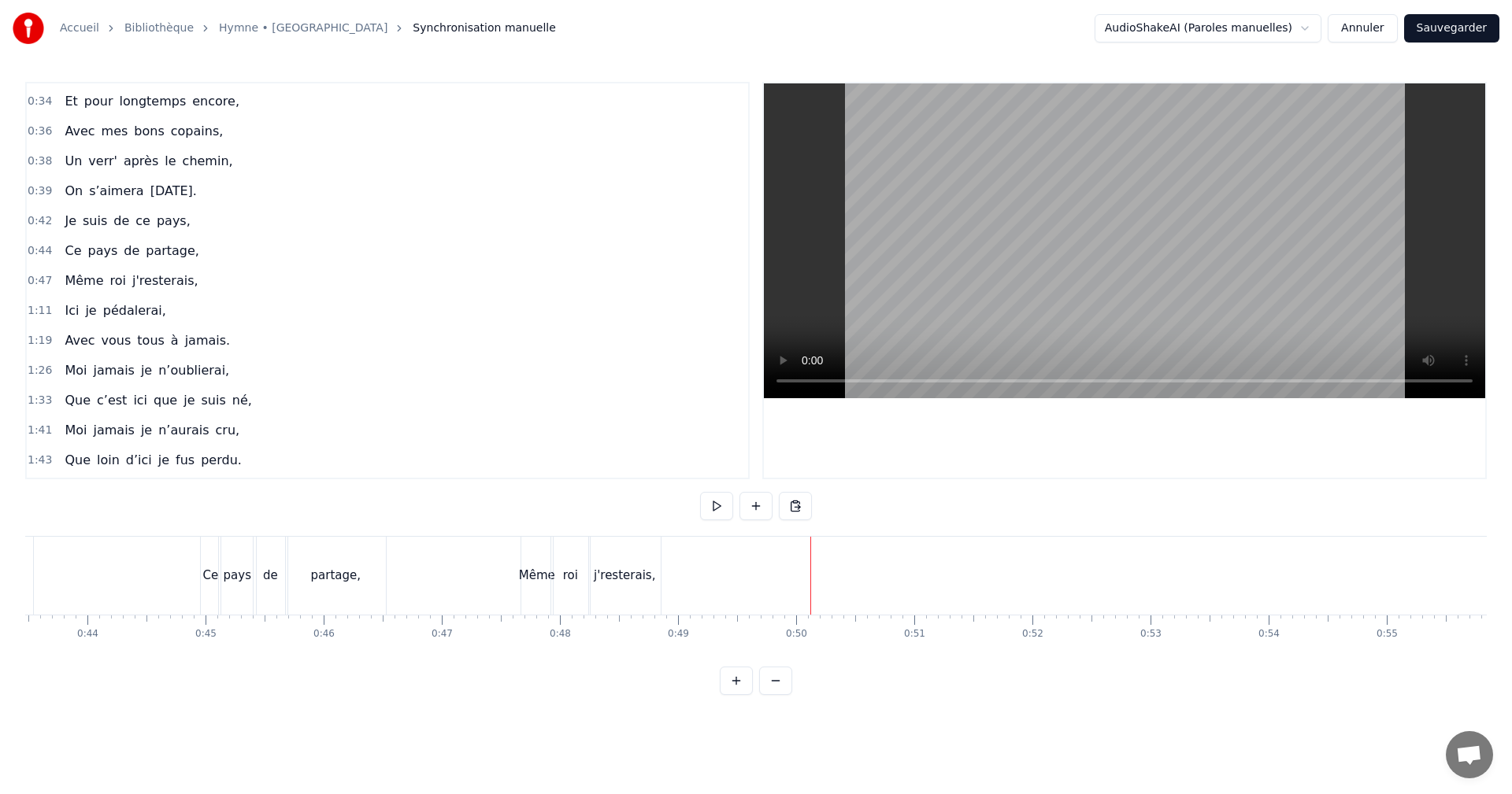
click at [998, 567] on div "Ici" at bounding box center [993, 576] width 358 height 78
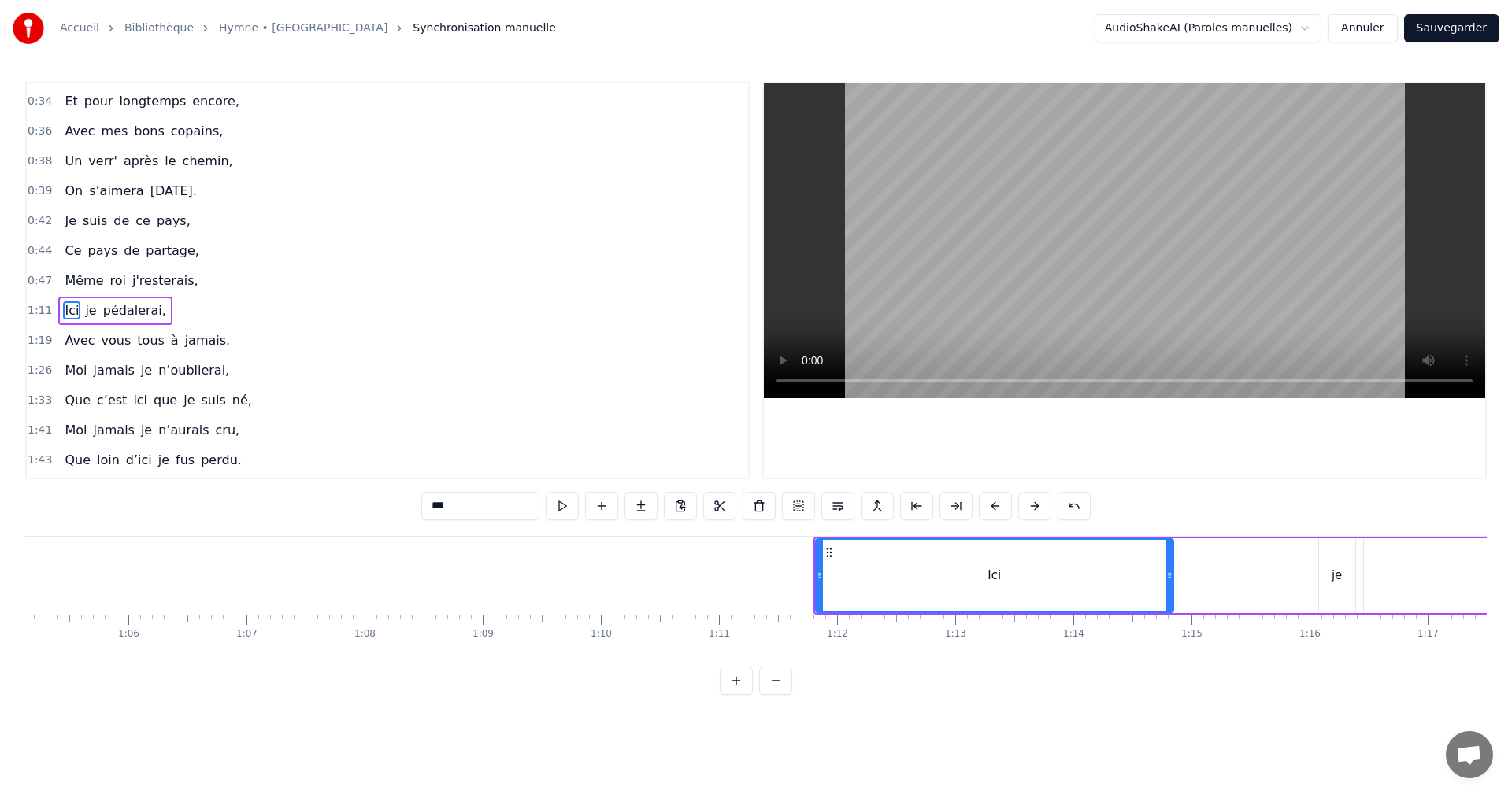
scroll to position [356, 0]
click at [1199, 537] on div "Ici je pédalerai," at bounding box center [1270, 576] width 913 height 78
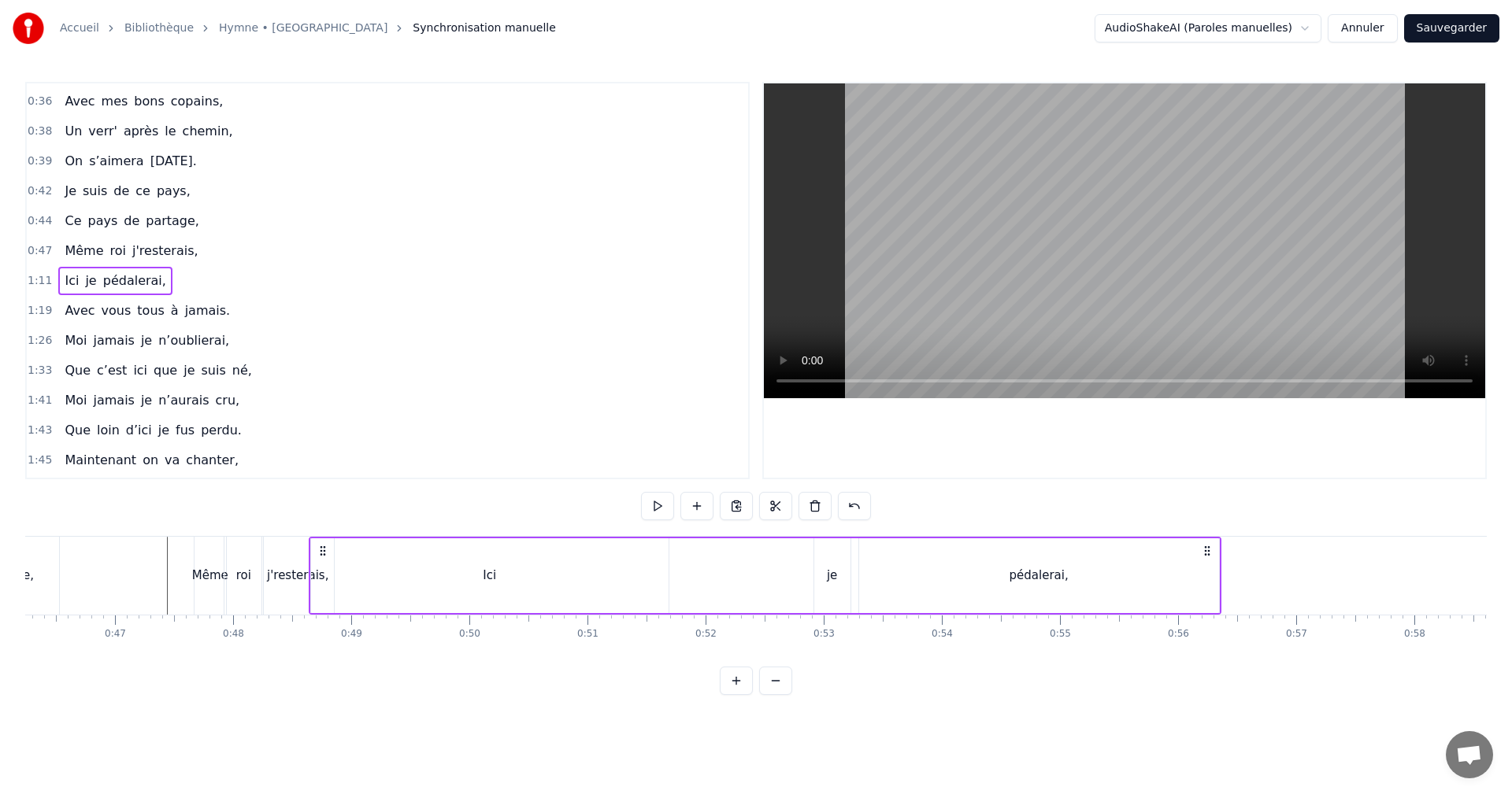
scroll to position [0, 5452]
drag, startPoint x: 827, startPoint y: 546, endPoint x: 409, endPoint y: 584, distance: 419.7
click at [360, 582] on div "Ici je pédalerai," at bounding box center [802, 576] width 913 height 78
click at [682, 575] on div "Ici" at bounding box center [528, 576] width 358 height 75
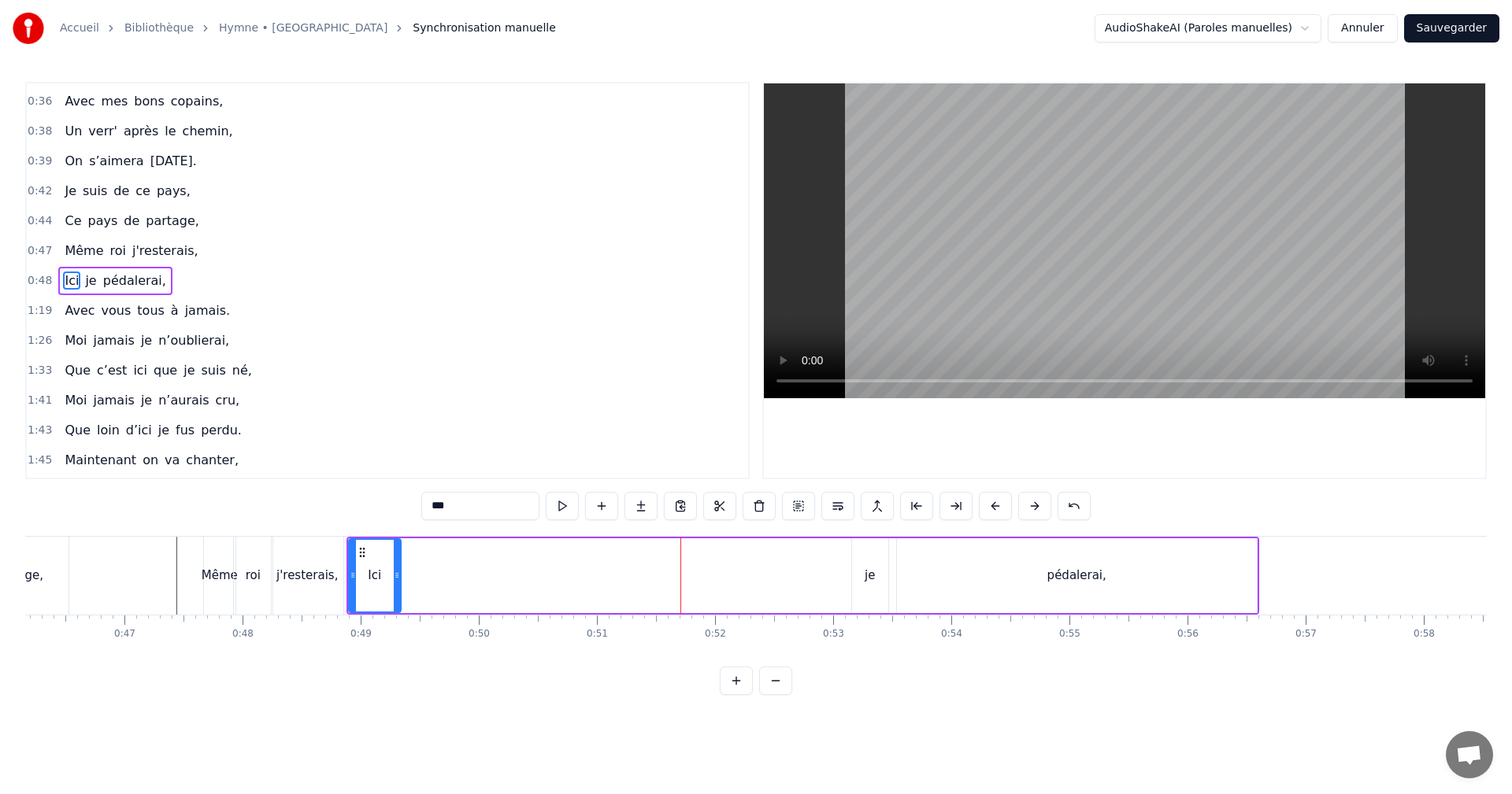
drag, startPoint x: 701, startPoint y: 574, endPoint x: 395, endPoint y: 558, distance: 306.4
click at [395, 558] on div at bounding box center [396, 576] width 6 height 71
click at [862, 577] on div "je" at bounding box center [870, 576] width 37 height 75
drag, startPoint x: 860, startPoint y: 549, endPoint x: 412, endPoint y: 548, distance: 448.0
click at [412, 548] on icon at bounding box center [415, 553] width 12 height 12
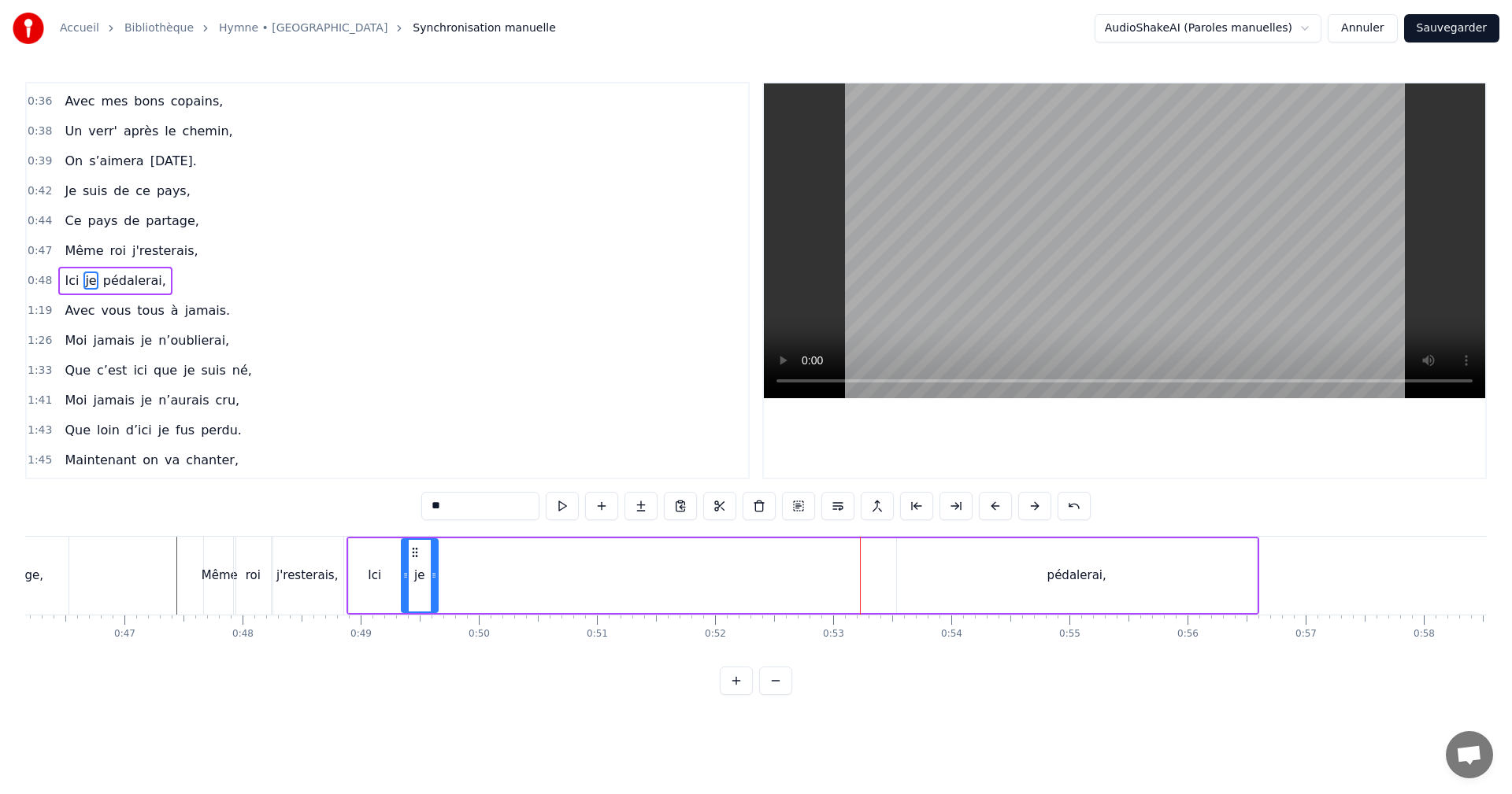
click at [1081, 577] on div "pédalerai," at bounding box center [1077, 576] width 59 height 18
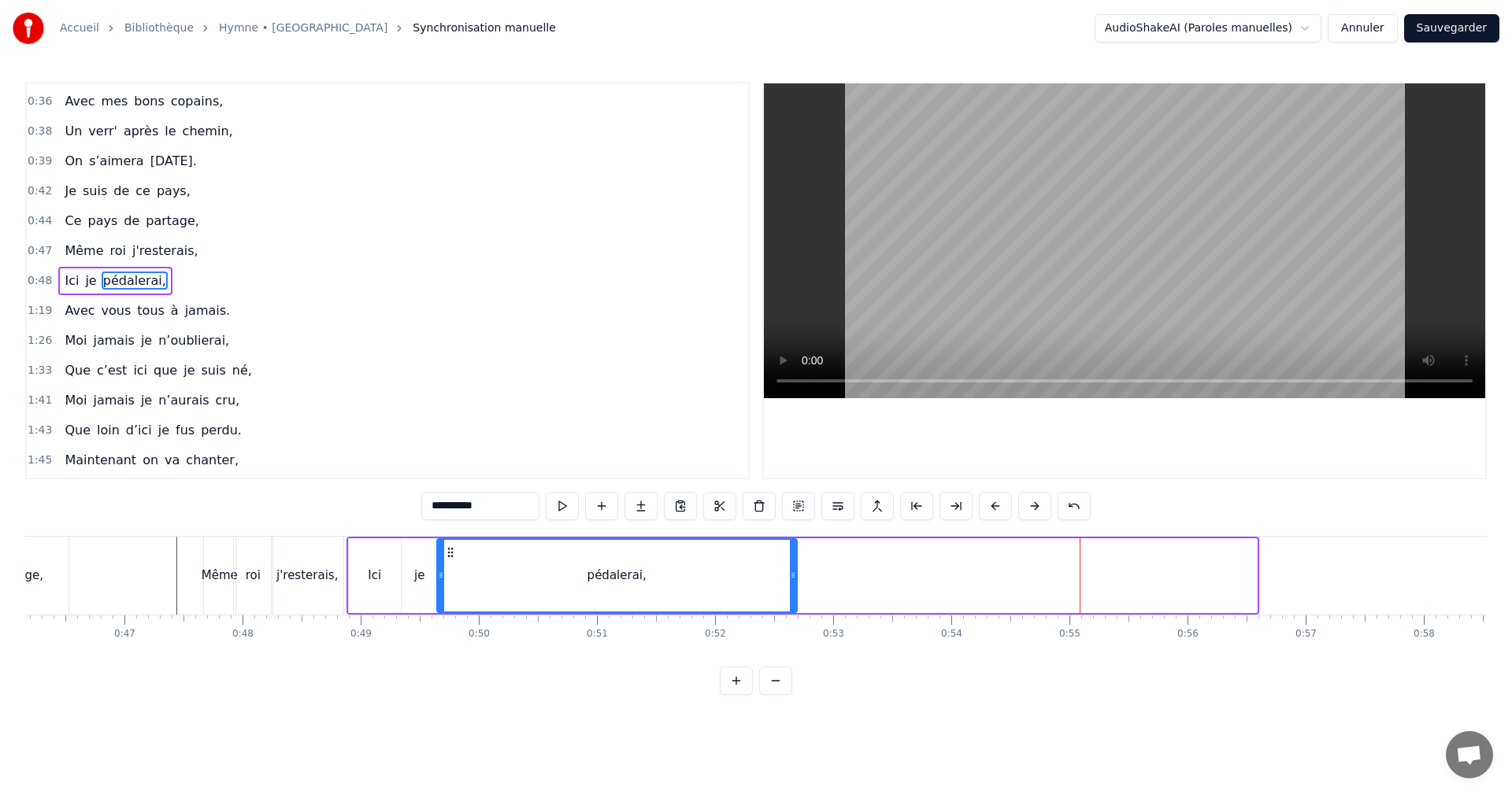
drag, startPoint x: 909, startPoint y: 550, endPoint x: 449, endPoint y: 555, distance: 460.0
click at [449, 555] on icon at bounding box center [451, 553] width 12 height 12
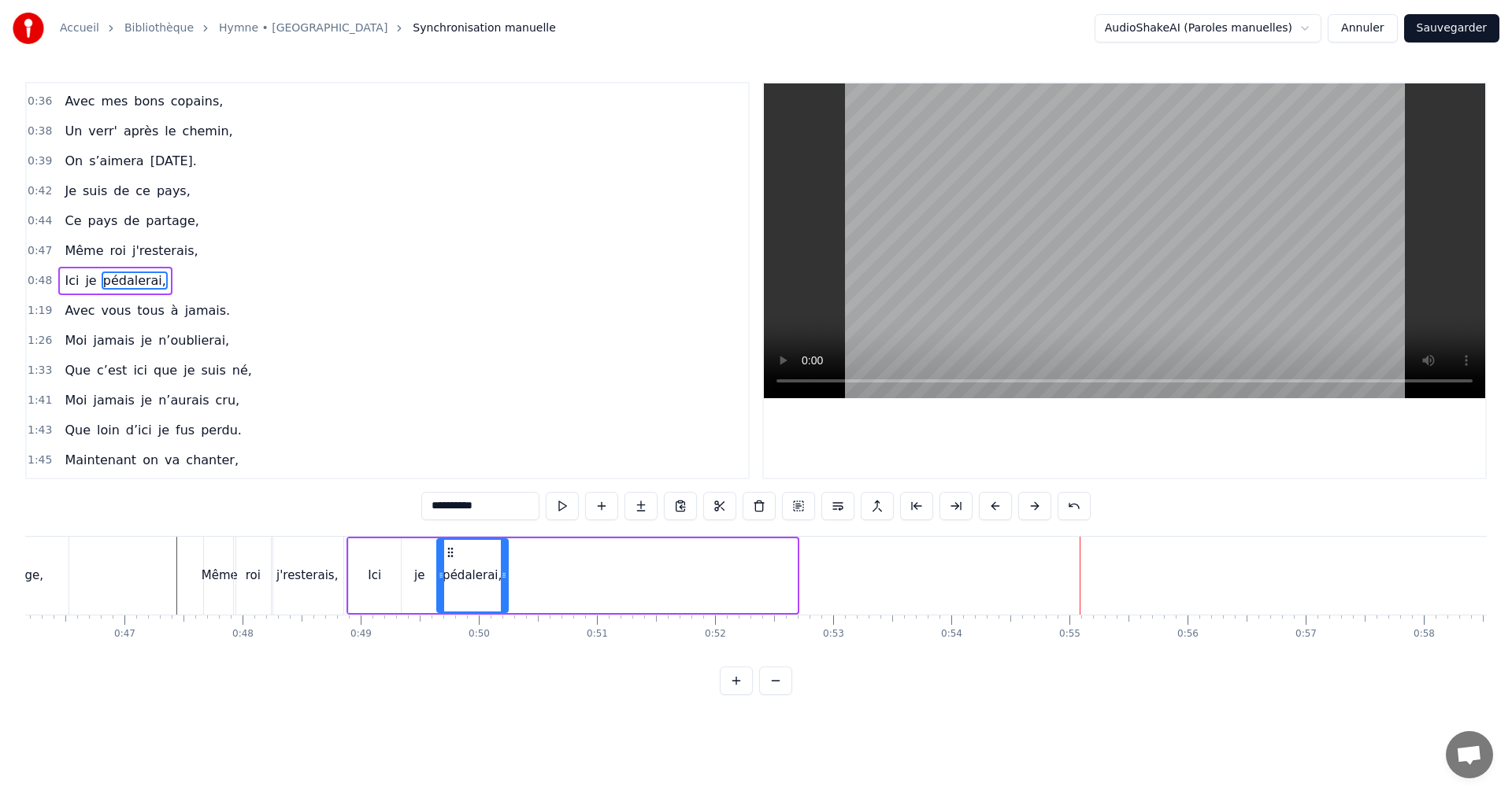
drag, startPoint x: 793, startPoint y: 571, endPoint x: 507, endPoint y: 560, distance: 286.2
click at [504, 560] on div at bounding box center [503, 576] width 6 height 71
click at [385, 539] on div "Ici" at bounding box center [375, 576] width 53 height 75
type input "***"
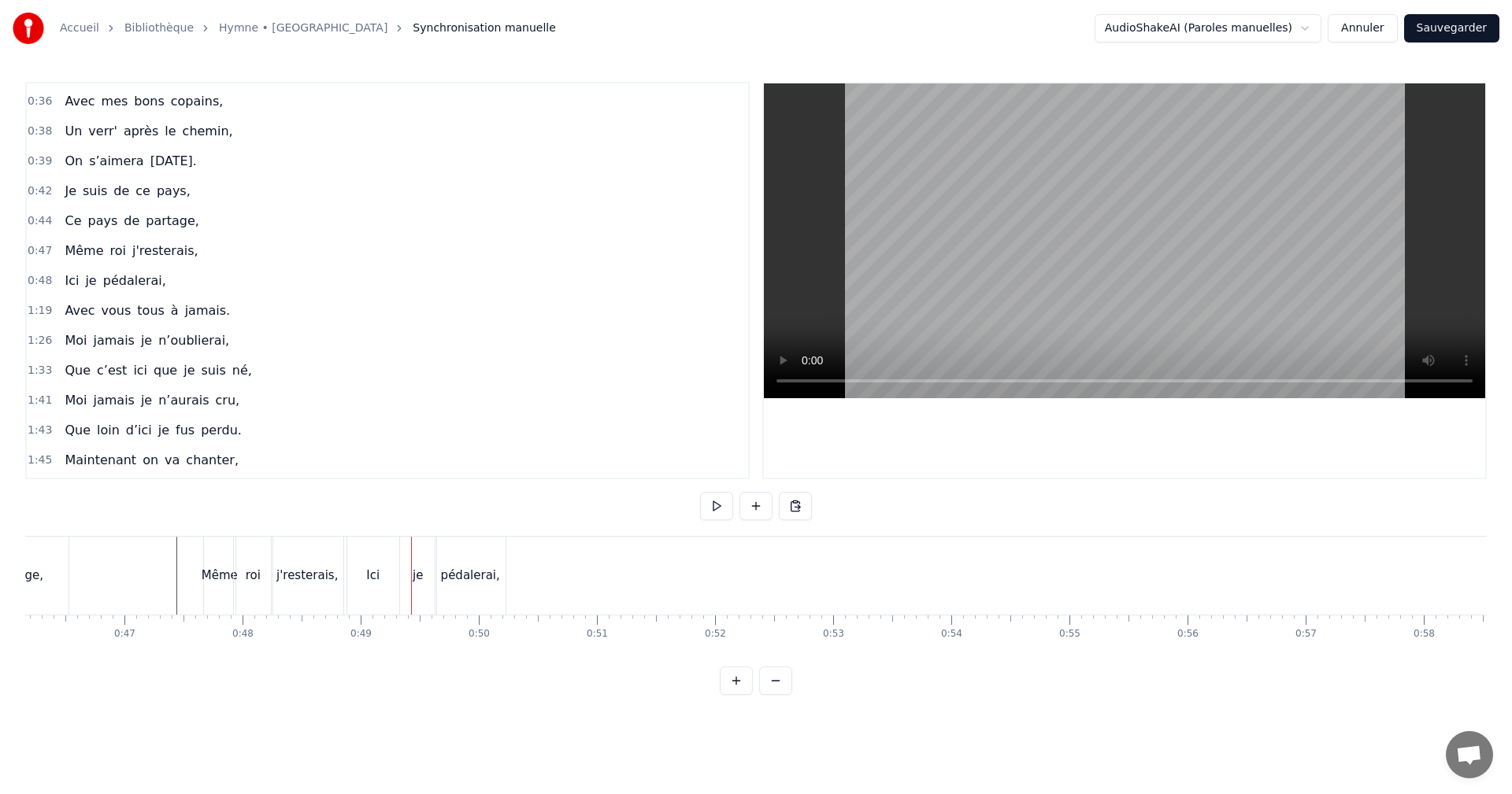
click at [427, 567] on div "je" at bounding box center [418, 576] width 37 height 78
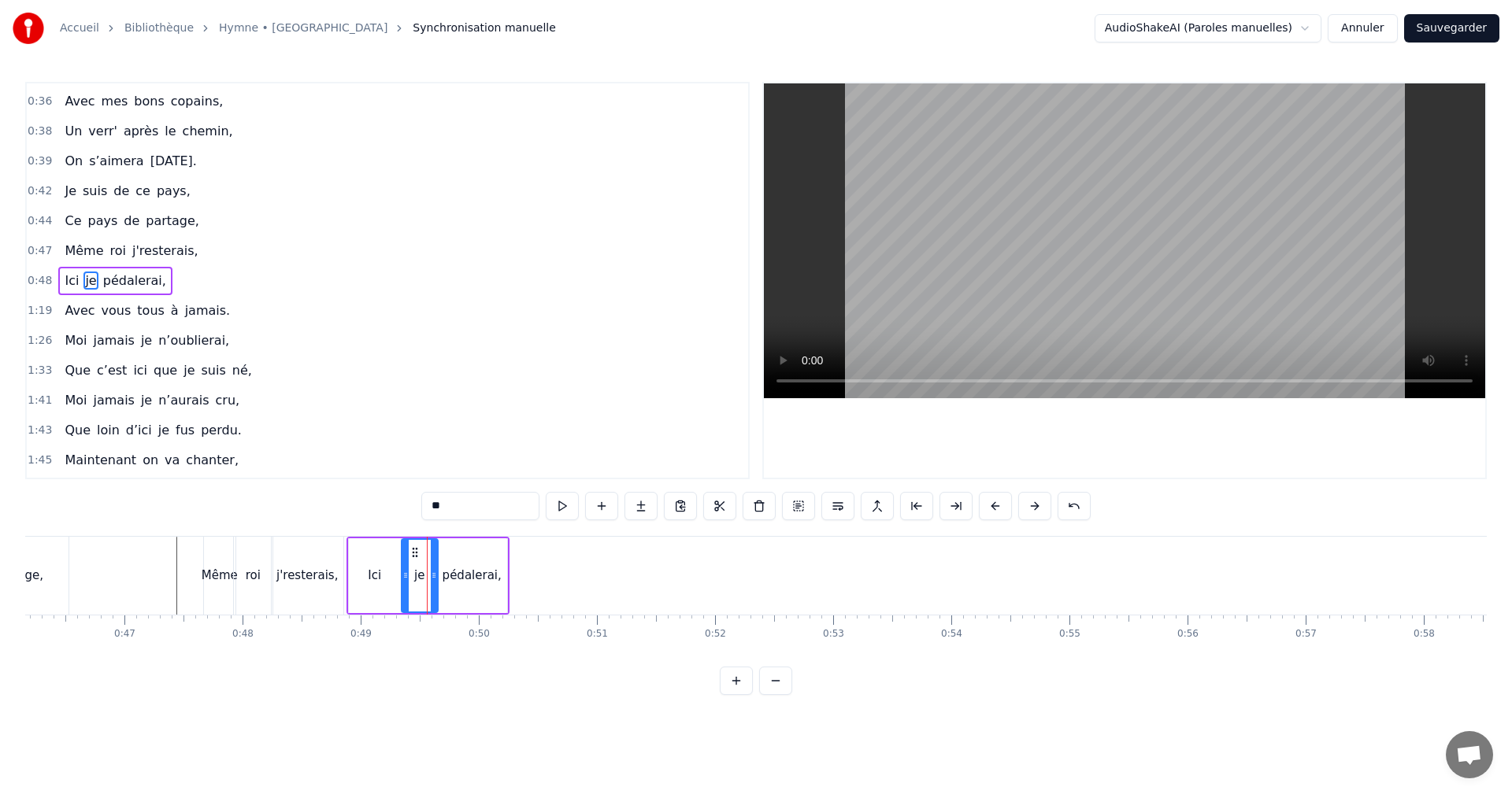
click at [385, 539] on div "Ici" at bounding box center [375, 576] width 53 height 75
type input "***"
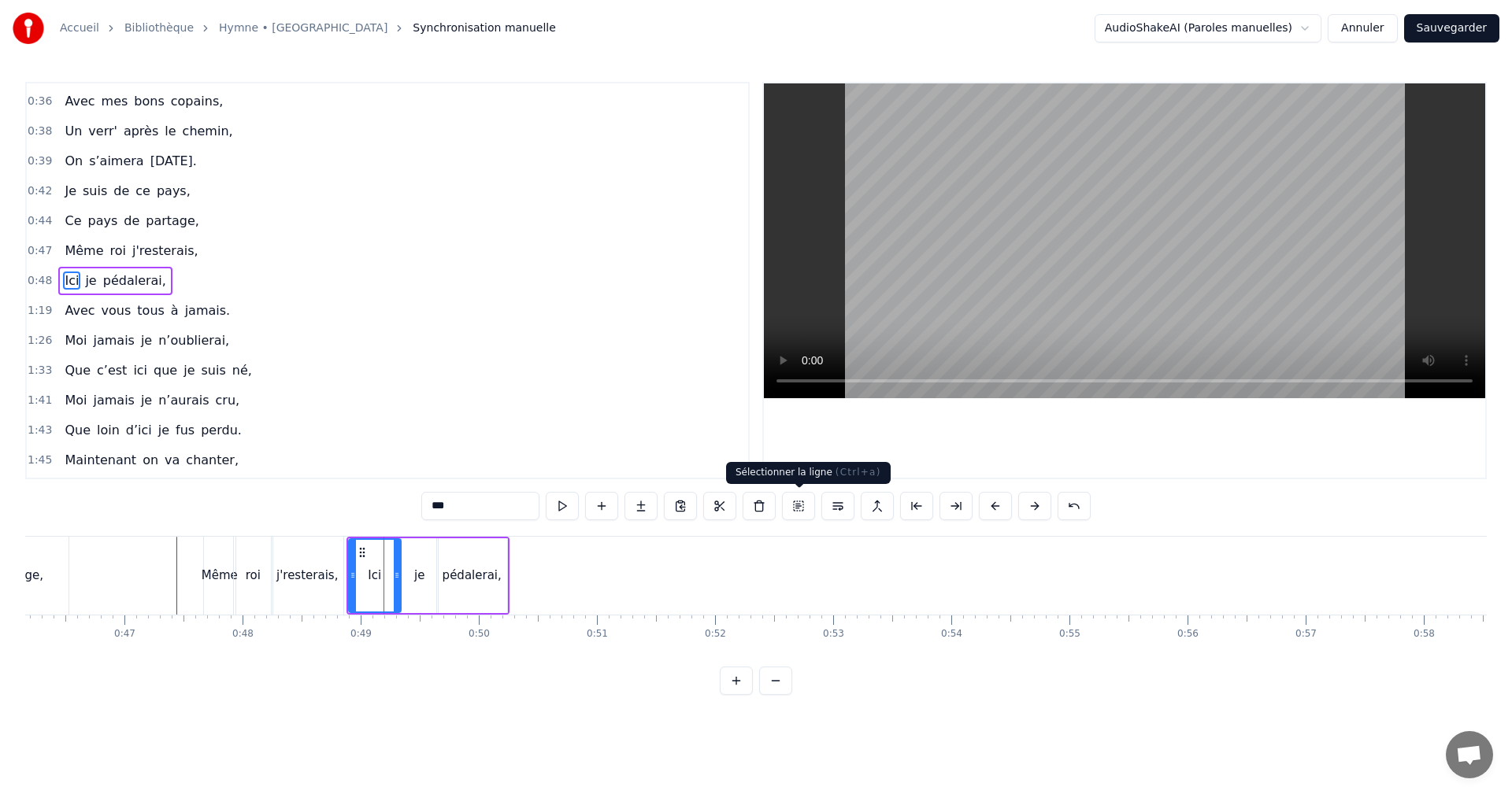
click at [806, 507] on button at bounding box center [798, 506] width 33 height 28
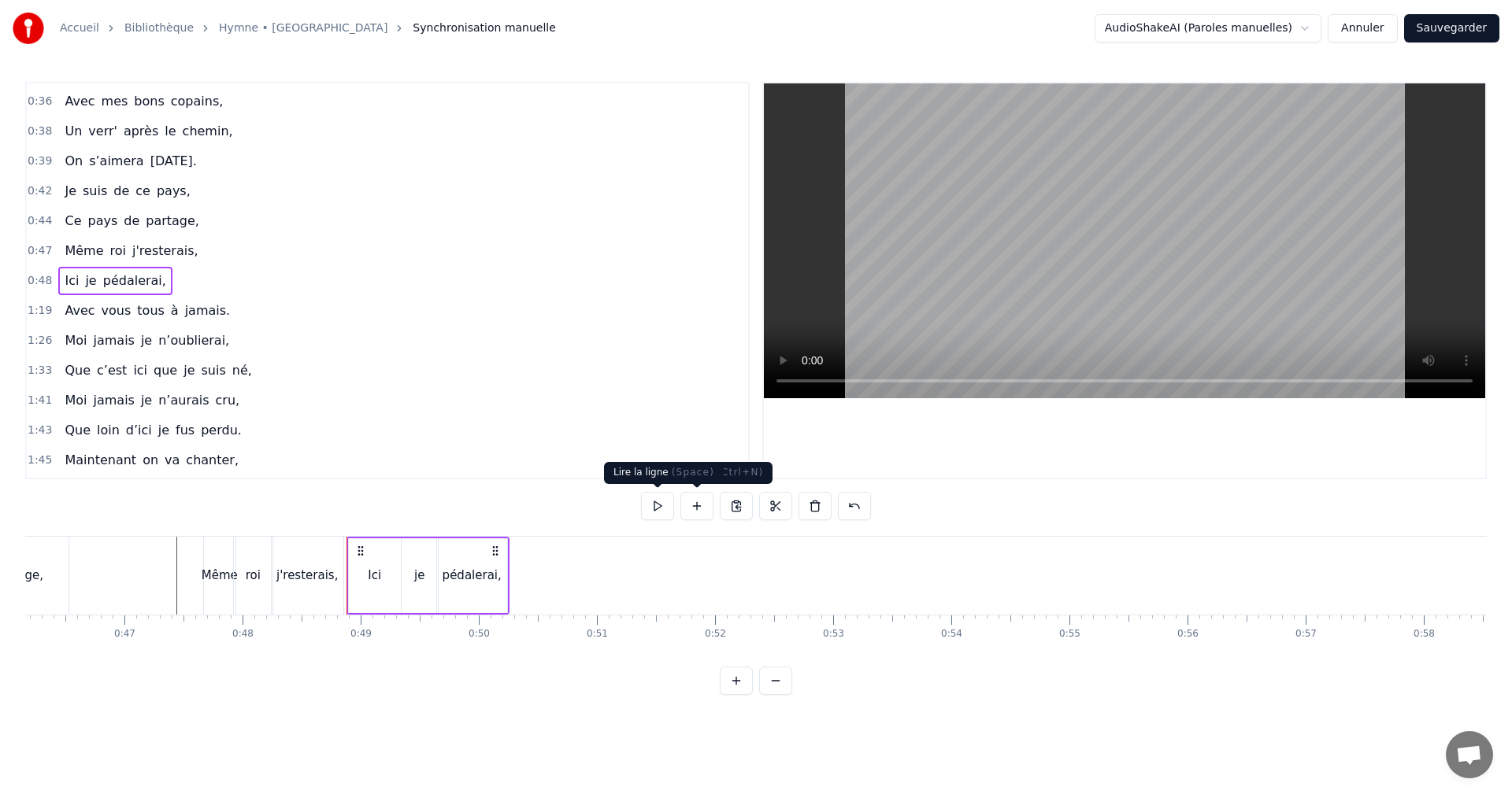
click at [657, 505] on button at bounding box center [657, 506] width 33 height 28
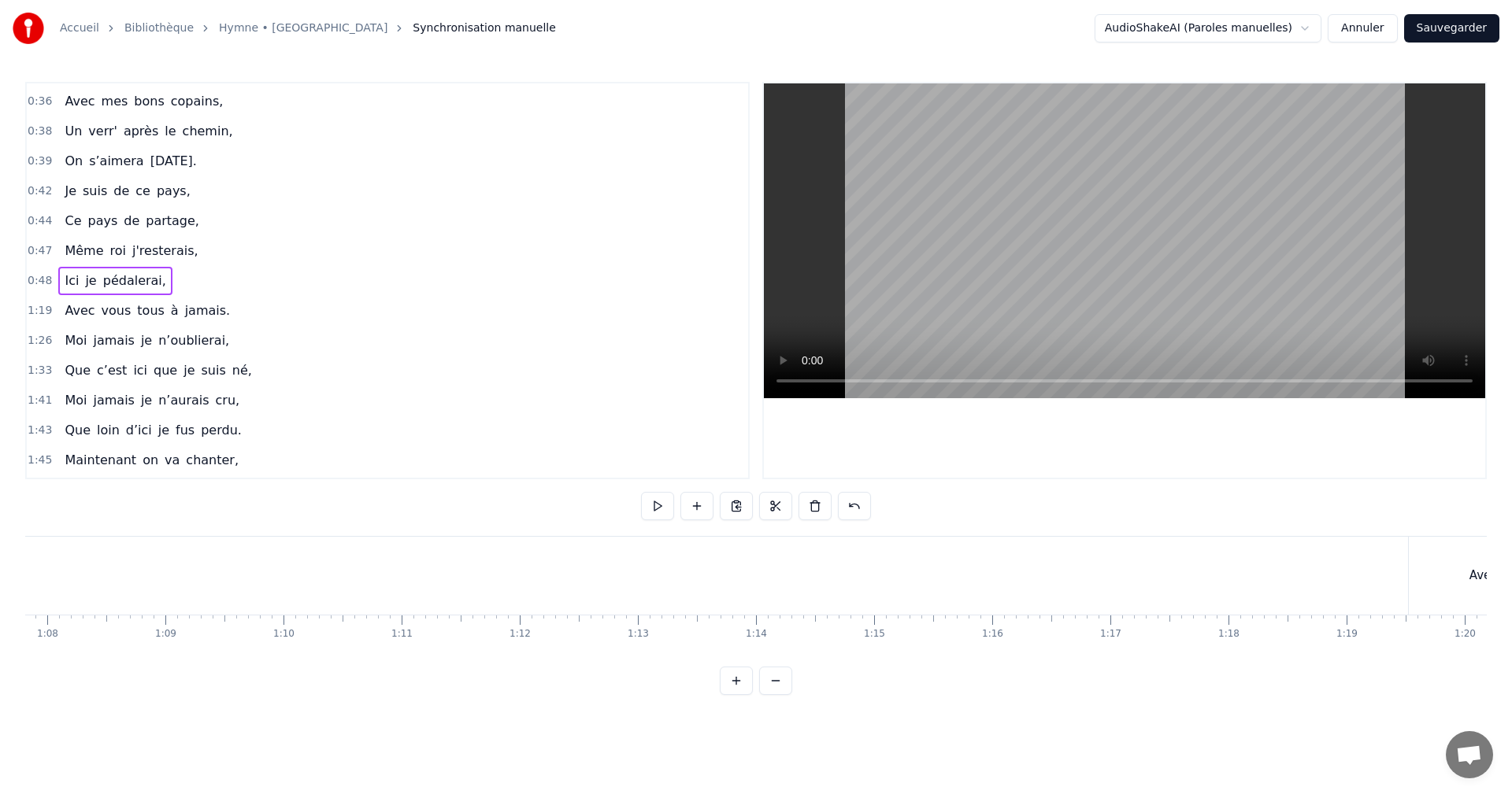
scroll to position [0, 9289]
click at [194, 565] on div "Avec" at bounding box center [205, 576] width 150 height 78
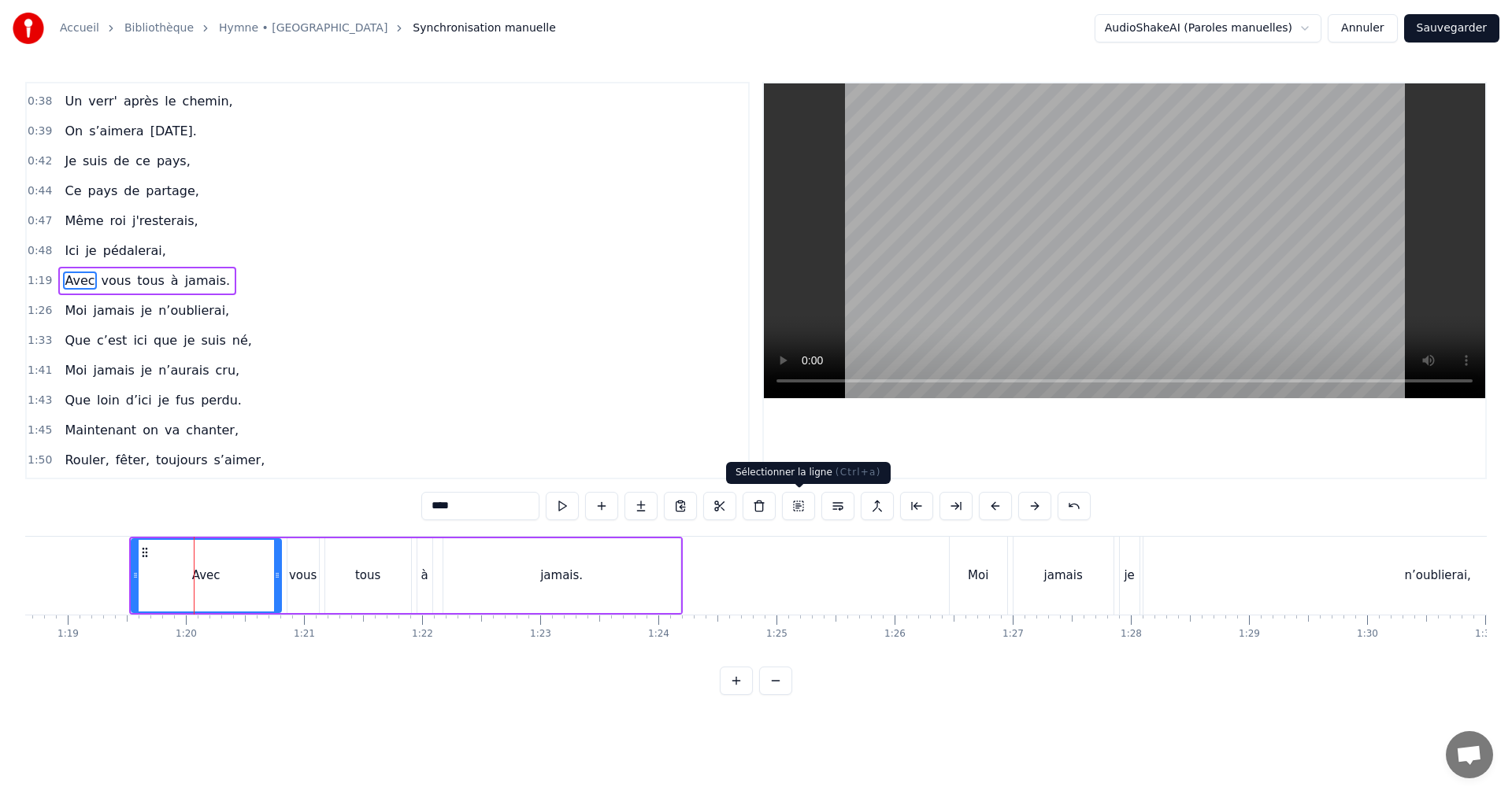
click at [795, 504] on button at bounding box center [798, 506] width 33 height 28
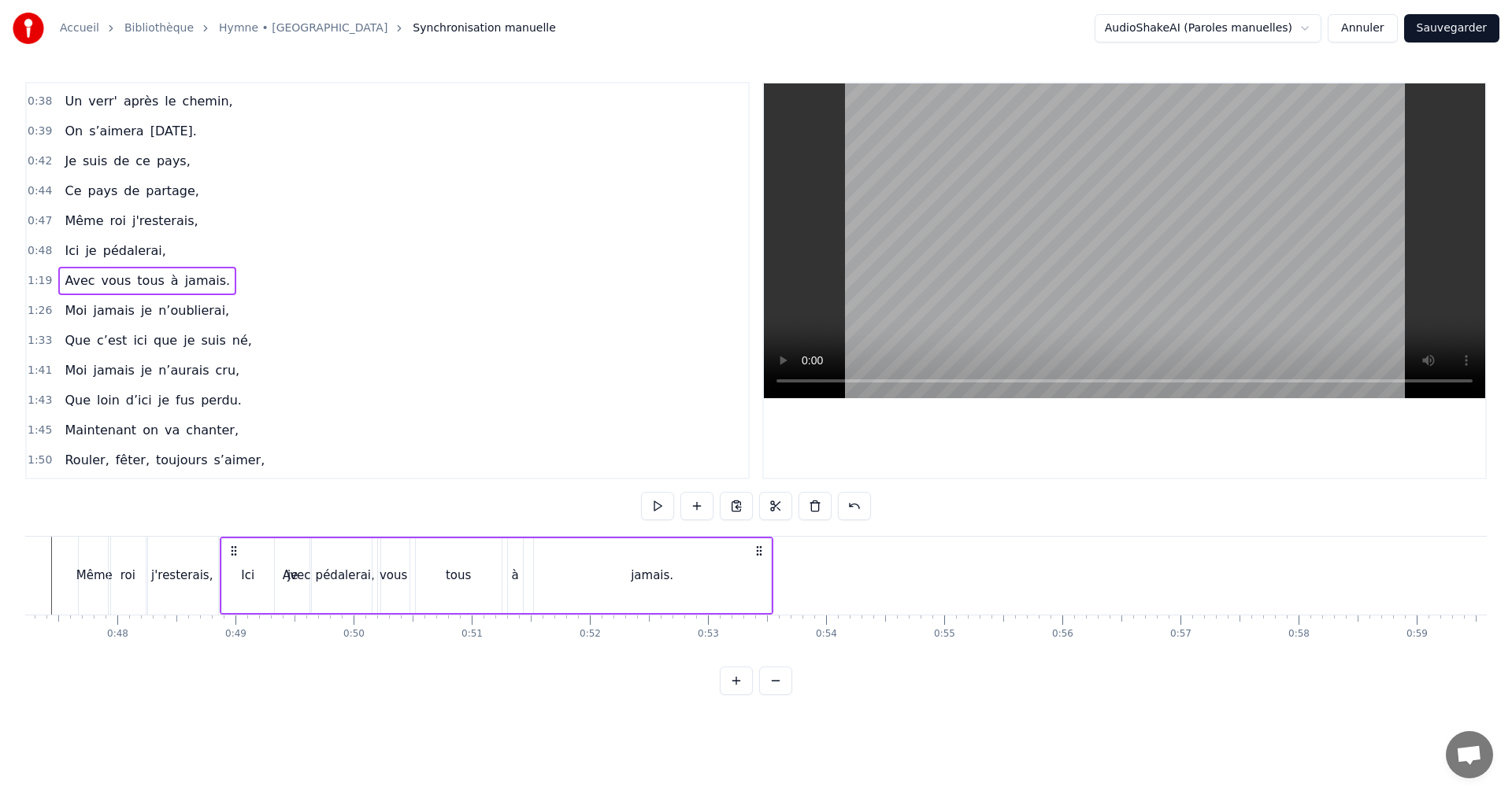
scroll to position [0, 5573]
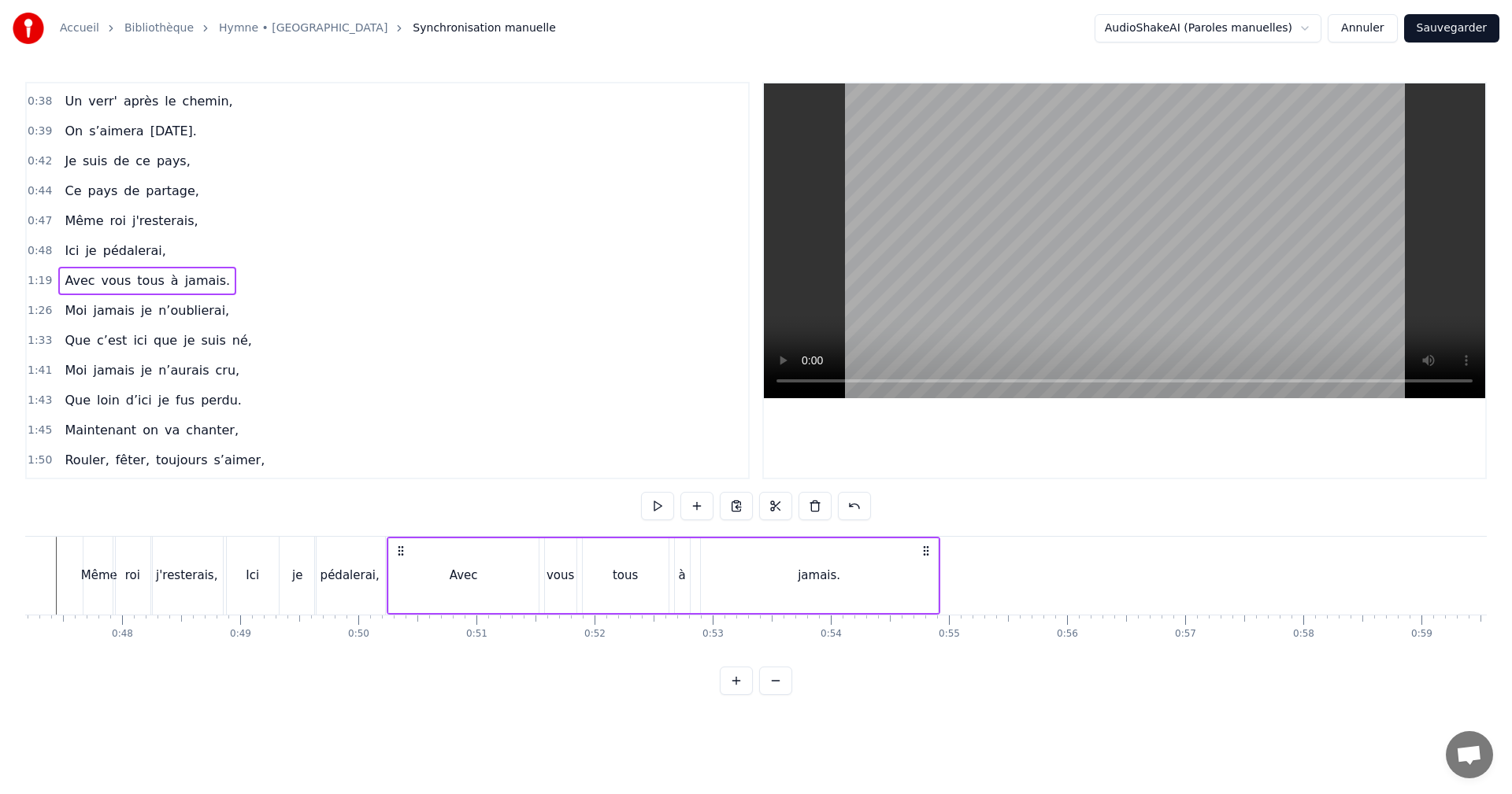
drag, startPoint x: 145, startPoint y: 547, endPoint x: 422, endPoint y: 600, distance: 282.0
click at [404, 603] on div "Avec vous tous à jamais." at bounding box center [663, 576] width 554 height 78
click at [491, 577] on div "Avec" at bounding box center [466, 576] width 150 height 75
drag, startPoint x: 524, startPoint y: 574, endPoint x: 426, endPoint y: 578, distance: 98.1
click at [426, 578] on icon at bounding box center [425, 575] width 6 height 12
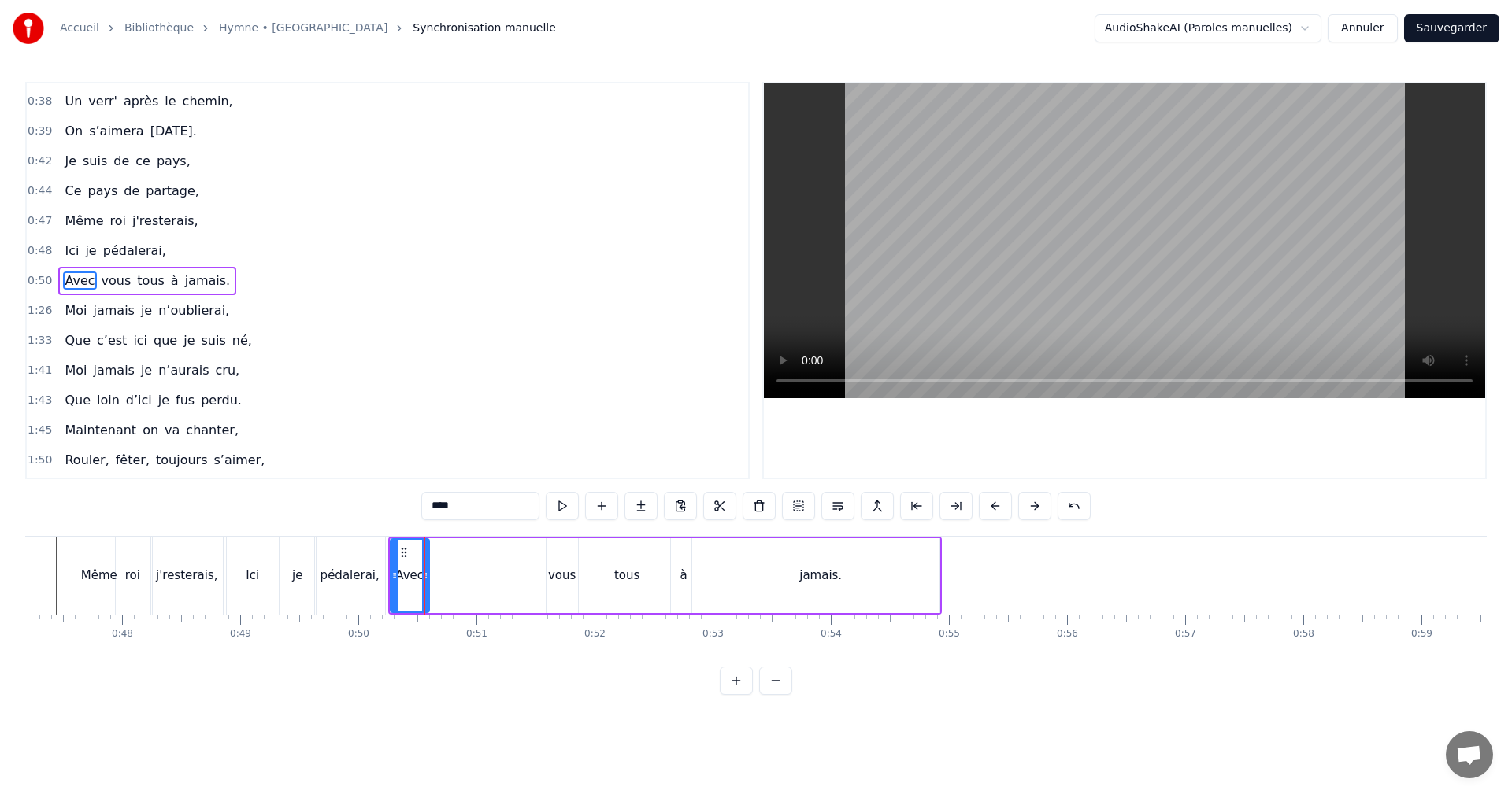
click at [557, 575] on div "vous" at bounding box center [562, 576] width 28 height 18
drag, startPoint x: 558, startPoint y: 550, endPoint x: 442, endPoint y: 555, distance: 116.1
click at [442, 555] on icon at bounding box center [443, 553] width 12 height 12
click at [615, 575] on div "tous" at bounding box center [627, 576] width 25 height 18
drag, startPoint x: 666, startPoint y: 576, endPoint x: 611, endPoint y: 572, distance: 55.1
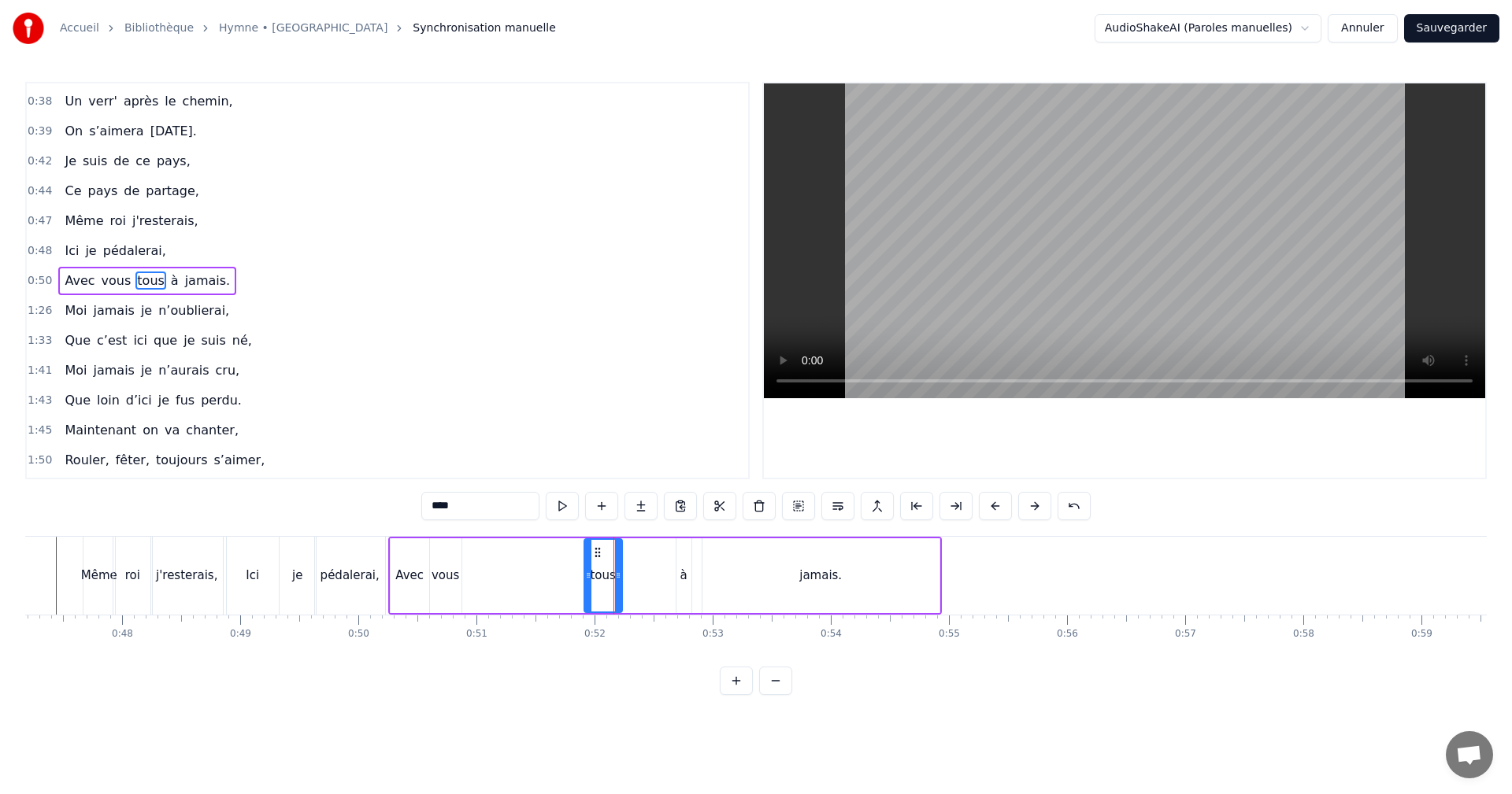
click at [615, 573] on icon at bounding box center [618, 575] width 6 height 12
drag, startPoint x: 594, startPoint y: 548, endPoint x: 476, endPoint y: 562, distance: 118.8
click at [476, 562] on div "tous" at bounding box center [481, 576] width 33 height 71
click at [681, 569] on div "à" at bounding box center [684, 576] width 7 height 18
drag, startPoint x: 688, startPoint y: 563, endPoint x: 696, endPoint y: 564, distance: 8.1
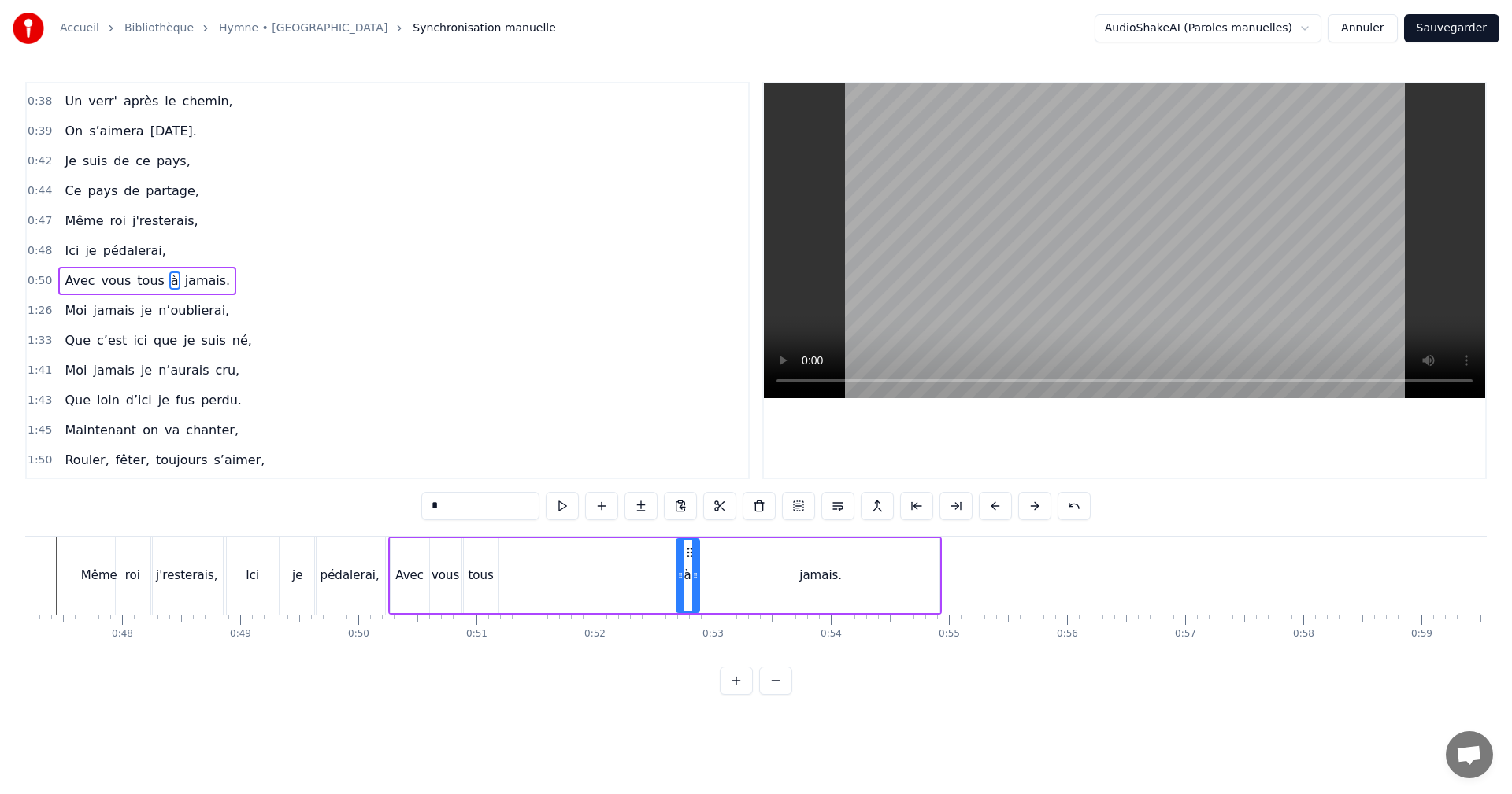
click at [696, 564] on div at bounding box center [695, 576] width 6 height 71
drag, startPoint x: 687, startPoint y: 551, endPoint x: 509, endPoint y: 555, distance: 178.0
click at [509, 555] on icon at bounding box center [512, 553] width 12 height 12
click at [795, 574] on div "jamais." at bounding box center [821, 576] width 237 height 75
type input "*******"
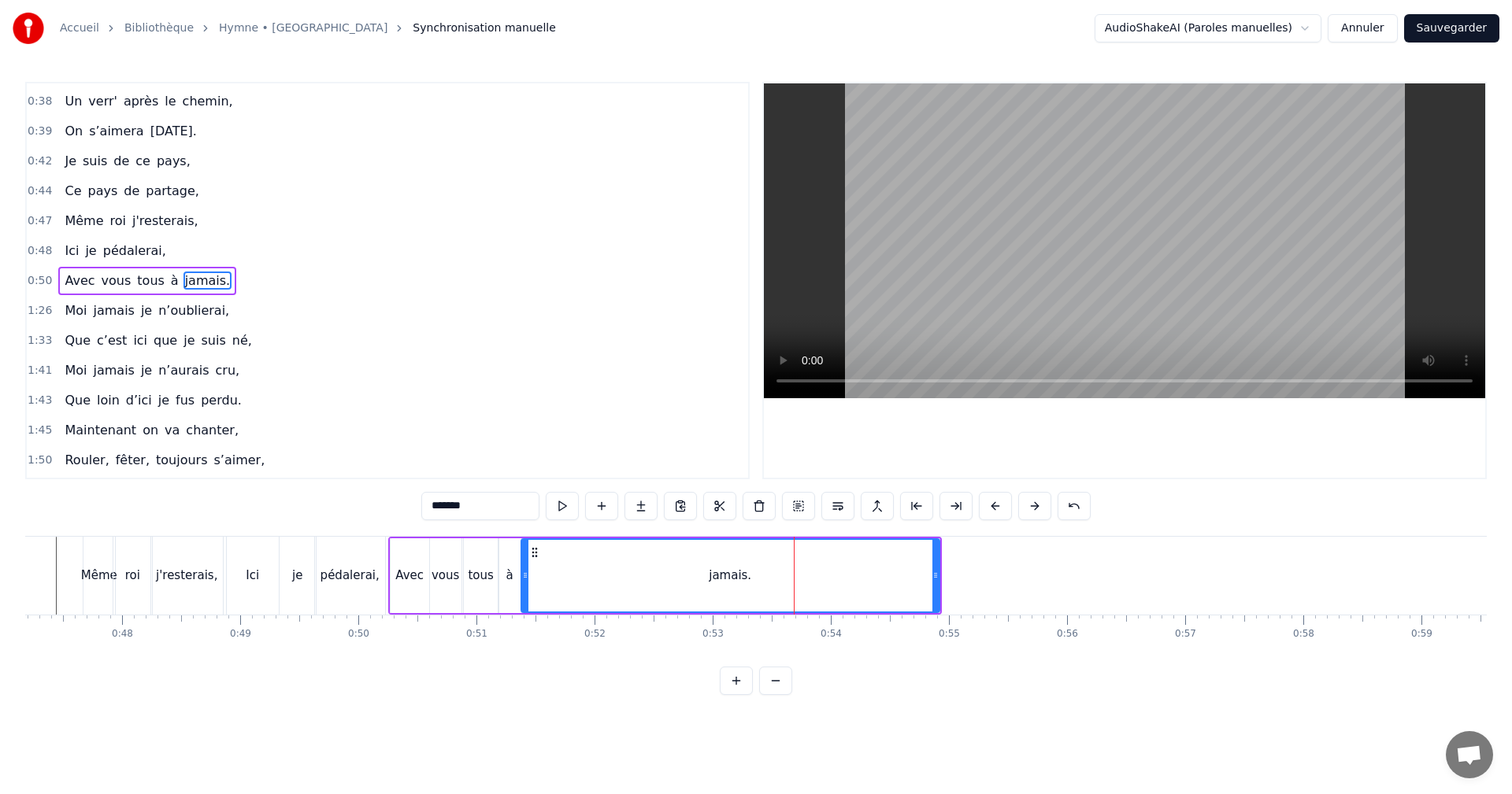
drag, startPoint x: 705, startPoint y: 571, endPoint x: 524, endPoint y: 576, distance: 181.1
click at [524, 576] on icon at bounding box center [524, 575] width 6 height 12
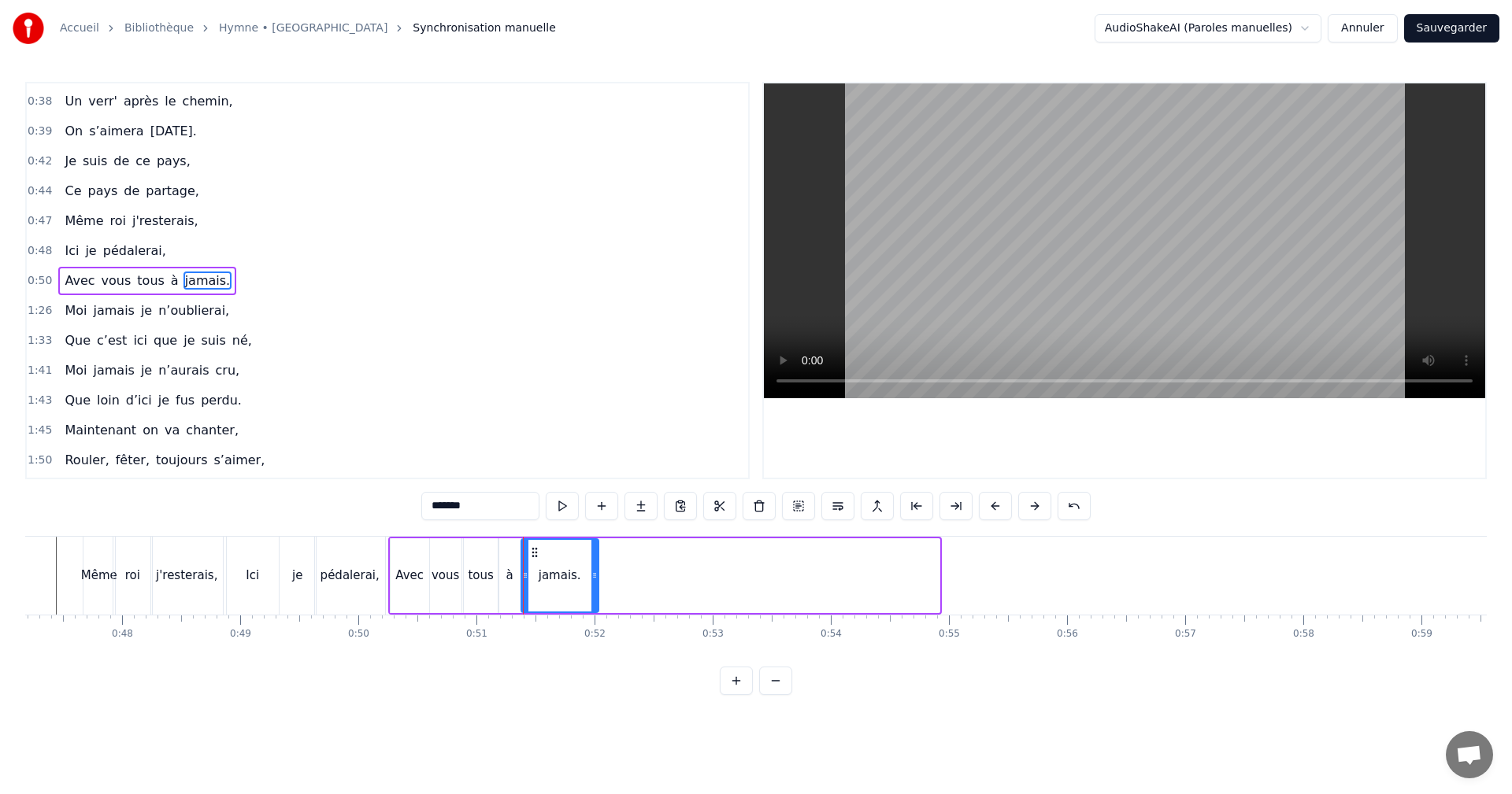
drag, startPoint x: 932, startPoint y: 576, endPoint x: 590, endPoint y: 572, distance: 342.0
click at [591, 574] on icon at bounding box center [594, 575] width 6 height 12
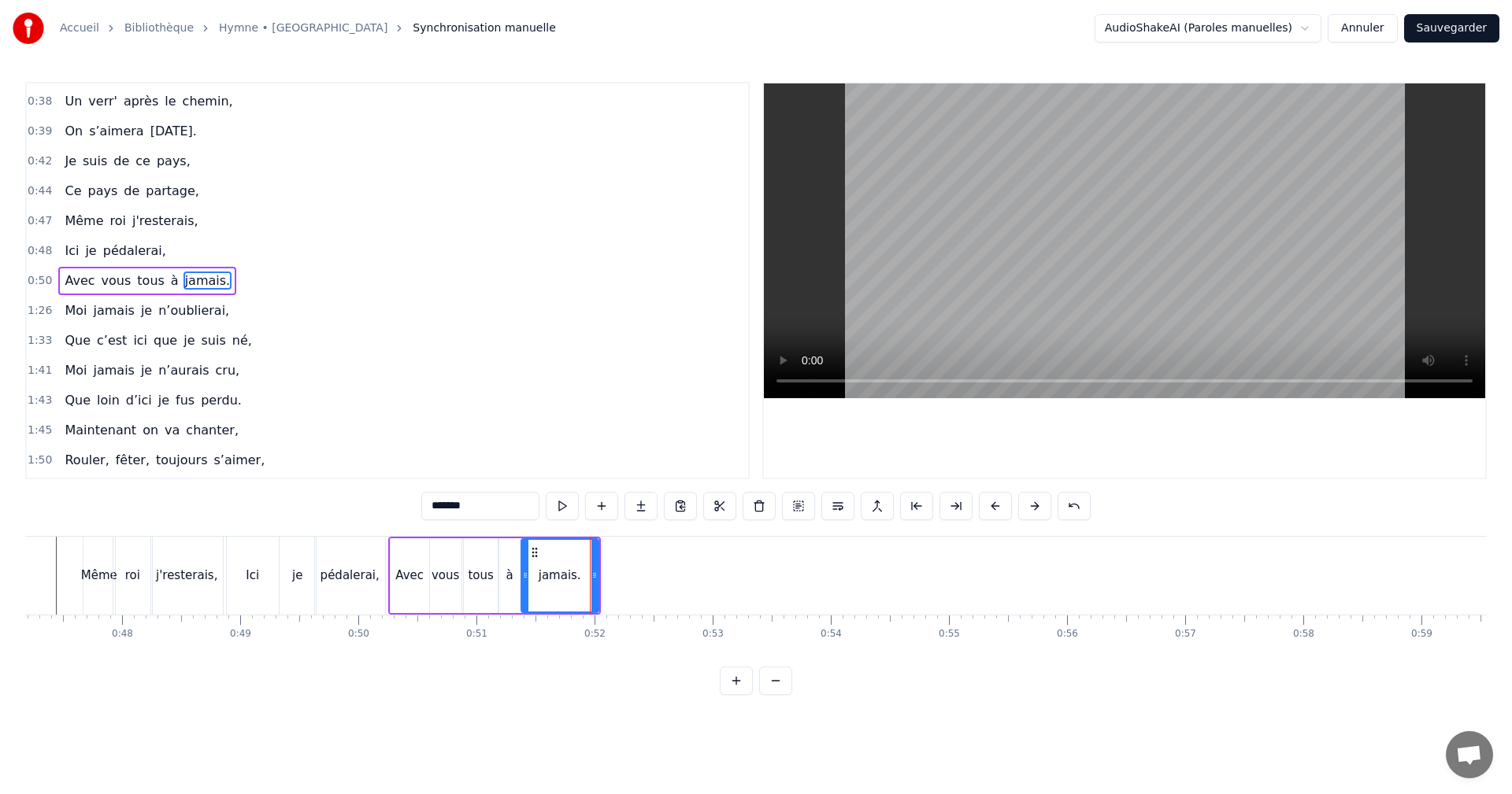
click at [423, 537] on div "Avec vous tous à jamais." at bounding box center [494, 576] width 213 height 78
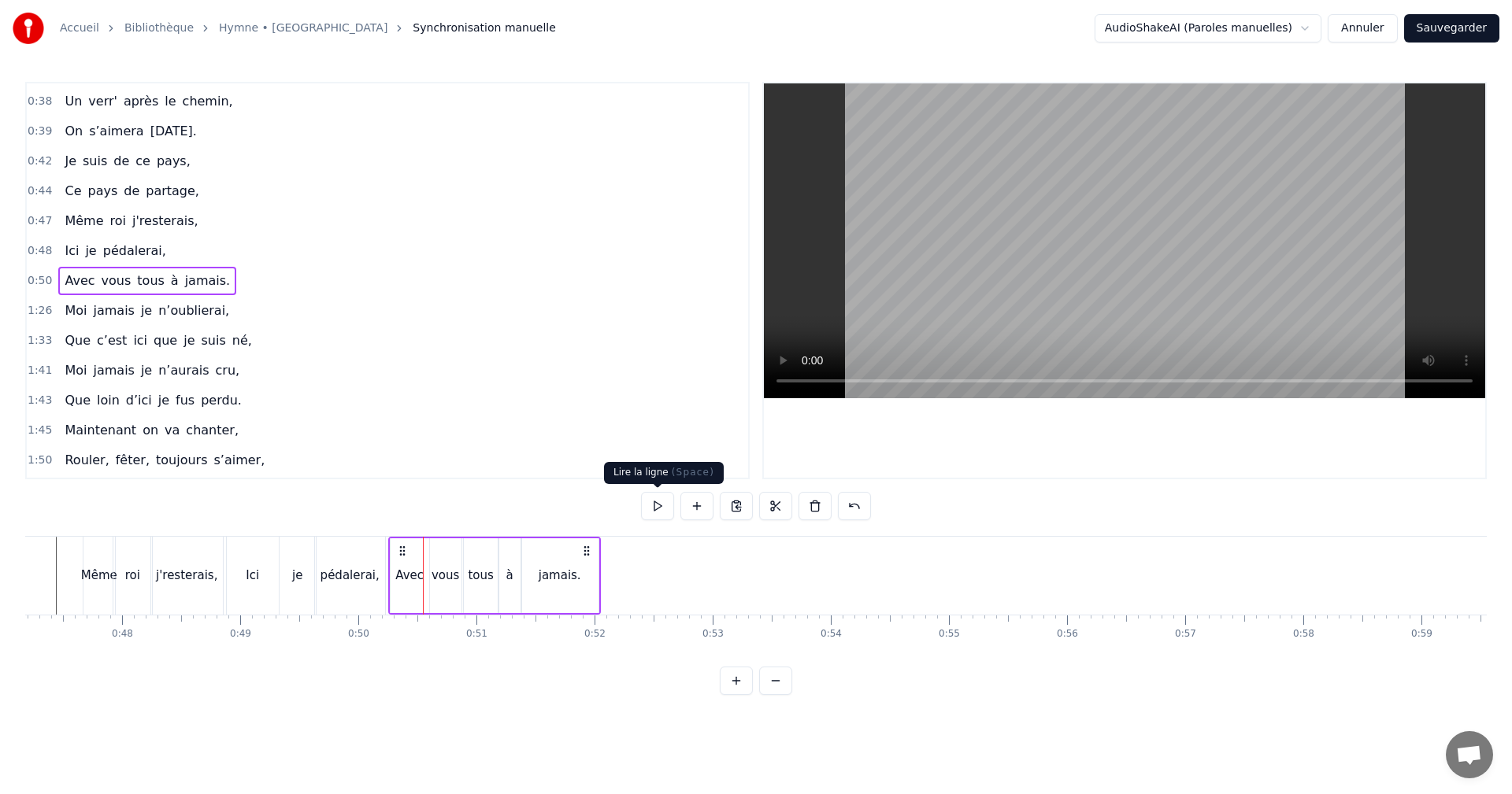
click at [657, 506] on button at bounding box center [657, 506] width 33 height 28
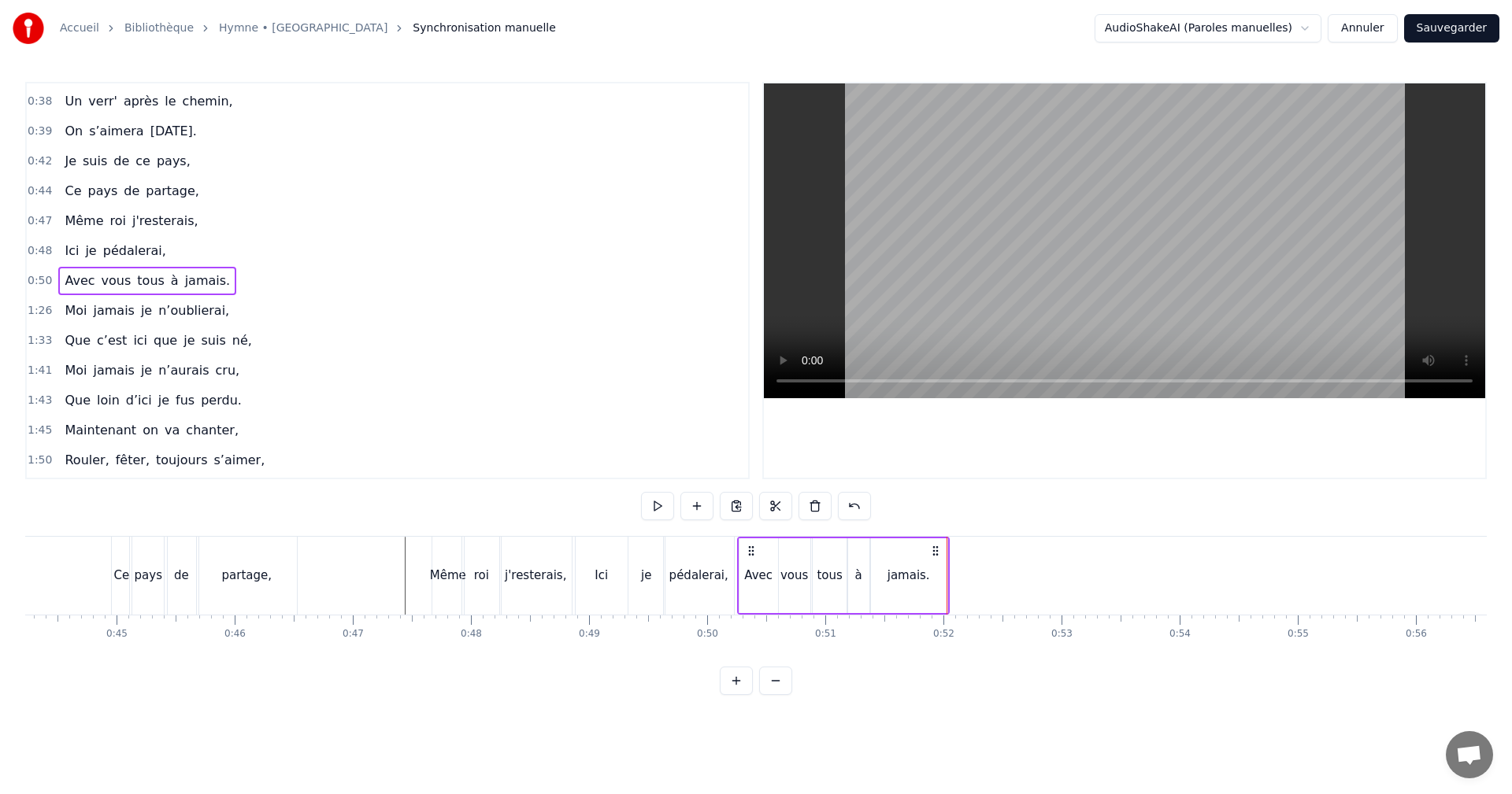
scroll to position [0, 4755]
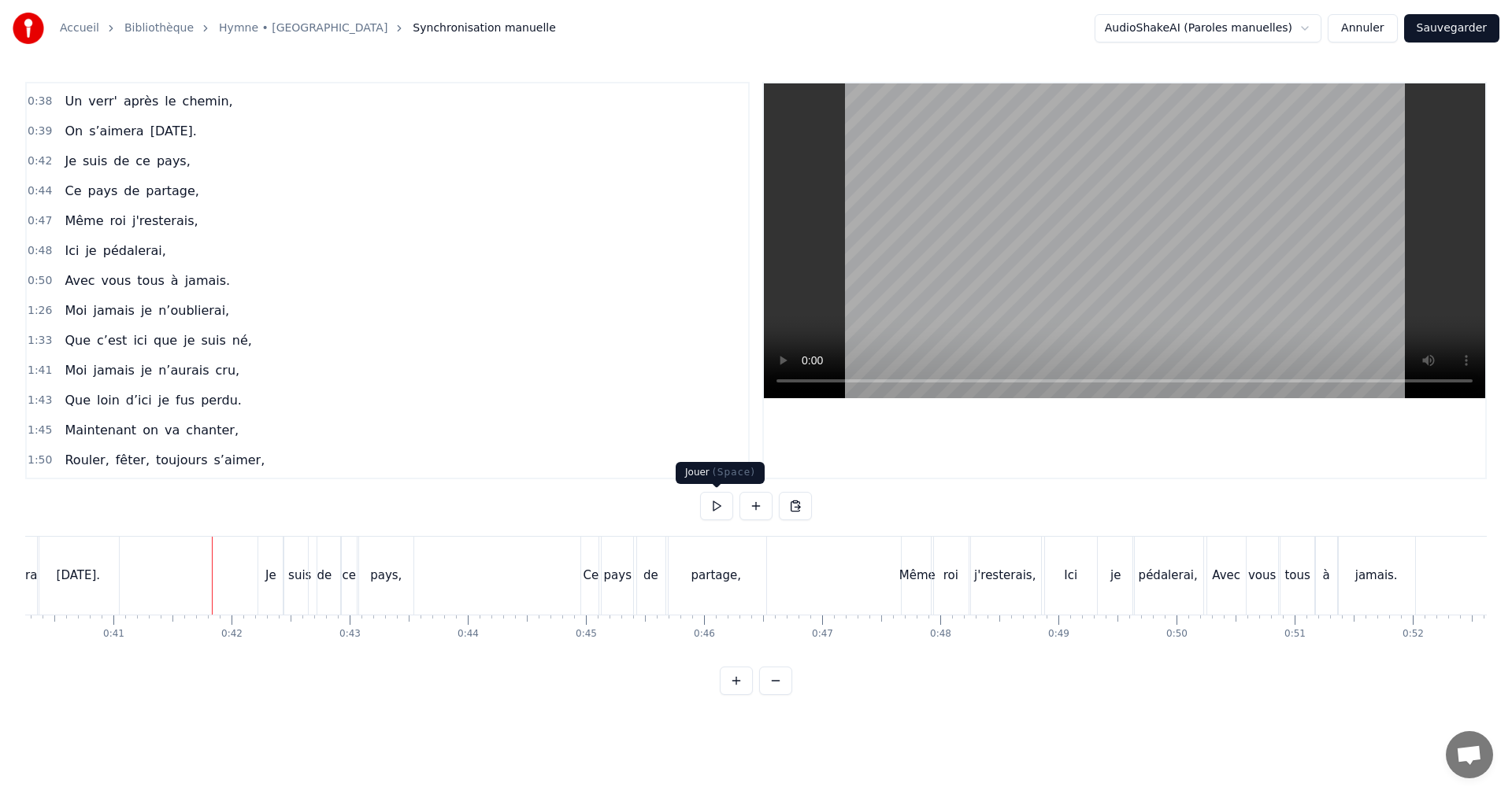
click at [713, 505] on button at bounding box center [716, 506] width 33 height 28
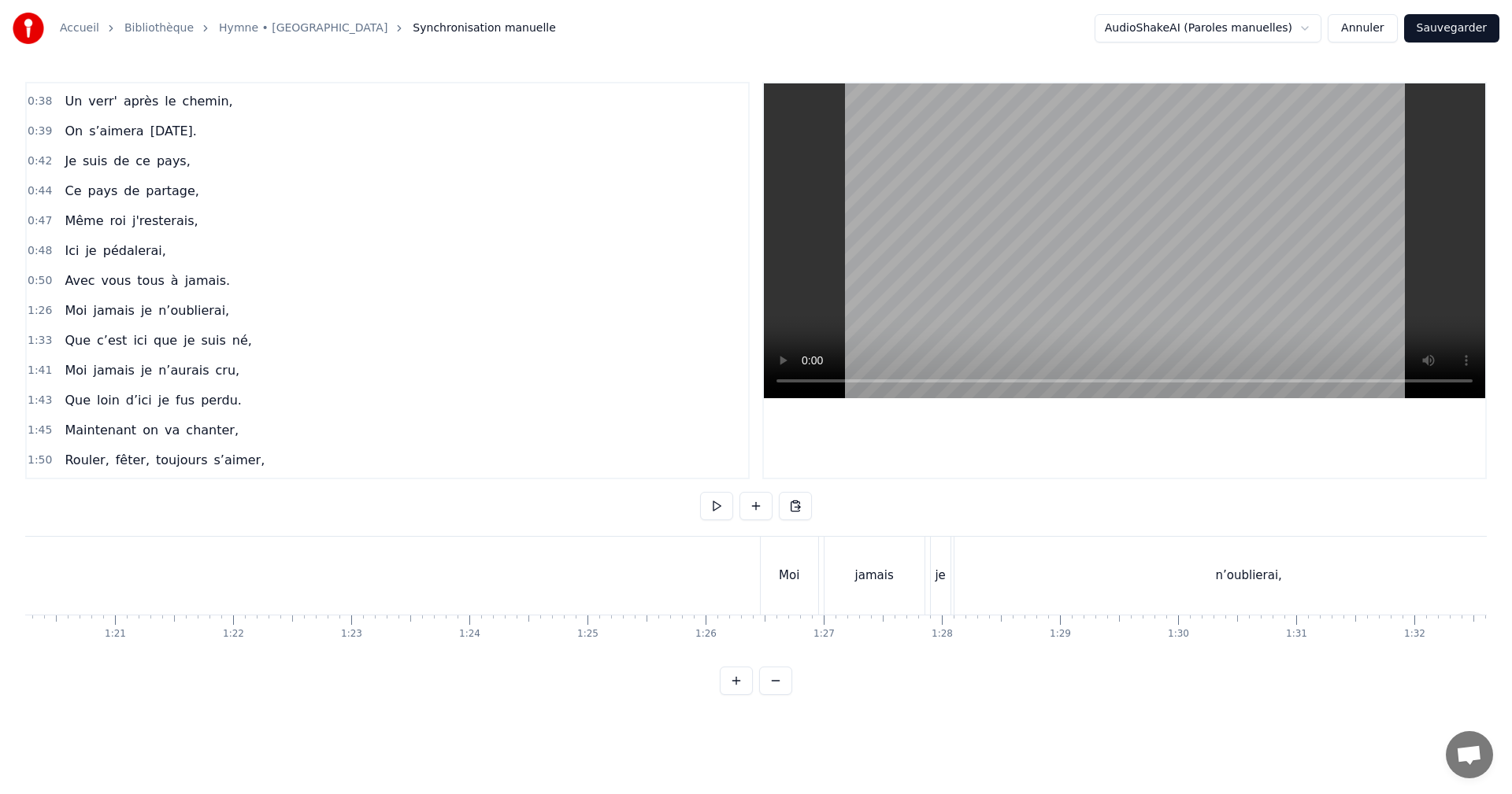
scroll to position [0, 9398]
click at [858, 572] on div "Moi" at bounding box center [870, 576] width 58 height 78
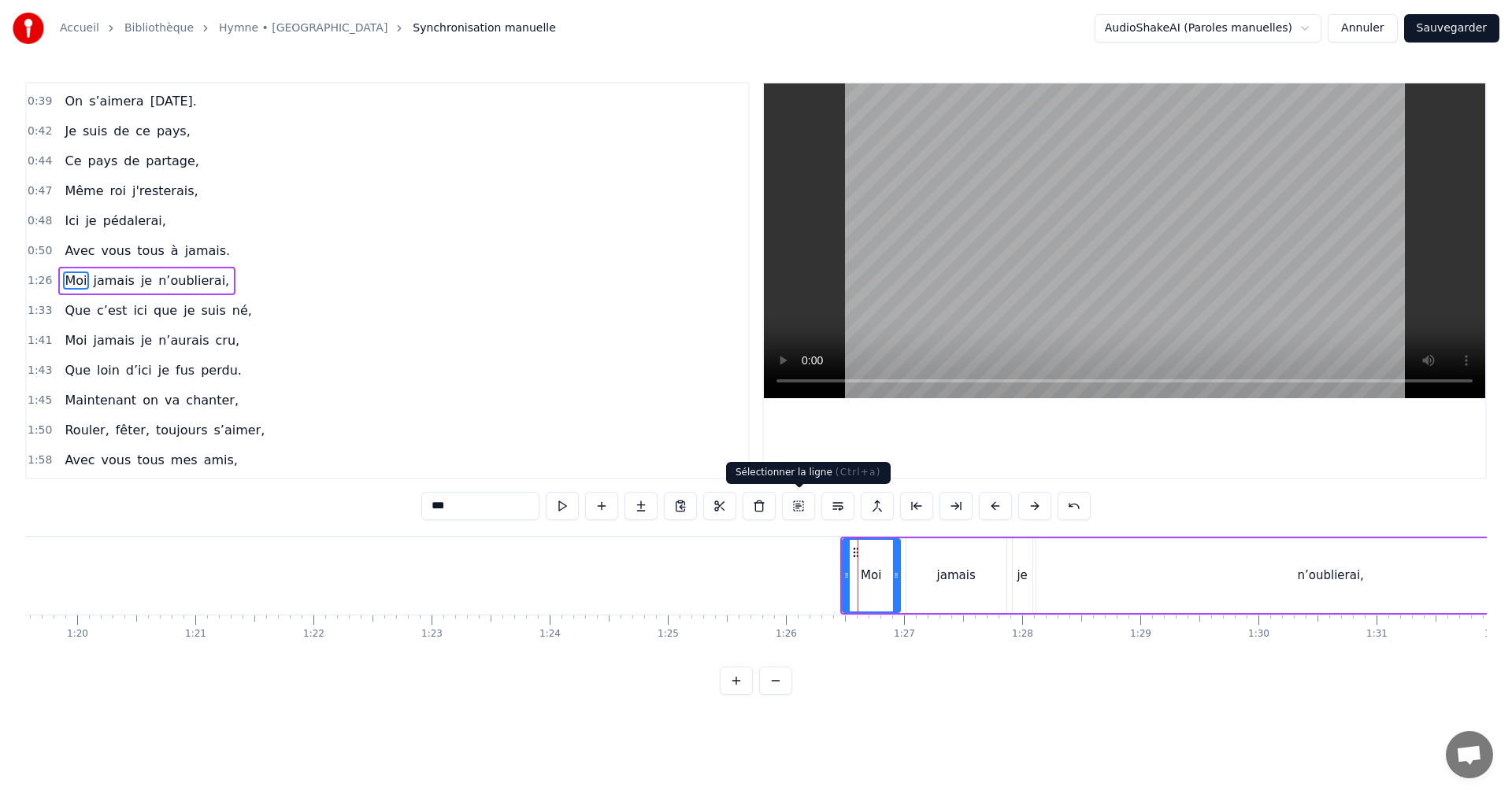
click at [799, 507] on button at bounding box center [798, 506] width 33 height 28
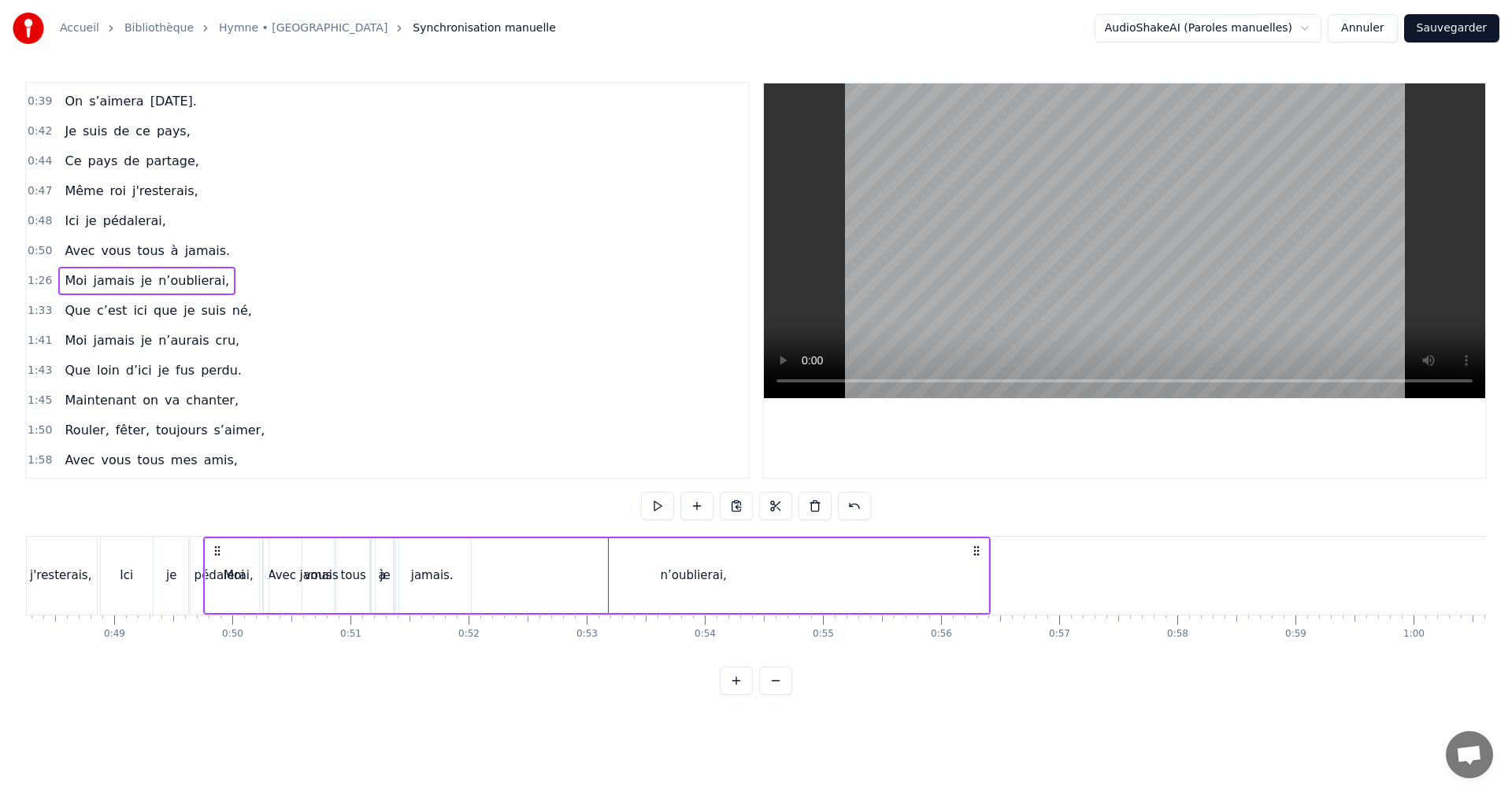
scroll to position [0, 5698]
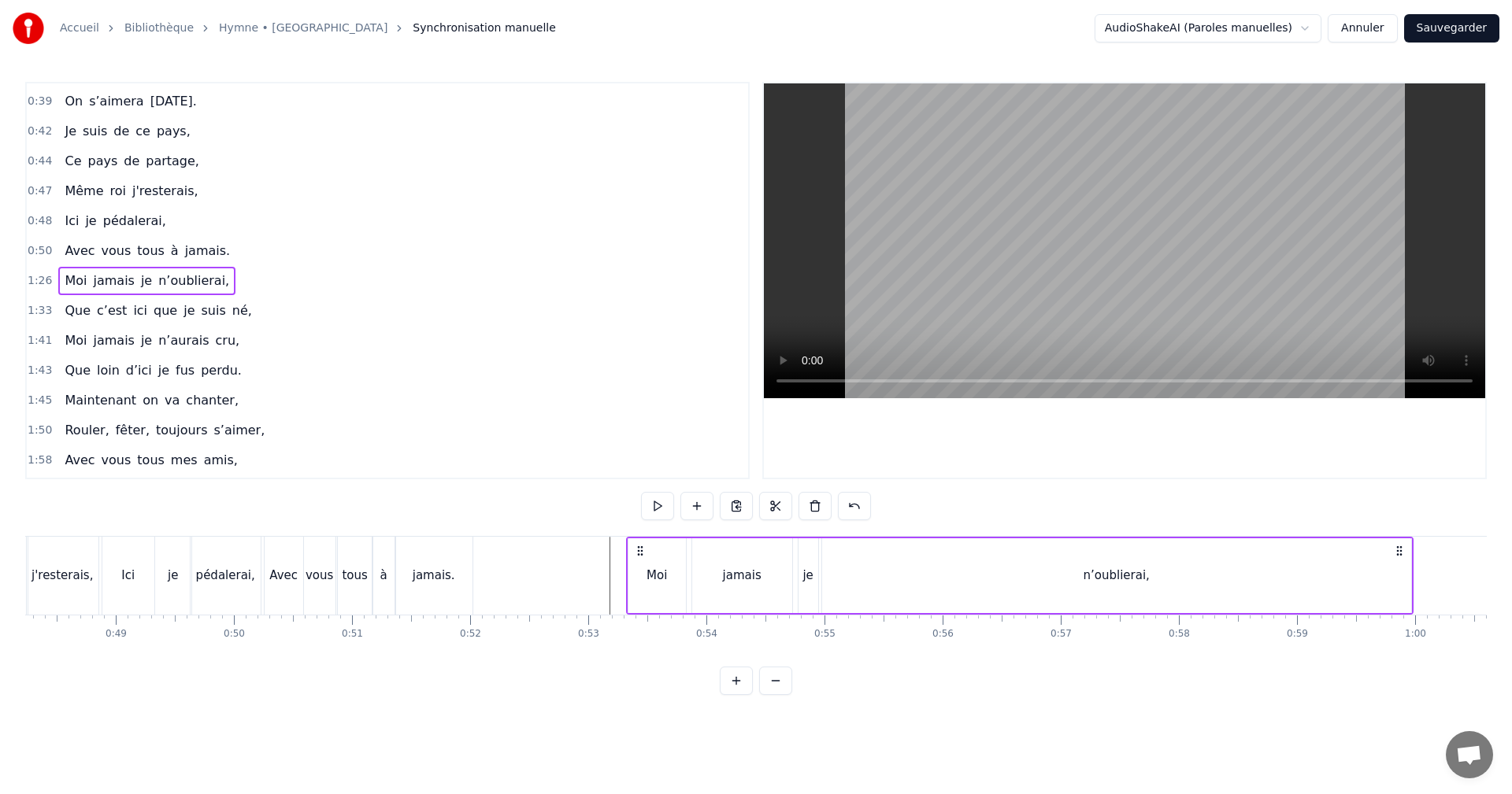
drag, startPoint x: 852, startPoint y: 547, endPoint x: 638, endPoint y: 601, distance: 220.7
click at [638, 601] on div "Moi jamais je n’oublierai," at bounding box center [1020, 576] width 787 height 78
click at [664, 579] on div "Moi" at bounding box center [656, 576] width 20 height 18
drag, startPoint x: 682, startPoint y: 576, endPoint x: 659, endPoint y: 578, distance: 23.1
click at [659, 578] on icon at bounding box center [659, 575] width 6 height 12
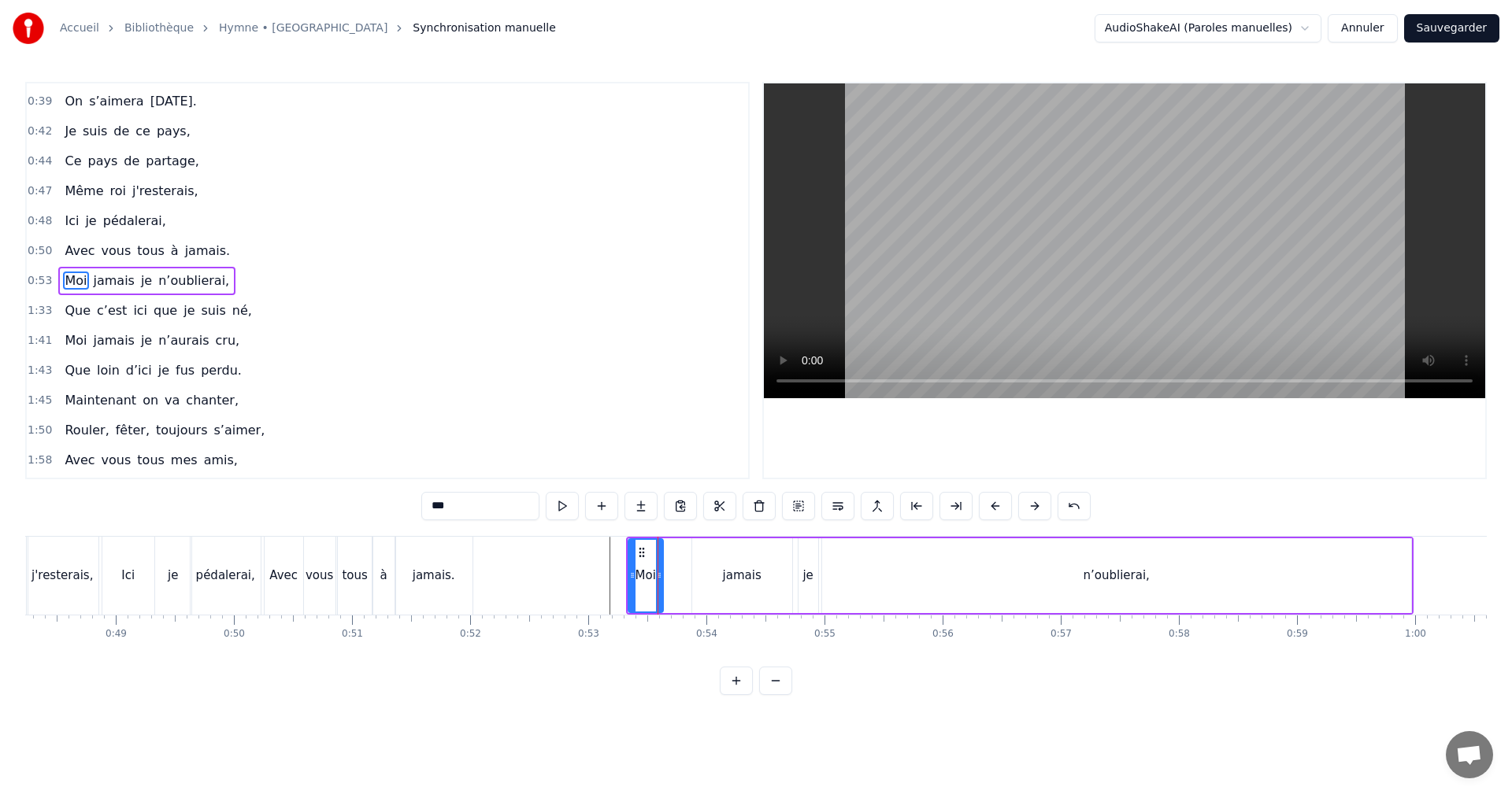
click at [744, 575] on div "jamais" at bounding box center [742, 576] width 38 height 18
drag, startPoint x: 703, startPoint y: 549, endPoint x: 671, endPoint y: 555, distance: 32.6
click at [671, 555] on icon at bounding box center [673, 553] width 12 height 12
drag, startPoint x: 753, startPoint y: 572, endPoint x: 719, endPoint y: 574, distance: 34.1
click at [719, 574] on icon at bounding box center [720, 575] width 6 height 12
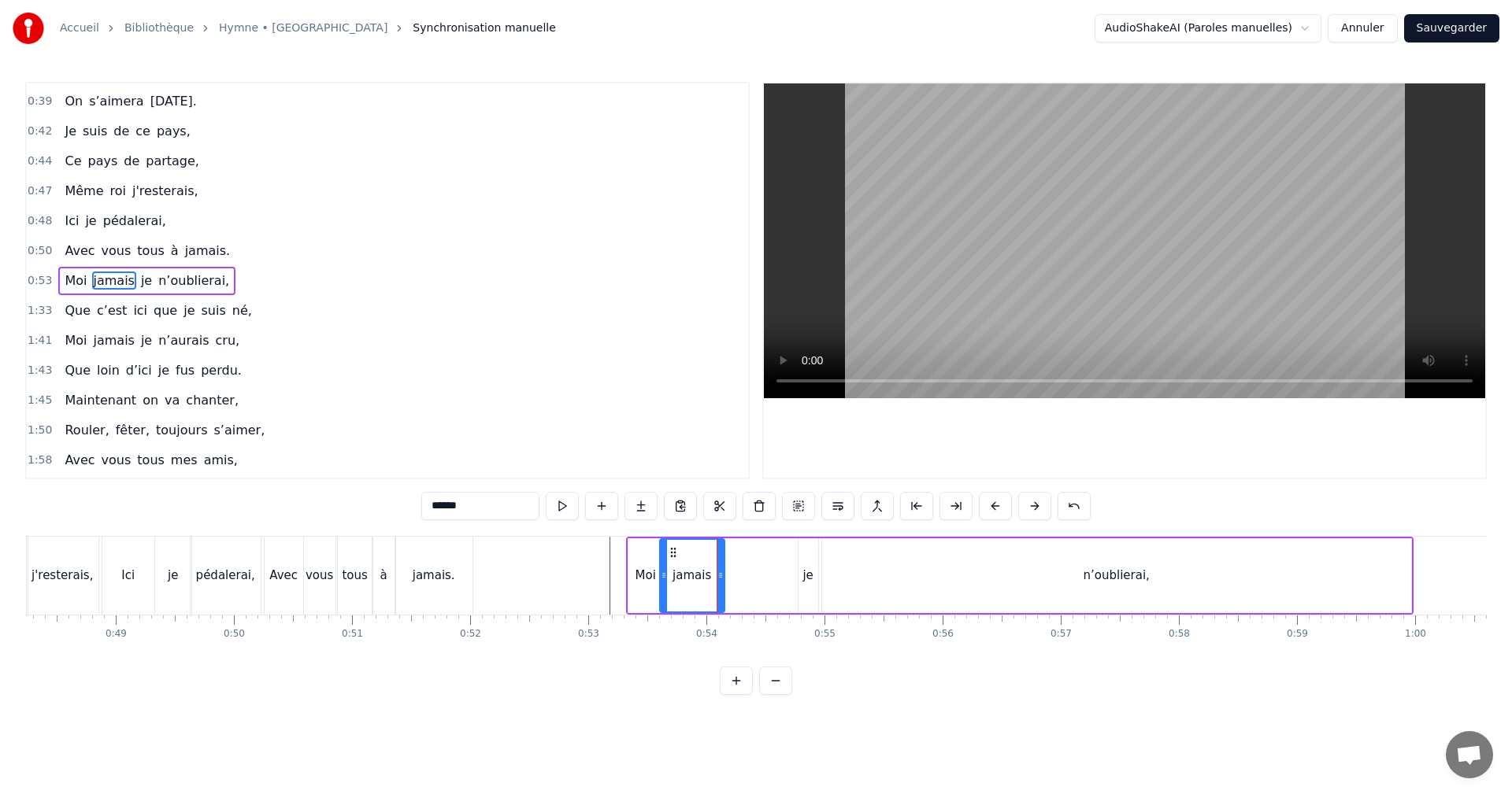
click at [809, 575] on div "je" at bounding box center [807, 576] width 10 height 18
drag, startPoint x: 811, startPoint y: 564, endPoint x: 824, endPoint y: 564, distance: 13.0
click at [824, 564] on div at bounding box center [823, 576] width 6 height 71
drag, startPoint x: 809, startPoint y: 551, endPoint x: 736, endPoint y: 560, distance: 73.6
click at [736, 560] on div "je" at bounding box center [741, 576] width 30 height 71
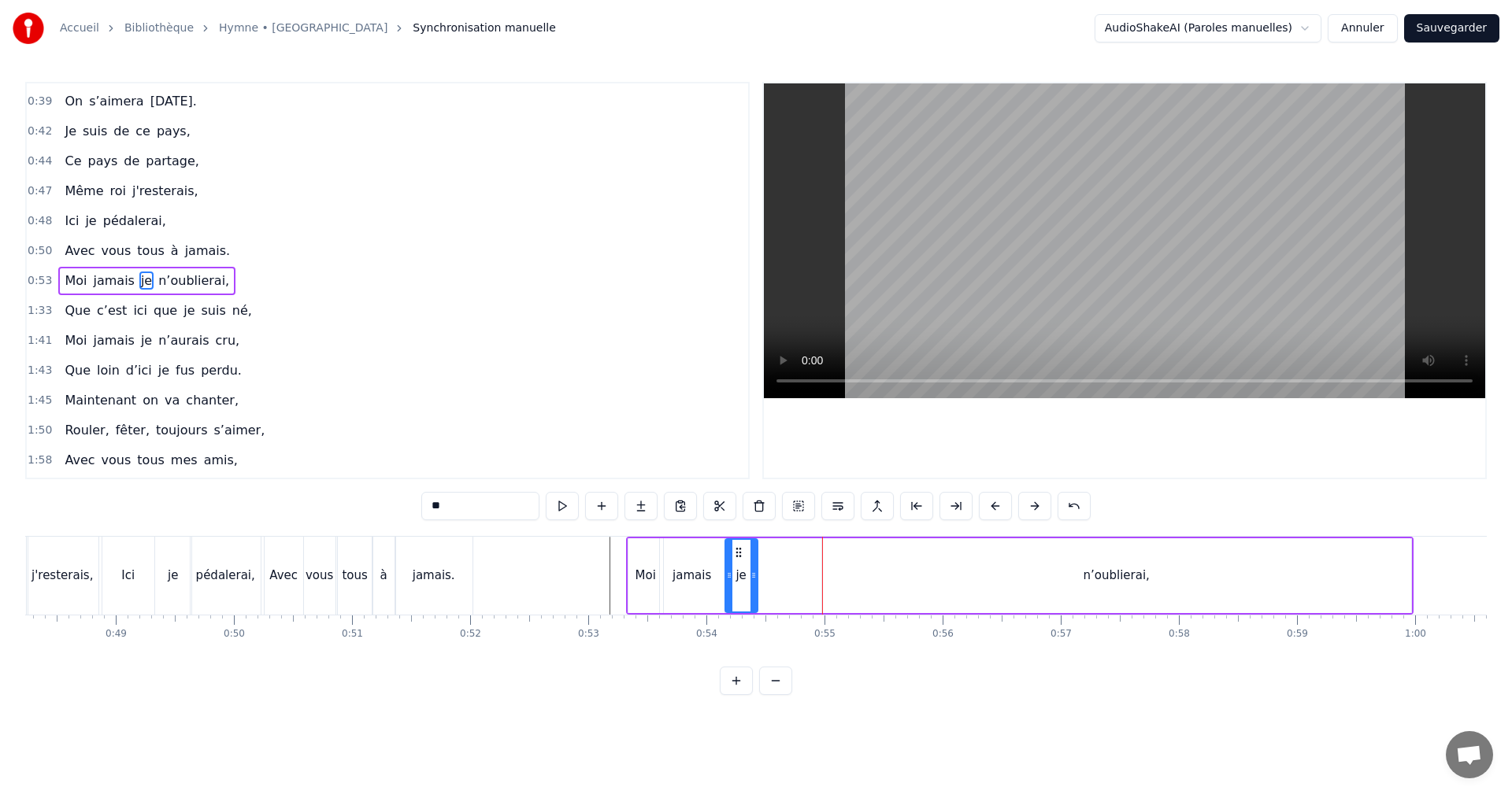
click at [1080, 571] on div "n’oublierai," at bounding box center [1117, 576] width 589 height 75
type input "**********"
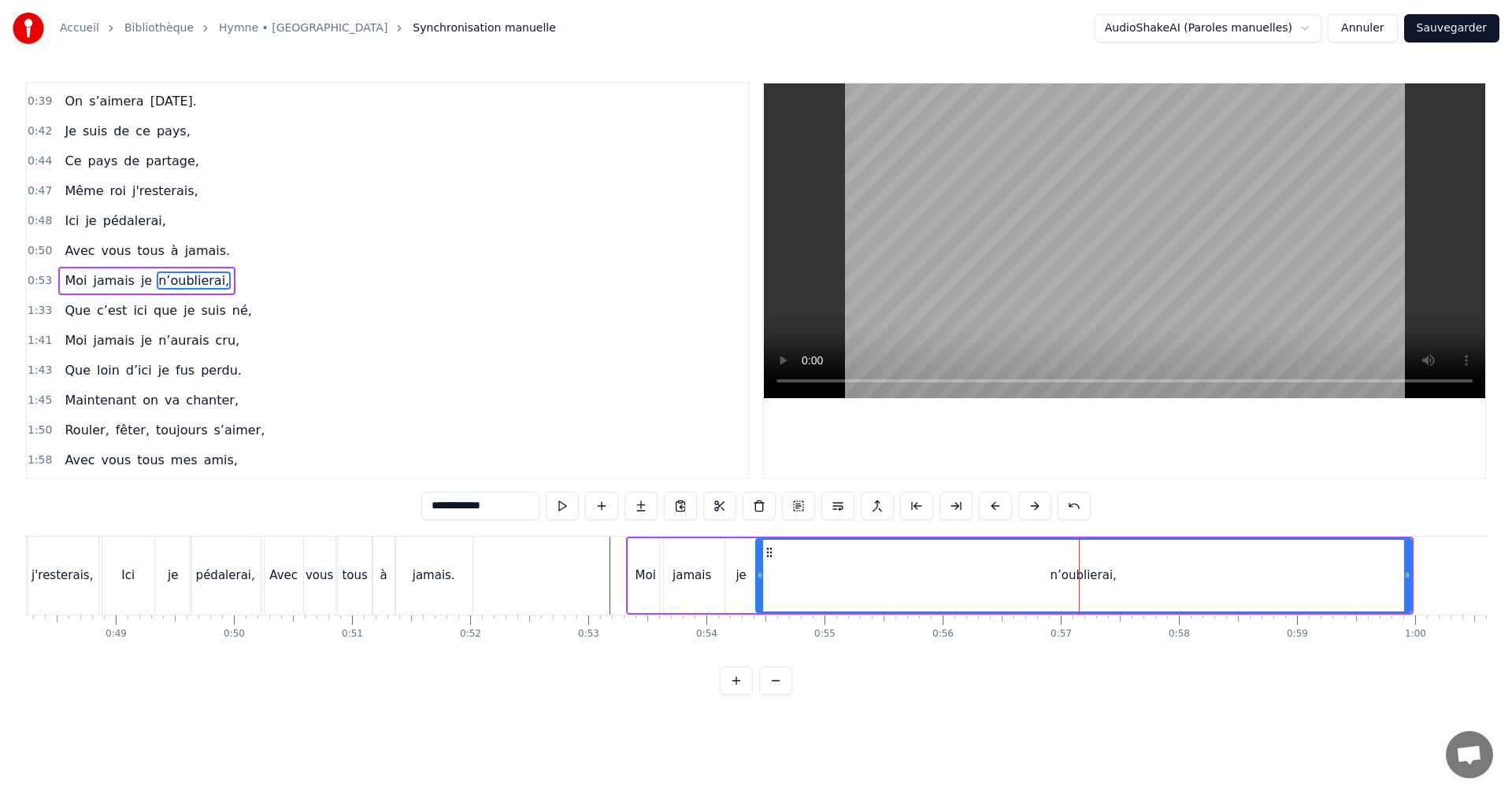
drag, startPoint x: 826, startPoint y: 571, endPoint x: 760, endPoint y: 576, distance: 66.2
click at [760, 576] on icon at bounding box center [760, 575] width 6 height 12
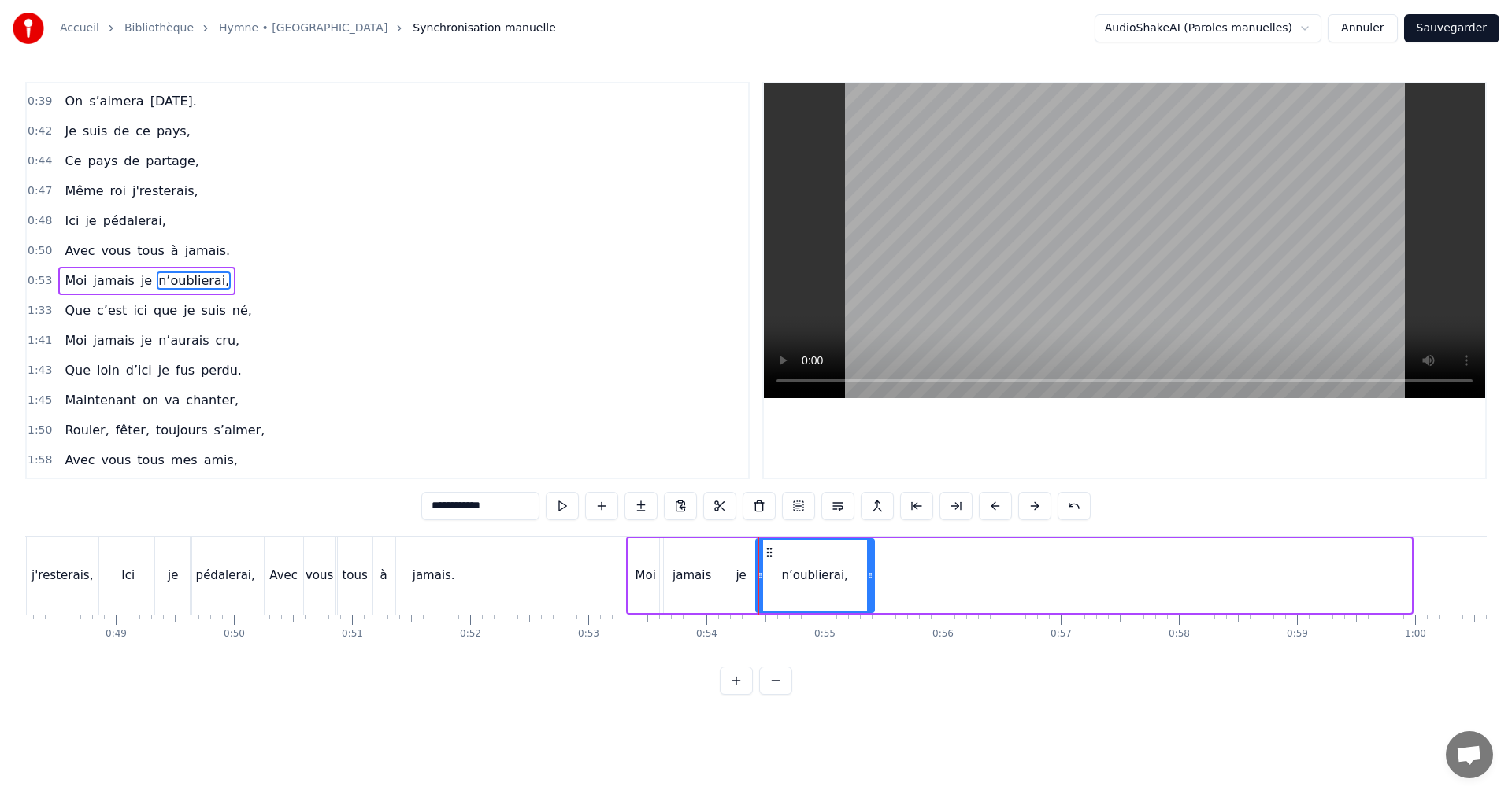
drag, startPoint x: 1406, startPoint y: 577, endPoint x: 867, endPoint y: 569, distance: 539.1
click at [868, 568] on div at bounding box center [870, 576] width 6 height 71
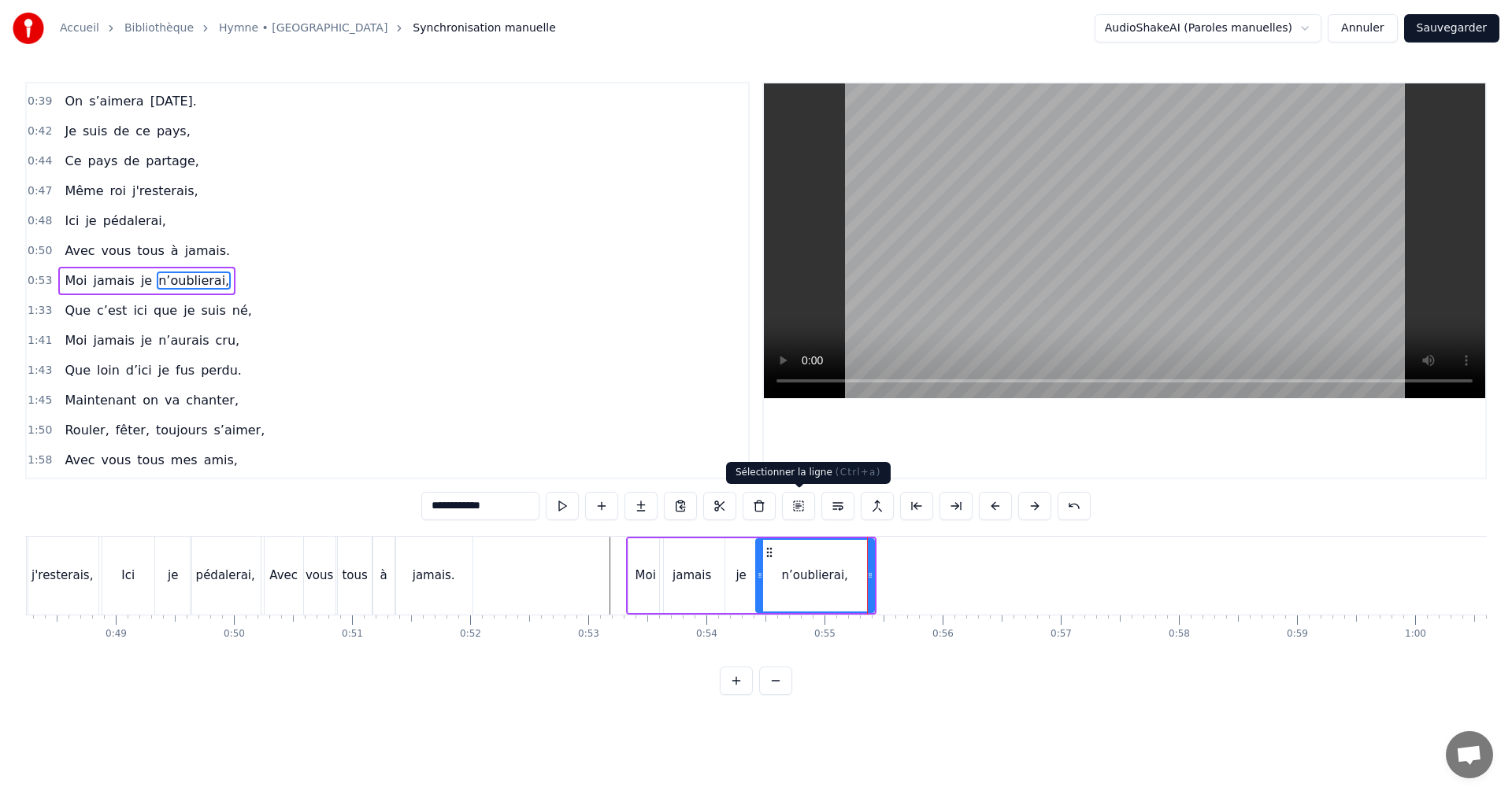
click at [793, 503] on button at bounding box center [798, 506] width 33 height 28
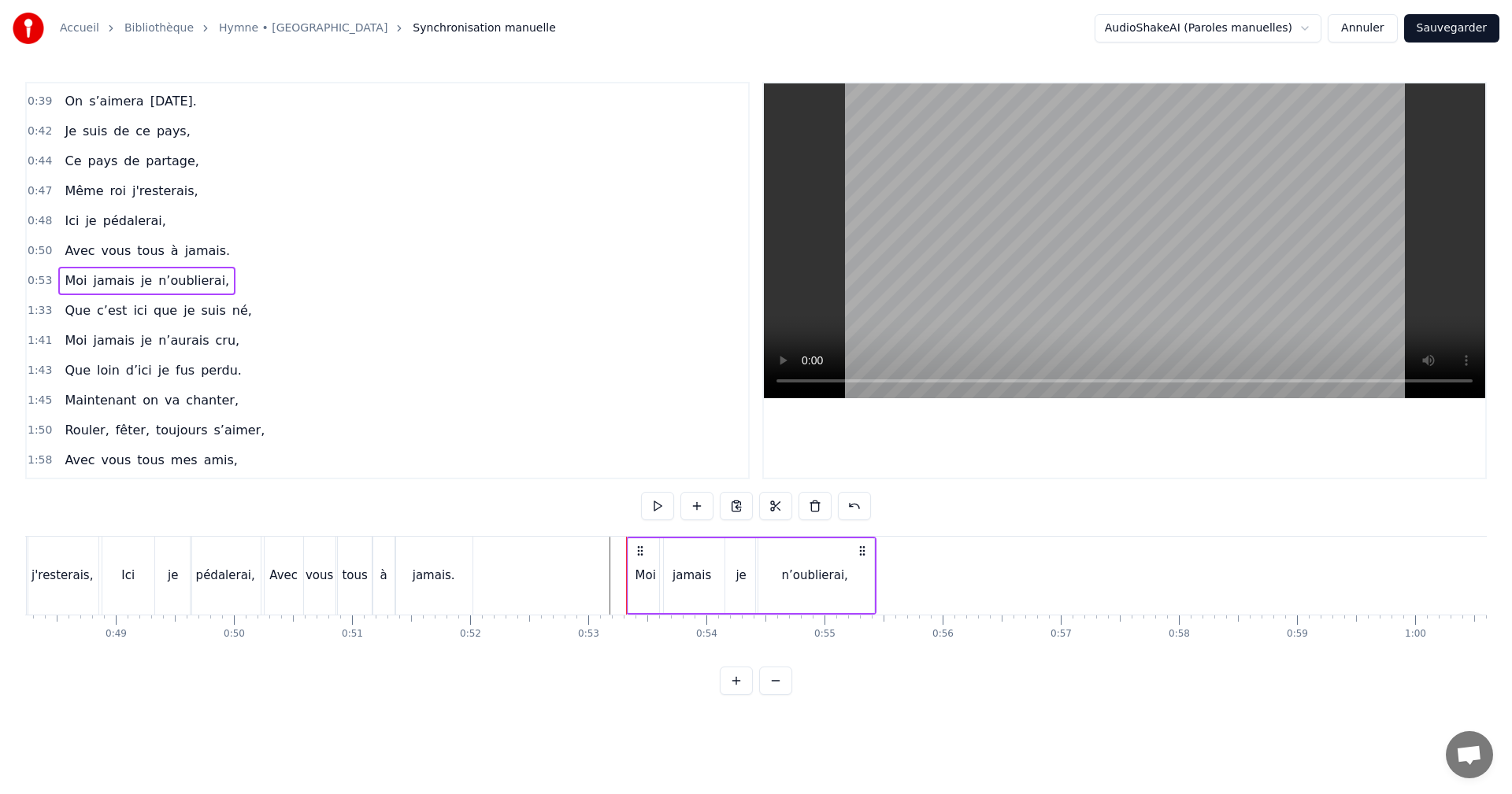
click at [656, 500] on button at bounding box center [657, 506] width 33 height 28
click at [851, 572] on div "n’oublierai," at bounding box center [815, 576] width 118 height 75
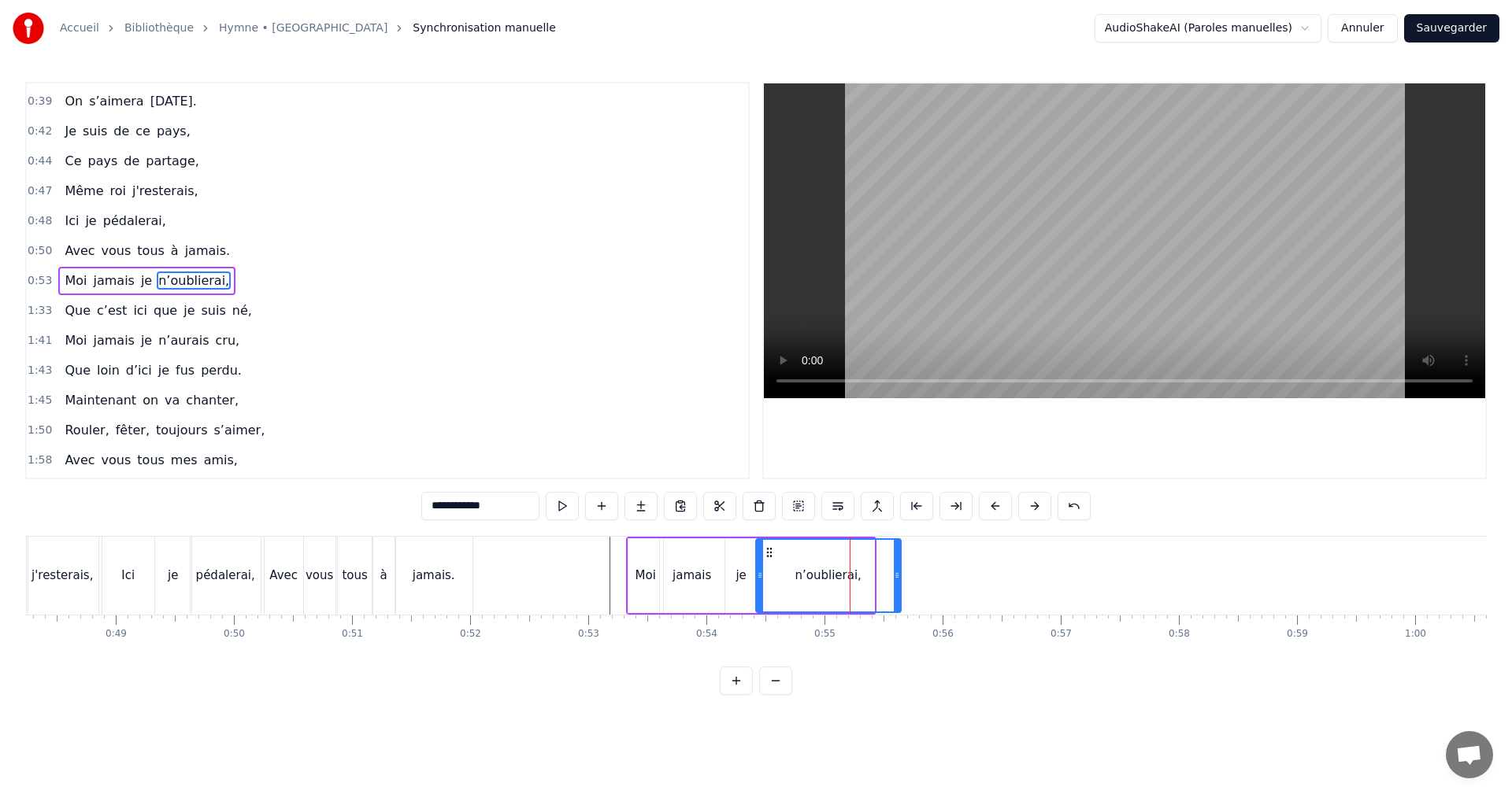
drag, startPoint x: 868, startPoint y: 574, endPoint x: 896, endPoint y: 573, distance: 28.0
click at [896, 573] on icon at bounding box center [897, 575] width 6 height 12
click at [571, 506] on button at bounding box center [562, 506] width 33 height 28
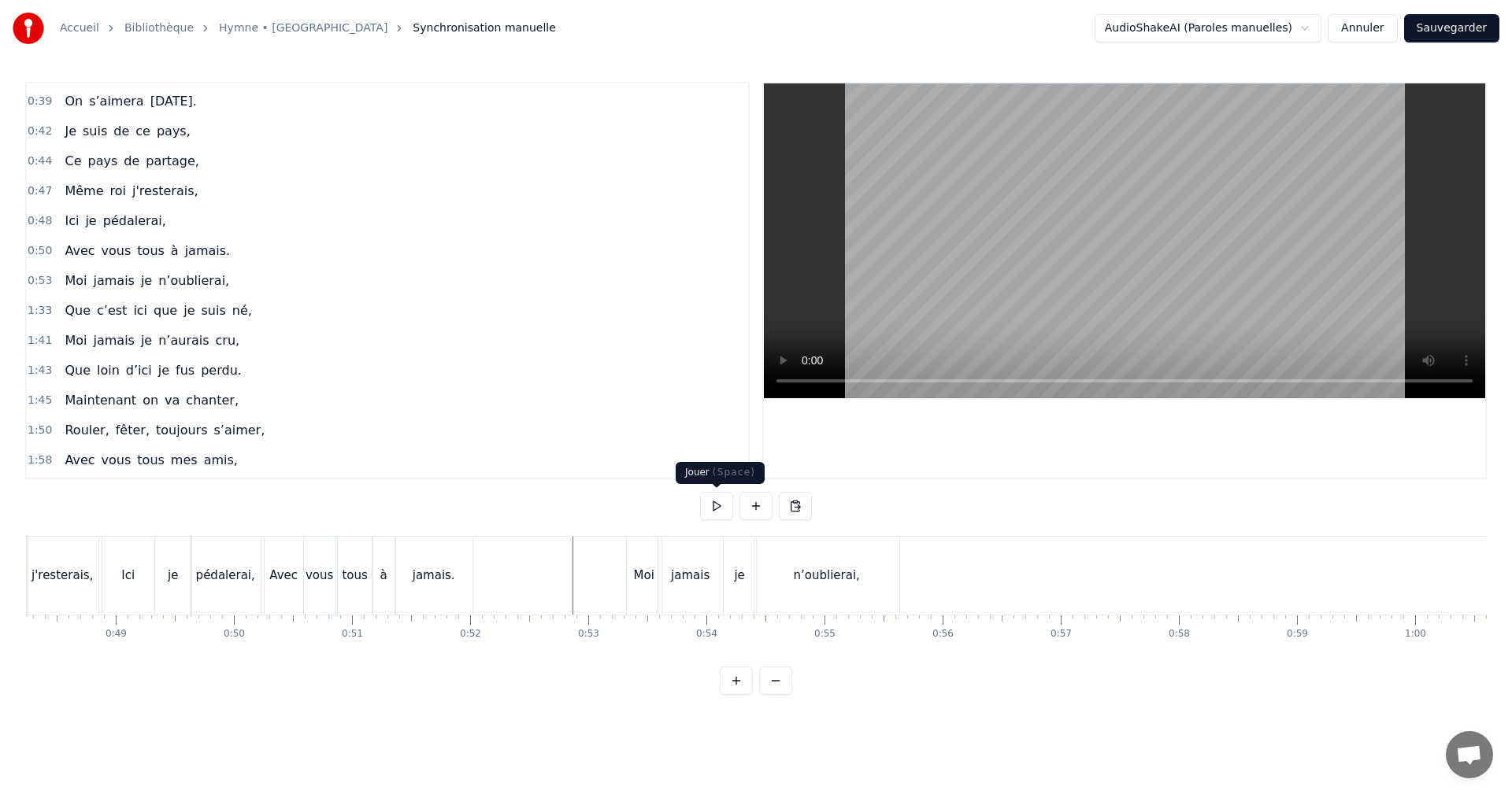
click at [711, 501] on button at bounding box center [716, 506] width 33 height 28
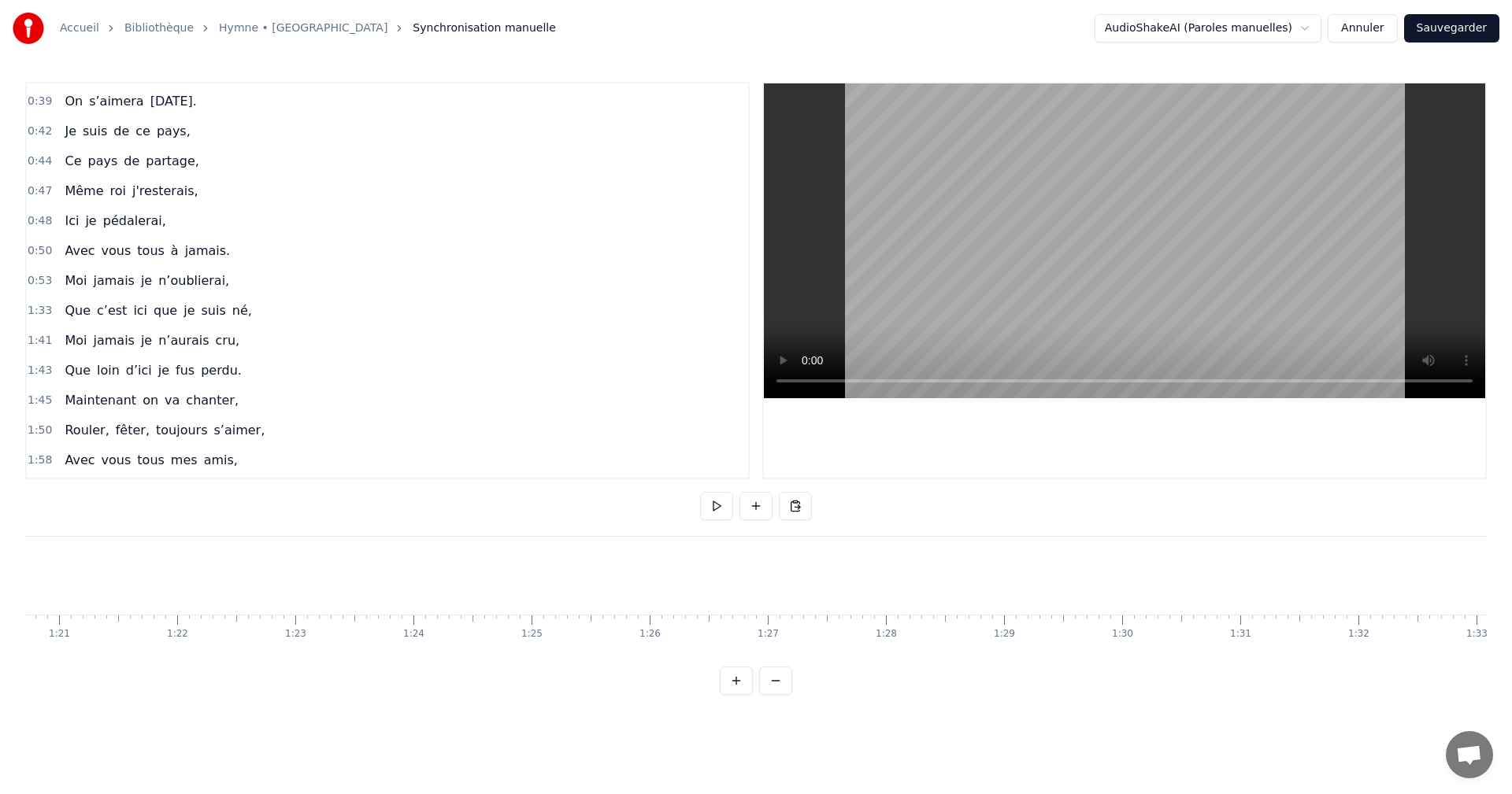
scroll to position [0, 10813]
click at [221, 575] on div "Que" at bounding box center [227, 576] width 24 height 18
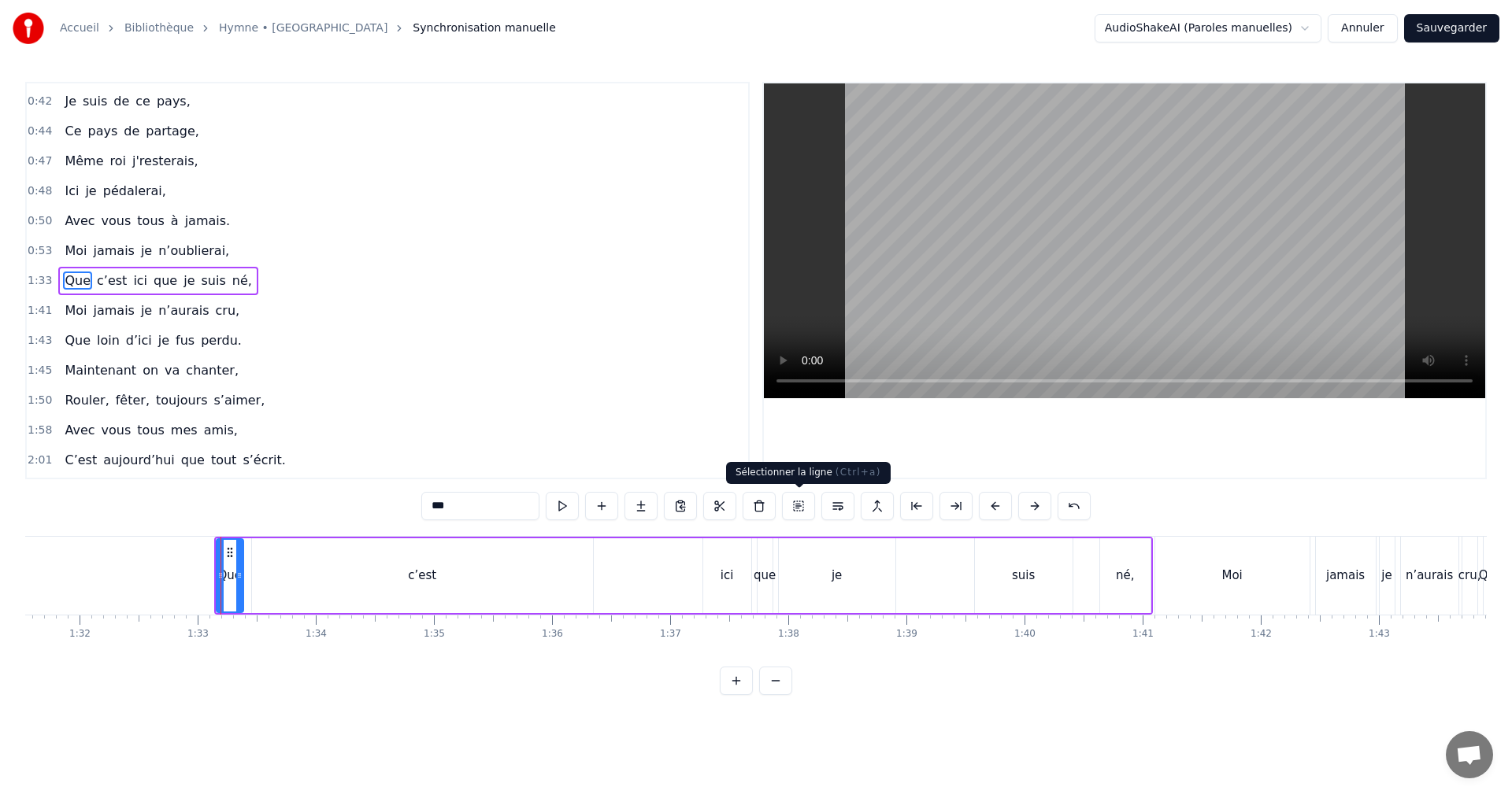
click at [796, 506] on button at bounding box center [798, 506] width 33 height 28
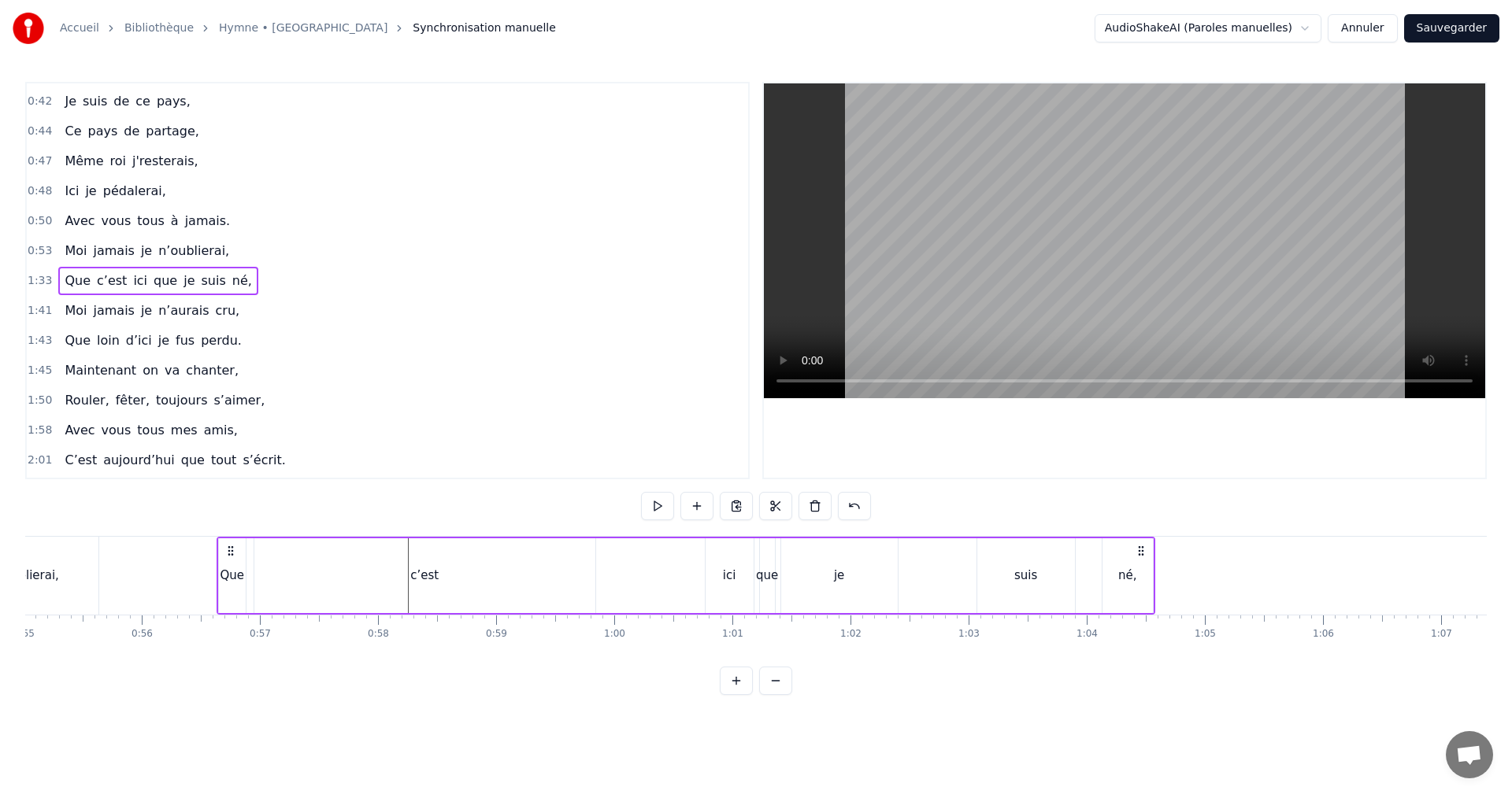
scroll to position [0, 6468]
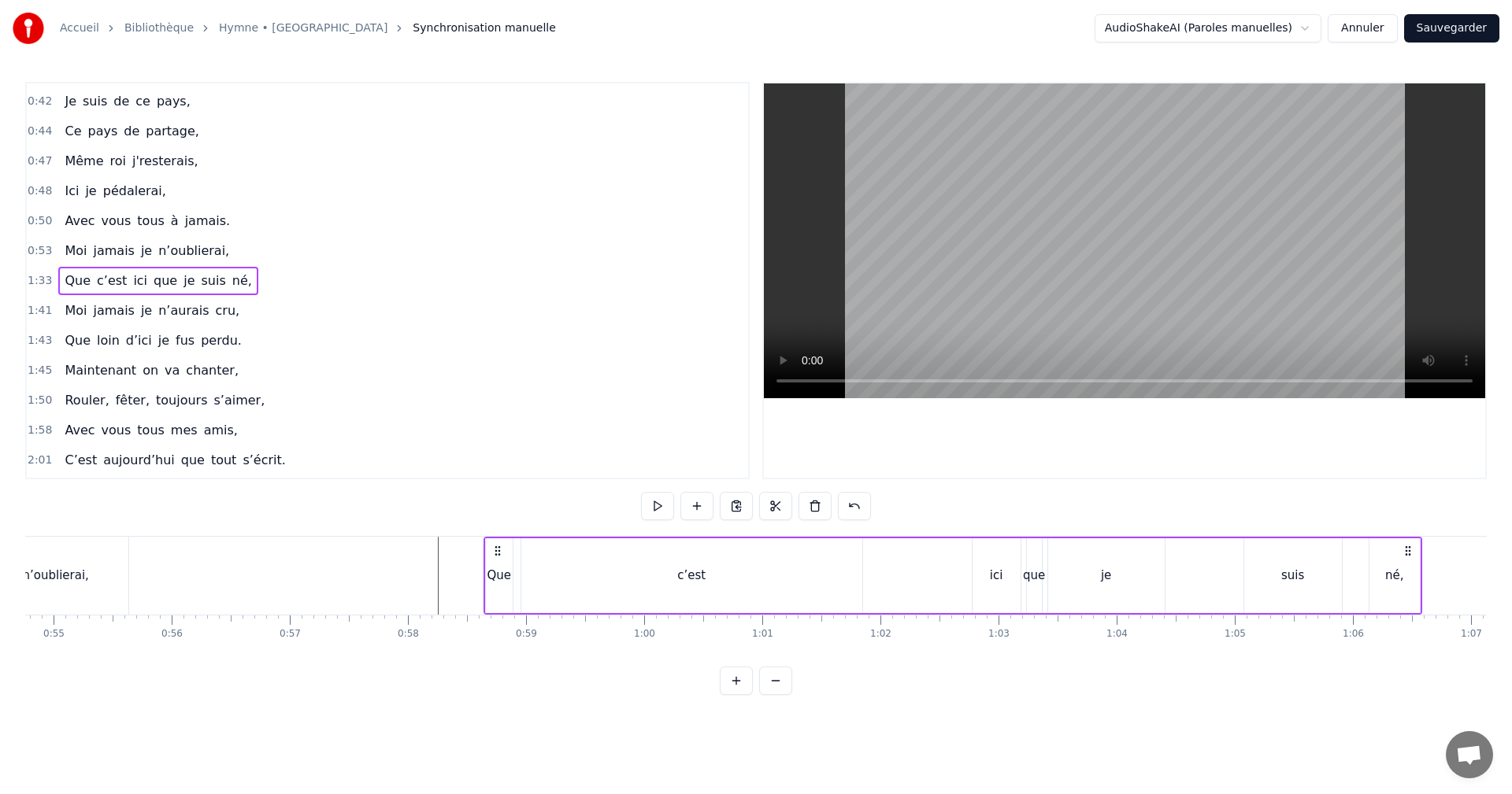
drag, startPoint x: 228, startPoint y: 549, endPoint x: 497, endPoint y: 599, distance: 273.6
click at [497, 599] on div "Que c’est ici que je suis né," at bounding box center [953, 576] width 939 height 78
click at [500, 579] on div "Que" at bounding box center [499, 576] width 24 height 18
click at [517, 576] on icon at bounding box center [516, 575] width 6 height 12
click at [649, 573] on div "c’est" at bounding box center [691, 576] width 341 height 75
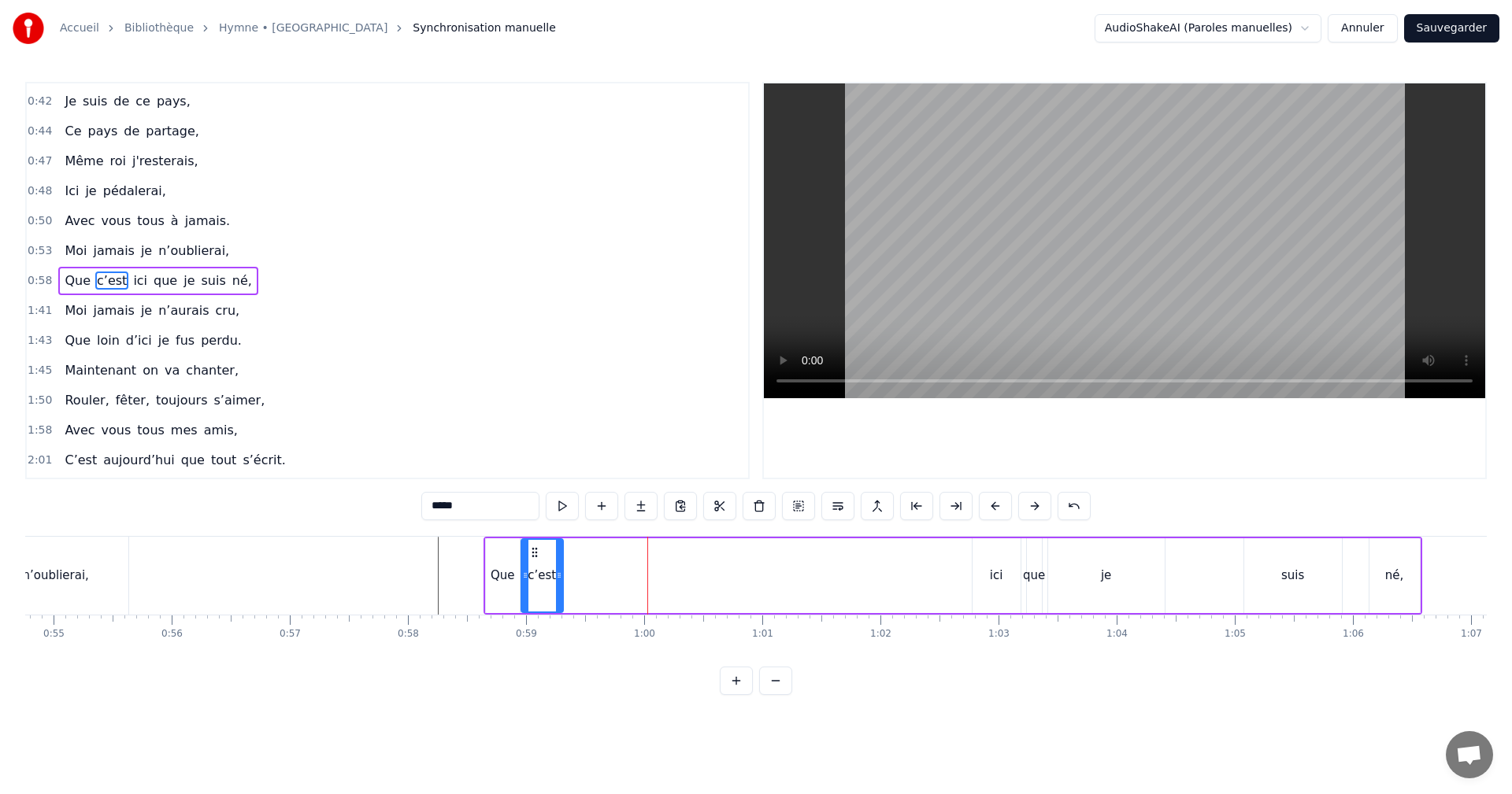
drag, startPoint x: 861, startPoint y: 573, endPoint x: 562, endPoint y: 569, distance: 299.0
click at [561, 569] on icon at bounding box center [558, 575] width 6 height 12
click at [998, 576] on div "ici" at bounding box center [996, 576] width 13 height 18
type input "***"
drag, startPoint x: 984, startPoint y: 551, endPoint x: 573, endPoint y: 559, distance: 411.1
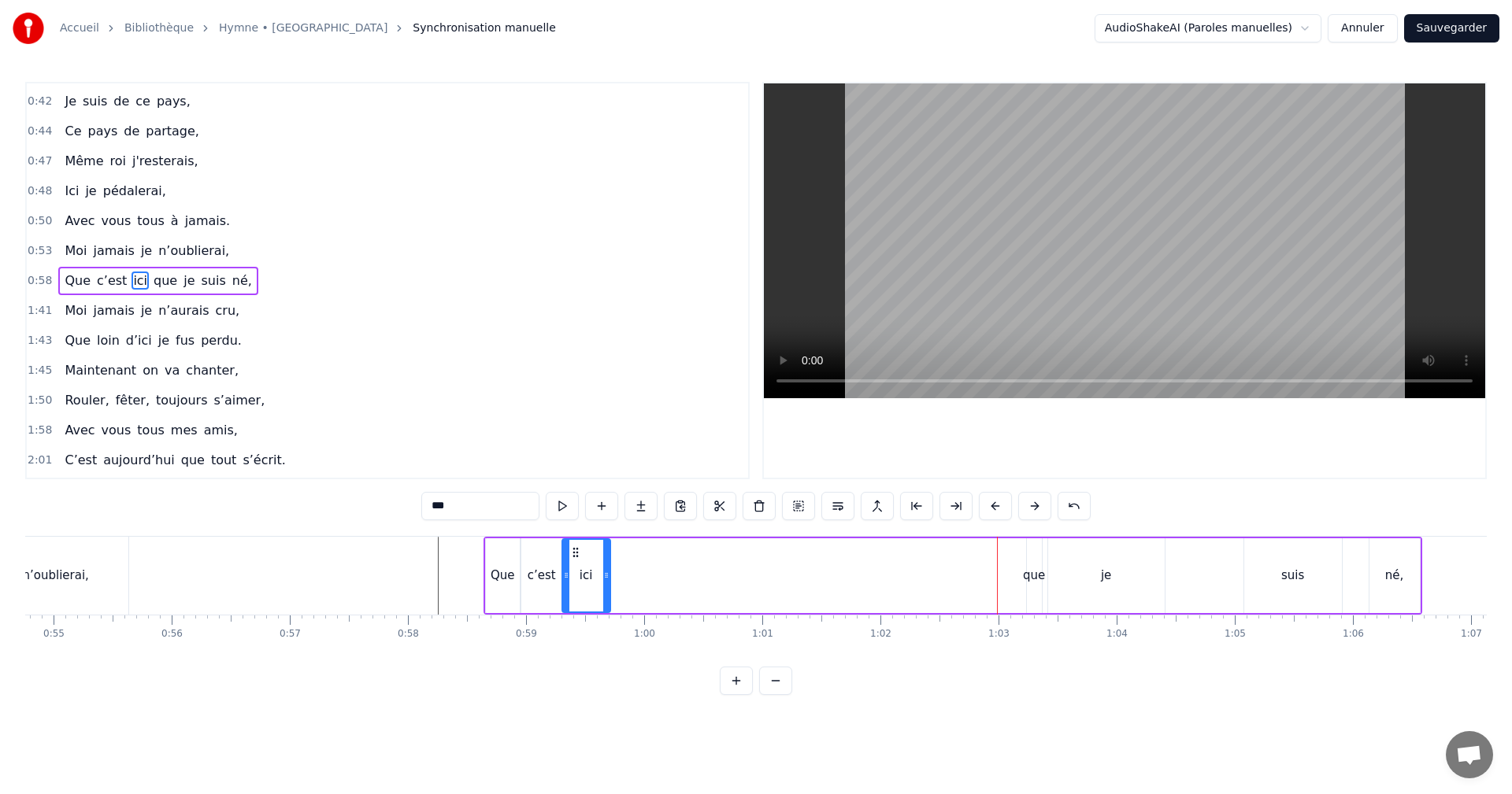
click at [573, 560] on div "ici" at bounding box center [586, 576] width 46 height 71
click at [678, 538] on div "Que c’est ici que je suis né," at bounding box center [953, 576] width 939 height 78
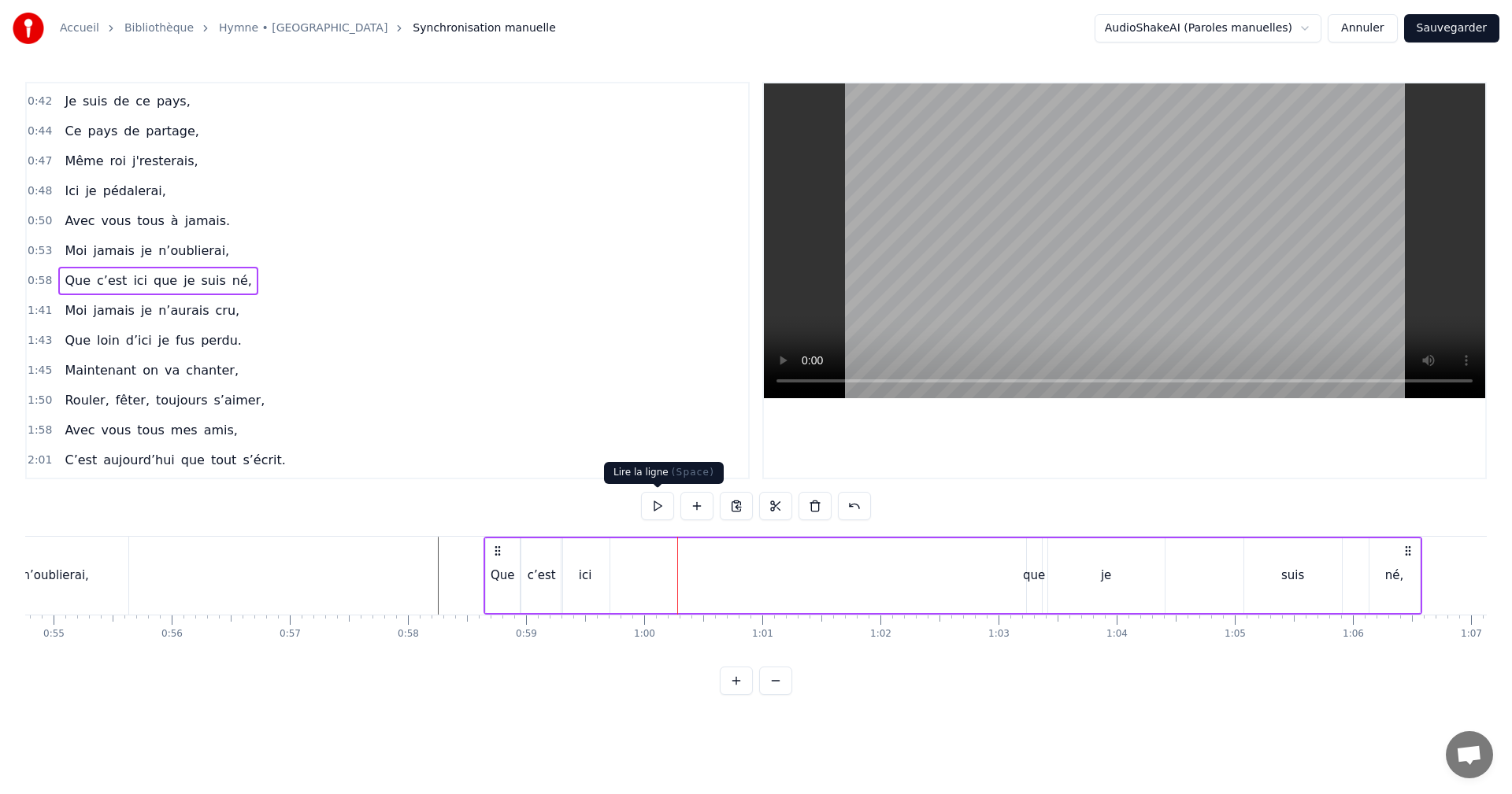
click at [657, 506] on button at bounding box center [657, 506] width 33 height 28
click at [659, 510] on button at bounding box center [657, 506] width 33 height 28
click at [1031, 572] on div "que" at bounding box center [1034, 576] width 22 height 18
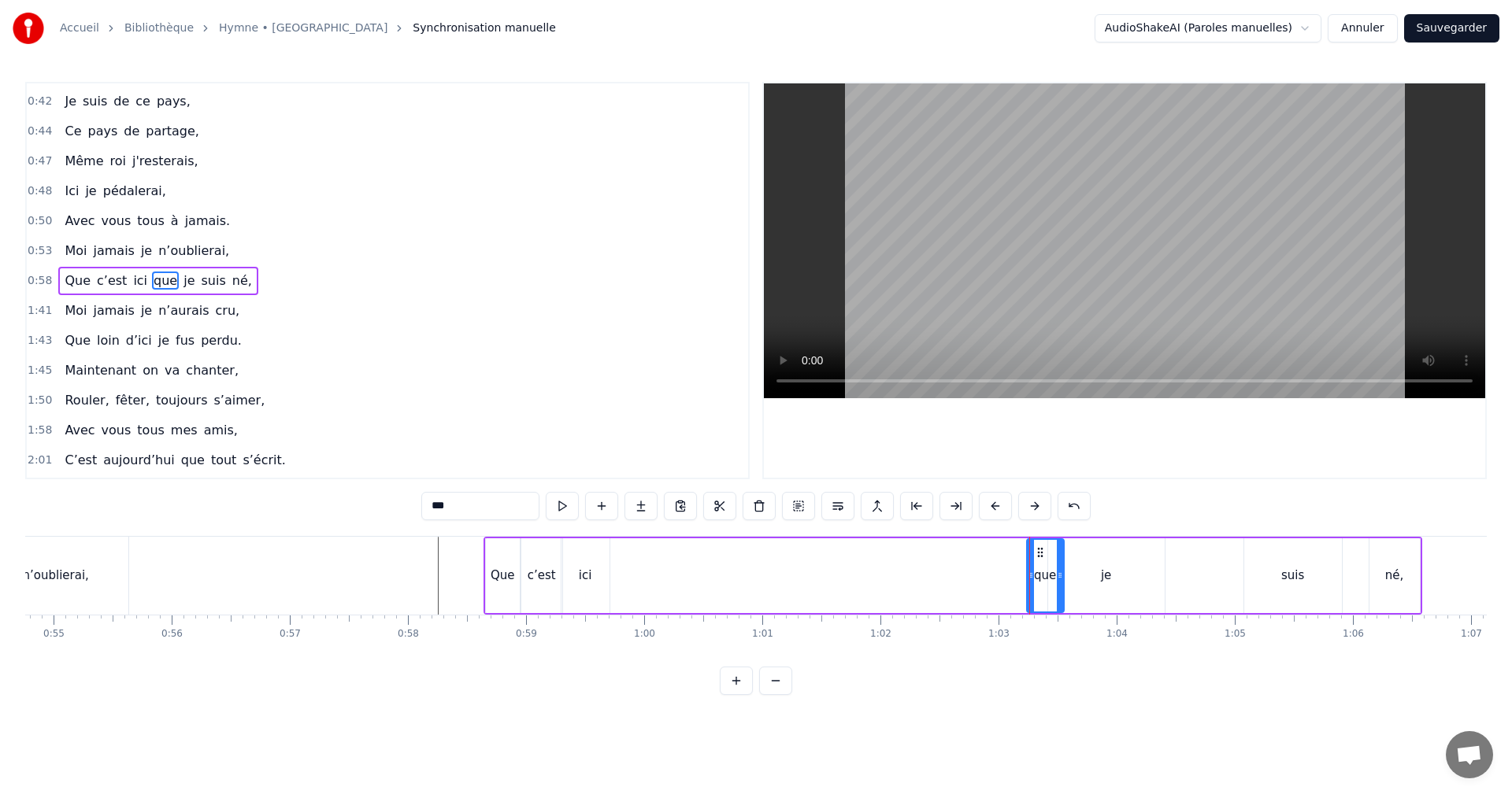
drag, startPoint x: 1040, startPoint y: 571, endPoint x: 1062, endPoint y: 571, distance: 22.0
click at [1062, 571] on icon at bounding box center [1060, 575] width 6 height 12
drag, startPoint x: 1039, startPoint y: 552, endPoint x: 623, endPoint y: 567, distance: 416.3
click at [623, 567] on div "que" at bounding box center [630, 576] width 36 height 71
click at [1108, 575] on div "je" at bounding box center [1105, 576] width 10 height 18
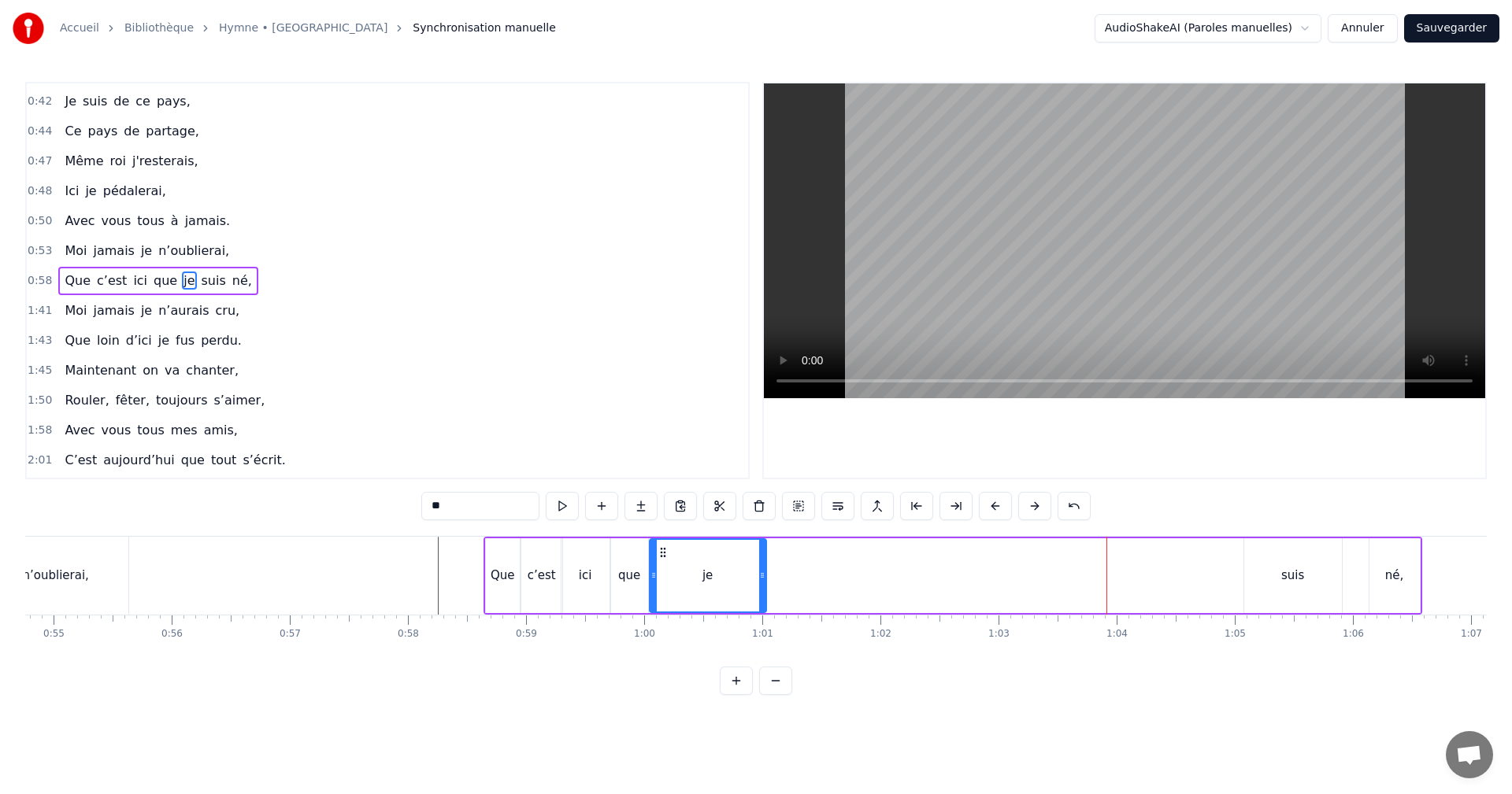
drag, startPoint x: 1052, startPoint y: 548, endPoint x: 657, endPoint y: 554, distance: 395.0
click at [657, 554] on icon at bounding box center [663, 553] width 12 height 12
drag, startPoint x: 760, startPoint y: 571, endPoint x: 688, endPoint y: 570, distance: 72.0
click at [685, 570] on icon at bounding box center [684, 575] width 6 height 12
click at [1276, 575] on div "suis" at bounding box center [1293, 576] width 98 height 75
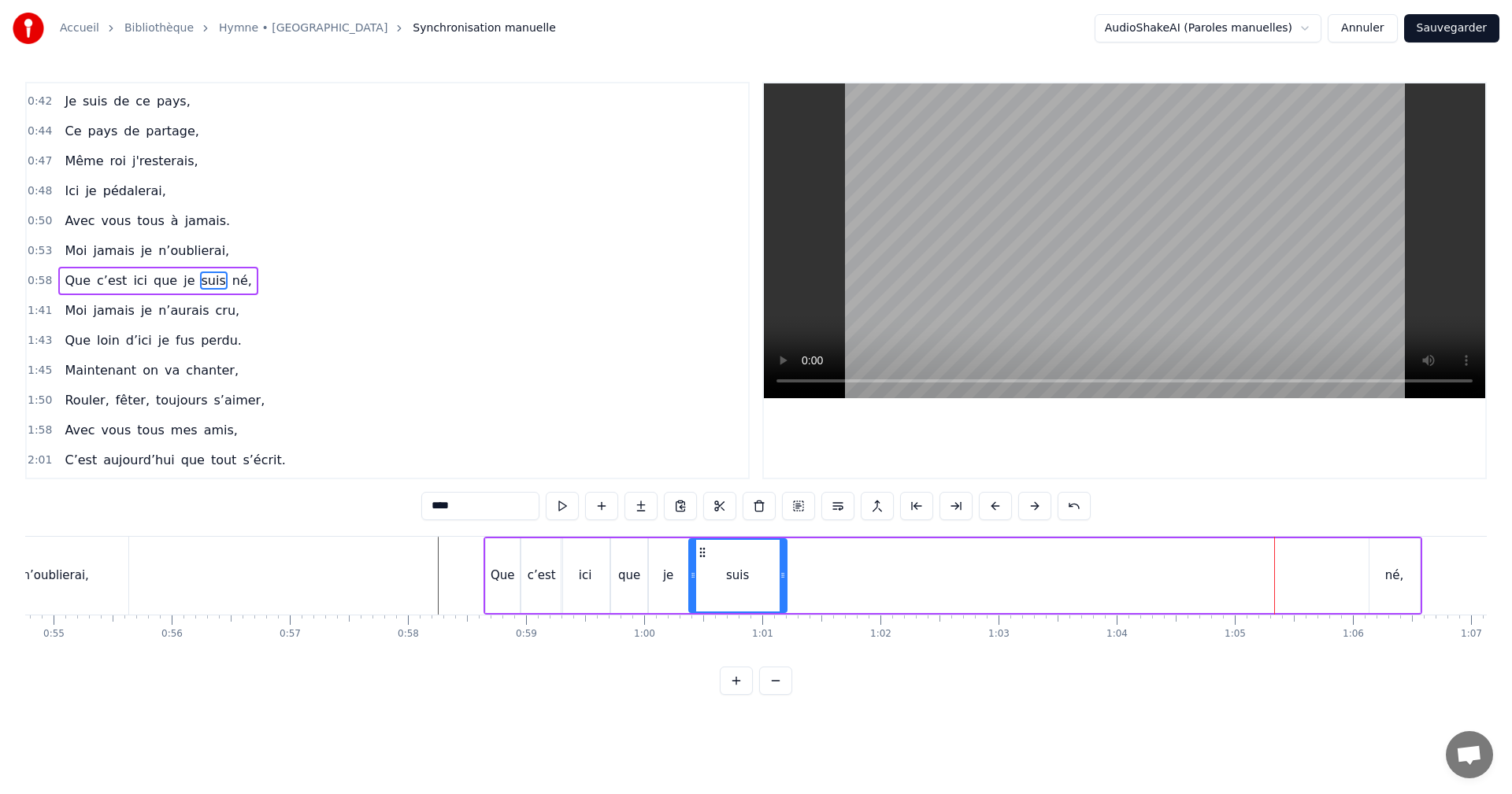
drag, startPoint x: 1250, startPoint y: 550, endPoint x: 702, endPoint y: 568, distance: 548.3
click at [702, 568] on div "suis" at bounding box center [738, 576] width 96 height 71
drag, startPoint x: 782, startPoint y: 572, endPoint x: 733, endPoint y: 569, distance: 49.1
click at [733, 569] on icon at bounding box center [733, 575] width 6 height 12
click at [1379, 575] on div "né," at bounding box center [1394, 576] width 51 height 75
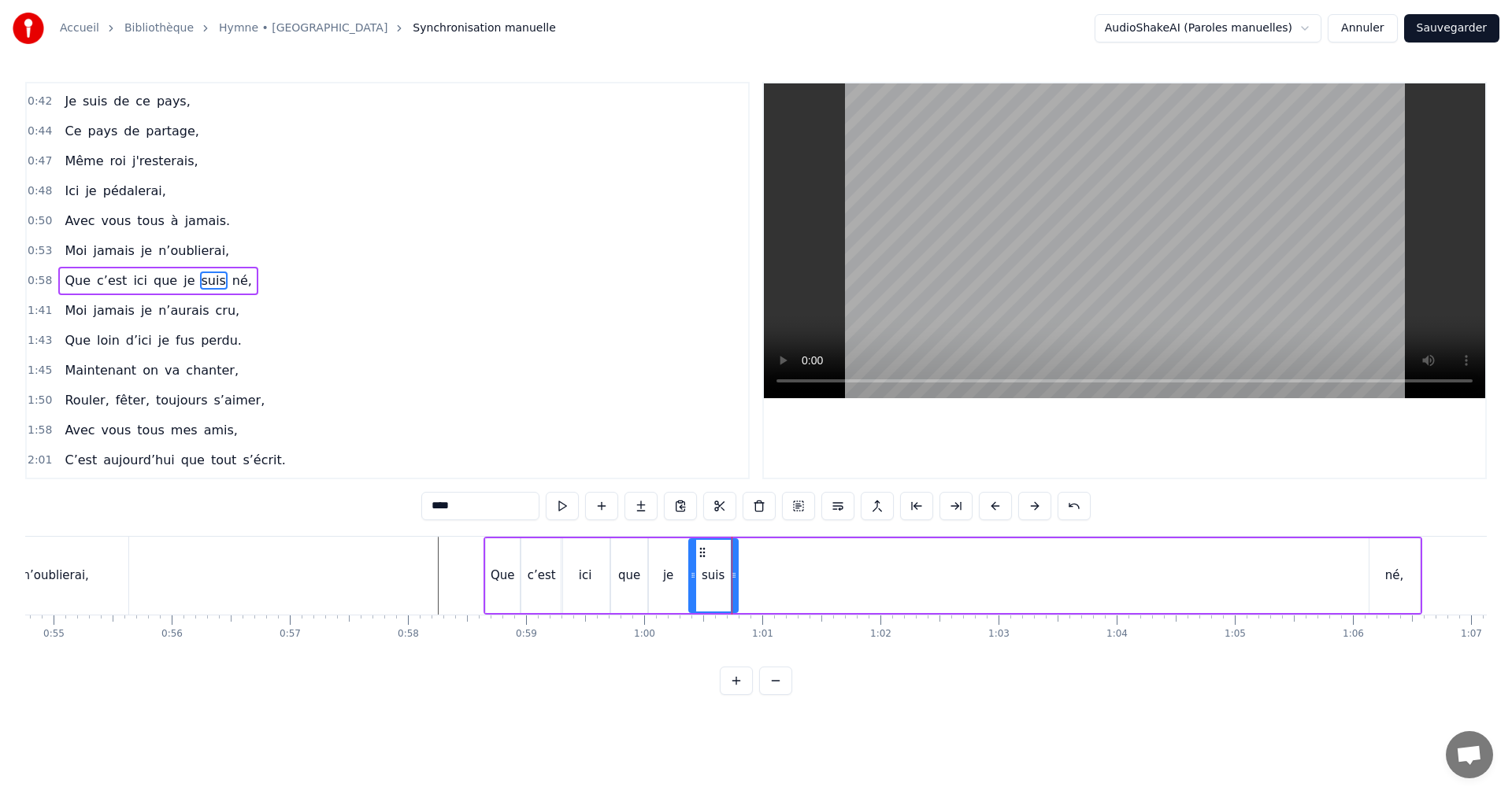
type input "***"
drag, startPoint x: 1382, startPoint y: 550, endPoint x: 751, endPoint y: 566, distance: 631.2
click at [751, 566] on div "né," at bounding box center [763, 576] width 49 height 71
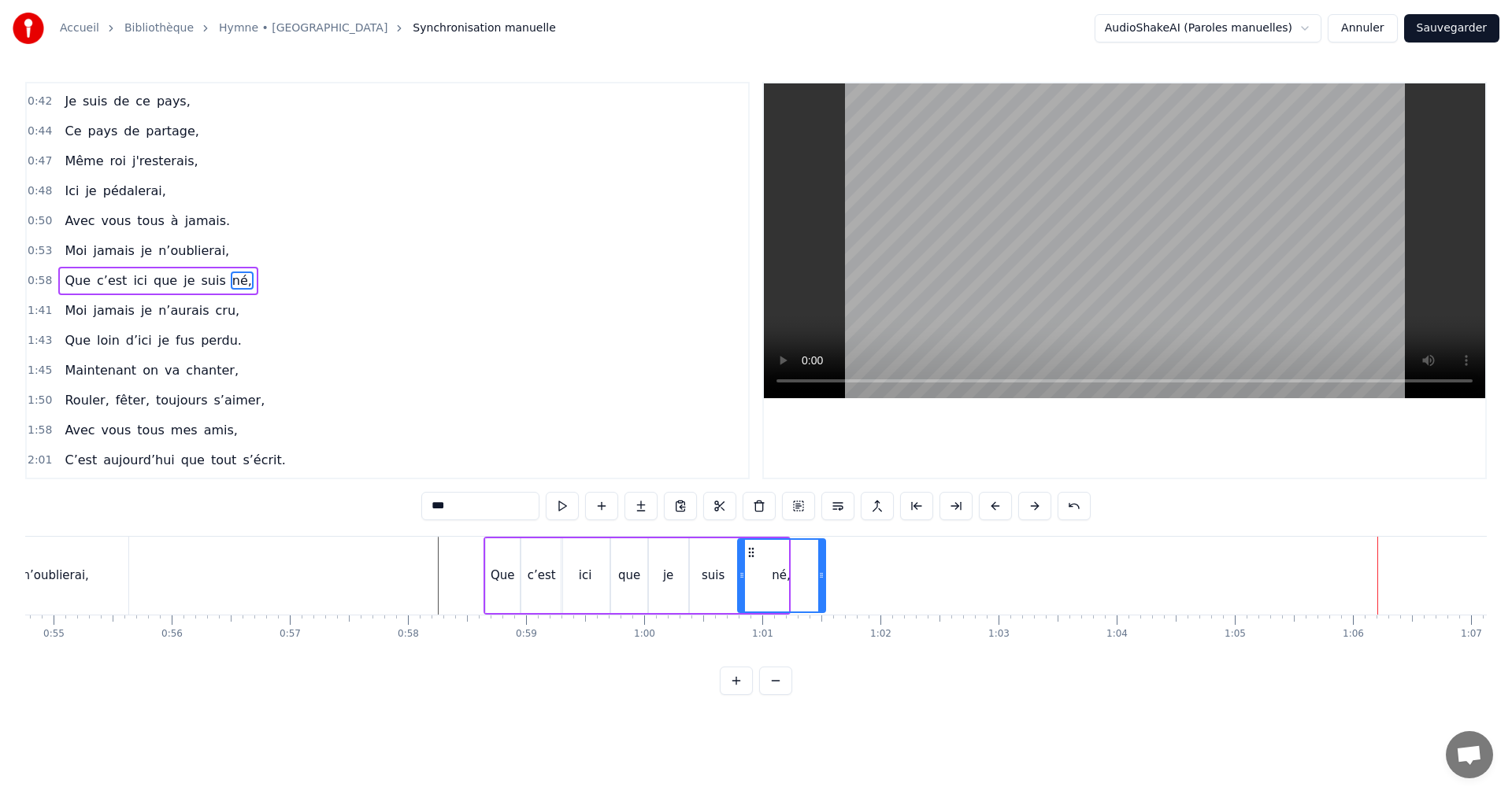
drag, startPoint x: 784, startPoint y: 576, endPoint x: 824, endPoint y: 577, distance: 40.0
click at [822, 577] on icon at bounding box center [821, 575] width 6 height 12
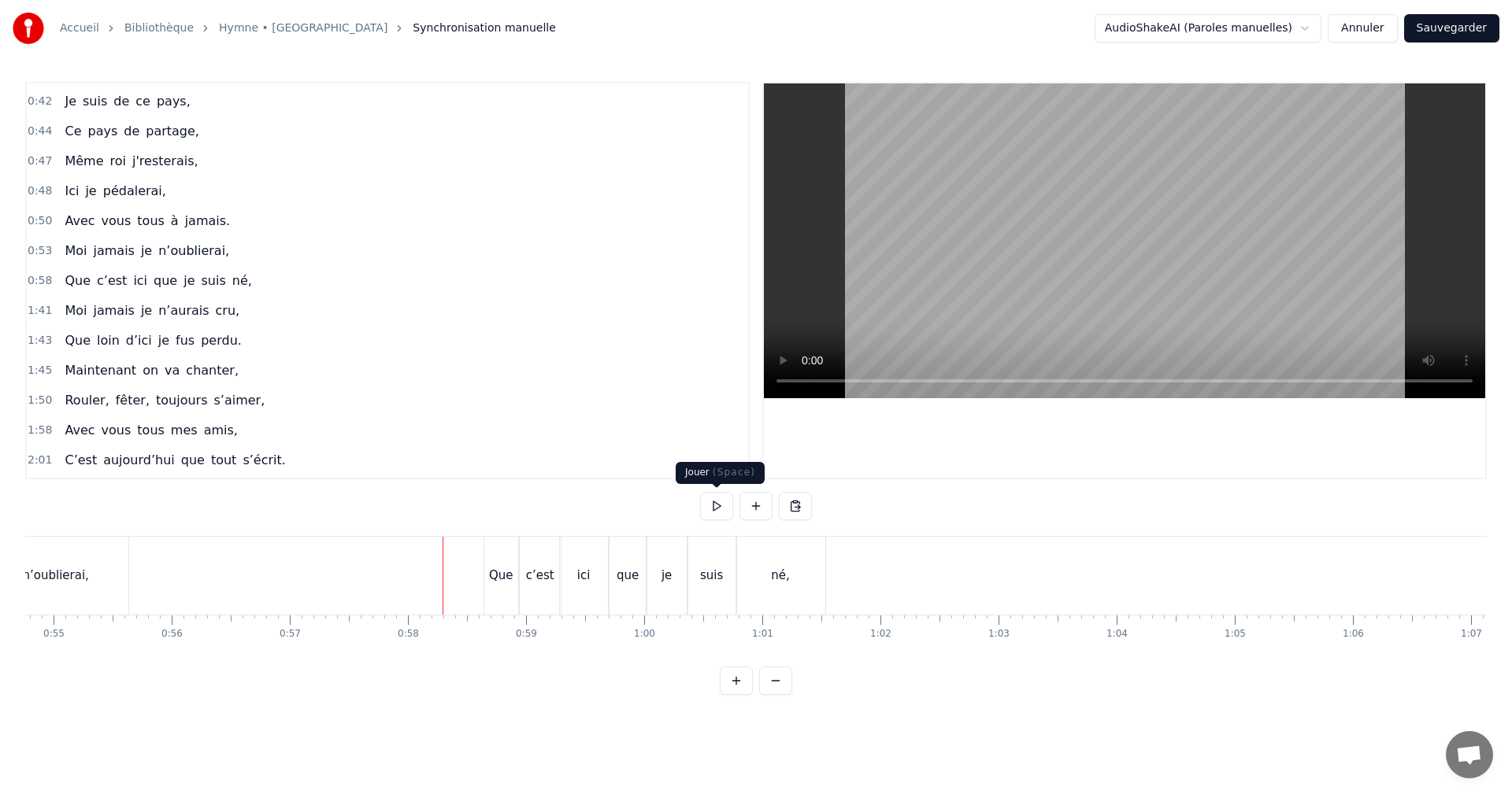
click at [711, 498] on button at bounding box center [716, 506] width 33 height 28
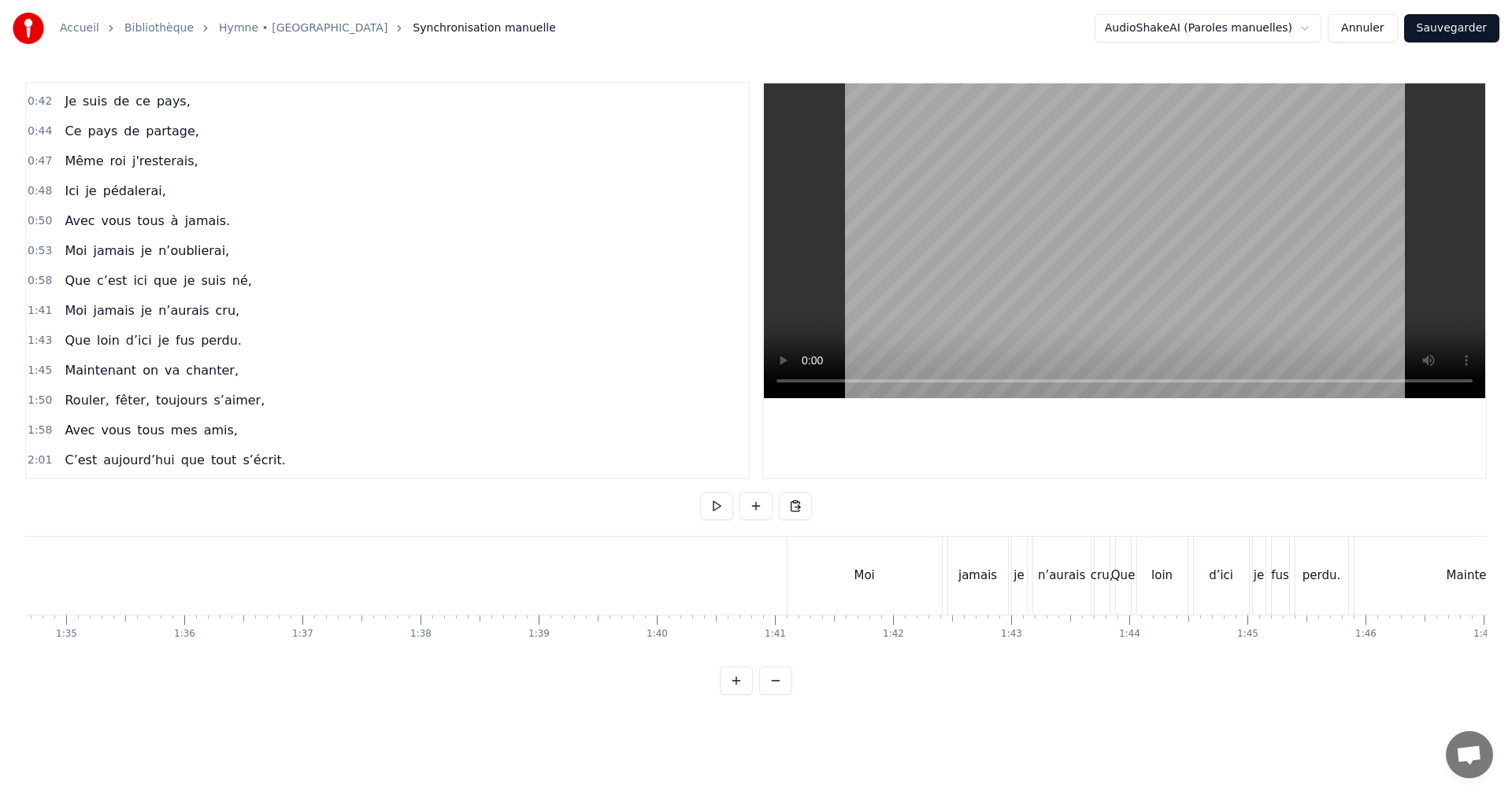
click at [858, 570] on div "Moi" at bounding box center [864, 576] width 20 height 18
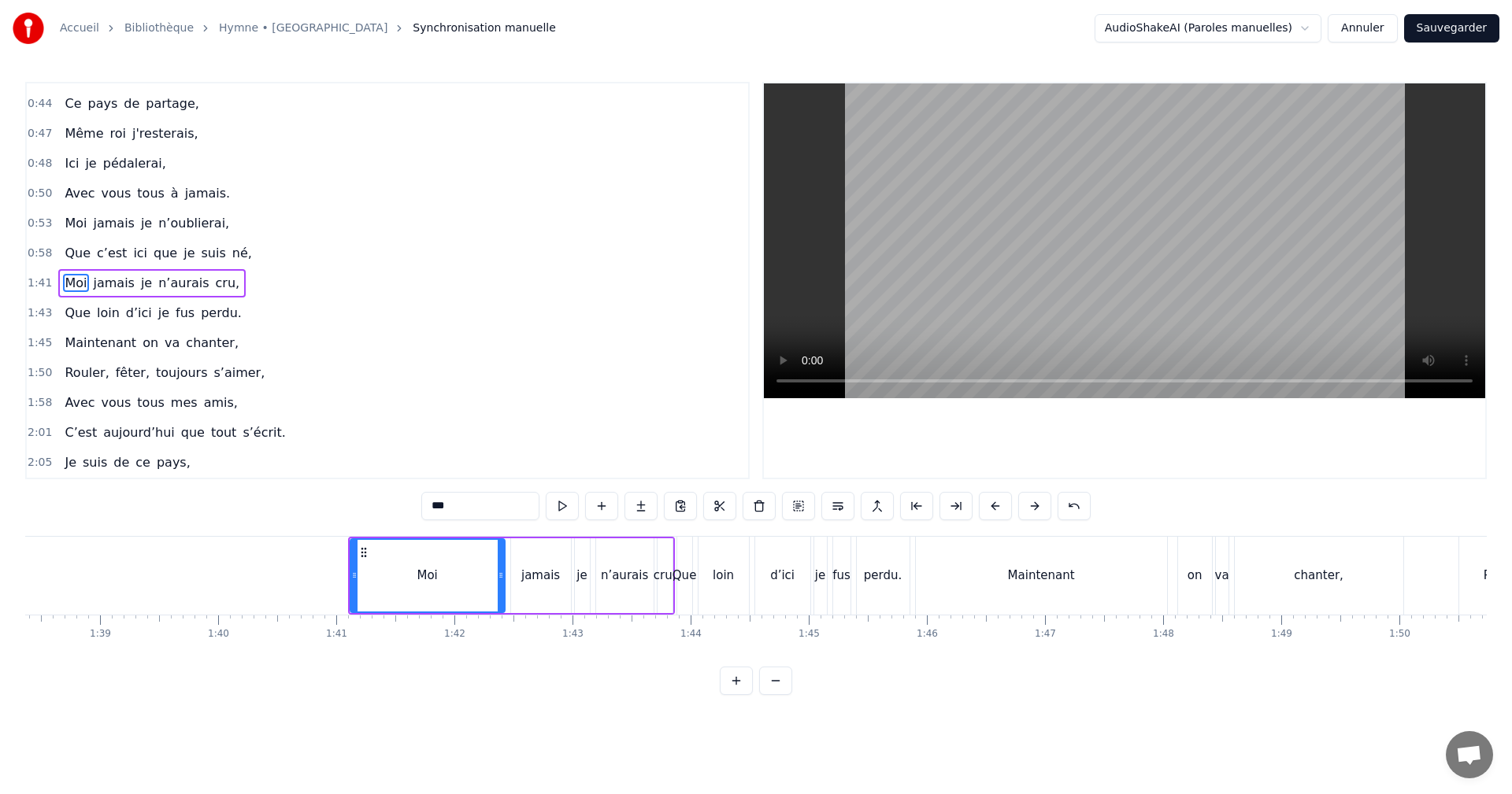
scroll to position [0, 12898]
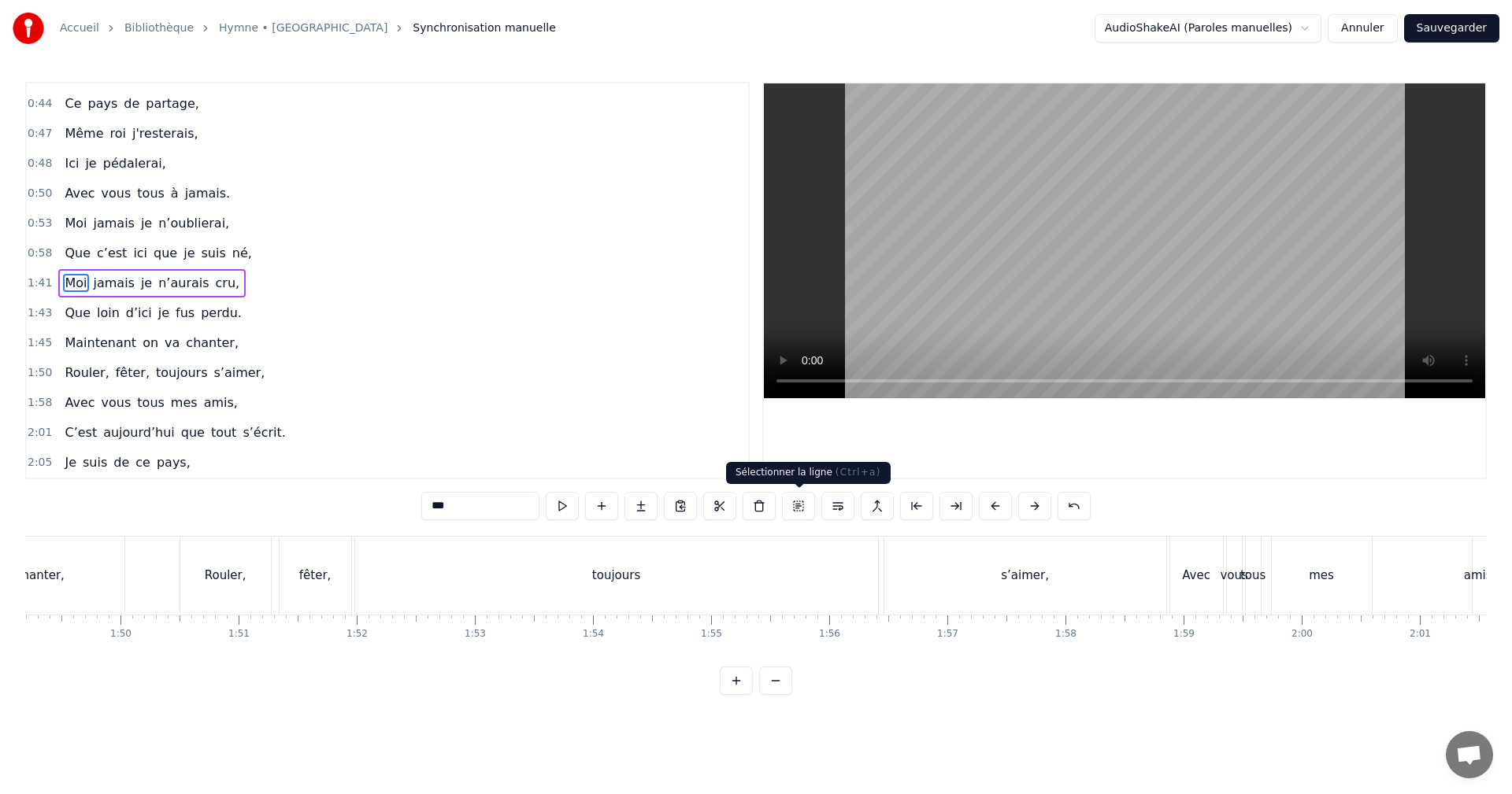
click at [800, 504] on button at bounding box center [798, 506] width 33 height 28
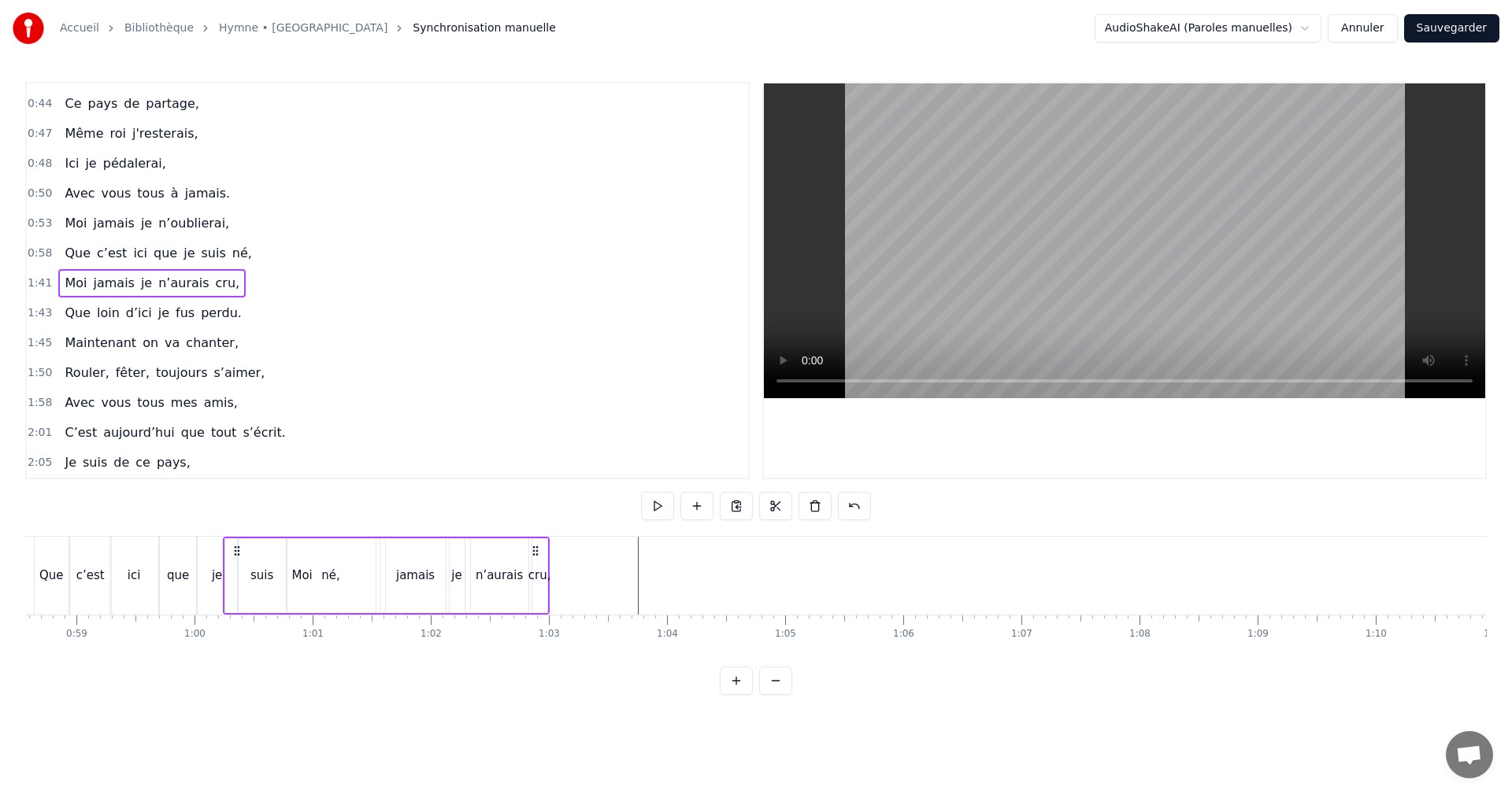
scroll to position [0, 6897]
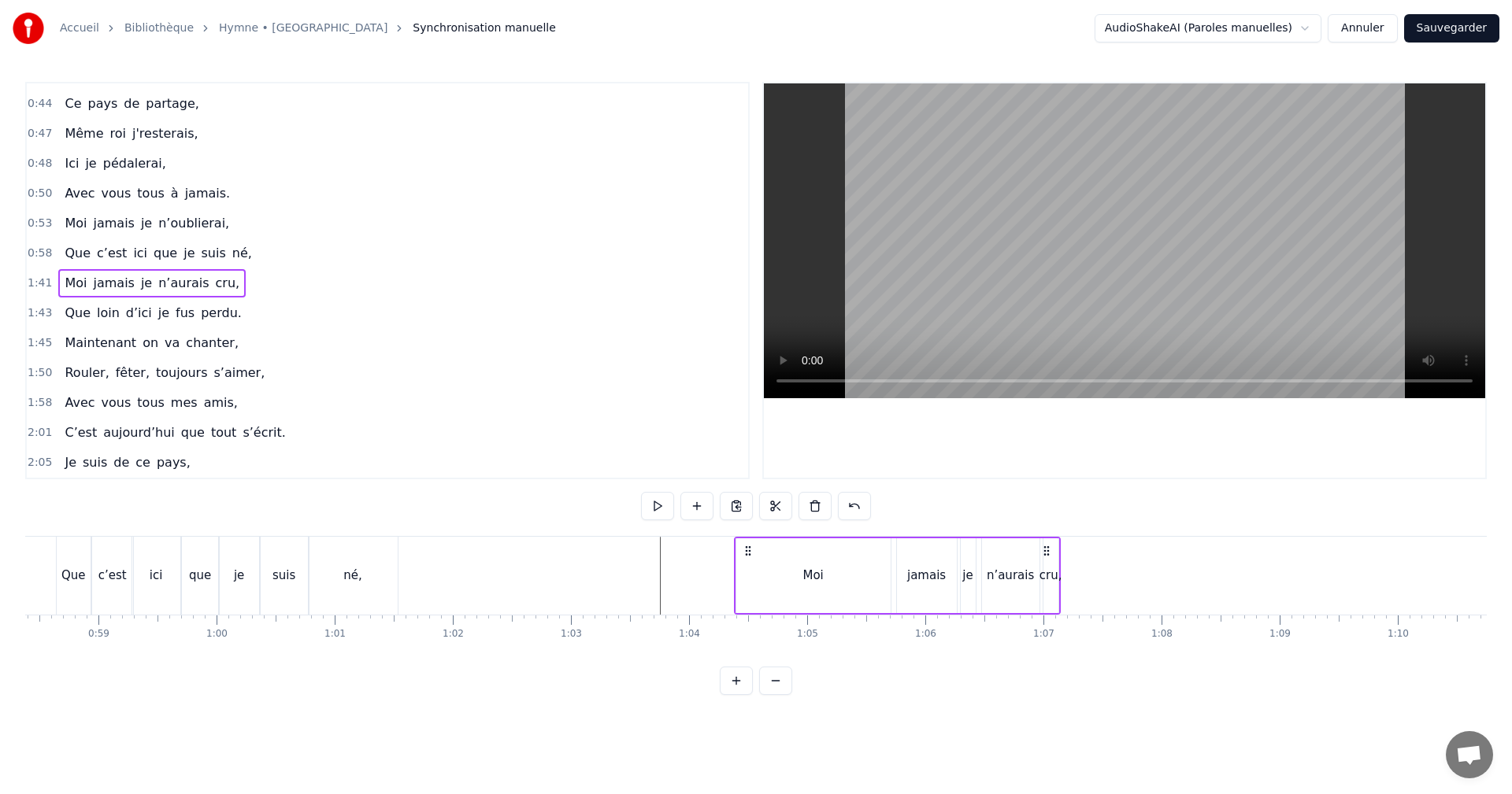
drag, startPoint x: 101, startPoint y: 552, endPoint x: 766, endPoint y: 610, distance: 667.5
click at [746, 612] on div "Moi jamais je n’aurais cru," at bounding box center [897, 576] width 327 height 78
click at [843, 579] on div "Moi" at bounding box center [813, 576] width 154 height 75
drag, startPoint x: 889, startPoint y: 572, endPoint x: 826, endPoint y: 581, distance: 63.6
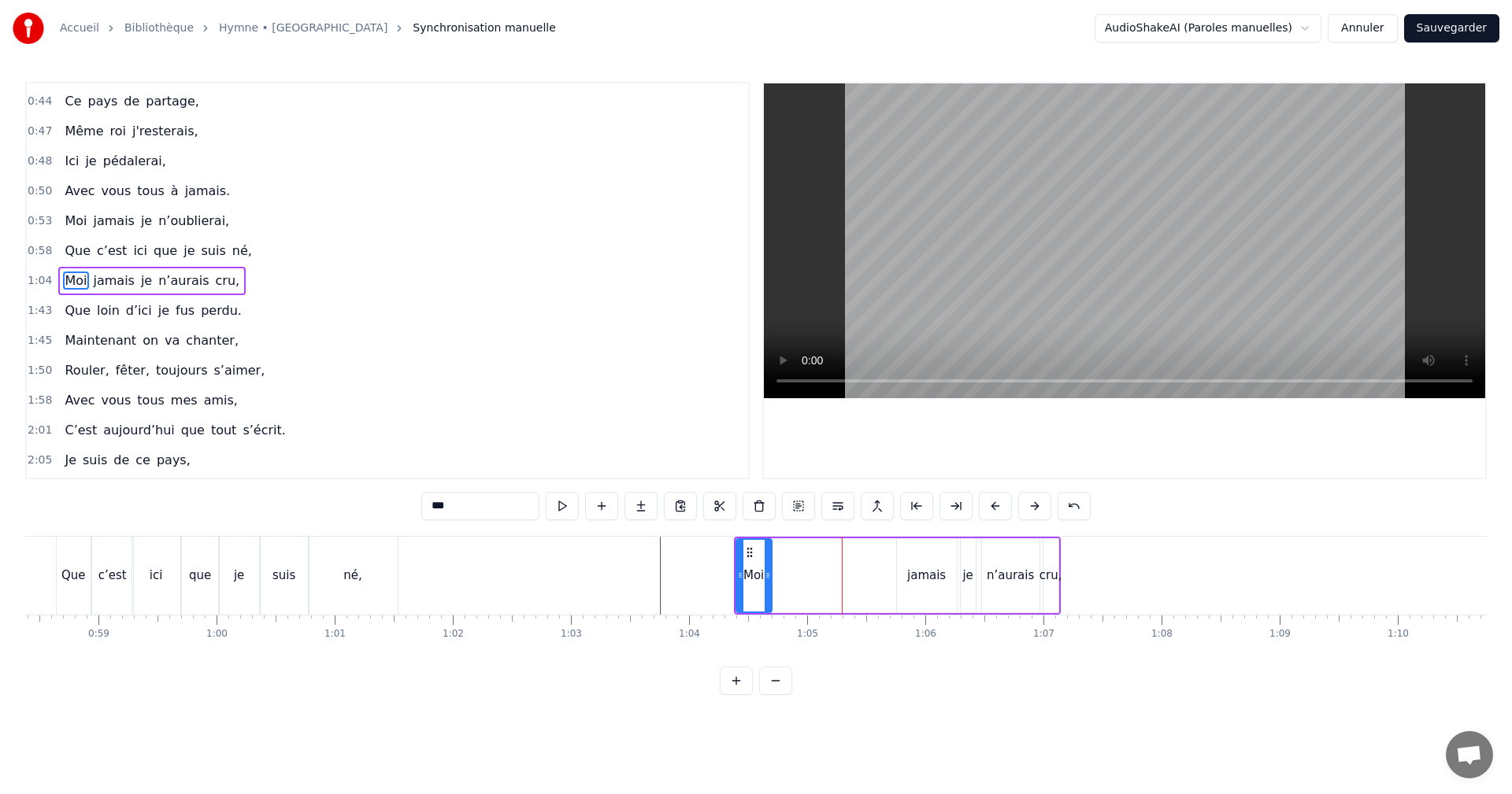
click at [771, 579] on icon at bounding box center [768, 575] width 6 height 12
click at [919, 575] on div "jamais" at bounding box center [926, 576] width 38 height 18
drag, startPoint x: 906, startPoint y: 553, endPoint x: 784, endPoint y: 562, distance: 122.3
click at [784, 562] on div "jamais" at bounding box center [803, 576] width 58 height 71
click at [963, 572] on div "je" at bounding box center [967, 576] width 10 height 18
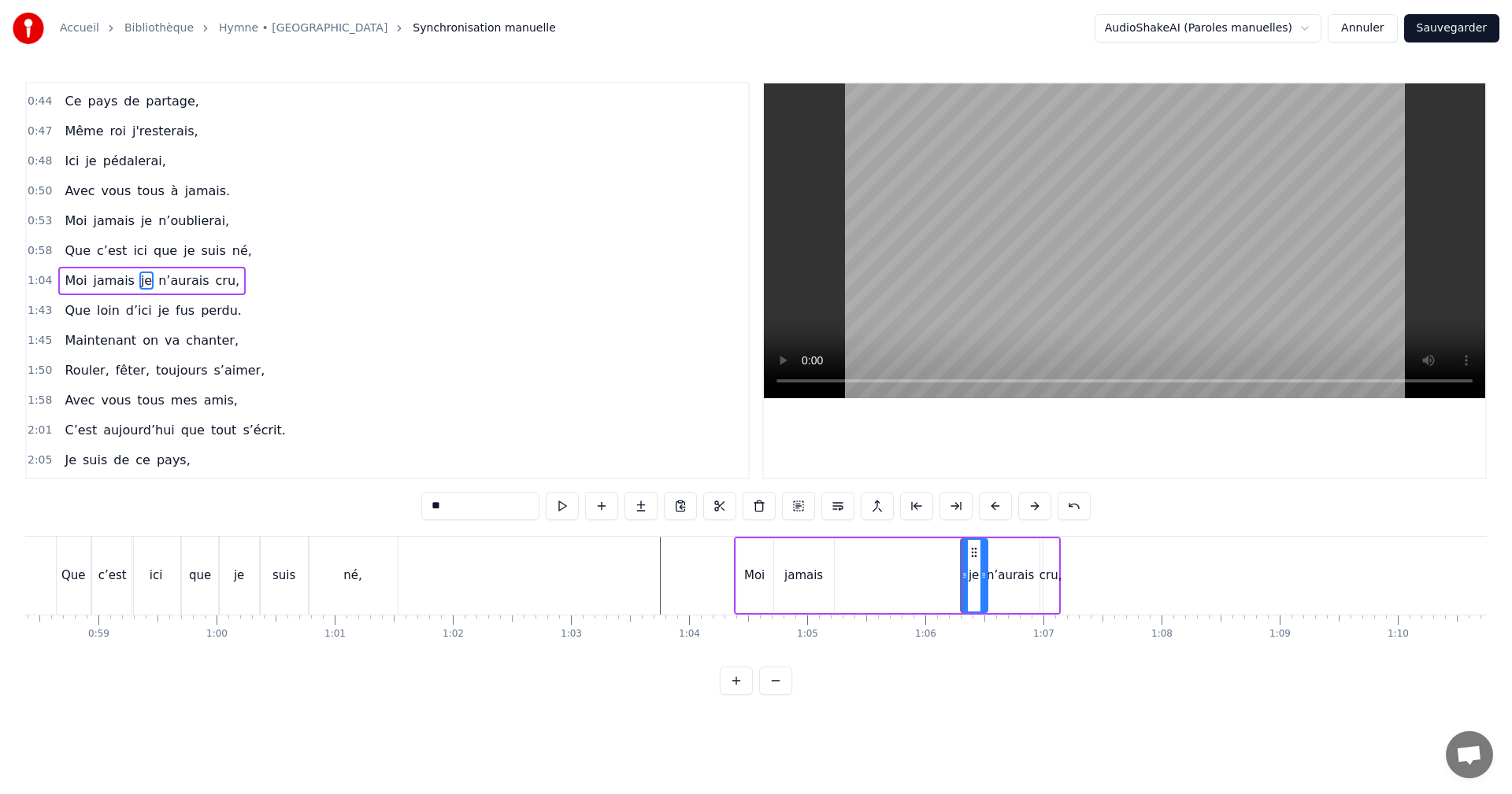
drag, startPoint x: 970, startPoint y: 554, endPoint x: 979, endPoint y: 557, distance: 9.5
click at [982, 557] on div at bounding box center [983, 576] width 6 height 71
drag, startPoint x: 959, startPoint y: 550, endPoint x: 838, endPoint y: 560, distance: 121.4
click at [838, 560] on div "je" at bounding box center [842, 576] width 26 height 71
click at [1009, 571] on div "n’aurais" at bounding box center [1010, 576] width 47 height 18
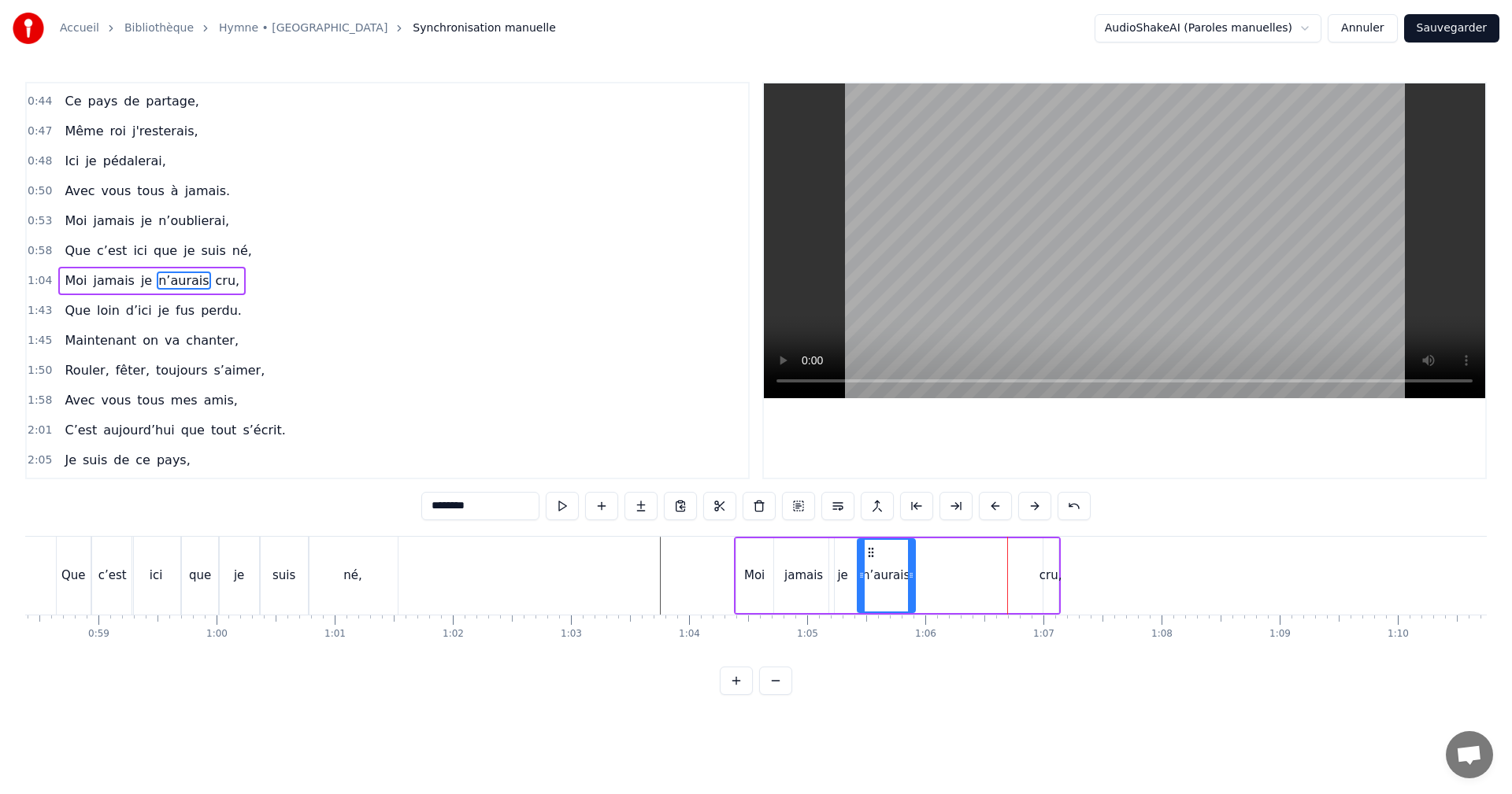
drag, startPoint x: 994, startPoint y: 552, endPoint x: 869, endPoint y: 566, distance: 125.8
click at [869, 566] on div "n’aurais" at bounding box center [886, 576] width 56 height 71
click at [1045, 573] on div "cru," at bounding box center [1051, 576] width 23 height 18
type input "****"
drag, startPoint x: 1056, startPoint y: 574, endPoint x: 1078, endPoint y: 573, distance: 22.0
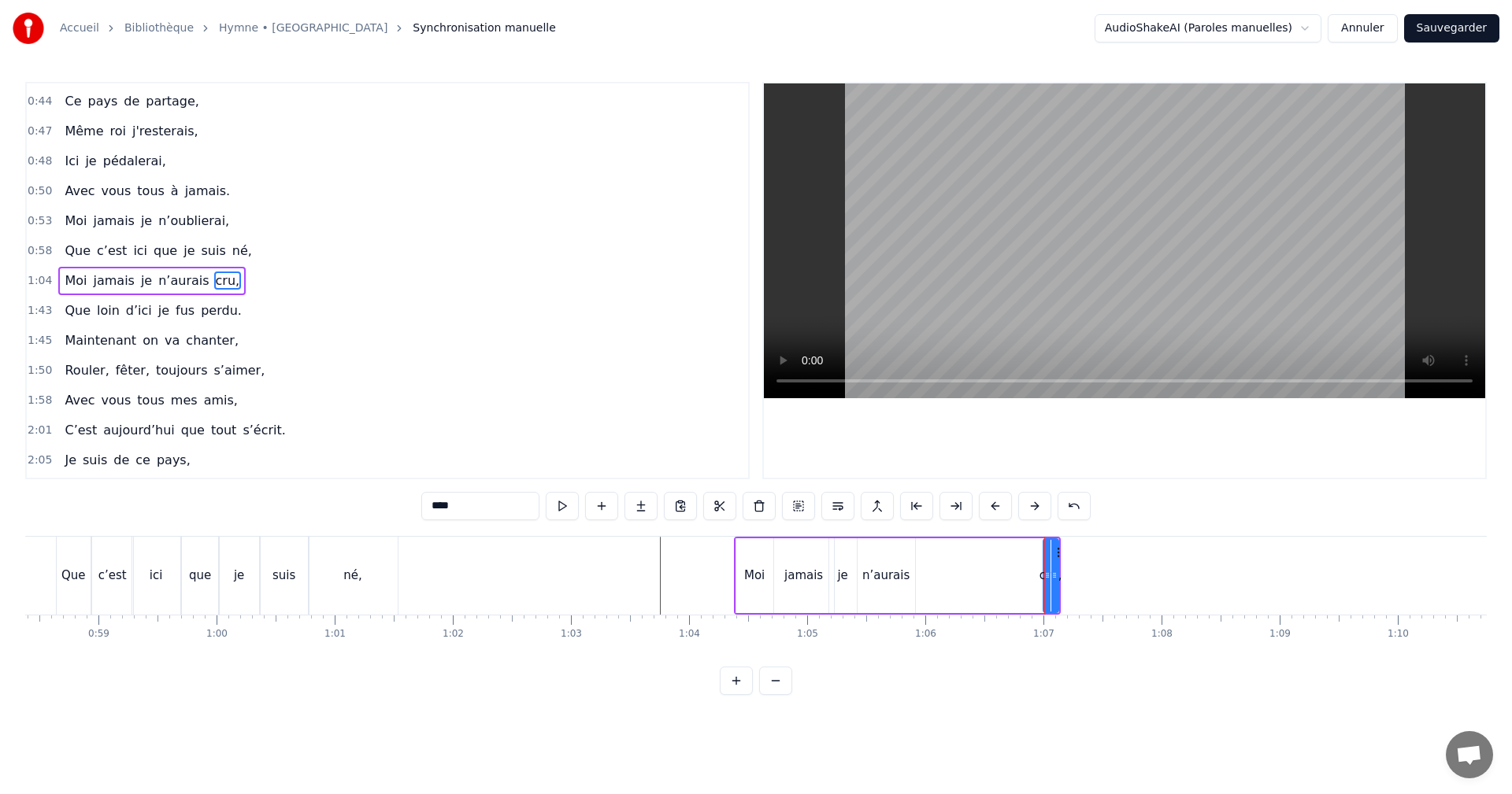
click at [1059, 574] on div "cru," at bounding box center [1051, 576] width 17 height 75
drag, startPoint x: 1049, startPoint y: 553, endPoint x: 925, endPoint y: 562, distance: 124.3
click at [925, 562] on div "cru," at bounding box center [933, 576] width 36 height 71
click at [839, 537] on div "Moi jamais je n’aurais cru," at bounding box center [843, 576] width 220 height 78
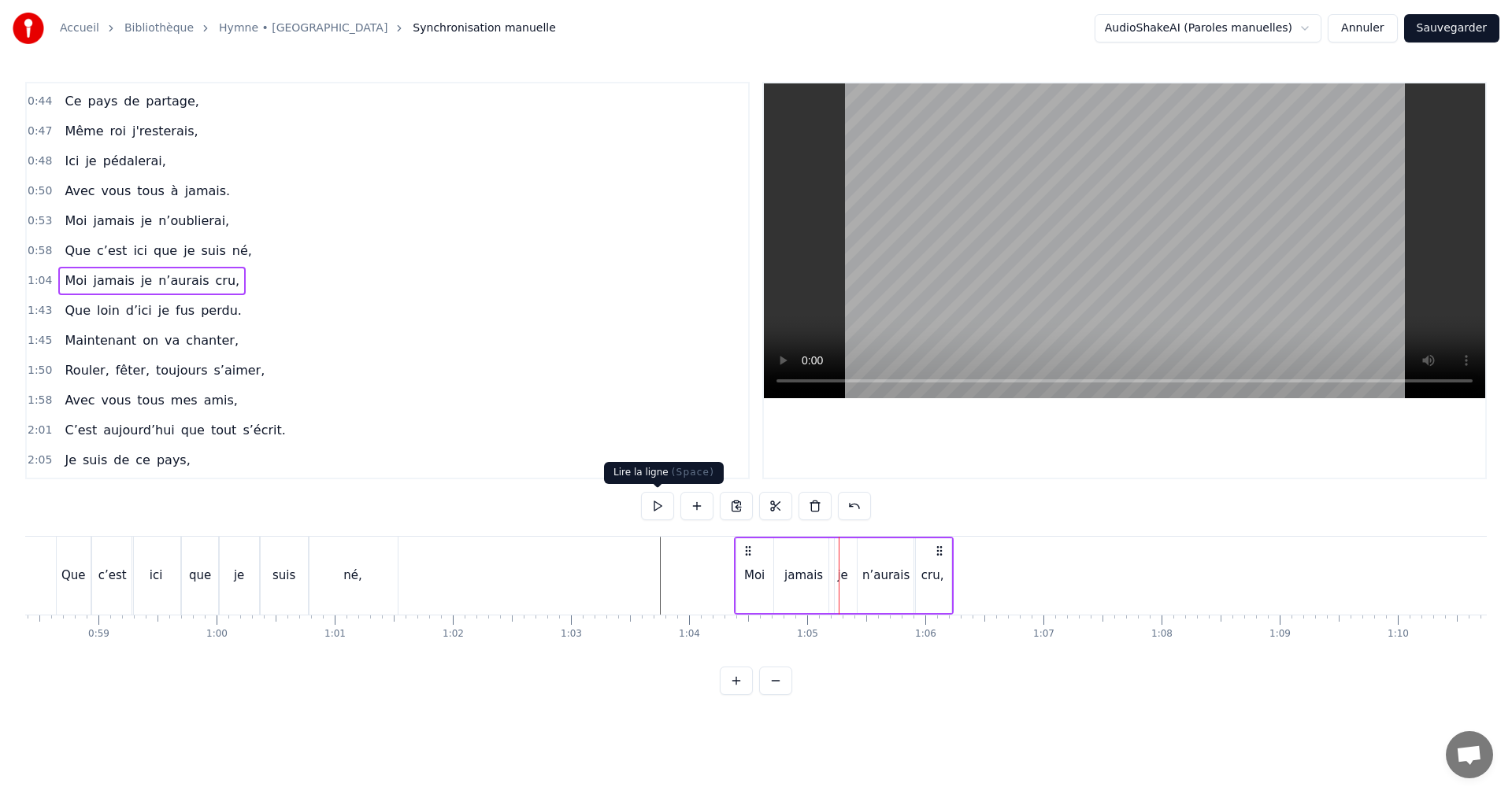
click at [657, 500] on button at bounding box center [657, 506] width 33 height 28
click at [934, 575] on div "cru," at bounding box center [933, 576] width 23 height 18
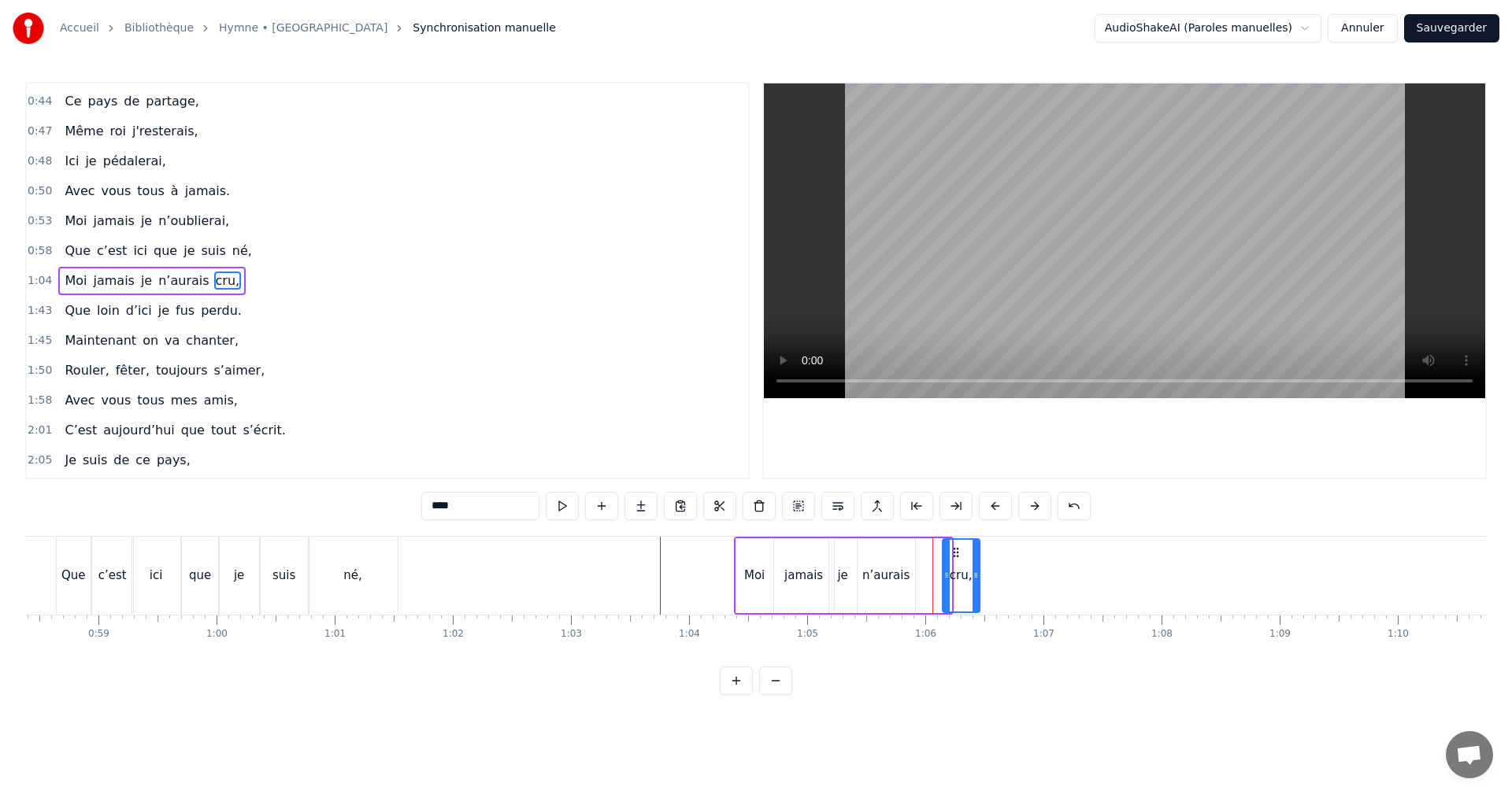
drag, startPoint x: 930, startPoint y: 552, endPoint x: 954, endPoint y: 554, distance: 24.1
click at [954, 554] on icon at bounding box center [956, 553] width 12 height 12
click at [889, 574] on div "n’aurais" at bounding box center [885, 576] width 47 height 18
drag, startPoint x: 909, startPoint y: 573, endPoint x: 937, endPoint y: 574, distance: 28.0
click at [937, 574] on icon at bounding box center [939, 575] width 6 height 12
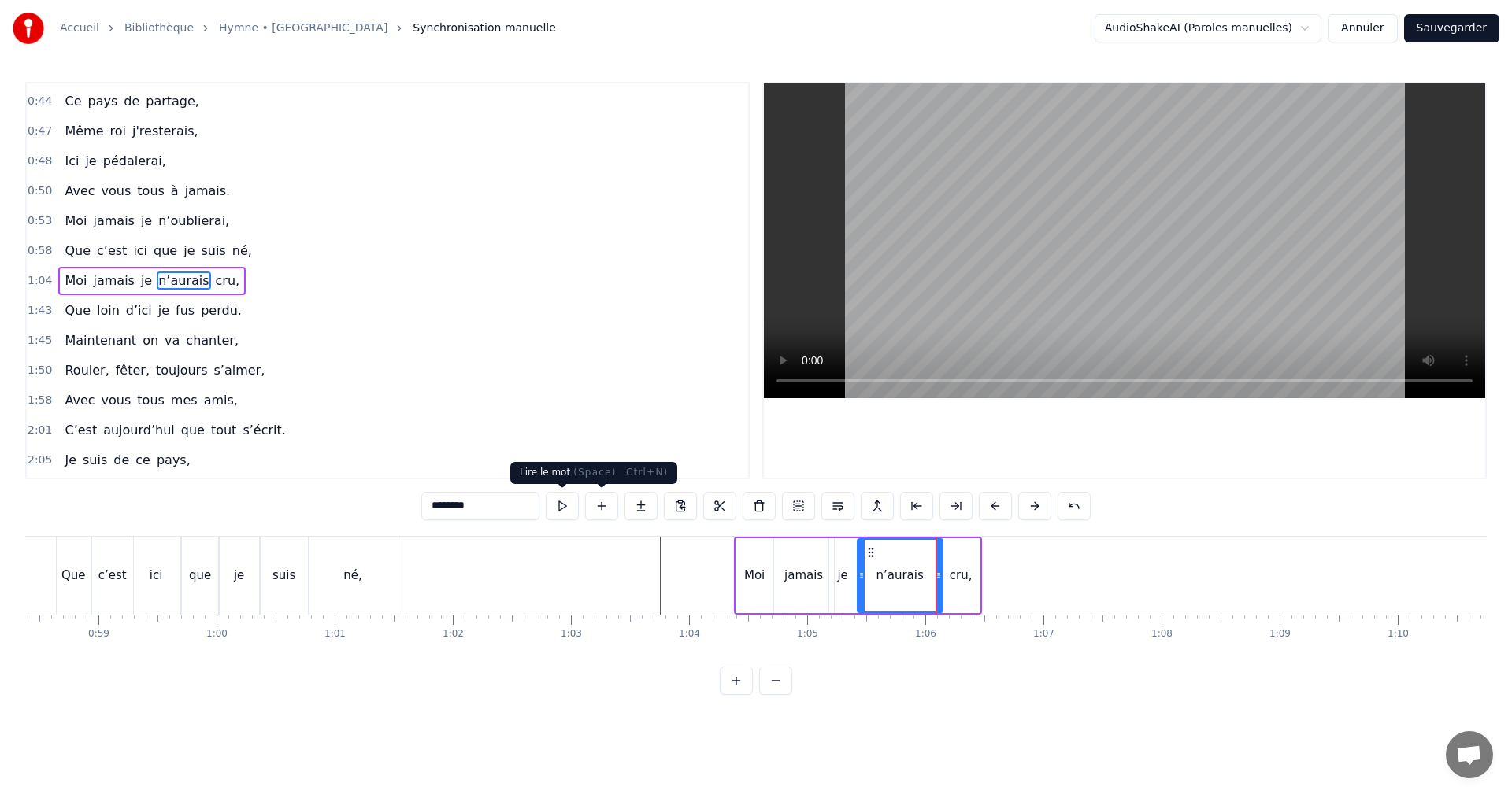
click at [569, 506] on button at bounding box center [562, 506] width 33 height 28
drag, startPoint x: 861, startPoint y: 569, endPoint x: 880, endPoint y: 569, distance: 19.0
click at [880, 569] on icon at bounding box center [880, 575] width 6 height 12
click at [841, 575] on div "je" at bounding box center [841, 576] width 10 height 18
type input "**"
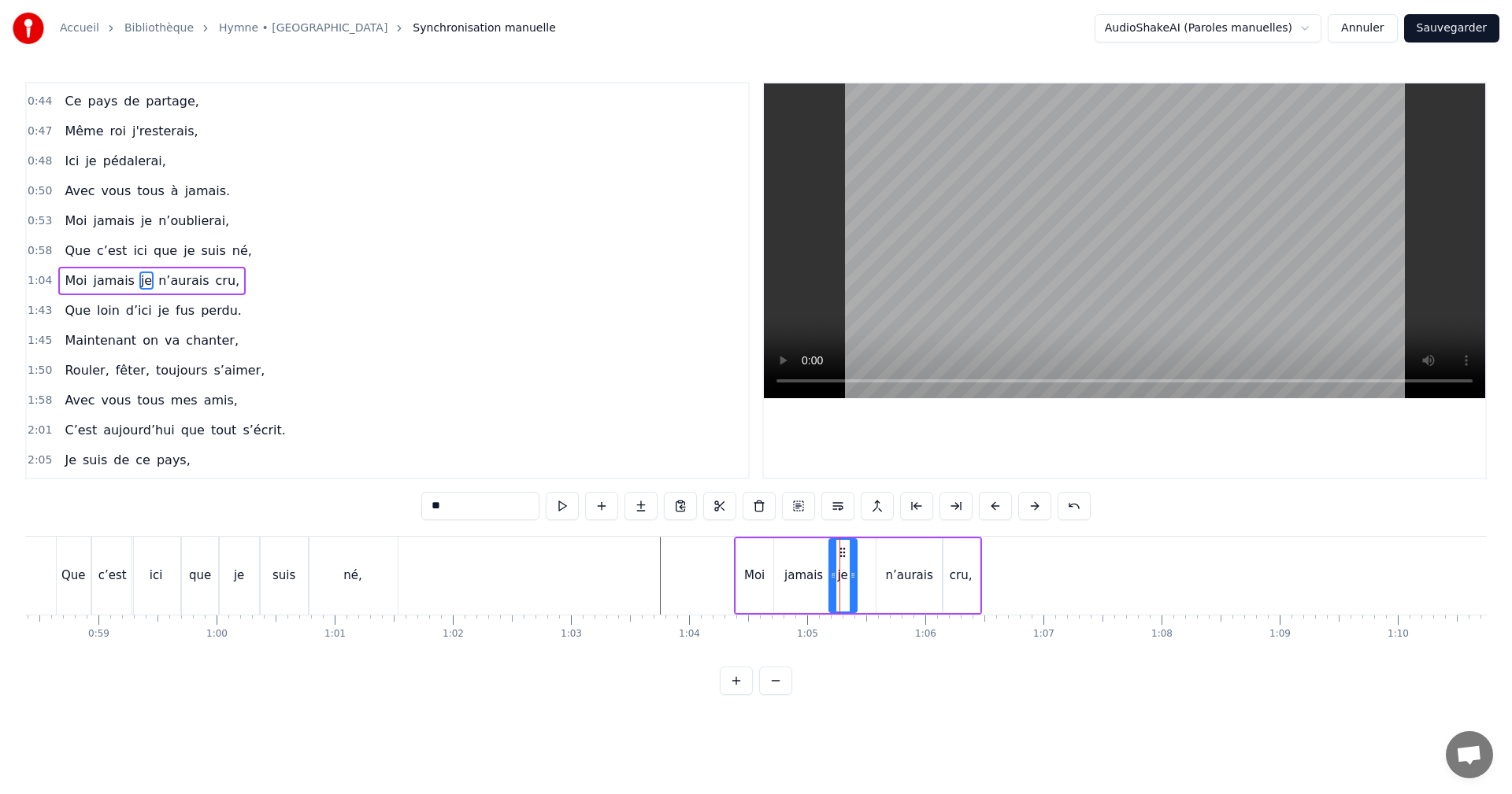
drag, startPoint x: 840, startPoint y: 550, endPoint x: 851, endPoint y: 550, distance: 11.0
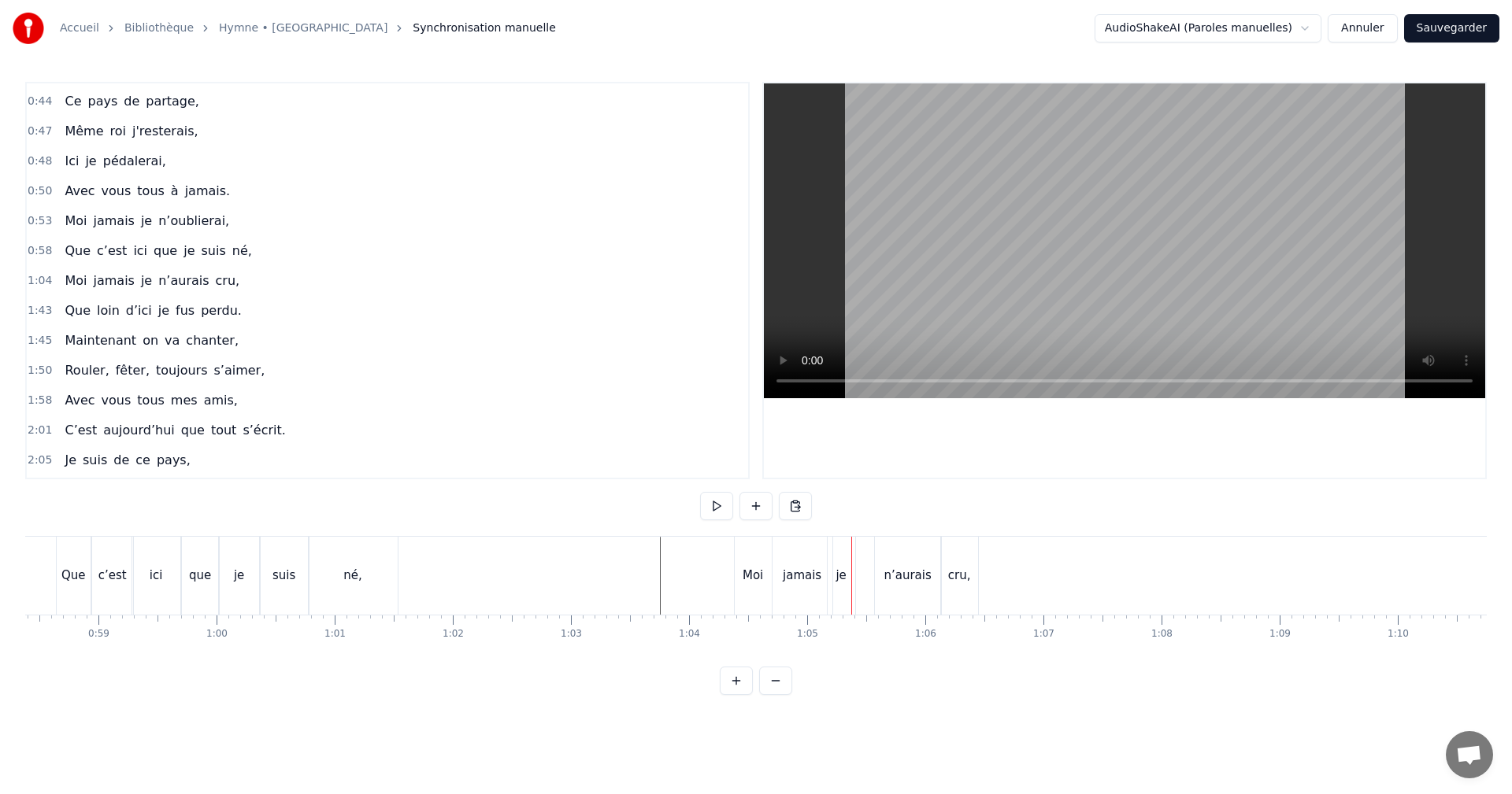
click at [844, 569] on div "je" at bounding box center [840, 576] width 10 height 18
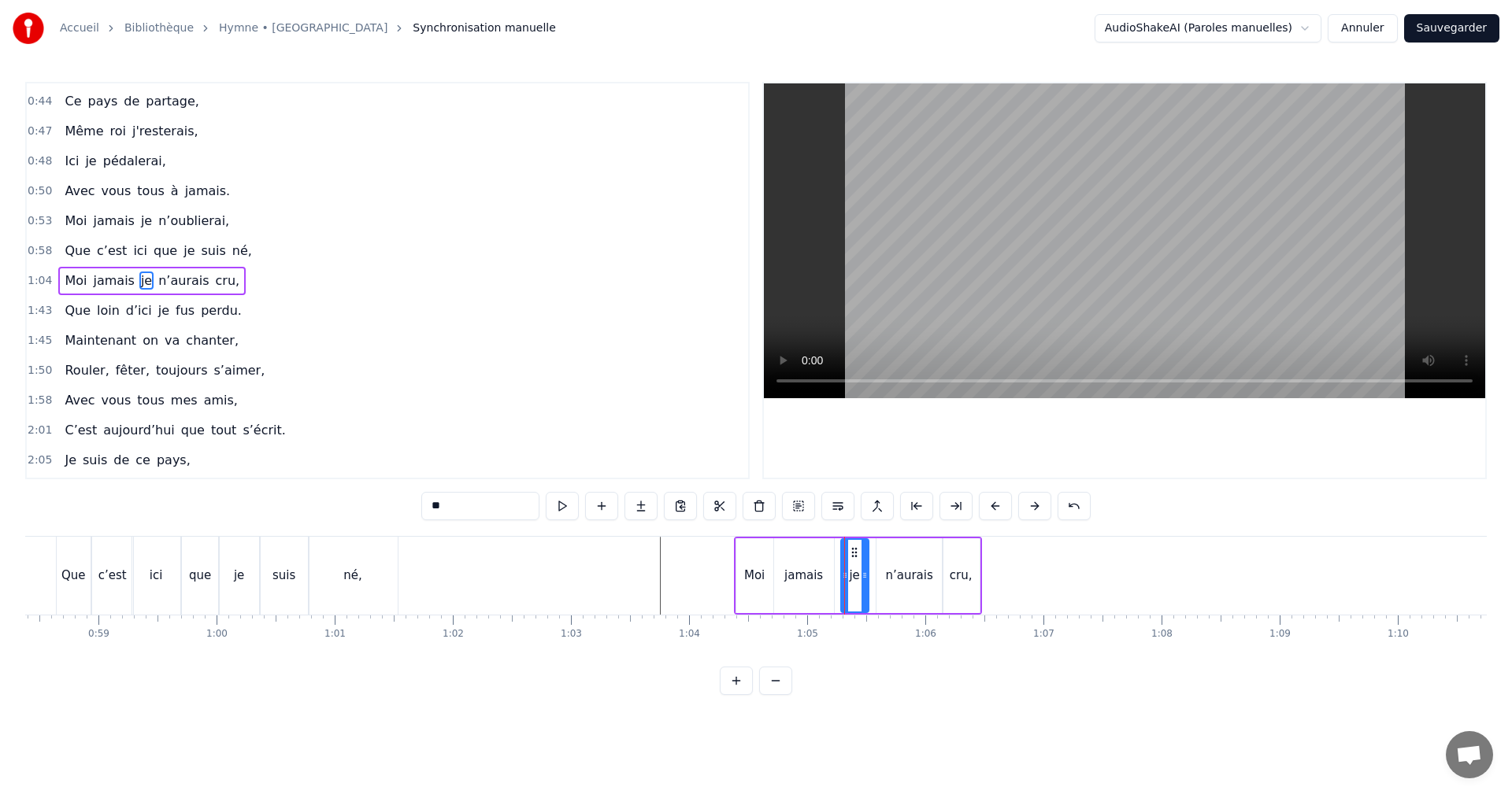
drag, startPoint x: 841, startPoint y: 549, endPoint x: 855, endPoint y: 549, distance: 14.0
click at [855, 549] on icon at bounding box center [854, 553] width 12 height 12
click at [814, 571] on div "jamais" at bounding box center [803, 576] width 38 height 18
drag, startPoint x: 831, startPoint y: 575, endPoint x: 841, endPoint y: 574, distance: 10.0
click at [841, 574] on icon at bounding box center [838, 575] width 6 height 12
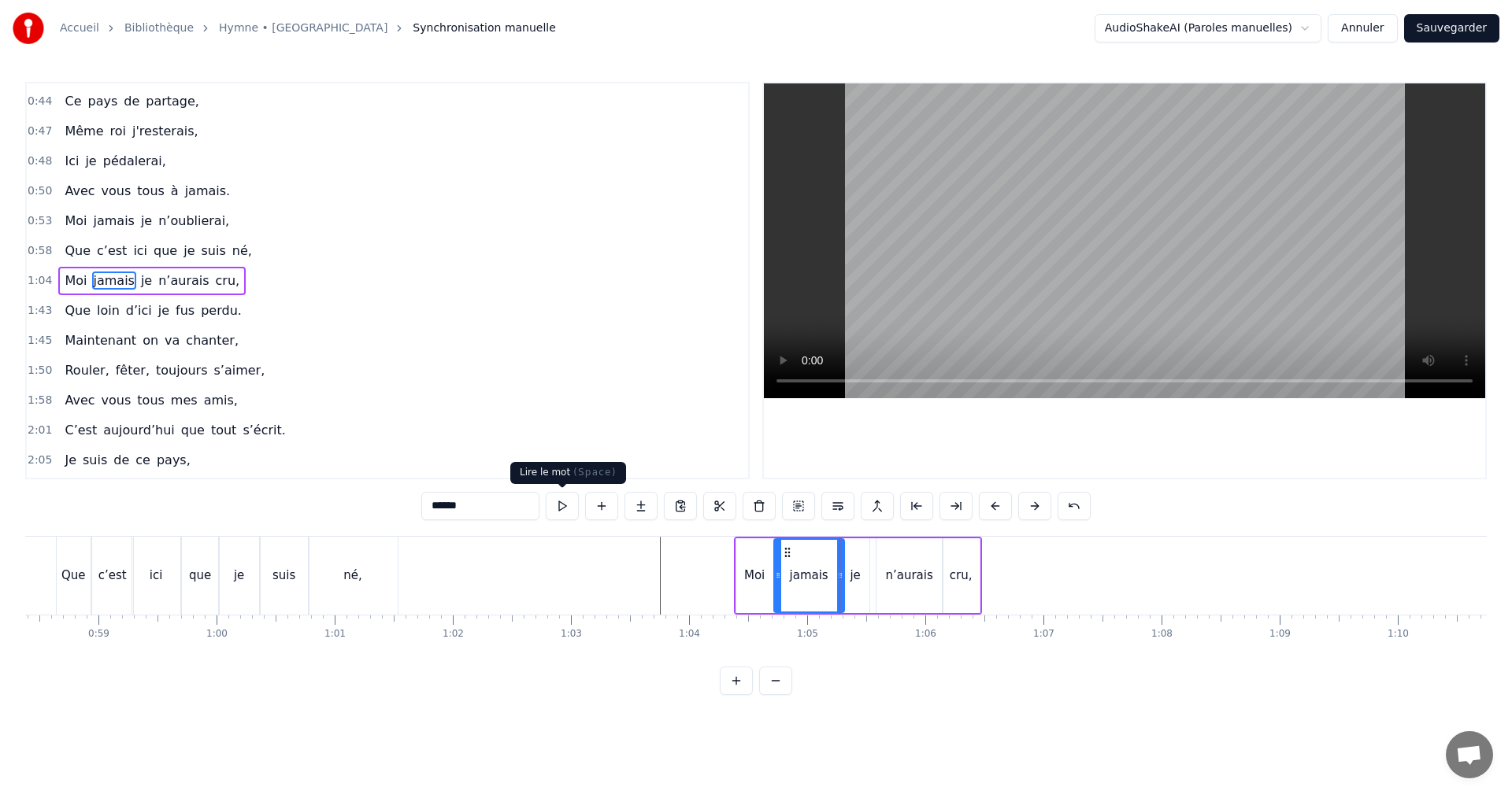
click at [558, 506] on button at bounding box center [562, 506] width 33 height 28
drag, startPoint x: 779, startPoint y: 571, endPoint x: 793, endPoint y: 571, distance: 14.0
click at [793, 571] on icon at bounding box center [792, 575] width 6 height 12
click at [758, 575] on div "Moi" at bounding box center [754, 576] width 20 height 18
drag, startPoint x: 744, startPoint y: 552, endPoint x: 753, endPoint y: 552, distance: 9.0
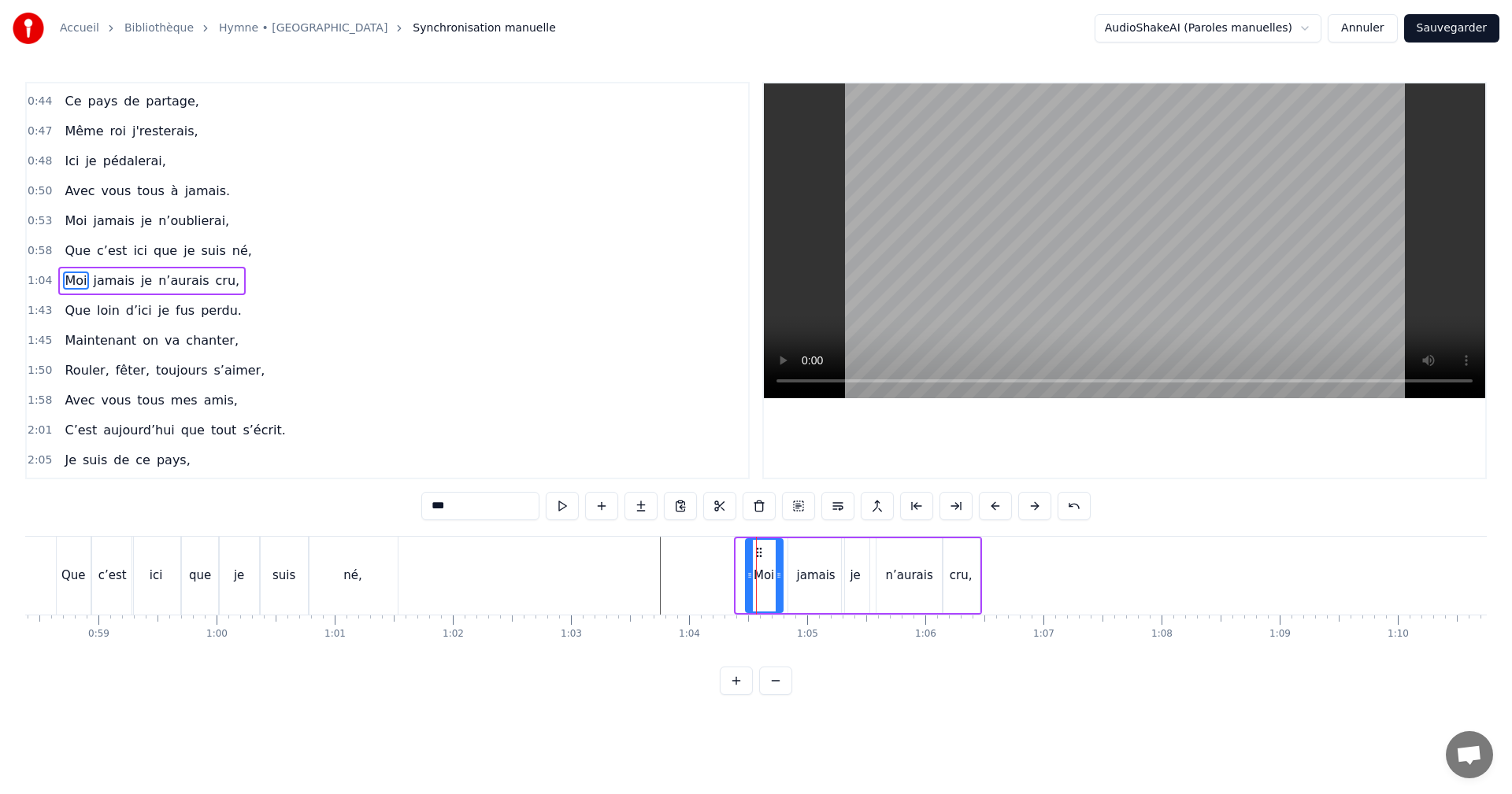
click at [753, 552] on icon at bounding box center [759, 553] width 12 height 12
click at [564, 506] on button at bounding box center [562, 506] width 33 height 28
drag, startPoint x: 778, startPoint y: 573, endPoint x: 767, endPoint y: 571, distance: 11.2
click at [767, 572] on icon at bounding box center [768, 575] width 6 height 12
click at [798, 570] on div "jamais" at bounding box center [816, 576] width 56 height 75
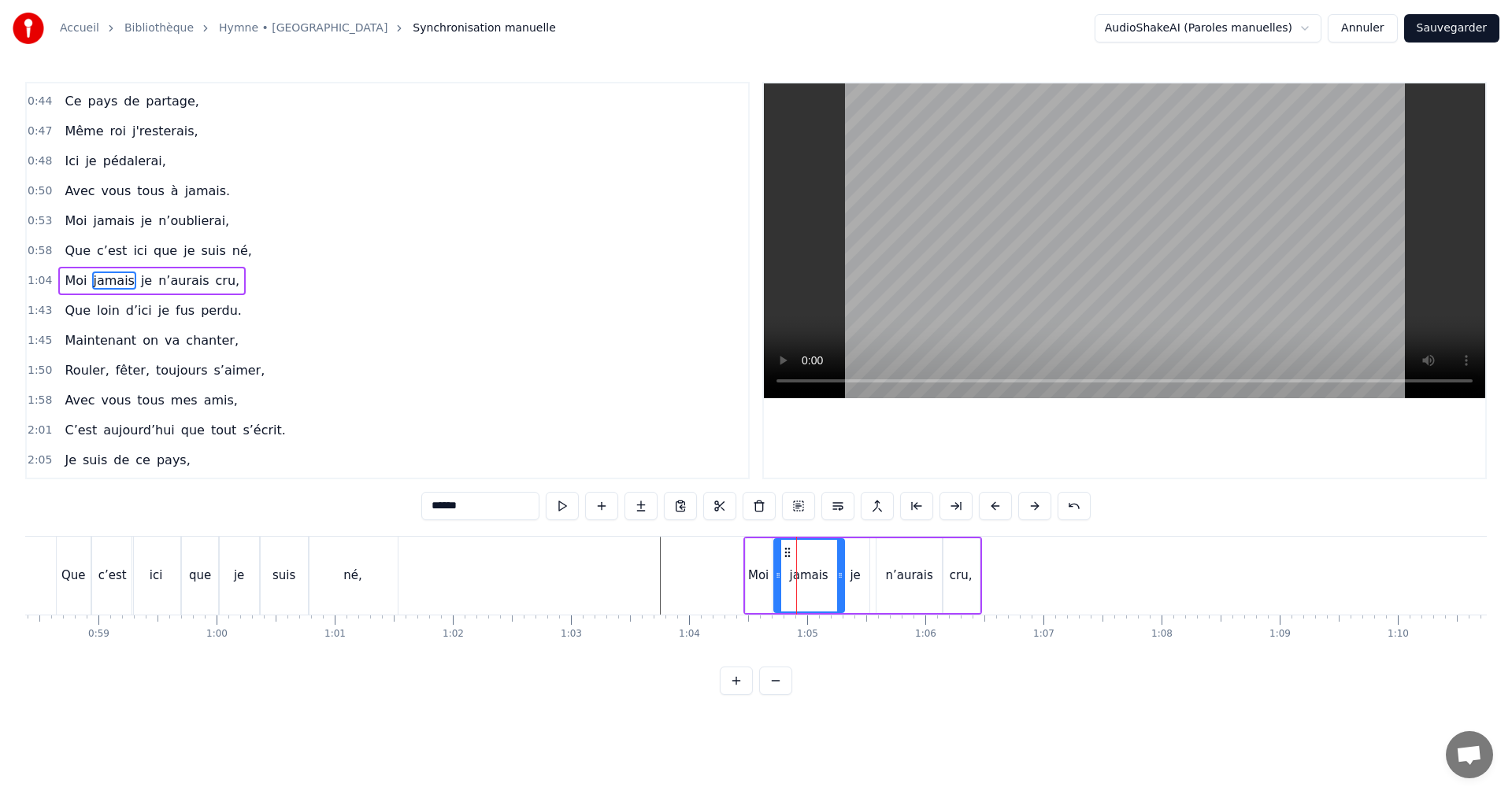
drag, startPoint x: 788, startPoint y: 575, endPoint x: 774, endPoint y: 574, distance: 14.0
click at [775, 574] on icon at bounding box center [777, 575] width 6 height 12
click at [571, 509] on button at bounding box center [562, 506] width 33 height 28
click at [850, 574] on div "je" at bounding box center [854, 576] width 10 height 18
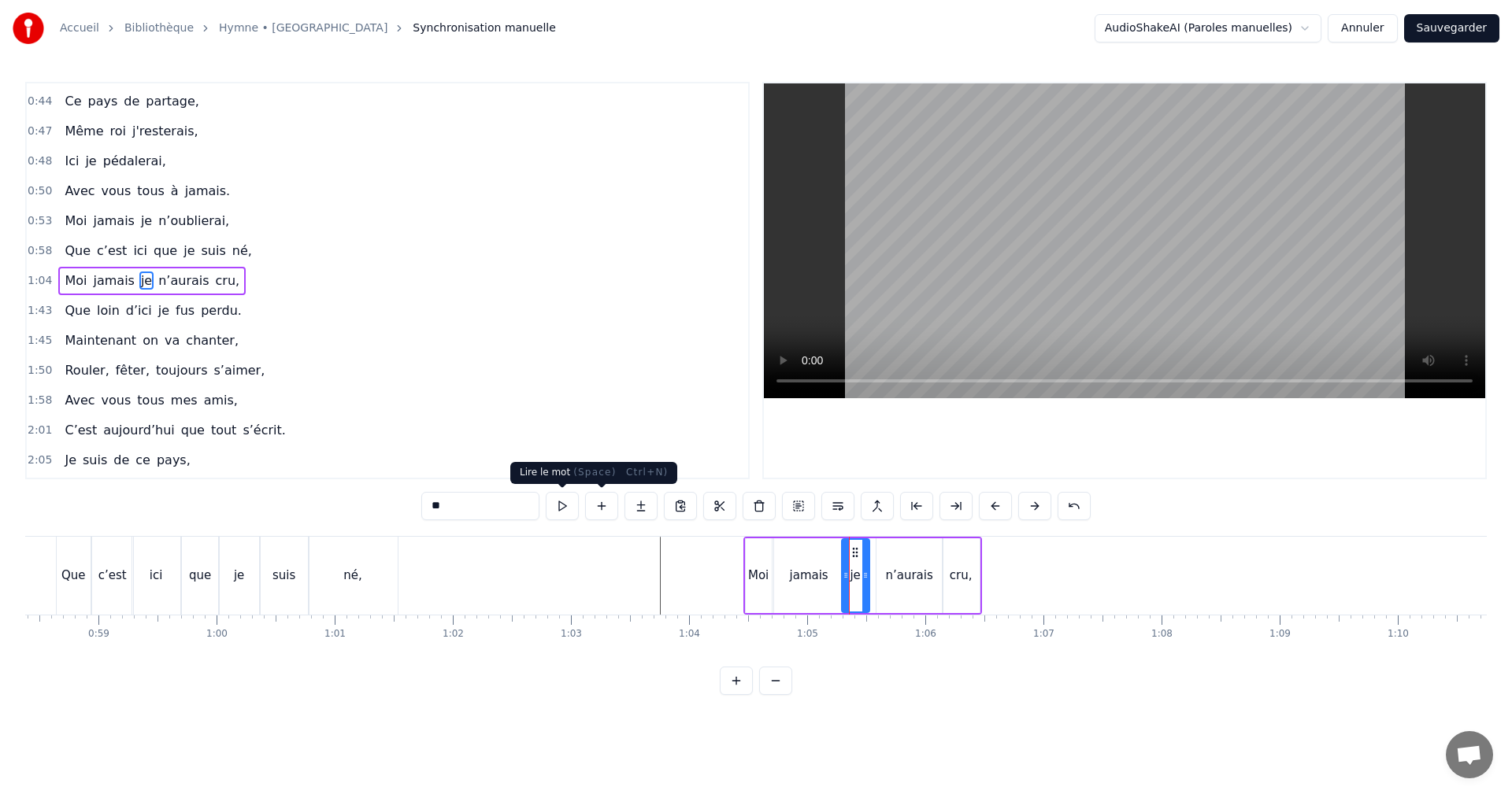
click at [569, 508] on button at bounding box center [562, 506] width 33 height 28
click at [895, 581] on div "n’aurais" at bounding box center [908, 576] width 47 height 18
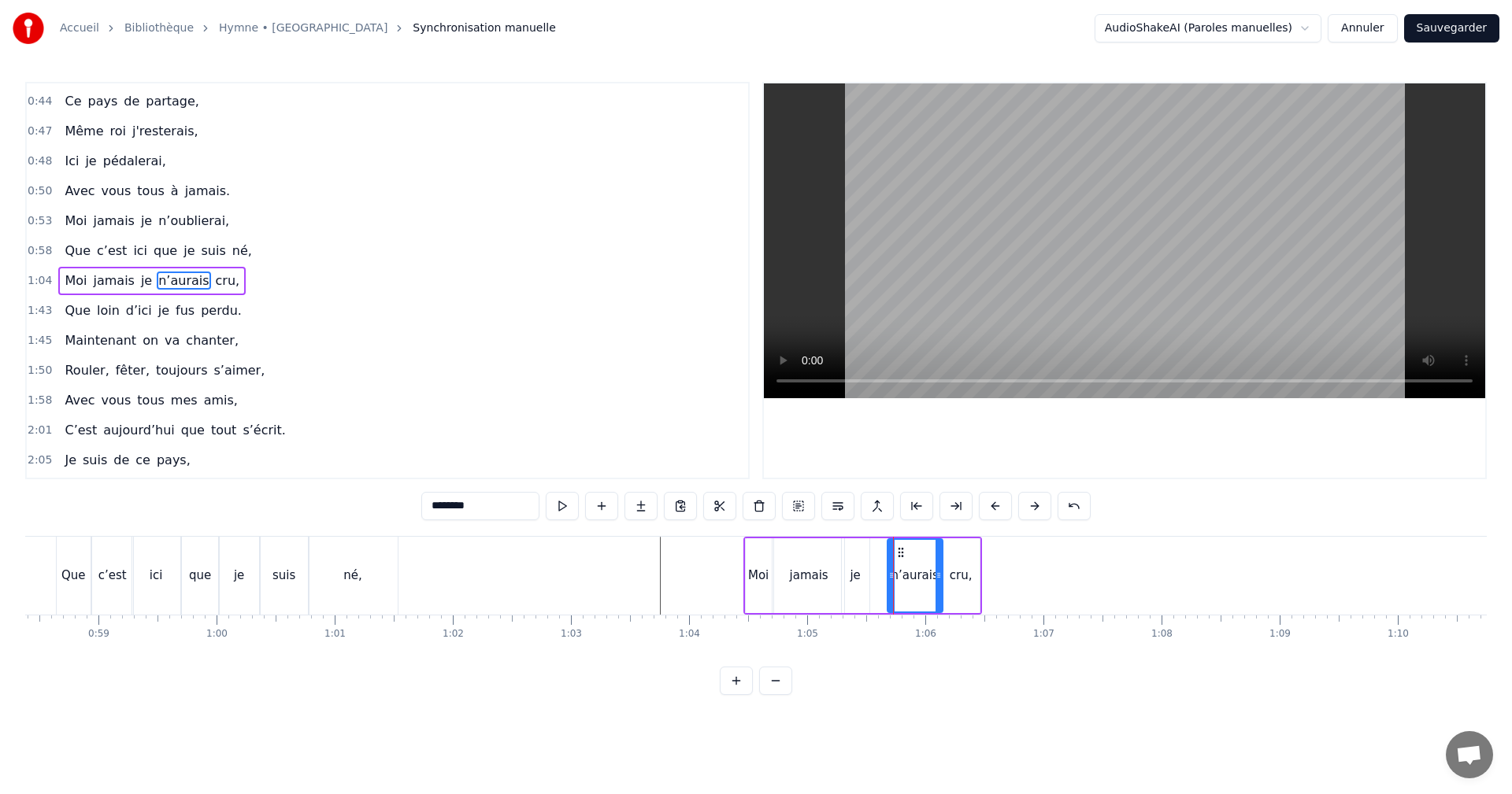
click at [891, 579] on icon at bounding box center [891, 575] width 6 height 12
click at [859, 577] on div "je" at bounding box center [854, 576] width 10 height 18
drag, startPoint x: 854, startPoint y: 550, endPoint x: 865, endPoint y: 553, distance: 11.4
click at [871, 550] on icon at bounding box center [870, 553] width 12 height 12
click at [829, 569] on div "jamais" at bounding box center [809, 576] width 70 height 75
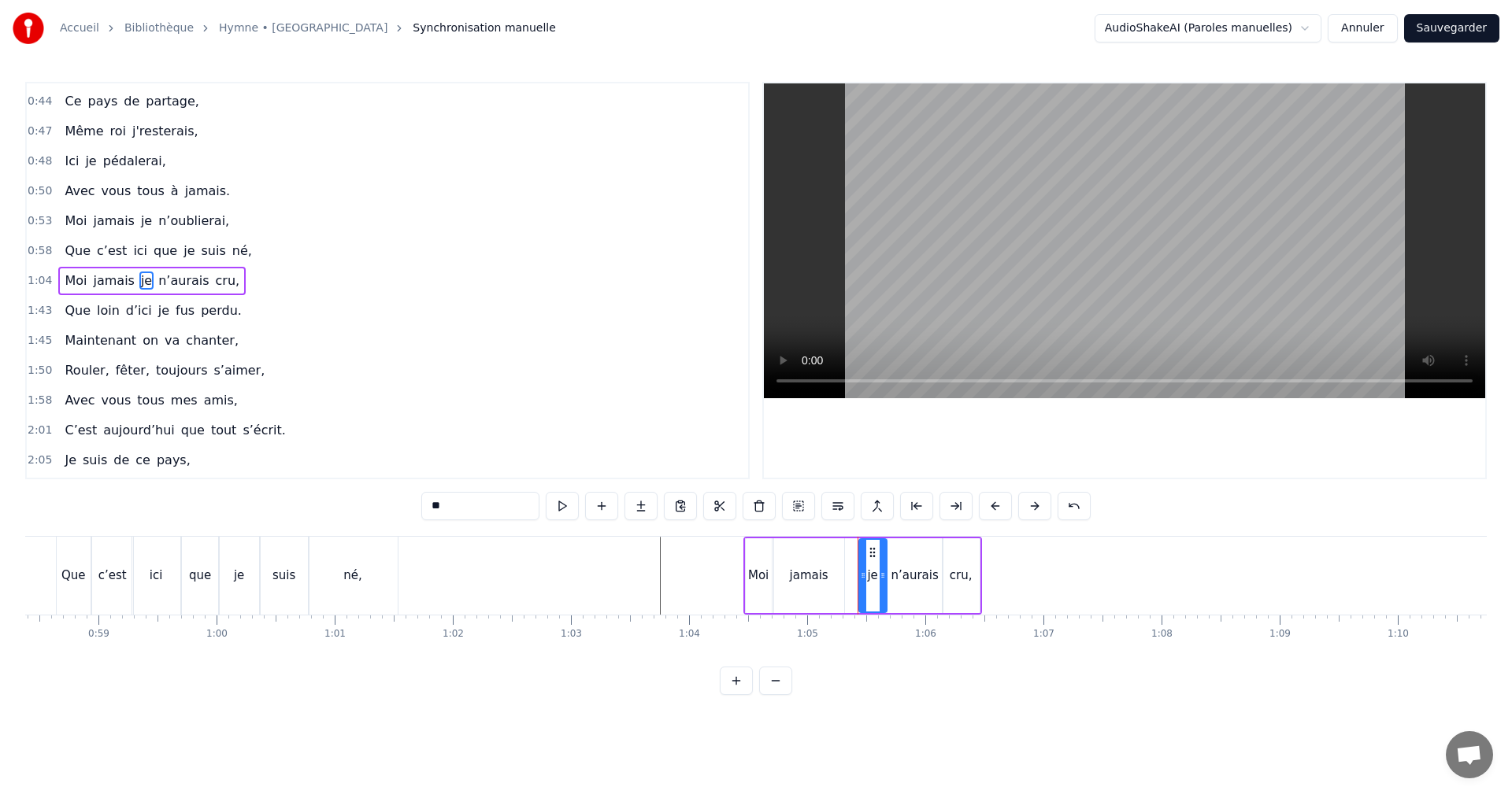
type input "******"
drag, startPoint x: 842, startPoint y: 574, endPoint x: 861, endPoint y: 573, distance: 19.0
click at [858, 573] on icon at bounding box center [854, 575] width 6 height 12
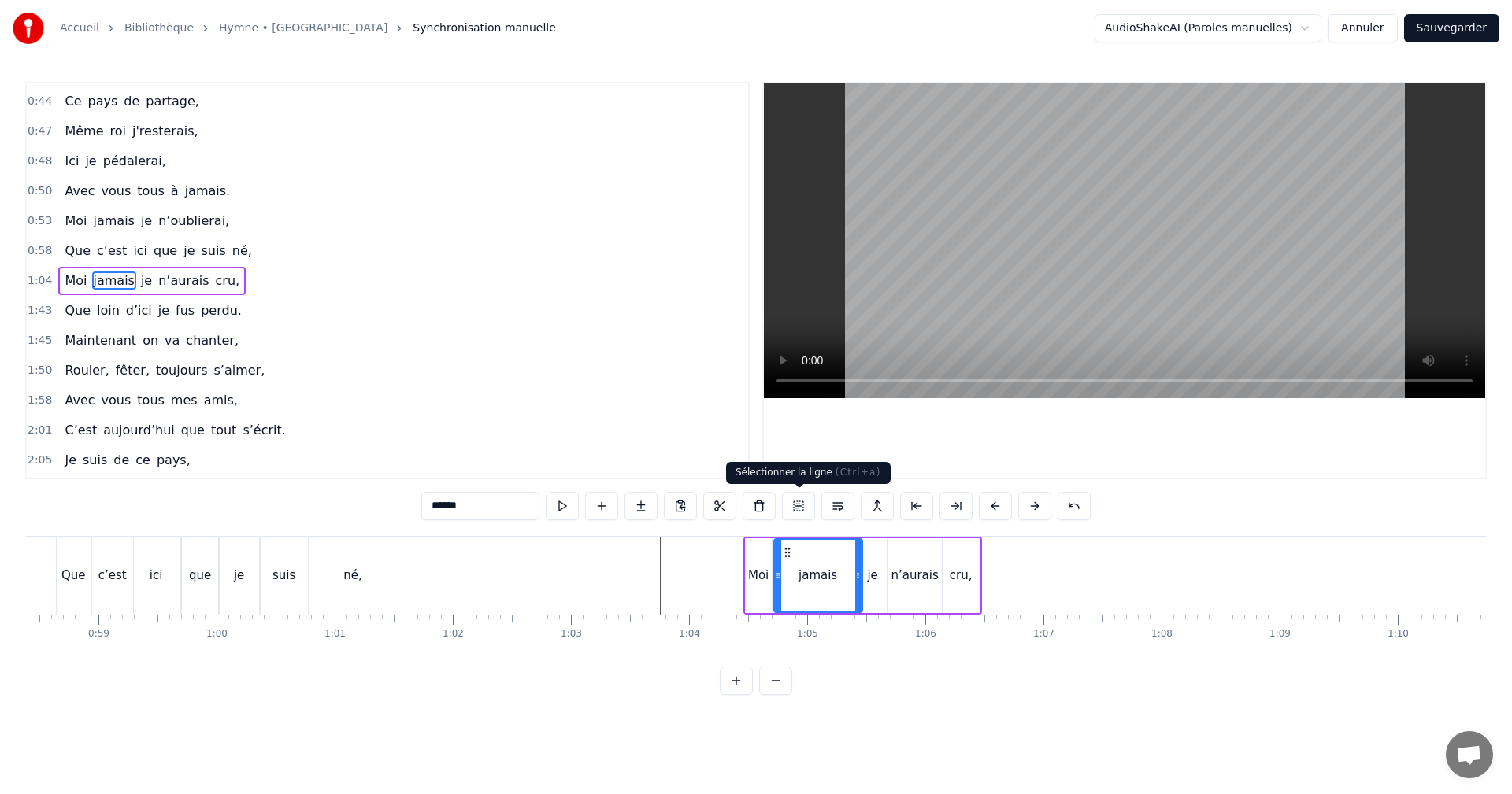
click at [794, 506] on button at bounding box center [798, 506] width 33 height 28
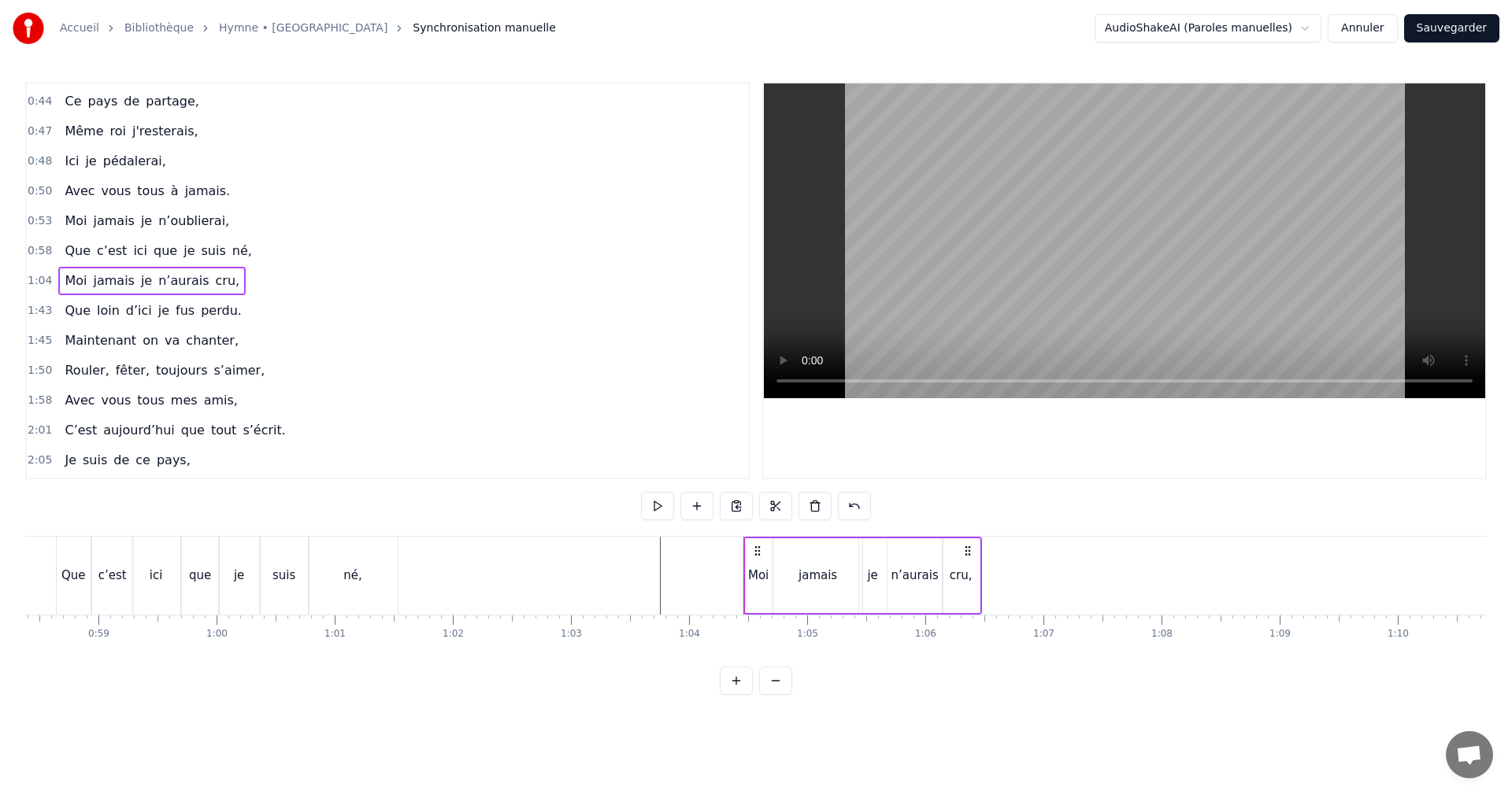
click at [657, 503] on button at bounding box center [657, 506] width 33 height 28
click at [968, 582] on div "cru," at bounding box center [962, 576] width 23 height 18
drag, startPoint x: 976, startPoint y: 573, endPoint x: 1000, endPoint y: 572, distance: 24.0
click at [1000, 572] on icon at bounding box center [1000, 575] width 6 height 12
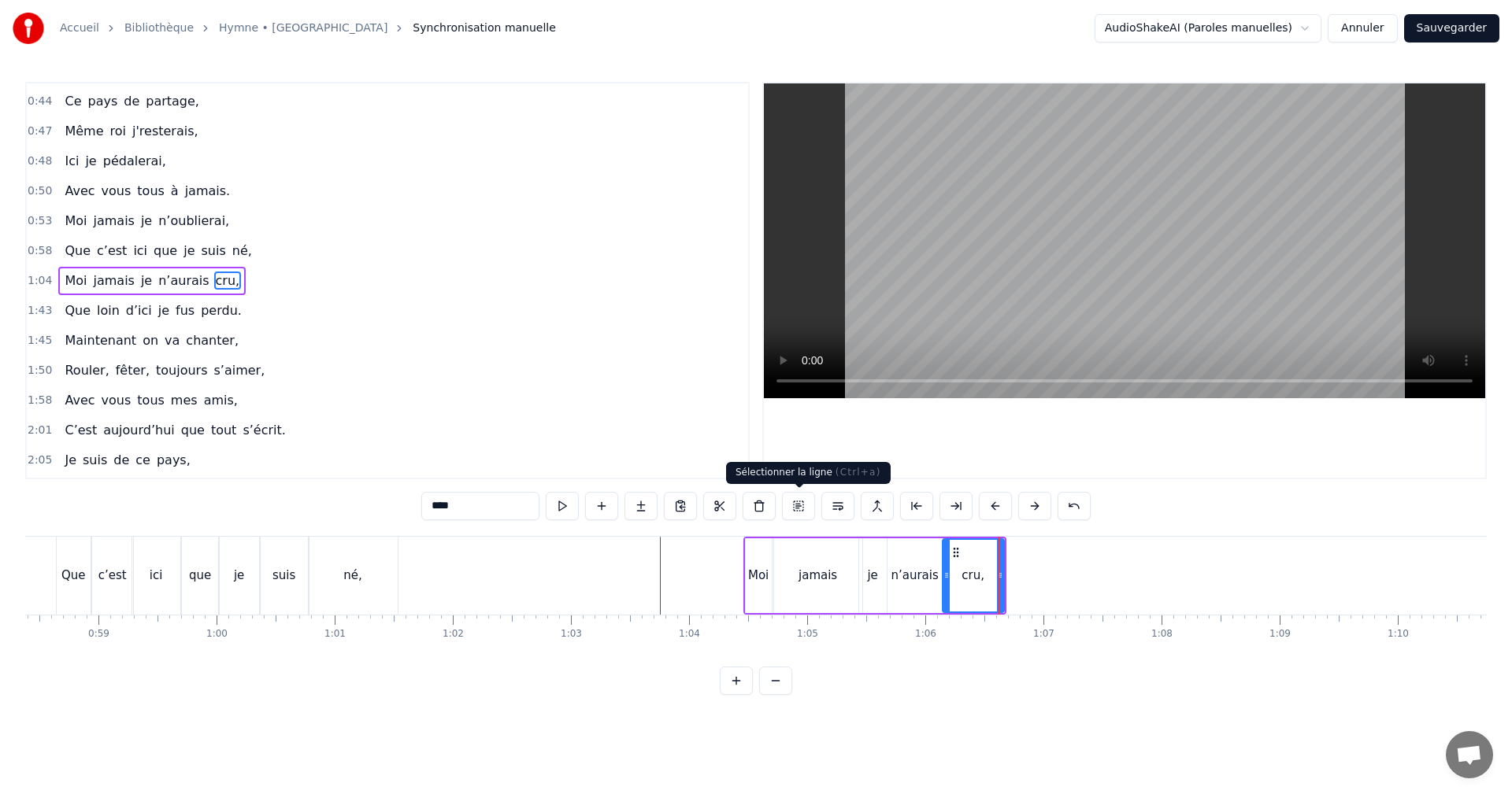
click at [797, 508] on button at bounding box center [798, 506] width 33 height 28
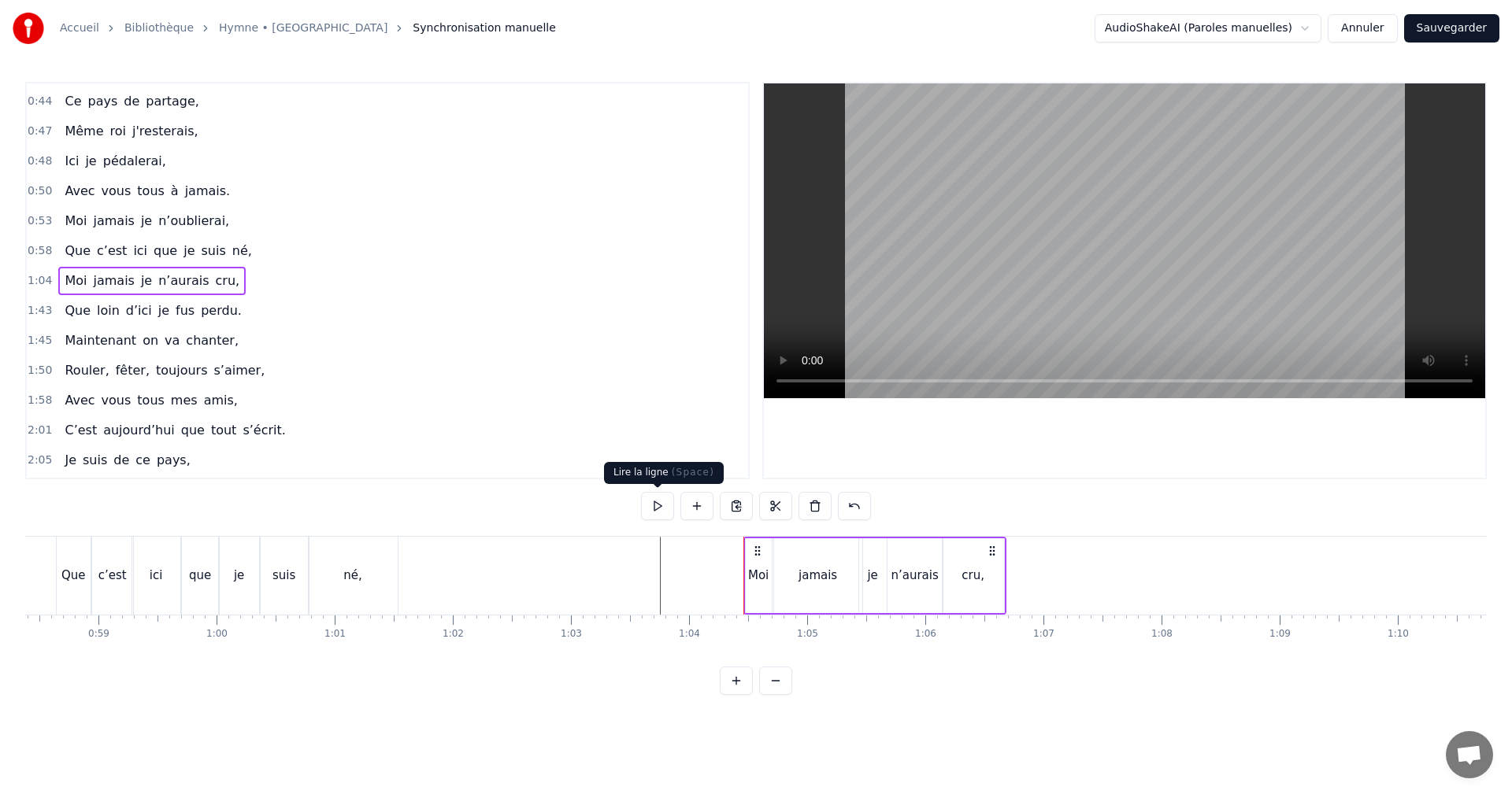
click at [663, 504] on button at bounding box center [657, 506] width 33 height 28
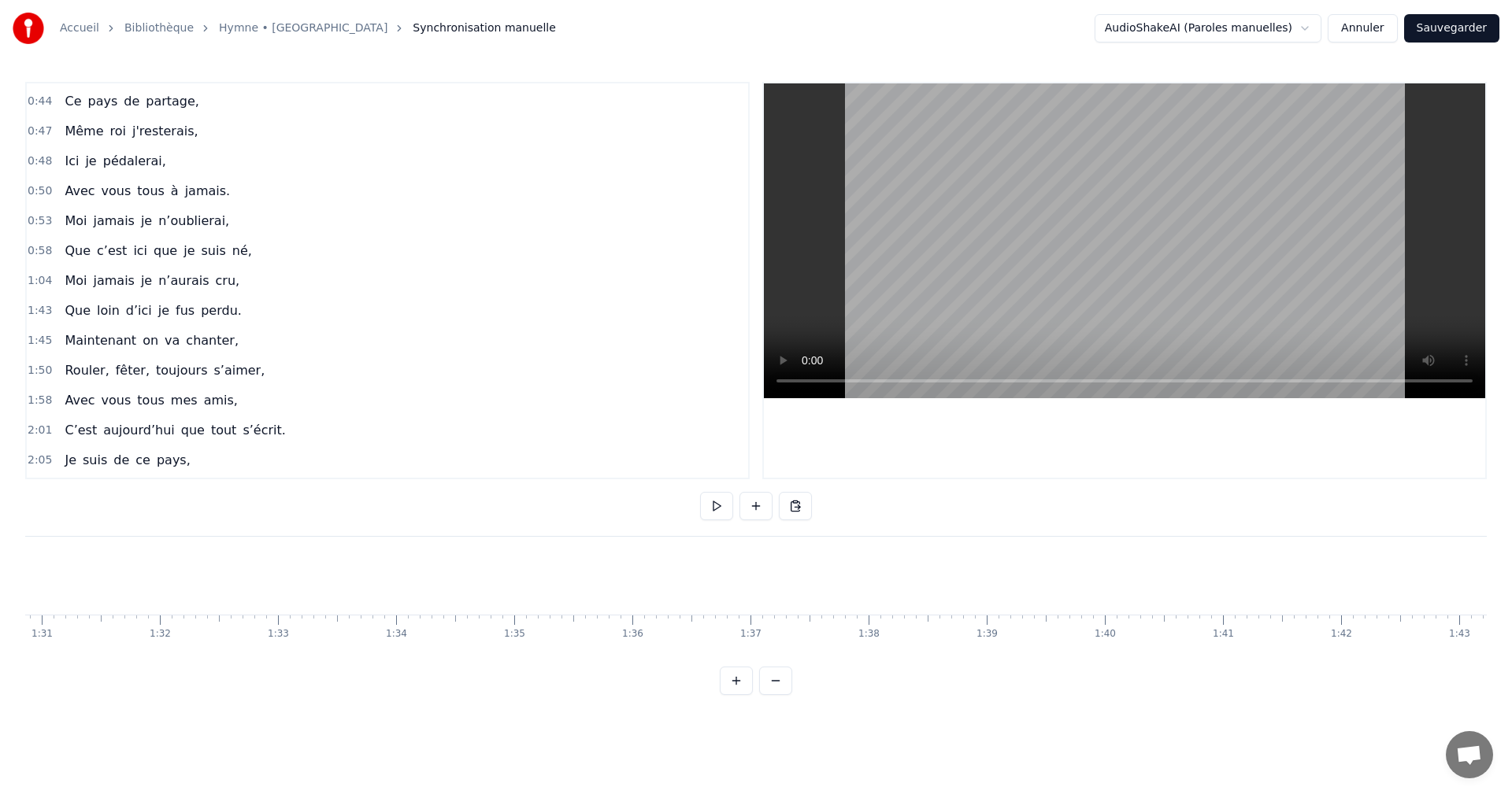
scroll to position [0, 12012]
click at [291, 575] on div "Que" at bounding box center [292, 576] width 24 height 18
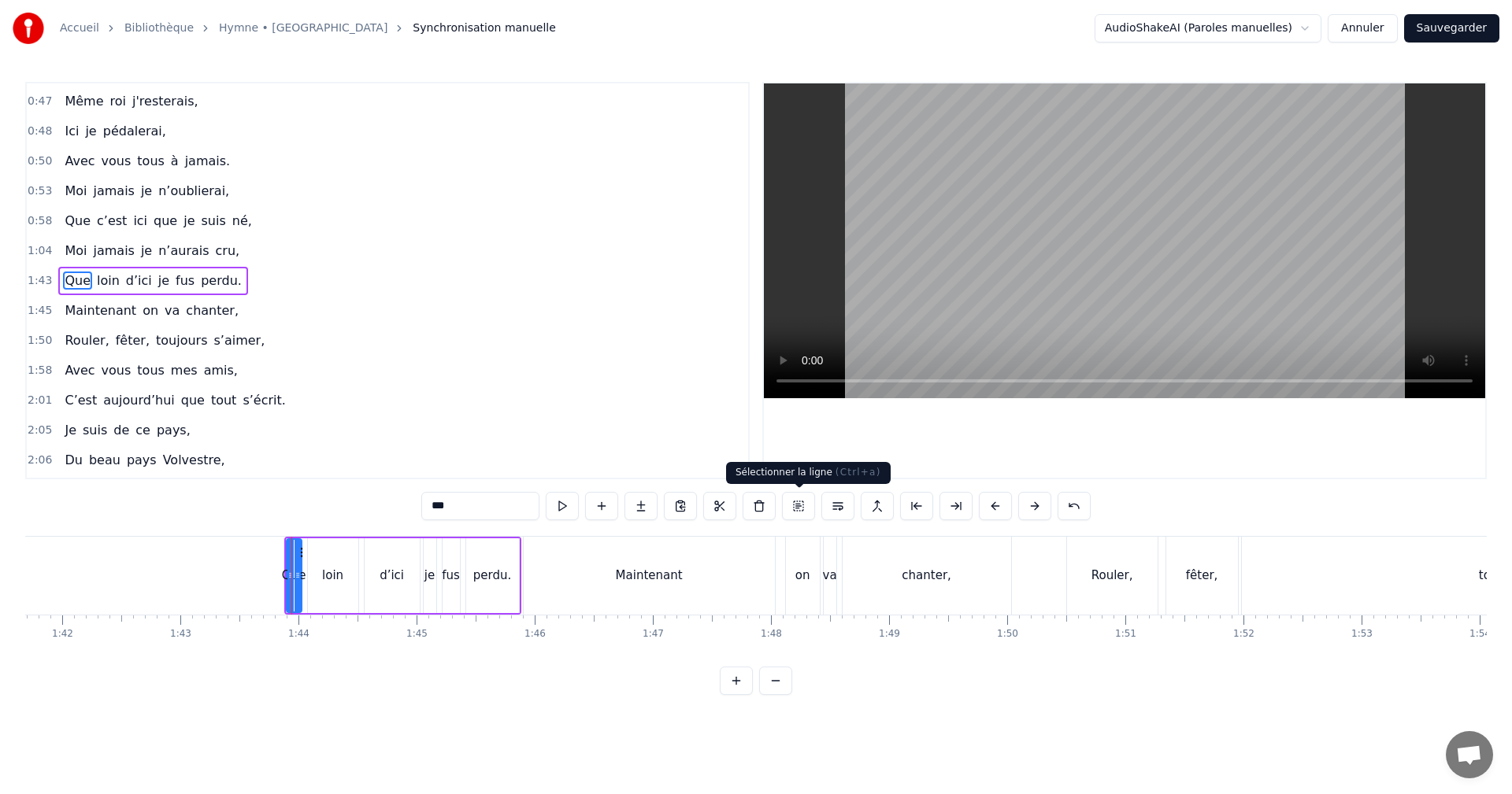
click at [800, 505] on button at bounding box center [798, 506] width 33 height 28
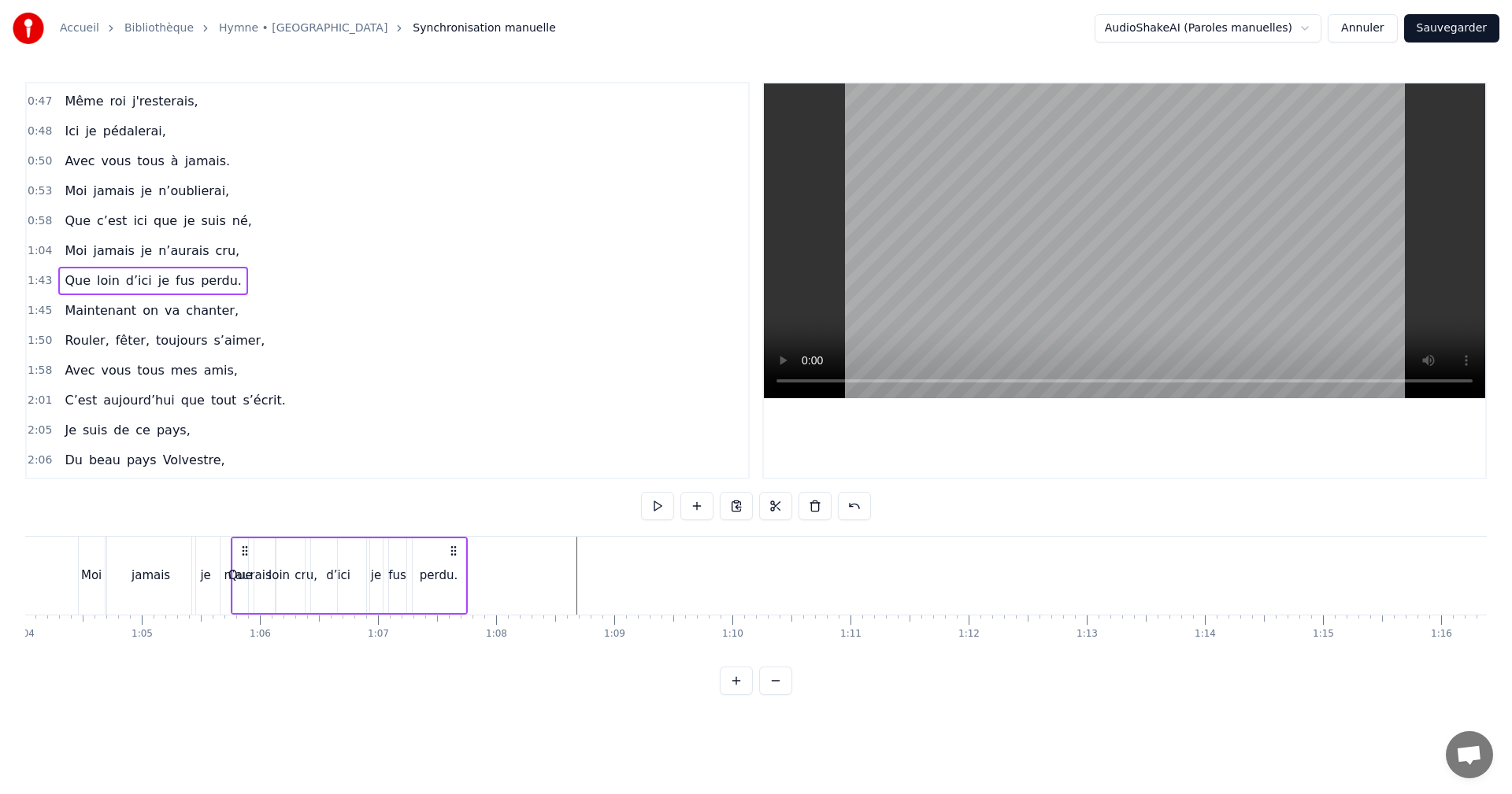
scroll to position [0, 7523]
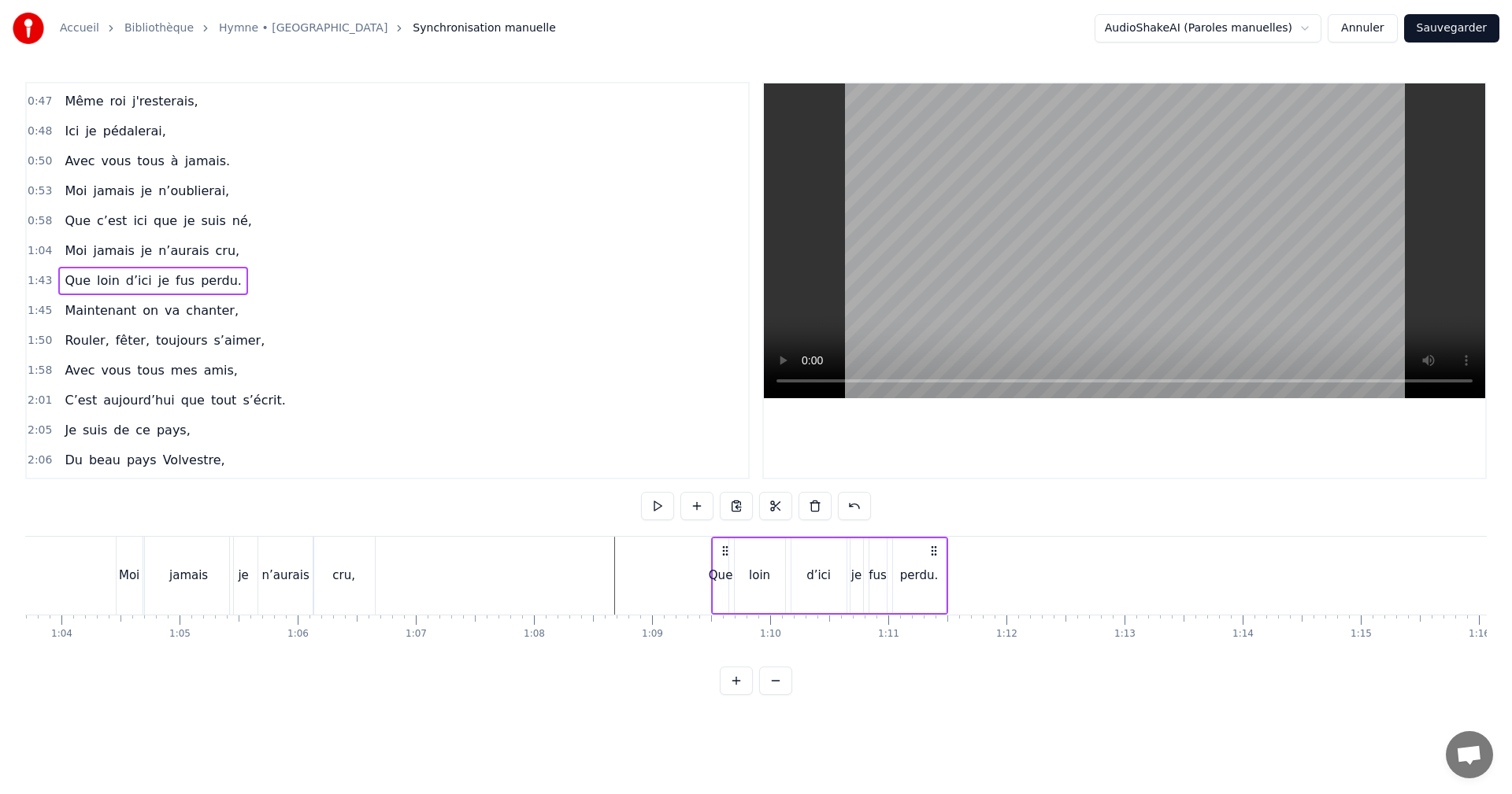
drag, startPoint x: 295, startPoint y: 547, endPoint x: 728, endPoint y: 604, distance: 436.7
click at [728, 604] on div "Que loin d’ici je fus perdu." at bounding box center [830, 576] width 237 height 78
click at [659, 506] on button at bounding box center [657, 506] width 33 height 28
click at [937, 551] on icon at bounding box center [937, 551] width 12 height 12
click at [763, 562] on div "loin" at bounding box center [763, 576] width 51 height 75
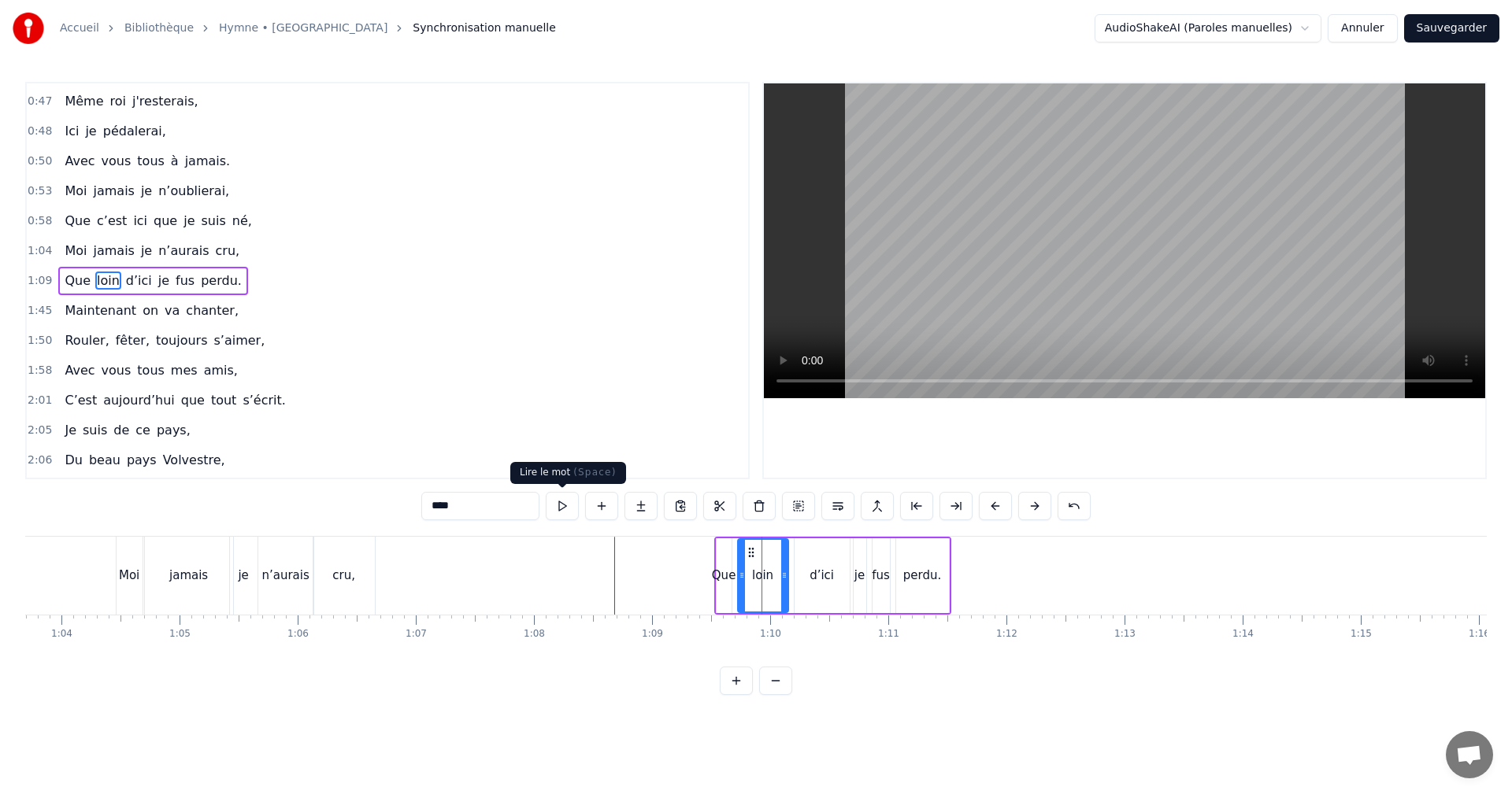
click at [565, 506] on button at bounding box center [562, 506] width 33 height 28
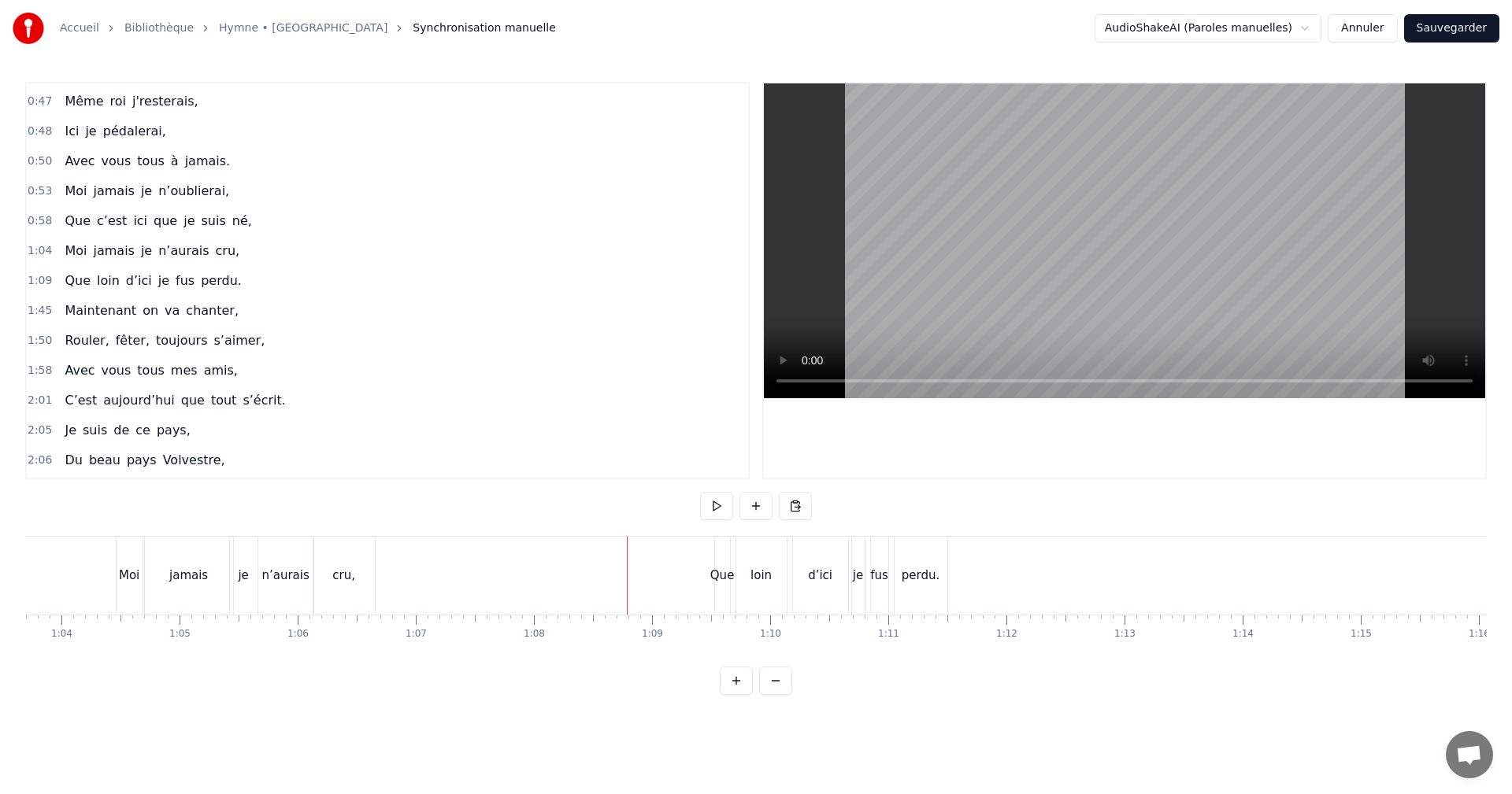
click at [731, 570] on div "Que" at bounding box center [722, 576] width 24 height 18
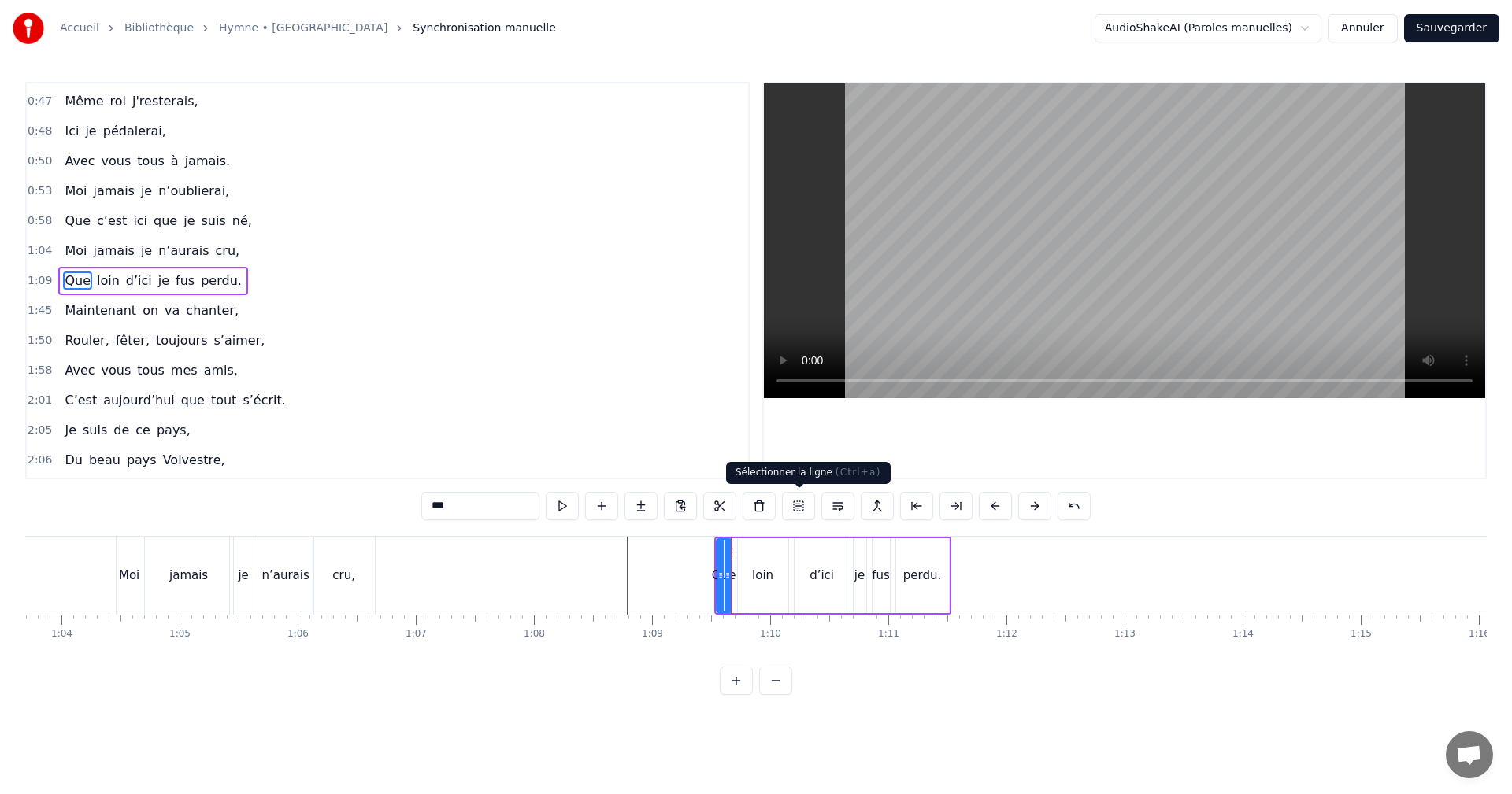
click at [800, 506] on button at bounding box center [798, 506] width 33 height 28
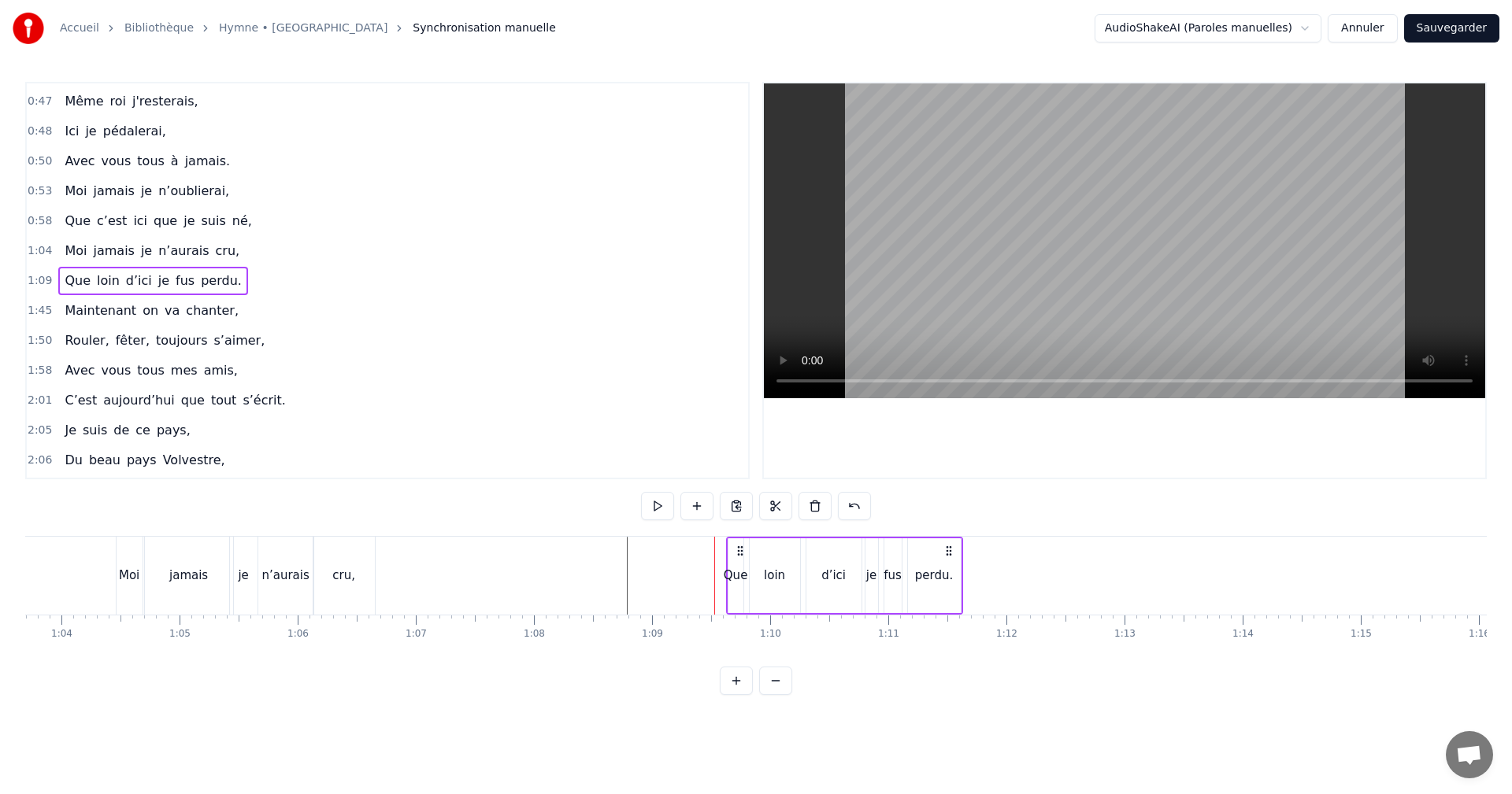
drag, startPoint x: 939, startPoint y: 550, endPoint x: 950, endPoint y: 549, distance: 11.0
click at [950, 549] on icon at bounding box center [949, 551] width 12 height 12
click at [939, 579] on div "perdu." at bounding box center [934, 576] width 37 height 18
drag, startPoint x: 957, startPoint y: 575, endPoint x: 998, endPoint y: 575, distance: 41.0
click at [998, 575] on icon at bounding box center [996, 575] width 6 height 12
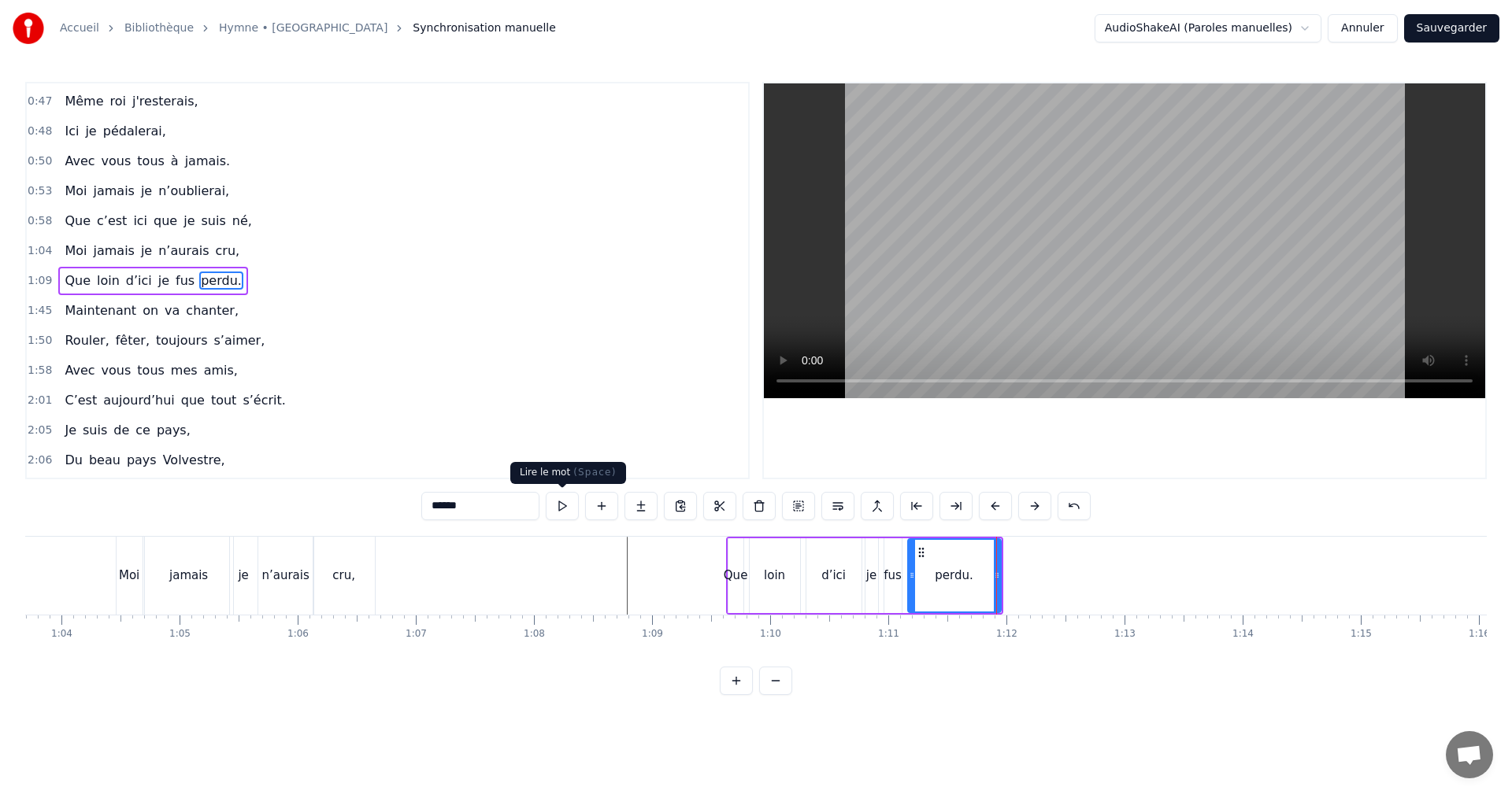
click at [568, 505] on button at bounding box center [562, 506] width 33 height 28
drag, startPoint x: 913, startPoint y: 573, endPoint x: 935, endPoint y: 572, distance: 22.0
click at [937, 573] on icon at bounding box center [933, 575] width 6 height 12
click at [891, 574] on div "fus" at bounding box center [892, 576] width 18 height 18
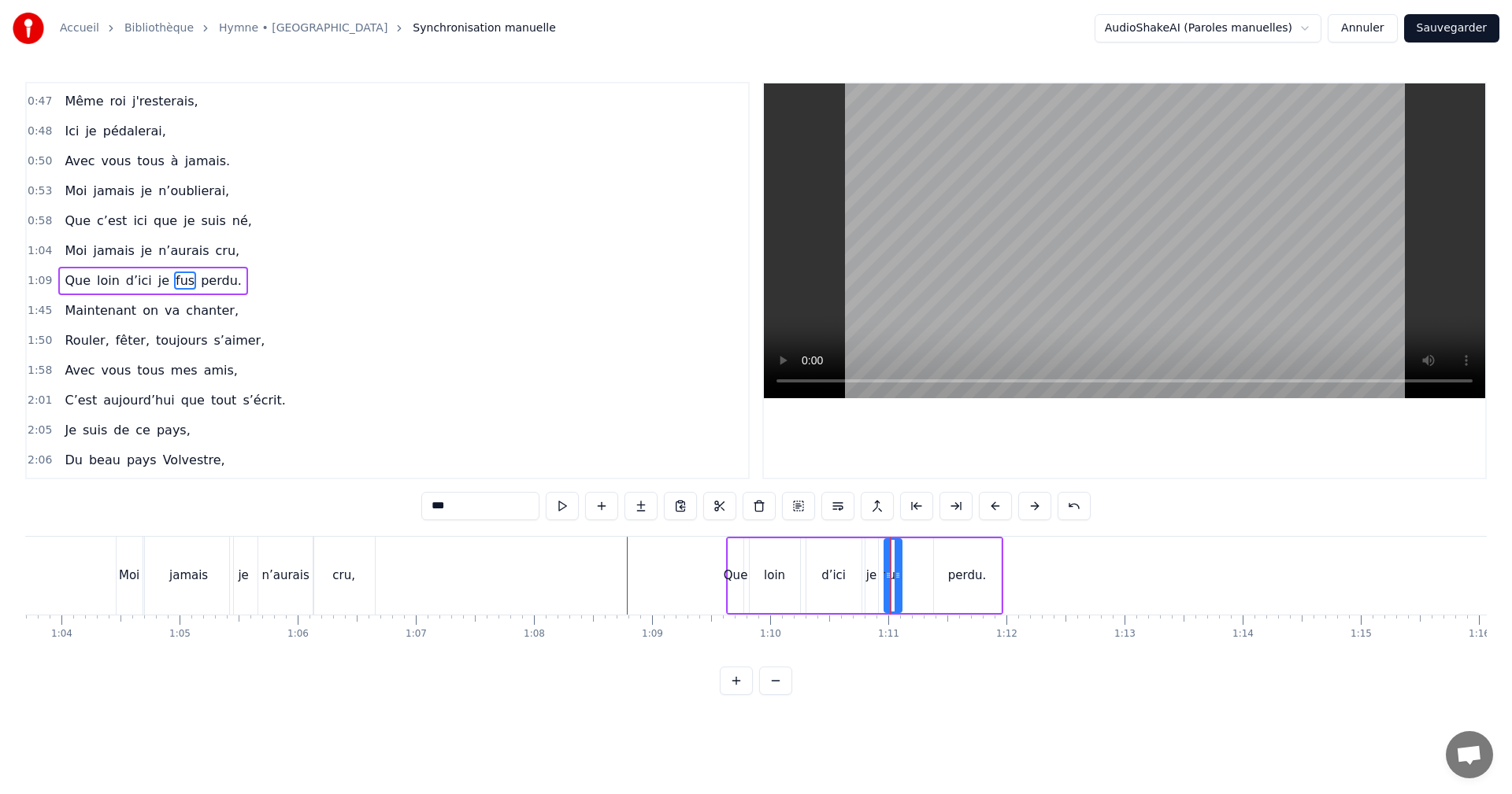
click at [901, 574] on icon at bounding box center [898, 575] width 6 height 12
drag, startPoint x: 896, startPoint y: 551, endPoint x: 916, endPoint y: 550, distance: 20.0
click at [916, 550] on icon at bounding box center [917, 553] width 12 height 12
click at [868, 575] on div "je" at bounding box center [871, 576] width 10 height 18
drag, startPoint x: 875, startPoint y: 570, endPoint x: 890, endPoint y: 568, distance: 15.1
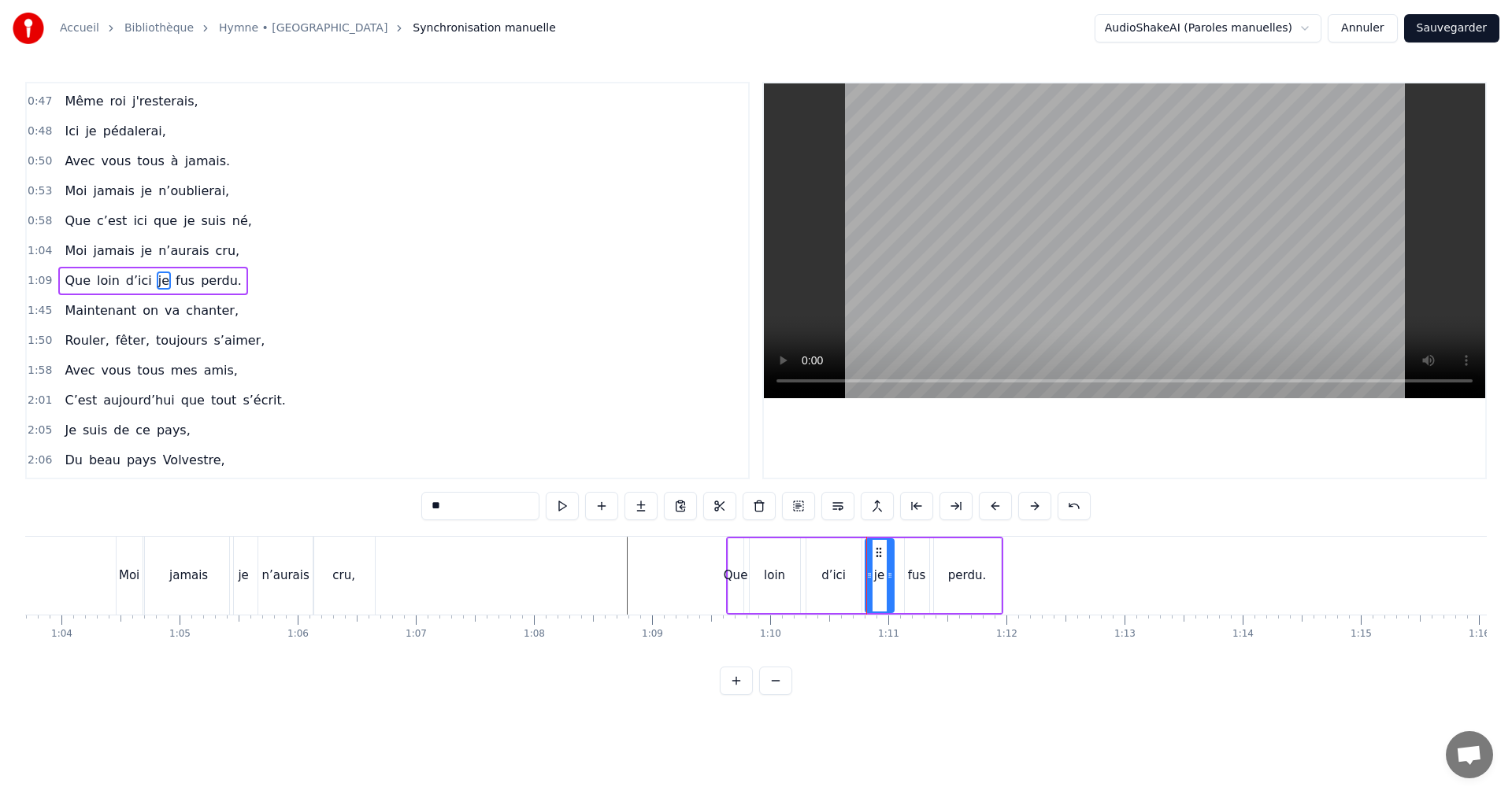
click at [890, 568] on div at bounding box center [890, 576] width 6 height 71
click at [883, 550] on icon at bounding box center [883, 553] width 12 height 12
drag, startPoint x: 839, startPoint y: 573, endPoint x: 845, endPoint y: 566, distance: 9.2
click at [840, 573] on div "d’ici" at bounding box center [833, 576] width 24 height 18
drag, startPoint x: 817, startPoint y: 548, endPoint x: 828, endPoint y: 549, distance: 11.0
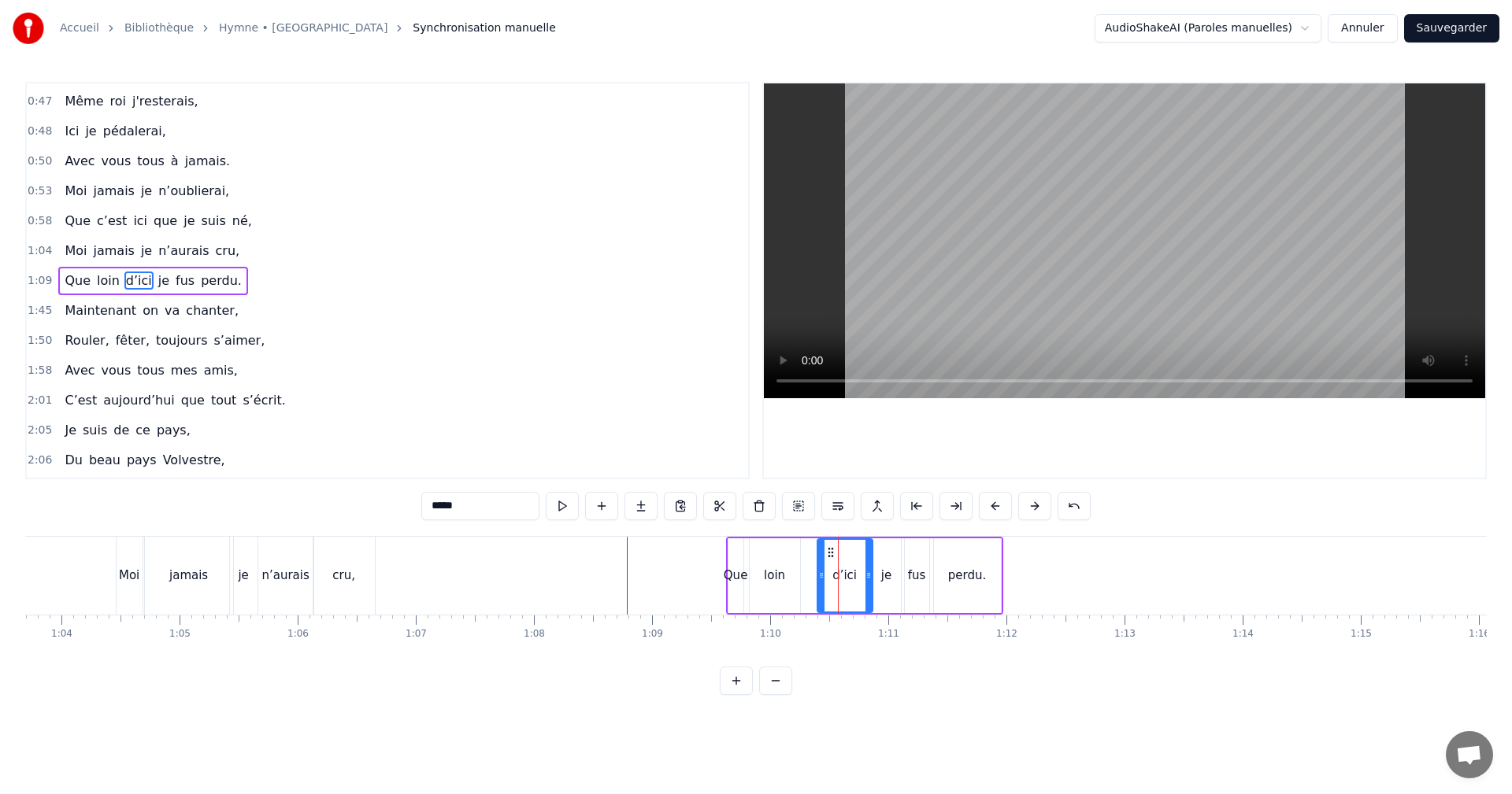
click at [828, 548] on circle at bounding box center [828, 548] width 1 height 1
click at [773, 565] on div "loin" at bounding box center [775, 576] width 51 height 75
type input "****"
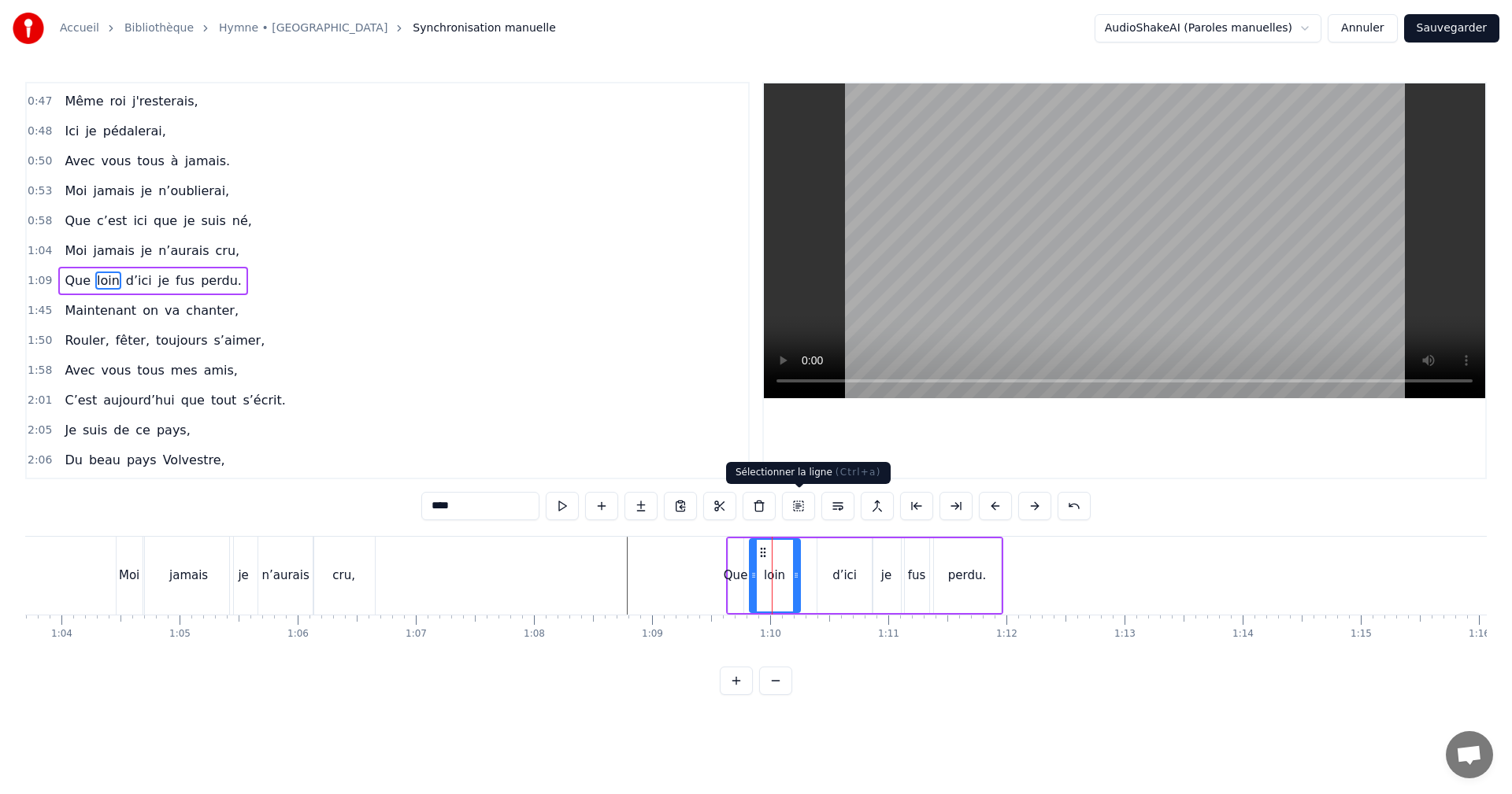
click at [798, 506] on button at bounding box center [798, 506] width 33 height 28
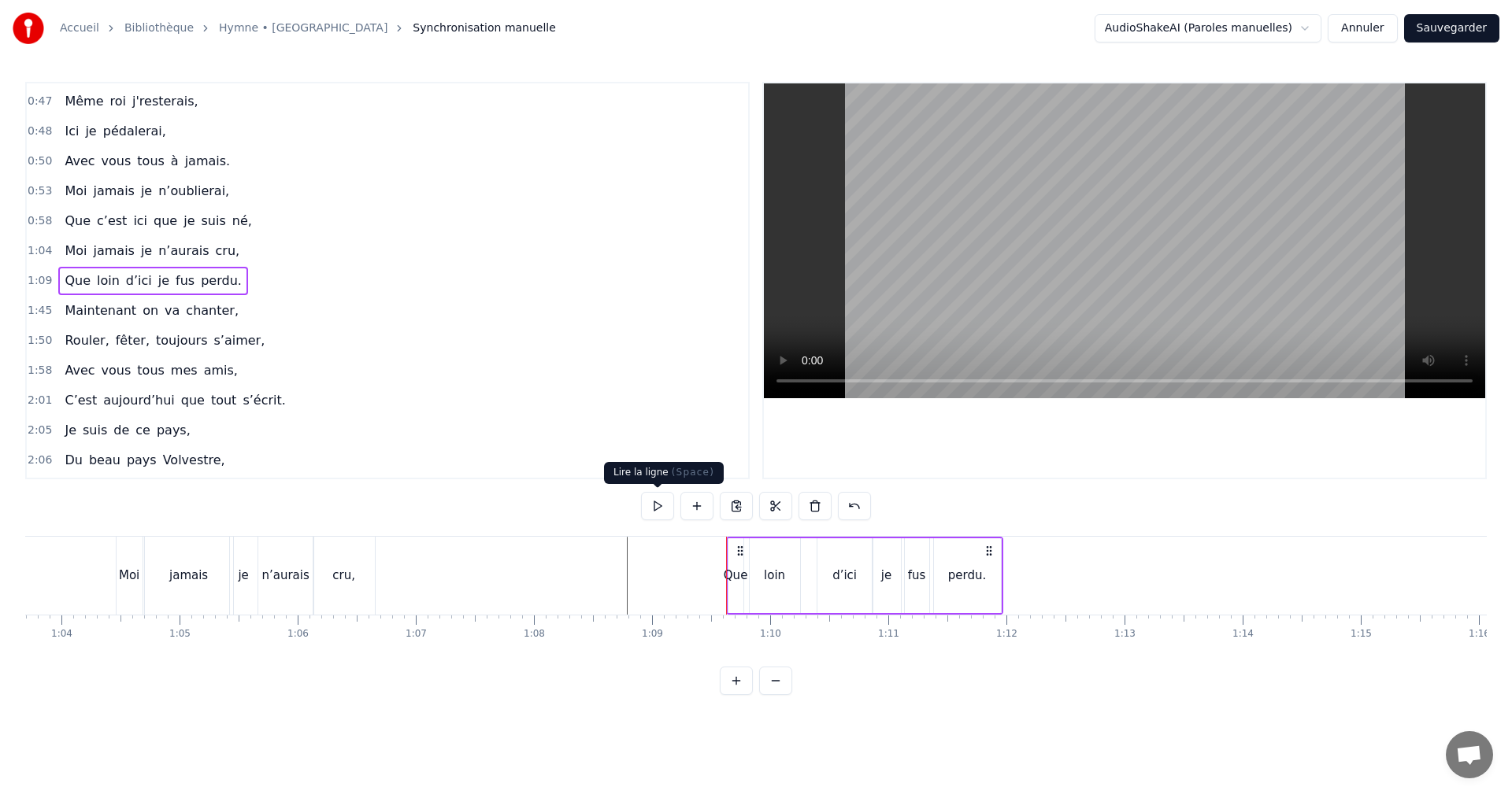
click at [659, 506] on button at bounding box center [657, 506] width 33 height 28
click at [665, 507] on button at bounding box center [657, 506] width 33 height 28
click at [961, 583] on div "perdu." at bounding box center [967, 576] width 37 height 18
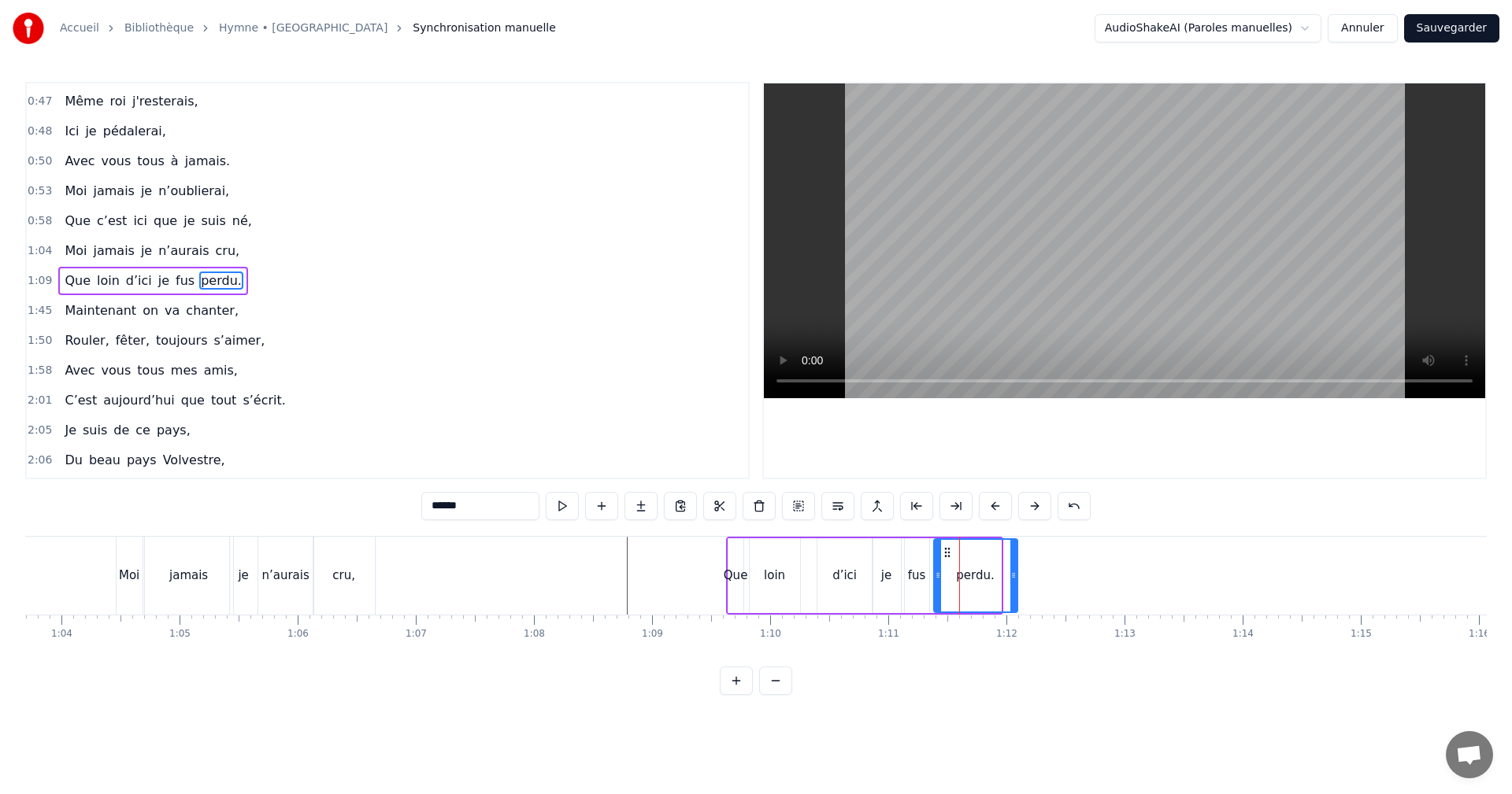
drag, startPoint x: 997, startPoint y: 571, endPoint x: 1028, endPoint y: 571, distance: 31.0
click at [1017, 571] on icon at bounding box center [1013, 575] width 6 height 12
click at [570, 506] on button at bounding box center [562, 506] width 33 height 28
drag, startPoint x: 935, startPoint y: 577, endPoint x: 951, endPoint y: 576, distance: 16.0
click at [942, 577] on icon at bounding box center [939, 575] width 6 height 12
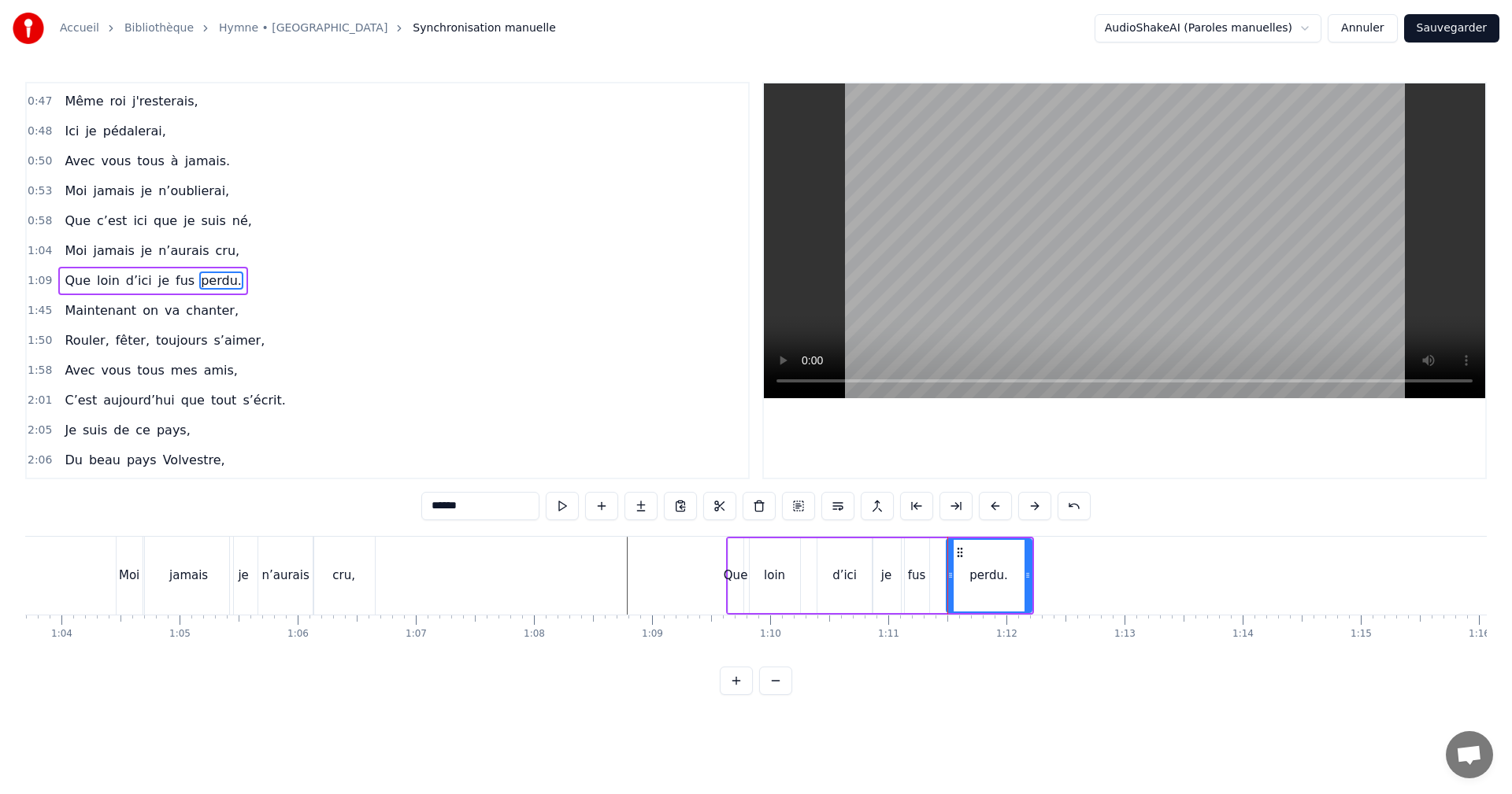
click at [916, 575] on div "fus" at bounding box center [917, 576] width 18 height 18
drag, startPoint x: 922, startPoint y: 550, endPoint x: 935, endPoint y: 551, distance: 13.0
click at [935, 551] on icon at bounding box center [937, 553] width 12 height 12
click at [895, 571] on div "je" at bounding box center [887, 576] width 28 height 75
drag, startPoint x: 887, startPoint y: 549, endPoint x: 903, endPoint y: 550, distance: 16.0
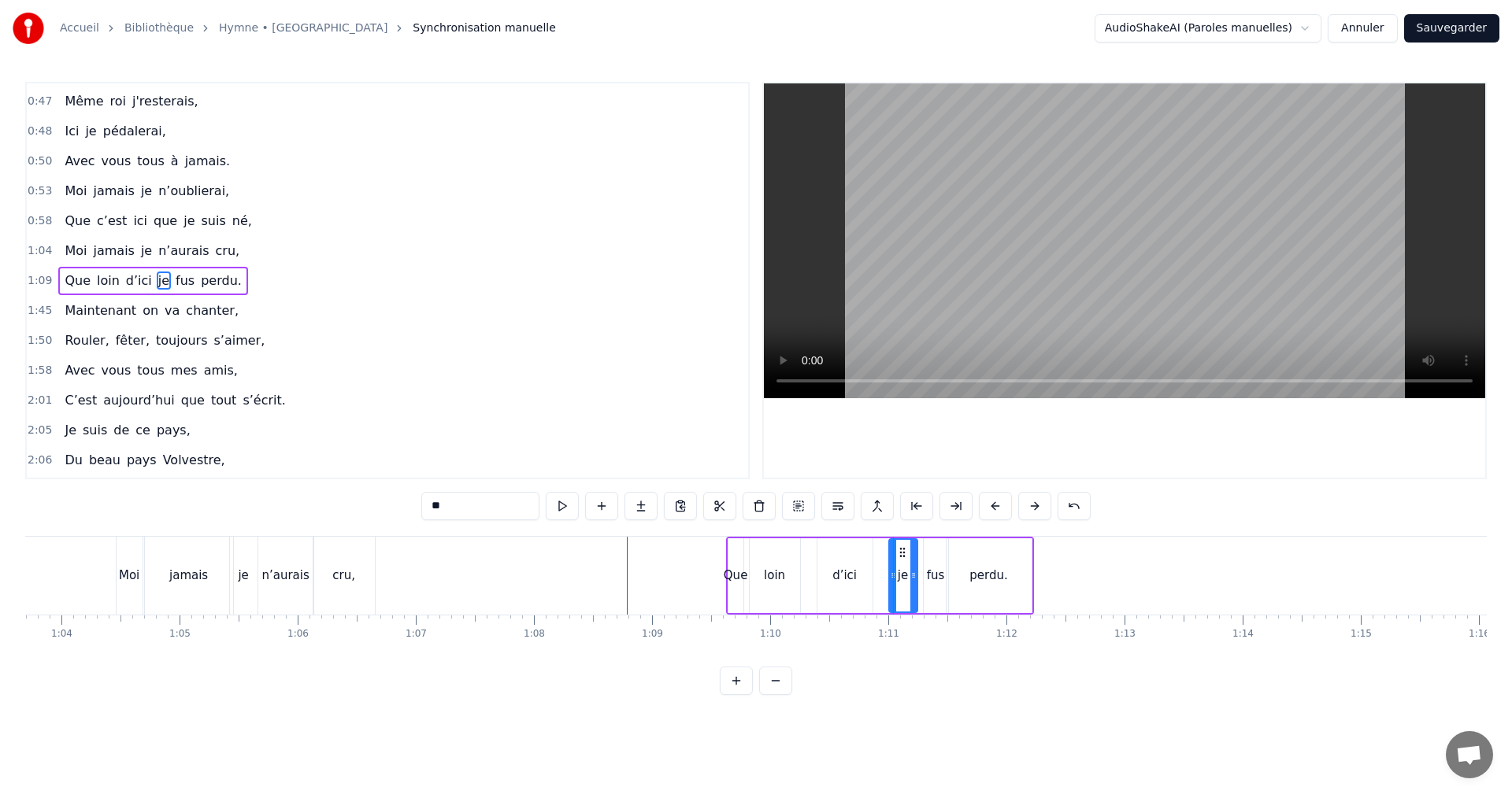
click at [903, 550] on icon at bounding box center [902, 553] width 12 height 12
click at [841, 572] on div "d’ici" at bounding box center [844, 576] width 24 height 18
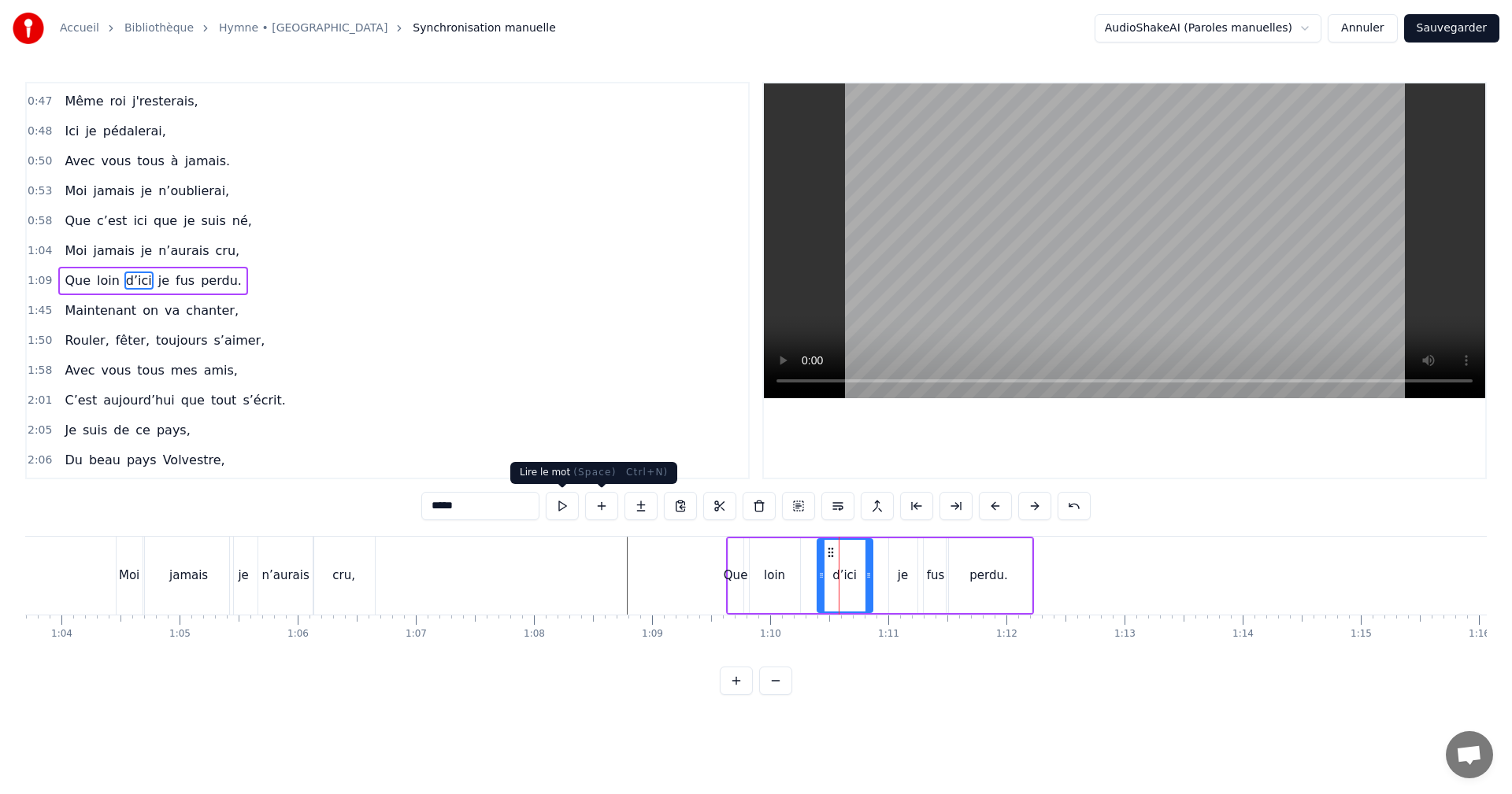
click at [571, 507] on button at bounding box center [562, 506] width 33 height 28
click at [773, 570] on div "loin" at bounding box center [775, 576] width 21 height 18
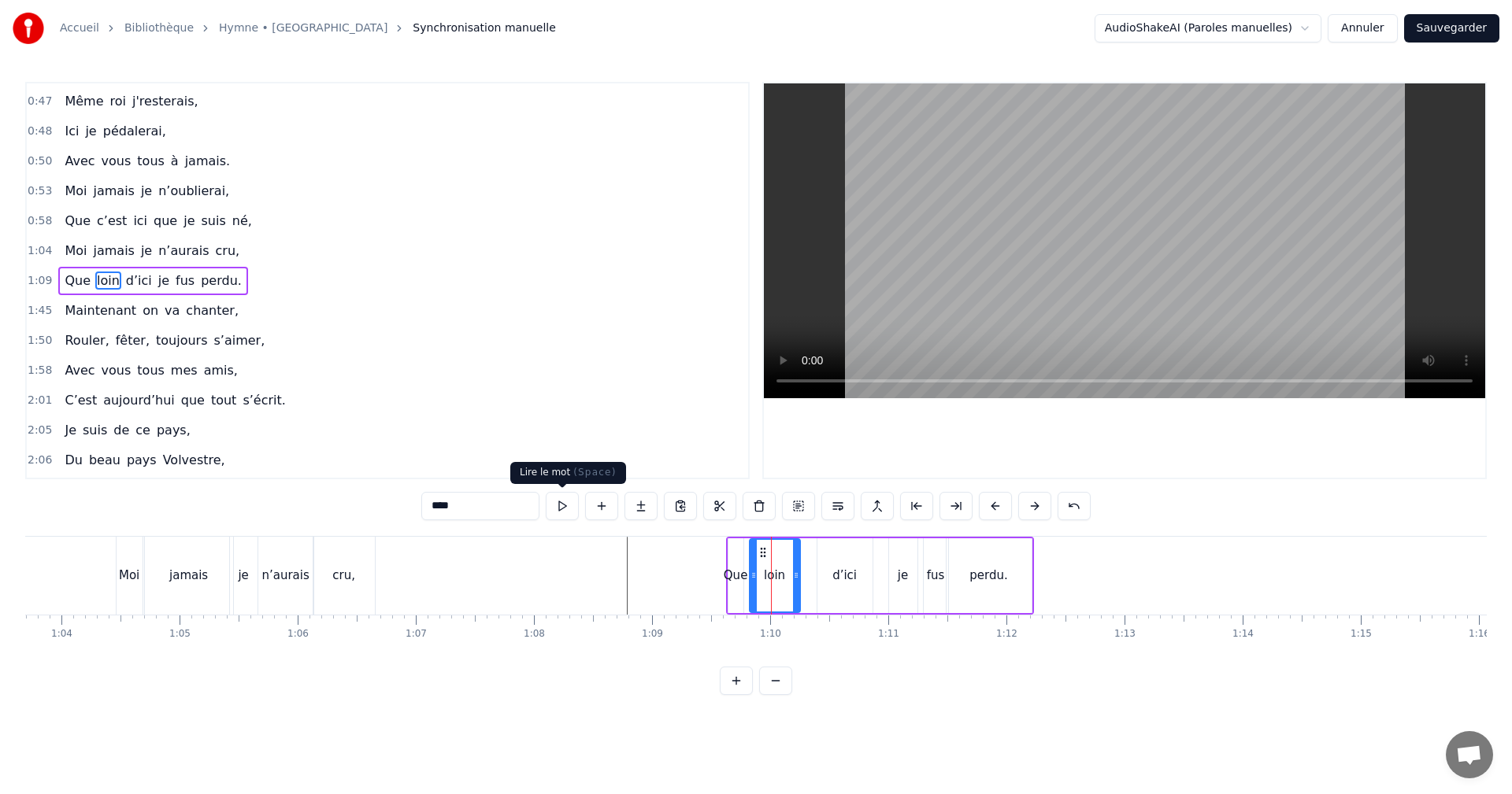
click at [567, 507] on button at bounding box center [562, 506] width 33 height 28
click at [732, 561] on div "Que" at bounding box center [736, 576] width 15 height 75
type input "***"
click at [750, 576] on icon at bounding box center [752, 575] width 6 height 12
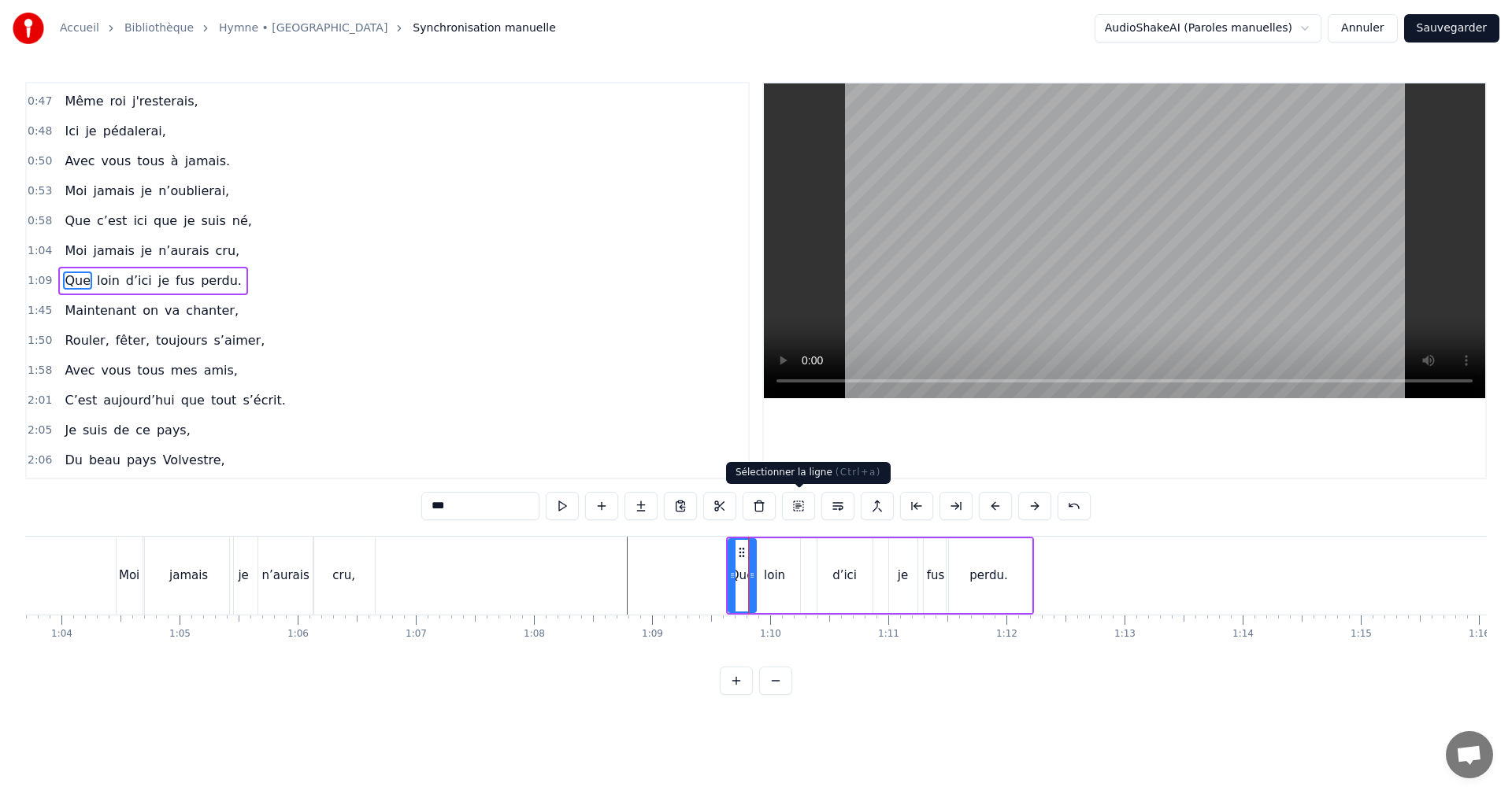
click at [793, 504] on button at bounding box center [798, 506] width 33 height 28
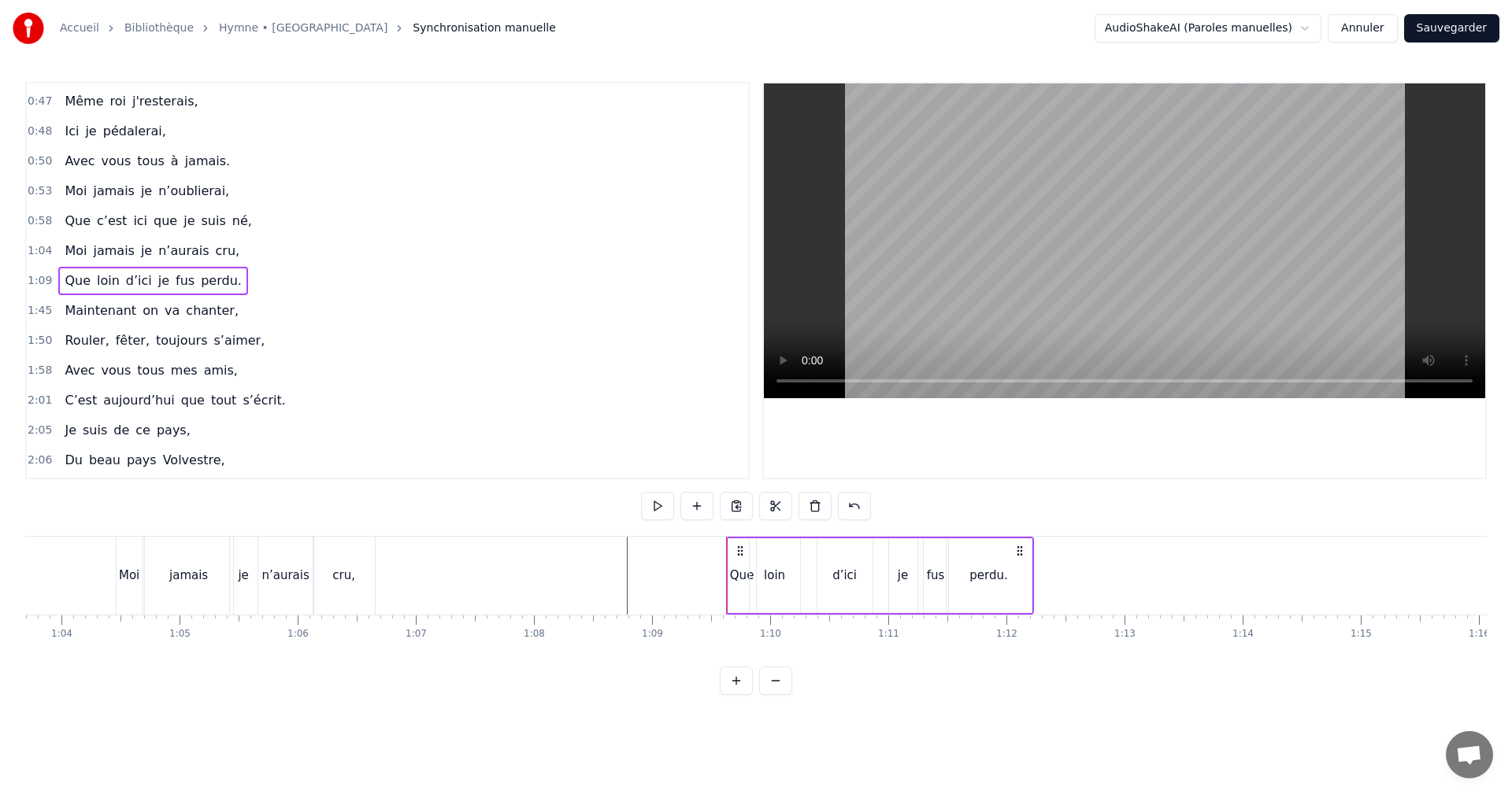
click at [657, 504] on button at bounding box center [657, 506] width 33 height 28
click at [1452, 29] on button "Sauvegarder" at bounding box center [1451, 28] width 95 height 28
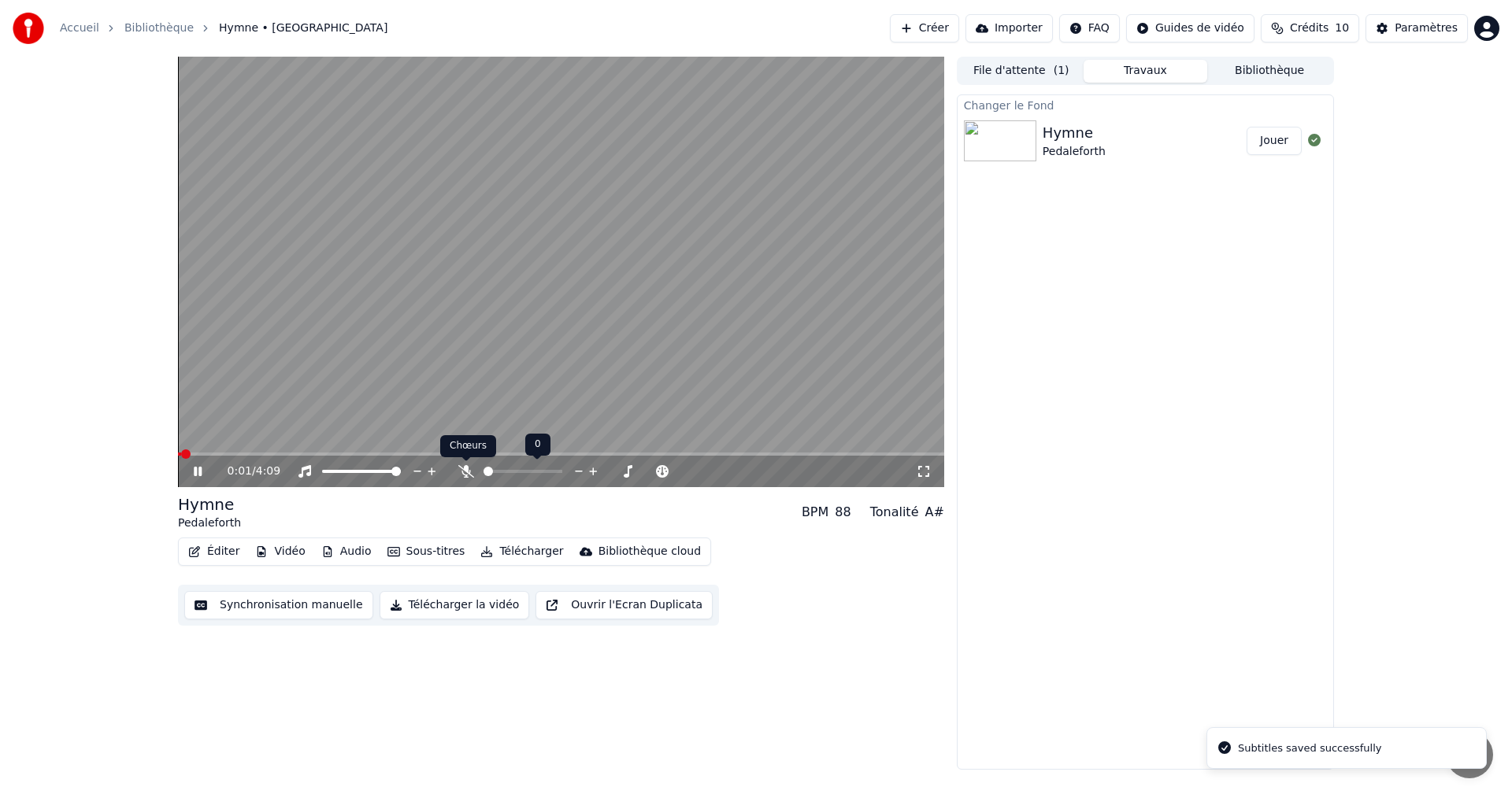
click at [464, 474] on icon at bounding box center [467, 472] width 16 height 12
click at [378, 309] on video at bounding box center [561, 272] width 767 height 431
click at [427, 598] on button "Télécharger la vidéo" at bounding box center [454, 605] width 150 height 28
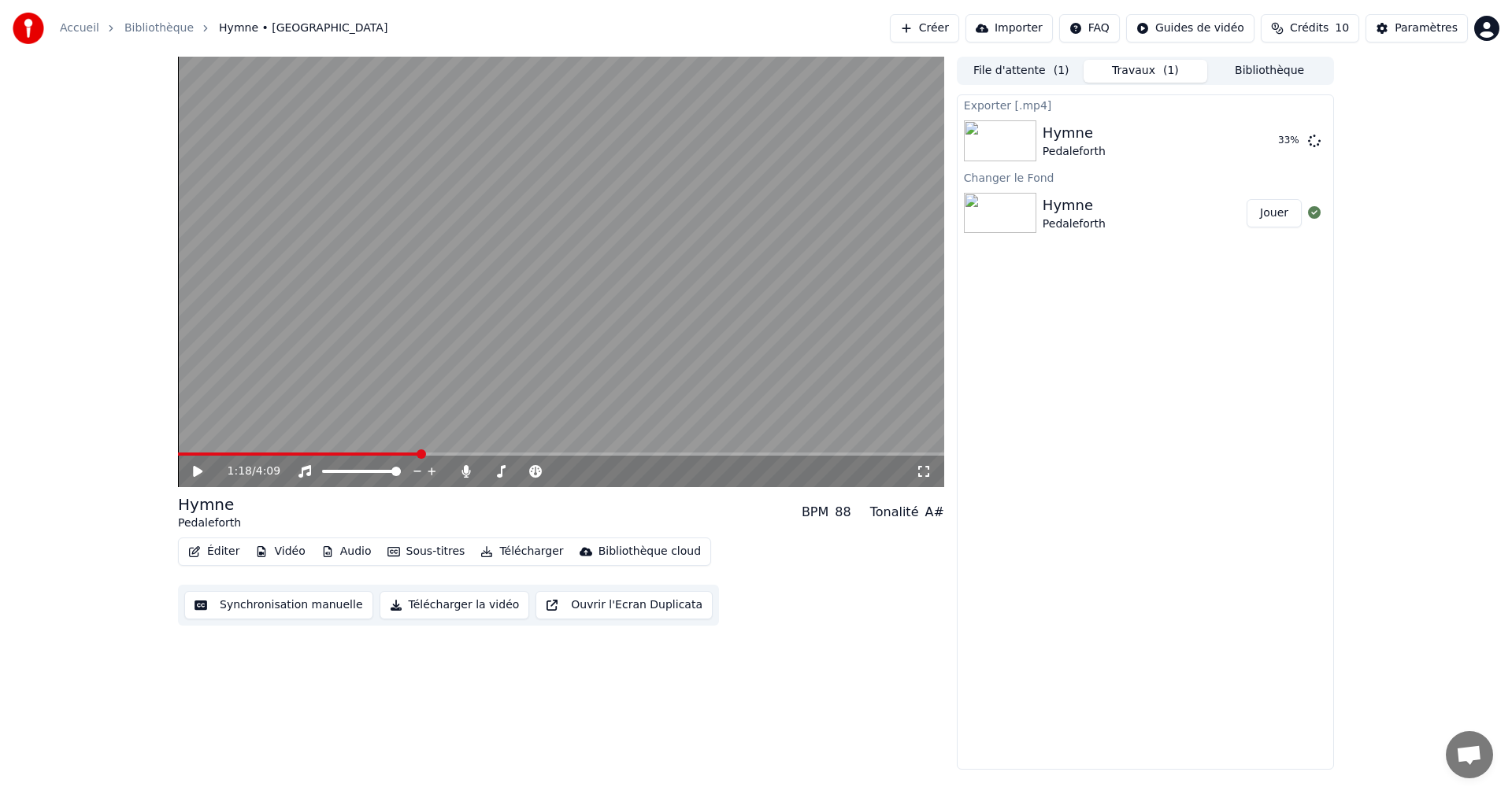
click at [85, 606] on div "1:18 / 4:09 Hymne Pedaleforth BPM 88 Tonalité A# Éditer Vidéo Audio Sous-titres…" at bounding box center [756, 413] width 1512 height 713
click at [1187, 512] on div "Exporter [.mp4] Hymne Pedaleforth Afficher Changer le Fond Hymne Pedaleforth Jo…" at bounding box center [1146, 432] width 378 height 676
click at [466, 471] on icon at bounding box center [466, 472] width 9 height 12
click at [509, 548] on button "Télécharger" at bounding box center [521, 552] width 95 height 22
click at [439, 600] on button "Télécharger la vidéo" at bounding box center [454, 605] width 150 height 28
